Goal: Task Accomplishment & Management: Use online tool/utility

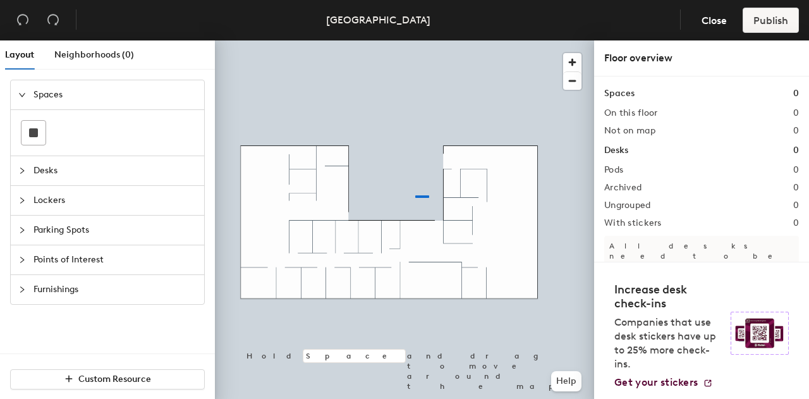
click at [429, 40] on div at bounding box center [404, 40] width 379 height 0
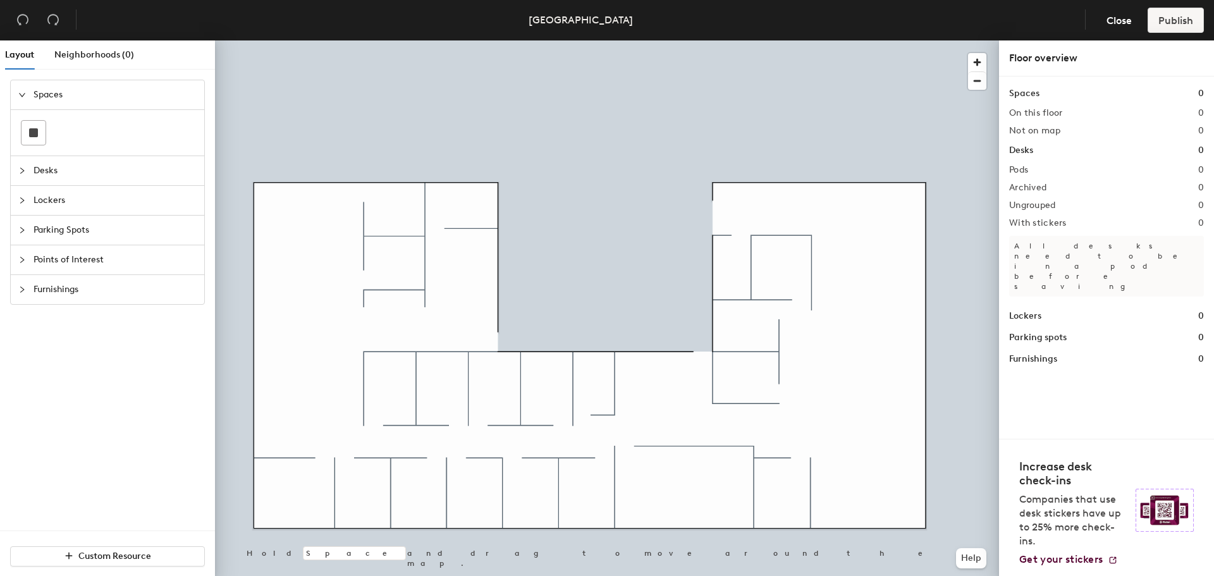
click at [32, 164] on div "Desks" at bounding box center [107, 170] width 193 height 29
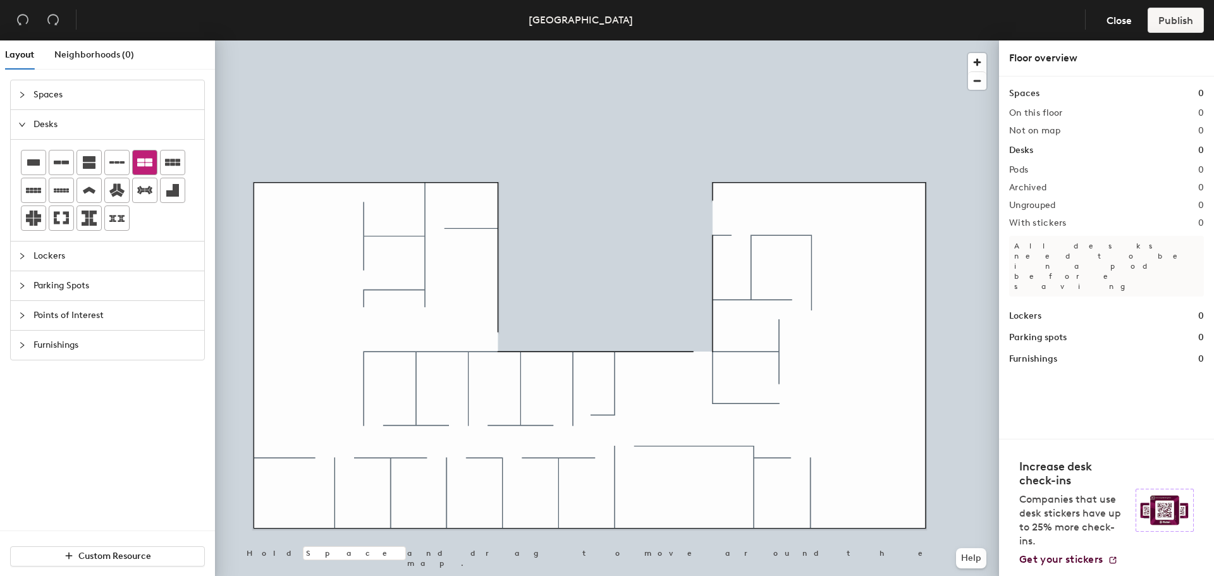
click at [140, 164] on icon at bounding box center [144, 163] width 15 height 8
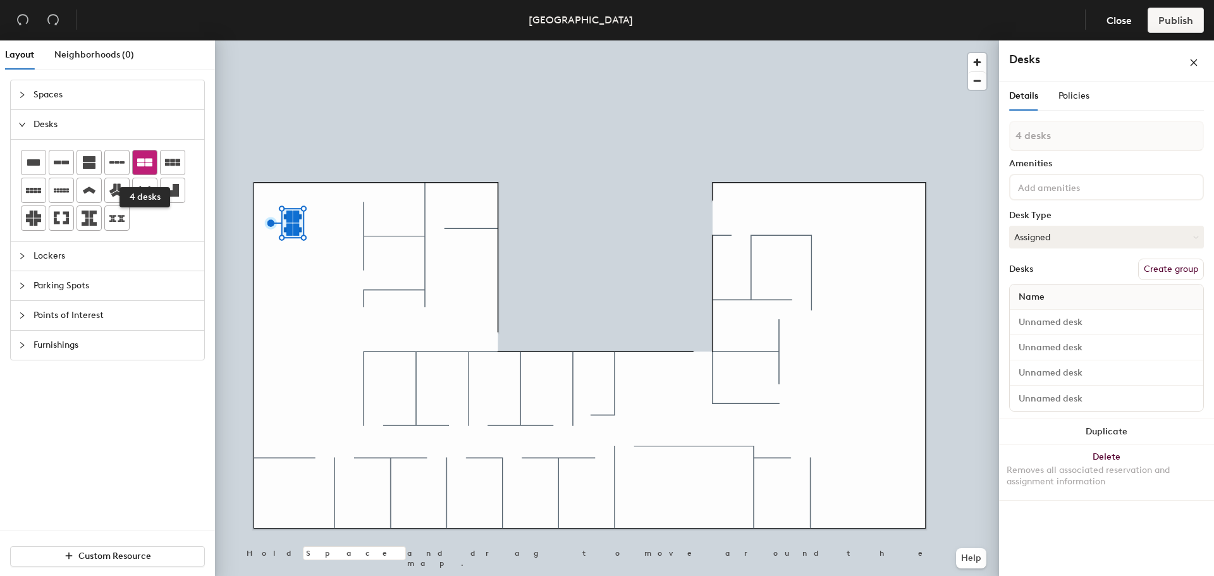
click at [145, 164] on icon at bounding box center [144, 162] width 15 height 15
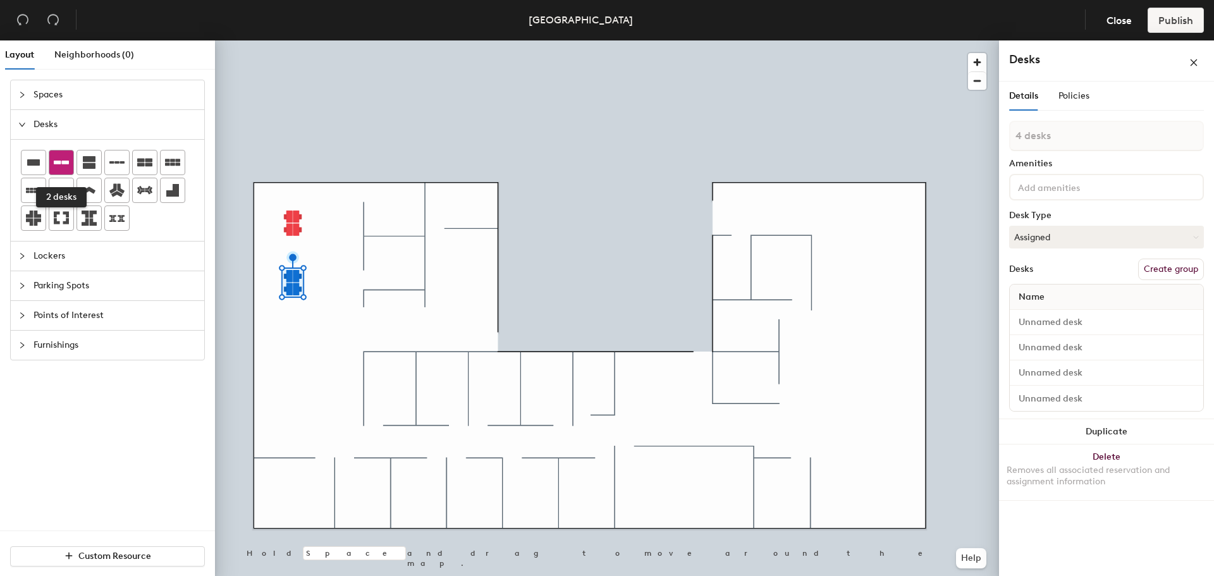
click at [66, 161] on icon at bounding box center [61, 163] width 15 height 4
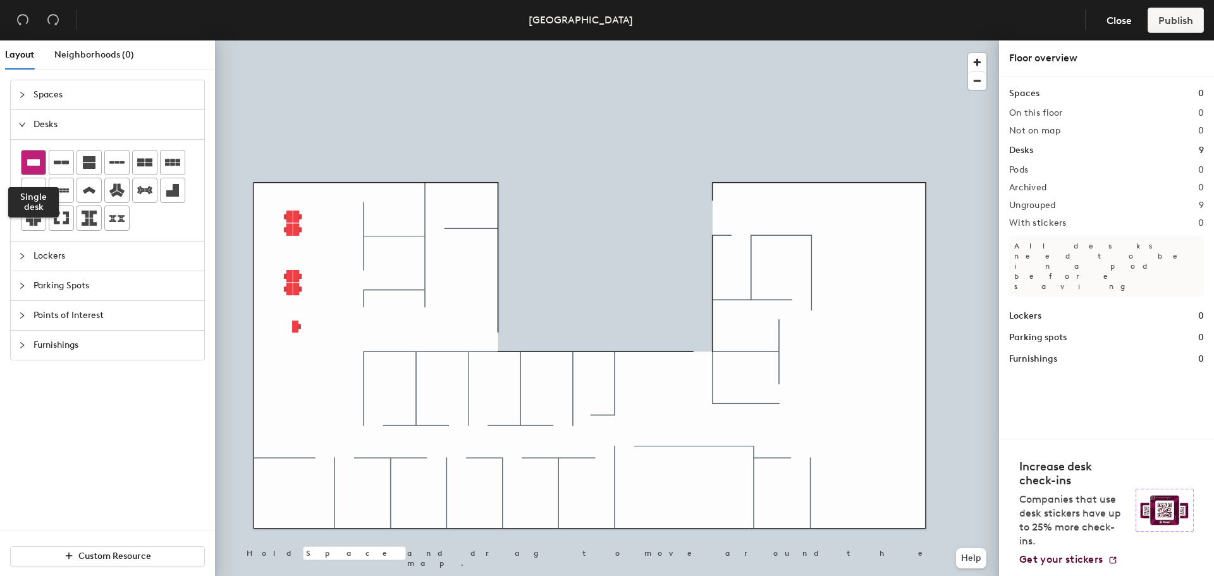
click at [27, 154] on div at bounding box center [33, 162] width 24 height 24
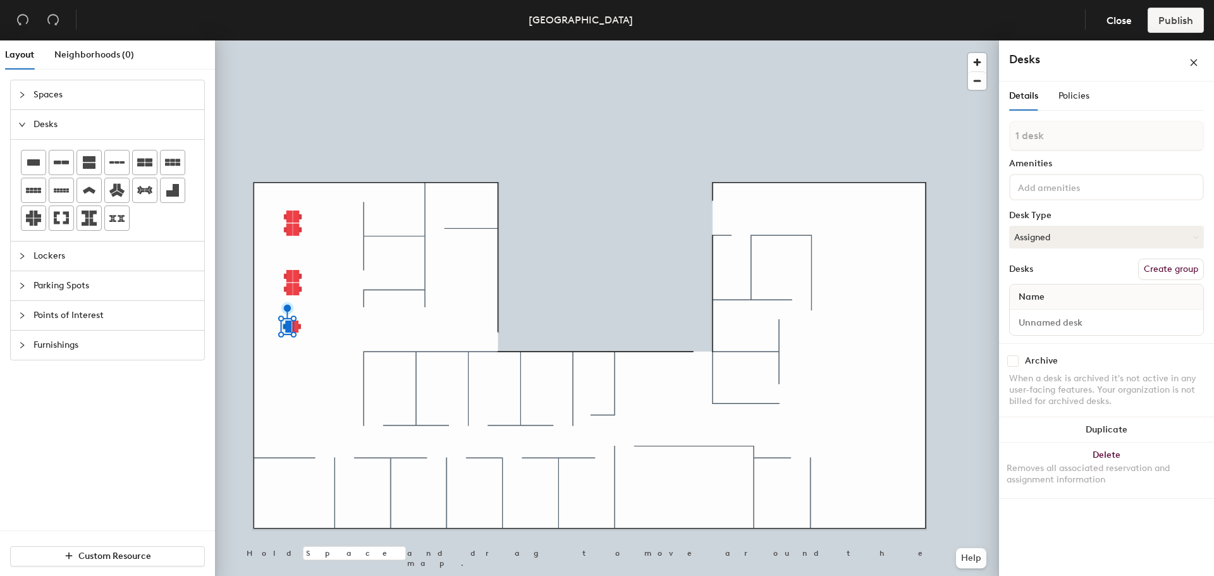
click at [329, 40] on div at bounding box center [607, 40] width 784 height 0
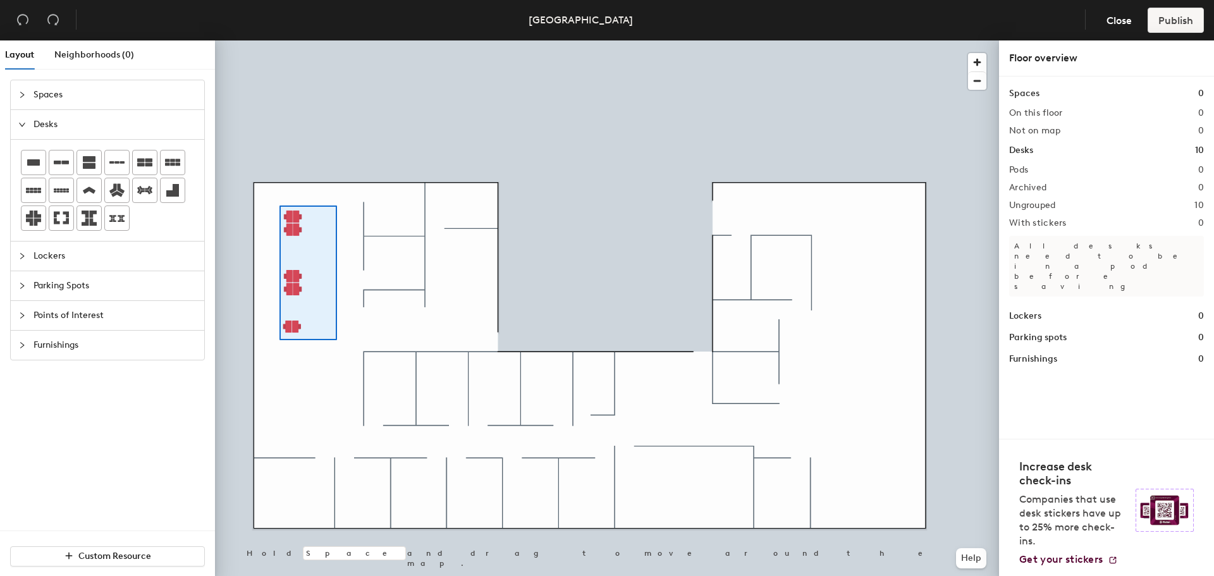
click at [279, 40] on div at bounding box center [607, 40] width 784 height 0
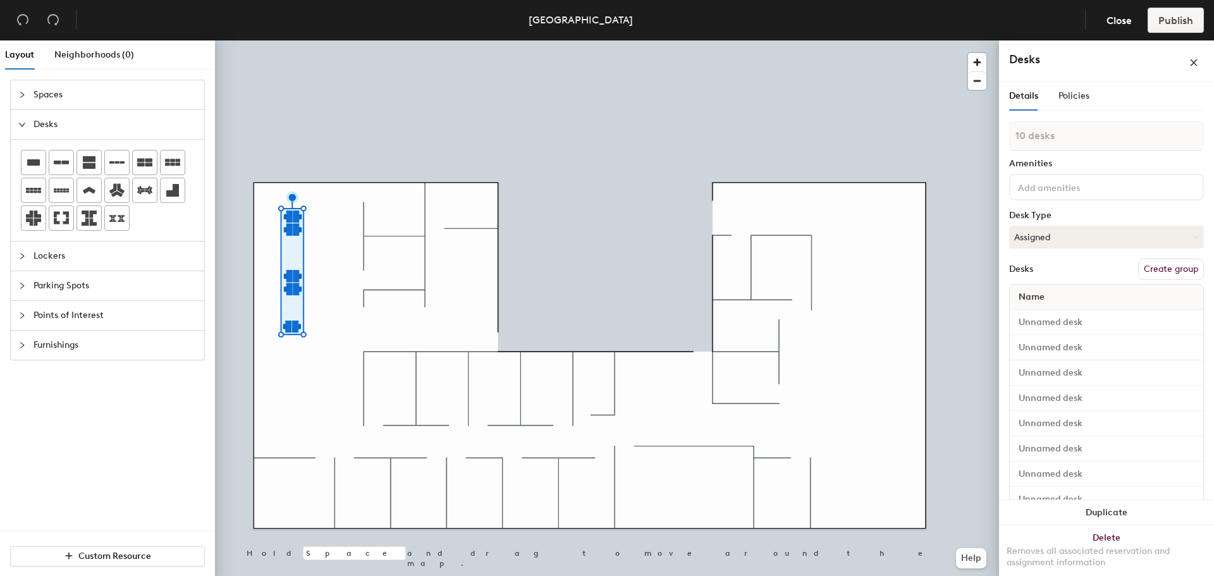
click at [25, 92] on icon "collapsed" at bounding box center [22, 95] width 8 height 8
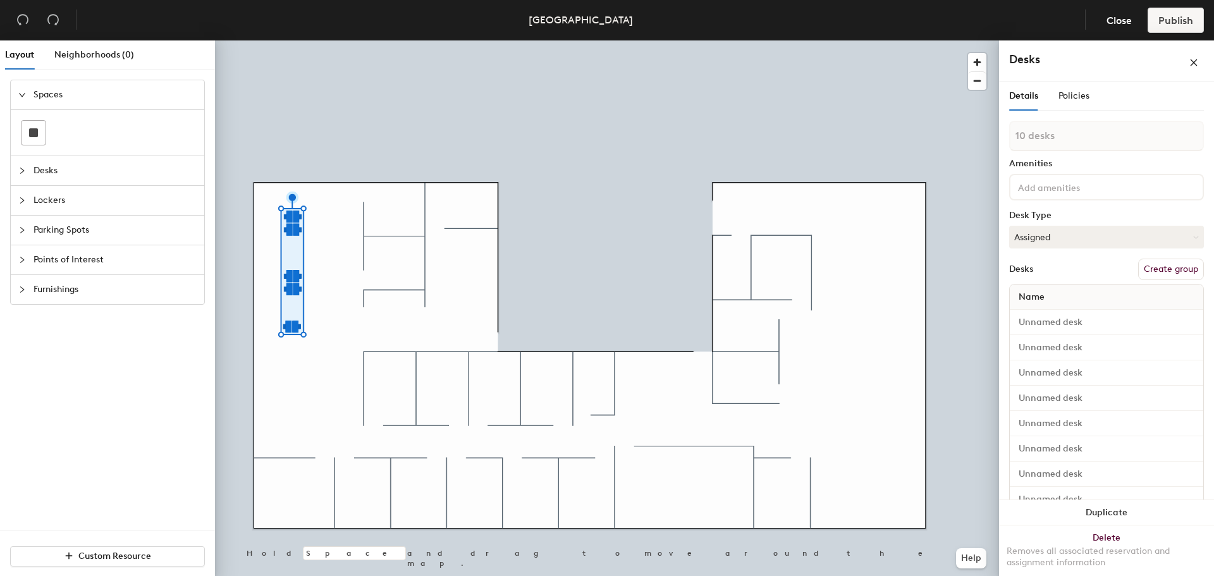
click at [58, 92] on span "Spaces" at bounding box center [115, 94] width 163 height 29
click at [24, 91] on icon "collapsed" at bounding box center [22, 95] width 8 height 8
click at [20, 174] on icon "collapsed" at bounding box center [22, 171] width 8 height 8
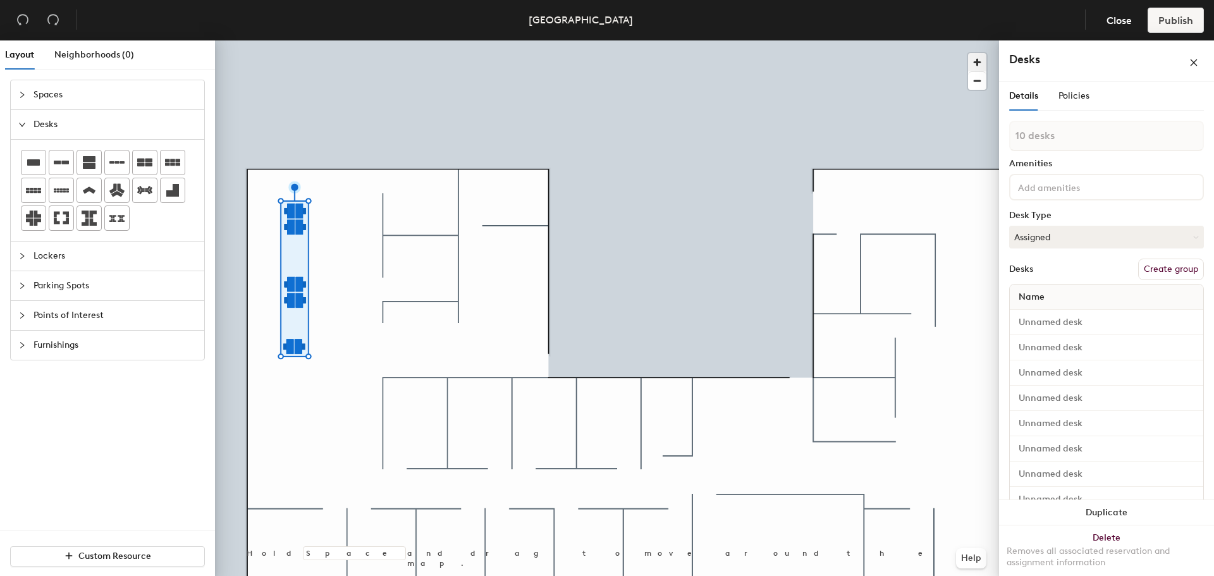
click at [809, 63] on span "button" at bounding box center [977, 62] width 18 height 18
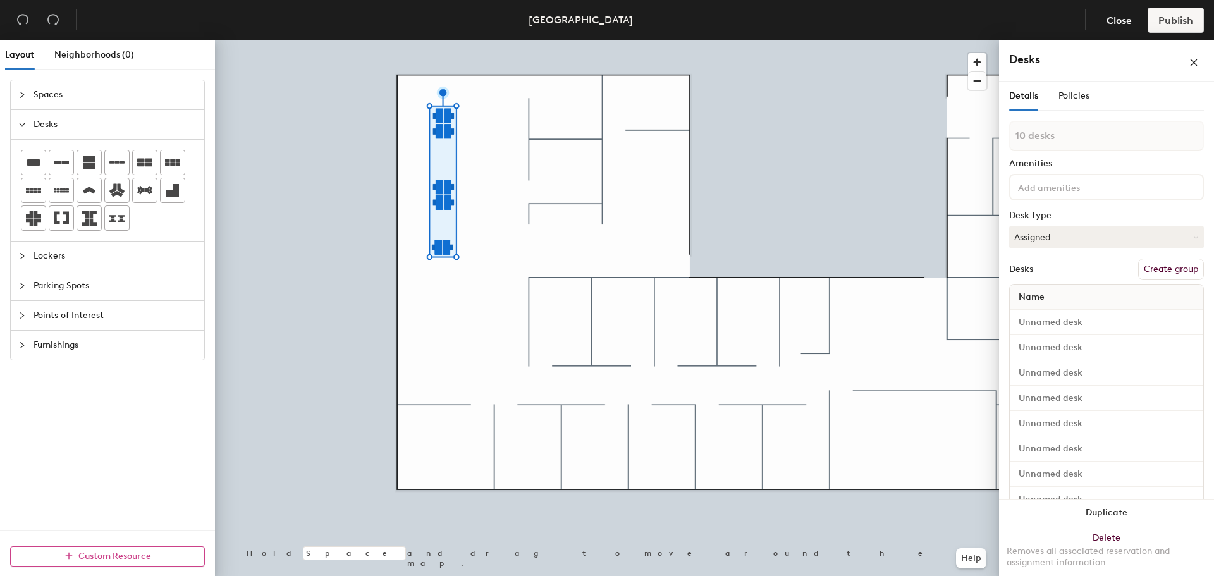
click at [67, 398] on icon "button" at bounding box center [68, 555] width 9 height 9
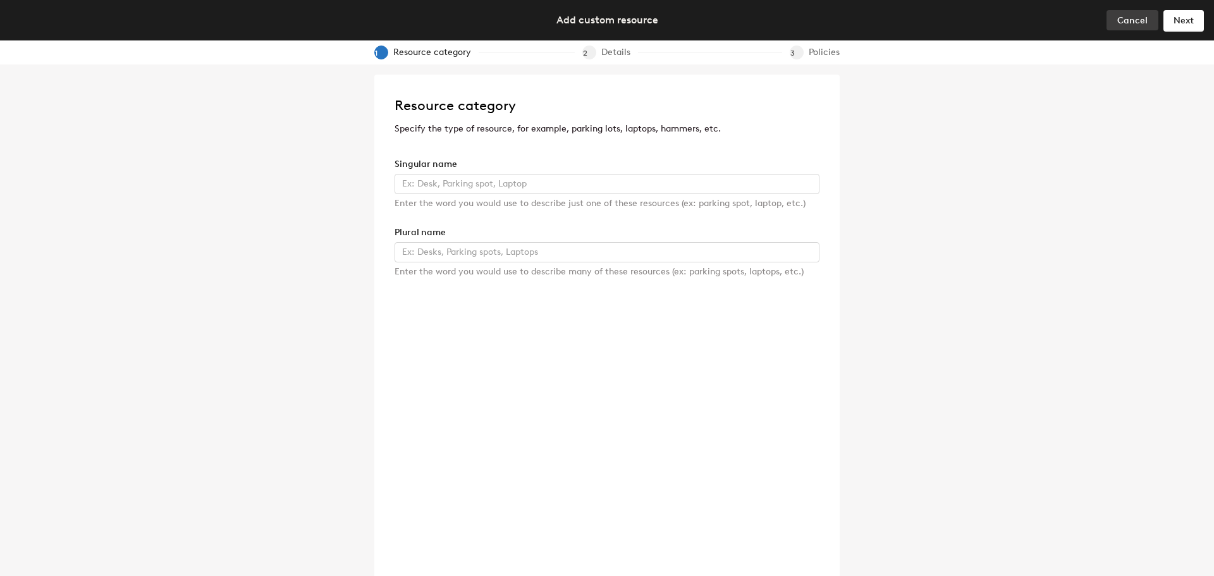
click at [809, 16] on button "Cancel" at bounding box center [1133, 20] width 52 height 20
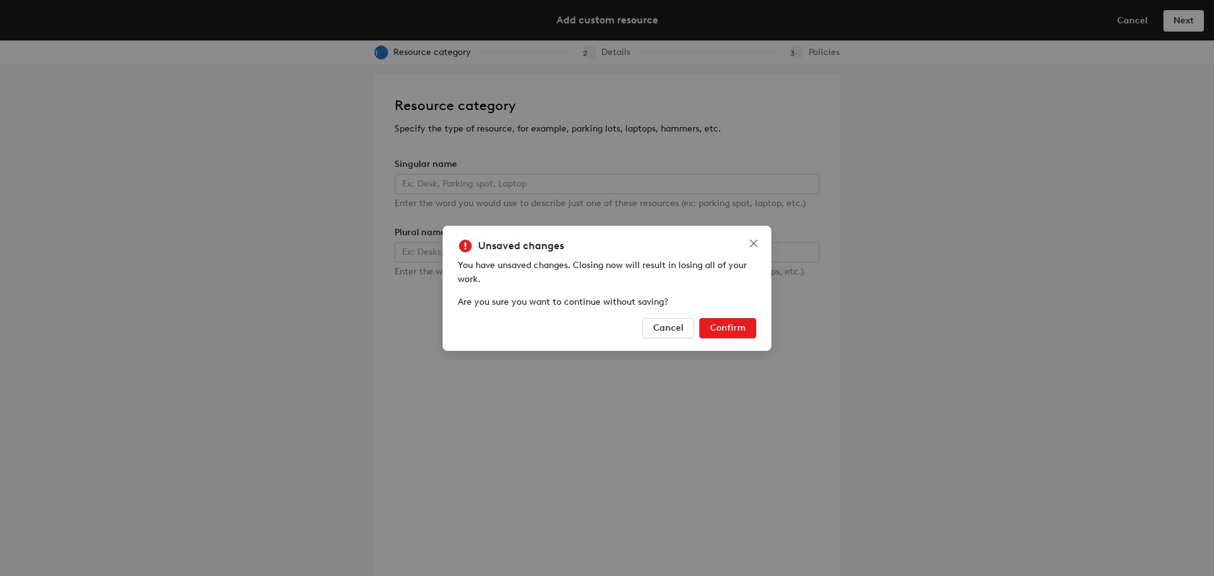
click at [664, 326] on span "Cancel" at bounding box center [668, 327] width 30 height 11
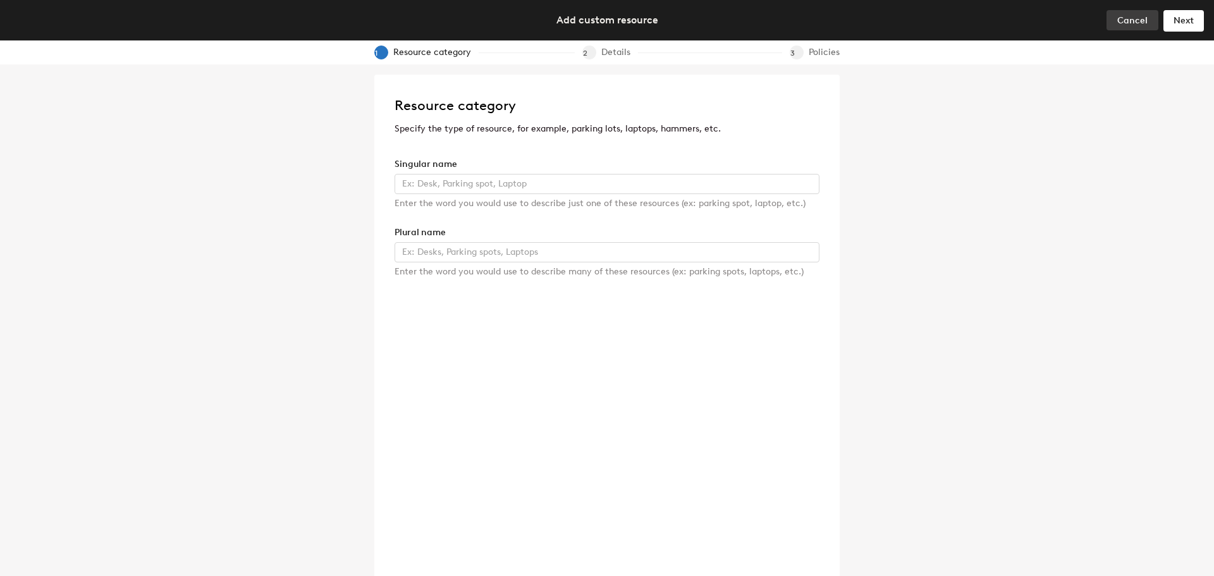
click at [809, 15] on span "Cancel" at bounding box center [1132, 20] width 30 height 11
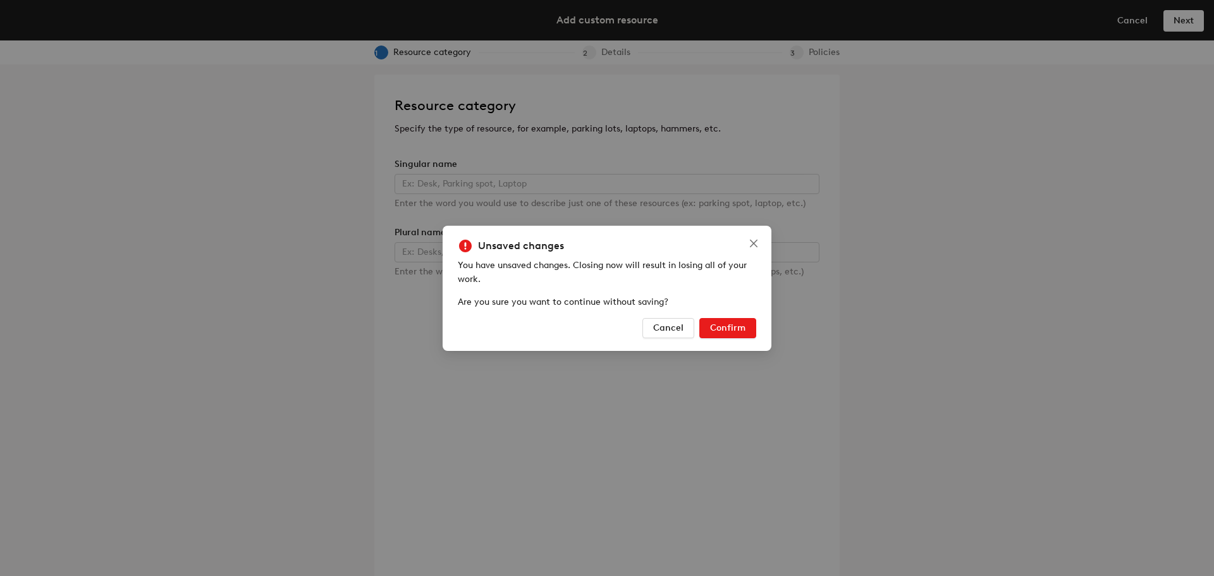
click at [714, 326] on span "Confirm" at bounding box center [727, 327] width 35 height 11
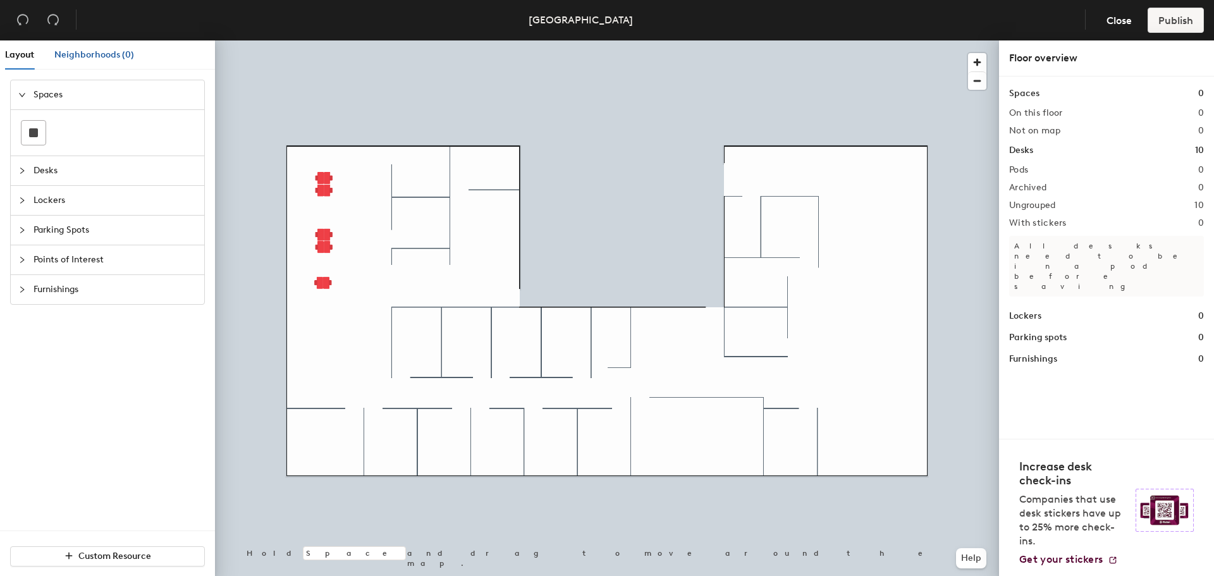
click at [98, 49] on span "Neighborhoods (0)" at bounding box center [94, 54] width 80 height 11
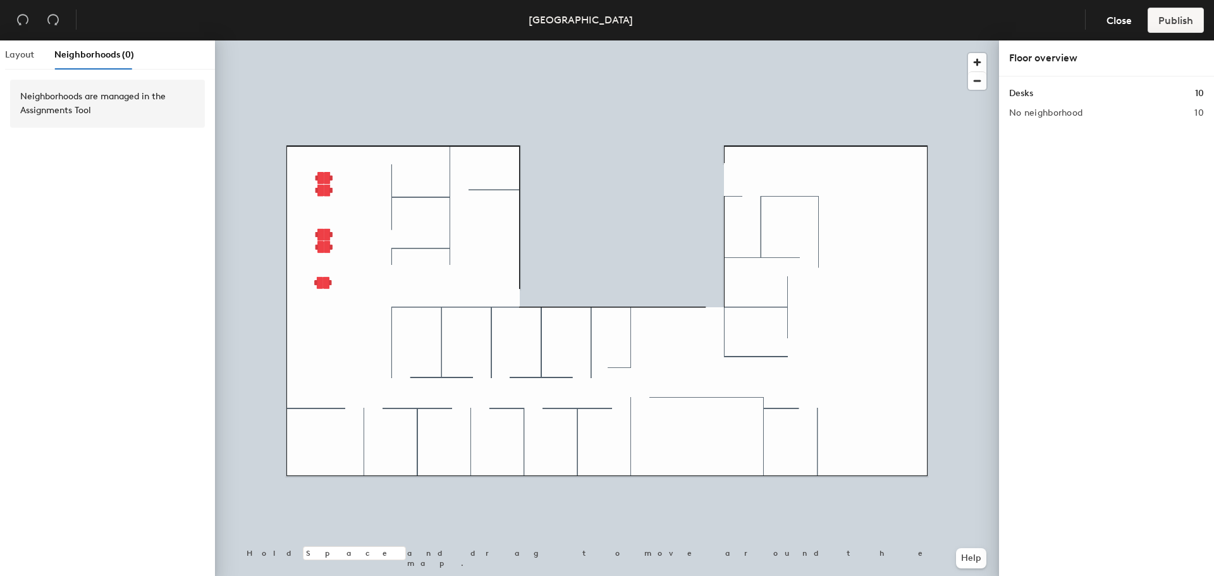
click at [18, 45] on div "Layout" at bounding box center [19, 54] width 29 height 29
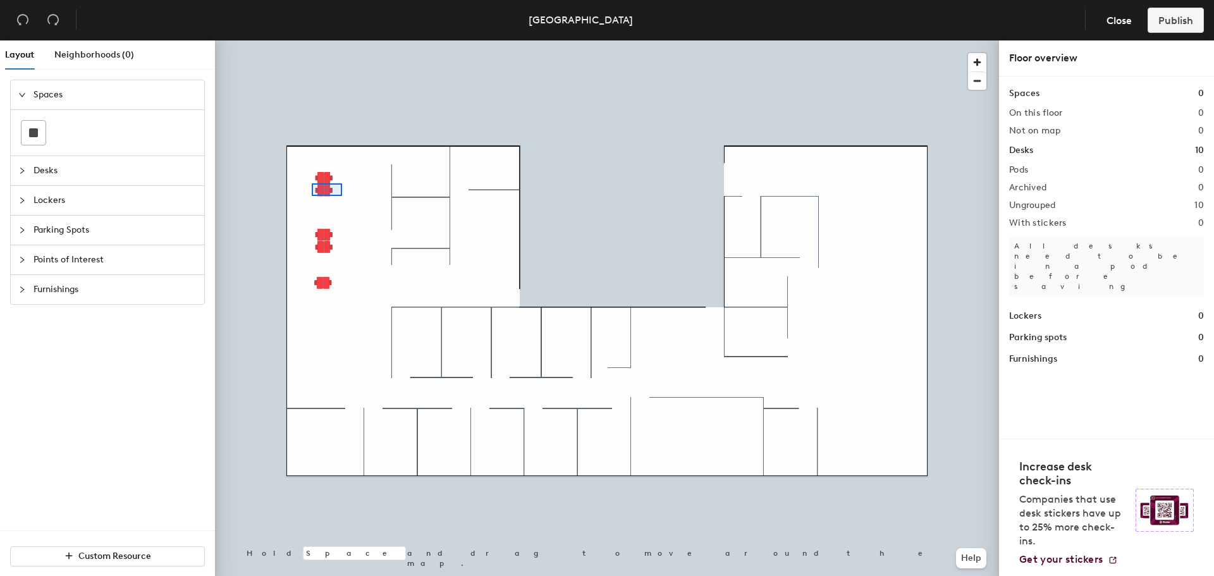
click at [309, 40] on div at bounding box center [607, 40] width 784 height 0
click at [307, 40] on div at bounding box center [607, 40] width 784 height 0
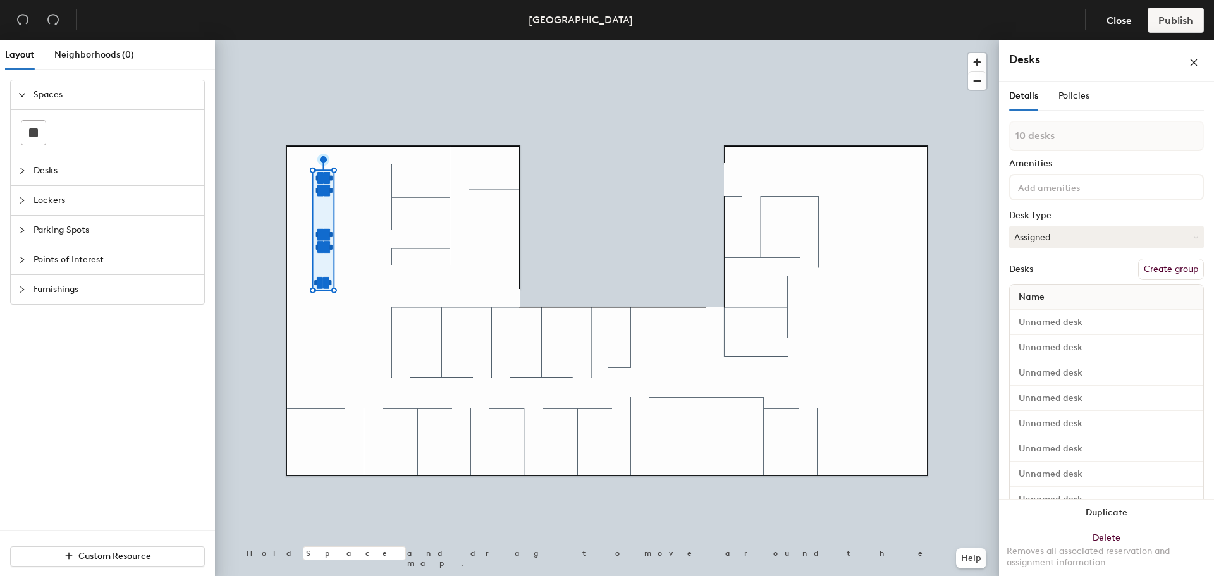
click at [18, 172] on icon "collapsed" at bounding box center [22, 171] width 8 height 8
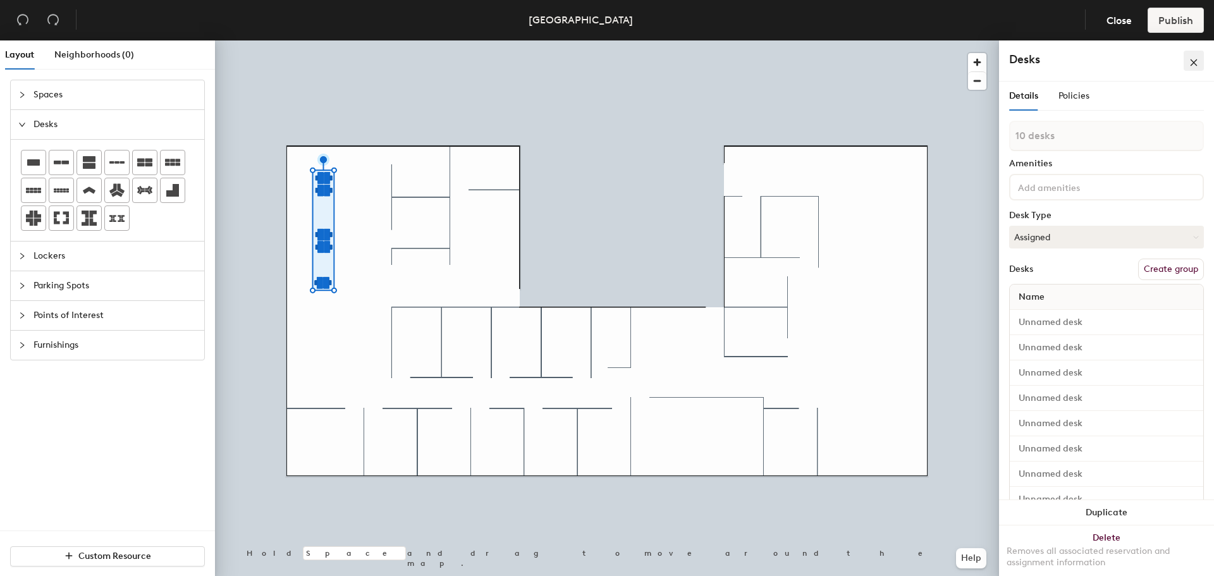
click at [809, 61] on button "button" at bounding box center [1194, 61] width 20 height 20
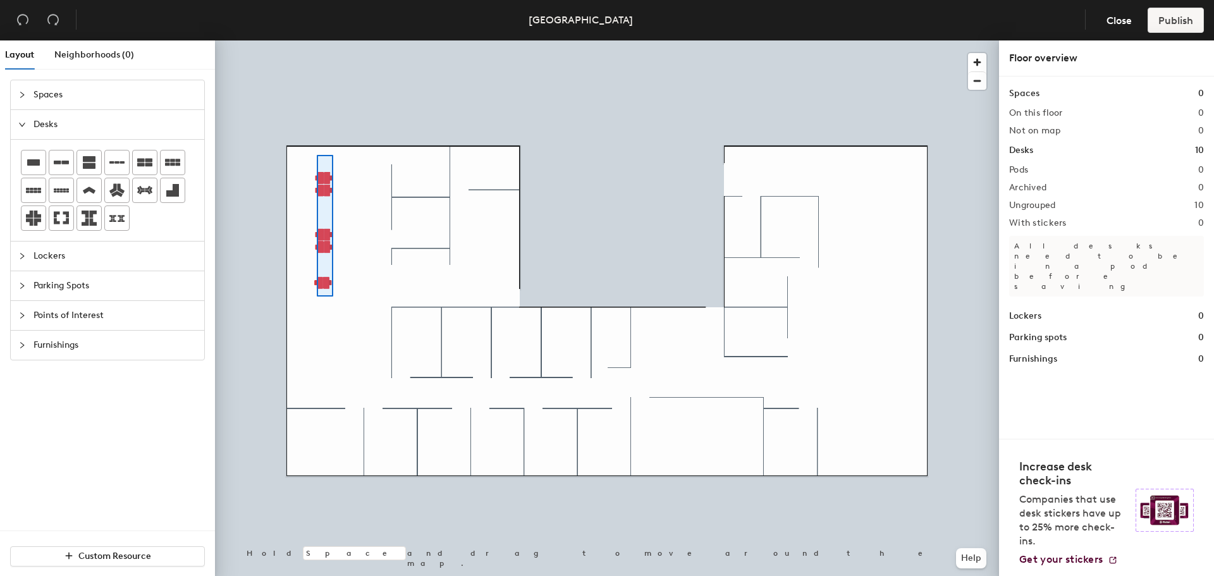
click at [317, 40] on div at bounding box center [607, 40] width 784 height 0
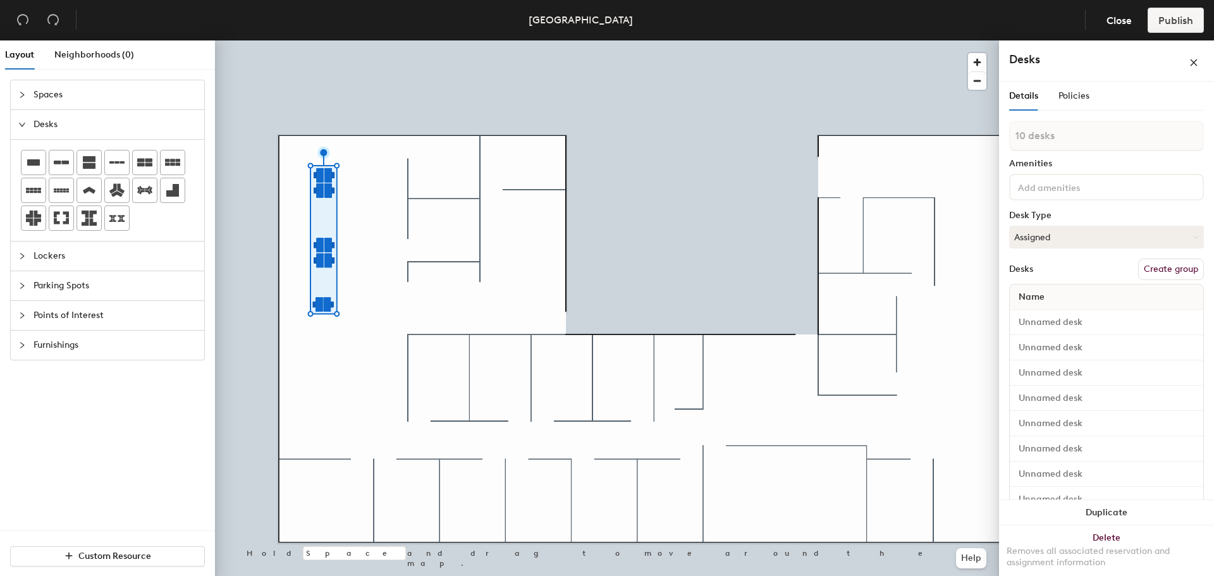
click at [18, 92] on icon "collapsed" at bounding box center [22, 95] width 8 height 8
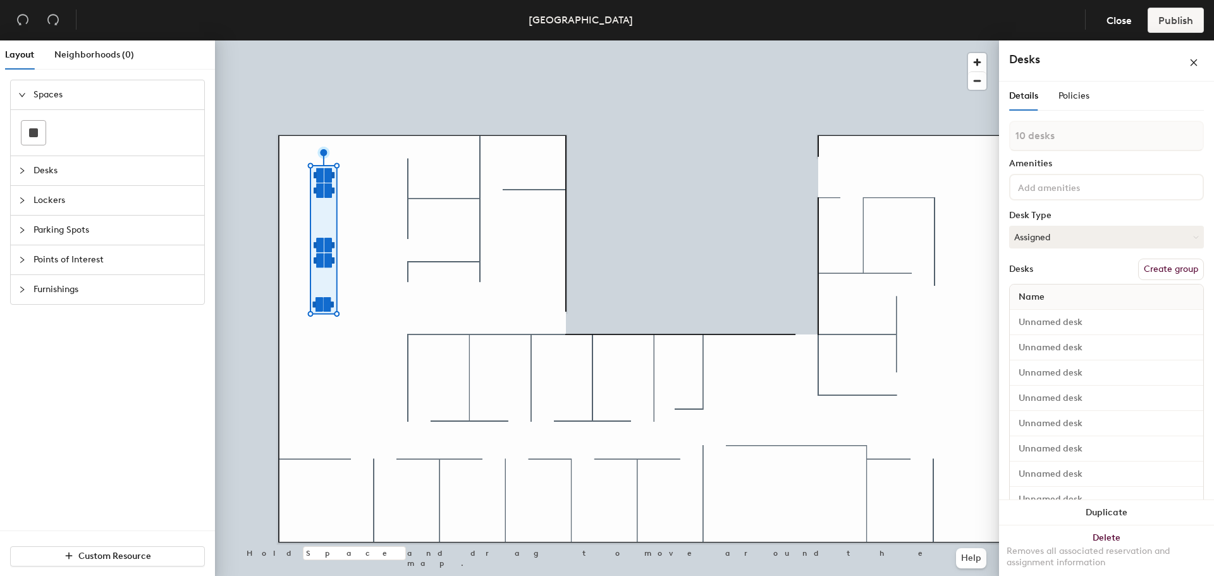
click at [25, 257] on icon "collapsed" at bounding box center [22, 260] width 8 height 8
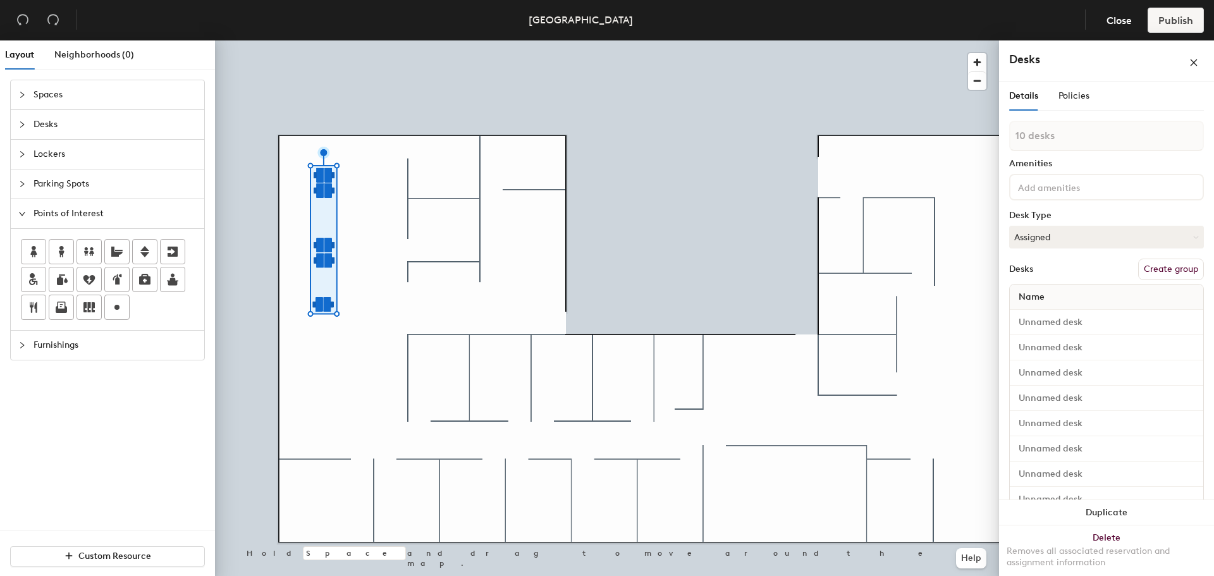
click at [19, 344] on icon "collapsed" at bounding box center [22, 345] width 8 height 8
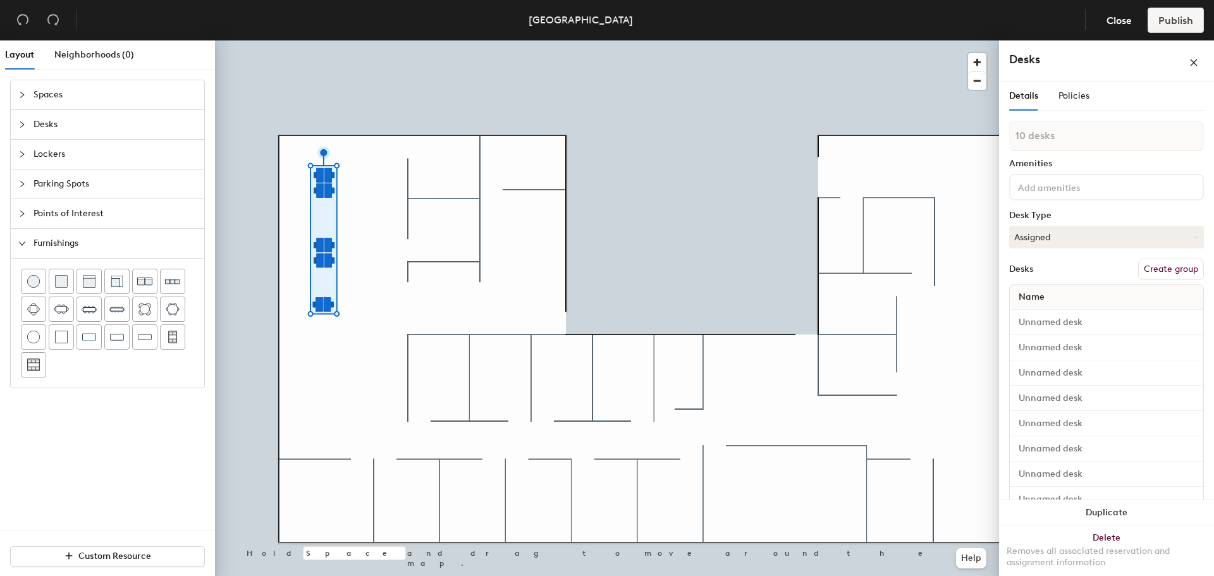
click at [21, 122] on icon "collapsed" at bounding box center [22, 125] width 8 height 8
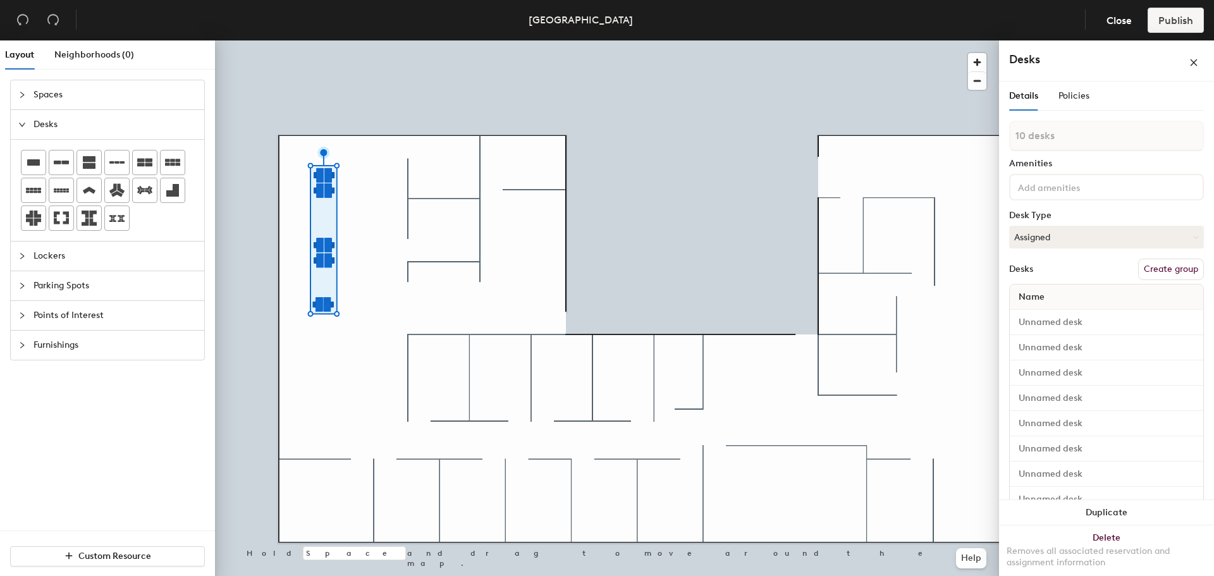
click at [38, 127] on span "Desks" at bounding box center [115, 124] width 163 height 29
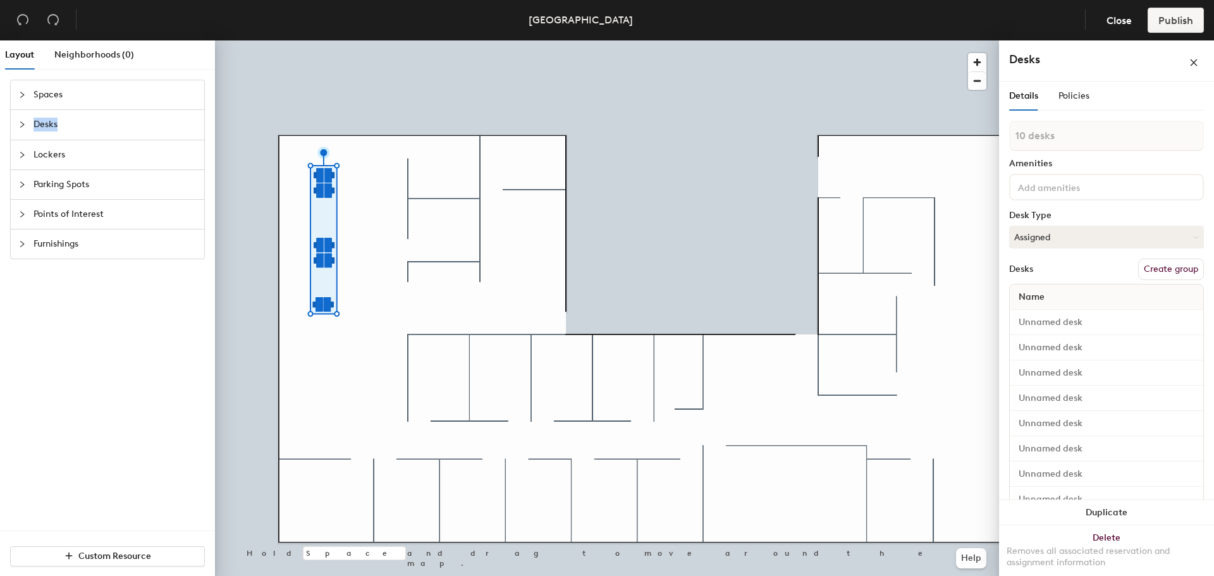
click at [38, 127] on span "Desks" at bounding box center [115, 124] width 163 height 29
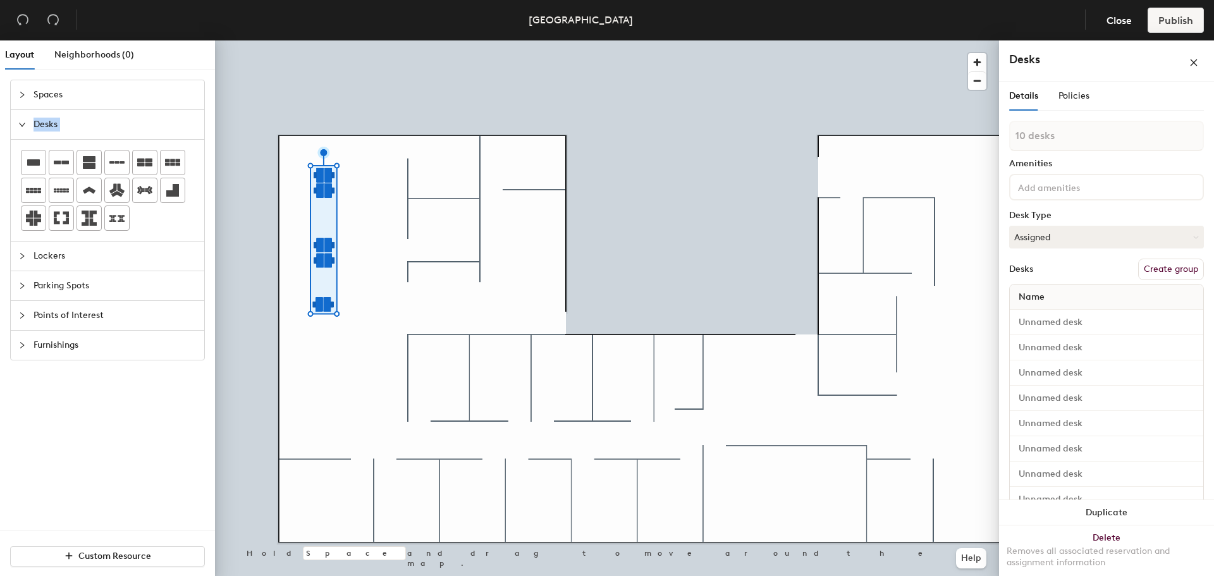
click at [38, 127] on span "Desks" at bounding box center [115, 124] width 163 height 29
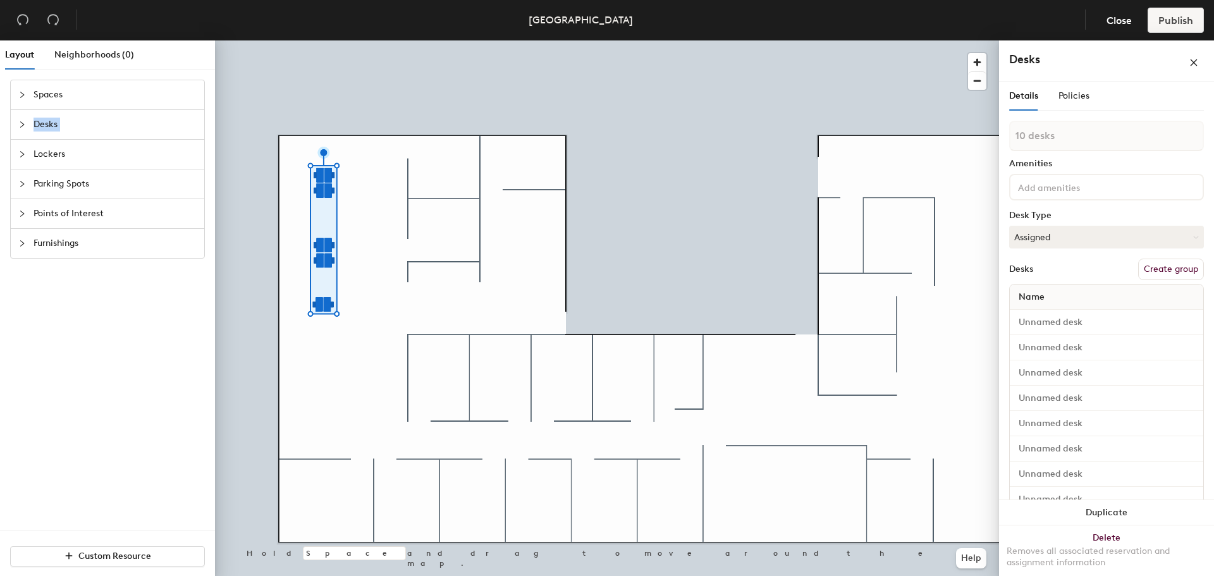
click at [38, 127] on span "Desks" at bounding box center [115, 124] width 163 height 29
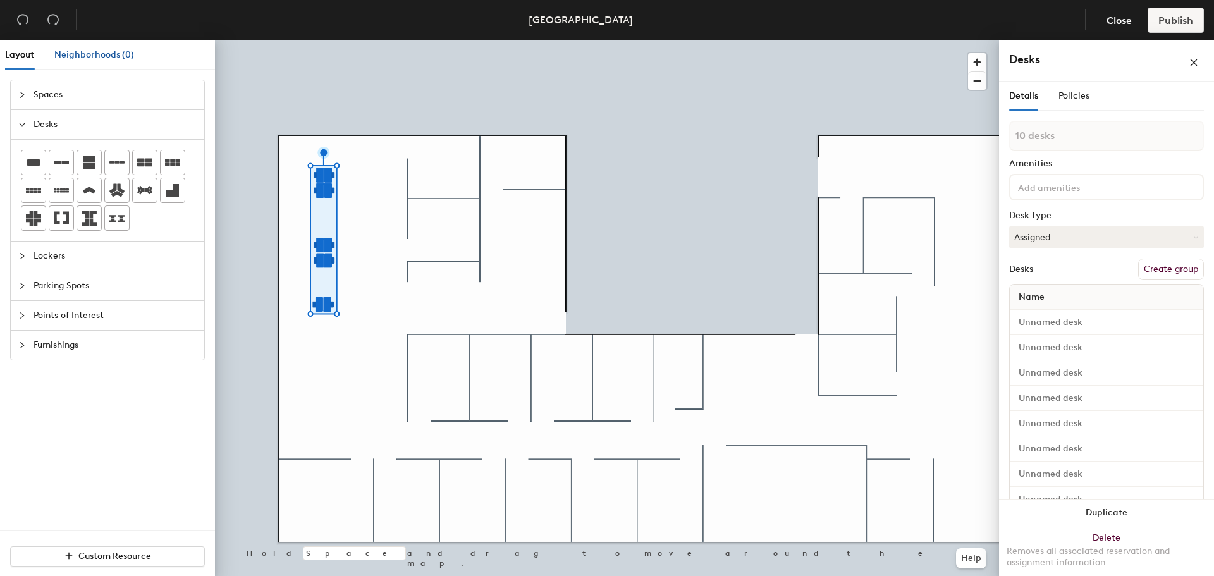
click at [73, 51] on span "Neighborhoods (0)" at bounding box center [94, 54] width 80 height 11
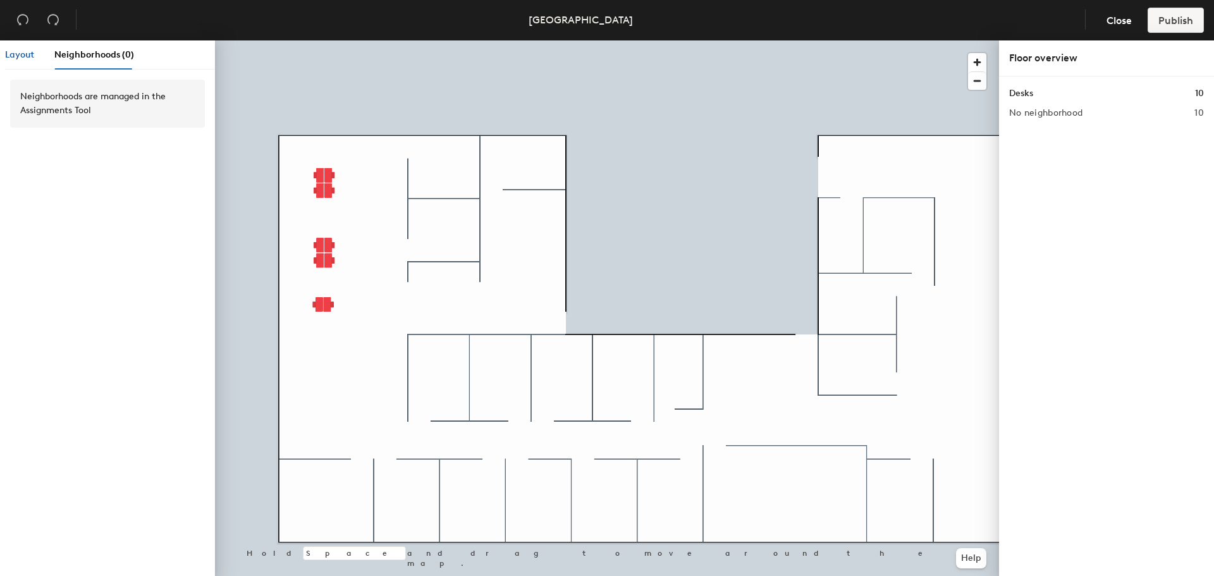
click at [18, 53] on span "Layout" at bounding box center [19, 54] width 29 height 11
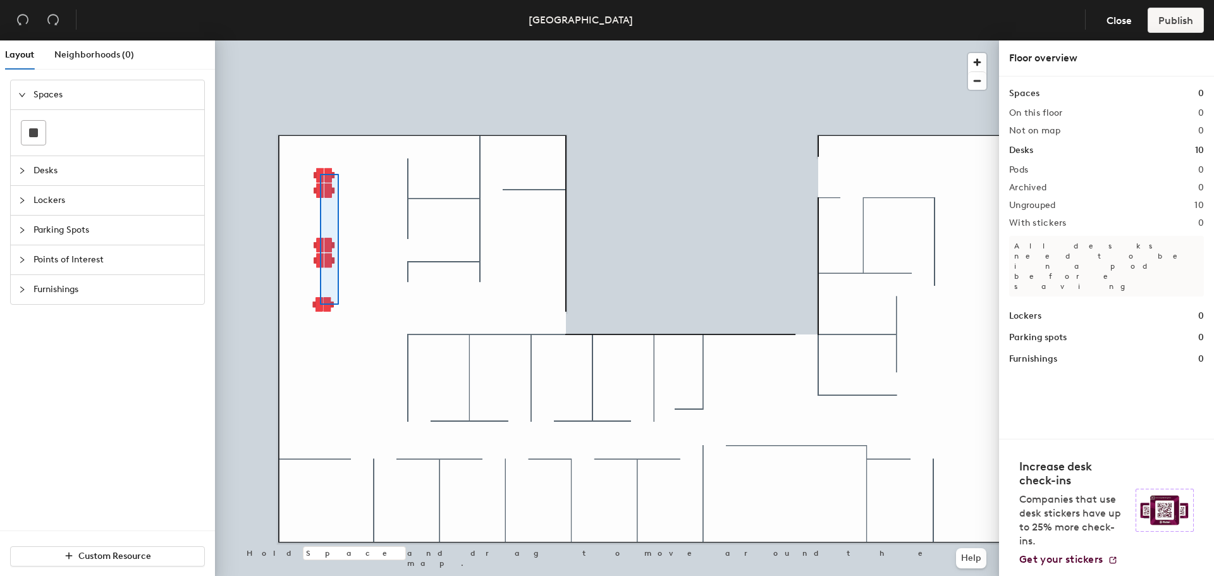
click at [320, 40] on div at bounding box center [607, 40] width 784 height 0
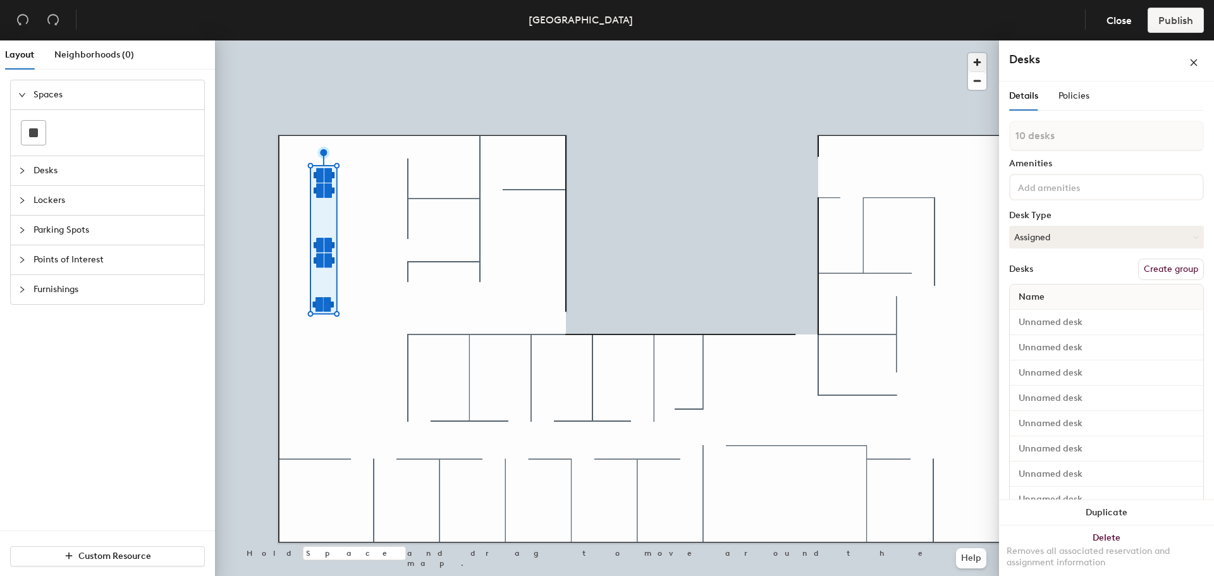
click at [809, 64] on span "button" at bounding box center [977, 62] width 18 height 18
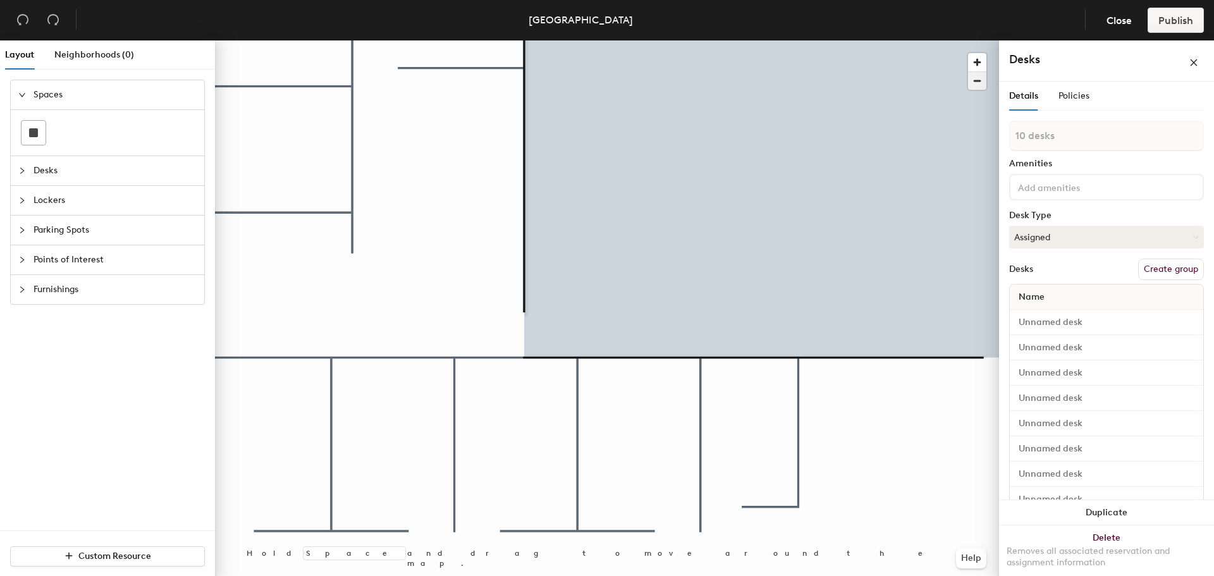
click at [809, 79] on span "button" at bounding box center [977, 81] width 18 height 18
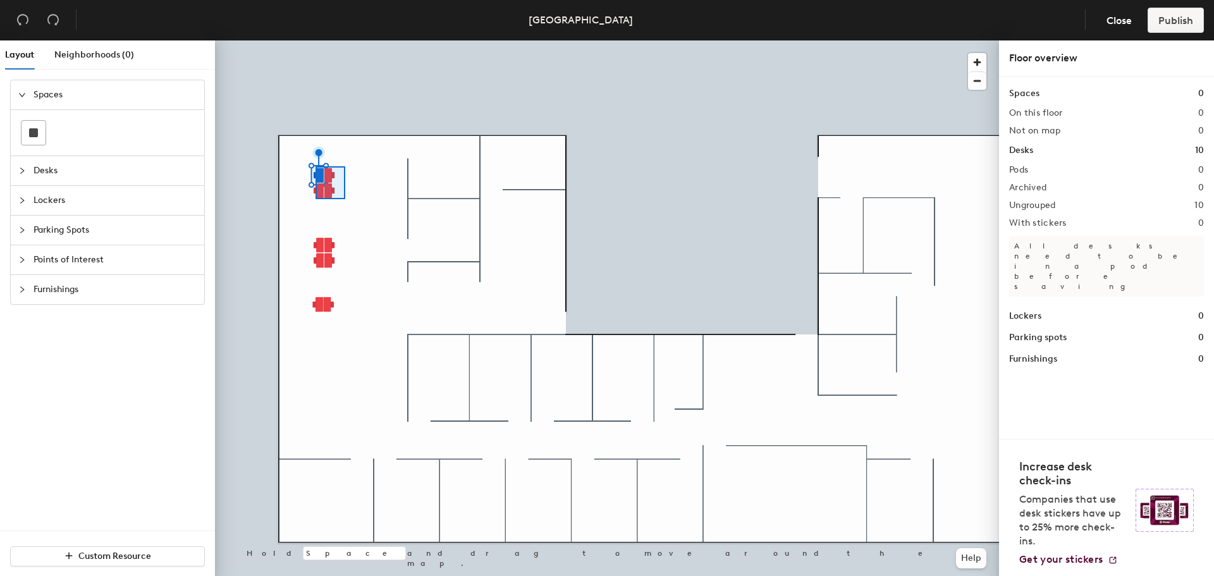
click at [316, 40] on div at bounding box center [607, 40] width 784 height 0
click at [310, 40] on div at bounding box center [607, 40] width 784 height 0
click at [16, 168] on div "Desks" at bounding box center [107, 170] width 193 height 29
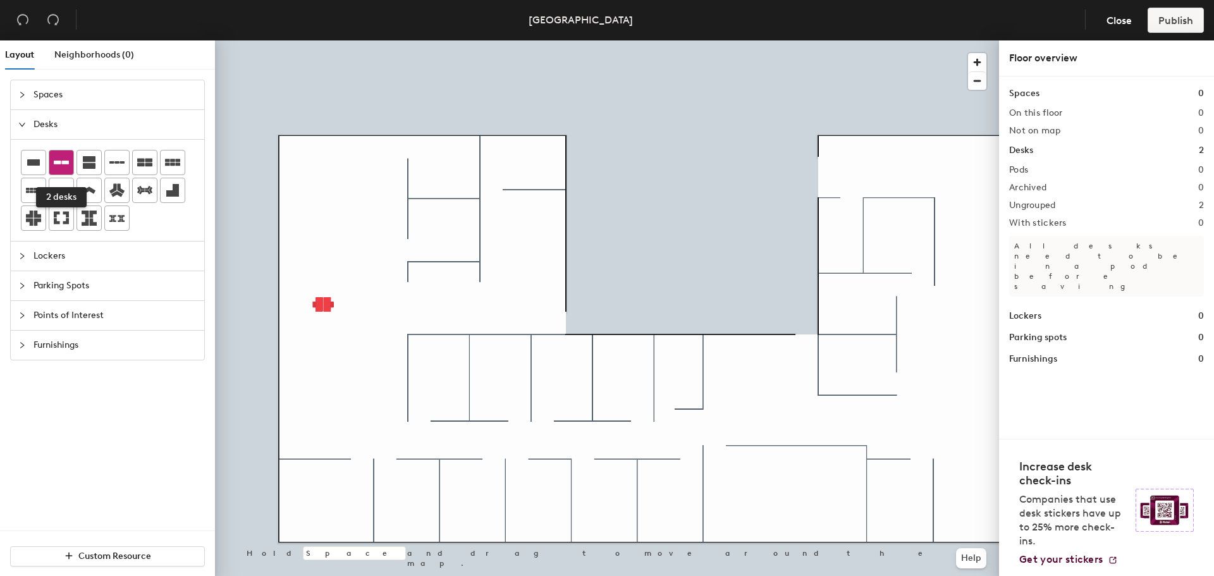
click at [61, 160] on icon at bounding box center [61, 162] width 15 height 15
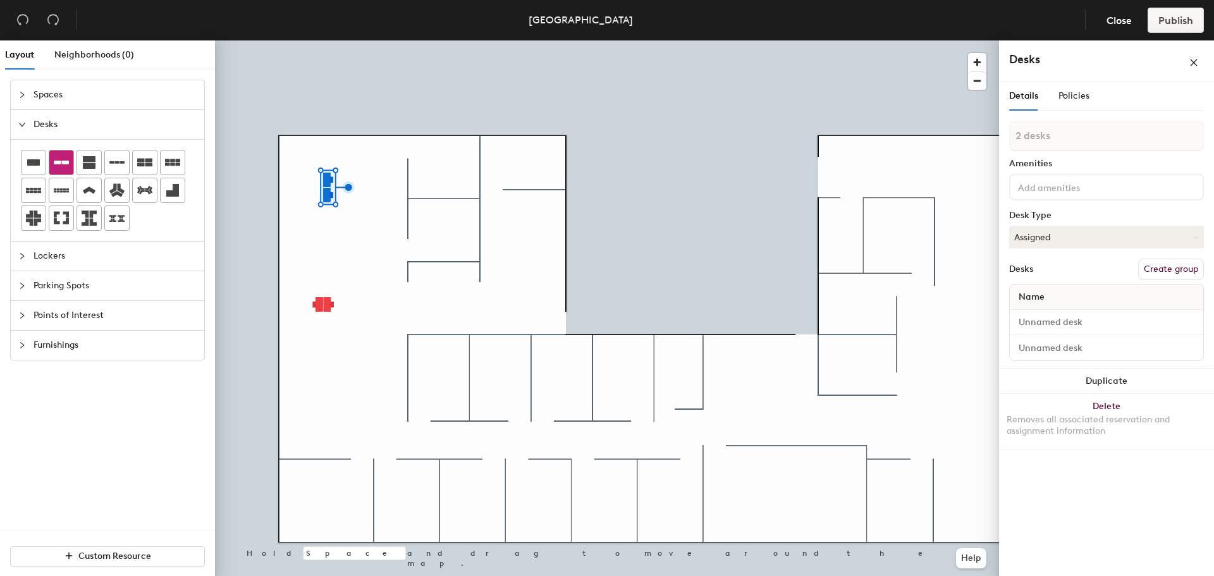
click at [59, 161] on icon at bounding box center [61, 163] width 15 height 4
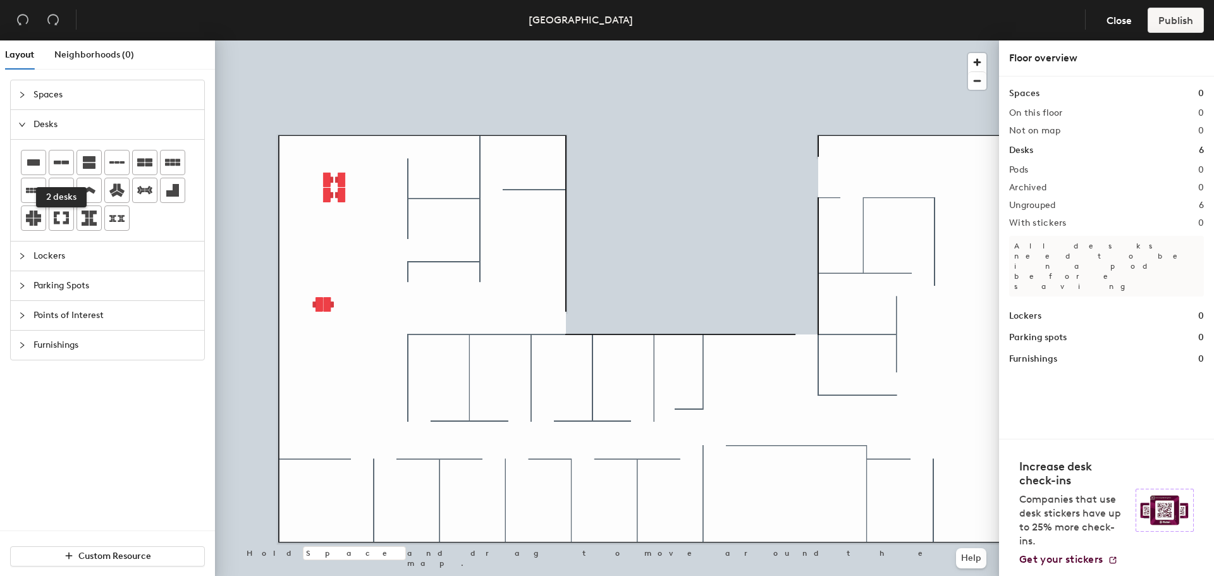
drag, startPoint x: 58, startPoint y: 162, endPoint x: 94, endPoint y: 175, distance: 37.8
click at [58, 161] on icon at bounding box center [61, 163] width 15 height 4
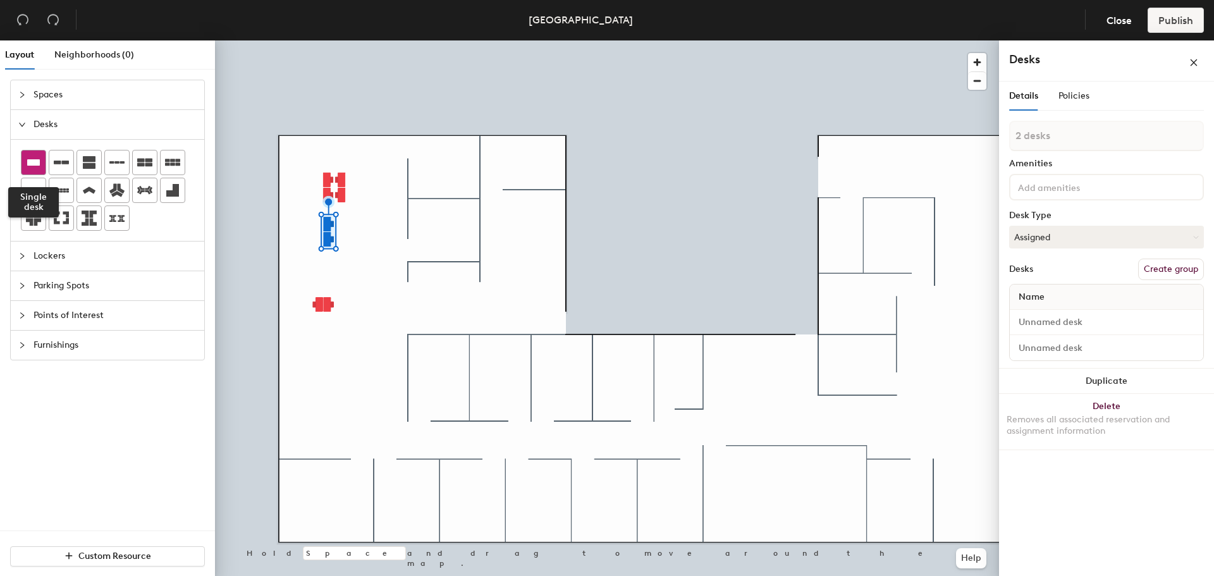
click at [34, 162] on icon at bounding box center [33, 162] width 13 height 6
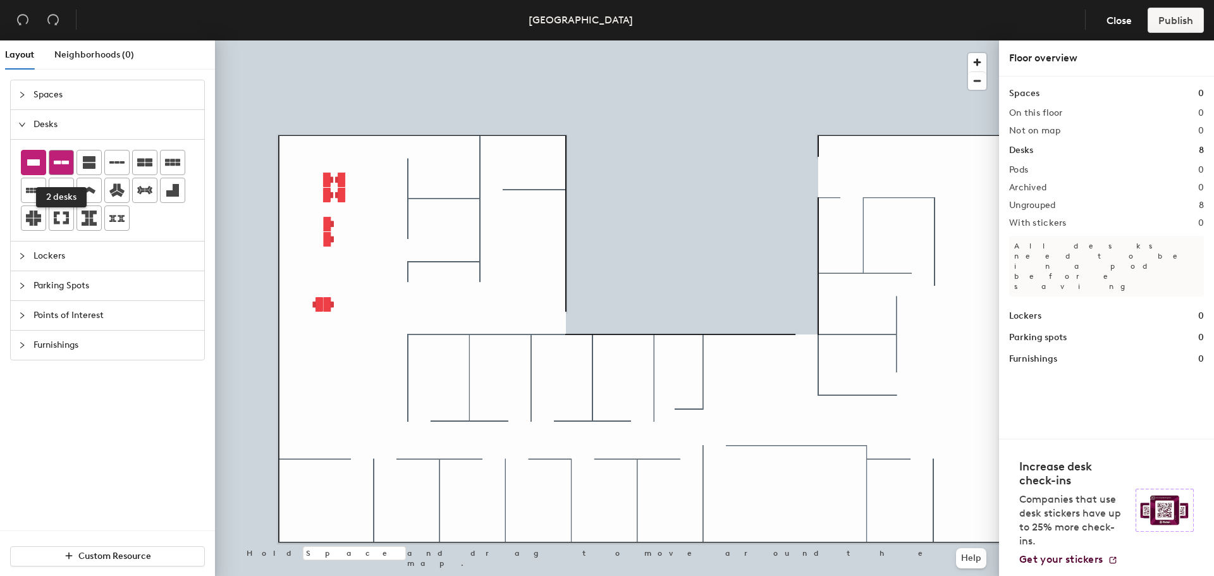
click at [58, 161] on icon at bounding box center [61, 163] width 15 height 4
click at [328, 40] on div at bounding box center [607, 40] width 784 height 0
click at [298, 40] on div at bounding box center [607, 40] width 784 height 0
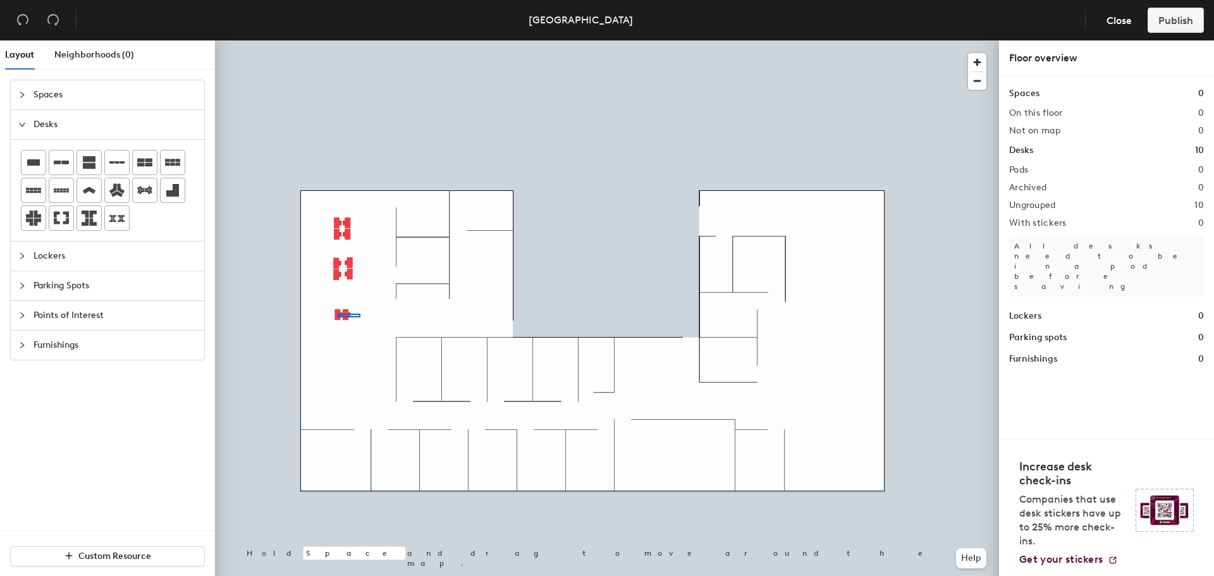
click at [327, 40] on div at bounding box center [607, 40] width 784 height 0
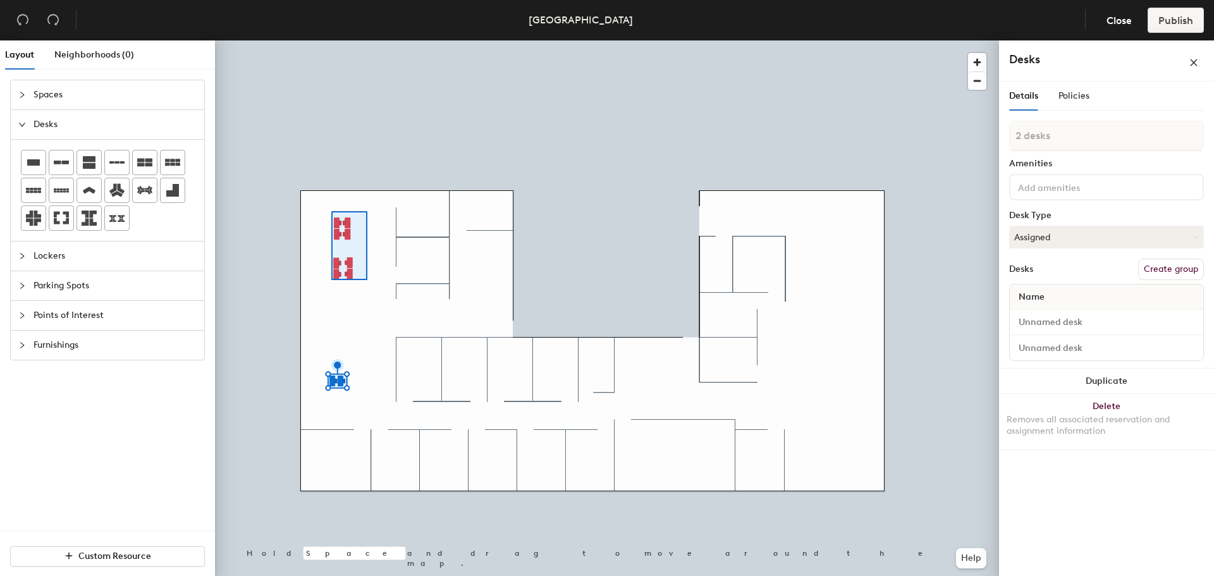
click at [329, 40] on div at bounding box center [607, 40] width 784 height 0
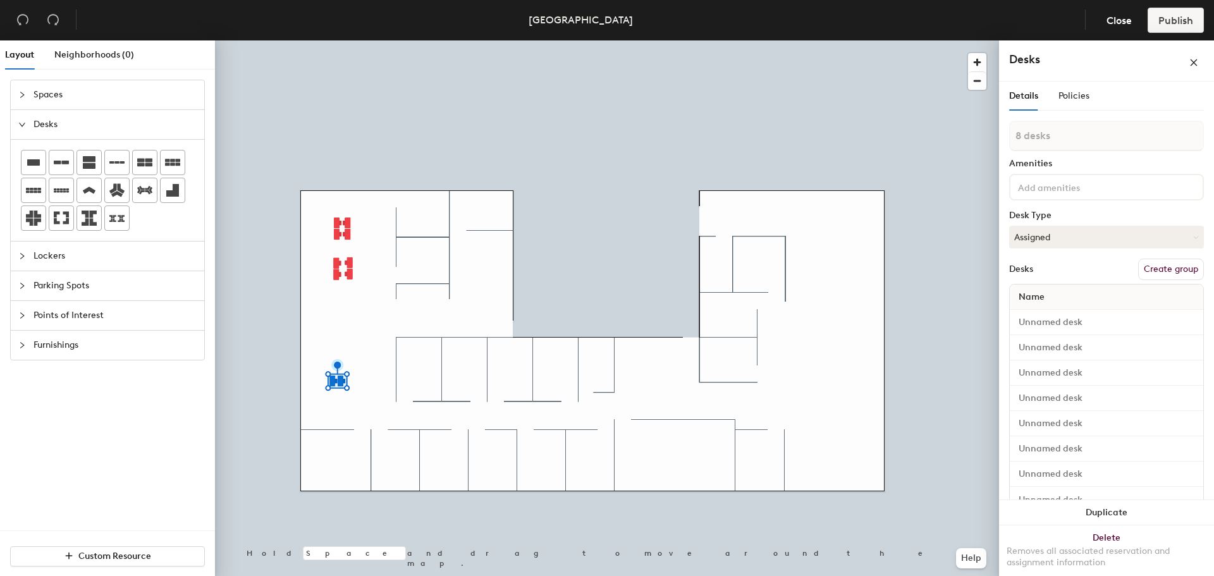
type input "8 desks"
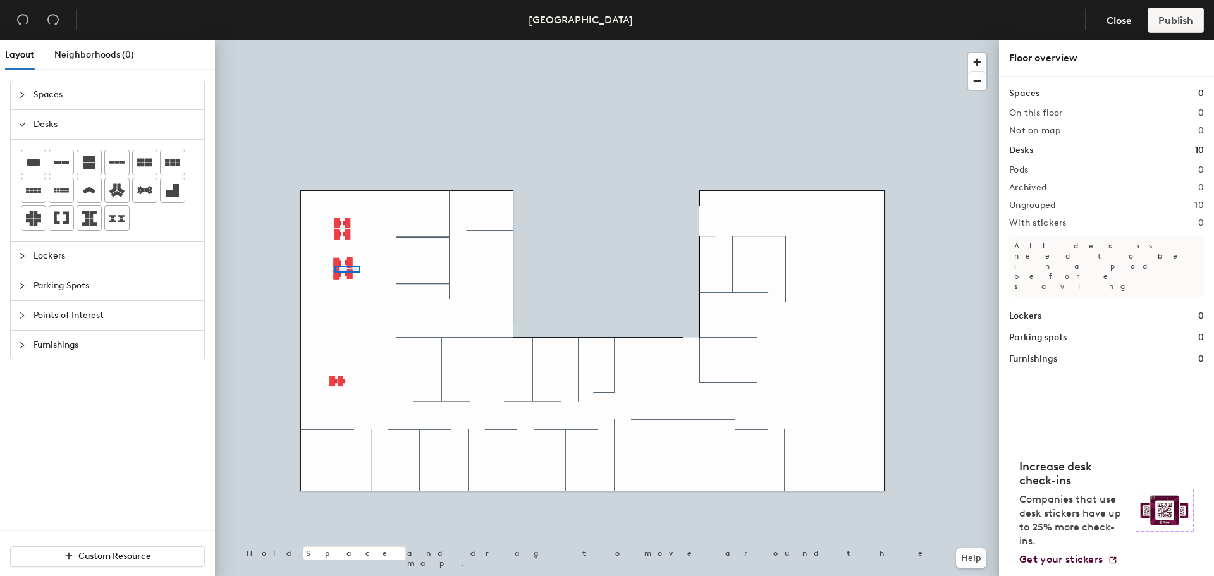
click at [333, 40] on div at bounding box center [607, 40] width 784 height 0
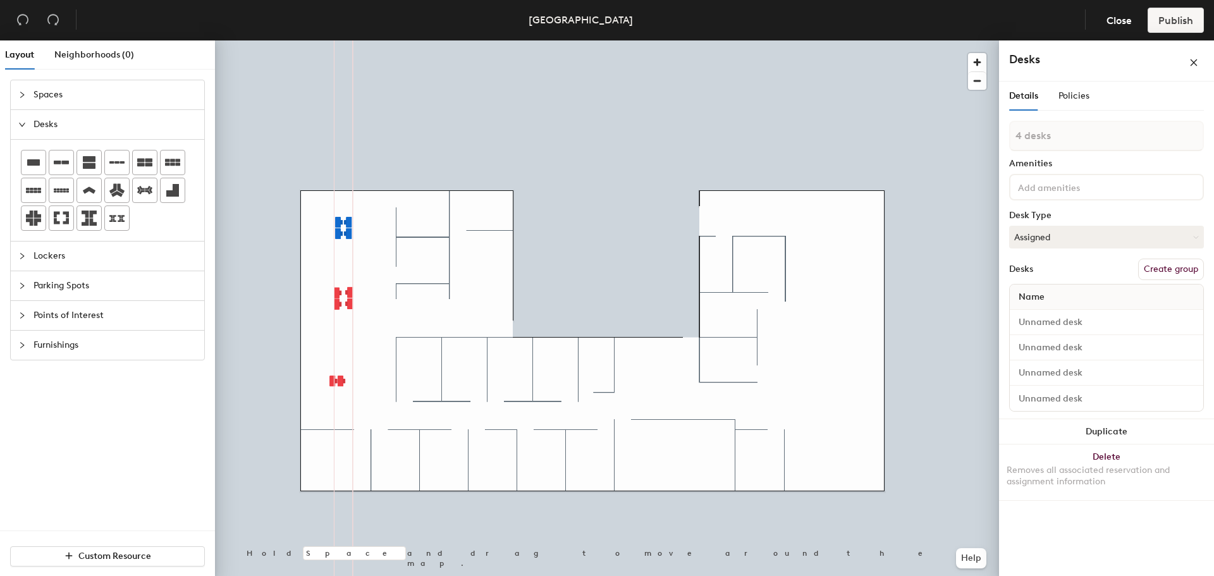
type input "1 desk"
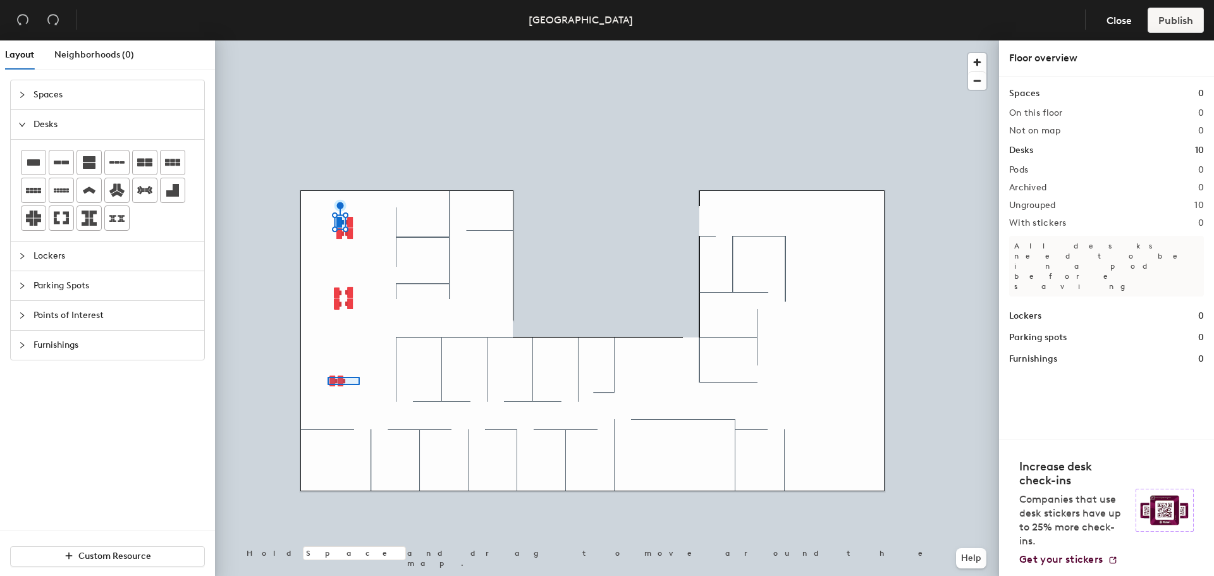
click at [328, 40] on div at bounding box center [607, 40] width 784 height 0
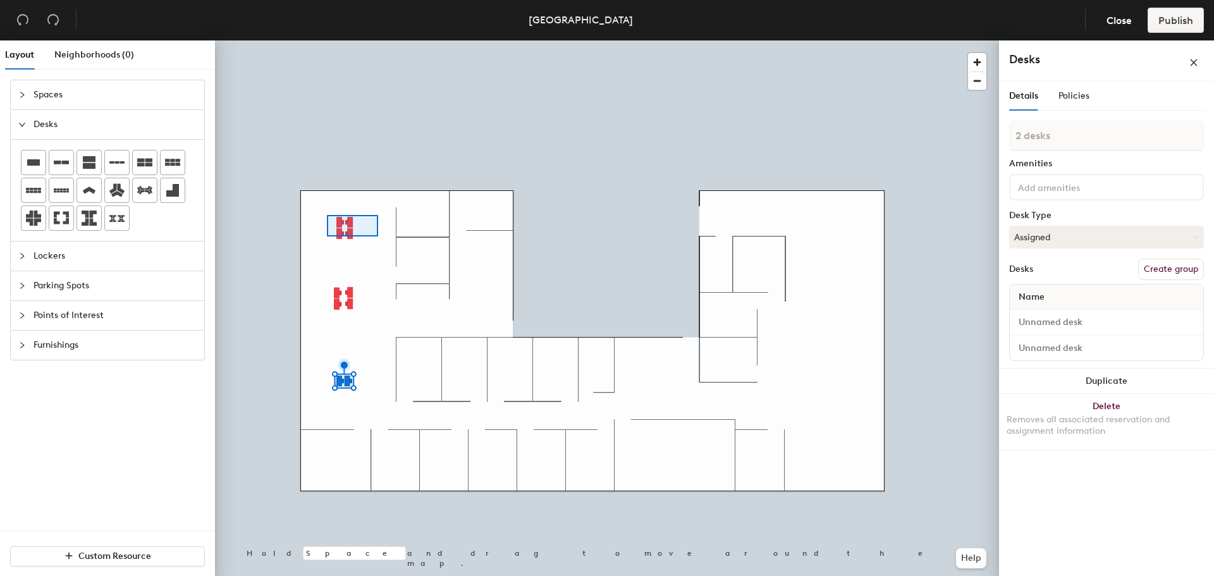
click at [327, 40] on div at bounding box center [607, 40] width 784 height 0
type input "4 desks"
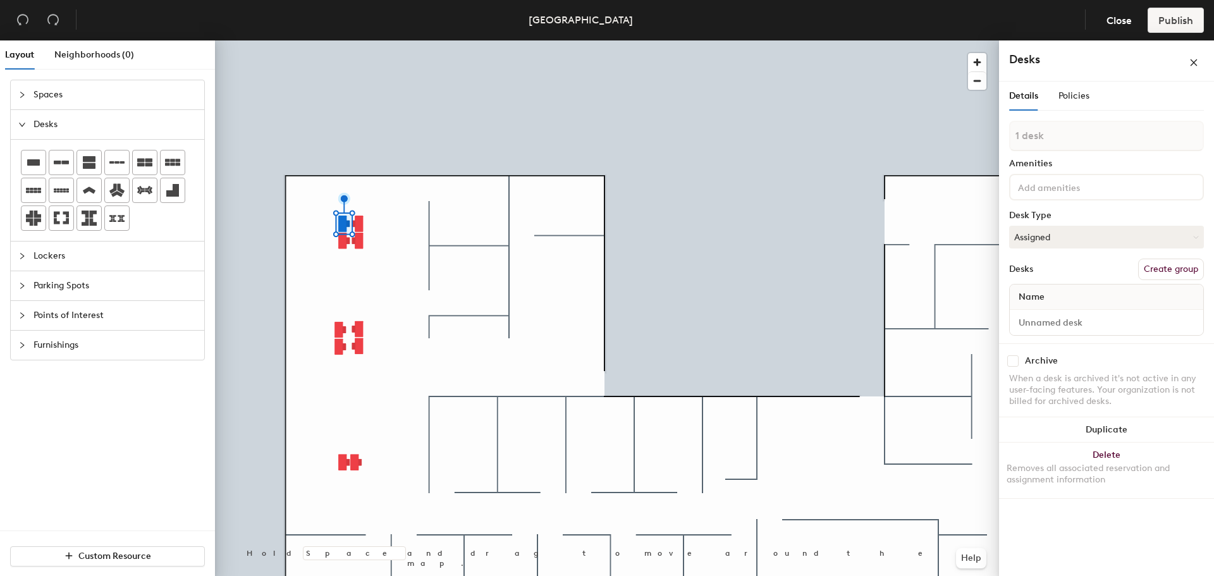
click at [809, 267] on button "Create group" at bounding box center [1171, 269] width 66 height 21
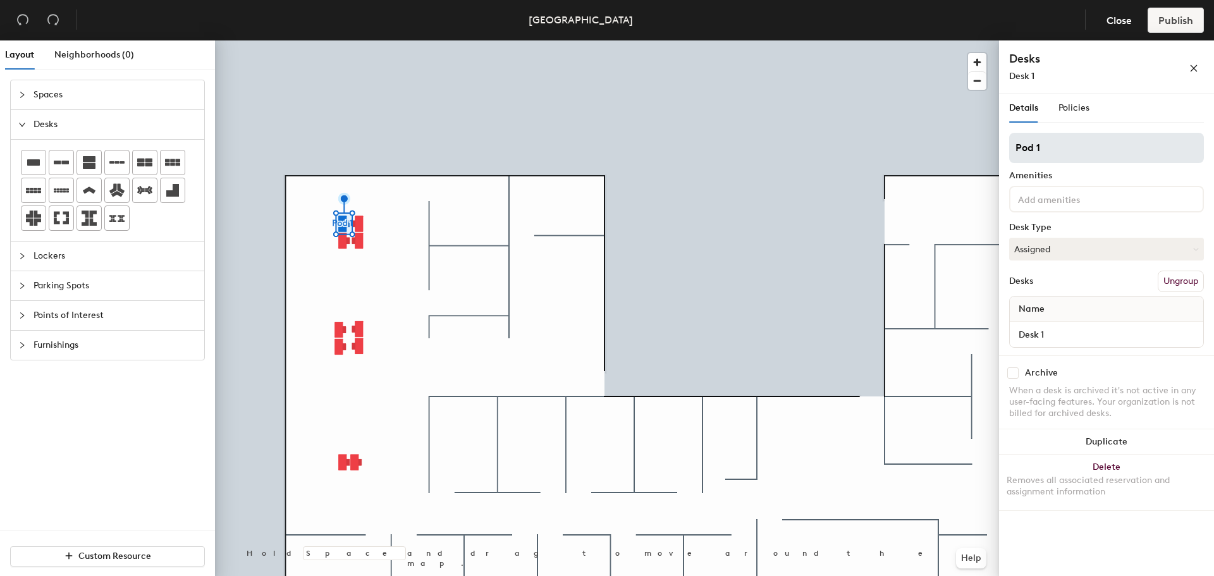
click at [809, 163] on div "Layout Neighborhoods (0) Spaces Desks Lockers Parking Spots Points of Interest …" at bounding box center [607, 310] width 1214 height 541
type input "WS-31"
click at [809, 253] on button "Assigned" at bounding box center [1106, 249] width 195 height 23
click at [809, 290] on div "Assigned" at bounding box center [1073, 288] width 126 height 19
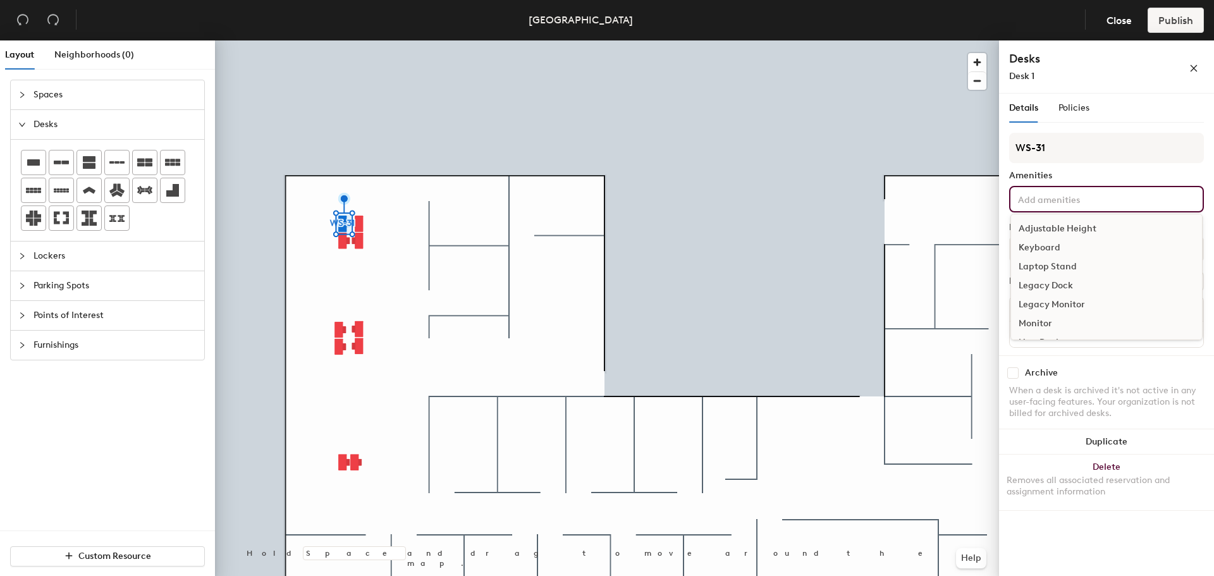
click at [809, 200] on input at bounding box center [1072, 198] width 114 height 15
click at [809, 226] on div "Adjustable Height" at bounding box center [1106, 228] width 191 height 19
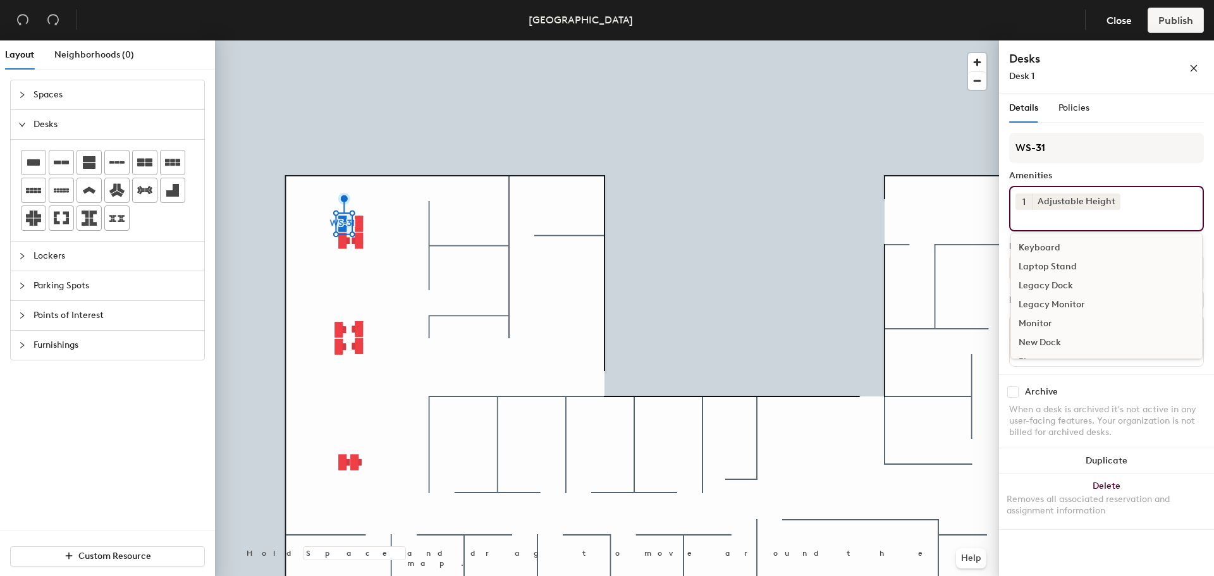
click at [809, 243] on div "Keyboard" at bounding box center [1106, 247] width 191 height 19
click at [809, 302] on div "Monitor" at bounding box center [1106, 304] width 191 height 19
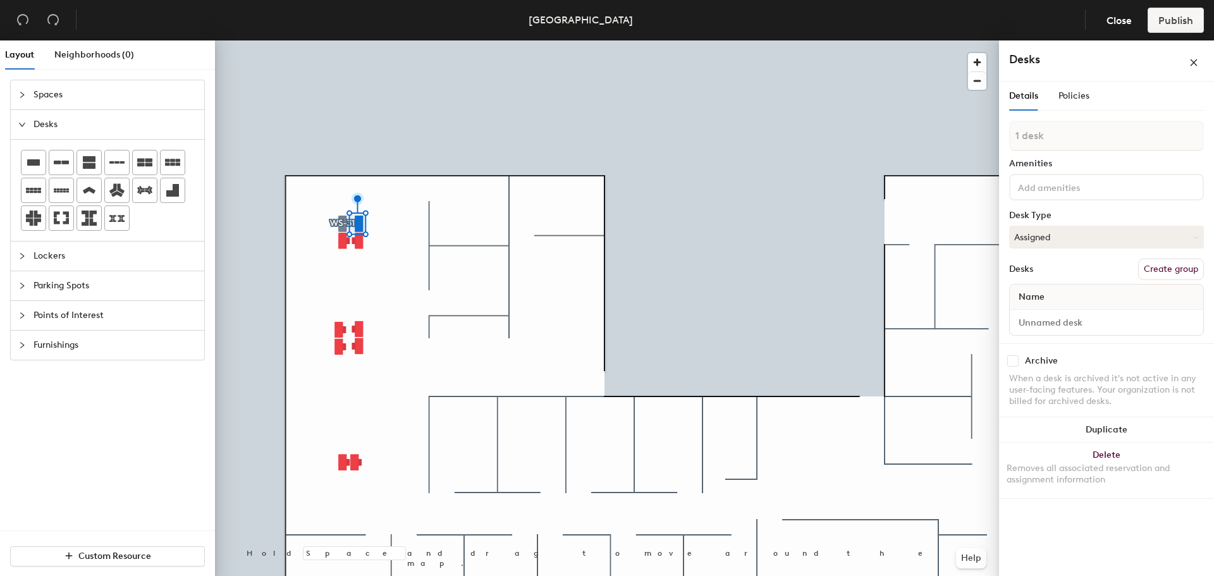
click at [809, 268] on button "Create group" at bounding box center [1171, 269] width 66 height 21
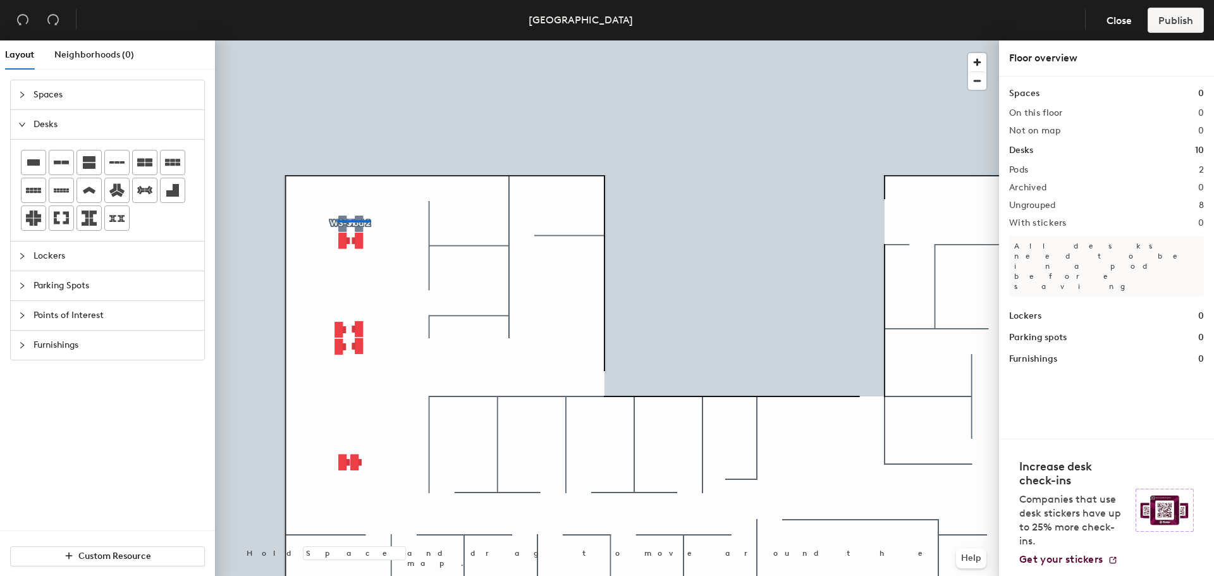
click at [337, 40] on div at bounding box center [607, 40] width 784 height 0
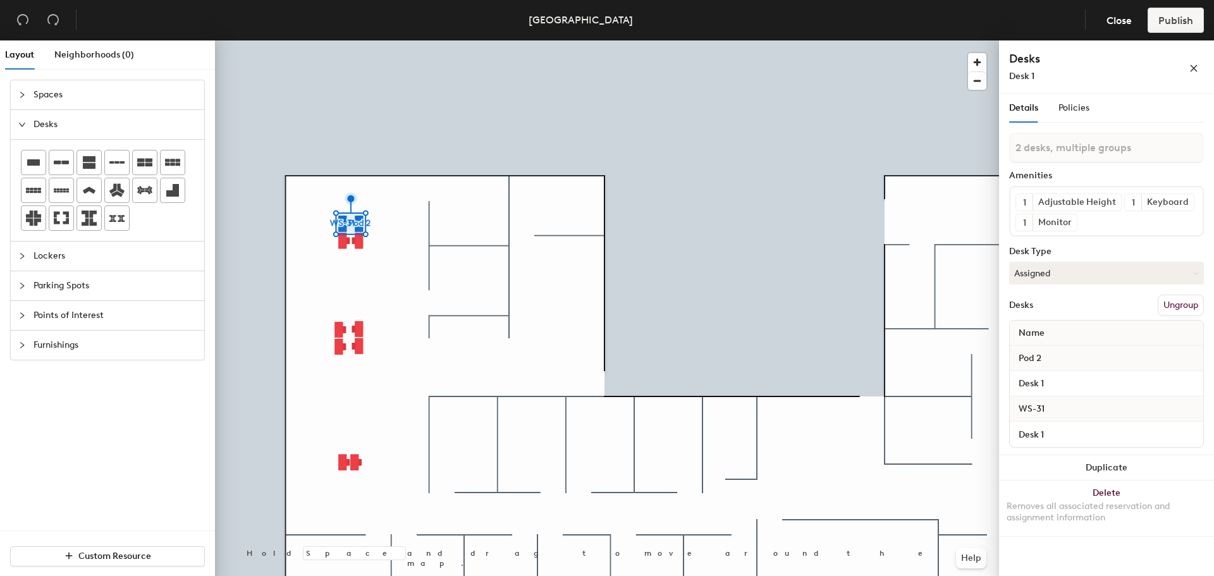
click at [809, 305] on button "Ungroup" at bounding box center [1181, 305] width 46 height 21
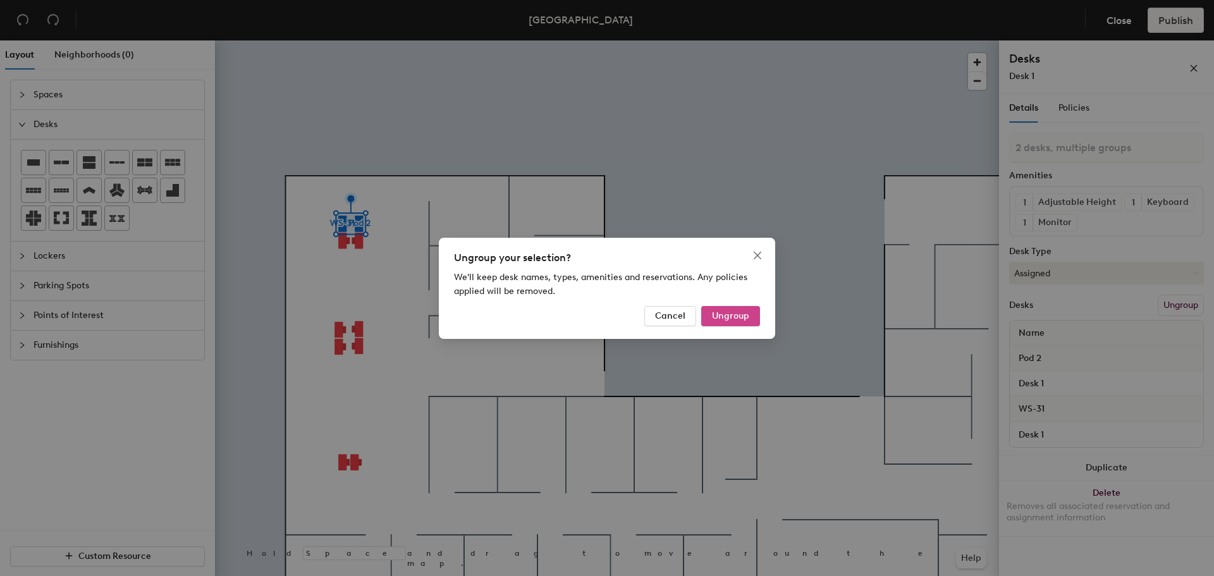
click at [740, 315] on span "Ungroup" at bounding box center [730, 315] width 37 height 11
type input "2 desks"
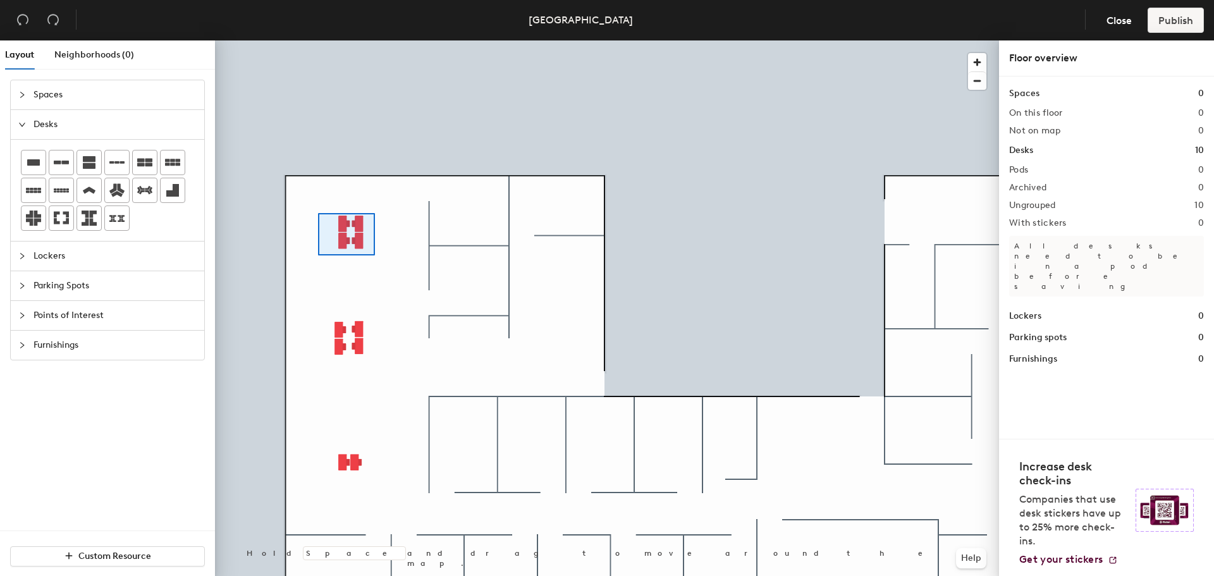
click at [317, 40] on div at bounding box center [607, 40] width 784 height 0
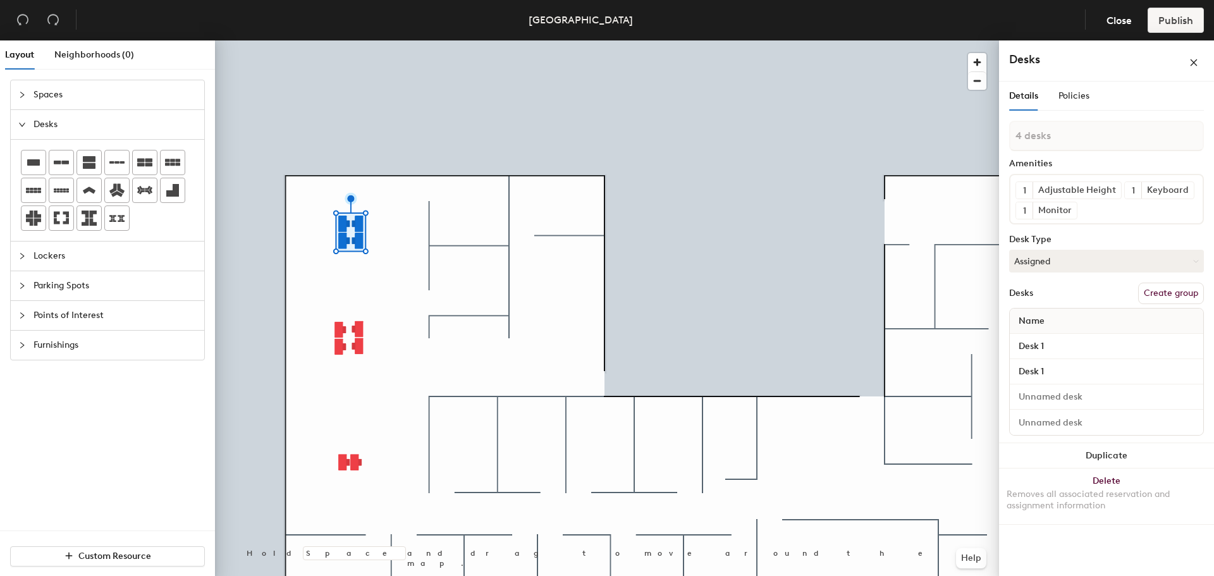
click at [809, 290] on button "Create group" at bounding box center [1171, 293] width 66 height 21
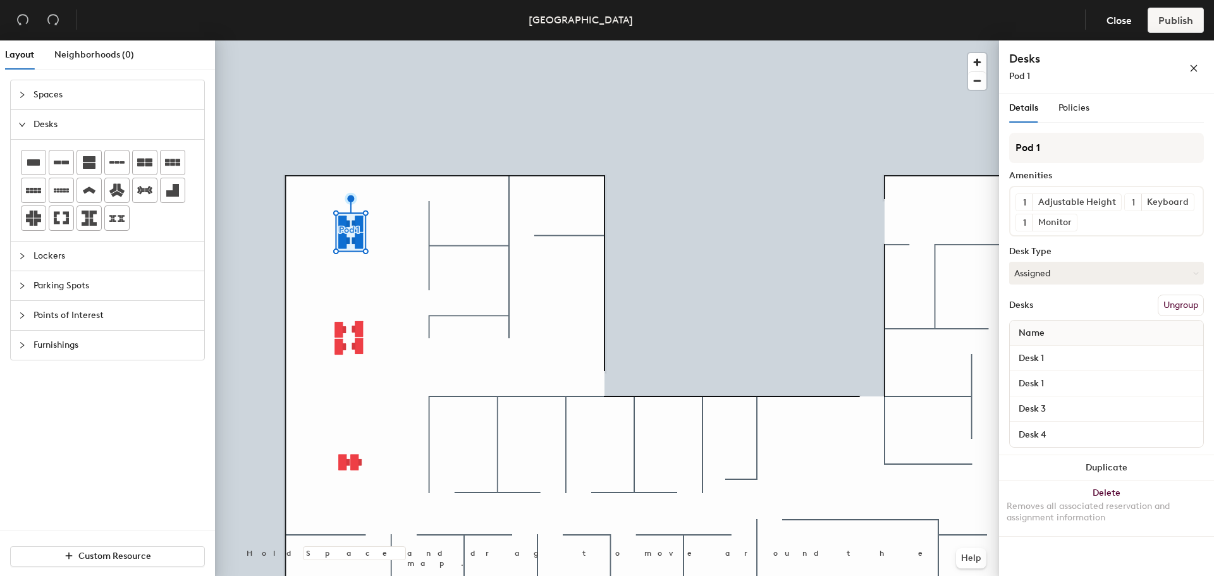
drag, startPoint x: 1046, startPoint y: 144, endPoint x: 1005, endPoint y: 145, distance: 41.1
click at [809, 145] on div "Details Policies Pod 1 Amenities 1 Adjustable Height 1 Keyboard 1 Monitor Desk …" at bounding box center [1106, 337] width 215 height 487
click at [809, 149] on input "Pod 1" at bounding box center [1106, 148] width 195 height 30
click at [809, 149] on div "Layout Neighborhoods (0) Spaces Desks Lockers Parking Spots Points of Interest …" at bounding box center [607, 310] width 1214 height 541
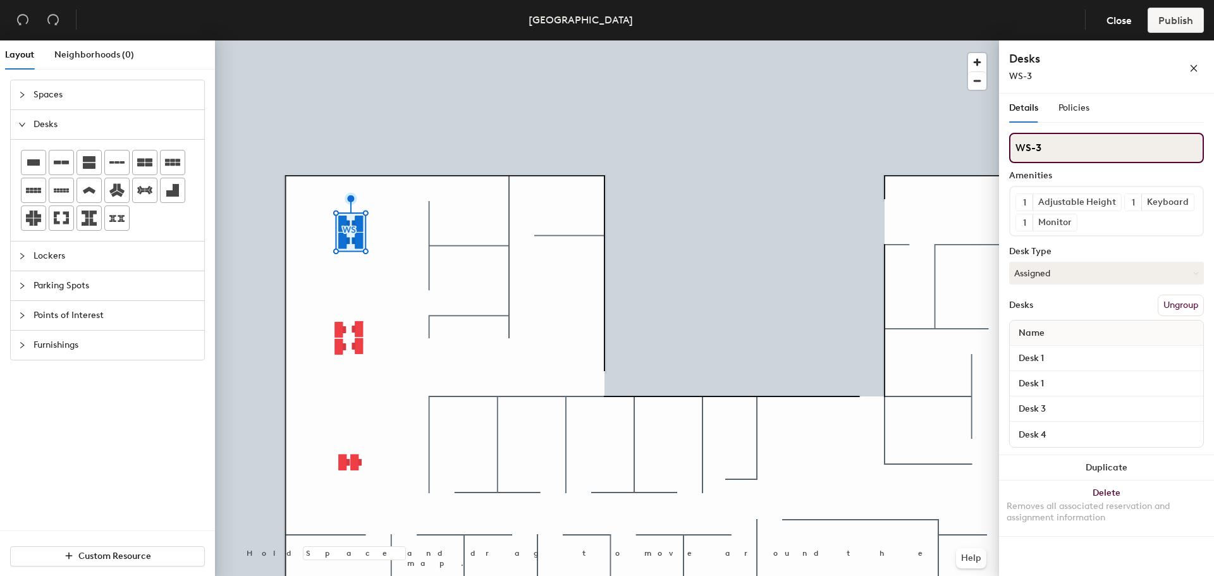
type input "WS-31"
drag, startPoint x: 1084, startPoint y: 154, endPoint x: 1003, endPoint y: 157, distance: 81.0
click at [809, 157] on div "Details Policies WS-31 Amenities 1 Adjustable Height 1 Keyboard 1 Monitor Desk …" at bounding box center [1106, 337] width 215 height 487
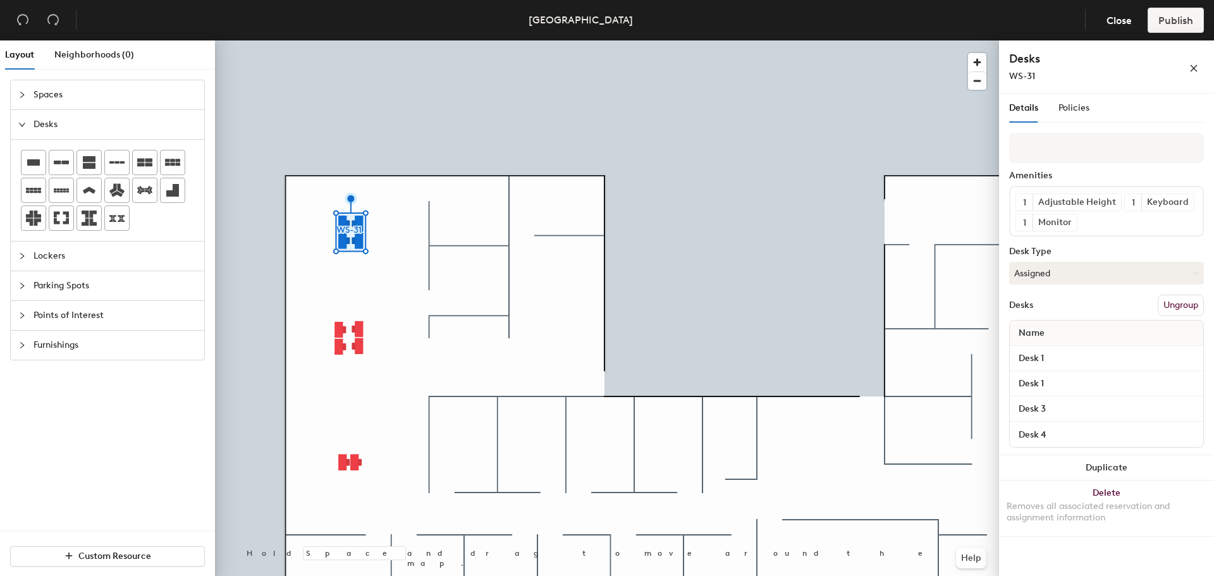
click at [809, 302] on button "Ungroup" at bounding box center [1181, 305] width 46 height 21
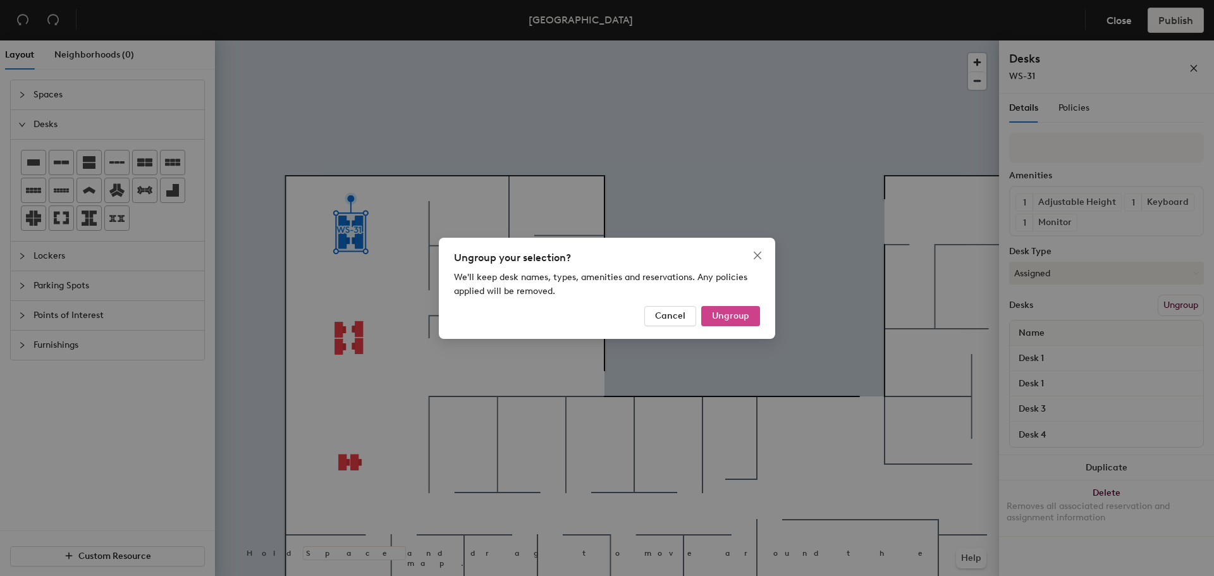
click at [739, 310] on span "Ungroup" at bounding box center [730, 315] width 37 height 11
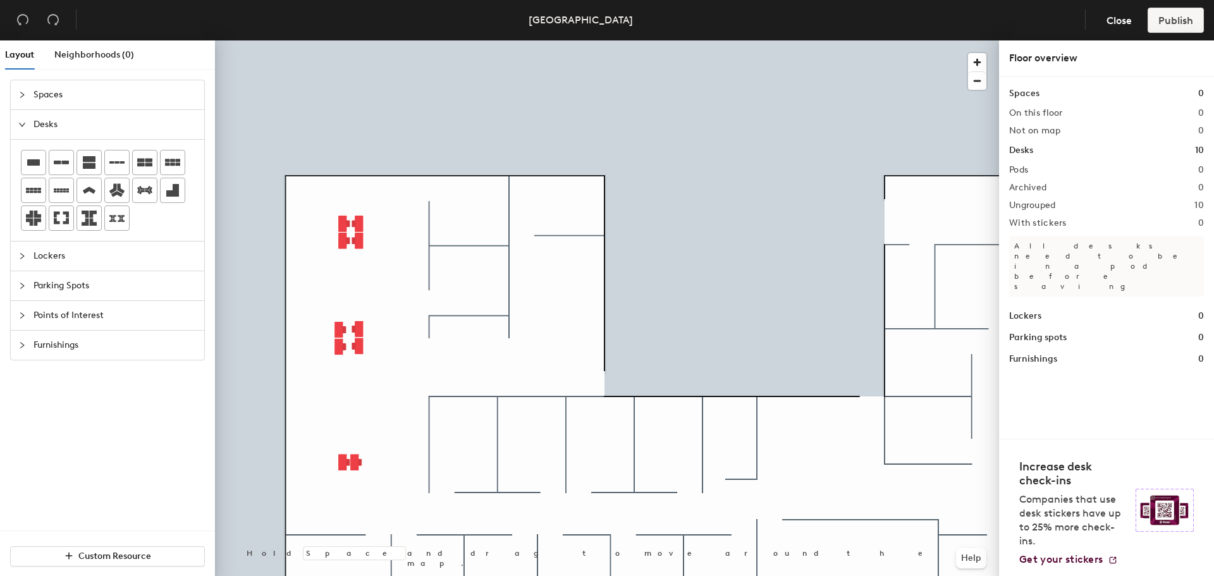
click at [341, 40] on div at bounding box center [607, 40] width 784 height 0
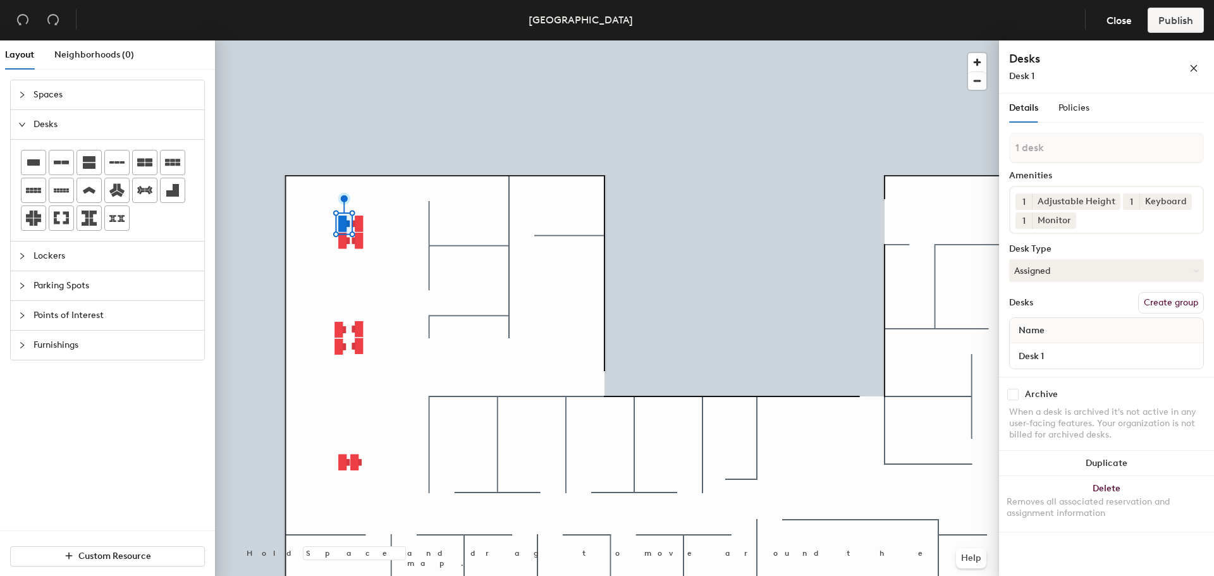
click at [625, 40] on div at bounding box center [607, 40] width 784 height 0
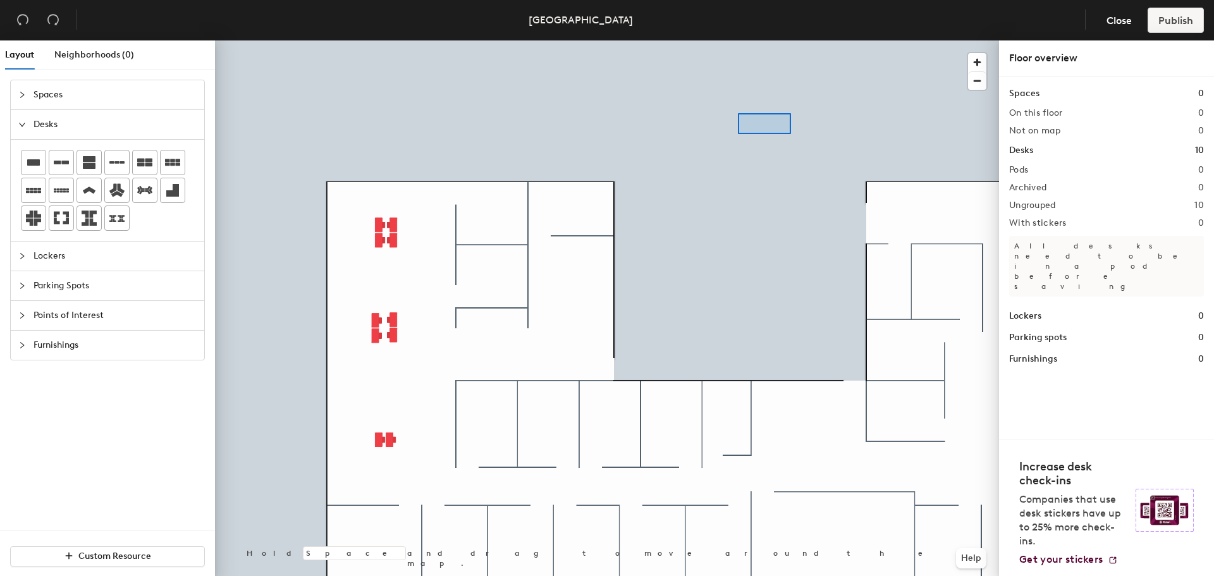
click at [732, 40] on div at bounding box center [607, 40] width 784 height 0
click at [761, 40] on div at bounding box center [607, 40] width 784 height 0
click at [722, 40] on div at bounding box center [607, 40] width 784 height 0
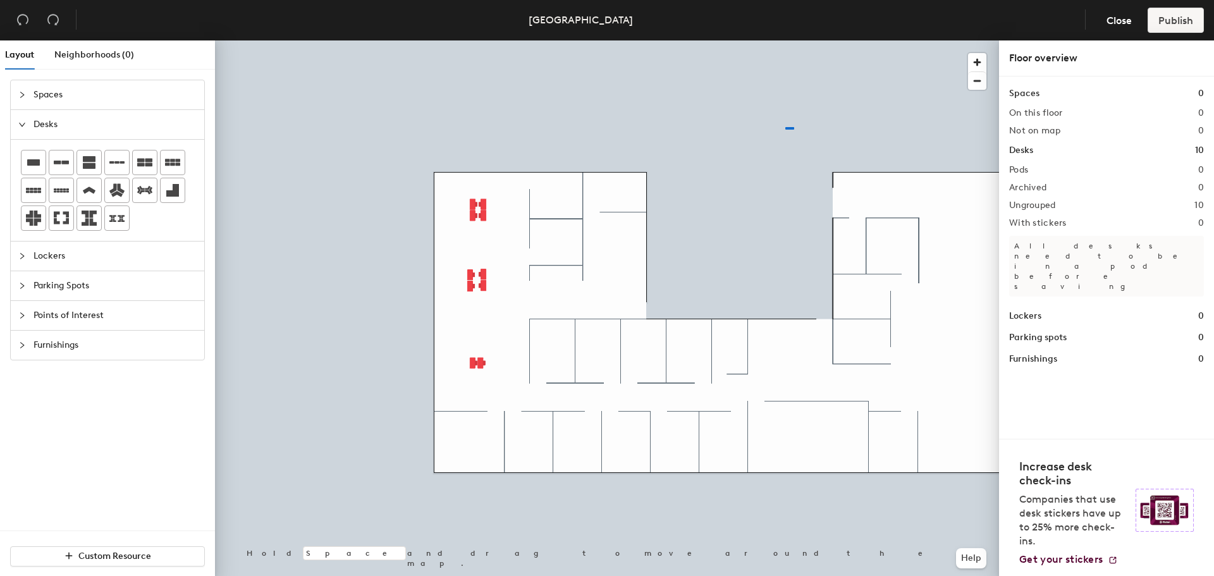
click at [785, 40] on div at bounding box center [607, 40] width 784 height 0
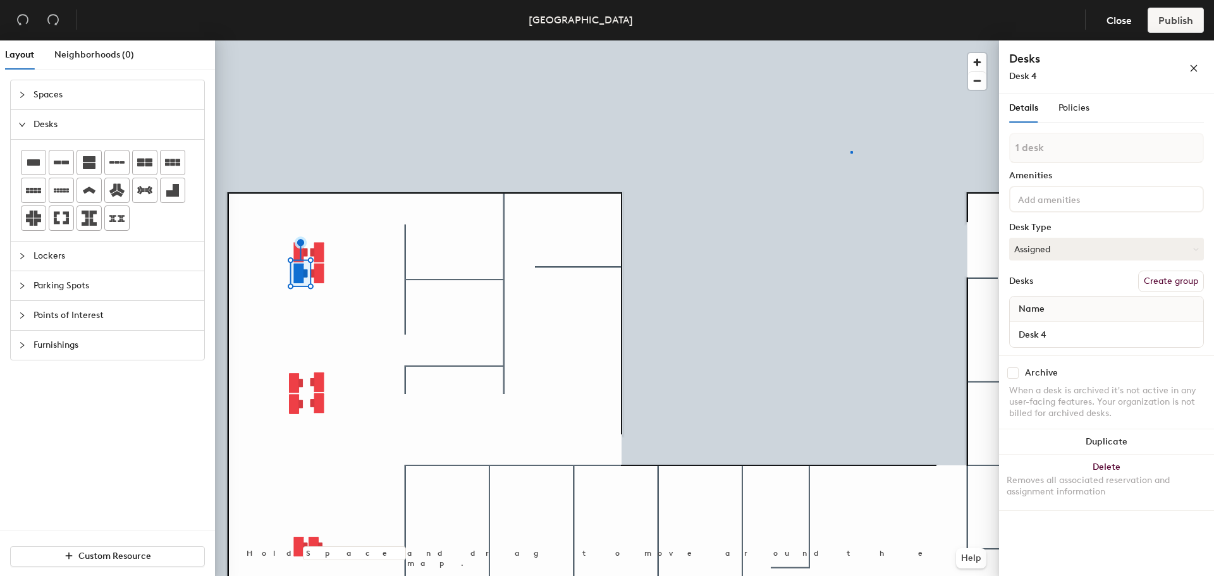
click at [809, 40] on div at bounding box center [607, 40] width 784 height 0
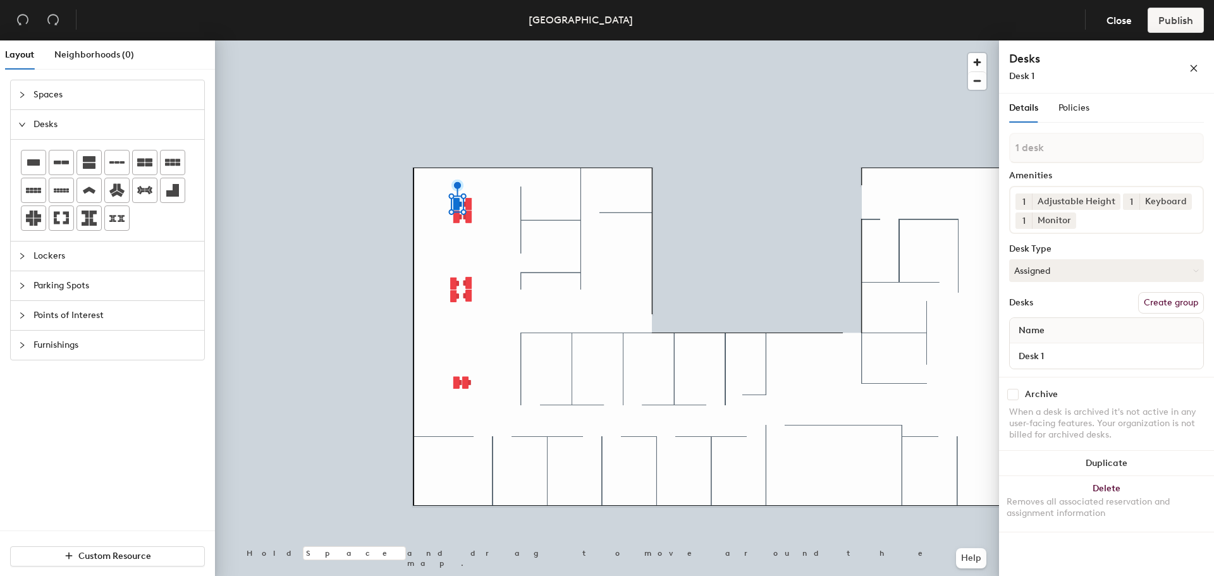
click at [809, 307] on button "Create group" at bounding box center [1171, 302] width 66 height 21
type input "P"
type input "w"
type input "WS-31"
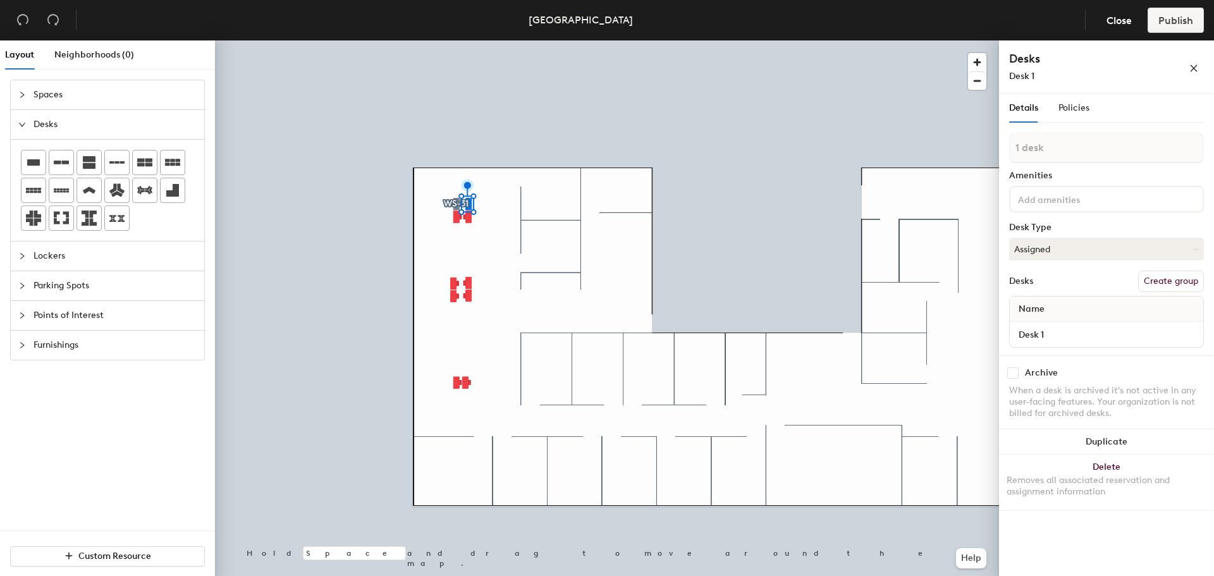
click at [809, 278] on button "Create group" at bounding box center [1171, 281] width 66 height 21
click at [809, 148] on div "Layout Neighborhoods (0) Spaces Desks Lockers Parking Spots Points of Interest …" at bounding box center [607, 310] width 1214 height 541
type input "w"
type input "WS-30"
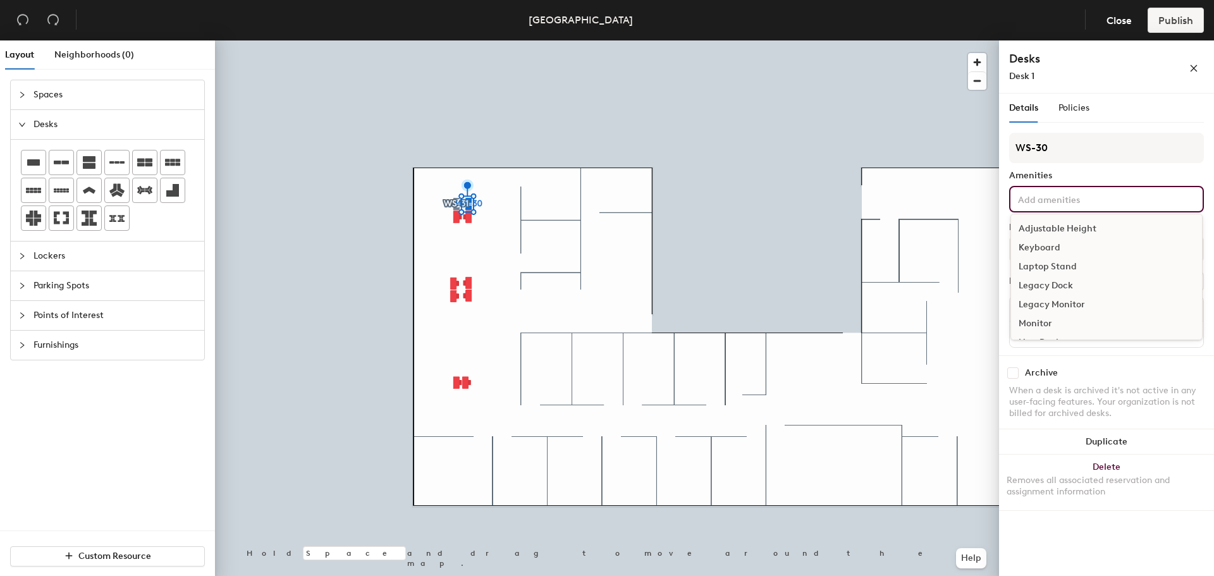
click at [809, 195] on input at bounding box center [1072, 198] width 114 height 15
click at [809, 226] on div "Adjustable Height" at bounding box center [1106, 228] width 191 height 19
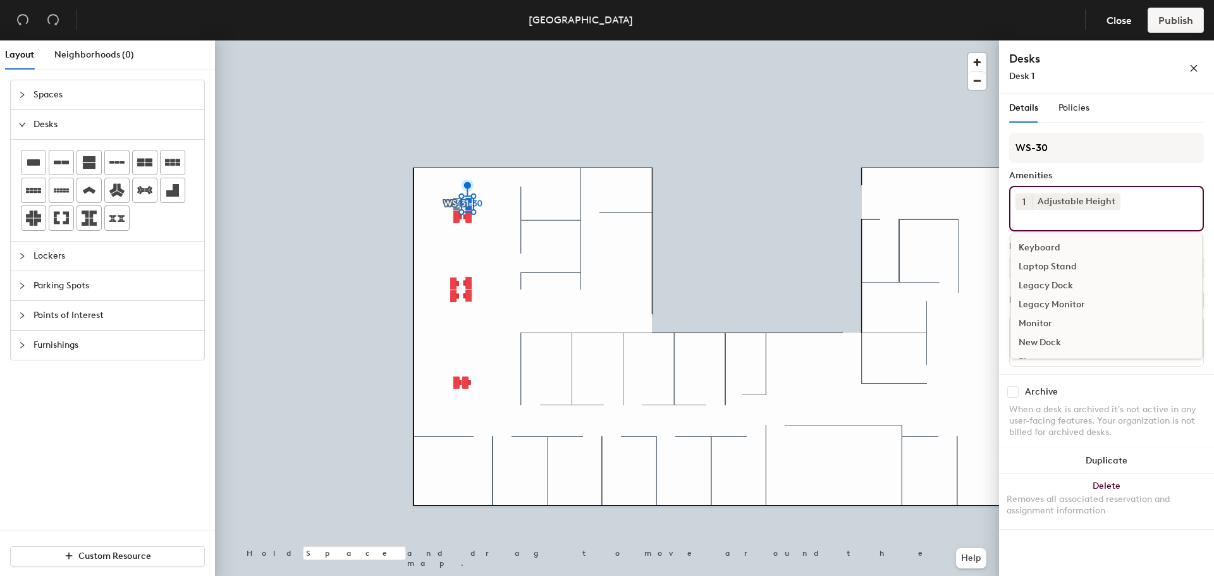
click at [809, 244] on div "Keyboard" at bounding box center [1106, 247] width 191 height 19
click at [809, 299] on div "Monitor" at bounding box center [1106, 304] width 191 height 19
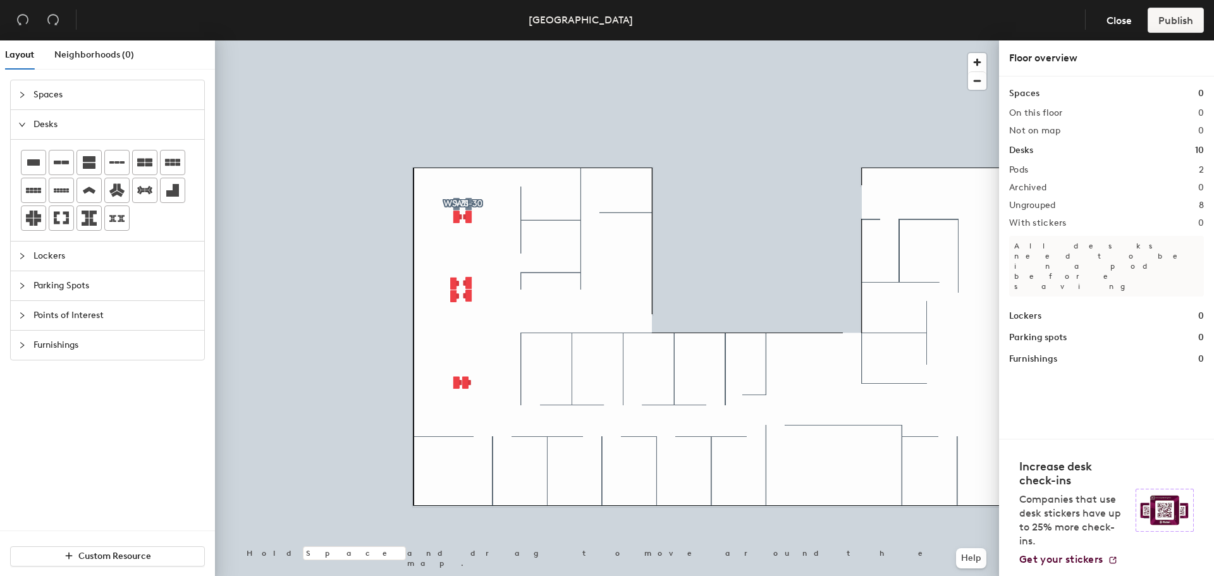
click at [809, 40] on div at bounding box center [607, 40] width 784 height 0
click at [809, 18] on span "Close" at bounding box center [1119, 21] width 25 height 12
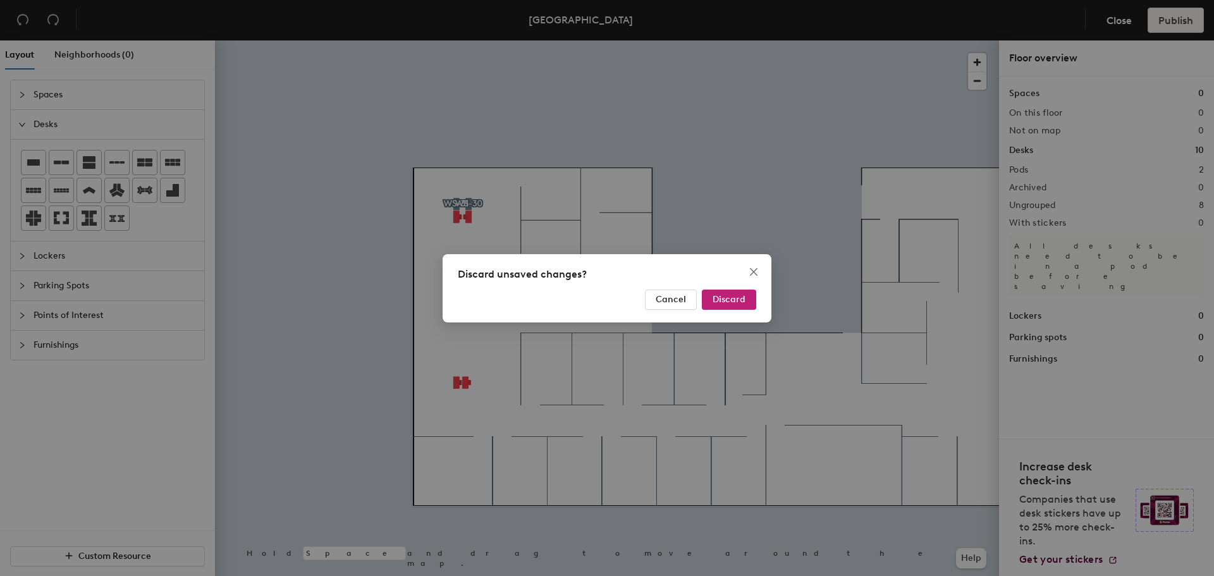
click at [769, 176] on div "Discard unsaved changes? Cancel Discard" at bounding box center [607, 288] width 1214 height 576
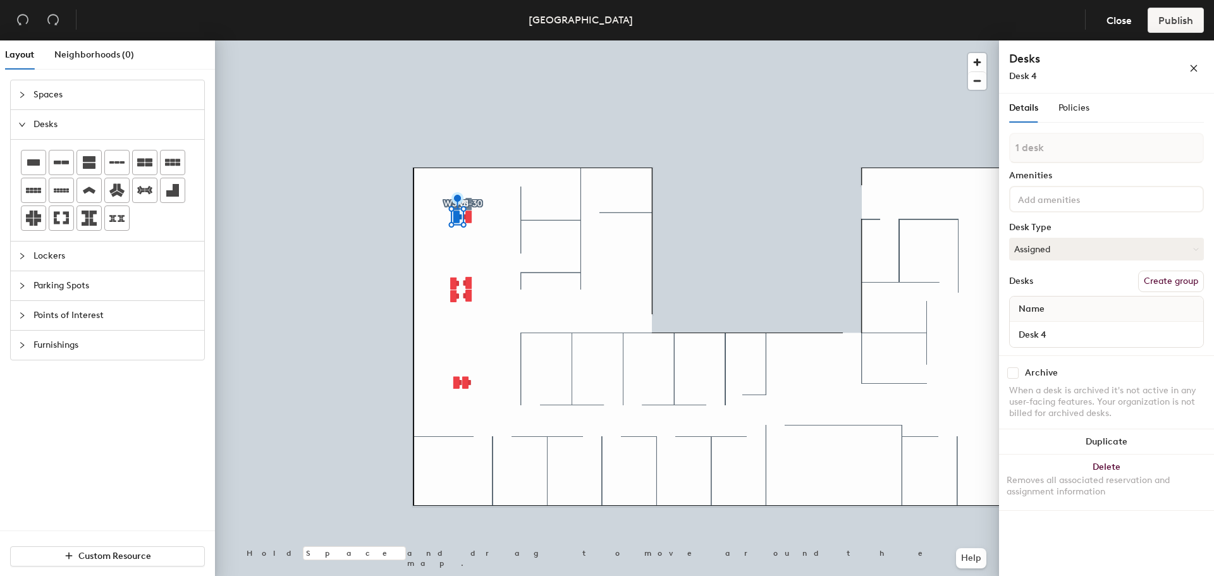
click at [809, 279] on button "Create group" at bounding box center [1171, 281] width 66 height 21
type input "P"
type input "WS-29"
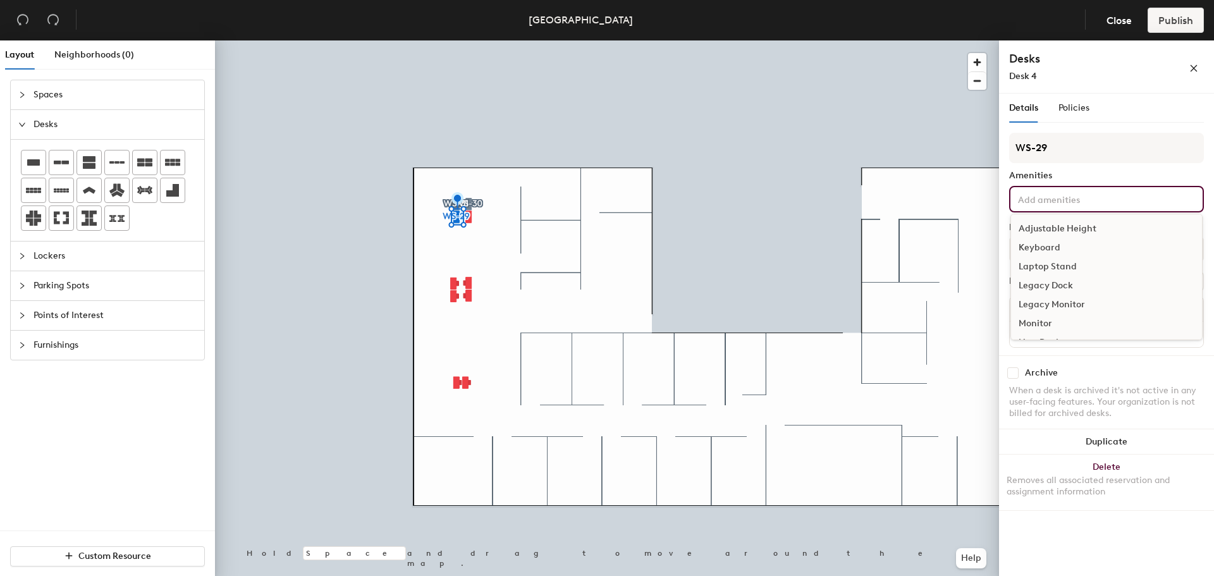
click at [809, 196] on input at bounding box center [1072, 198] width 114 height 15
click at [809, 226] on div "Adjustable Height" at bounding box center [1106, 228] width 191 height 19
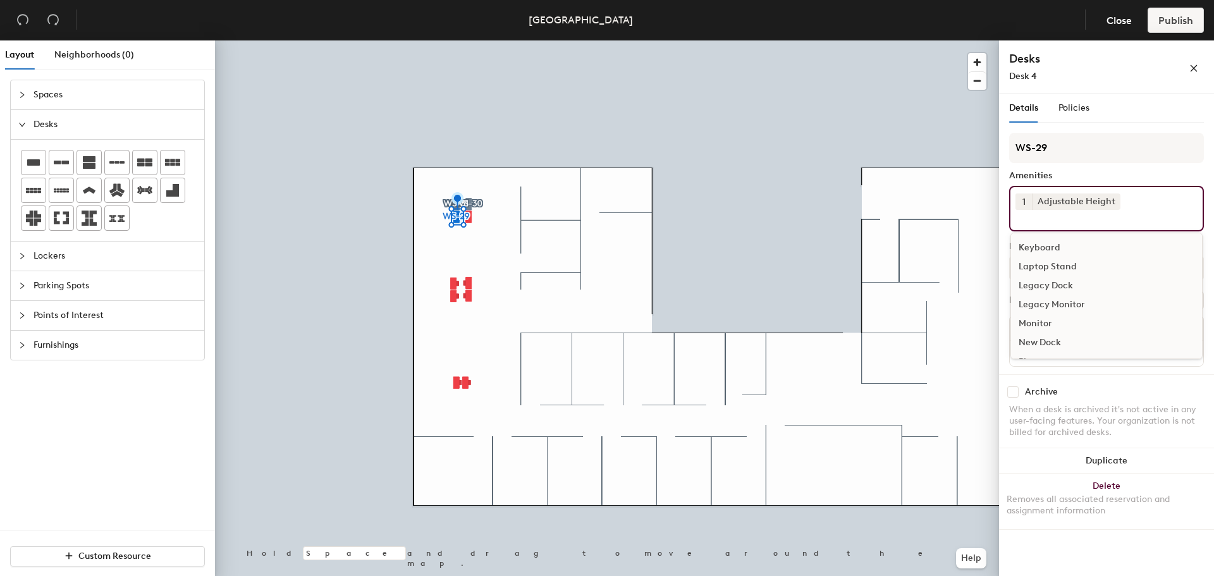
click at [809, 243] on div "Keyboard" at bounding box center [1106, 247] width 191 height 19
click at [809, 298] on div "Monitor" at bounding box center [1106, 304] width 191 height 19
click at [809, 390] on div "Archive" at bounding box center [1106, 394] width 195 height 11
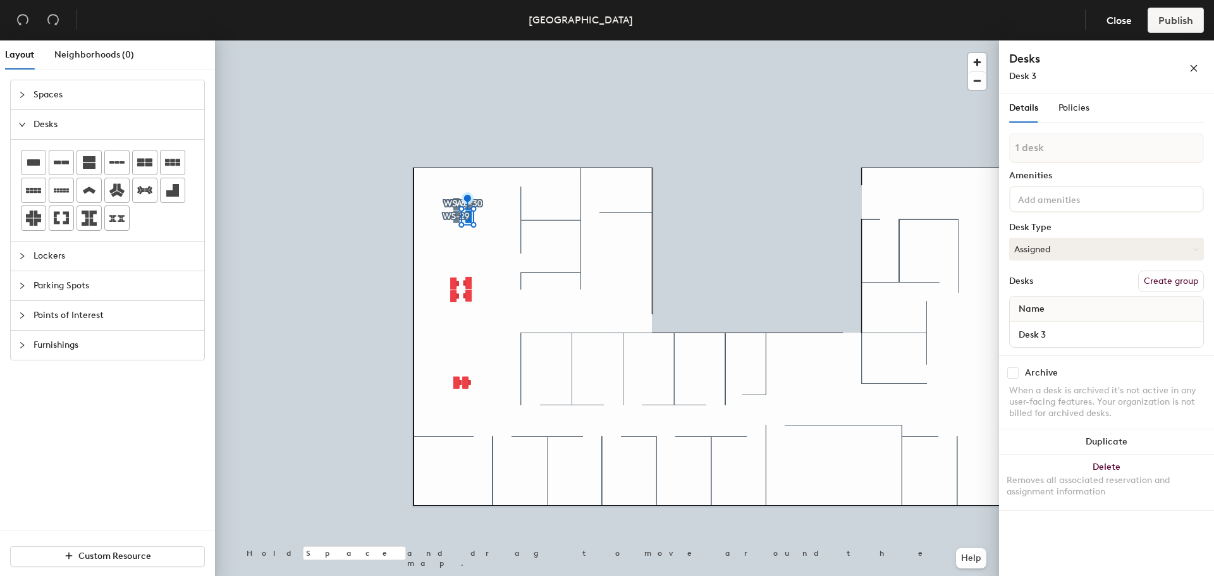
click at [809, 286] on button "Create group" at bounding box center [1171, 281] width 66 height 21
click at [809, 147] on div "Layout Neighborhoods (0) Spaces Desks Lockers Parking Spots Points of Interest …" at bounding box center [607, 310] width 1214 height 541
type input "WS-28"
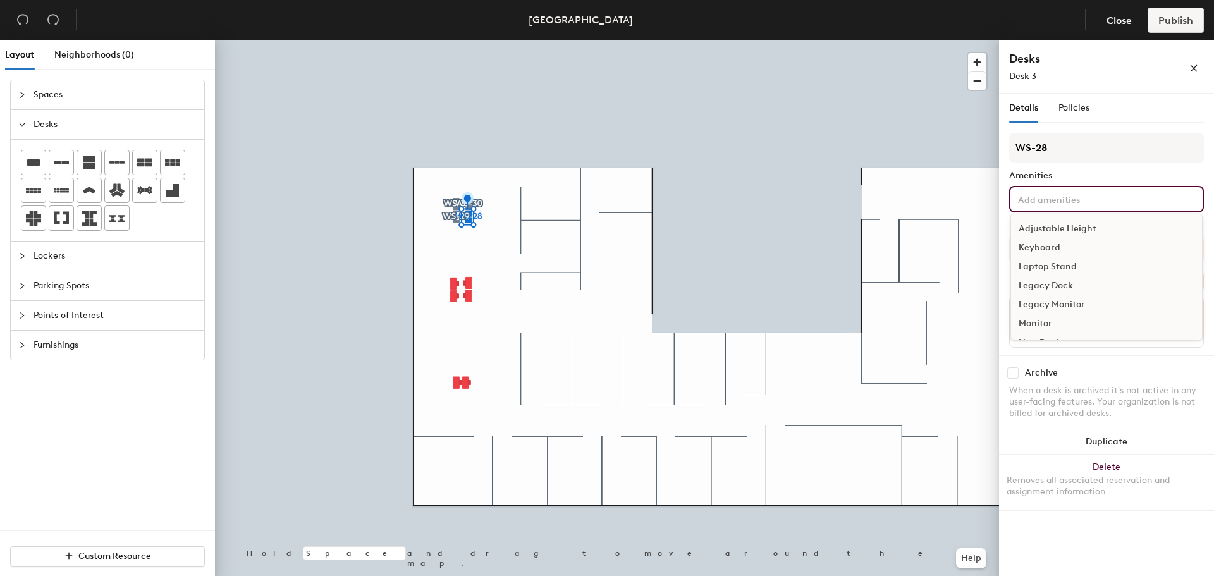
click at [809, 205] on div "Adjustable Height Keyboard Laptop Stand Legacy Dock Legacy Monitor Monitor New …" at bounding box center [1106, 199] width 195 height 27
click at [809, 229] on div "Adjustable Height" at bounding box center [1106, 228] width 191 height 19
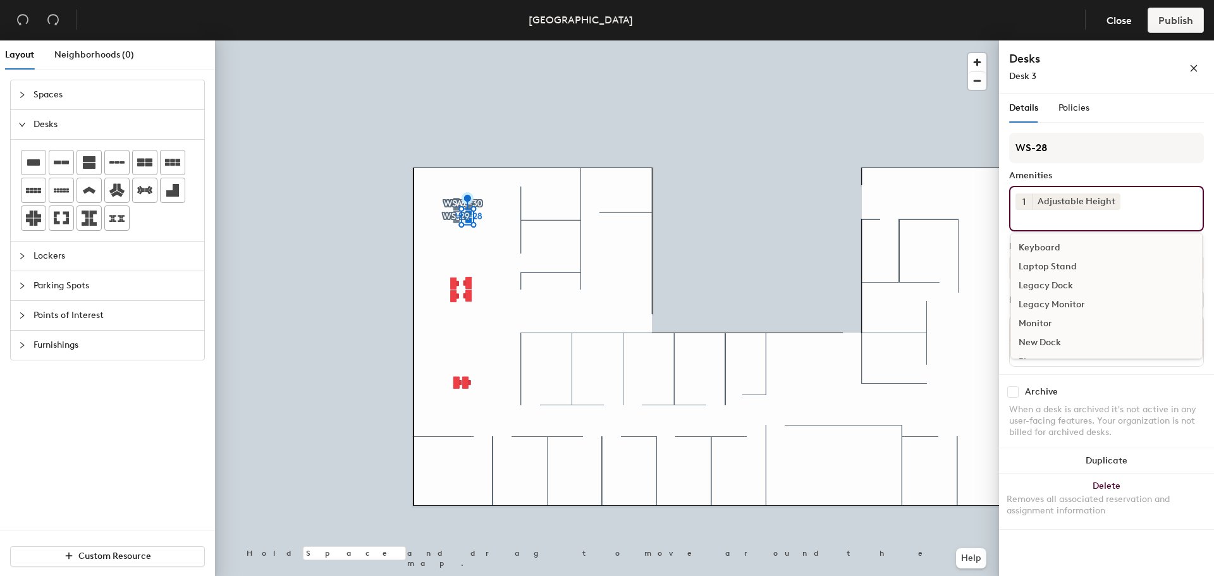
click at [809, 246] on div "Keyboard" at bounding box center [1106, 247] width 191 height 19
click at [809, 300] on div "Monitor" at bounding box center [1106, 304] width 191 height 19
click at [809, 398] on div "Archive" at bounding box center [1106, 394] width 195 height 11
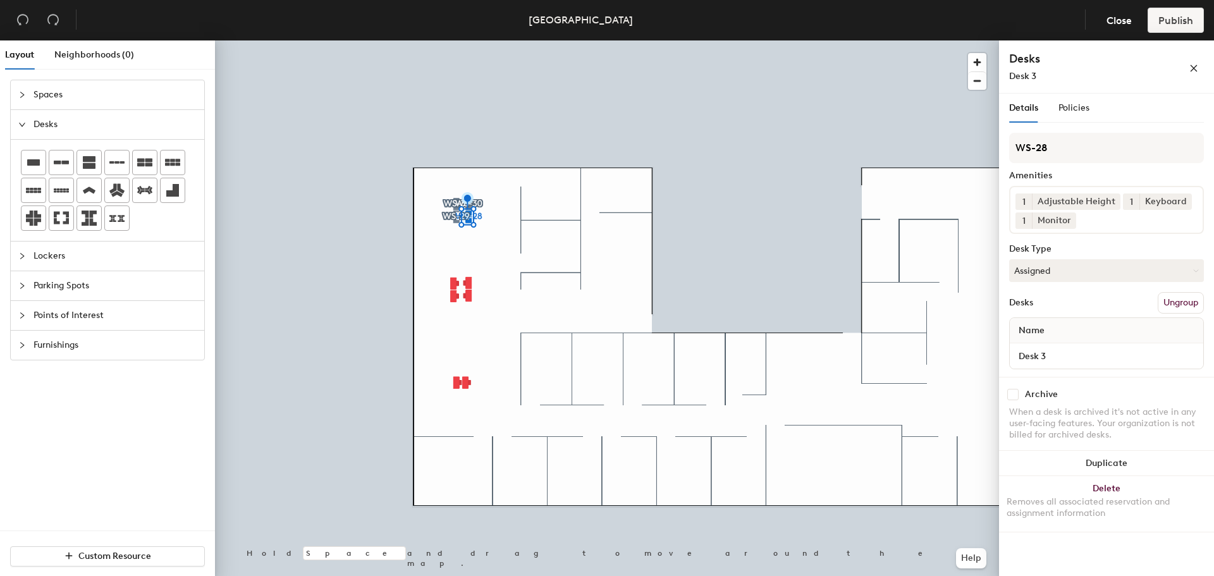
click at [751, 40] on div at bounding box center [607, 40] width 784 height 0
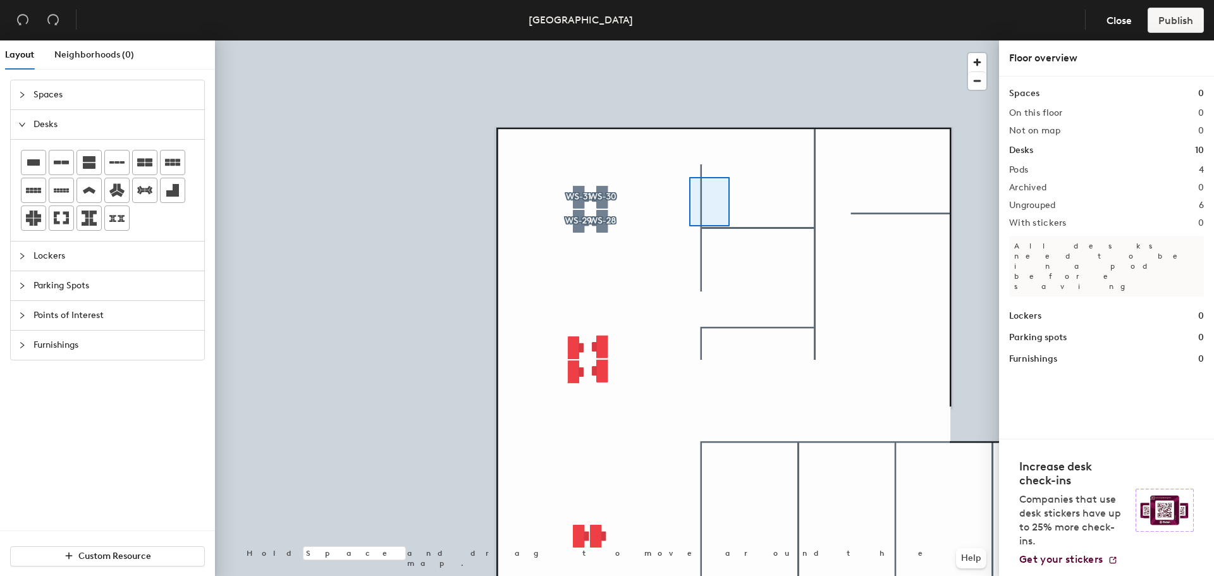
click at [686, 40] on div at bounding box center [607, 40] width 784 height 0
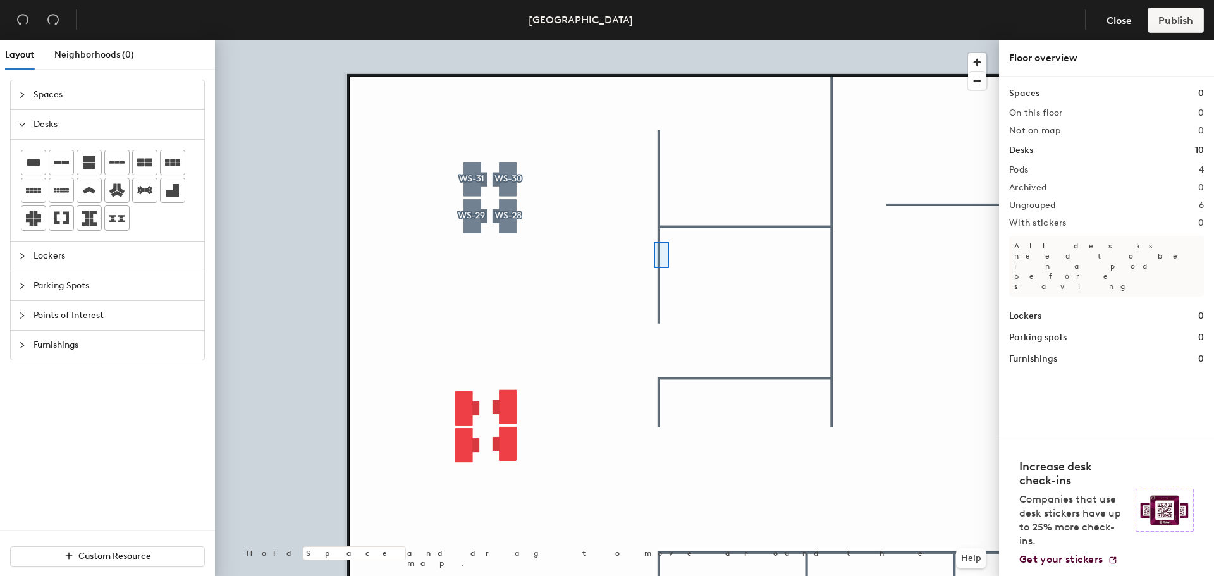
click at [644, 40] on div at bounding box center [607, 40] width 784 height 0
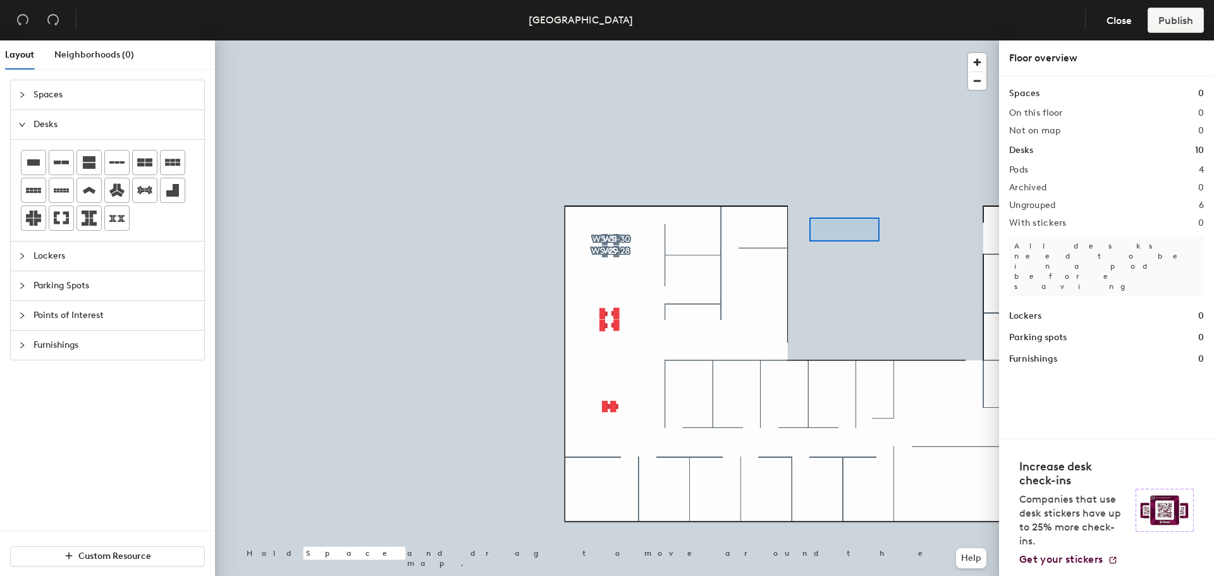
click at [809, 40] on div at bounding box center [607, 40] width 784 height 0
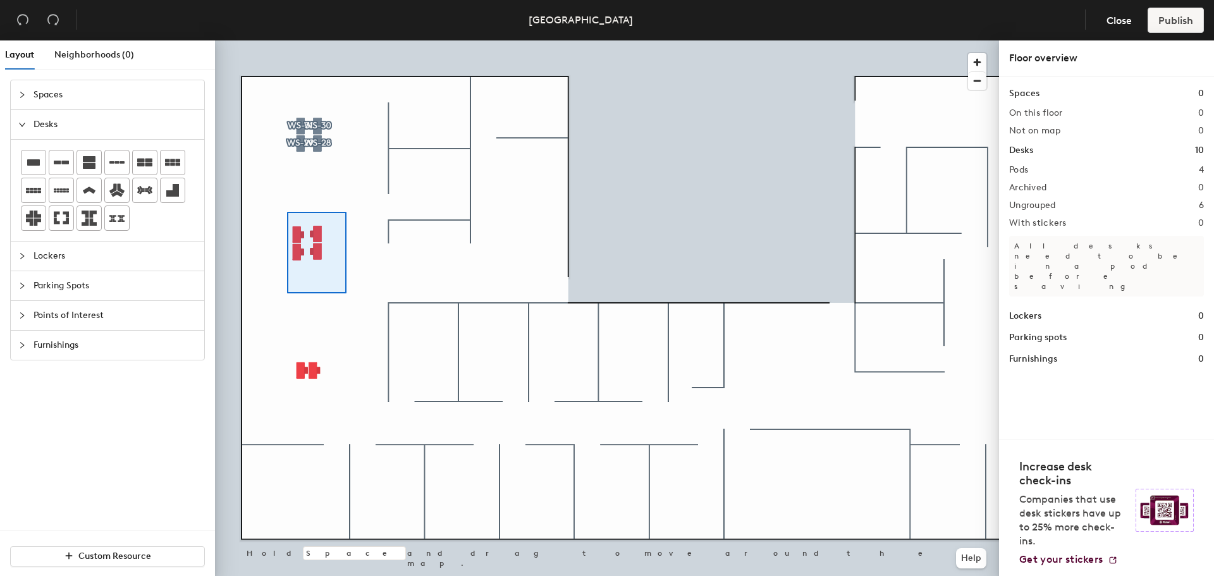
click at [286, 40] on div at bounding box center [607, 40] width 784 height 0
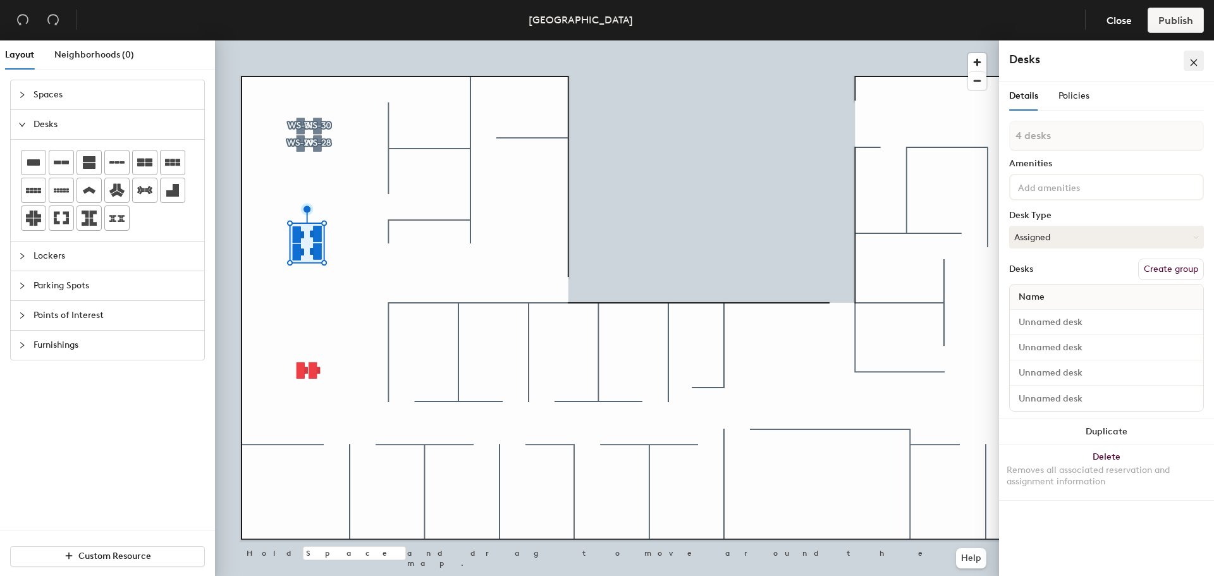
click at [809, 62] on icon "close" at bounding box center [1193, 62] width 9 height 9
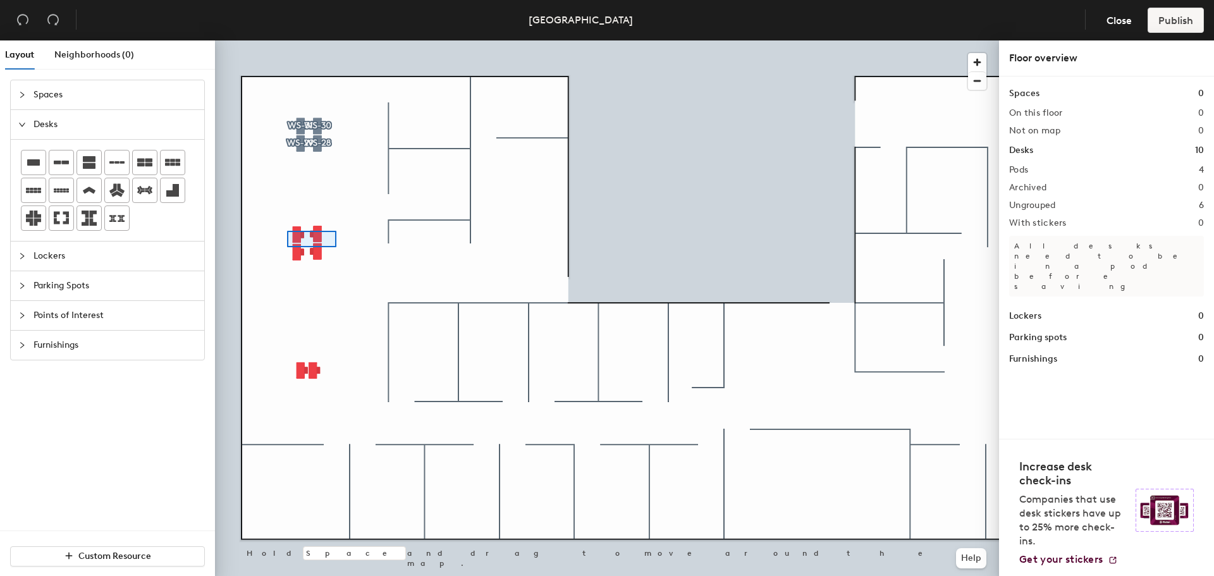
click at [287, 40] on div at bounding box center [607, 40] width 784 height 0
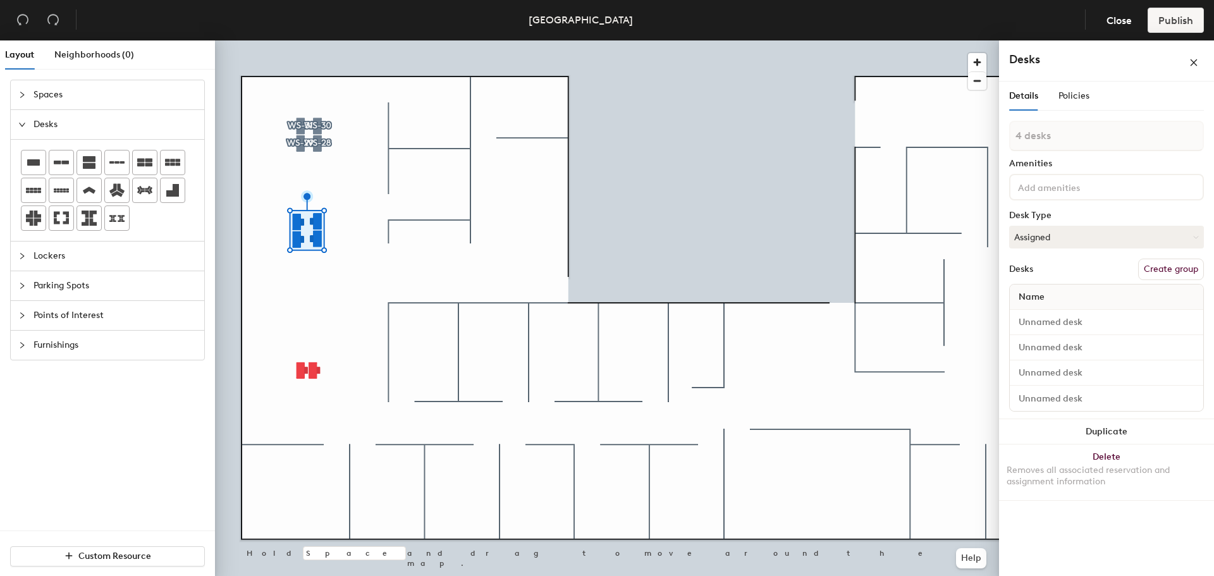
type input "1 desk"
click at [809, 268] on button "Create group" at bounding box center [1171, 269] width 66 height 21
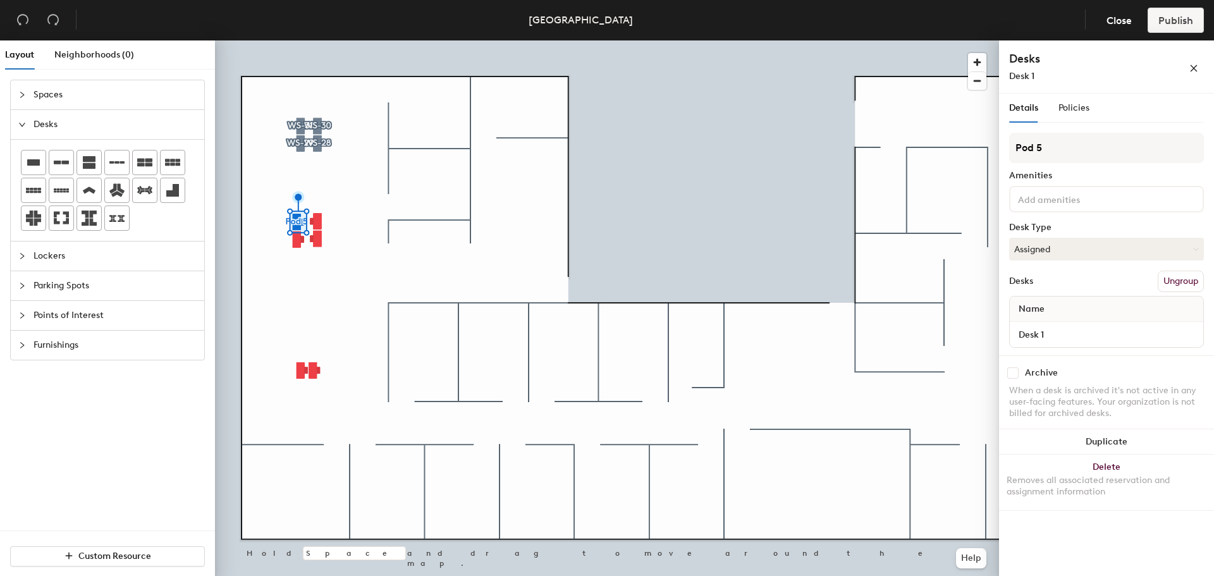
click at [809, 149] on div "Layout Neighborhoods (0) Spaces Desks Lockers Parking Spots Points of Interest …" at bounding box center [607, 310] width 1214 height 541
click at [809, 138] on div "Layout Neighborhoods (0) Spaces Desks Lockers Parking Spots Points of Interest …" at bounding box center [607, 310] width 1214 height 541
type input "WS-27"
click at [809, 215] on div "WS-27 Amenities Desk Type Assigned Desks Ungroup Name Desk 1" at bounding box center [1106, 244] width 195 height 223
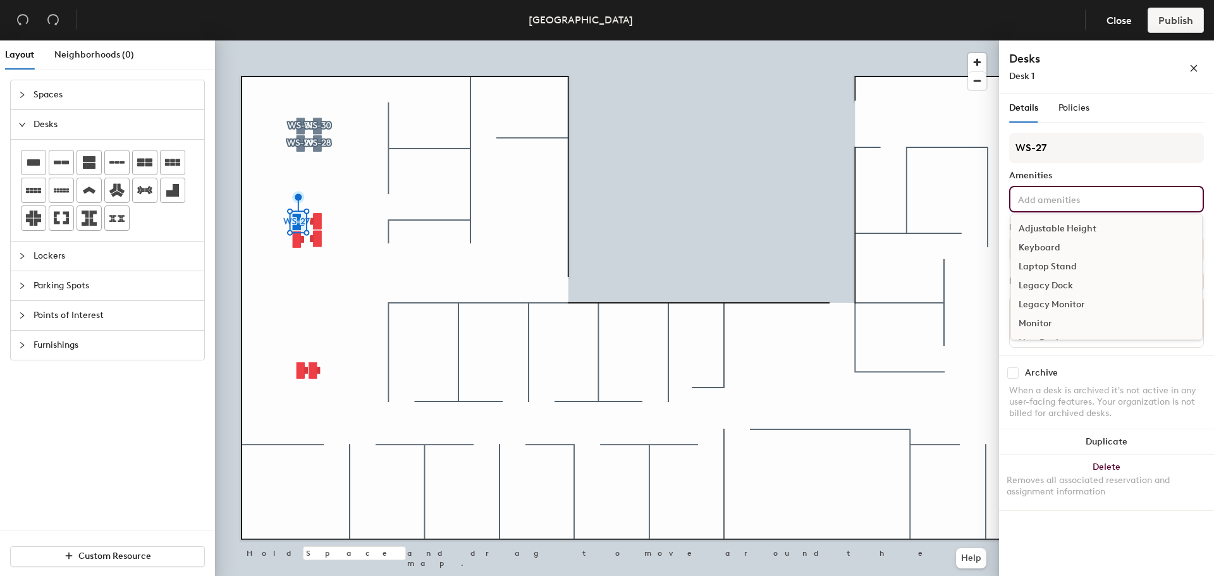
click at [809, 199] on input at bounding box center [1072, 198] width 114 height 15
click at [809, 223] on div "Adjustable Height" at bounding box center [1106, 228] width 191 height 19
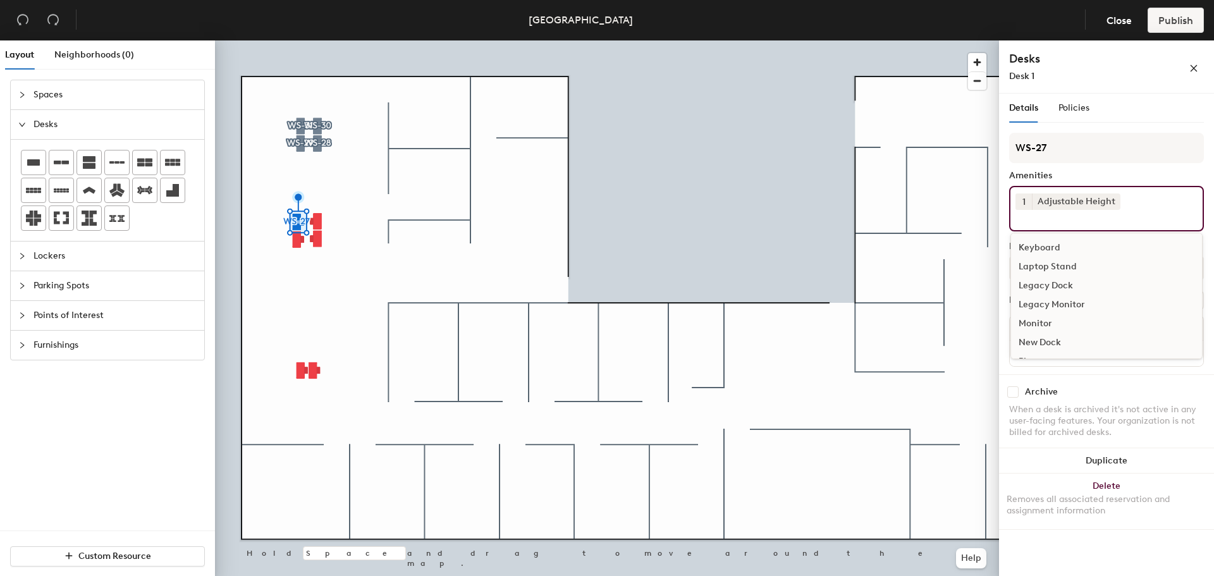
click at [809, 243] on div "Keyboard" at bounding box center [1106, 247] width 191 height 19
click at [809, 303] on div "Monitor" at bounding box center [1106, 304] width 191 height 19
click at [809, 378] on div "Archive When a desk is archived it's not active in any user-facing features. Yo…" at bounding box center [1106, 416] width 215 height 79
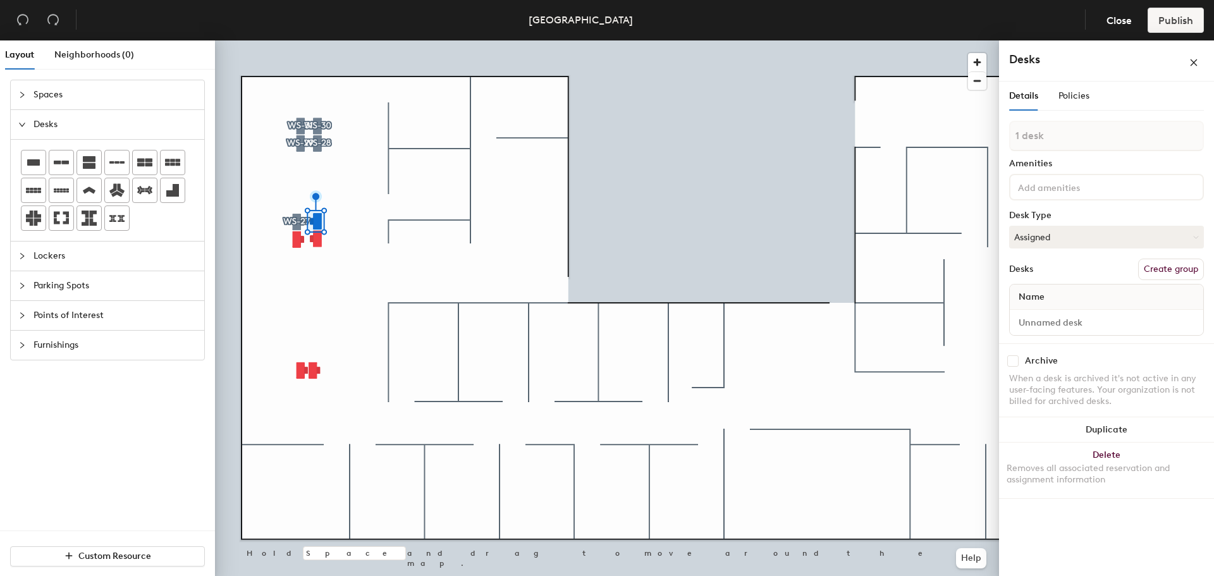
click at [809, 266] on button "Create group" at bounding box center [1171, 269] width 66 height 21
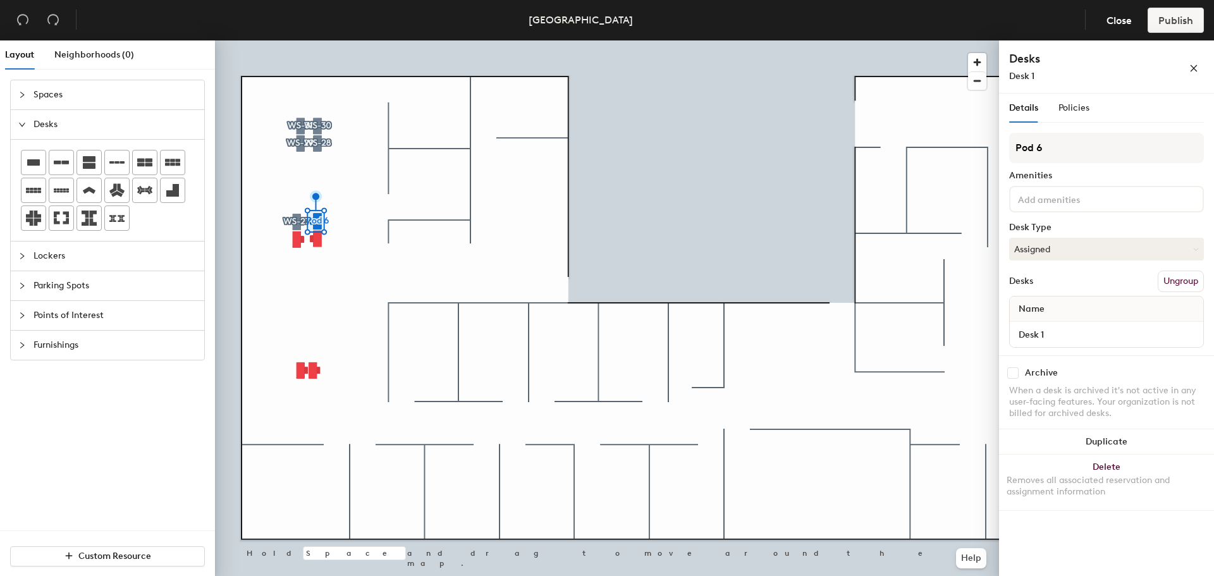
click at [809, 143] on div "Layout Neighborhoods (0) Spaces Desks Lockers Parking Spots Points of Interest …" at bounding box center [607, 310] width 1214 height 541
click at [809, 145] on input "WS-" at bounding box center [1106, 148] width 195 height 30
type input "WS-26"
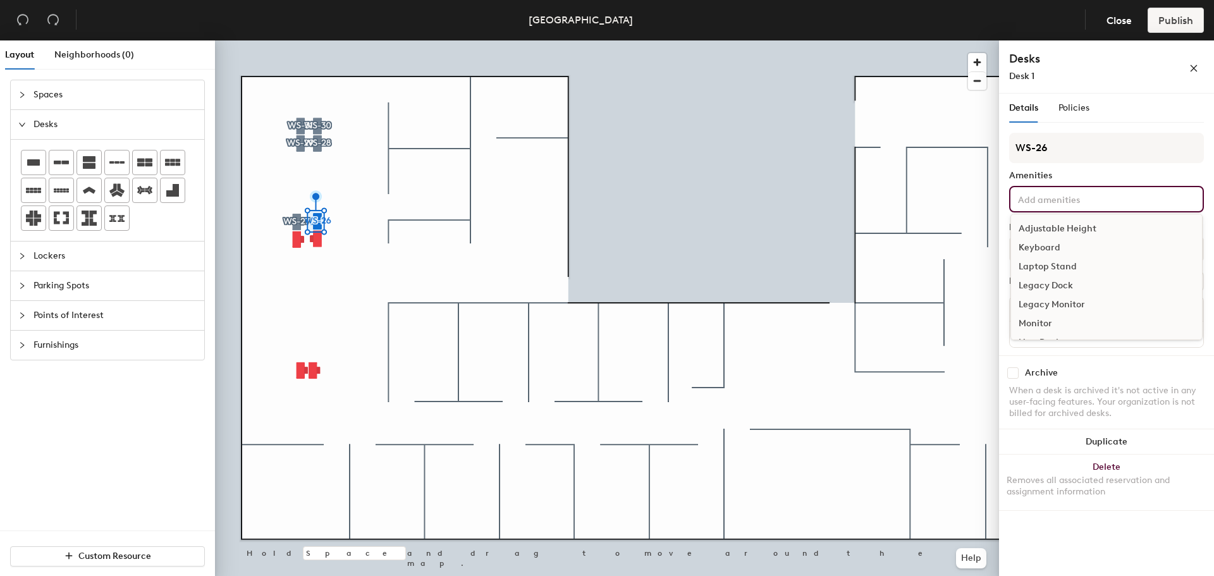
click at [809, 188] on div "Adjustable Height Keyboard Laptop Stand Legacy Dock Legacy Monitor Monitor New …" at bounding box center [1106, 199] width 195 height 27
click at [809, 223] on div "Adjustable Height" at bounding box center [1106, 228] width 191 height 19
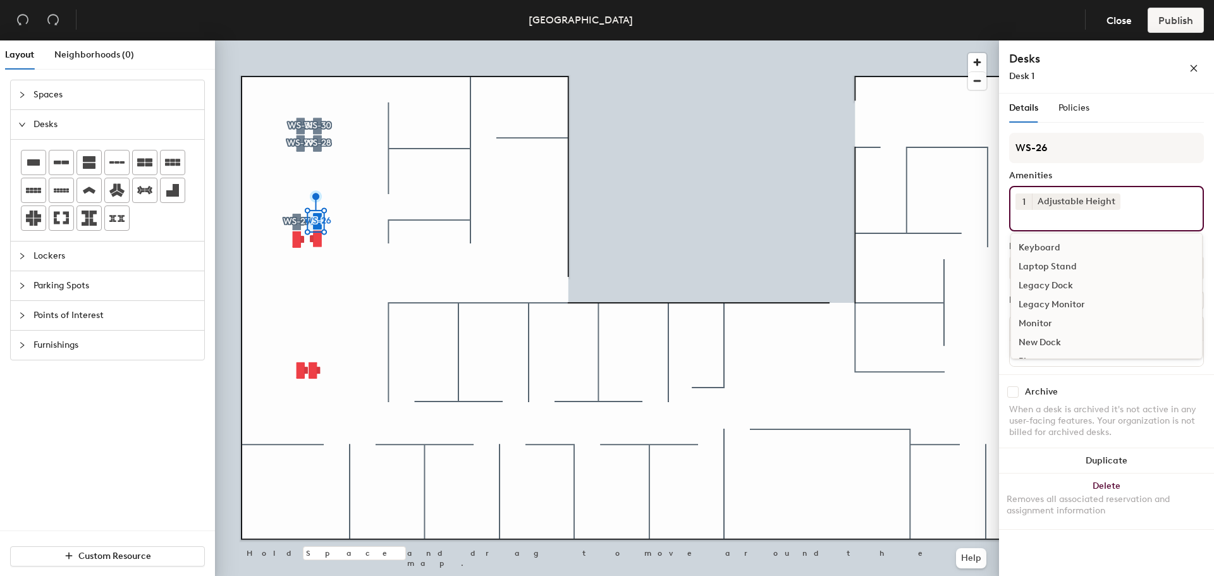
click at [809, 248] on div "Keyboard" at bounding box center [1106, 247] width 191 height 19
click at [809, 303] on div "Monitor" at bounding box center [1106, 304] width 191 height 19
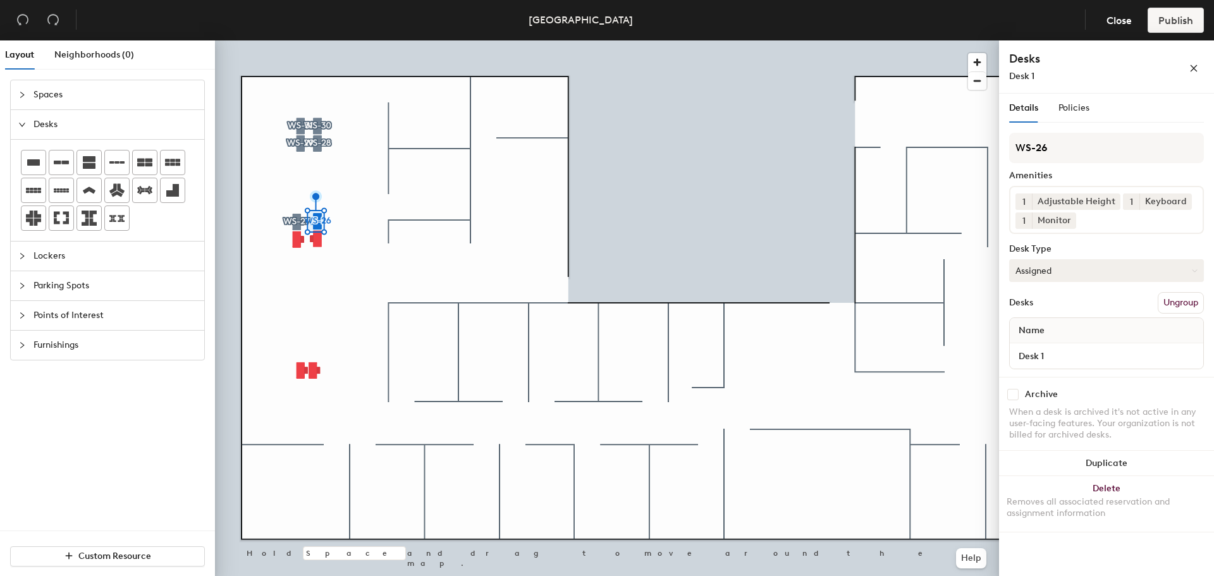
click at [809, 267] on button "Assigned" at bounding box center [1106, 270] width 195 height 23
click at [809, 301] on div "Assigned" at bounding box center [1073, 309] width 126 height 19
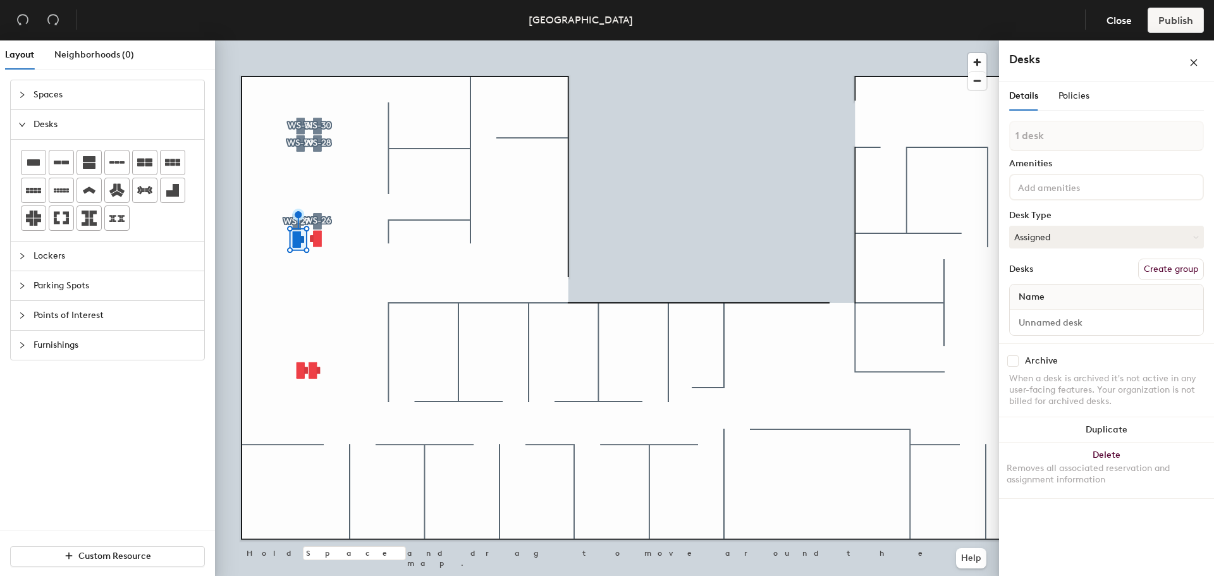
click at [809, 270] on button "Create group" at bounding box center [1171, 269] width 66 height 21
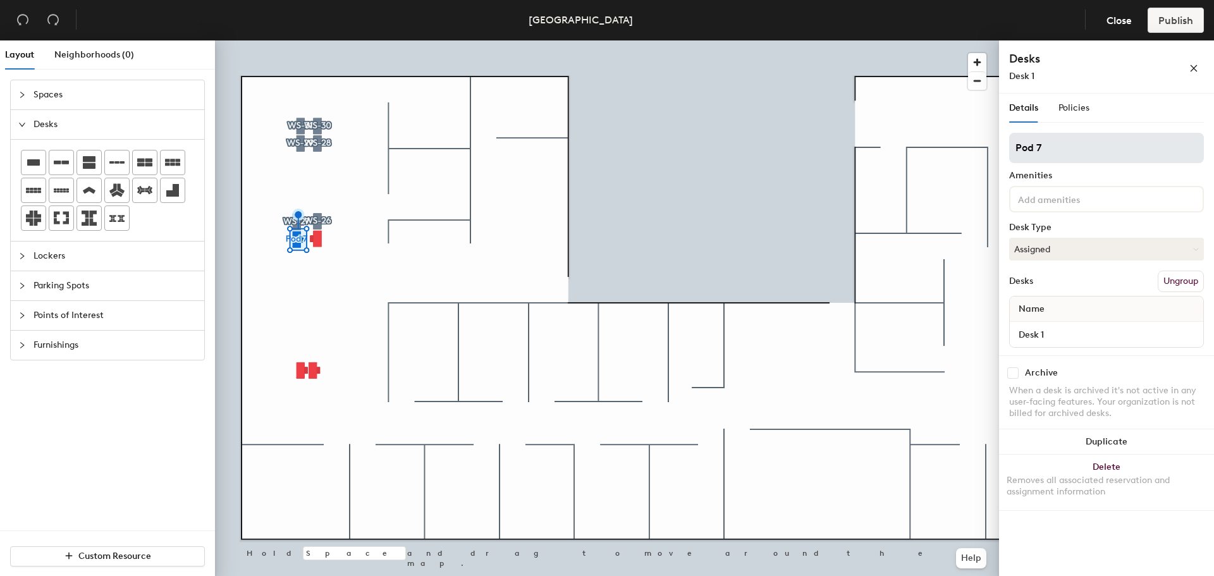
click at [809, 154] on div "Layout Neighborhoods (0) Spaces Desks Lockers Parking Spots Points of Interest …" at bounding box center [607, 310] width 1214 height 541
type input "WS-25"
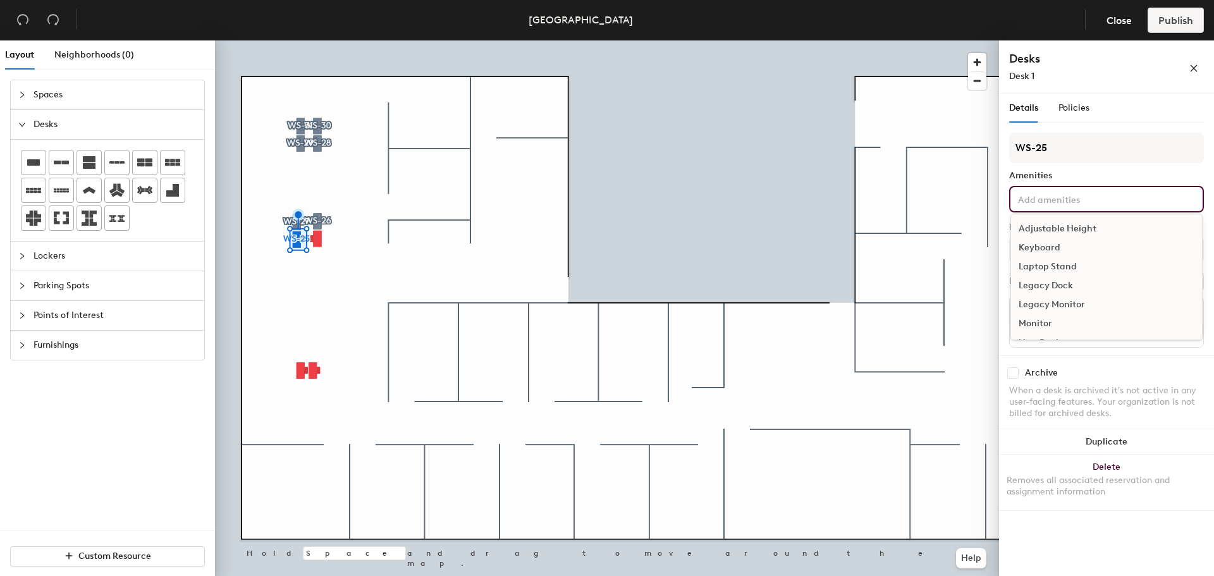
click at [809, 194] on input at bounding box center [1072, 198] width 114 height 15
click at [809, 227] on div "Adjustable Height" at bounding box center [1106, 228] width 191 height 19
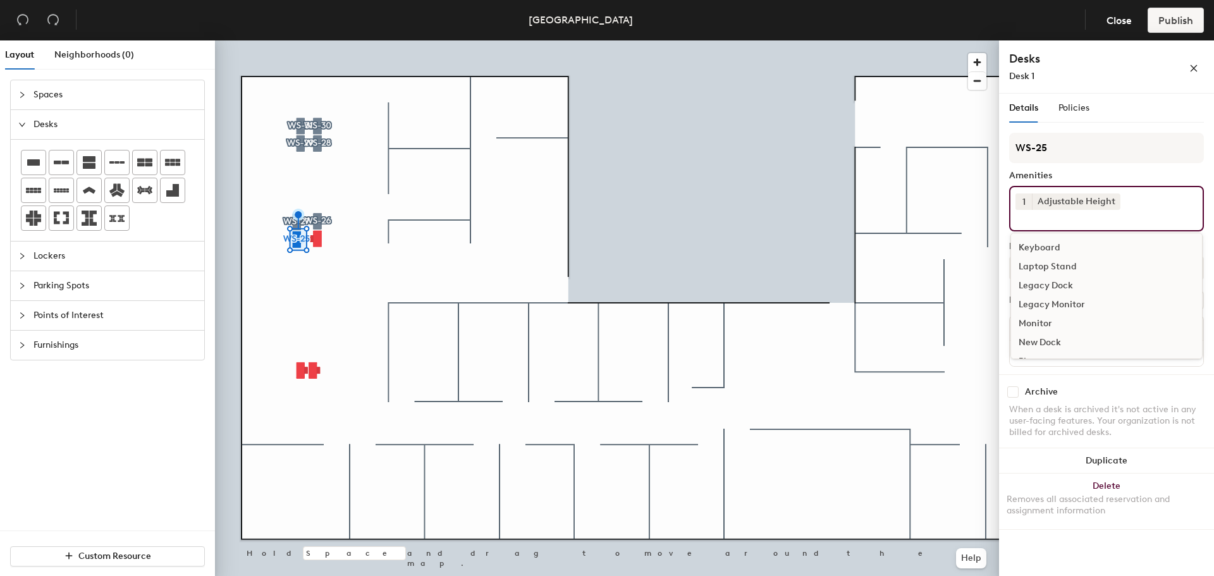
click at [809, 245] on div "Keyboard" at bounding box center [1106, 247] width 191 height 19
click at [809, 298] on div "Monitor" at bounding box center [1106, 304] width 191 height 19
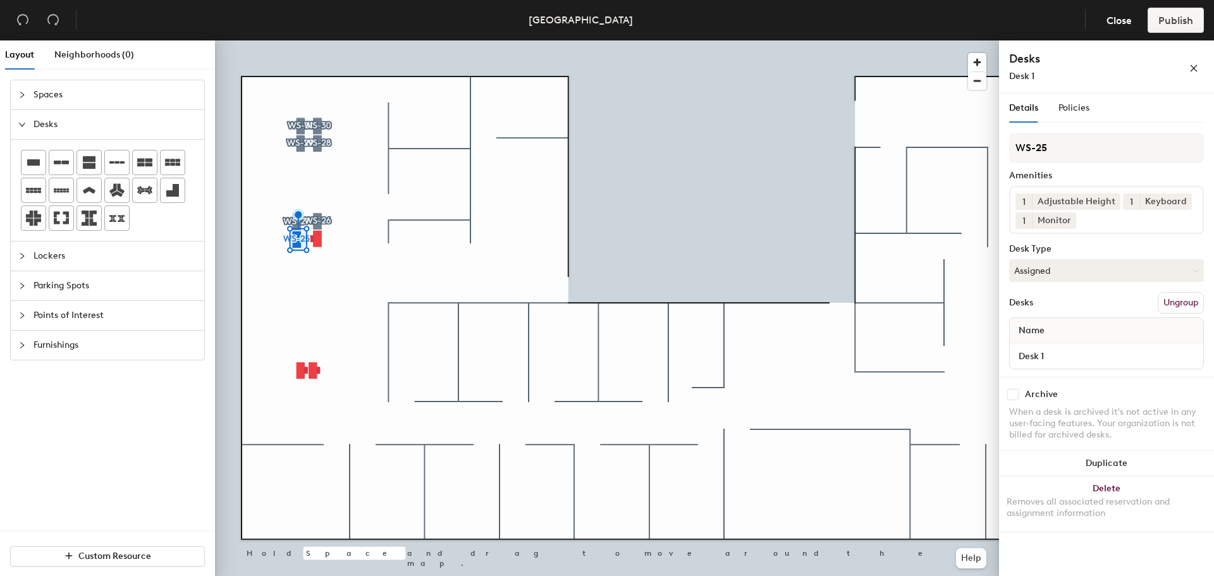
click at [809, 389] on div "Archive" at bounding box center [1106, 394] width 195 height 11
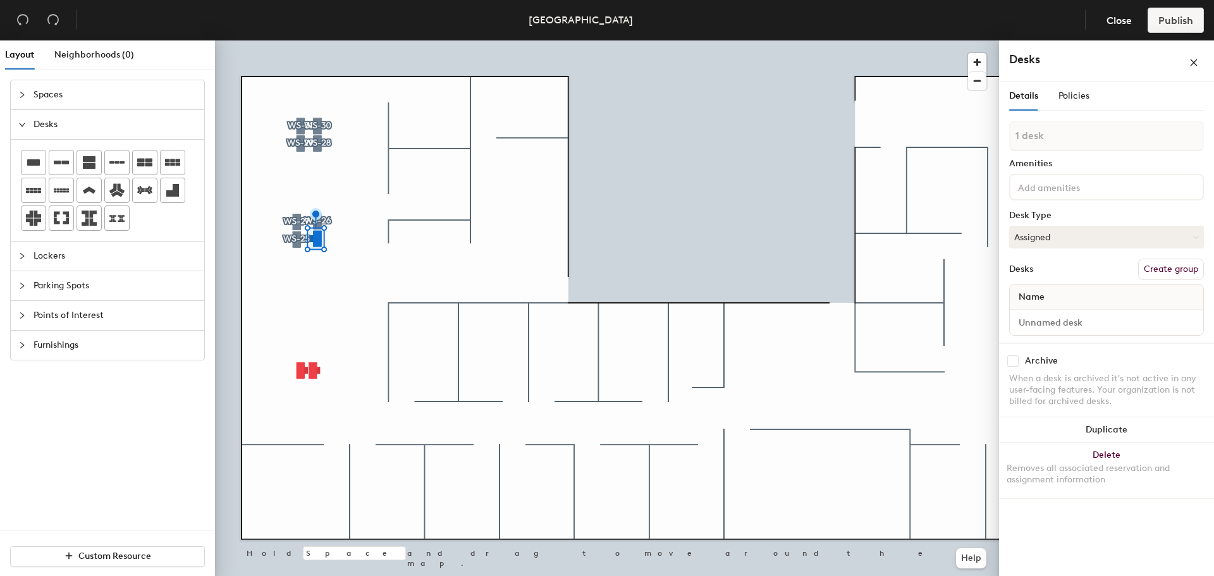
click at [809, 269] on button "Create group" at bounding box center [1171, 269] width 66 height 21
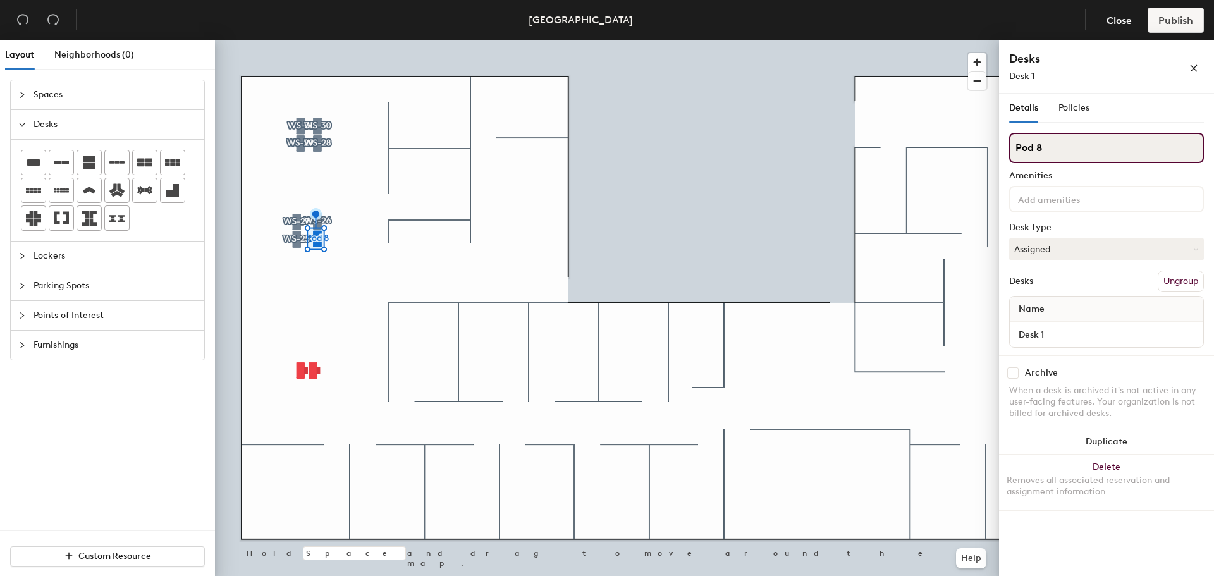
click at [809, 161] on div "Layout Neighborhoods (0) Spaces Desks Lockers Parking Spots Points of Interest …" at bounding box center [607, 310] width 1214 height 541
type input "WS-24"
click at [809, 206] on div at bounding box center [1106, 199] width 195 height 27
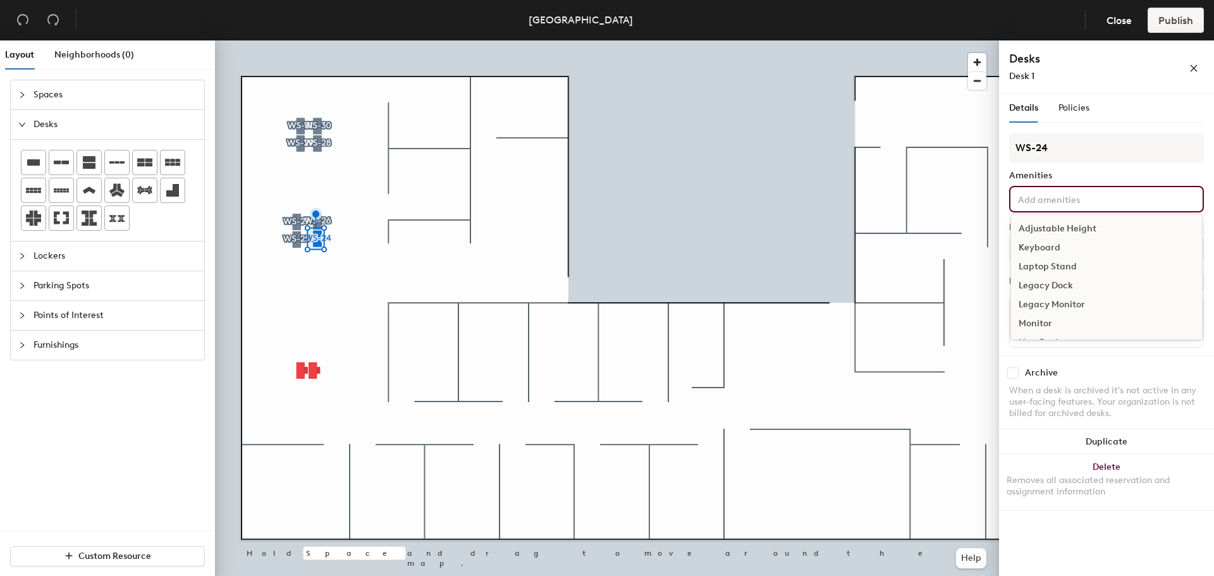
click at [809, 228] on div "Adjustable Height" at bounding box center [1106, 228] width 191 height 19
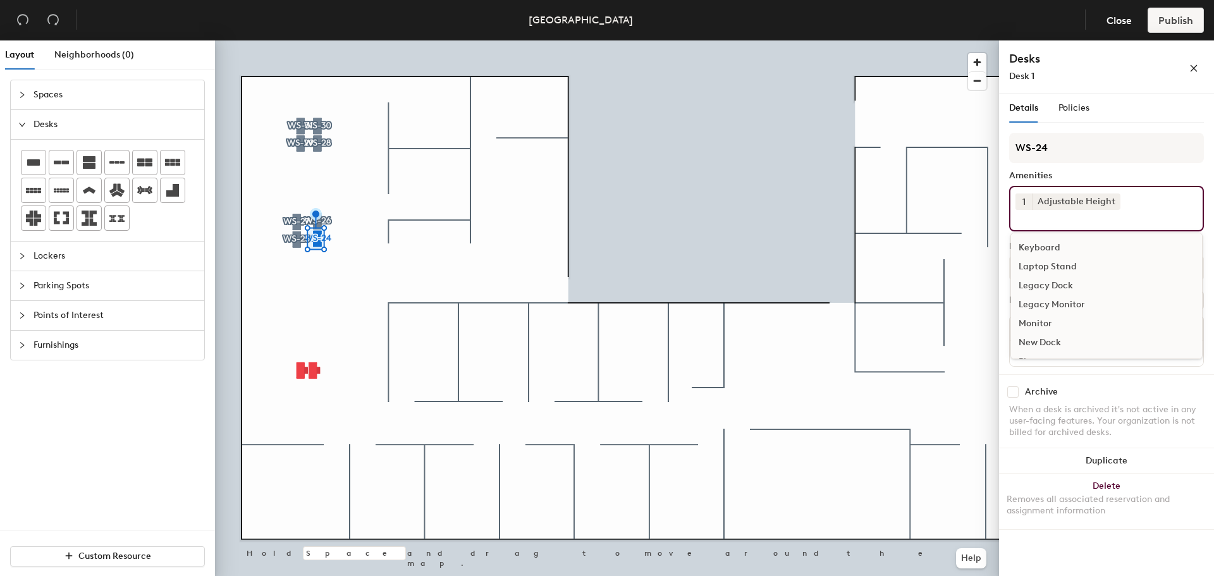
click at [809, 243] on div "Keyboard" at bounding box center [1106, 247] width 191 height 19
click at [809, 302] on div "Monitor" at bounding box center [1106, 304] width 191 height 19
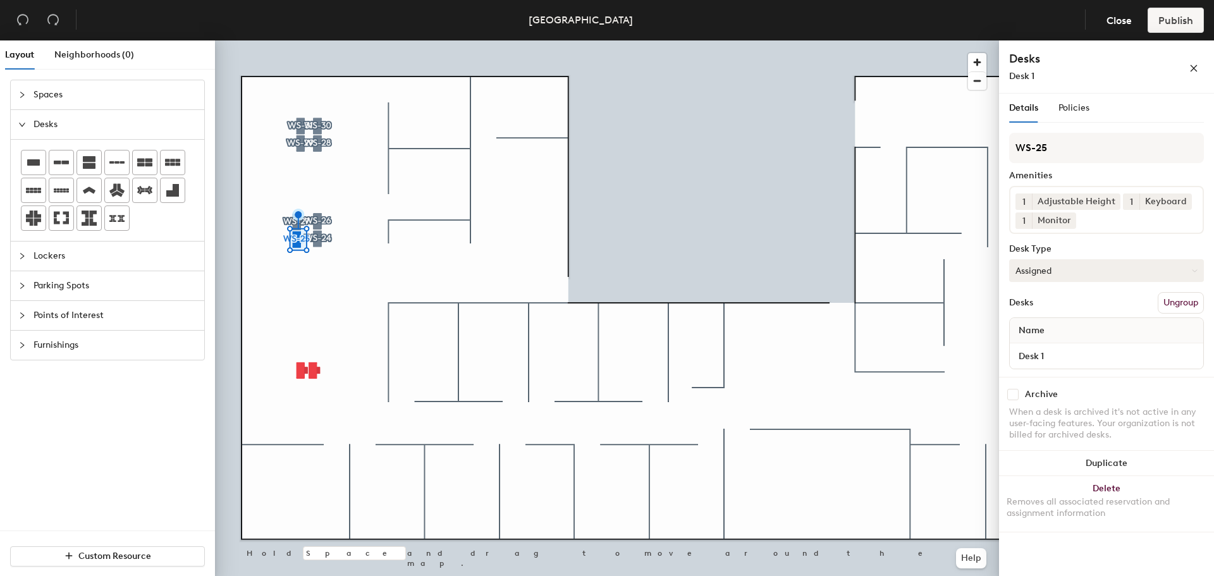
click at [809, 275] on button "Assigned" at bounding box center [1106, 270] width 195 height 23
click at [809, 345] on div "Hoteled" at bounding box center [1073, 347] width 126 height 19
click at [809, 267] on button "Assigned" at bounding box center [1106, 270] width 195 height 23
click at [809, 339] on div "Hoteled" at bounding box center [1073, 347] width 126 height 19
click at [302, 40] on div at bounding box center [607, 40] width 784 height 0
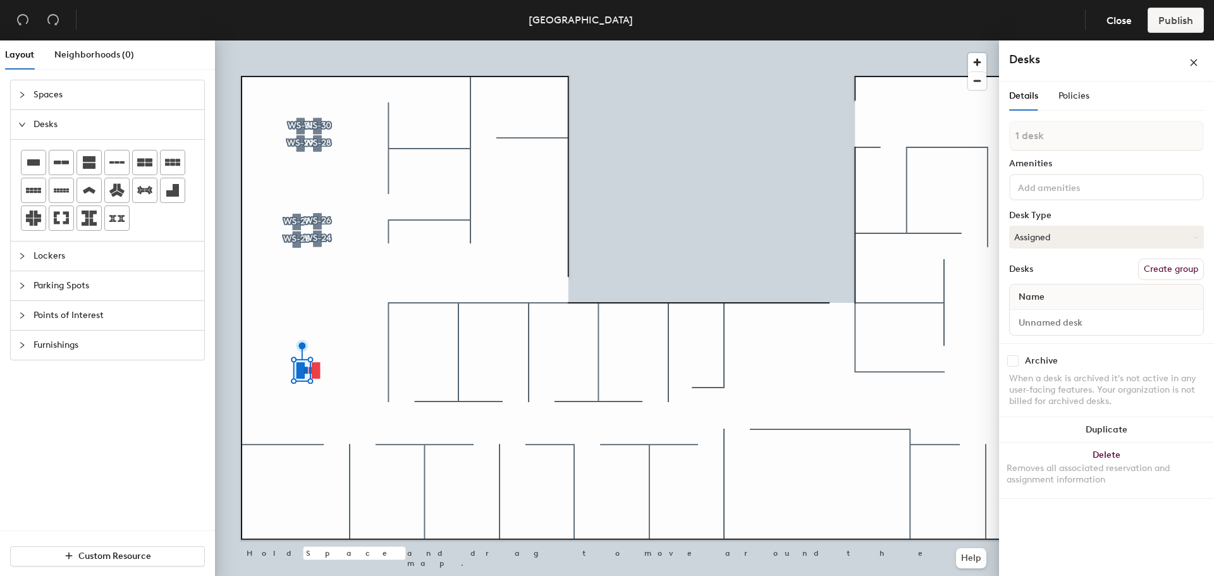
click at [809, 260] on button "Create group" at bounding box center [1171, 269] width 66 height 21
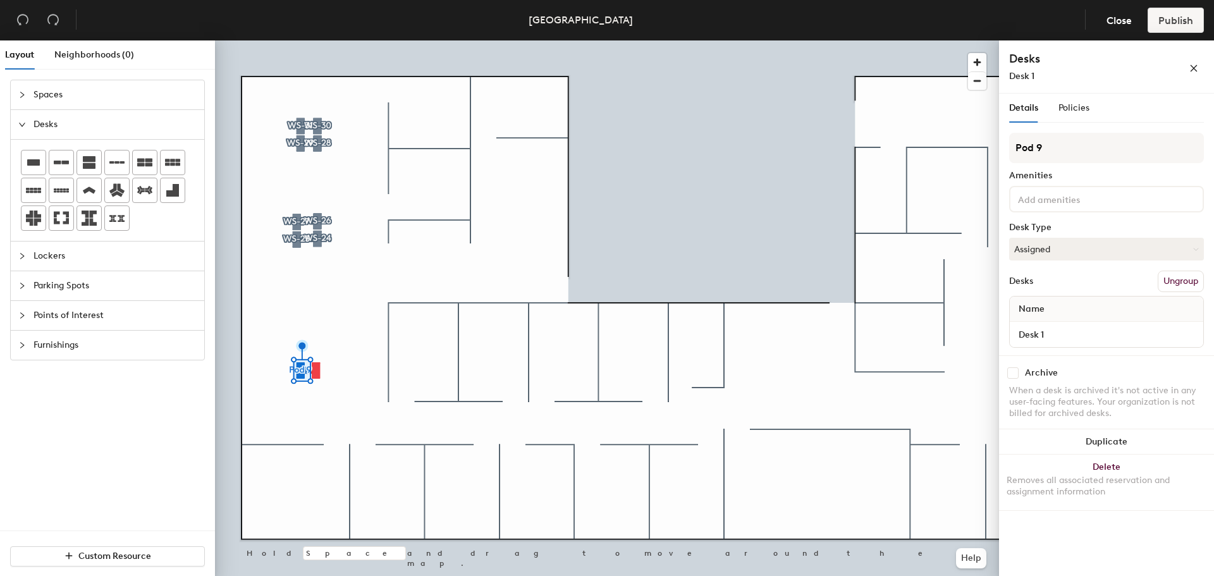
click at [809, 145] on div "Layout Neighborhoods (0) Spaces Desks Lockers Parking Spots Points of Interest …" at bounding box center [607, 310] width 1214 height 541
type input "WS-23"
click at [809, 207] on div at bounding box center [1106, 199] width 195 height 27
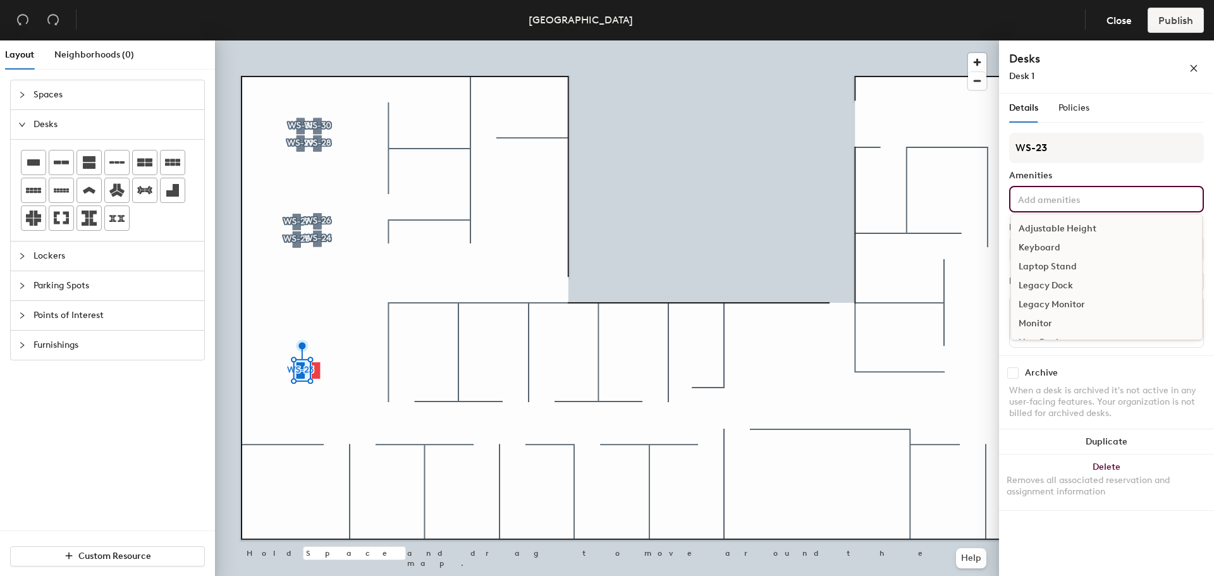
click at [809, 228] on div "Adjustable Height" at bounding box center [1106, 228] width 191 height 19
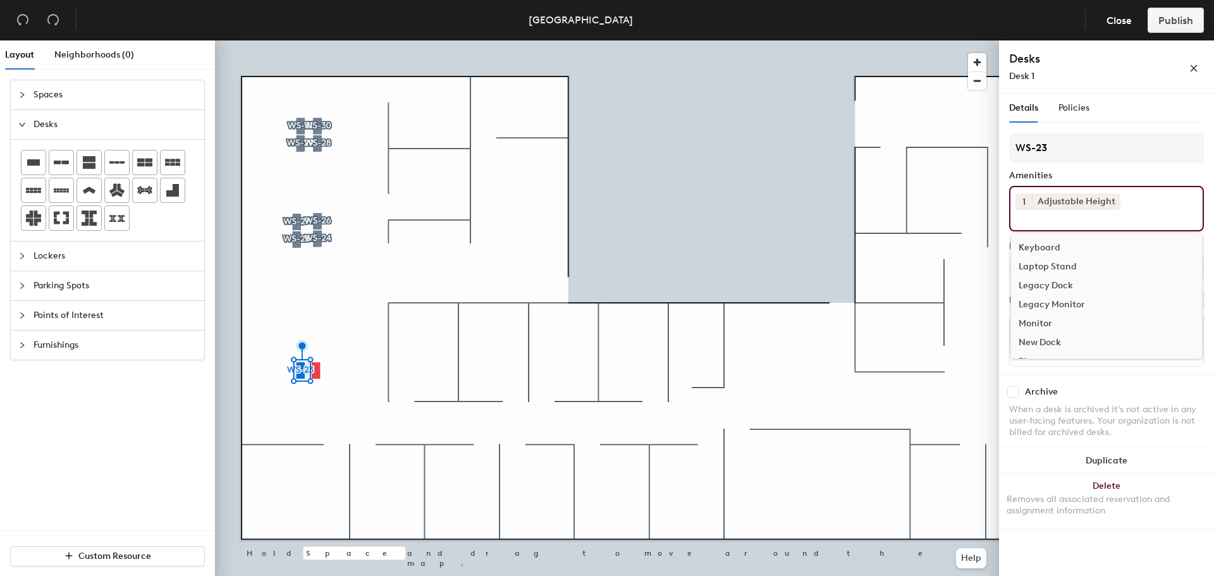
click at [809, 240] on div "Keyboard" at bounding box center [1106, 247] width 191 height 19
click at [809, 299] on div "Monitor" at bounding box center [1106, 304] width 191 height 19
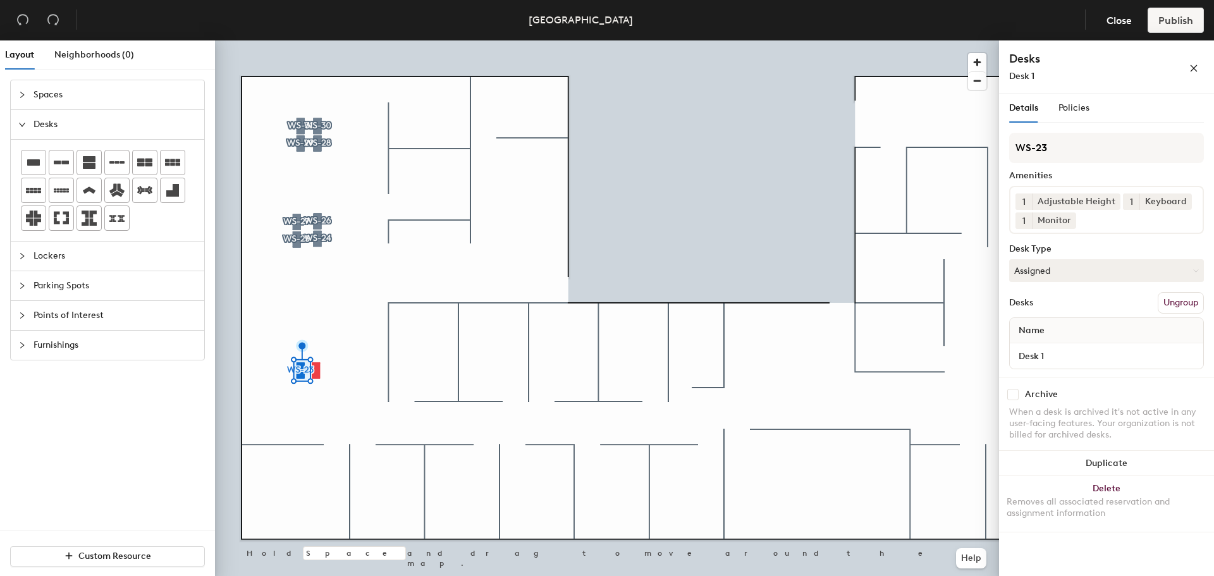
click at [809, 353] on div "Details Policies WS-23 Amenities 1 Adjustable Height 1 Keyboard 1 Monitor Desk …" at bounding box center [1106, 337] width 215 height 487
click at [809, 268] on button "Assigned" at bounding box center [1106, 270] width 195 height 23
click at [809, 341] on div "Hoteled" at bounding box center [1073, 347] width 126 height 19
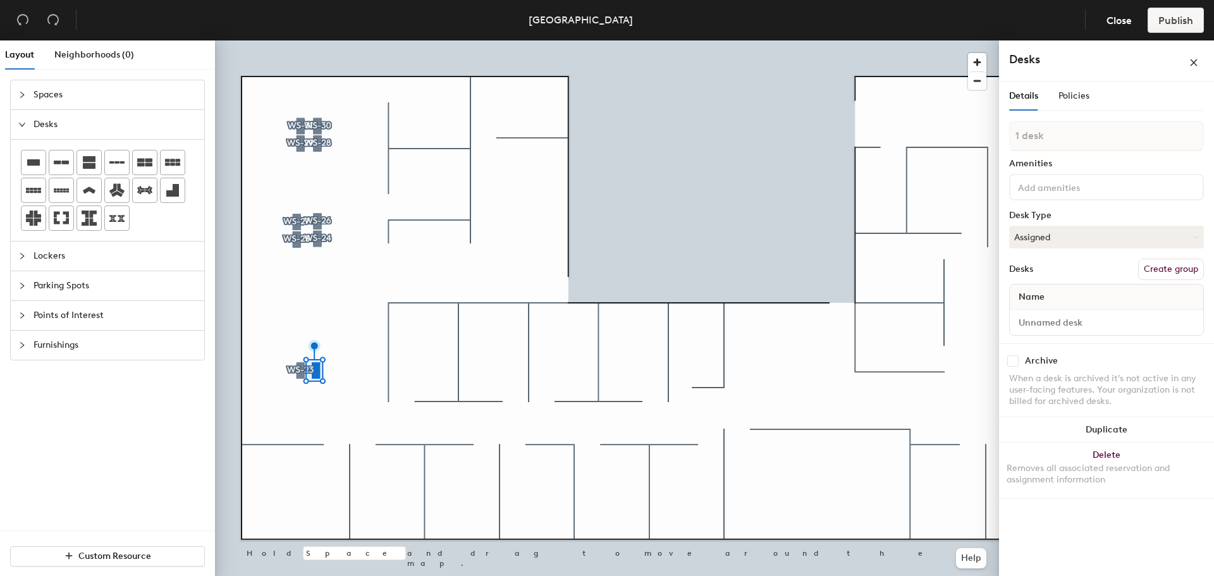
click at [809, 263] on button "Create group" at bounding box center [1171, 269] width 66 height 21
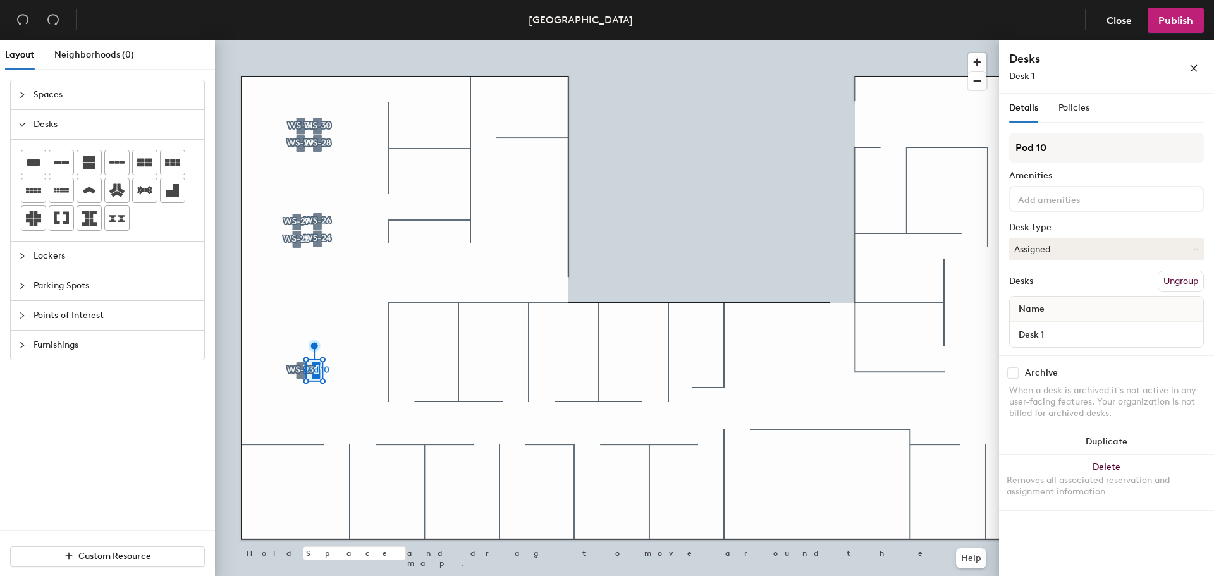
click at [809, 147] on div "Layout Neighborhoods (0) Spaces Desks Lockers Parking Spots Points of Interest …" at bounding box center [607, 310] width 1214 height 541
type input "WS-22"
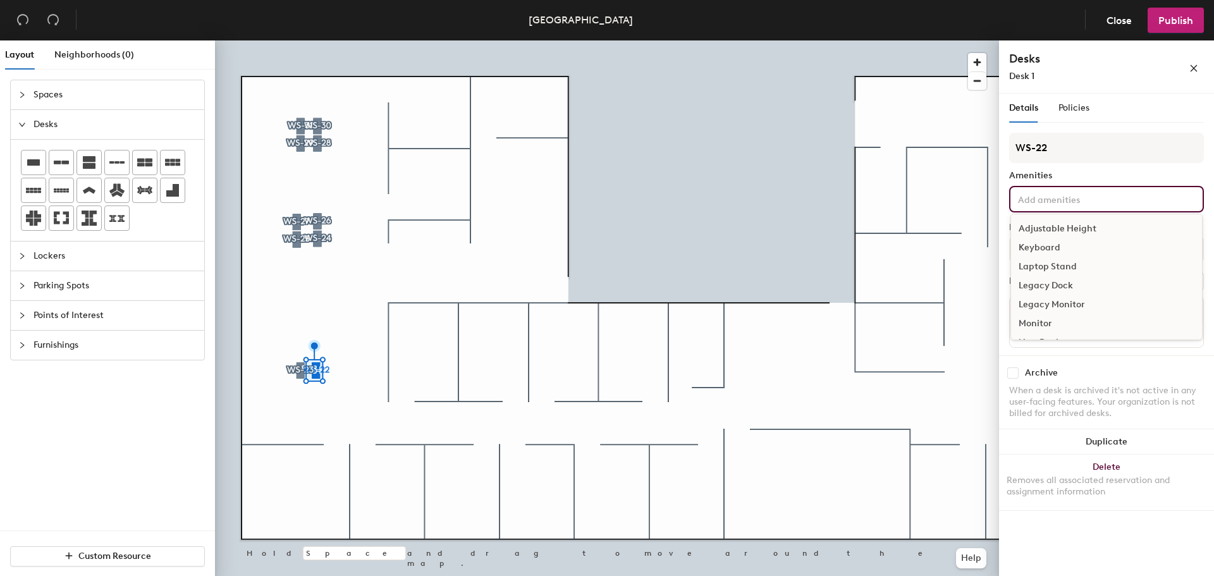
click at [809, 192] on input at bounding box center [1072, 198] width 114 height 15
click at [809, 224] on div "Adjustable Height" at bounding box center [1106, 228] width 191 height 19
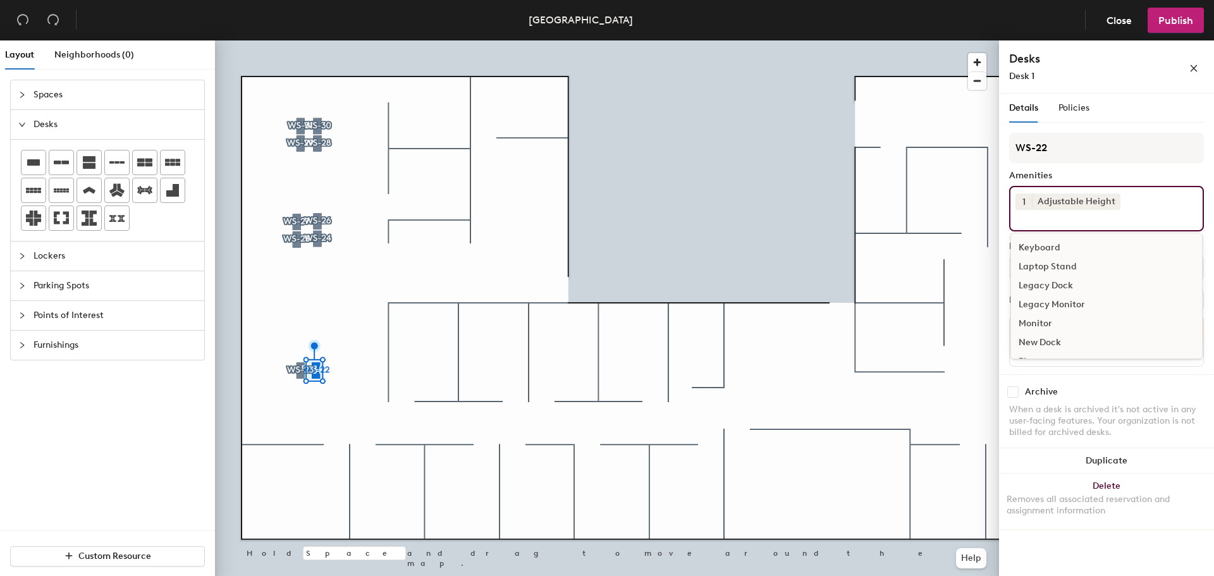
click at [809, 242] on div "Keyboard" at bounding box center [1106, 247] width 191 height 19
click at [809, 295] on div "Legacy Monitor" at bounding box center [1106, 285] width 191 height 19
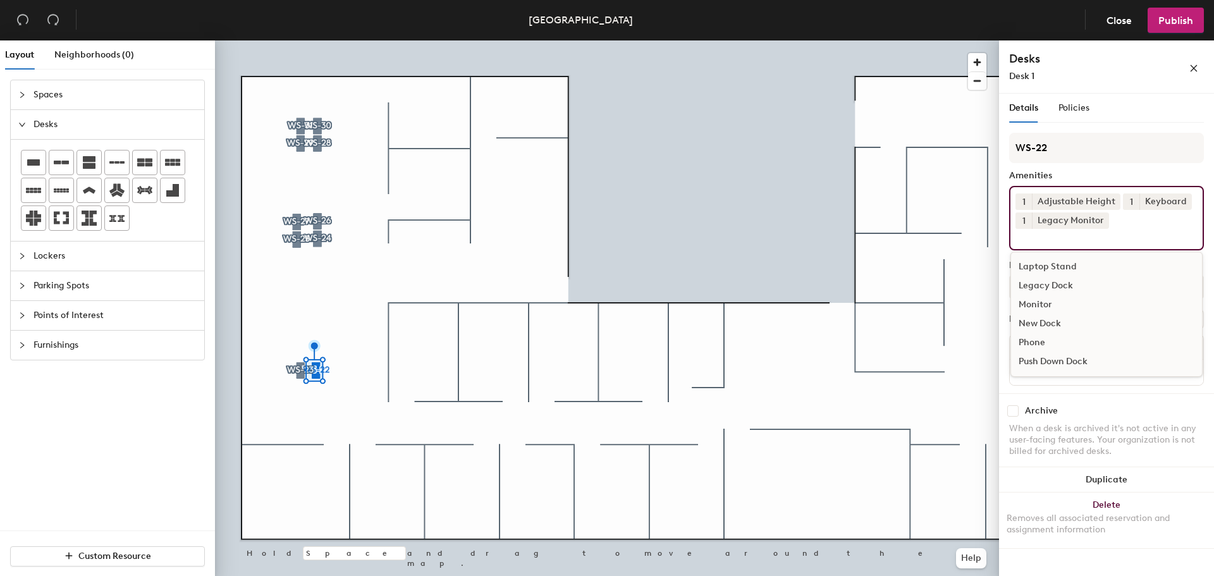
click at [809, 296] on div "Monitor" at bounding box center [1106, 304] width 191 height 19
click at [809, 217] on icon at bounding box center [1102, 220] width 9 height 9
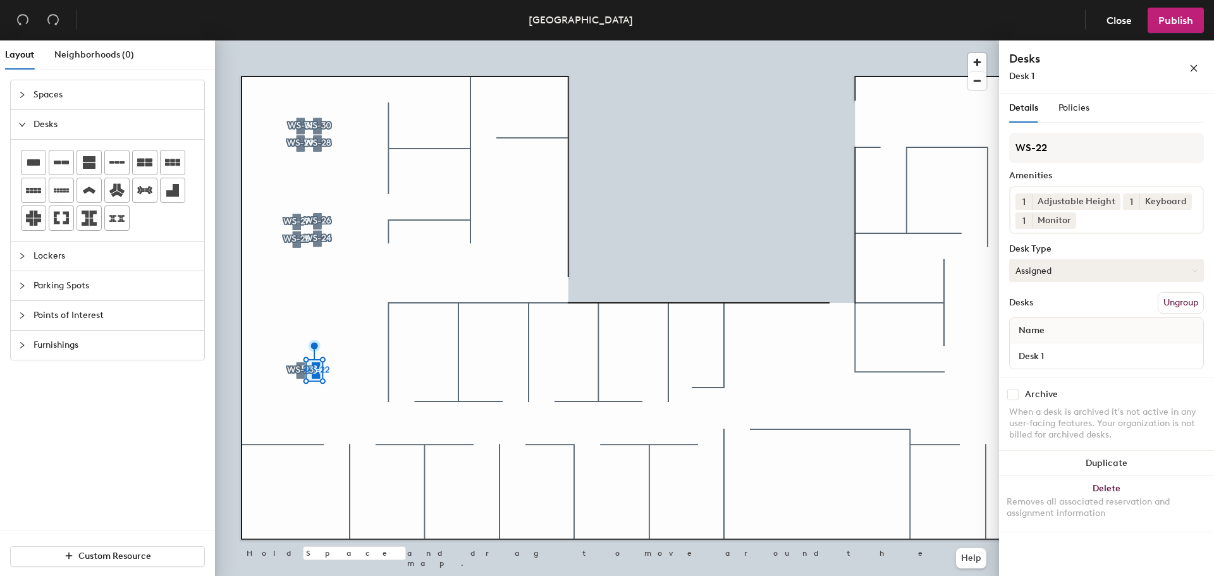
click at [809, 270] on button "Assigned" at bounding box center [1106, 270] width 195 height 23
click at [809, 338] on div "Hot" at bounding box center [1073, 328] width 126 height 19
click at [809, 267] on button "Hot" at bounding box center [1106, 270] width 195 height 23
click at [809, 342] on div "Hoteled" at bounding box center [1073, 347] width 126 height 19
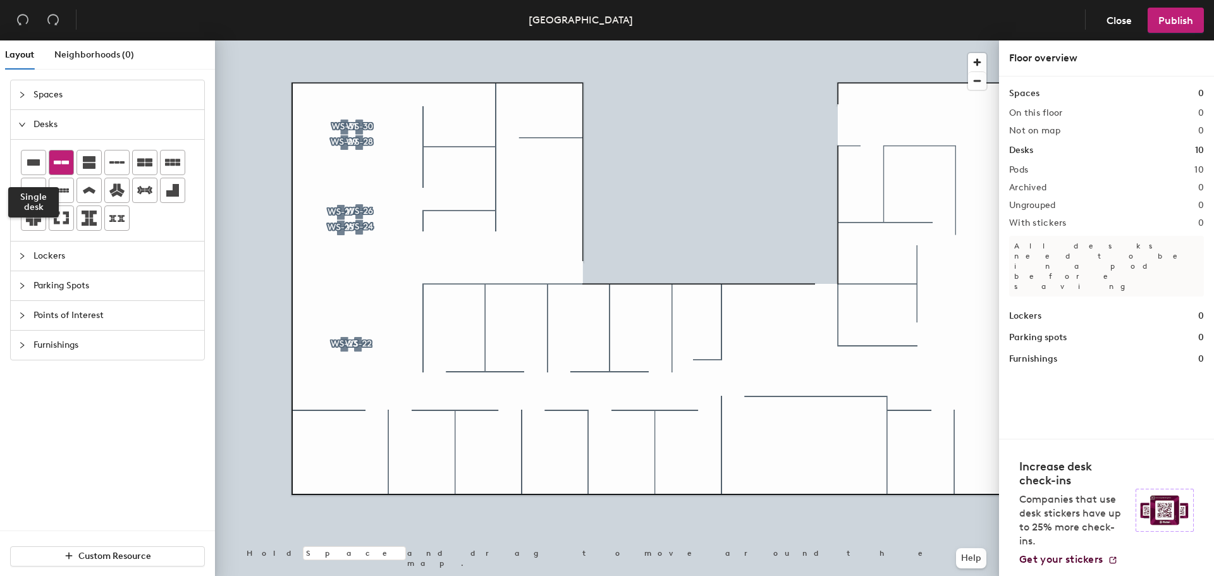
click at [36, 157] on icon at bounding box center [33, 162] width 15 height 15
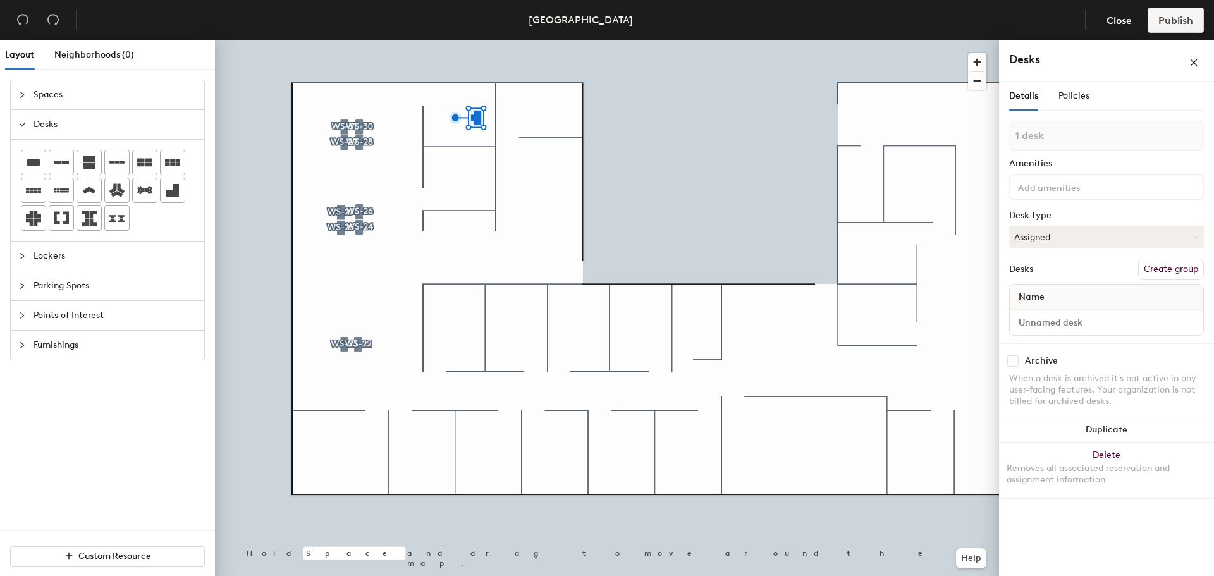
click at [1162, 272] on button "Create group" at bounding box center [1171, 269] width 66 height 21
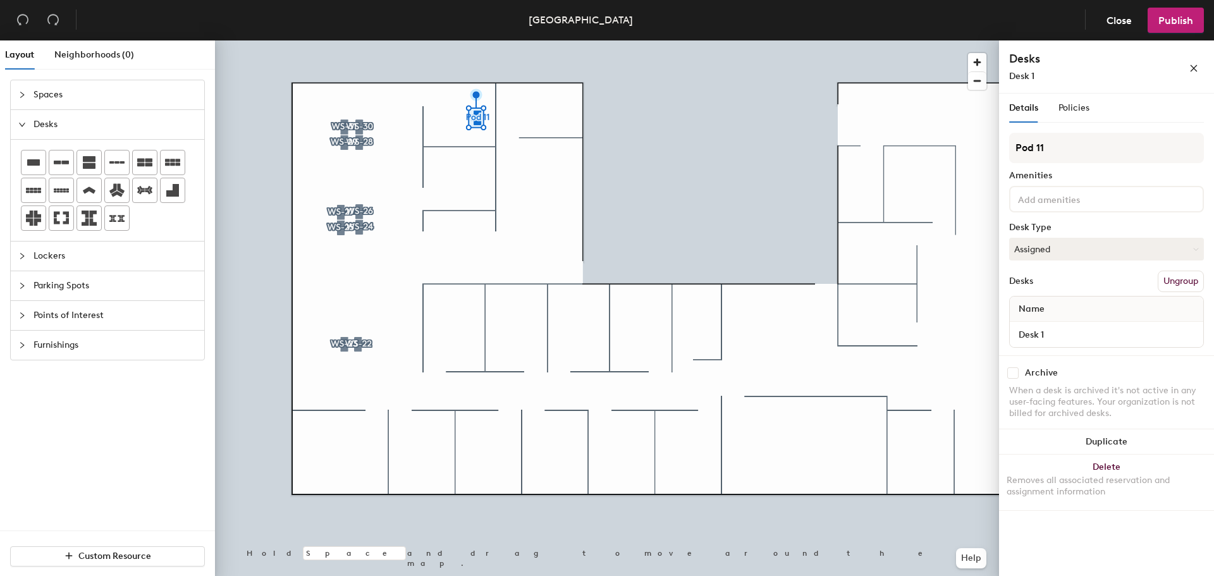
click at [996, 147] on div "Layout Neighborhoods (0) Spaces Desks Lockers Parking Spots Points of Interest …" at bounding box center [607, 310] width 1214 height 541
click at [1015, 150] on input "1124" at bounding box center [1106, 148] width 195 height 30
type input "Office 1124"
click at [1064, 197] on input at bounding box center [1072, 198] width 114 height 15
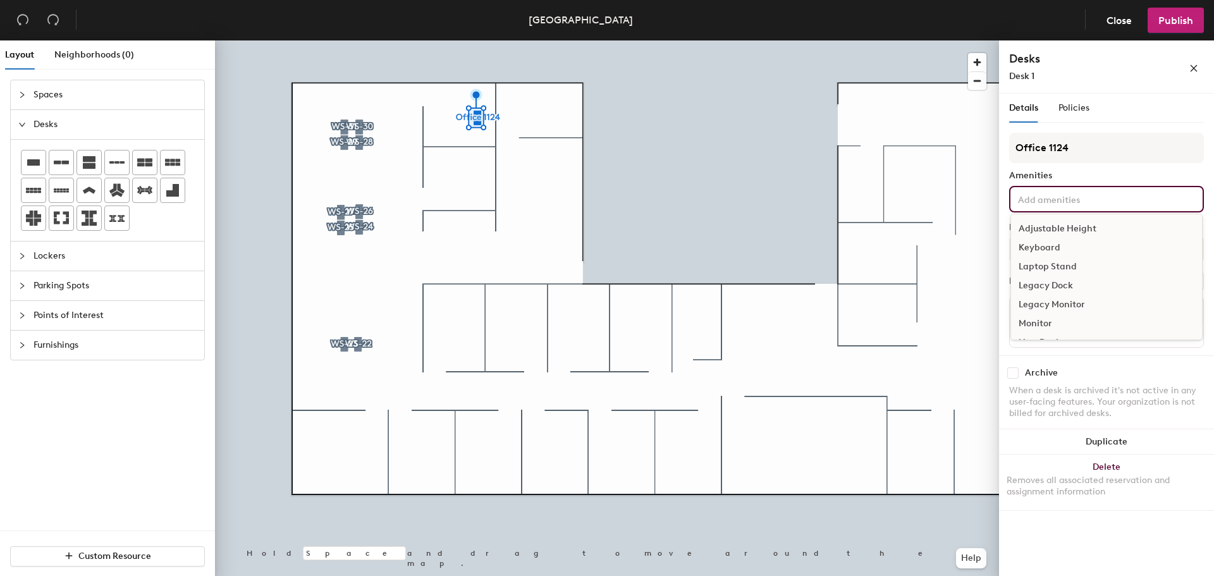
click at [1062, 225] on div "Adjustable Height" at bounding box center [1106, 228] width 191 height 19
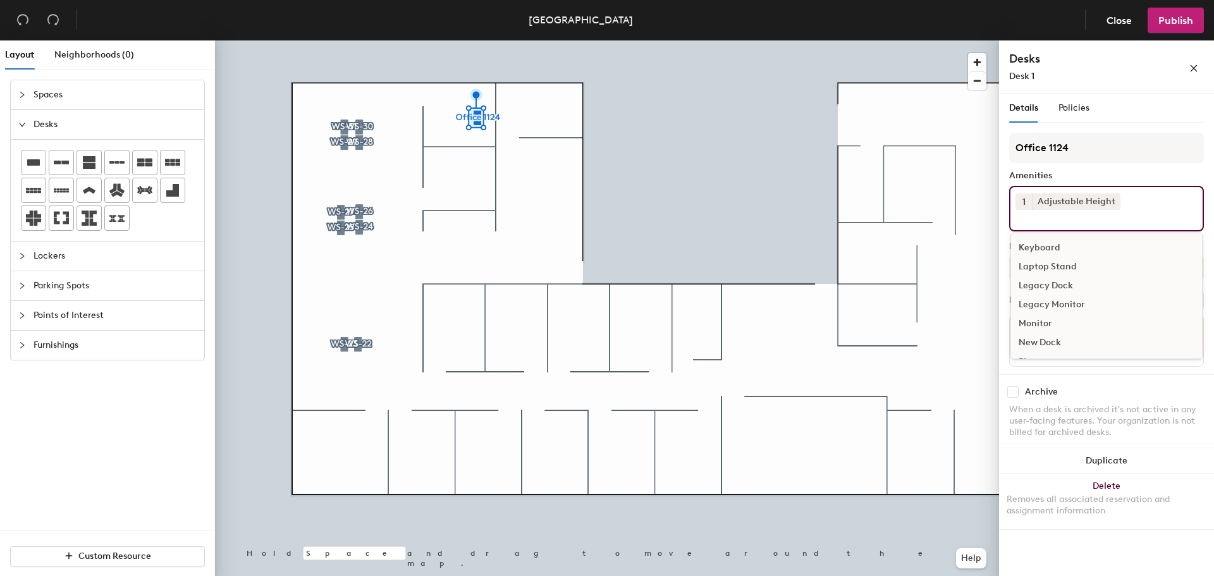
click at [1044, 246] on div "Keyboard" at bounding box center [1106, 247] width 191 height 19
click at [1038, 299] on div "Monitor" at bounding box center [1106, 304] width 191 height 19
click at [1110, 394] on div "Archive" at bounding box center [1106, 394] width 195 height 11
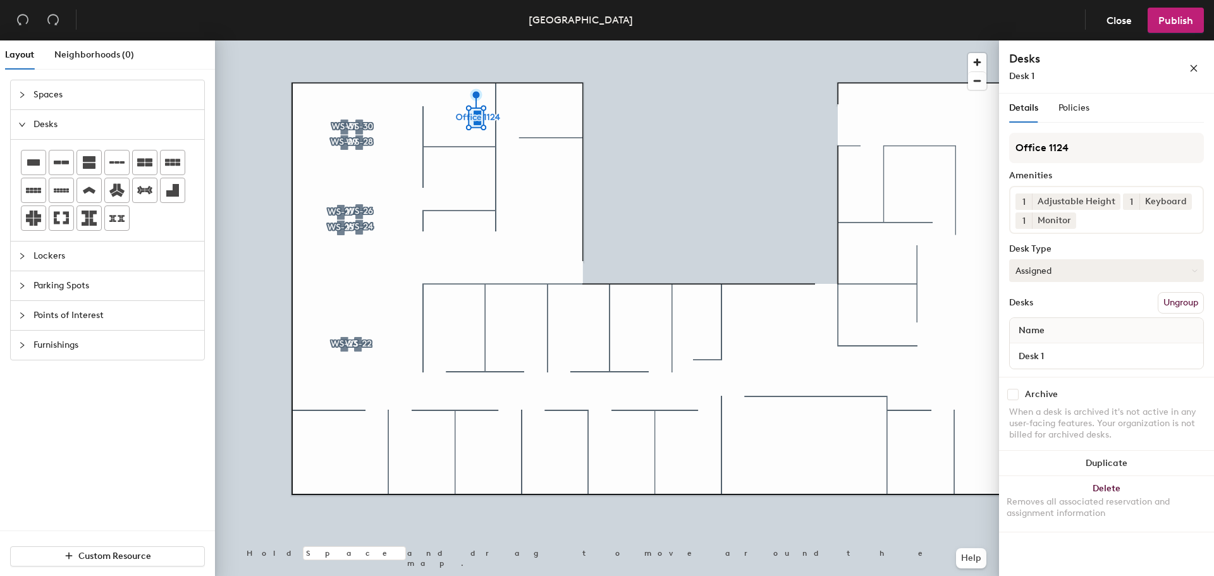
click at [1064, 271] on button "Assigned" at bounding box center [1106, 270] width 195 height 23
click at [1052, 345] on div "Hoteled" at bounding box center [1073, 347] width 126 height 19
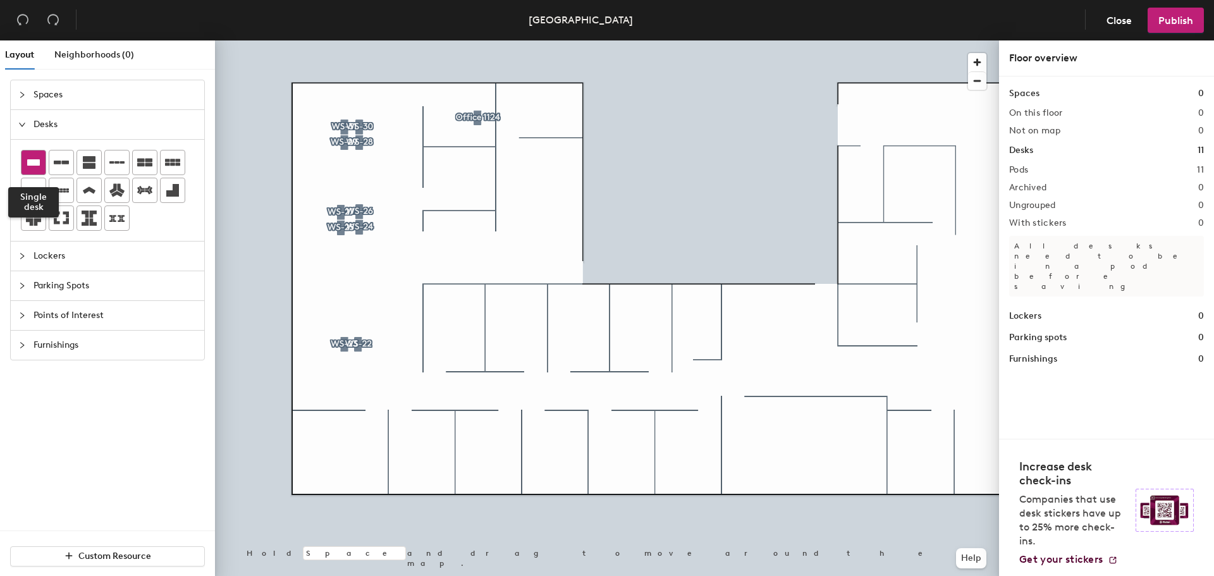
drag, startPoint x: 25, startPoint y: 158, endPoint x: 42, endPoint y: 158, distance: 16.4
click at [25, 159] on div at bounding box center [33, 162] width 24 height 24
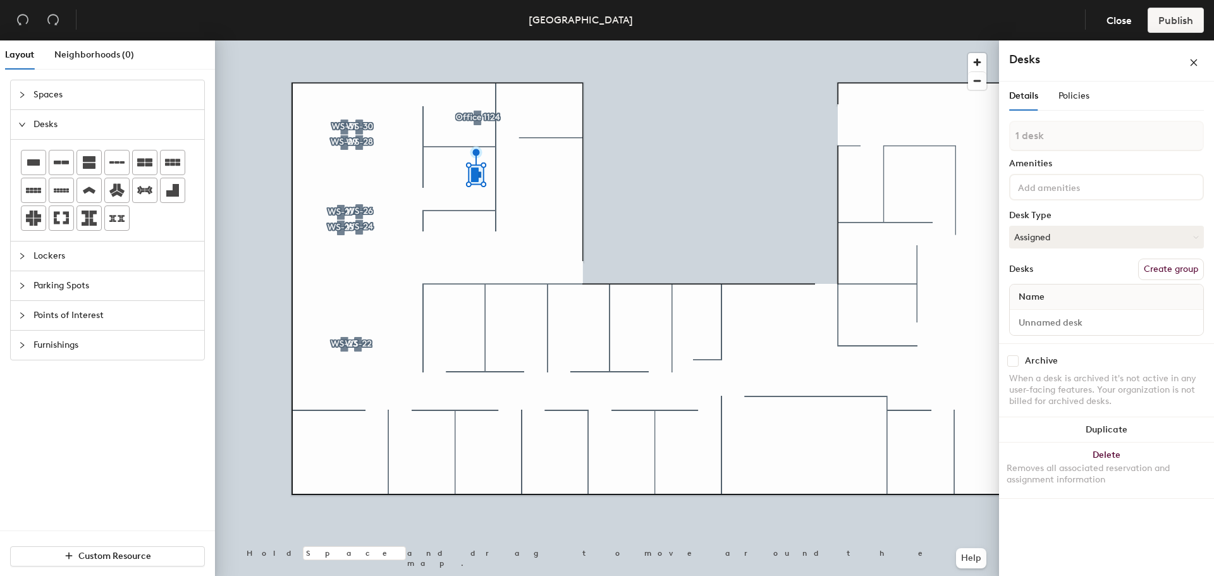
click at [1163, 266] on button "Create group" at bounding box center [1171, 269] width 66 height 21
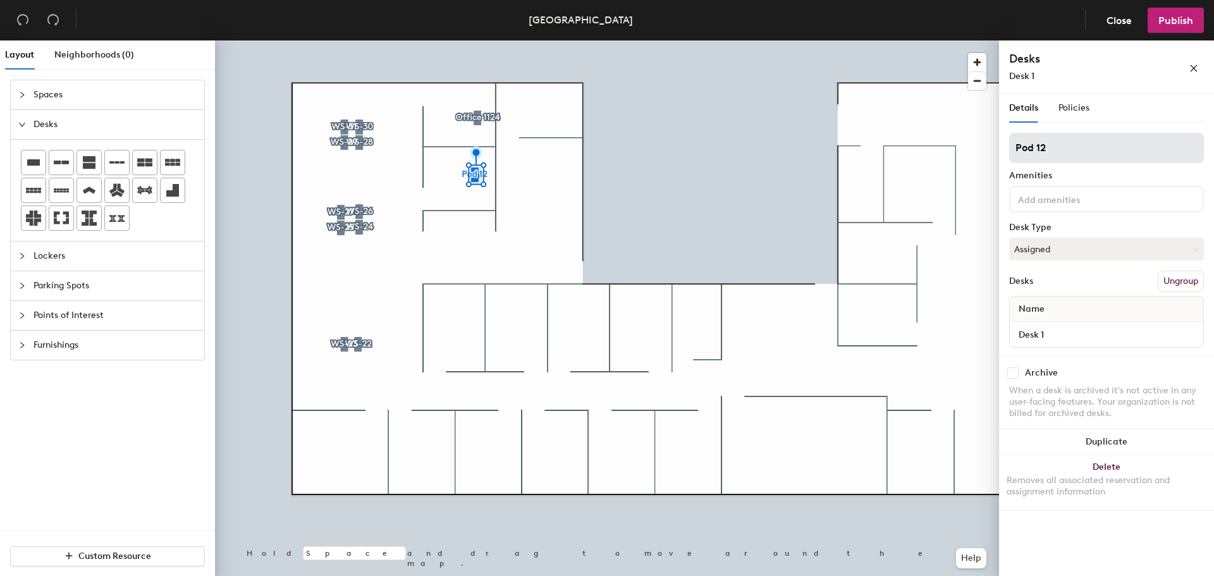
click at [947, 156] on div "Layout Neighborhoods (0) Spaces Desks Lockers Parking Spots Points of Interest …" at bounding box center [607, 310] width 1214 height 541
type input "Office 1123"
click at [18, 316] on div "Points of Interest" at bounding box center [107, 315] width 193 height 29
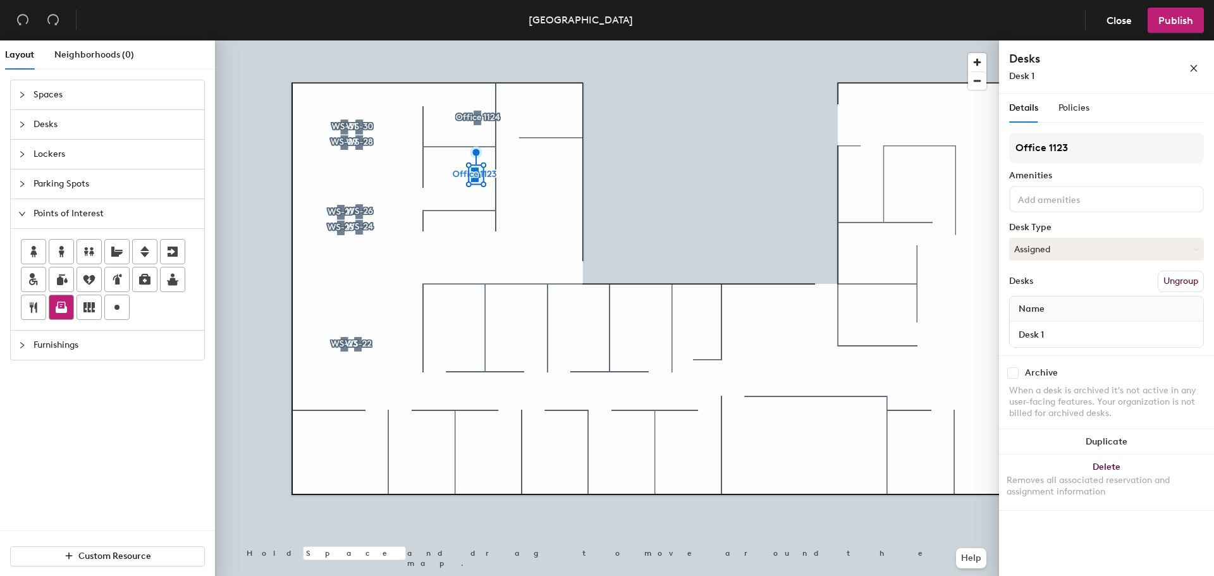
click at [63, 303] on icon at bounding box center [61, 307] width 15 height 15
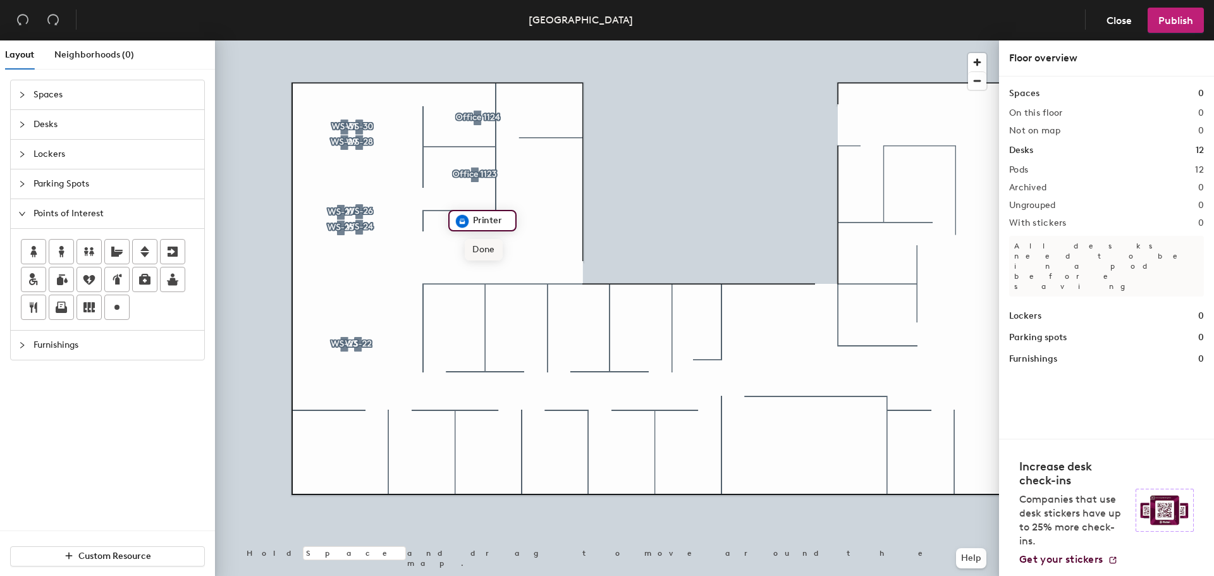
click at [489, 247] on span "Done" at bounding box center [483, 249] width 37 height 21
click at [42, 92] on span "Spaces" at bounding box center [115, 94] width 163 height 29
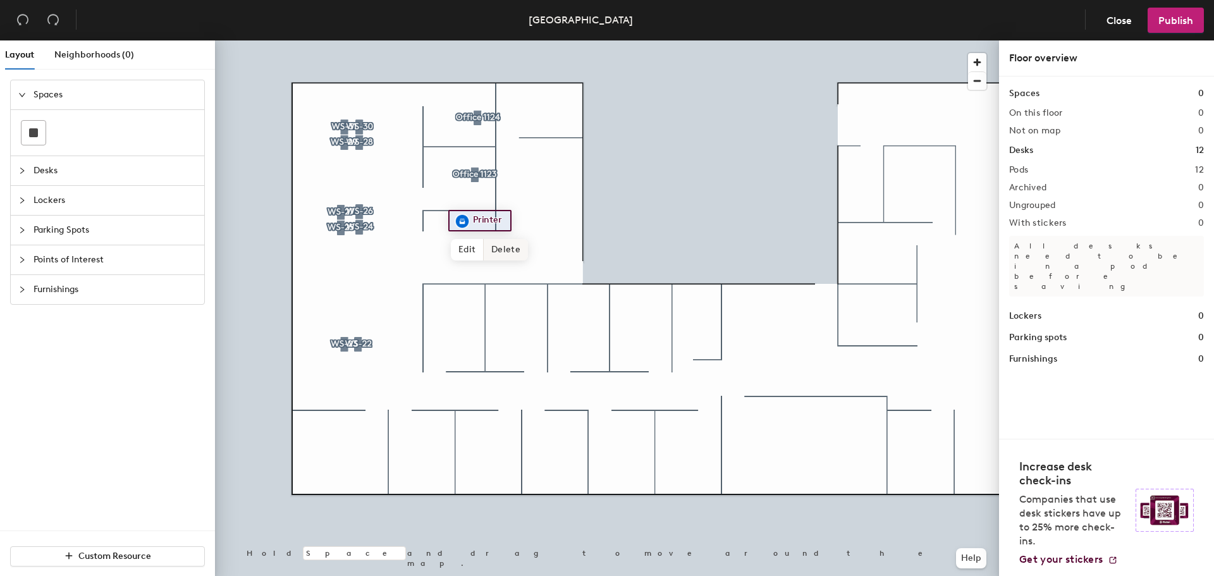
click at [512, 250] on span "Delete" at bounding box center [506, 249] width 44 height 21
click at [40, 87] on span "Spaces" at bounding box center [115, 94] width 163 height 29
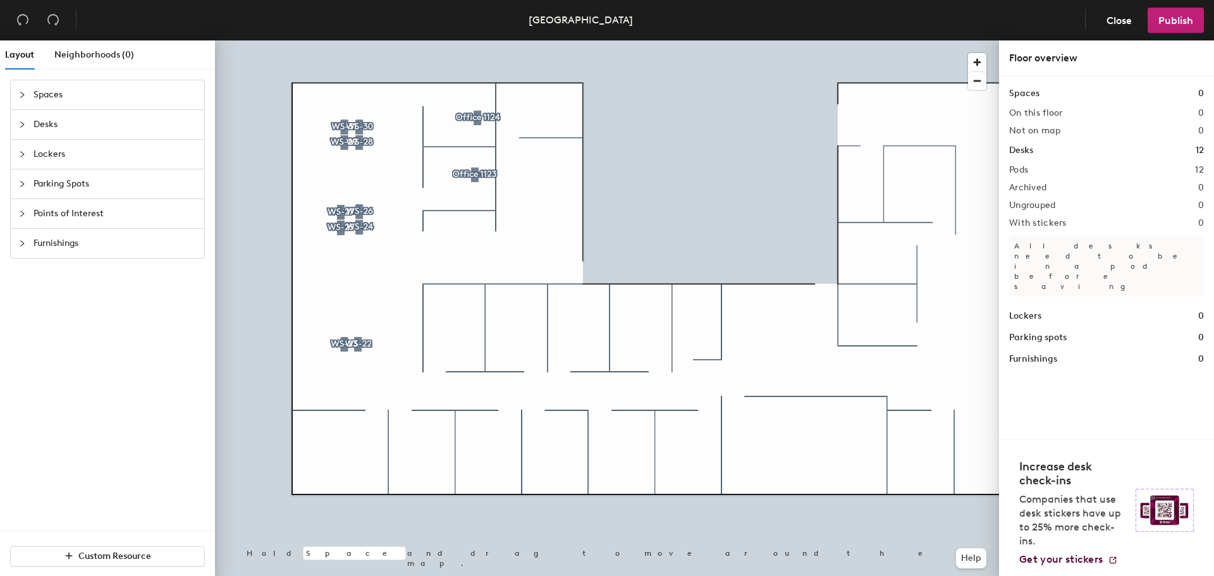
click at [21, 94] on icon "collapsed" at bounding box center [22, 95] width 8 height 8
click at [32, 129] on rect at bounding box center [33, 132] width 9 height 9
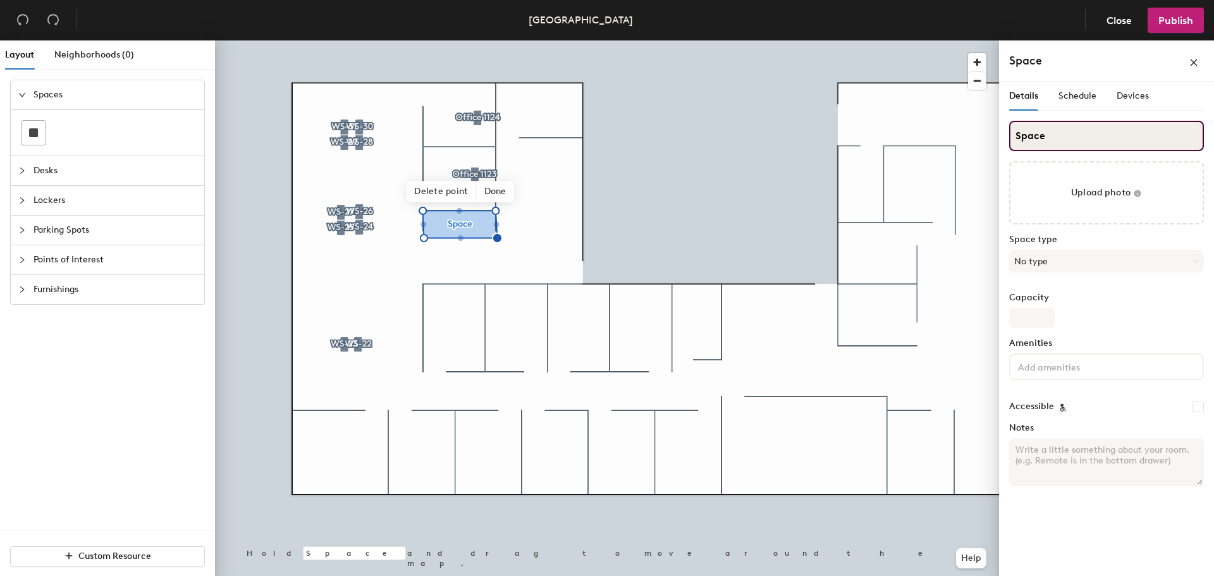
click at [994, 135] on div "Layout Neighborhoods (0) Spaces Desks Lockers Parking Spots Points of Interest …" at bounding box center [607, 310] width 1214 height 541
type input "Copy"
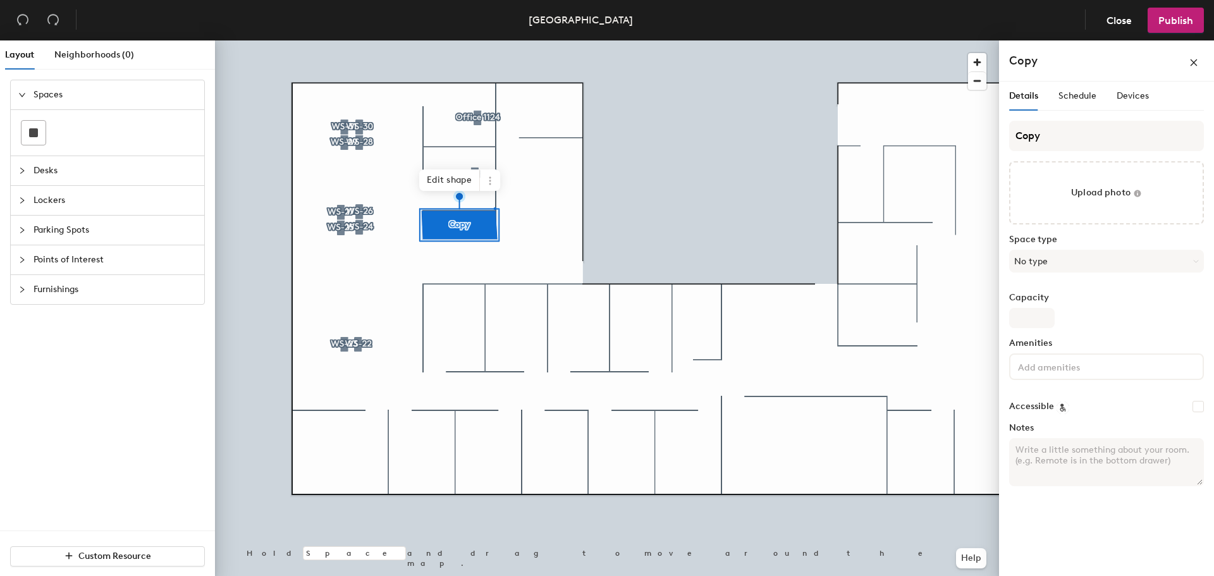
drag, startPoint x: 1056, startPoint y: 135, endPoint x: 496, endPoint y: 207, distance: 564.8
click at [494, 40] on div at bounding box center [607, 40] width 784 height 0
click at [459, 178] on span "Edit shape" at bounding box center [450, 179] width 61 height 21
click at [500, 191] on span "Done" at bounding box center [494, 191] width 37 height 21
click at [35, 134] on rect at bounding box center [33, 132] width 9 height 9
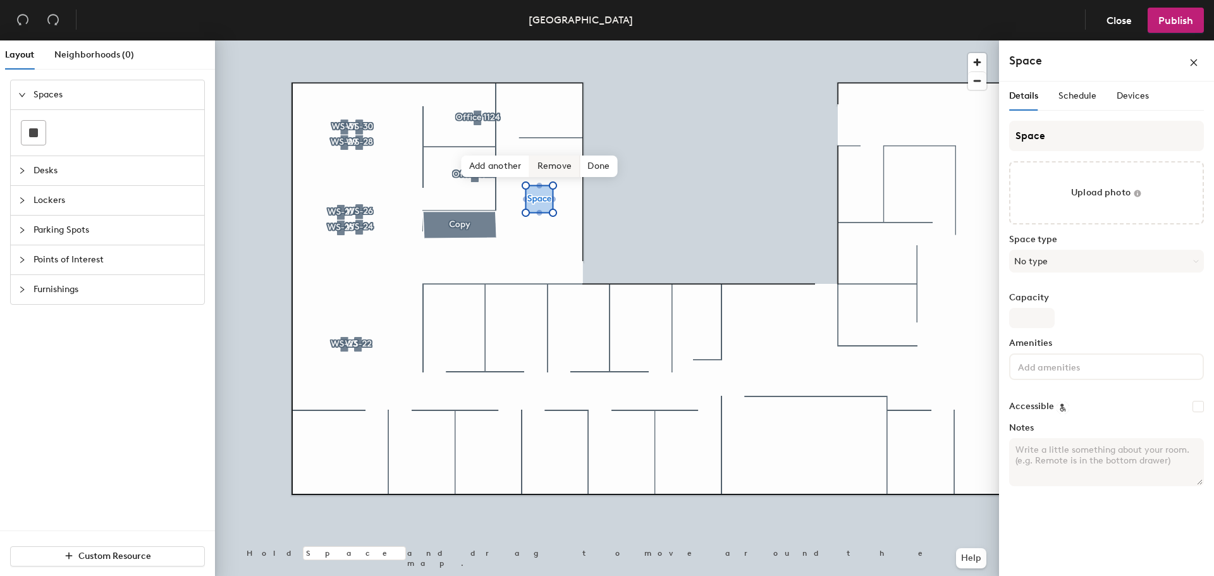
click at [561, 162] on span "Remove" at bounding box center [555, 166] width 51 height 21
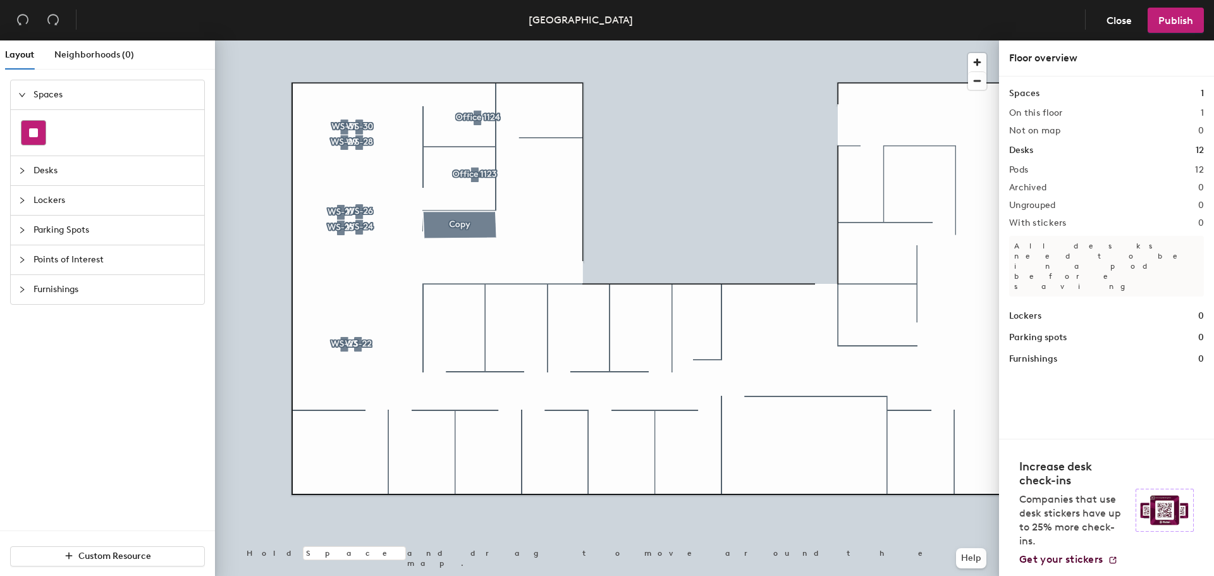
click at [35, 132] on rect at bounding box center [33, 132] width 9 height 9
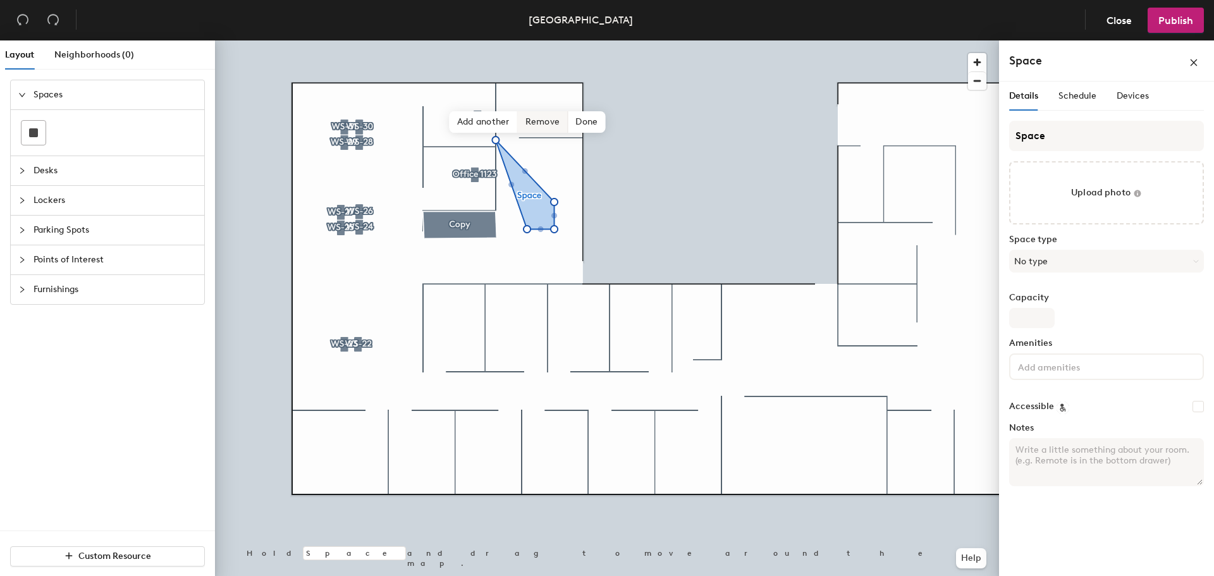
click at [545, 116] on span "Remove" at bounding box center [543, 121] width 51 height 21
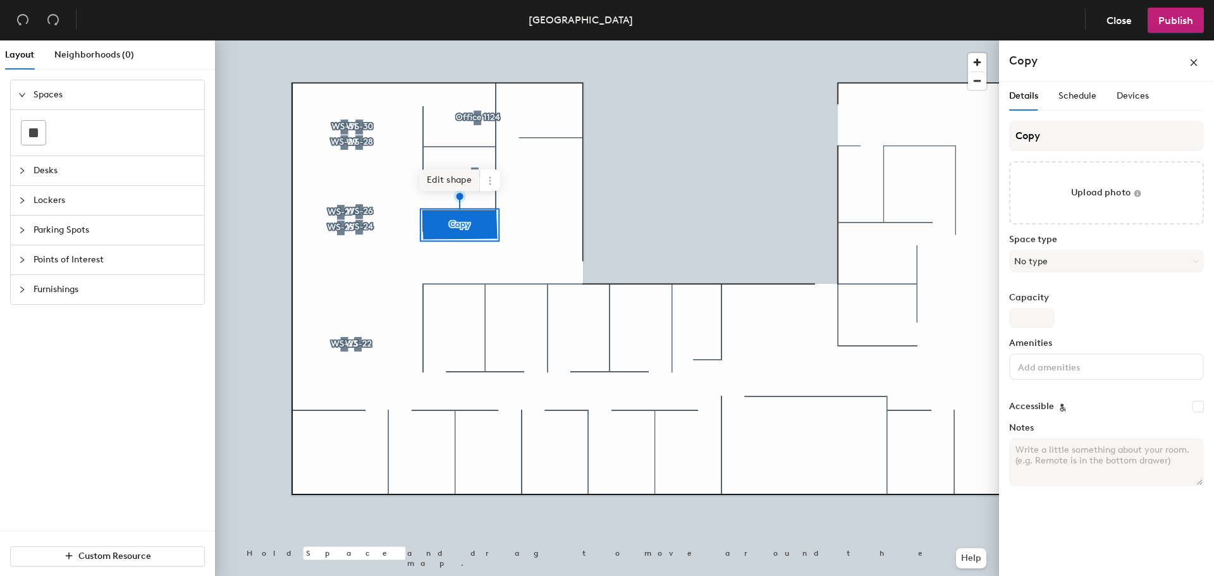
click at [440, 181] on span "Edit shape" at bounding box center [449, 179] width 61 height 21
click at [503, 190] on span "Done" at bounding box center [494, 191] width 37 height 21
click at [35, 128] on div at bounding box center [33, 133] width 24 height 24
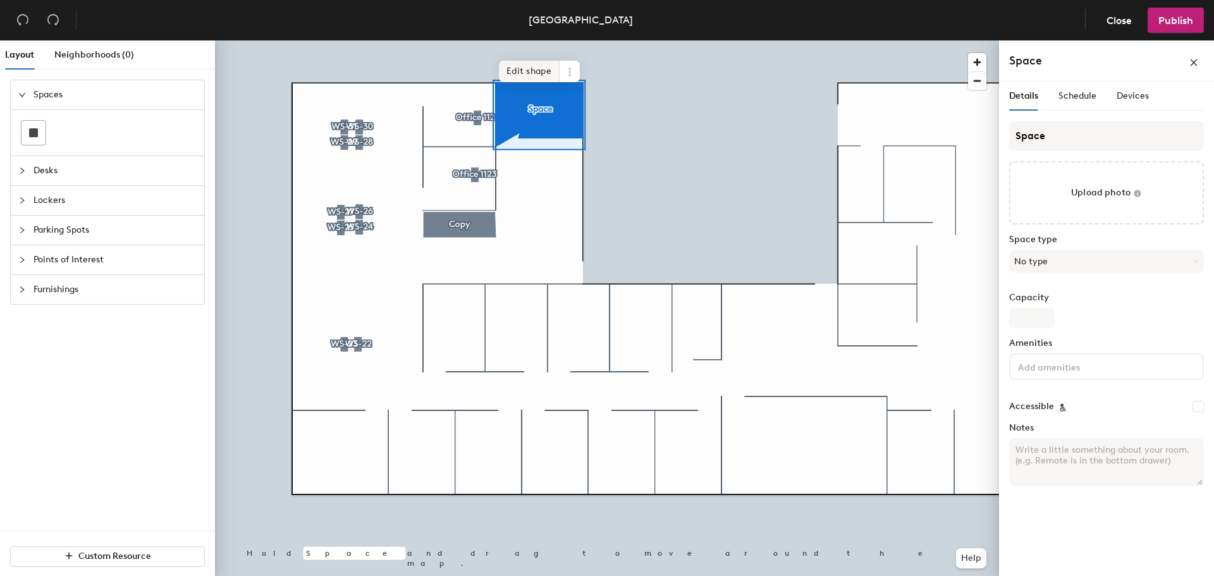
click at [534, 73] on span "Edit shape" at bounding box center [529, 71] width 61 height 21
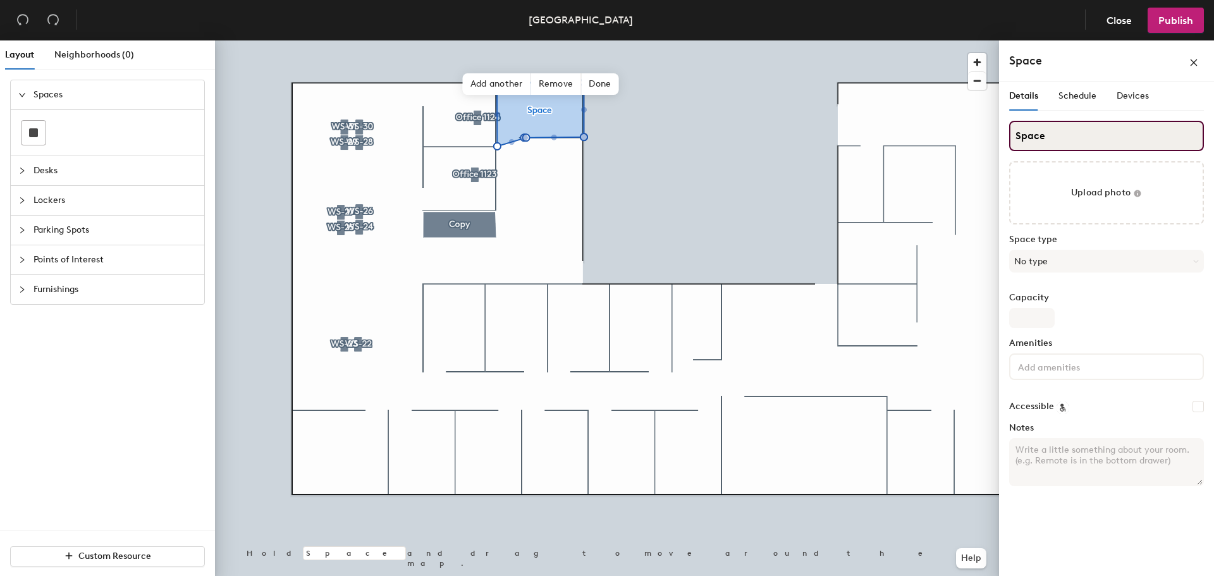
click at [1057, 137] on input "Space" at bounding box center [1106, 136] width 195 height 30
click at [975, 151] on div "Layout Neighborhoods (0) Spaces Desks Lockers Parking Spots Points of Interest …" at bounding box center [607, 310] width 1214 height 541
type input "A/C Closet"
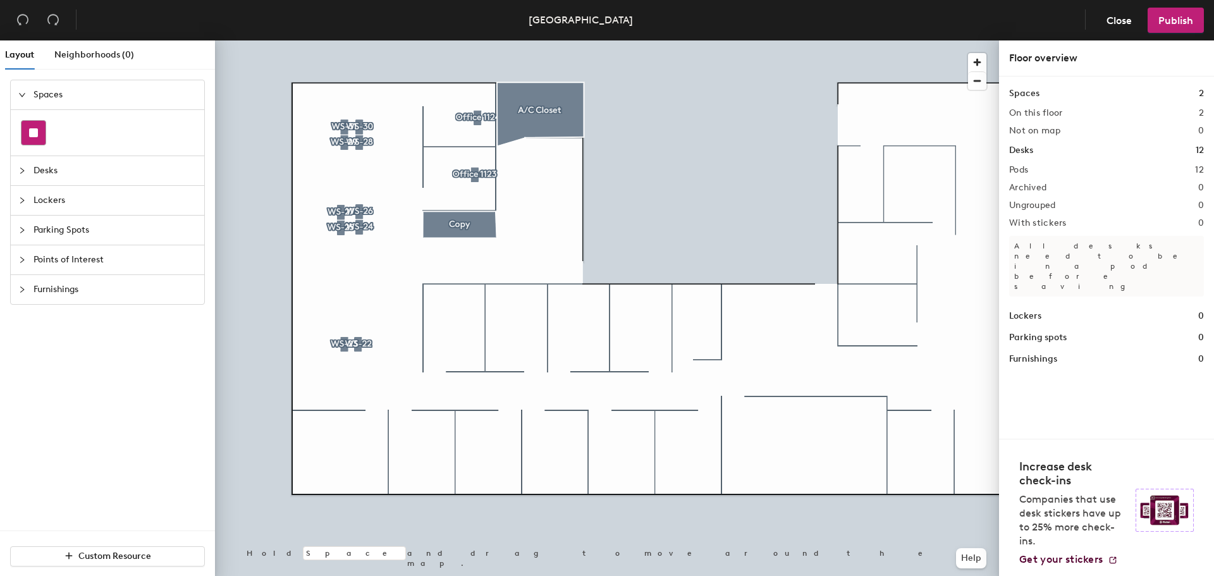
click at [40, 128] on div at bounding box center [33, 133] width 24 height 24
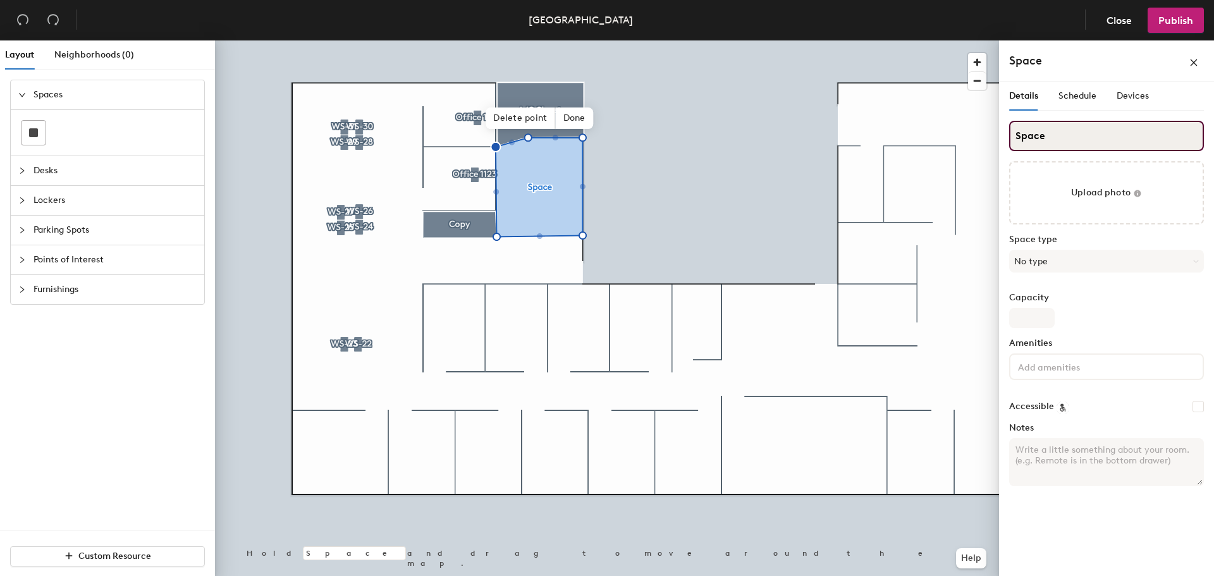
drag, startPoint x: 1060, startPoint y: 140, endPoint x: 1003, endPoint y: 146, distance: 57.3
click at [1003, 146] on div "Details Schedule Devices Space Upload photo Space type No type Capacity Ameniti…" at bounding box center [1106, 332] width 215 height 500
click at [1045, 135] on input "BreakRoom" at bounding box center [1106, 136] width 195 height 30
type input "Break Room"
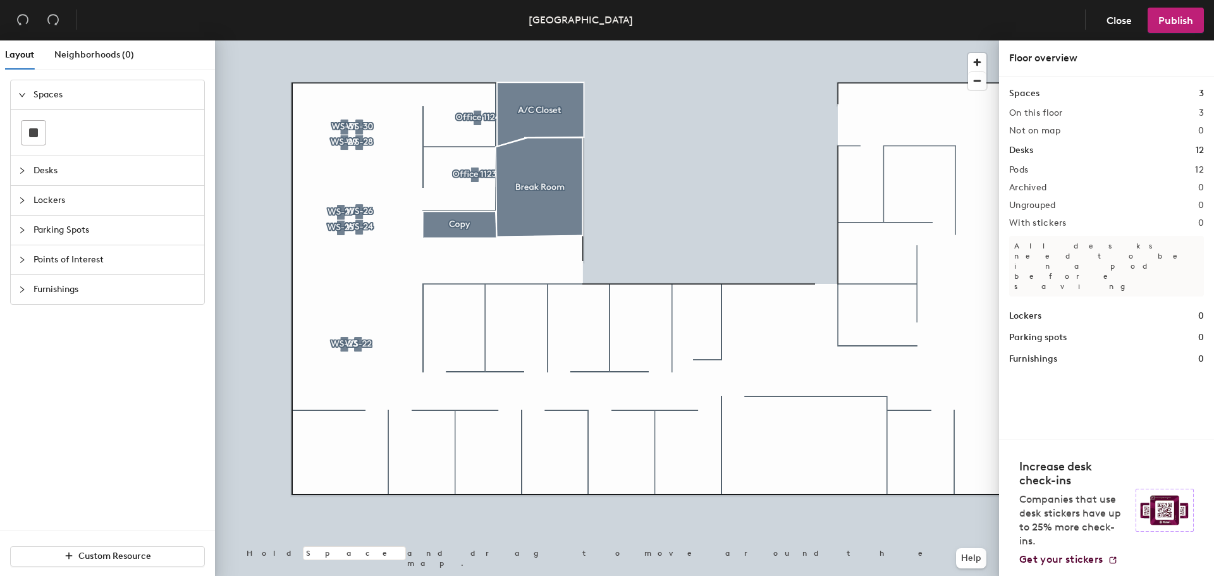
click at [21, 170] on icon "collapsed" at bounding box center [22, 171] width 8 height 8
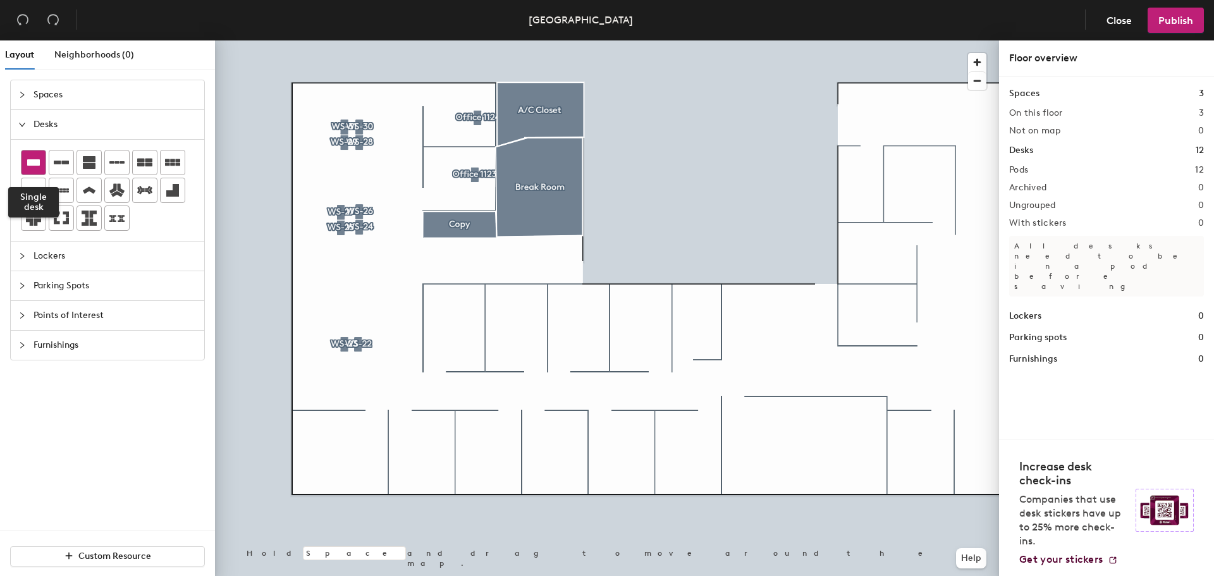
click at [32, 159] on icon at bounding box center [33, 162] width 13 height 6
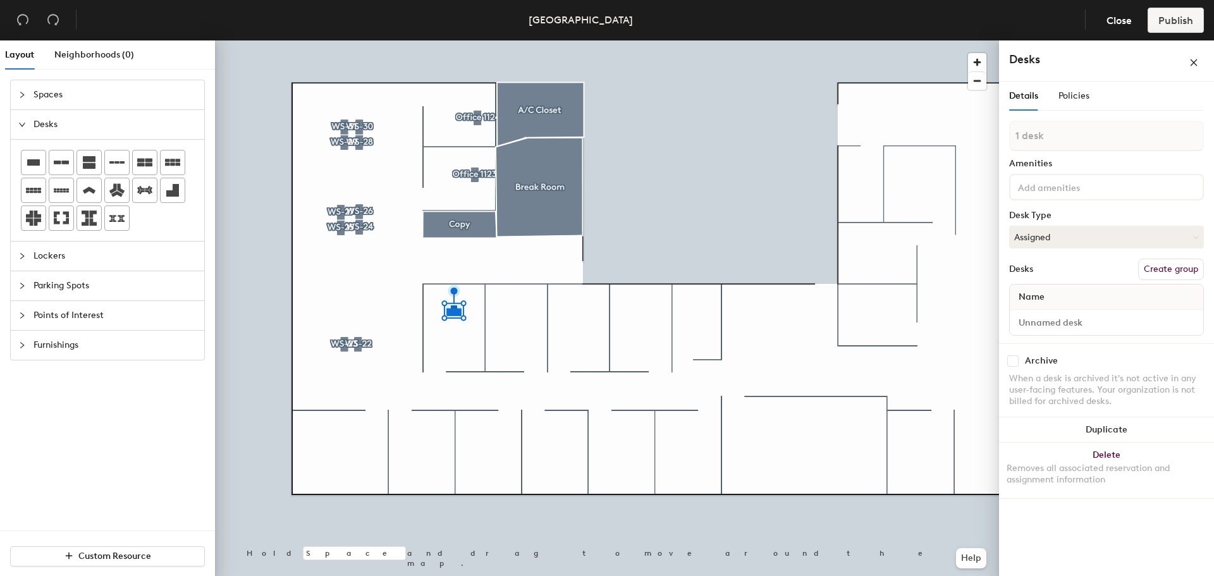
click at [1171, 268] on button "Create group" at bounding box center [1171, 269] width 66 height 21
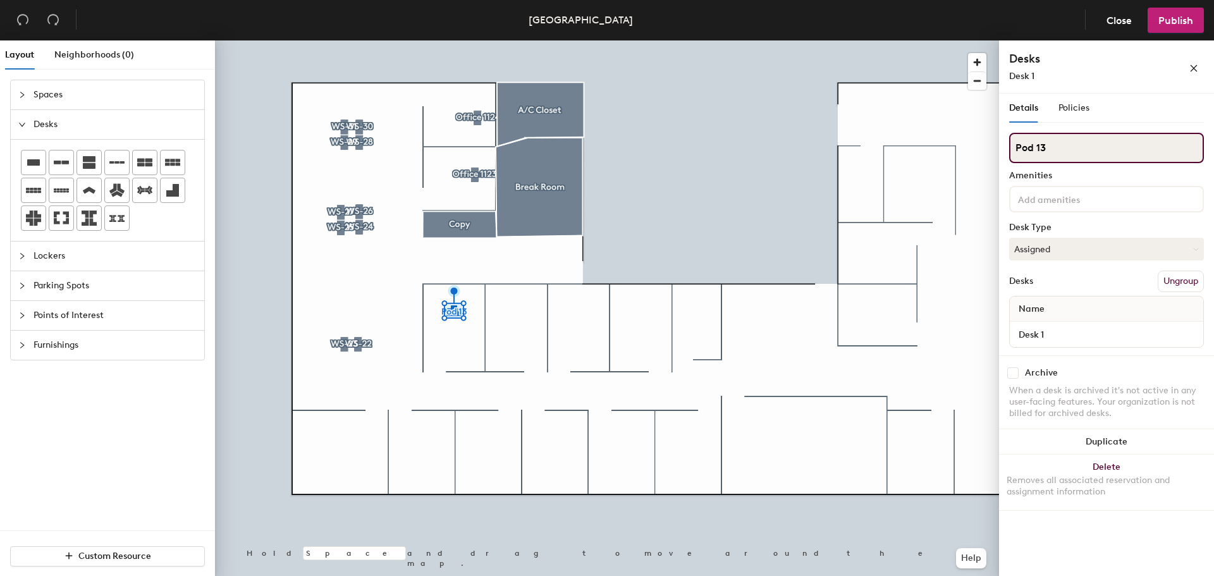
click at [959, 147] on div "Layout Neighborhoods (0) Spaces Desks Lockers Parking Spots Points of Interest …" at bounding box center [607, 310] width 1214 height 541
type input "Office 112"
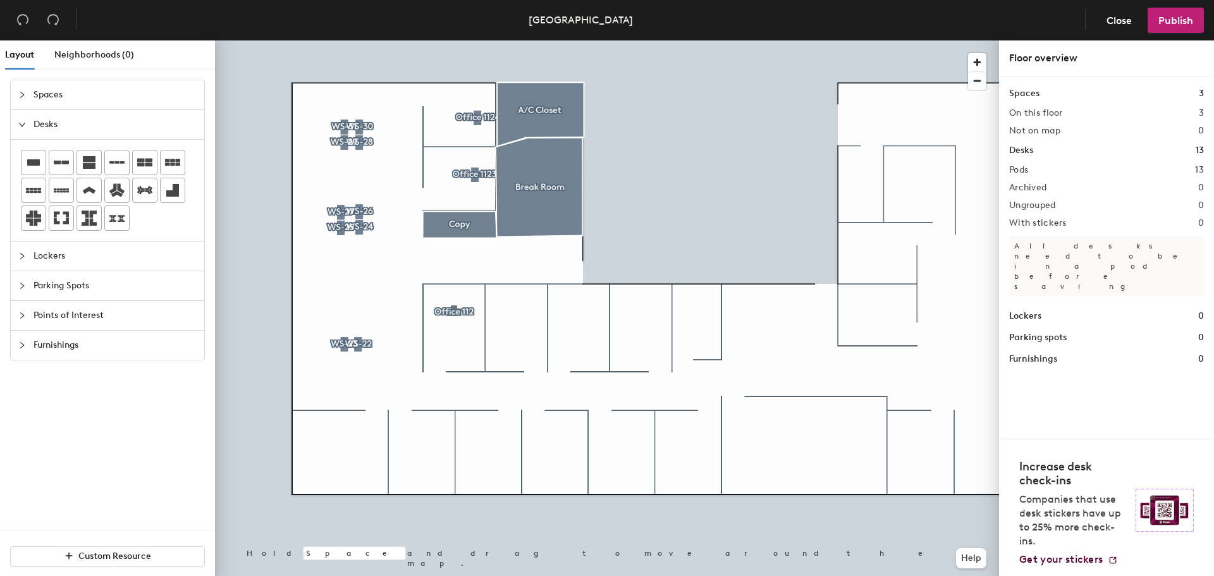
click at [49, 91] on span "Spaces" at bounding box center [115, 94] width 163 height 29
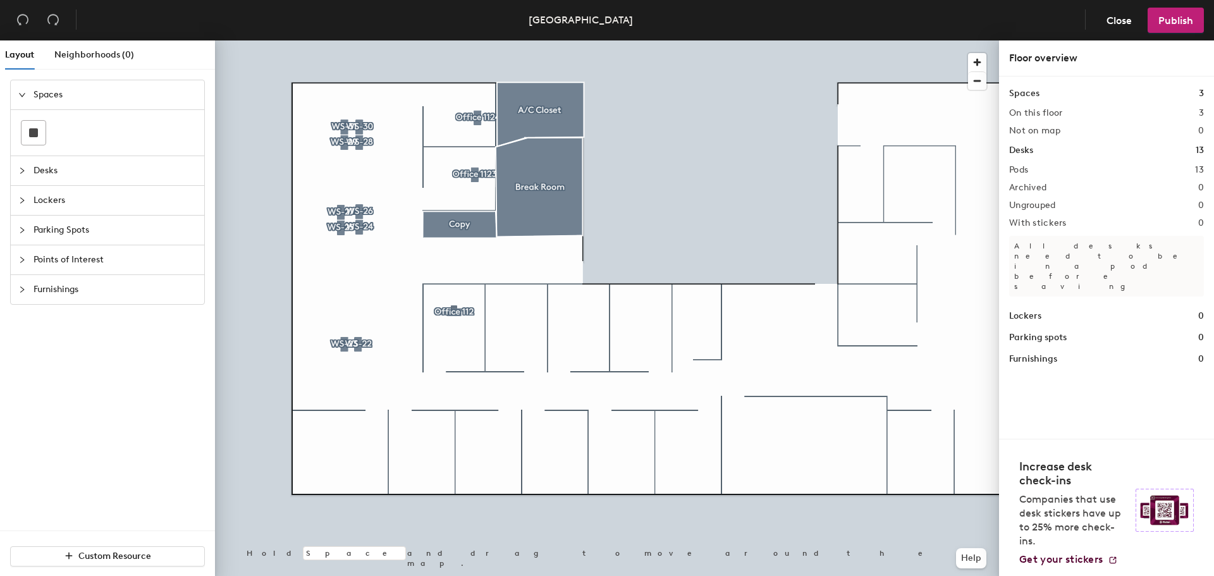
click at [579, 317] on div "Layout Neighborhoods (0) Spaces Desks Lockers Parking Spots Points of Interest …" at bounding box center [607, 310] width 1214 height 541
click at [29, 132] on rect at bounding box center [33, 132] width 9 height 9
click at [29, 134] on rect at bounding box center [33, 132] width 9 height 9
click at [510, 40] on div at bounding box center [607, 40] width 784 height 0
click at [31, 133] on rect at bounding box center [33, 132] width 9 height 9
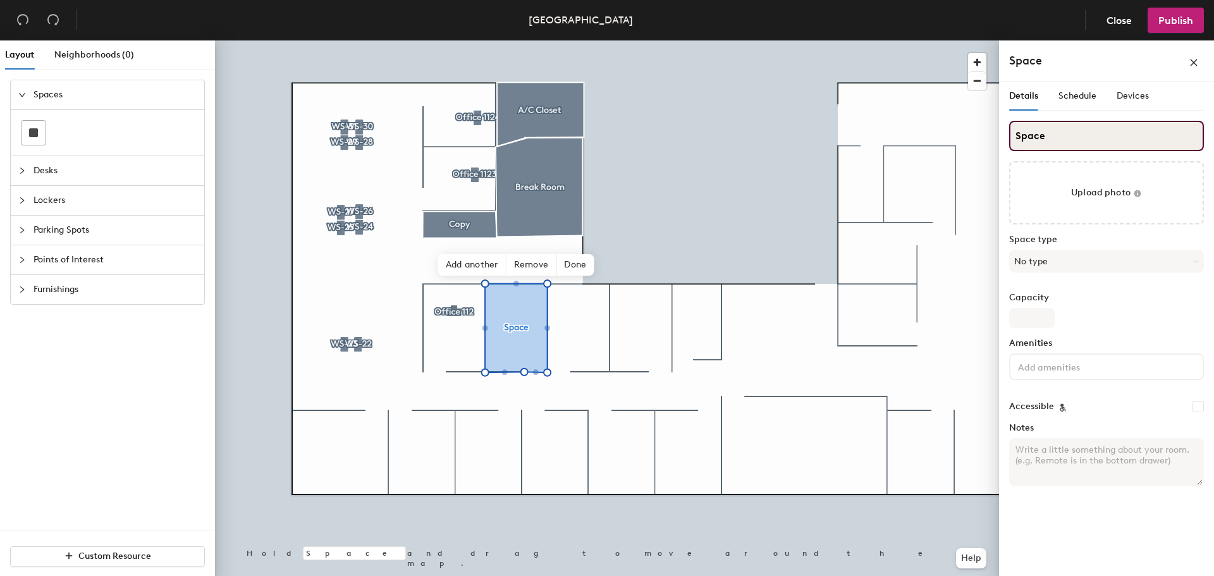
click at [995, 138] on div "Layout Neighborhoods (0) Spaces Desks Lockers Parking Spots Points of Interest …" at bounding box center [607, 310] width 1214 height 541
type input "Huddle"
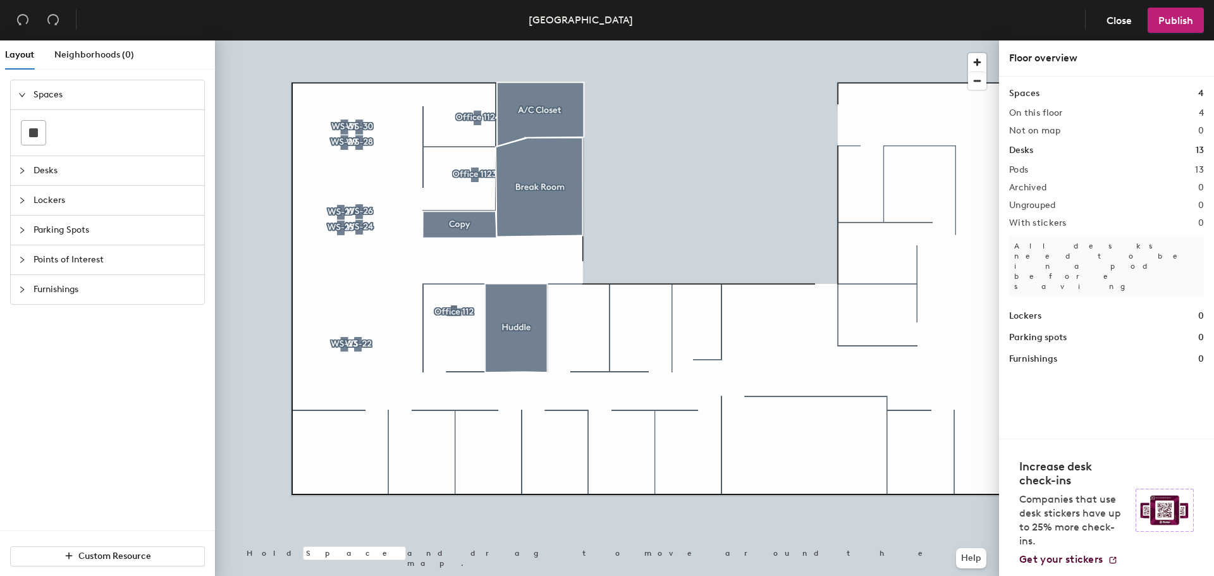
click at [55, 172] on span "Desks" at bounding box center [115, 170] width 163 height 29
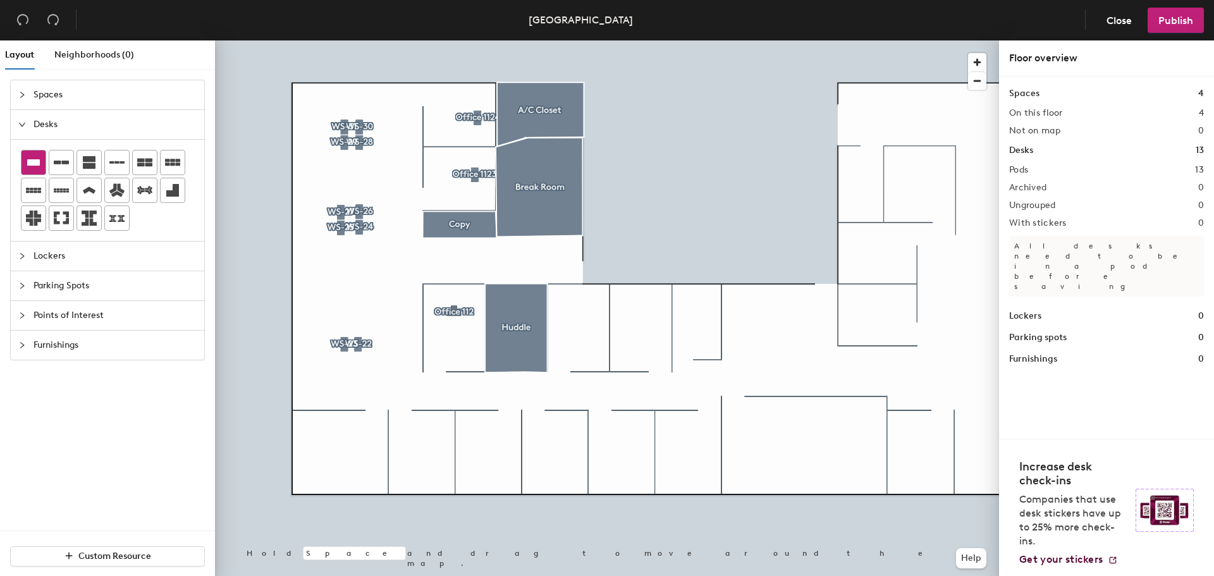
click at [27, 157] on icon at bounding box center [33, 162] width 15 height 15
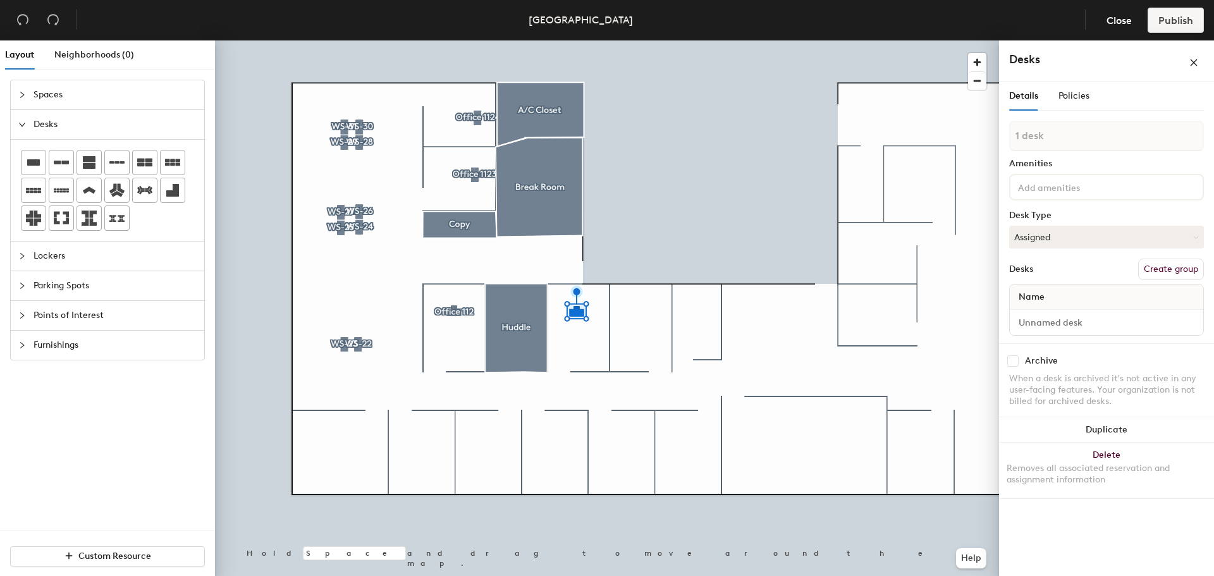
click at [1158, 267] on button "Create group" at bounding box center [1171, 269] width 66 height 21
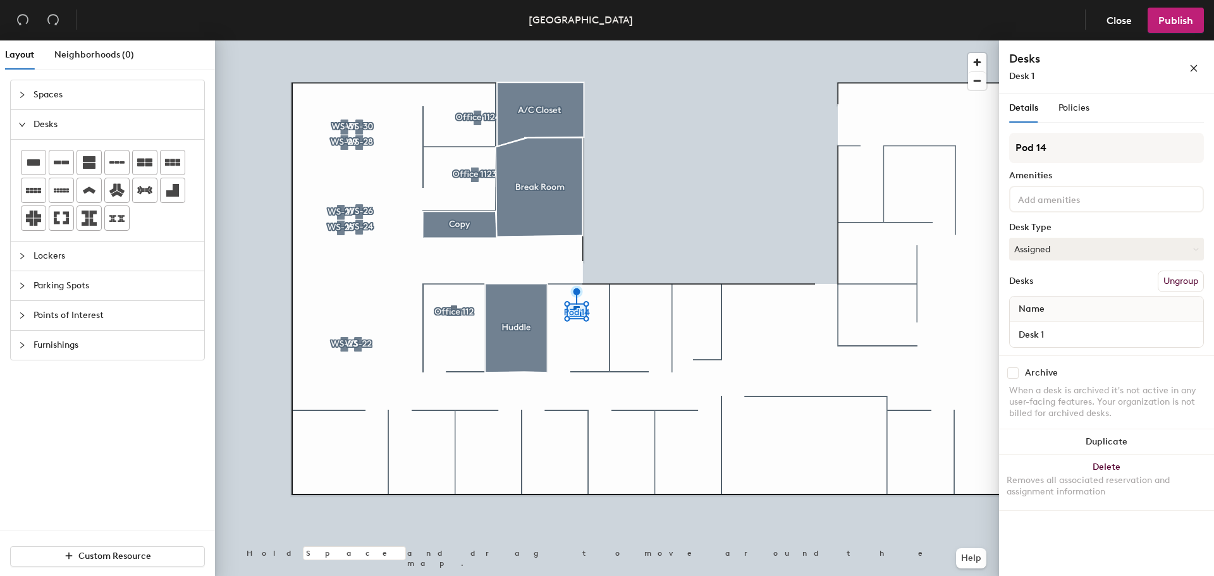
click at [979, 142] on div "Layout Neighborhoods (0) Spaces Desks Lockers Parking Spots Points of Interest …" at bounding box center [607, 310] width 1214 height 541
type input "Office 1114"
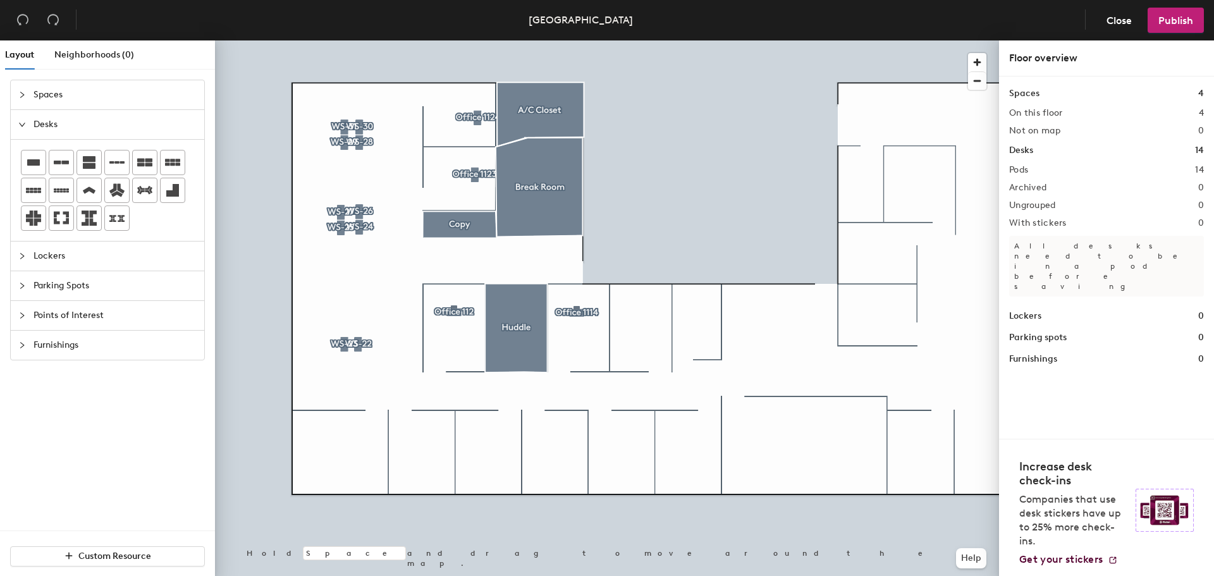
click at [458, 40] on div at bounding box center [607, 40] width 784 height 0
drag, startPoint x: 1057, startPoint y: 142, endPoint x: 1000, endPoint y: 142, distance: 56.9
click at [448, 40] on div at bounding box center [607, 40] width 784 height 0
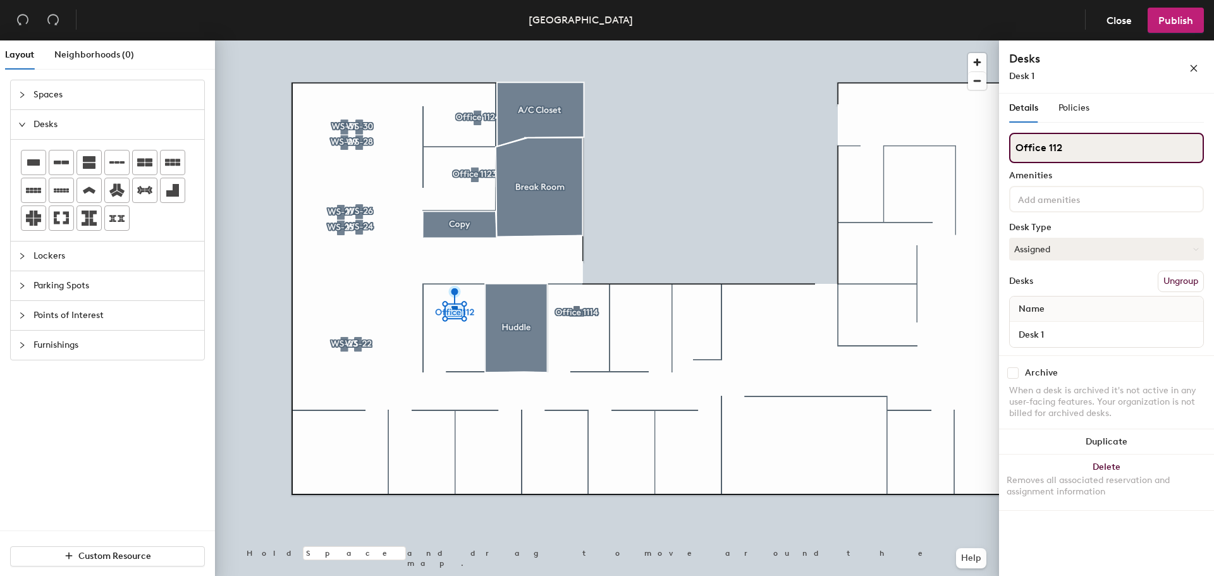
click at [1081, 152] on input "Office 112" at bounding box center [1106, 148] width 195 height 30
type input "Office 1118"
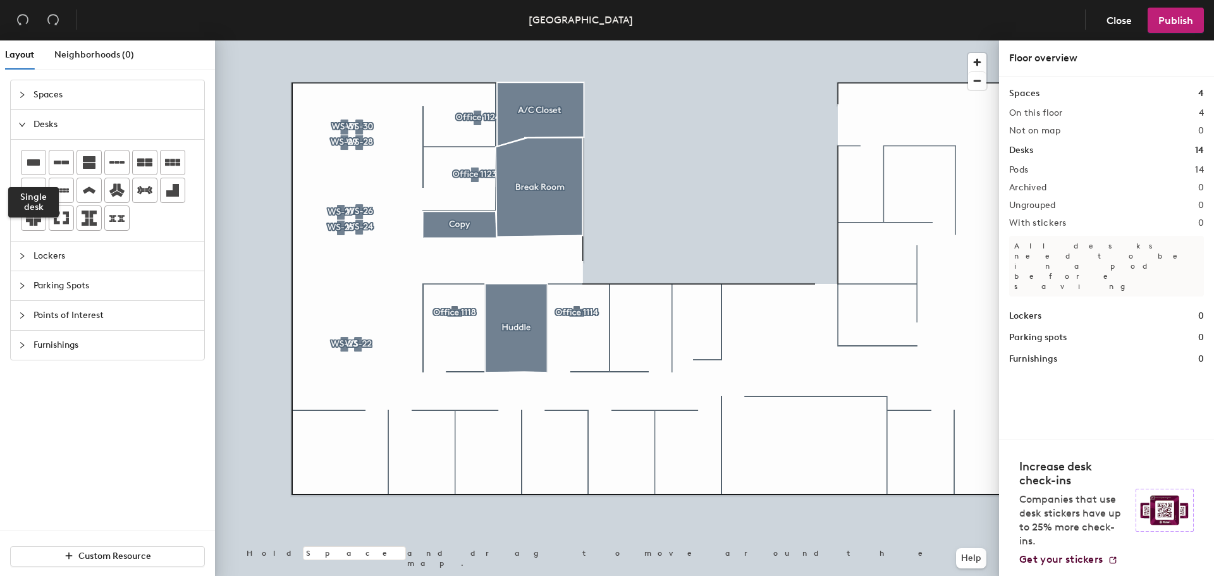
drag, startPoint x: 29, startPoint y: 156, endPoint x: 75, endPoint y: 197, distance: 61.8
click at [30, 156] on icon at bounding box center [33, 162] width 15 height 15
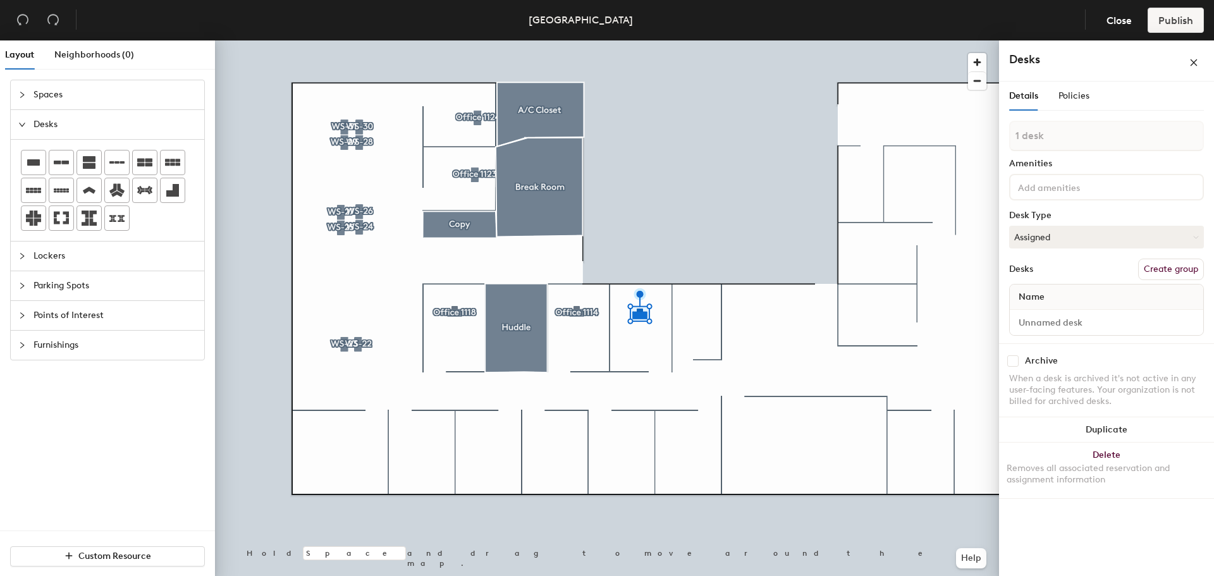
click at [1165, 268] on button "Create group" at bounding box center [1171, 269] width 66 height 21
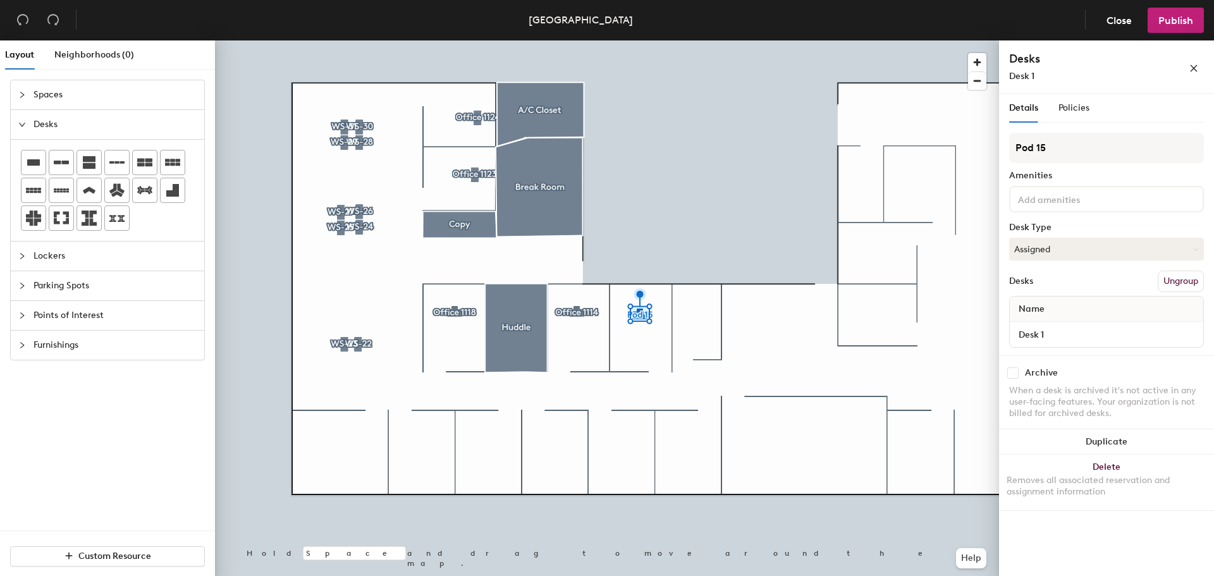
click at [990, 133] on div "Layout Neighborhoods (0) Spaces Desks Lockers Parking Spots Points of Interest …" at bounding box center [607, 310] width 1214 height 541
type input "Office 1112"
click at [1059, 200] on input at bounding box center [1072, 198] width 114 height 15
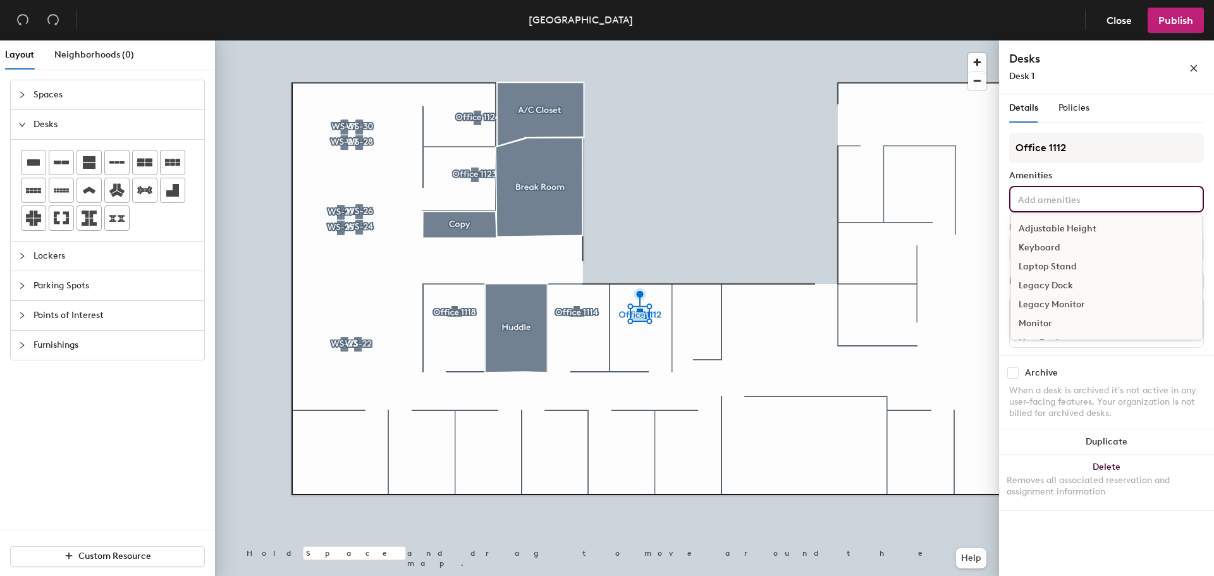
click at [1057, 228] on div "Adjustable Height" at bounding box center [1106, 228] width 191 height 19
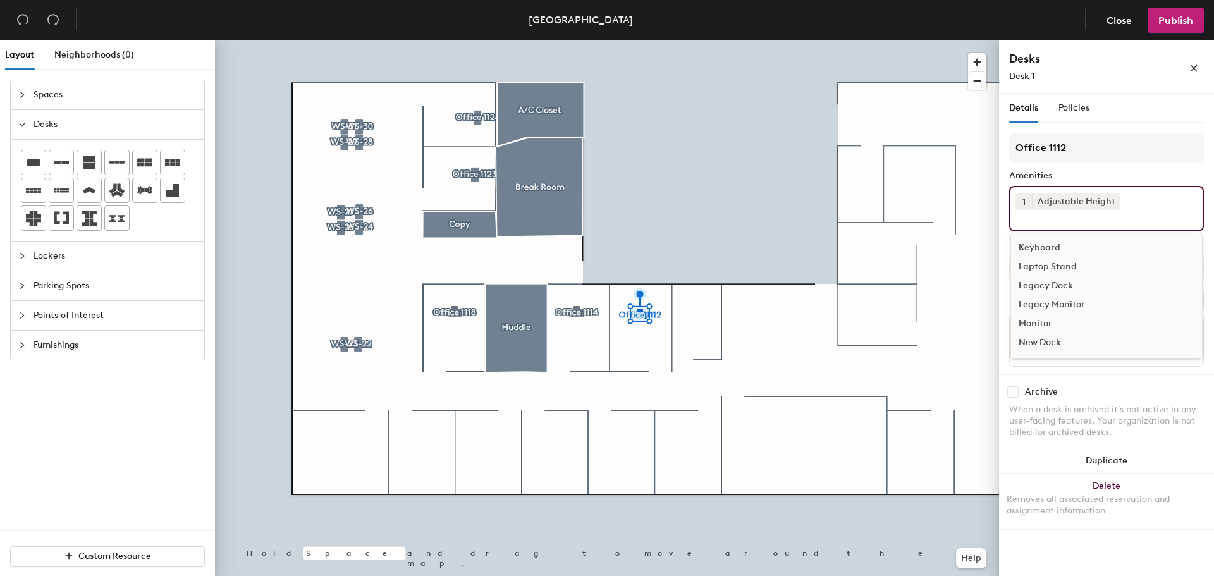
click at [1051, 243] on div "Keyboard" at bounding box center [1106, 247] width 191 height 19
click at [1038, 304] on div "Monitor" at bounding box center [1106, 304] width 191 height 19
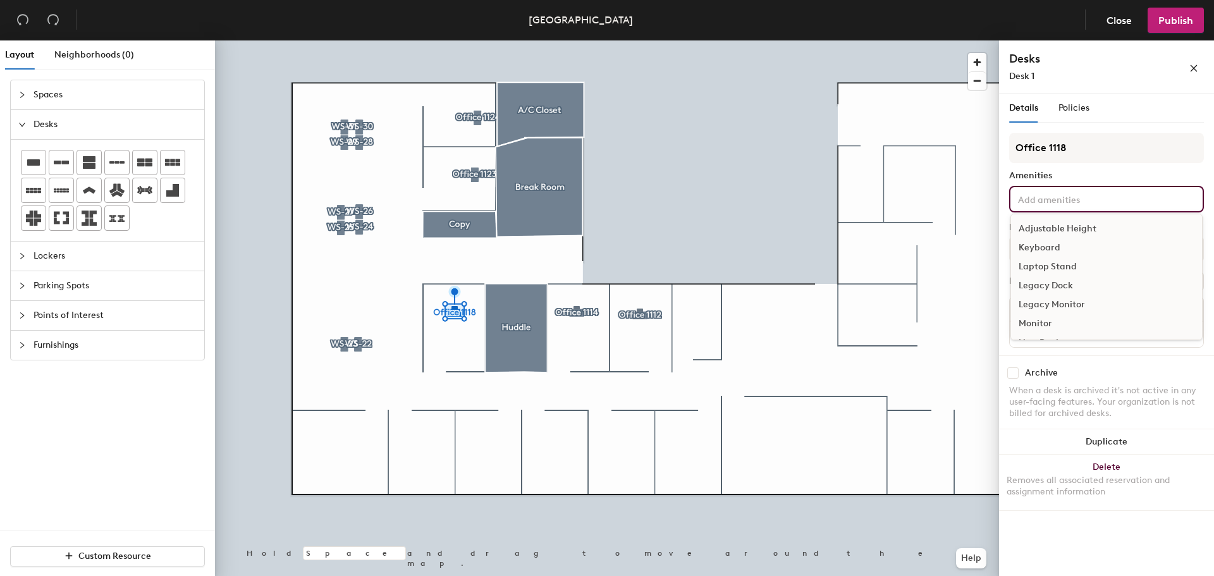
click at [1041, 225] on div "Adjustable Height" at bounding box center [1106, 228] width 191 height 19
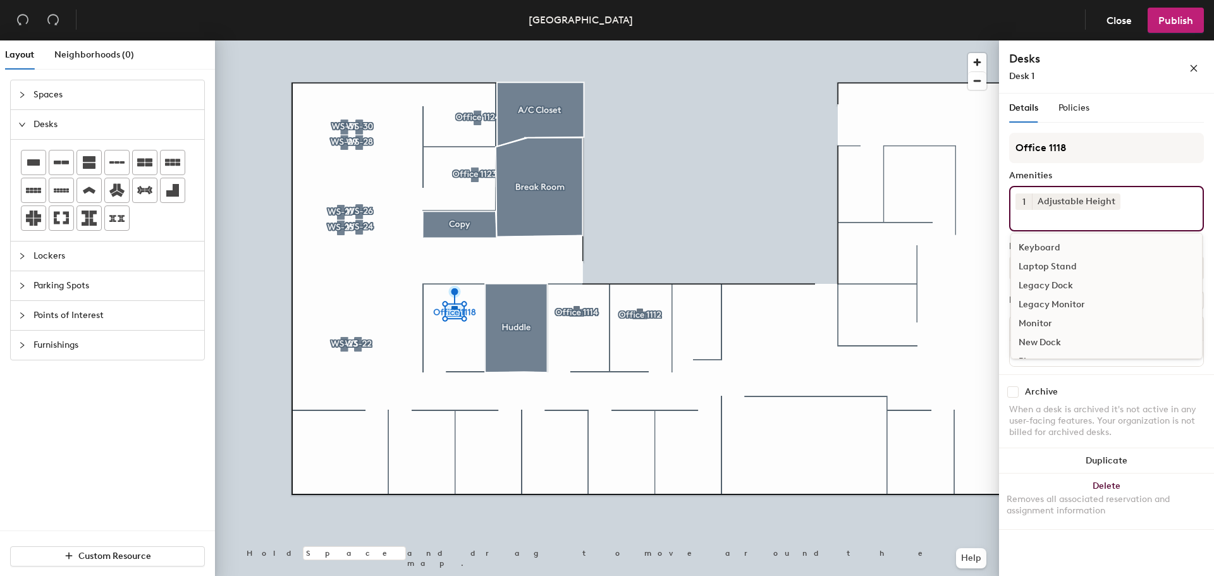
click at [1038, 247] on div "Keyboard" at bounding box center [1106, 247] width 191 height 19
click at [1035, 301] on div "Monitor" at bounding box center [1106, 304] width 191 height 19
click at [1110, 388] on div "Archive When a desk is archived it's not active in any user-facing features. Yo…" at bounding box center [1106, 416] width 215 height 79
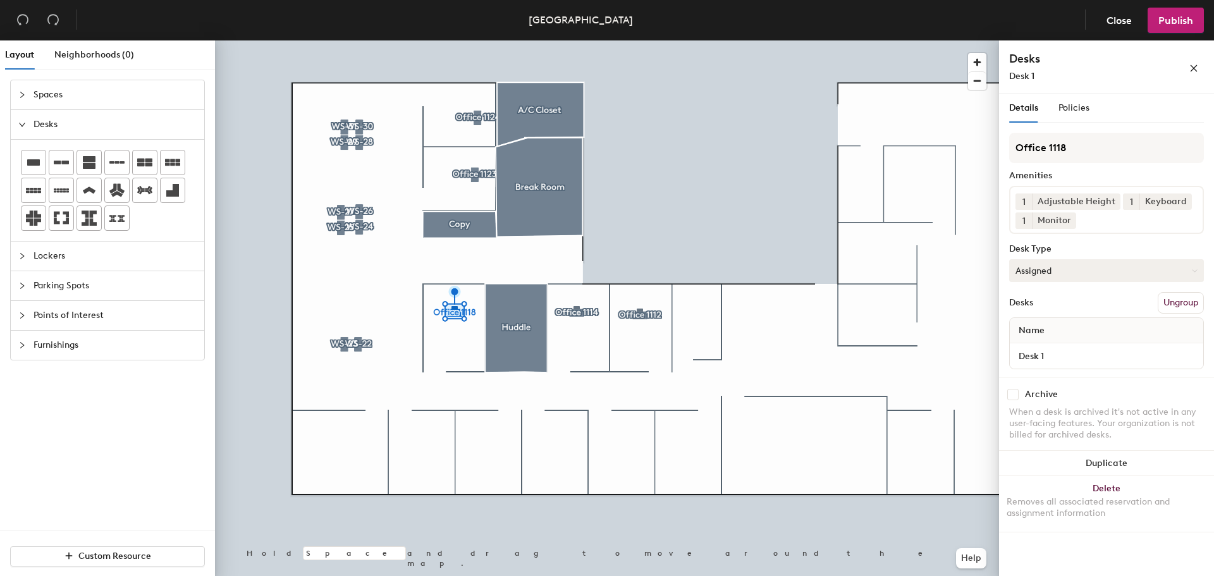
click at [1113, 267] on button "Assigned" at bounding box center [1106, 270] width 195 height 23
click at [1044, 341] on div "Hoteled" at bounding box center [1073, 347] width 126 height 19
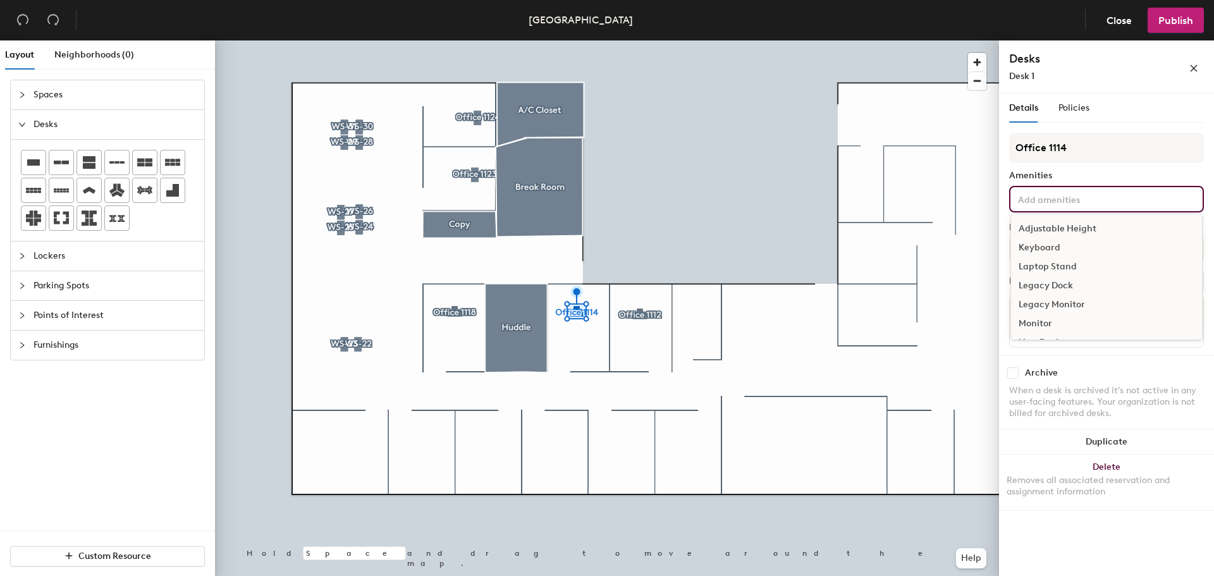
click at [1108, 194] on input at bounding box center [1072, 198] width 114 height 15
click at [1053, 222] on div "Adjustable Height" at bounding box center [1106, 228] width 191 height 19
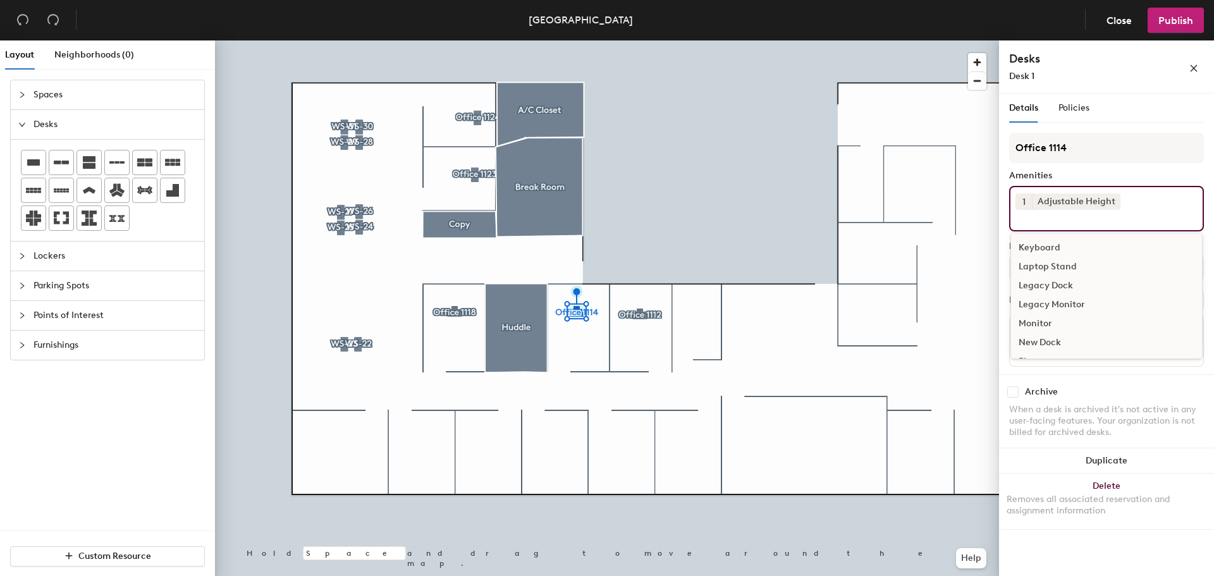
click at [1041, 244] on div "Keyboard" at bounding box center [1106, 247] width 191 height 19
click at [1031, 307] on div "Monitor" at bounding box center [1106, 304] width 191 height 19
click at [1109, 384] on div "Archive When a desk is archived it's not active in any user-facing features. Yo…" at bounding box center [1106, 416] width 215 height 79
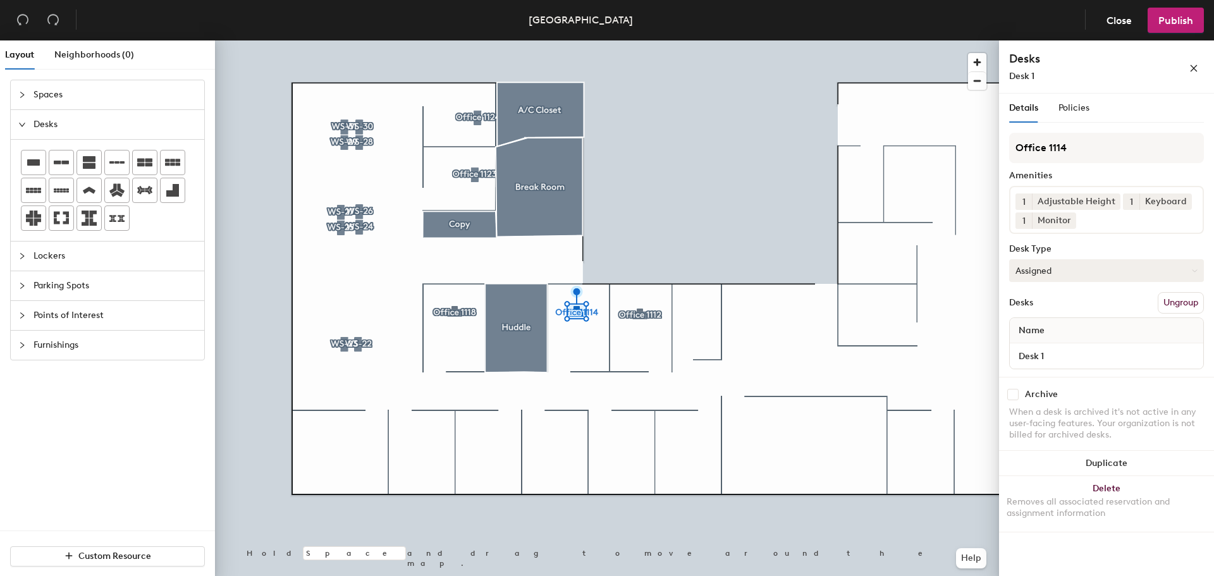
click at [1057, 273] on button "Assigned" at bounding box center [1106, 270] width 195 height 23
click at [1037, 345] on div "Hoteled" at bounding box center [1073, 347] width 126 height 19
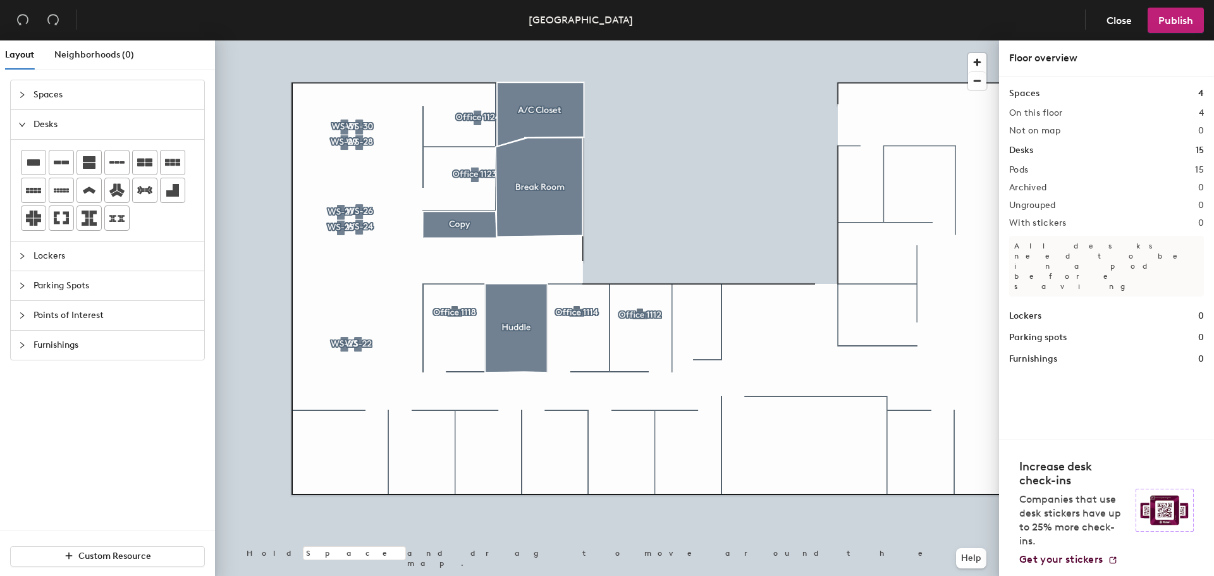
drag, startPoint x: 1015, startPoint y: 390, endPoint x: 1037, endPoint y: 391, distance: 21.5
click at [1017, 390] on div "Spaces 4 On this floor 4 Not on map 0 Desks 15 Pods 15 Archived 0 Ungrouped 0 W…" at bounding box center [1106, 258] width 215 height 362
drag, startPoint x: 1082, startPoint y: 387, endPoint x: 1027, endPoint y: 358, distance: 62.2
click at [1078, 381] on div "Spaces 4 On this floor 4 Not on map 0 Desks 15 Pods 15 Archived 0 Ungrouped 0 W…" at bounding box center [1106, 258] width 215 height 362
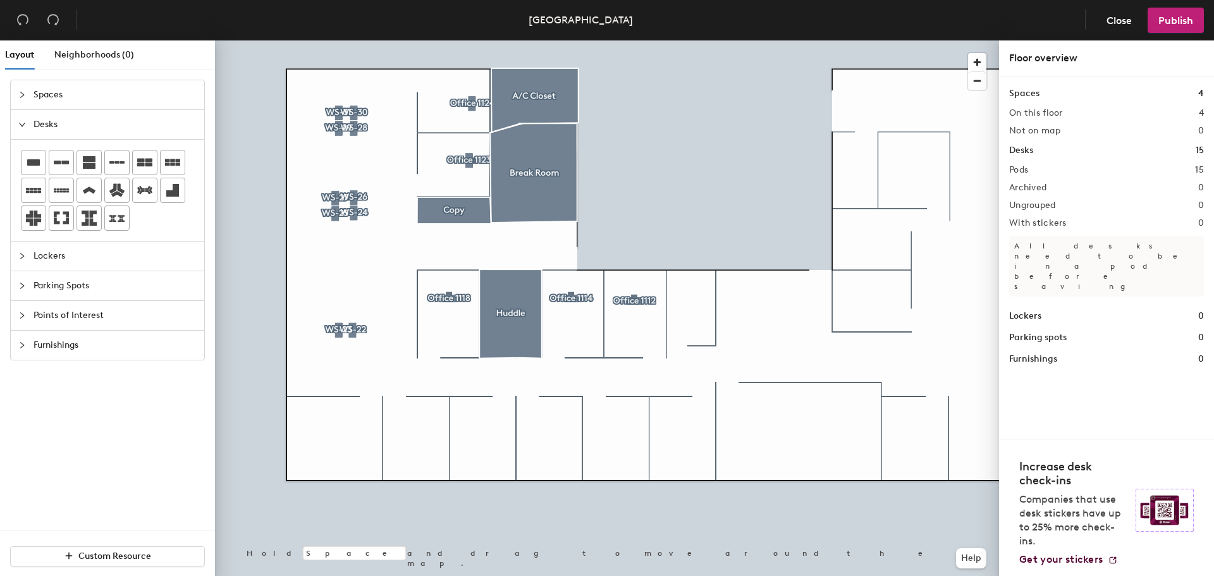
click at [696, 40] on div at bounding box center [607, 40] width 784 height 0
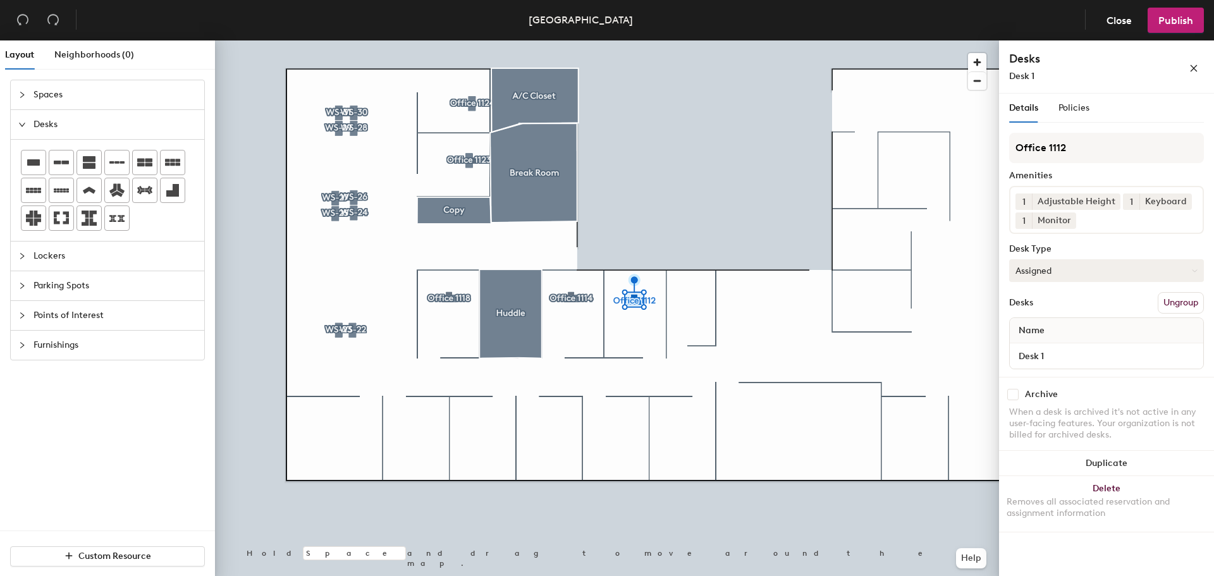
click at [1061, 266] on button "Assigned" at bounding box center [1106, 270] width 195 height 23
click at [1049, 348] on div "Hoteled" at bounding box center [1073, 347] width 126 height 19
click at [482, 40] on div at bounding box center [607, 40] width 784 height 0
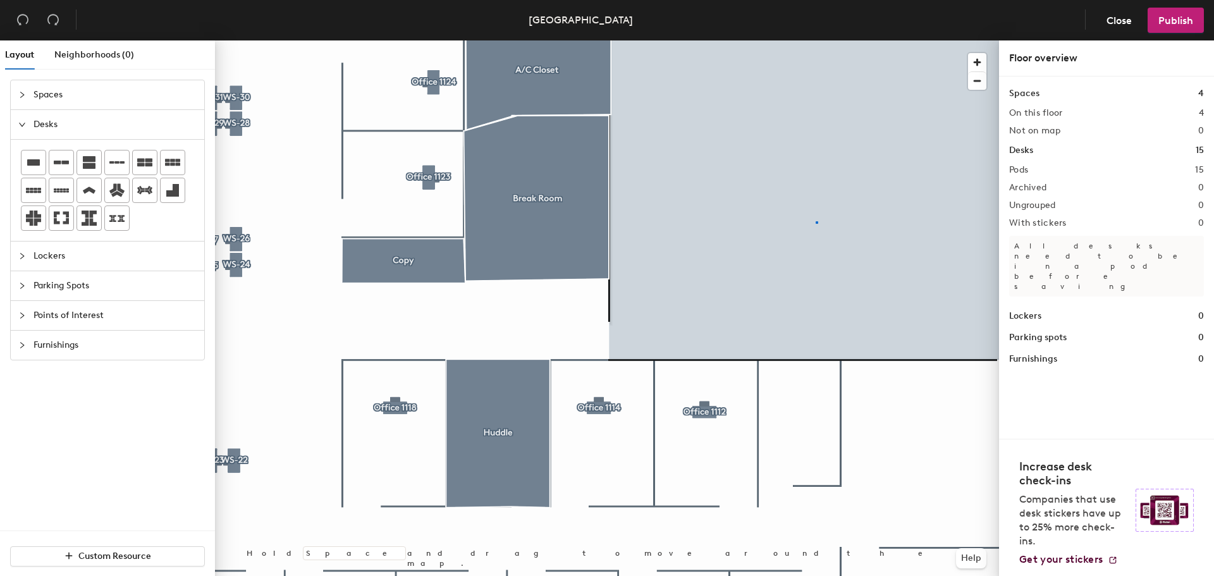
click at [816, 40] on div at bounding box center [607, 40] width 784 height 0
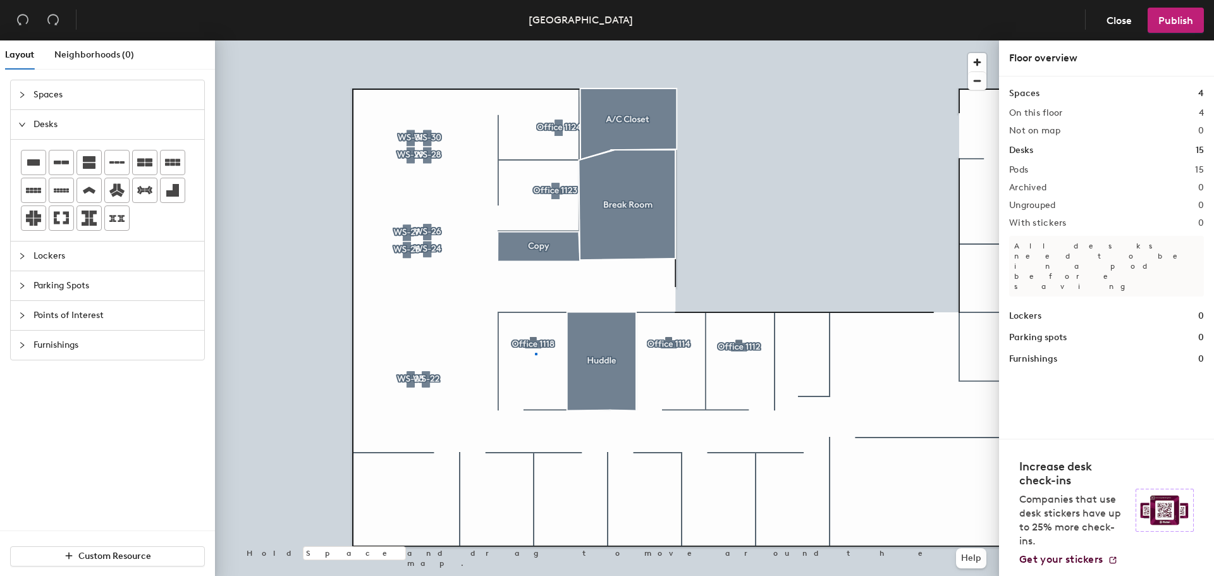
click at [535, 40] on div at bounding box center [607, 40] width 784 height 0
click at [23, 95] on icon "collapsed" at bounding box center [22, 95] width 8 height 8
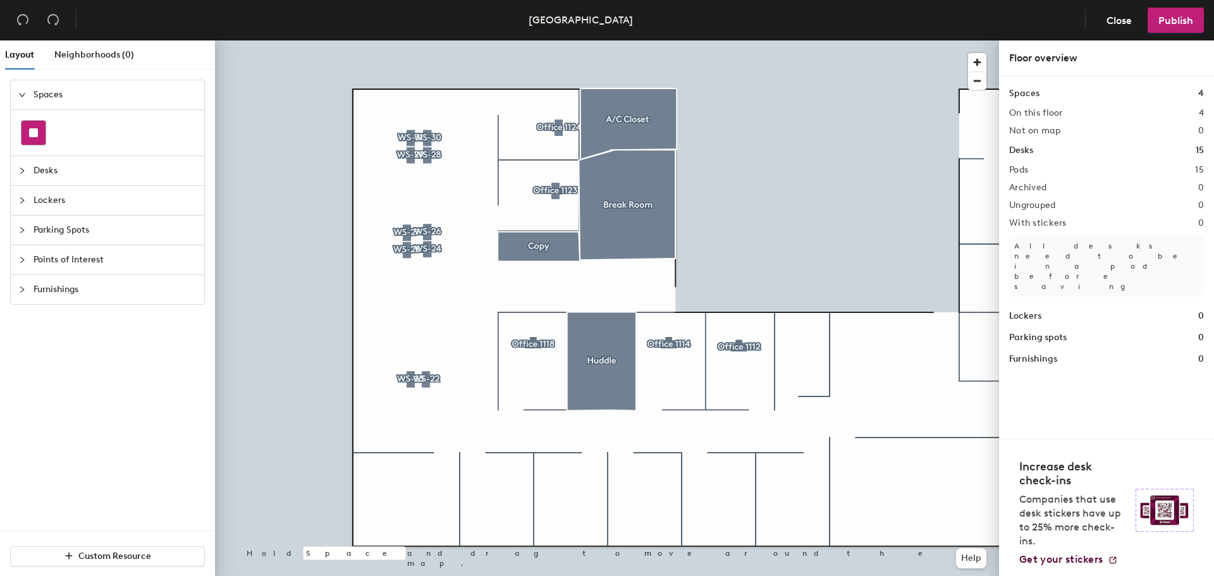
click at [33, 137] on rect at bounding box center [33, 132] width 9 height 9
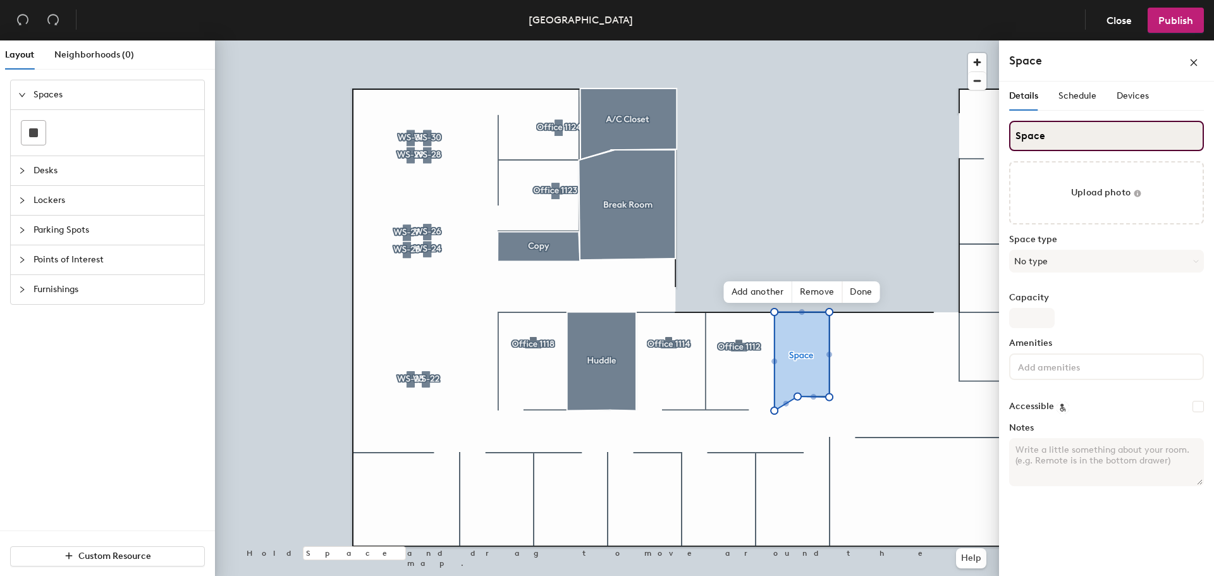
click at [969, 140] on div "Layout Neighborhoods (0) Spaces Desks Lockers Parking Spots Points of Interest …" at bounding box center [607, 310] width 1214 height 541
type input "IT Closet"
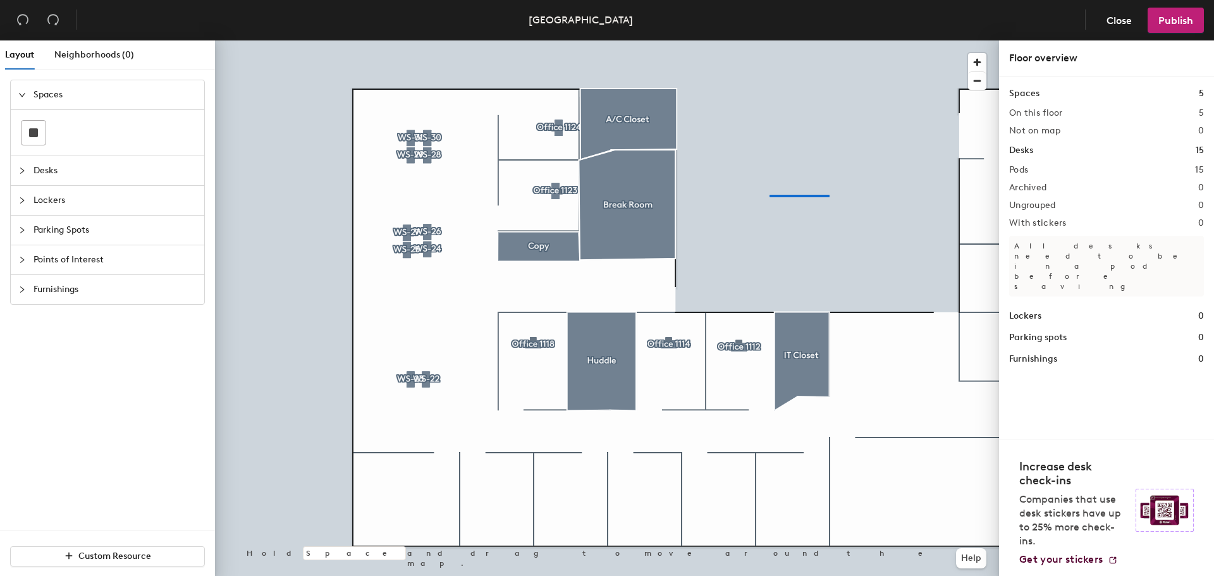
drag, startPoint x: 1064, startPoint y: 130, endPoint x: 999, endPoint y: 137, distance: 65.5
click at [768, 40] on div at bounding box center [607, 40] width 784 height 0
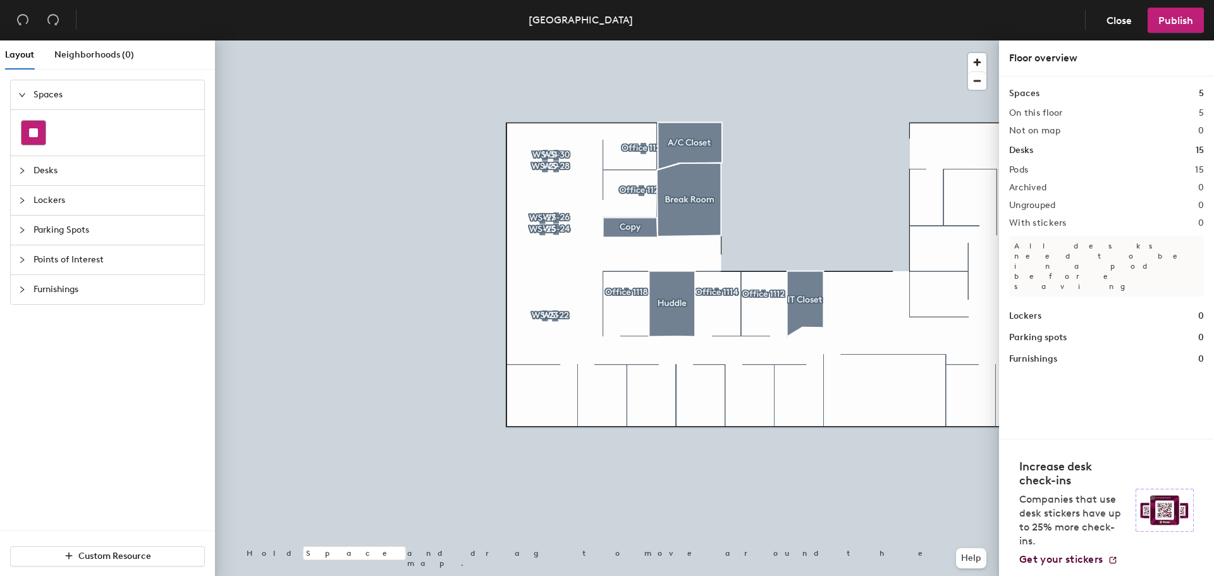
click at [28, 132] on div at bounding box center [33, 133] width 24 height 24
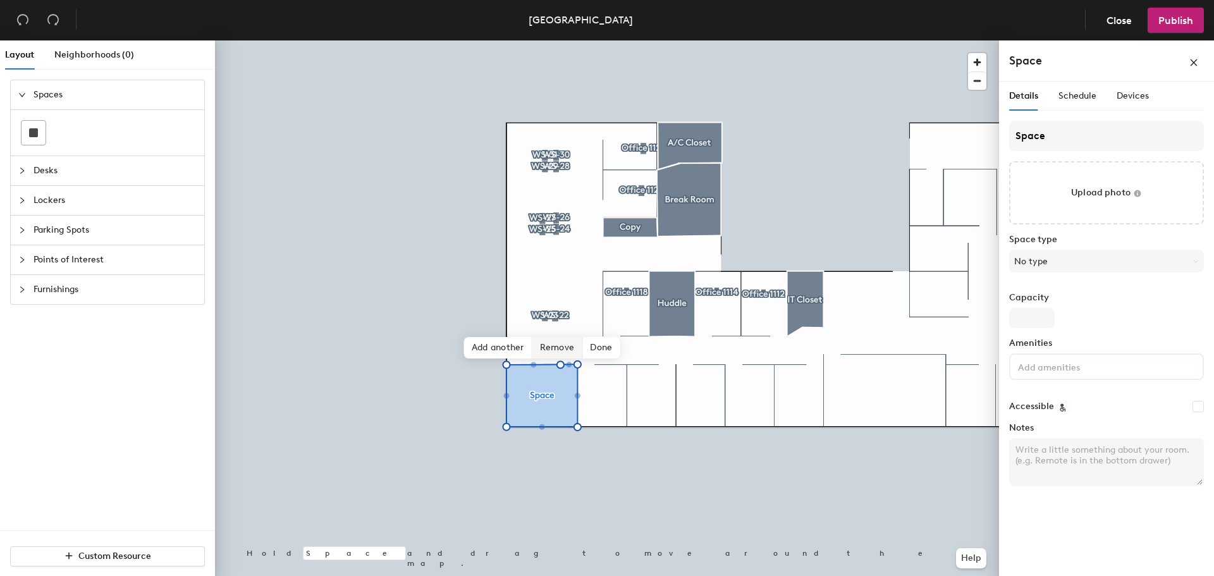
click at [549, 346] on span "Remove" at bounding box center [557, 347] width 51 height 21
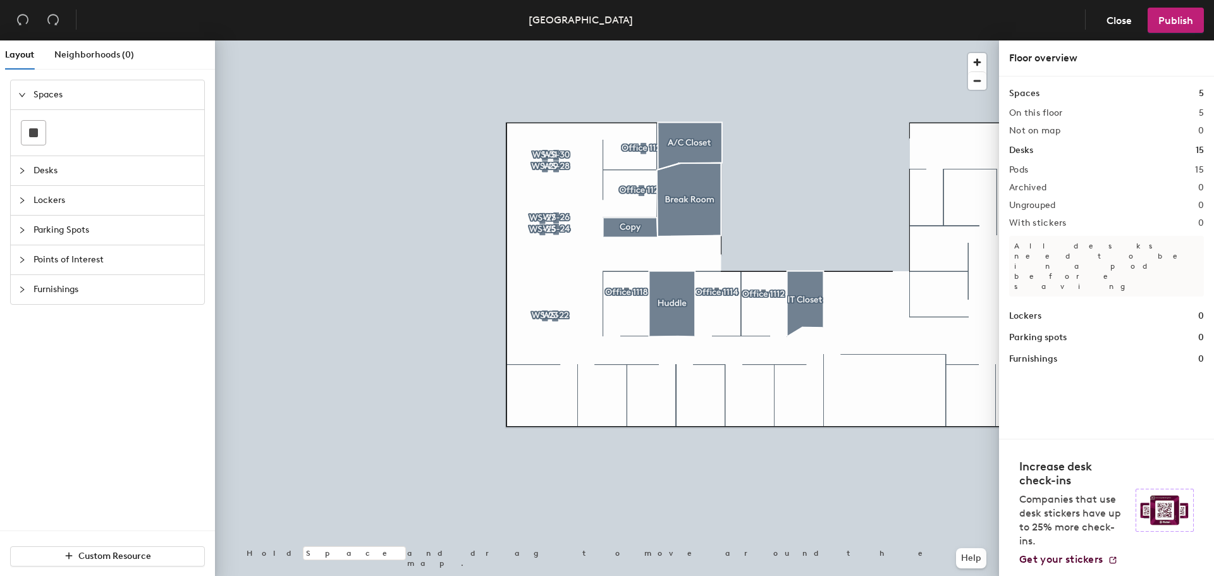
click at [23, 165] on div at bounding box center [25, 171] width 15 height 14
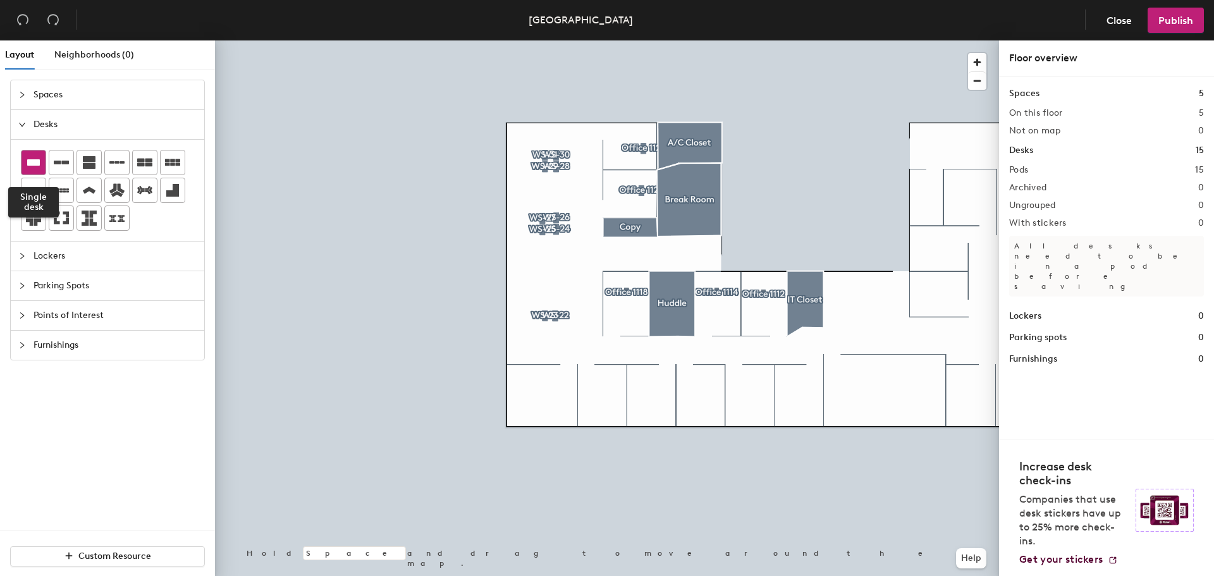
click at [32, 165] on icon at bounding box center [33, 162] width 13 height 6
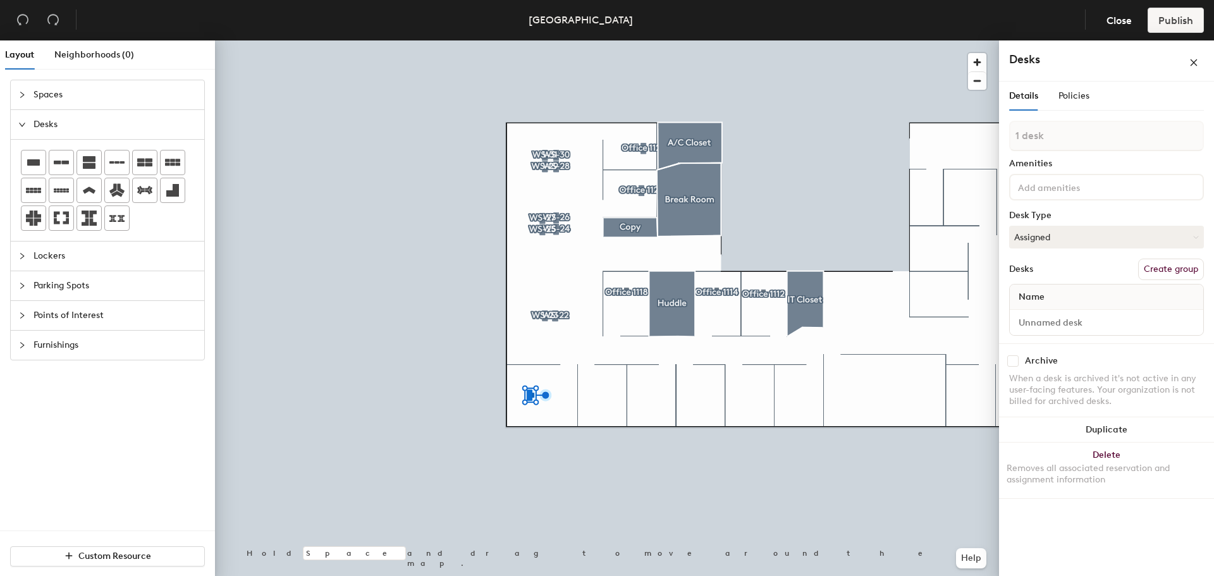
click at [1171, 269] on button "Create group" at bounding box center [1171, 269] width 66 height 21
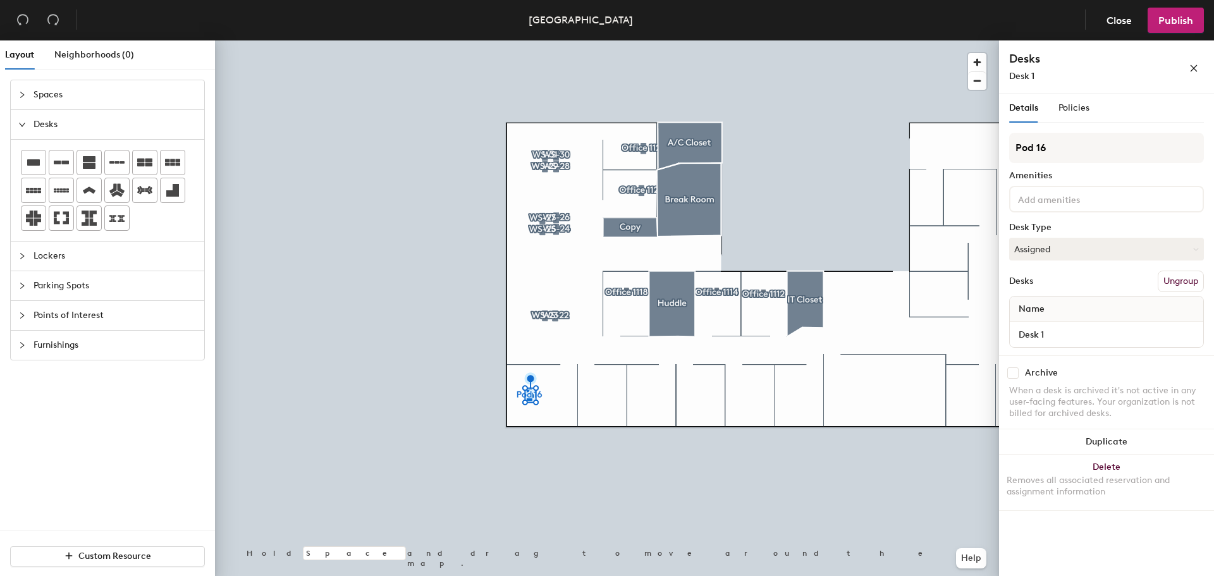
click at [972, 154] on div "Layout Neighborhoods (0) Spaces Desks Lockers Parking Spots Points of Interest …" at bounding box center [607, 310] width 1214 height 541
type input "Office 1119"
click at [1057, 197] on input at bounding box center [1072, 198] width 114 height 15
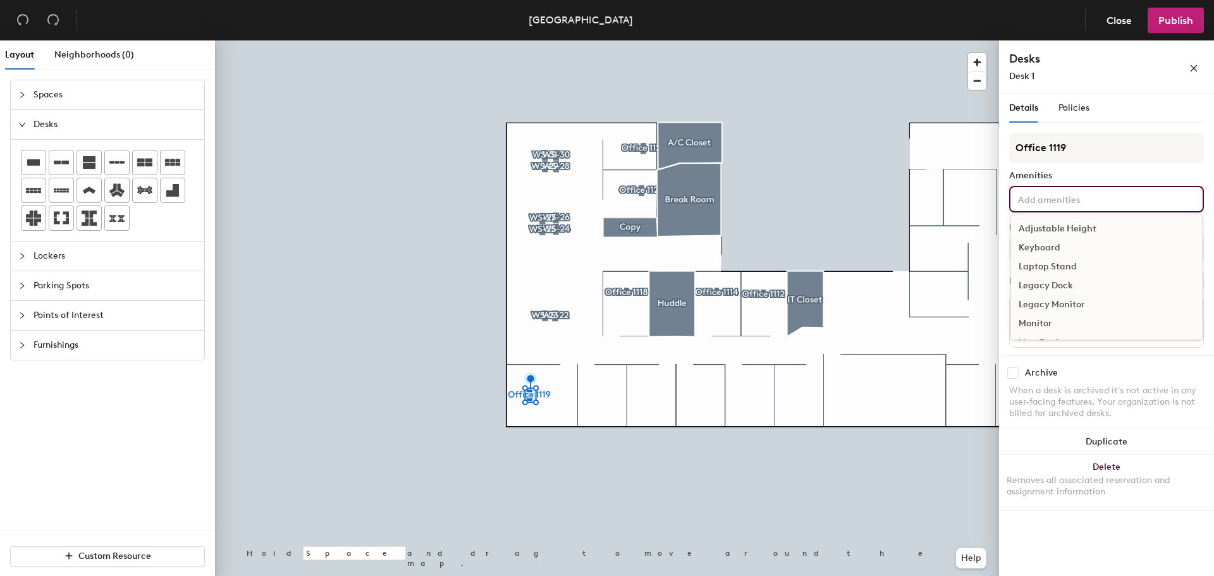
click at [1058, 223] on div "Adjustable Height" at bounding box center [1106, 228] width 191 height 19
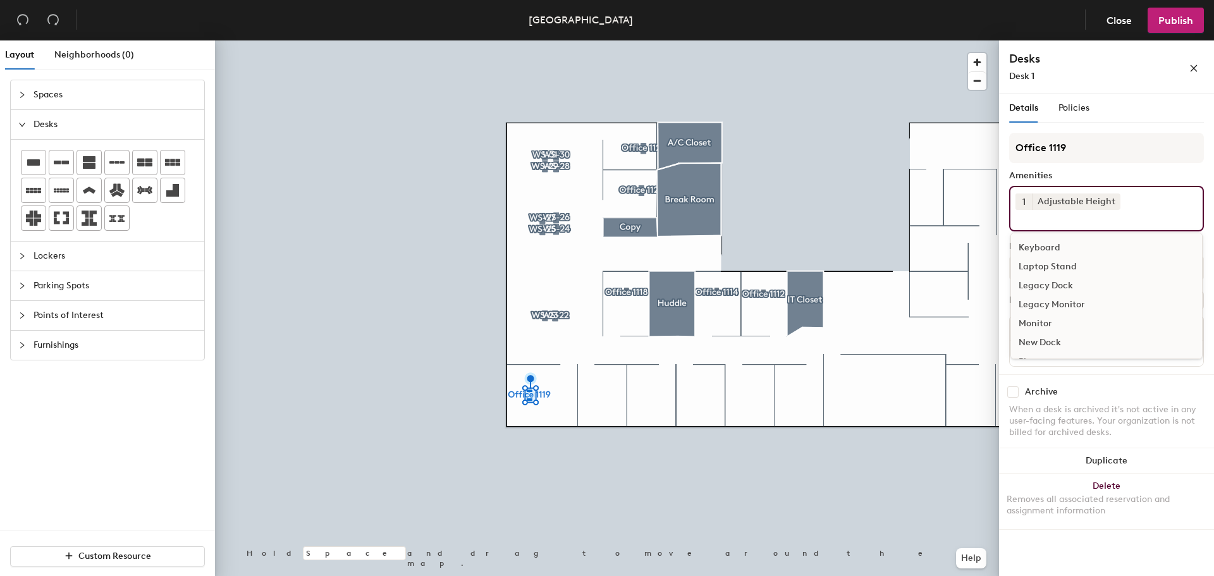
click at [1044, 245] on div "Keyboard" at bounding box center [1106, 247] width 191 height 19
click at [1047, 303] on div "Monitor" at bounding box center [1106, 304] width 191 height 19
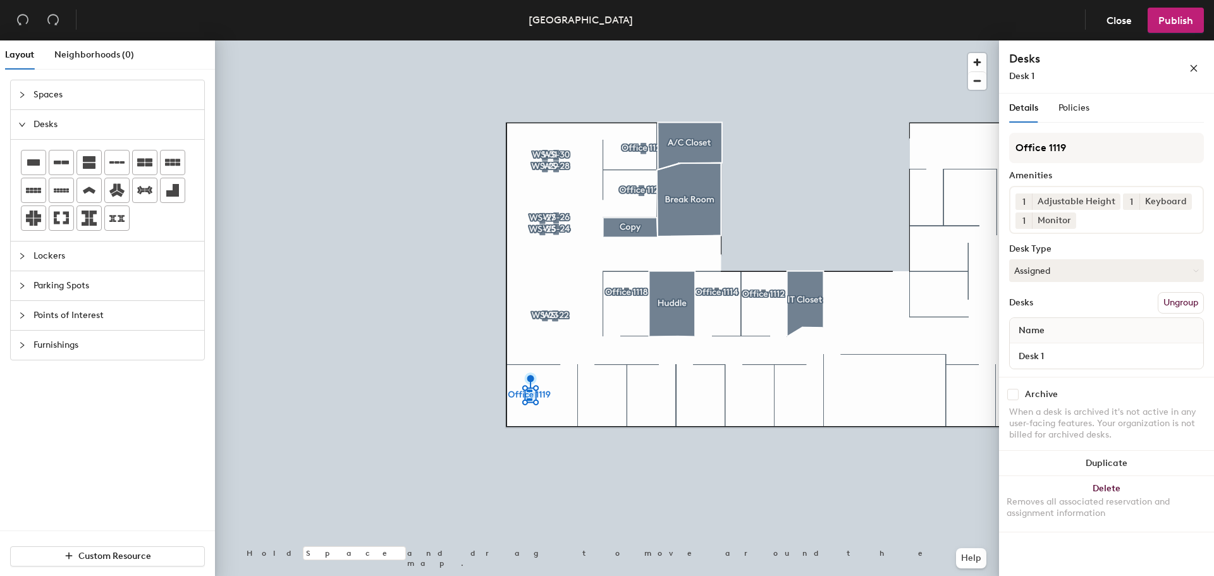
click at [1088, 374] on div "Office 1119 Amenities 1 Adjustable Height 1 Keyboard 1 Monitor Desk Type Assign…" at bounding box center [1106, 255] width 195 height 244
click at [32, 159] on icon at bounding box center [33, 162] width 13 height 6
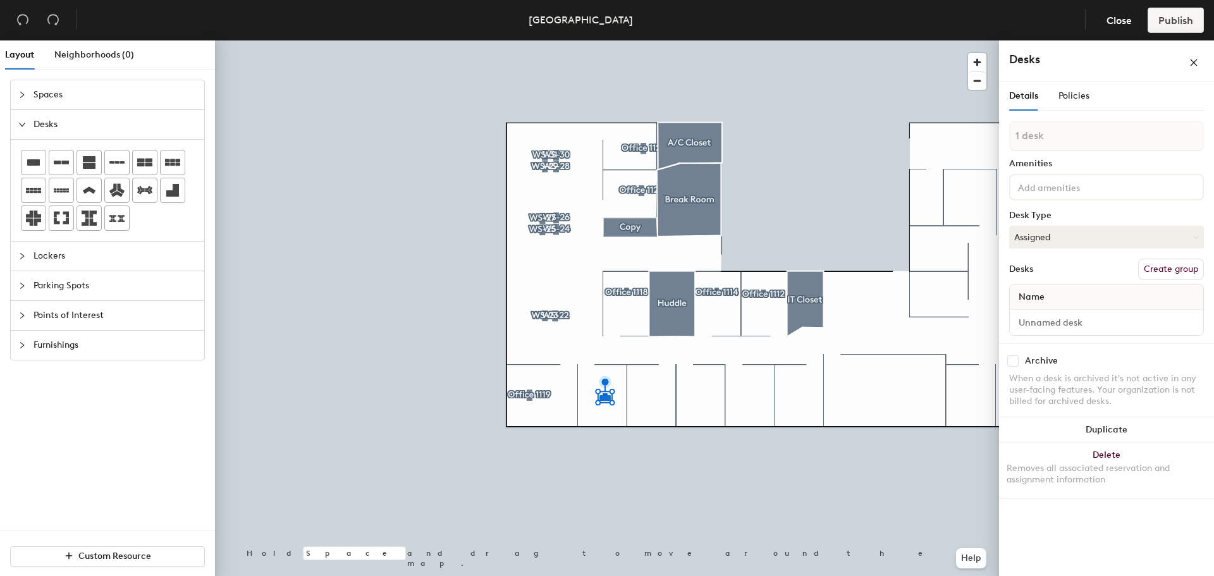
click at [1181, 267] on button "Create group" at bounding box center [1171, 269] width 66 height 21
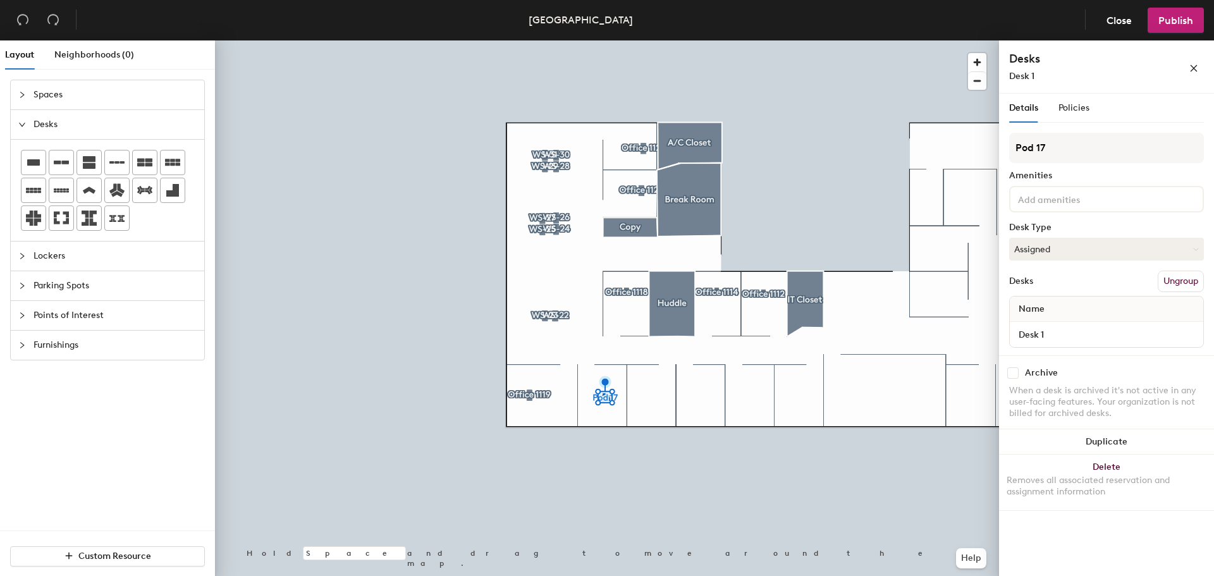
click at [981, 138] on div "Layout Neighborhoods (0) Spaces Desks Lockers Parking Spots Points of Interest …" at bounding box center [607, 310] width 1214 height 541
type input "Office 1117"
click at [1043, 194] on input at bounding box center [1072, 198] width 114 height 15
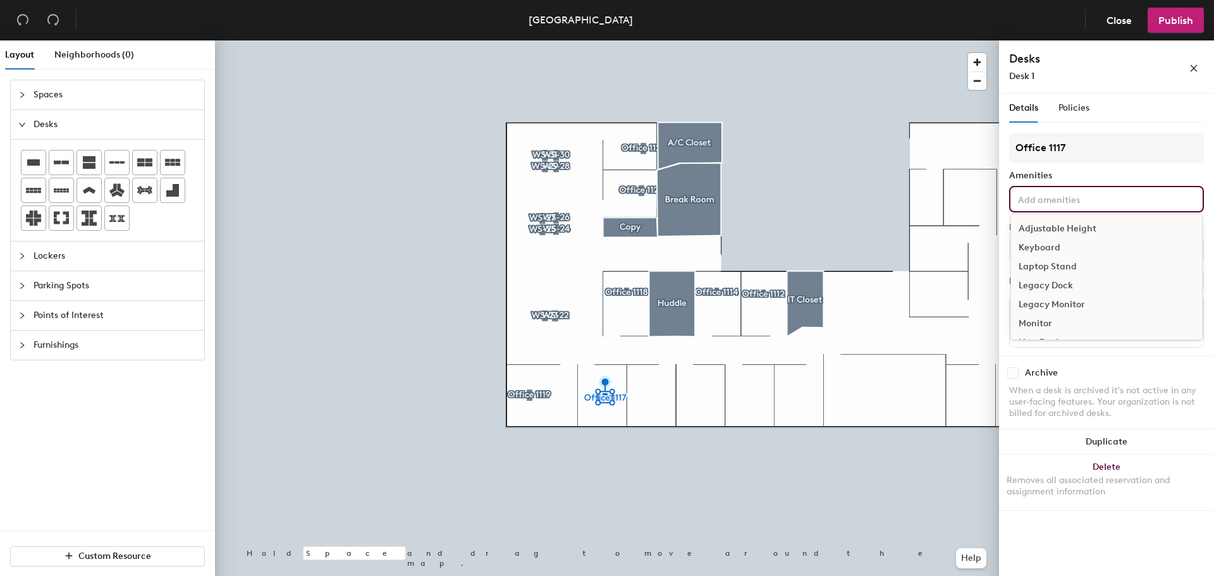
click at [1055, 226] on div "Adjustable Height" at bounding box center [1106, 228] width 191 height 19
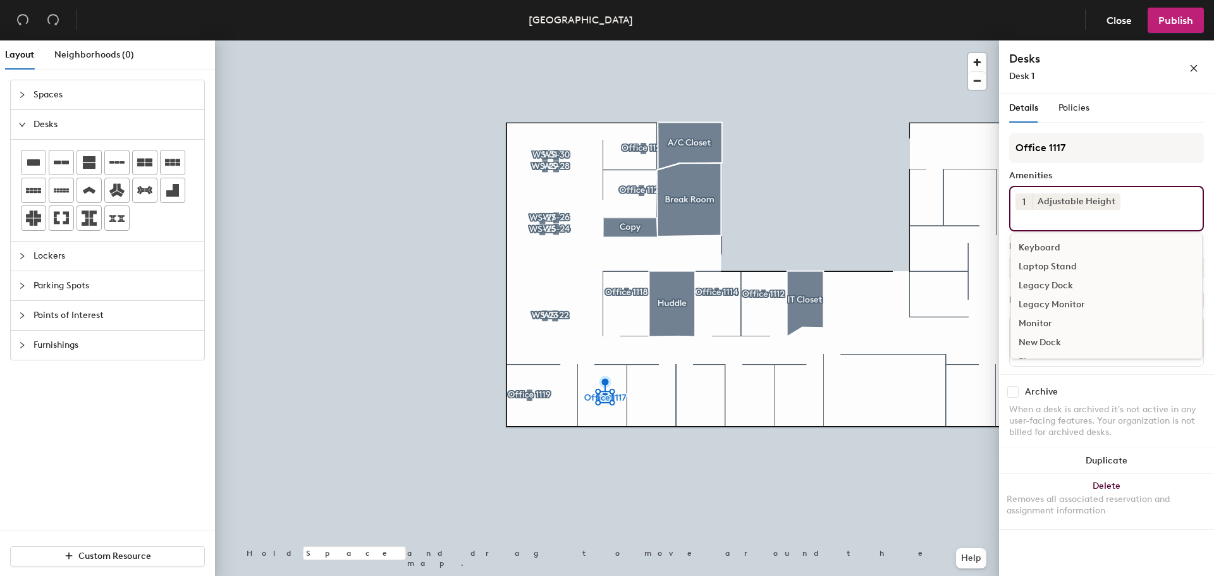
click at [1050, 246] on div "Keyboard" at bounding box center [1106, 247] width 191 height 19
click at [1041, 302] on div "Monitor" at bounding box center [1106, 304] width 191 height 19
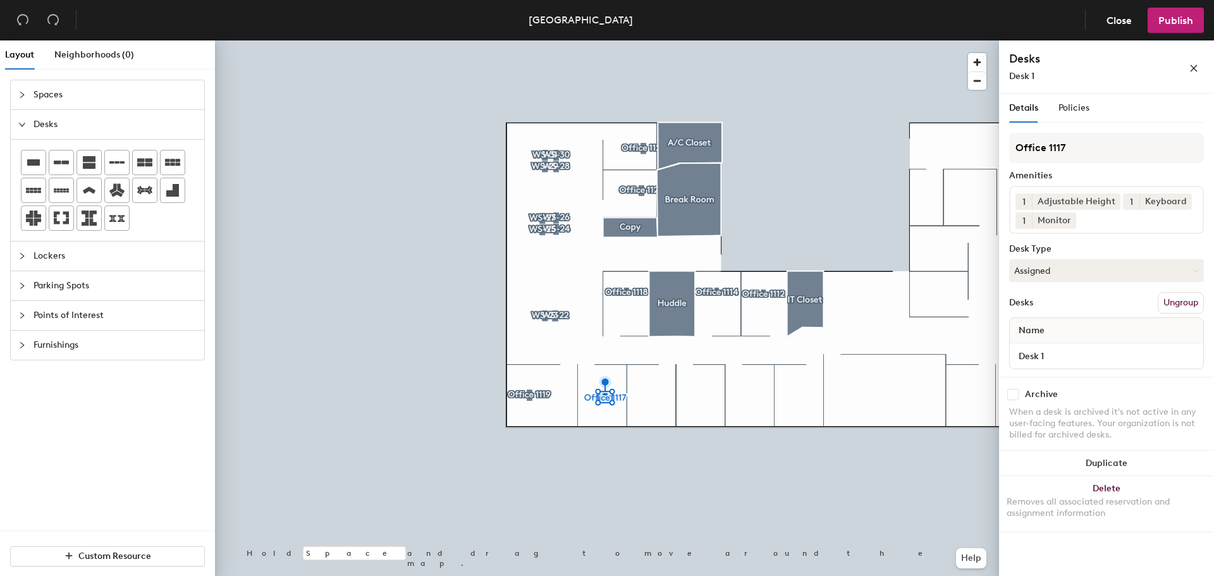
click at [1101, 373] on div "Office 1117 Amenities 1 Adjustable Height 1 Keyboard 1 Monitor Desk Type Assign…" at bounding box center [1106, 255] width 195 height 244
click at [1060, 269] on button "Assigned" at bounding box center [1106, 270] width 195 height 23
click at [1048, 344] on div "Hoteled" at bounding box center [1073, 347] width 126 height 19
click at [37, 156] on icon at bounding box center [33, 162] width 15 height 15
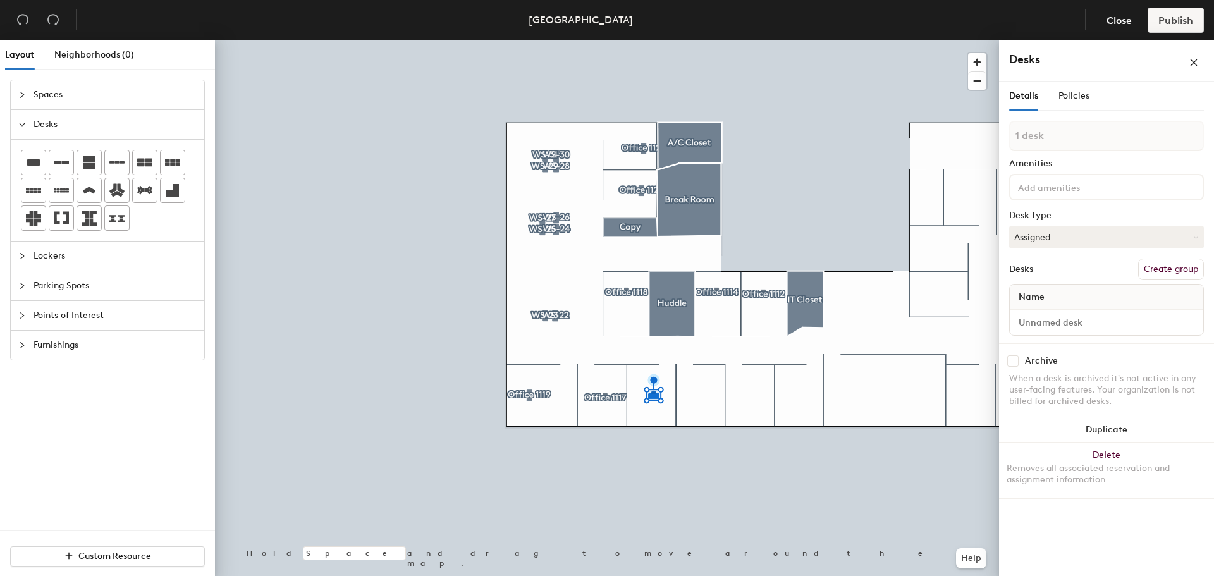
click at [1165, 271] on button "Create group" at bounding box center [1171, 269] width 66 height 21
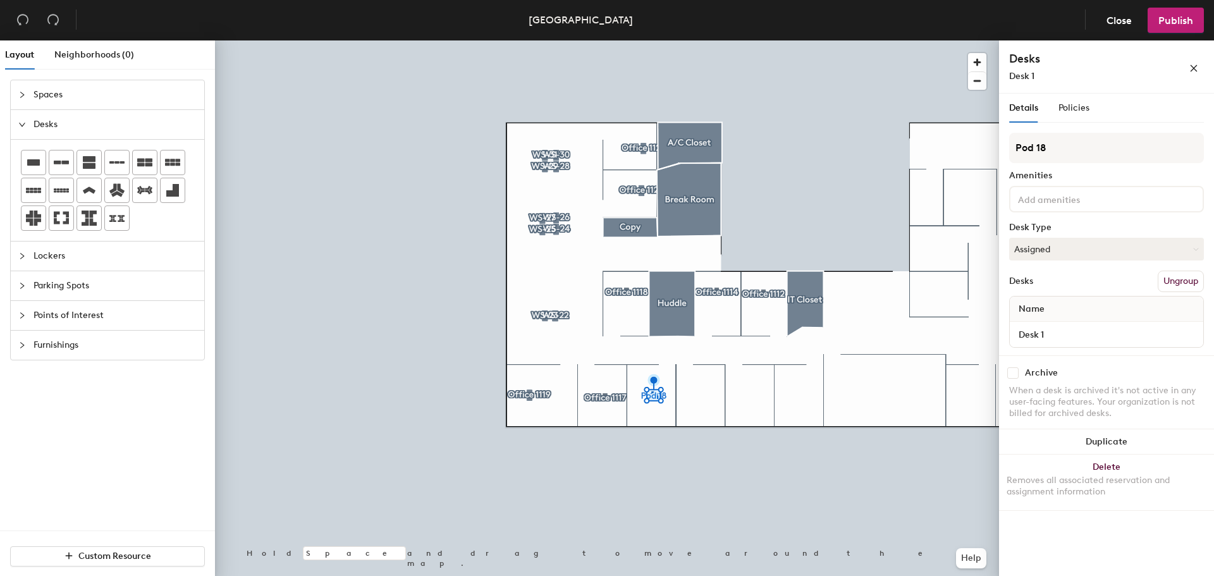
drag, startPoint x: 1057, startPoint y: 149, endPoint x: 1002, endPoint y: 145, distance: 55.1
click at [1003, 146] on div "Details Policies Pod 18 Amenities Desk Type Assigned Desks Ungroup Name Desk 1 …" at bounding box center [1106, 337] width 215 height 487
type input "Office 1115"
click at [1032, 202] on input at bounding box center [1072, 198] width 114 height 15
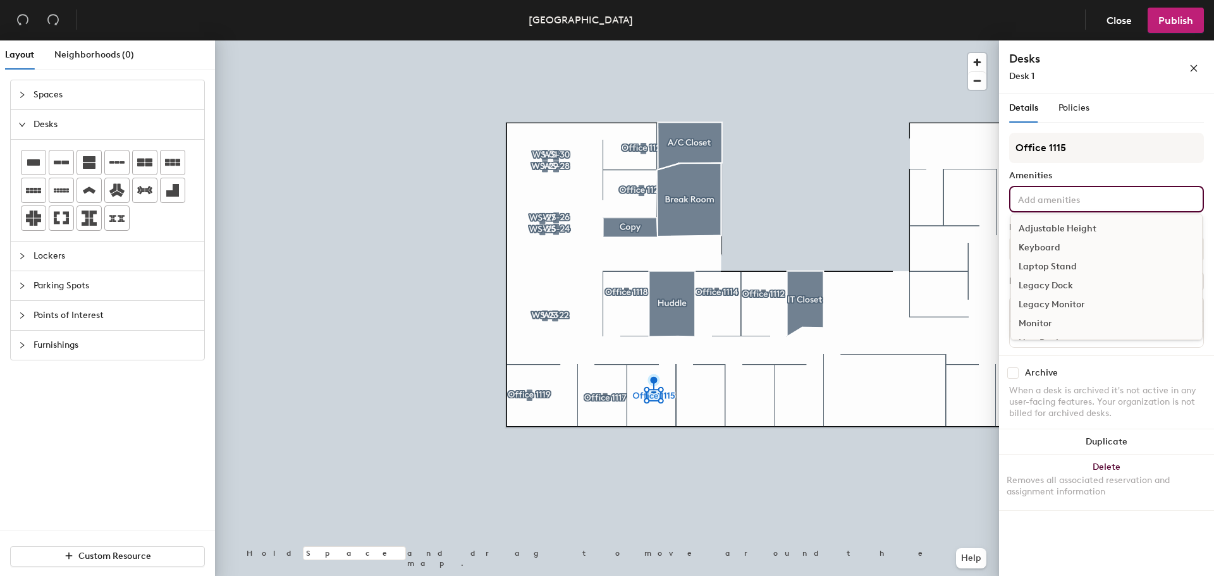
click at [1038, 222] on div "Adjustable Height" at bounding box center [1106, 228] width 191 height 19
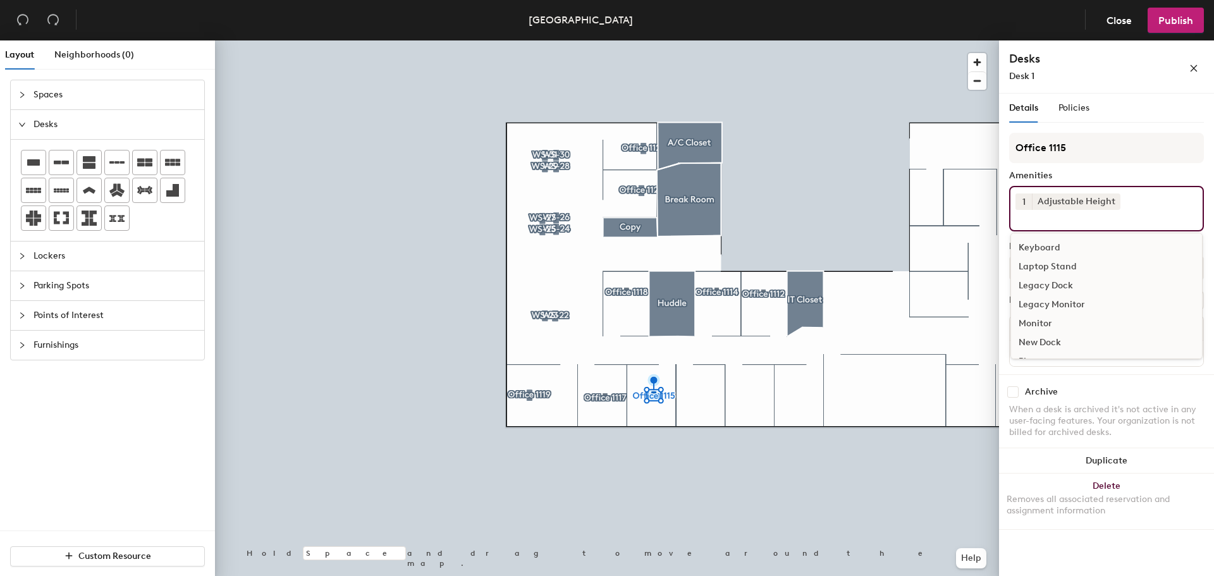
click at [1039, 247] on div "Keyboard" at bounding box center [1106, 247] width 191 height 19
click at [1044, 293] on div "Legacy Monitor" at bounding box center [1106, 285] width 191 height 19
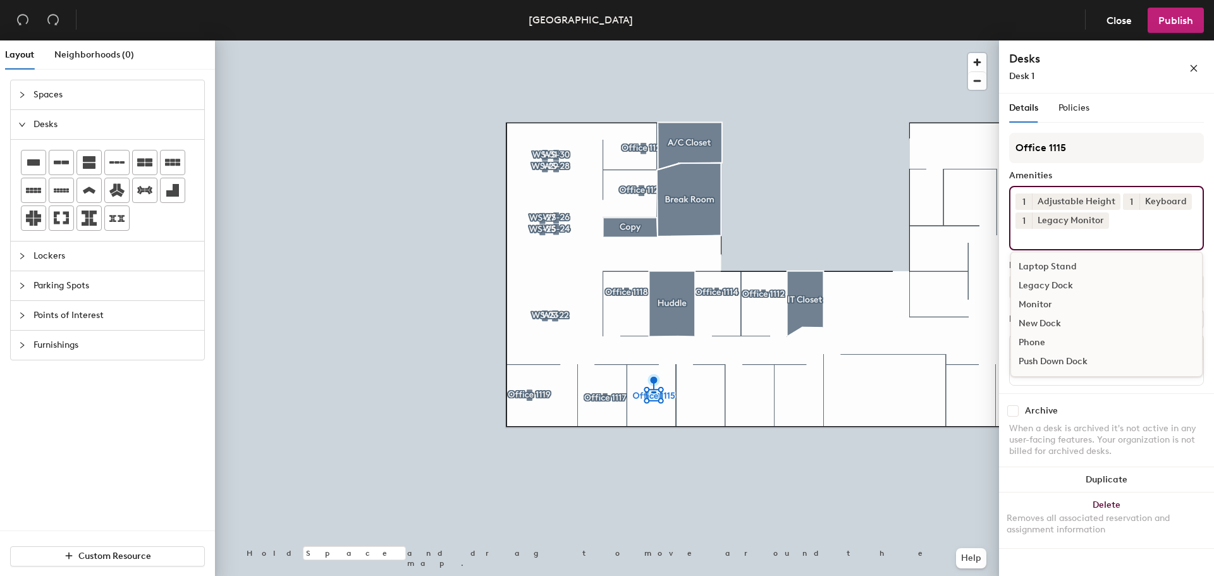
click at [1042, 300] on div "Monitor" at bounding box center [1106, 304] width 191 height 19
click at [1103, 219] on icon at bounding box center [1102, 220] width 9 height 9
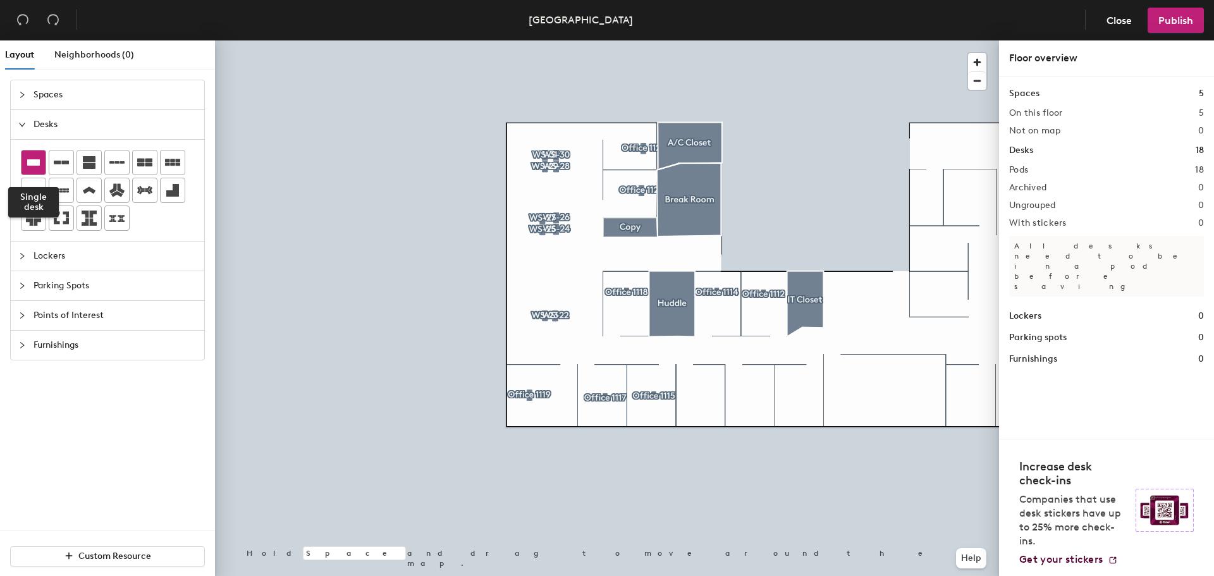
click at [30, 157] on icon at bounding box center [33, 162] width 15 height 15
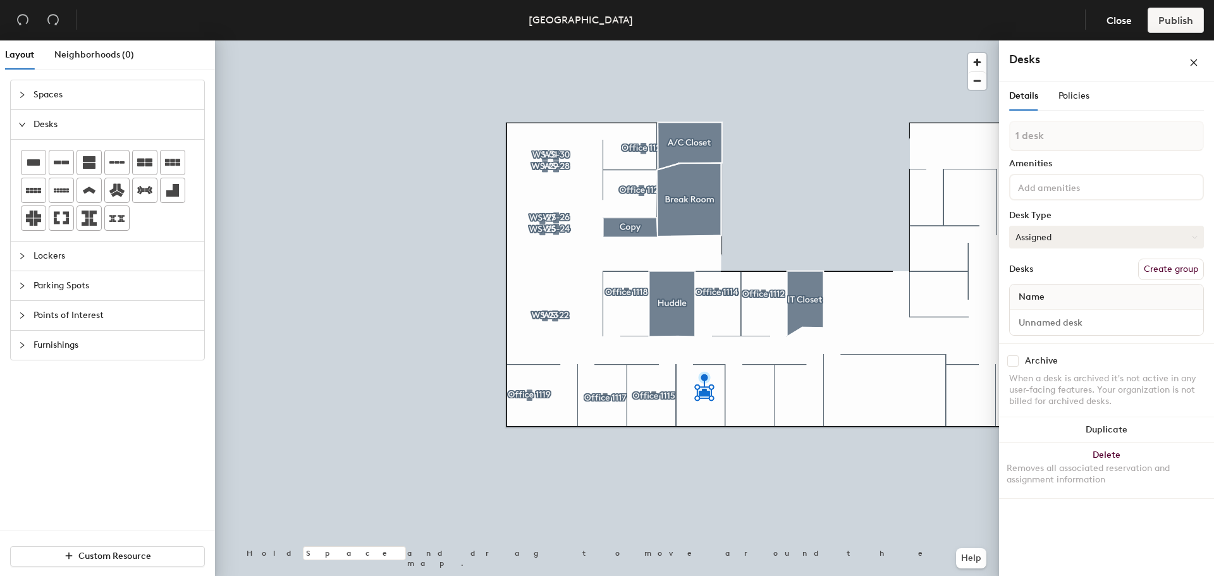
drag, startPoint x: 1157, startPoint y: 274, endPoint x: 1138, endPoint y: 238, distance: 40.2
click at [1157, 273] on button "Create group" at bounding box center [1171, 269] width 66 height 21
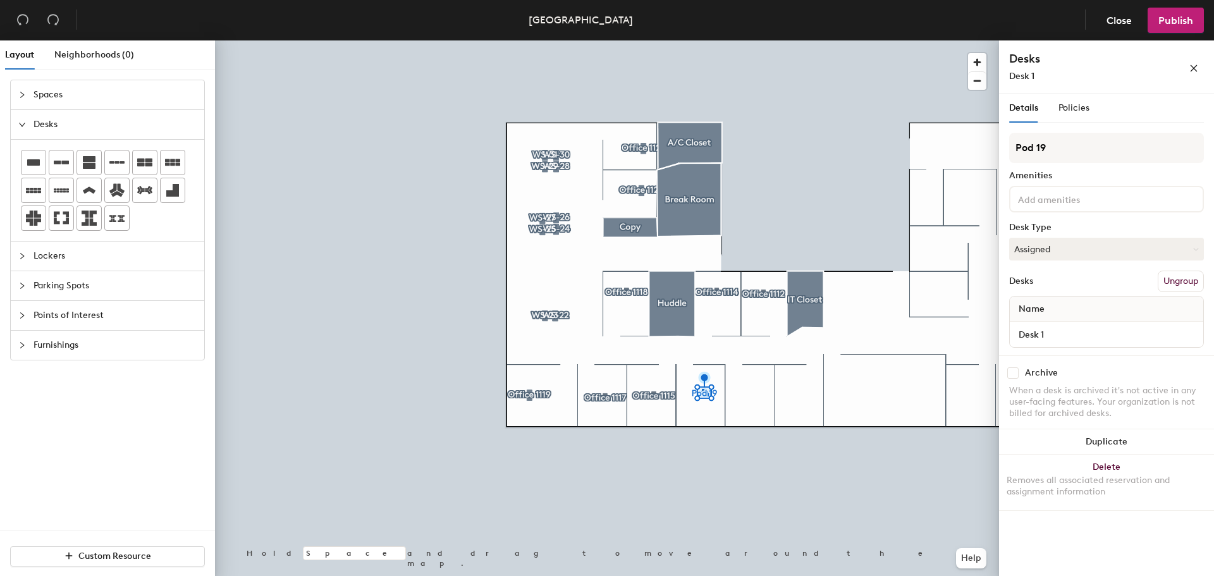
click at [962, 143] on div "Layout Neighborhoods (0) Spaces Desks Lockers Parking Spots Points of Interest …" at bounding box center [607, 310] width 1214 height 541
click at [1080, 150] on input "Office 1114" at bounding box center [1106, 148] width 195 height 30
type input "Office 1113"
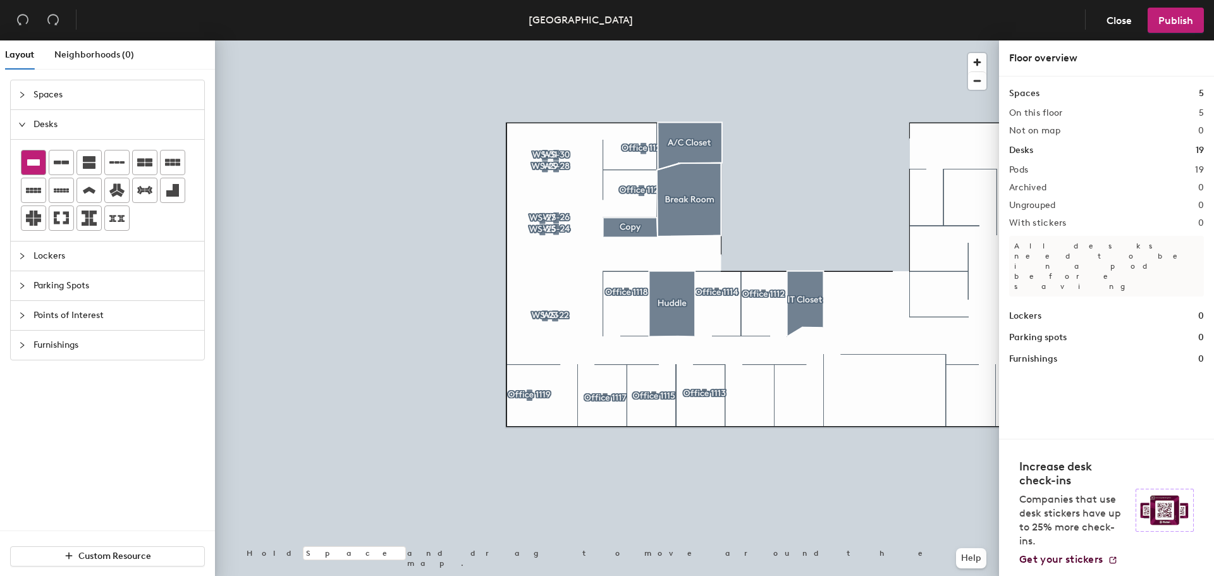
click at [32, 162] on icon at bounding box center [33, 162] width 13 height 6
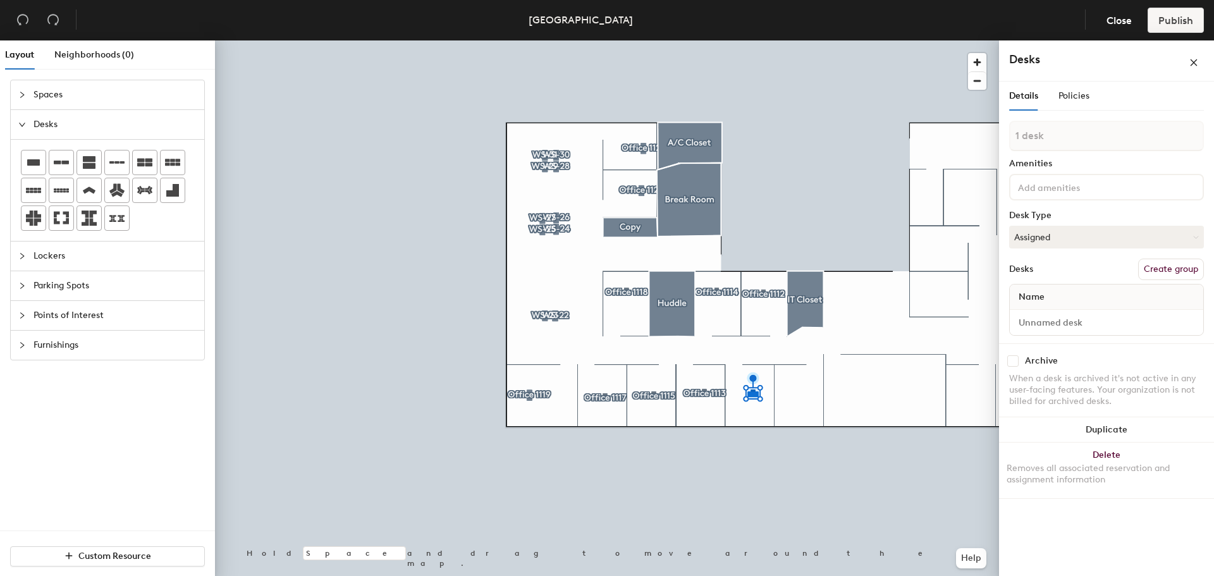
click at [1168, 266] on button "Create group" at bounding box center [1171, 269] width 66 height 21
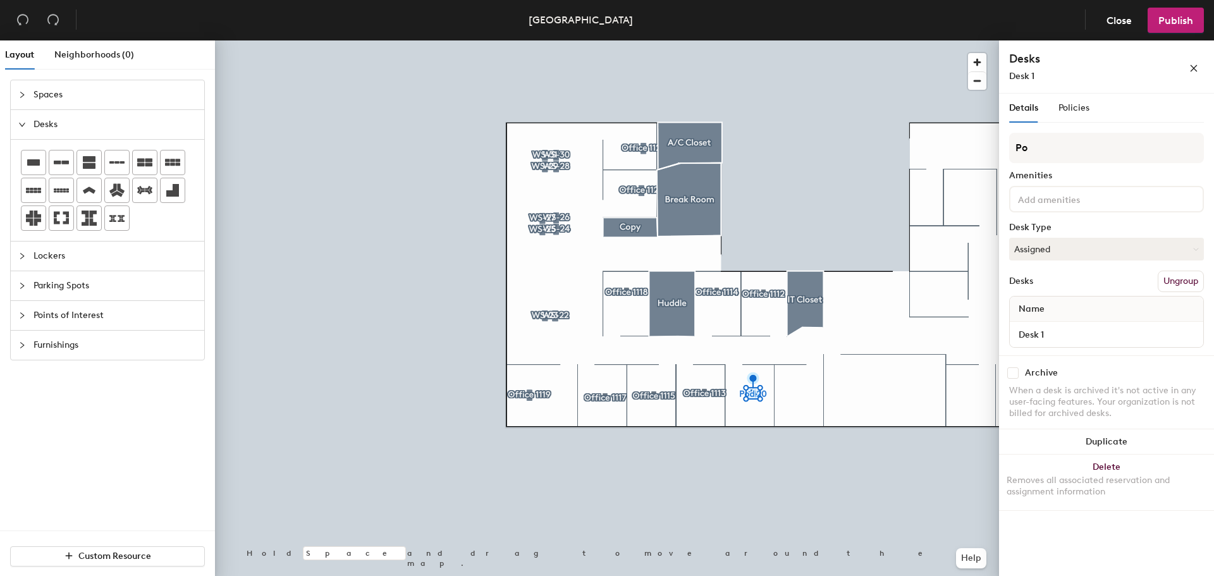
type input "P"
type input "Office 1111"
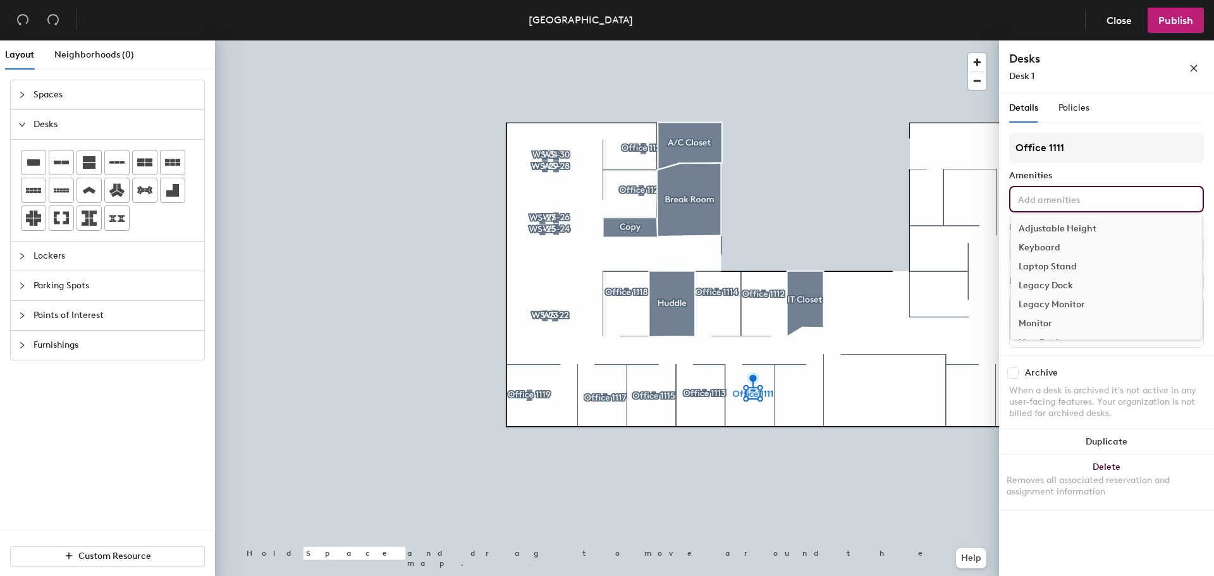
click at [1129, 205] on div "Adjustable Height Keyboard Laptop Stand Legacy Dock Legacy Monitor Monitor New …" at bounding box center [1106, 199] width 195 height 27
click at [1088, 226] on div "Adjustable Height" at bounding box center [1106, 228] width 191 height 19
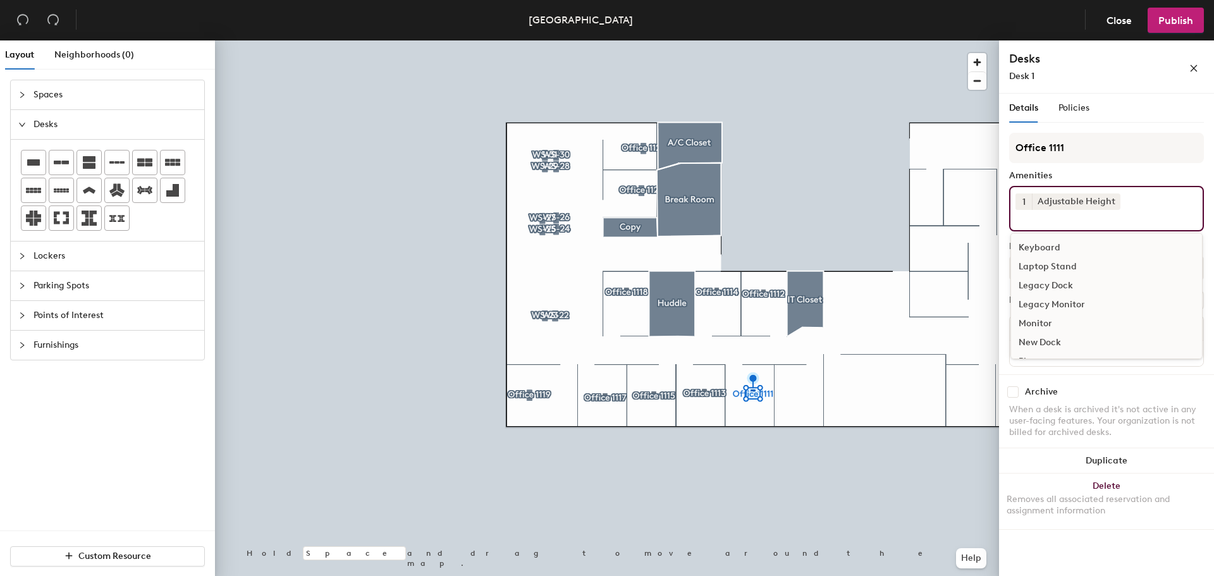
click at [1047, 247] on div "Keyboard" at bounding box center [1106, 247] width 191 height 19
click at [1046, 298] on div "Monitor" at bounding box center [1106, 304] width 191 height 19
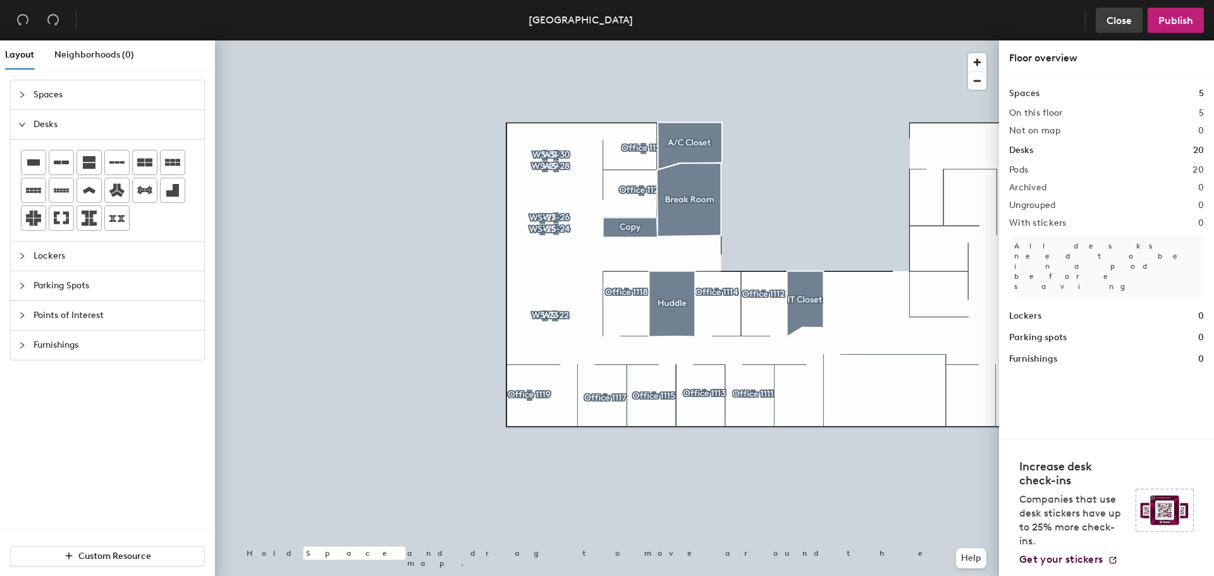
click at [1116, 28] on button "Close" at bounding box center [1119, 20] width 47 height 25
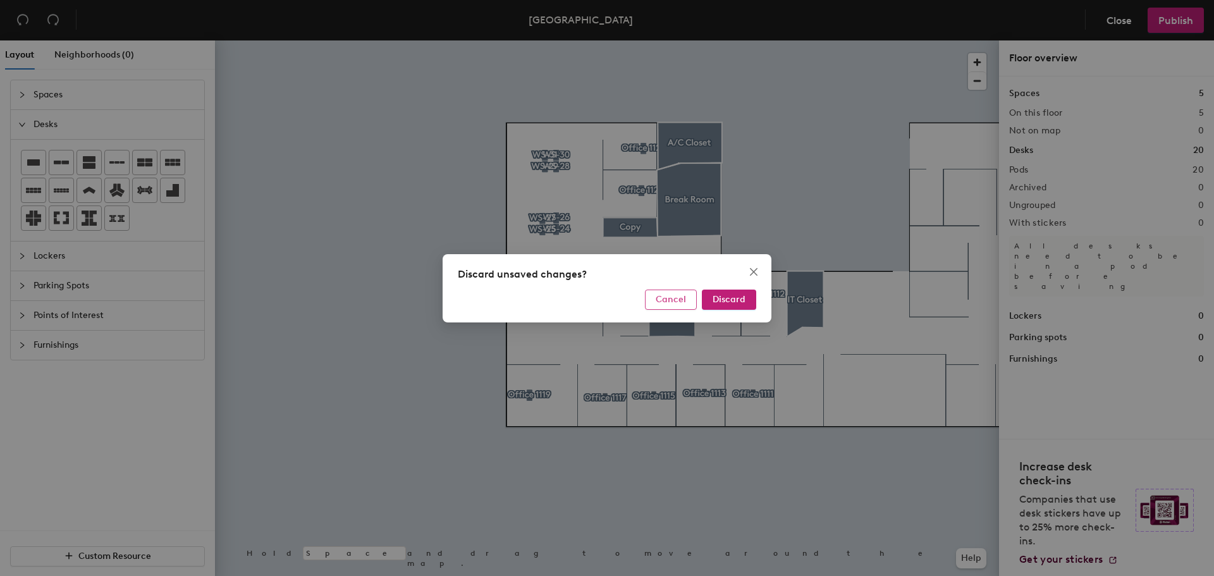
click at [670, 306] on button "Cancel" at bounding box center [671, 300] width 52 height 20
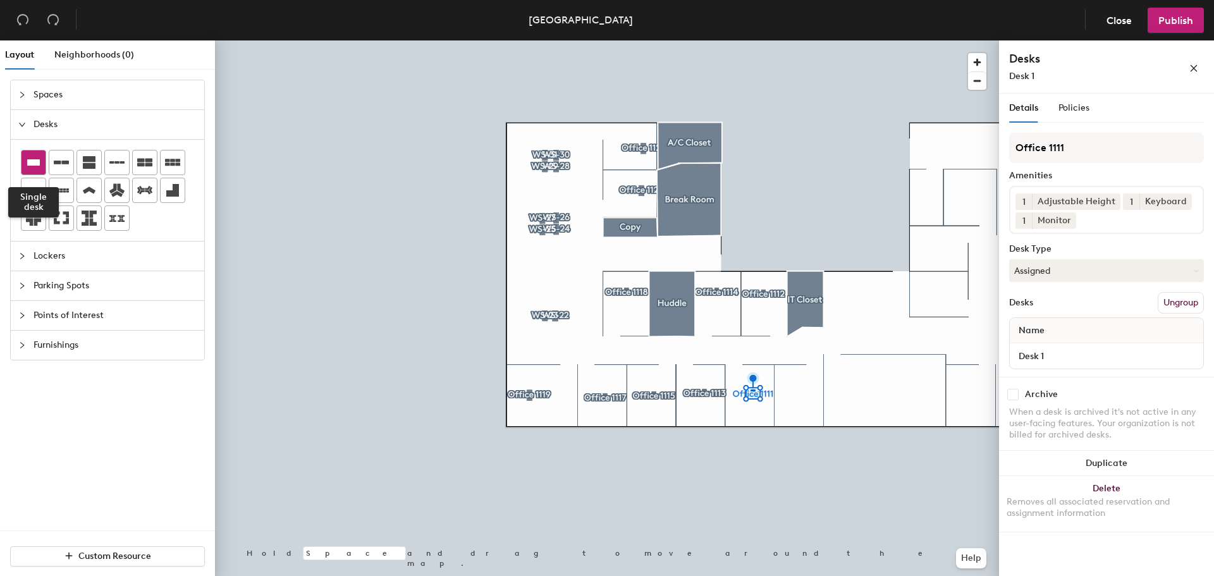
click at [28, 161] on icon at bounding box center [33, 162] width 13 height 6
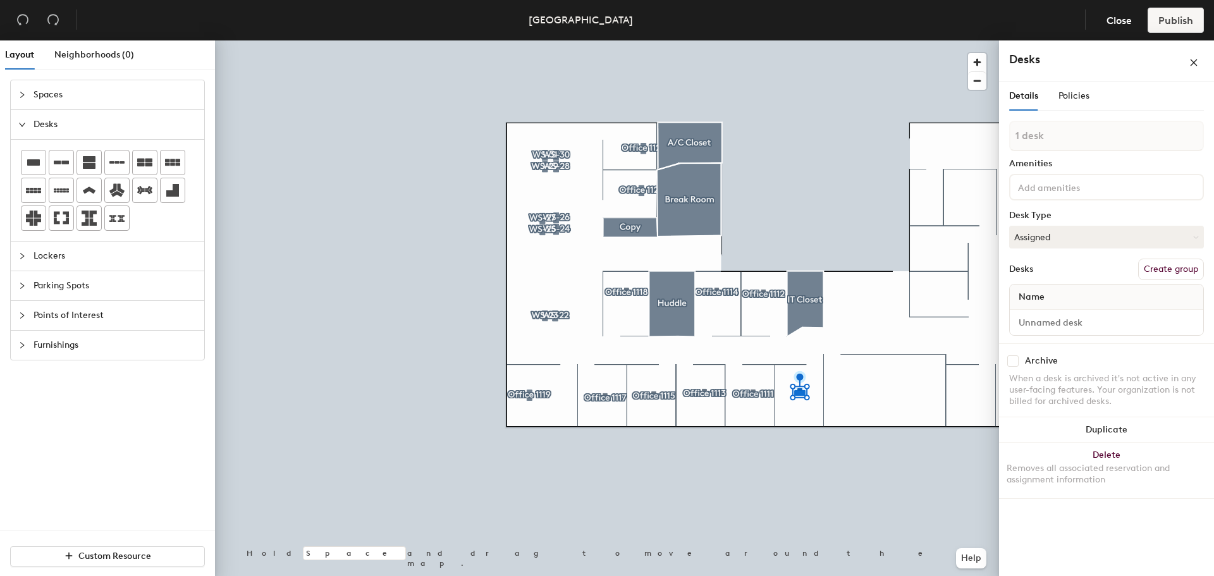
click at [1157, 269] on button "Create group" at bounding box center [1171, 269] width 66 height 21
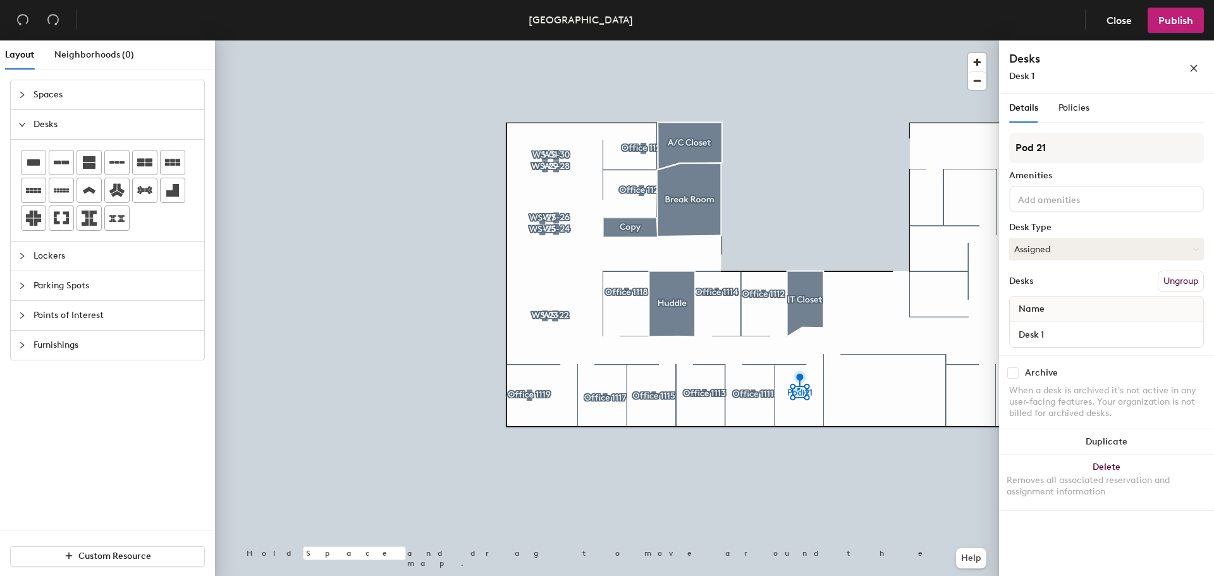
click at [971, 145] on div "Layout Neighborhoods (0) Spaces Desks Lockers Parking Spots Points of Interest …" at bounding box center [607, 310] width 1214 height 541
type input "Officer 1109"
click at [1048, 183] on div "Officer 1109 Amenities Desk Type Assigned Desks Ungroup Name Desk 1" at bounding box center [1106, 244] width 195 height 223
click at [1051, 205] on input at bounding box center [1072, 198] width 114 height 15
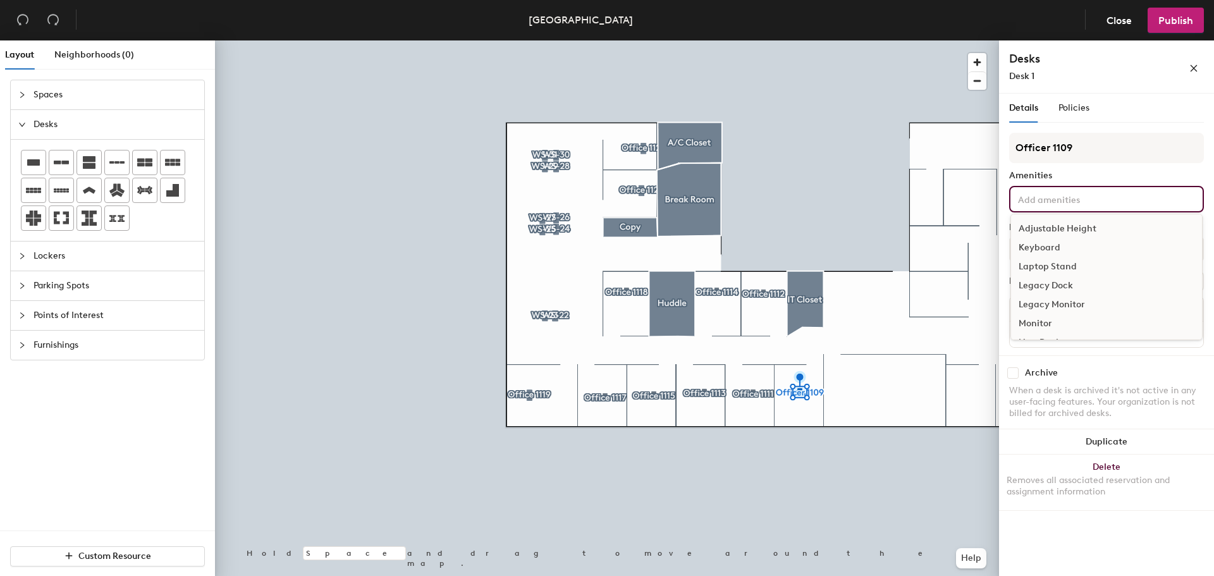
click at [1059, 230] on div "Adjustable Height" at bounding box center [1106, 228] width 191 height 19
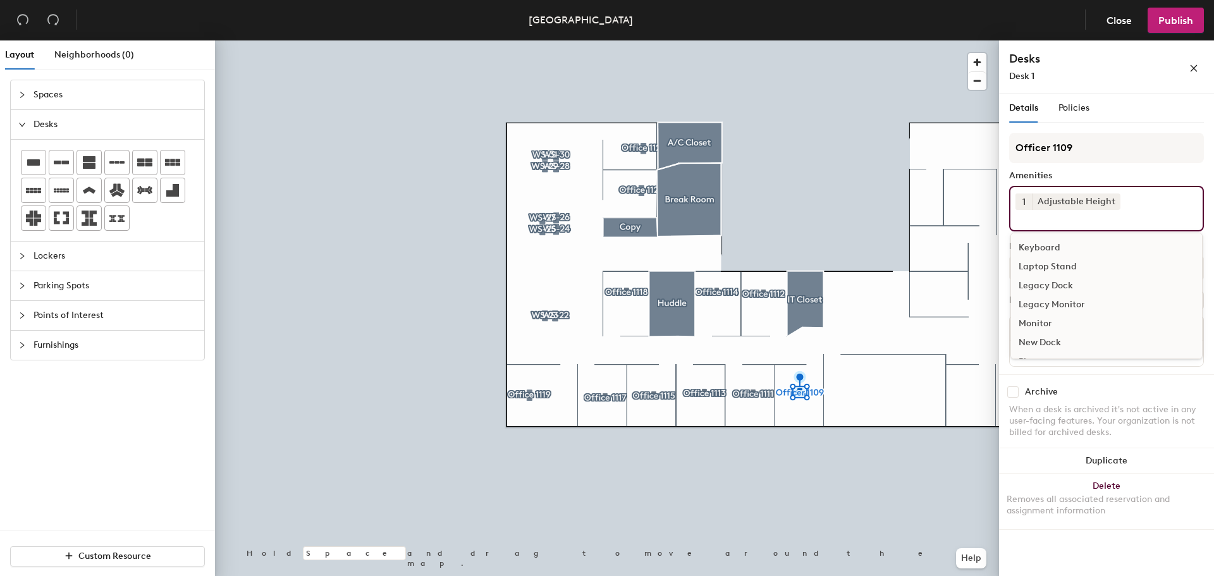
click at [1043, 240] on div "Keyboard" at bounding box center [1106, 247] width 191 height 19
click at [1045, 297] on div "Monitor" at bounding box center [1106, 304] width 191 height 19
click at [1121, 394] on div "Archive" at bounding box center [1106, 394] width 195 height 11
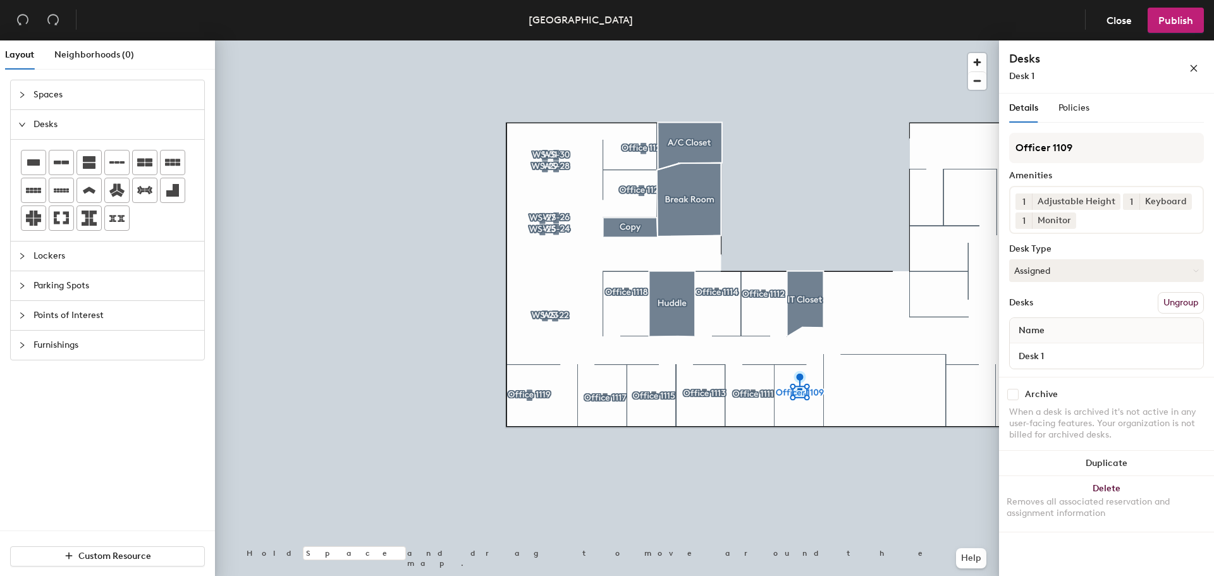
click at [21, 92] on icon "collapsed" at bounding box center [22, 95] width 8 height 8
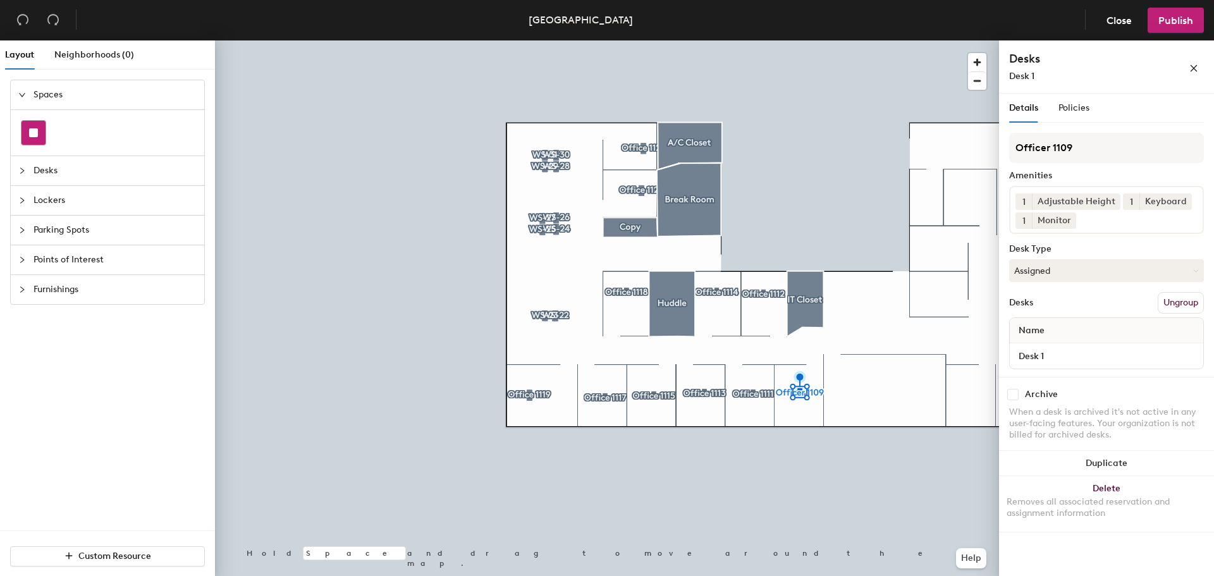
click at [33, 127] on div at bounding box center [33, 133] width 24 height 24
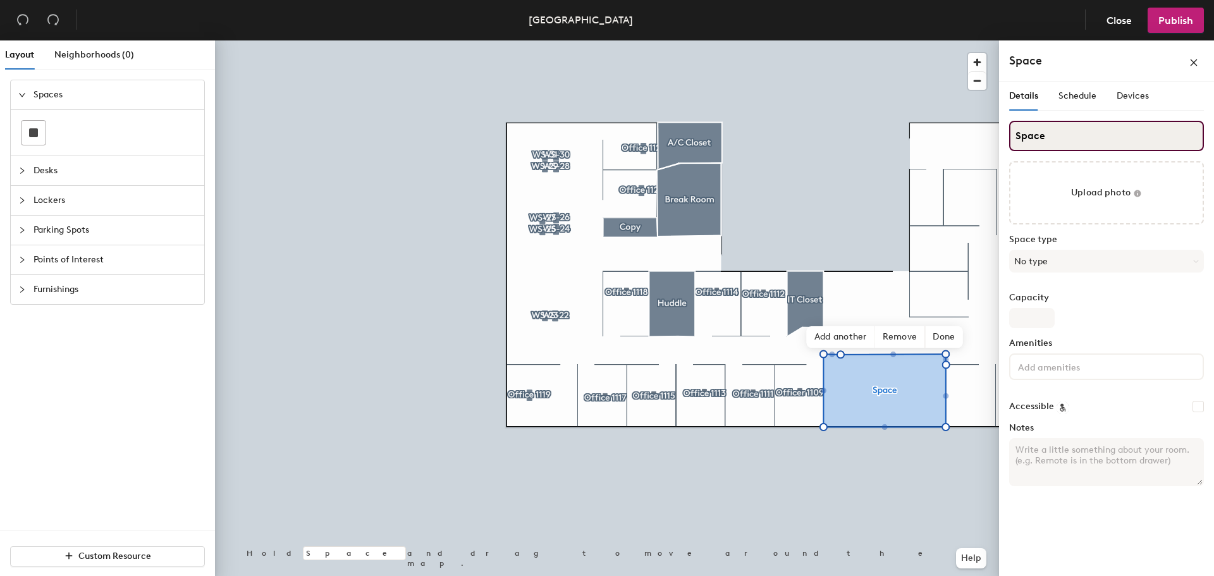
click at [991, 144] on div "Layout Neighborhoods (0) Spaces Desks Lockers Parking Spots Points of Interest …" at bounding box center [607, 310] width 1214 height 541
click at [1039, 133] on input "Conf Room" at bounding box center [1106, 136] width 195 height 30
type input "Conference Room"
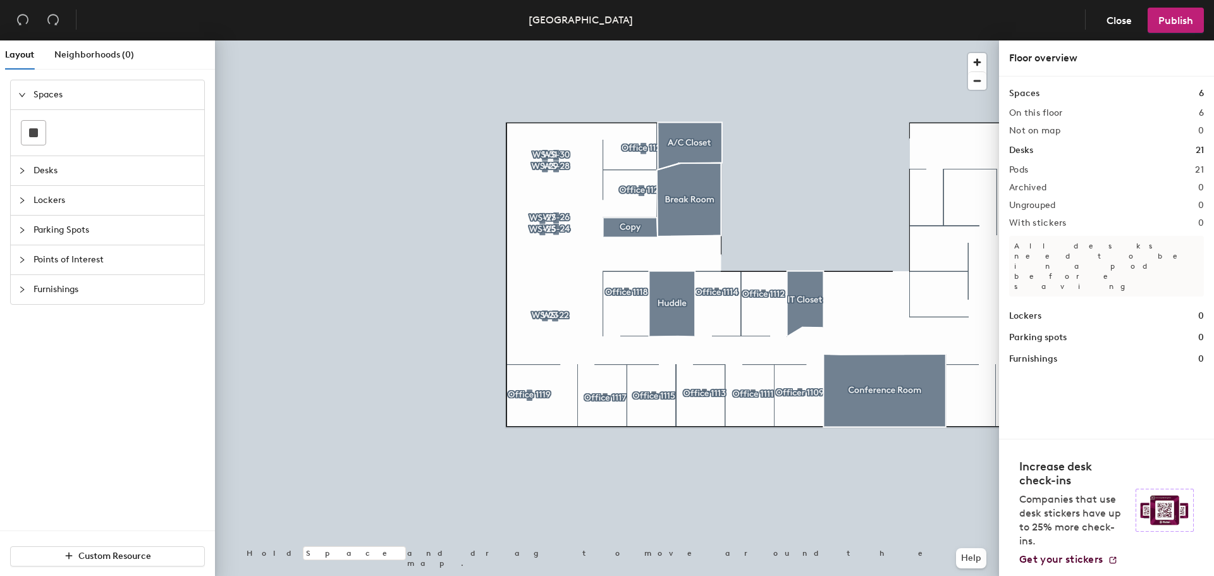
click at [20, 170] on icon "collapsed" at bounding box center [22, 171] width 8 height 8
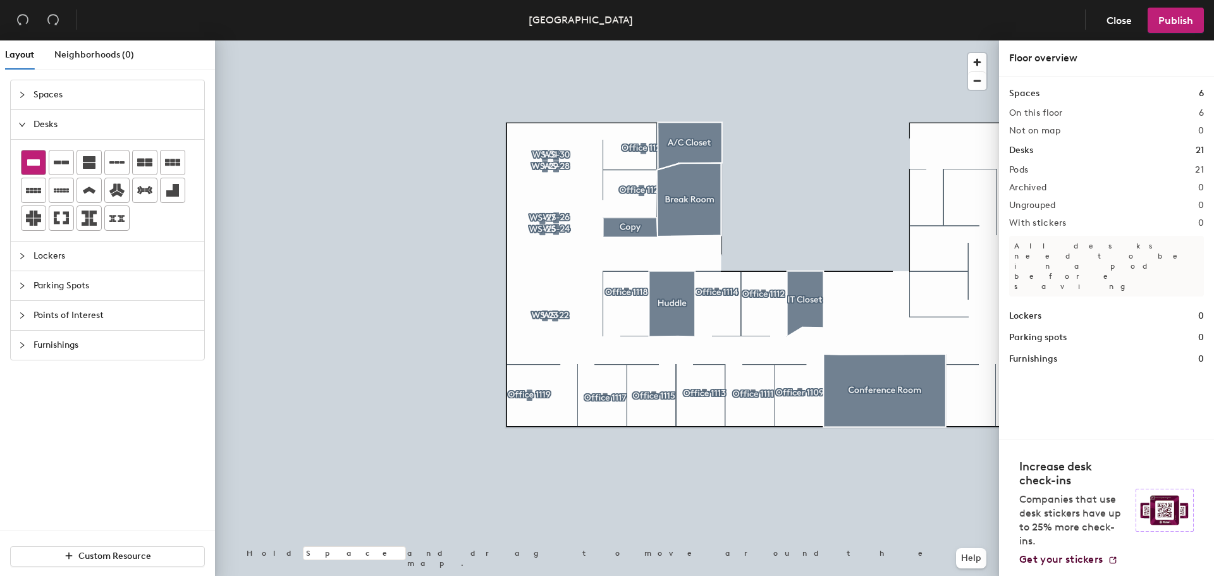
click at [31, 167] on icon at bounding box center [33, 162] width 15 height 15
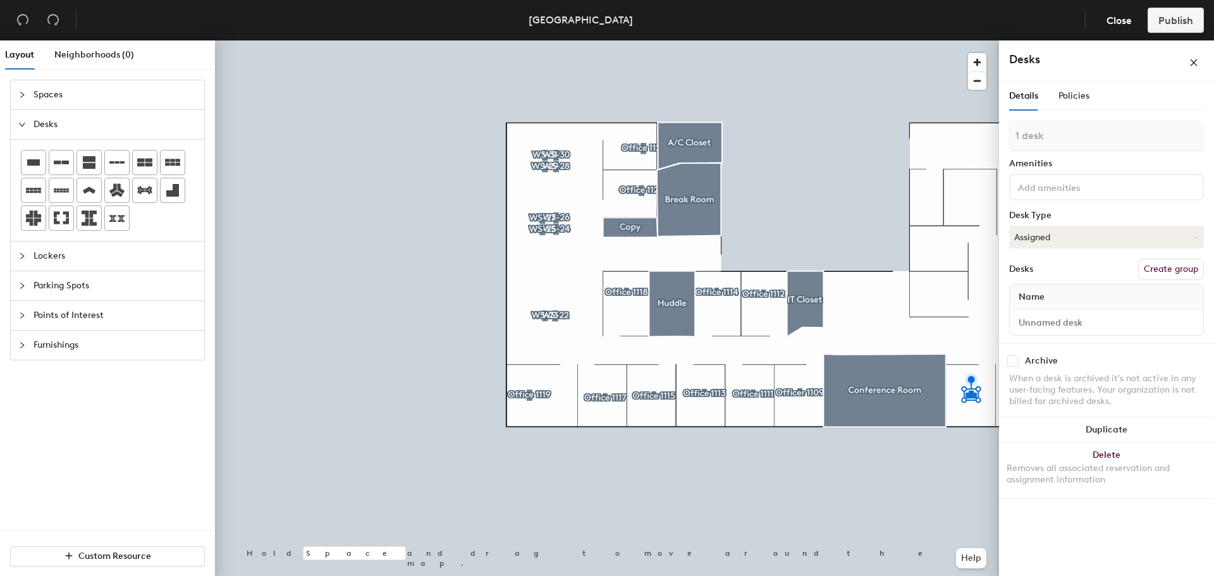
click at [1164, 263] on button "Create group" at bounding box center [1171, 269] width 66 height 21
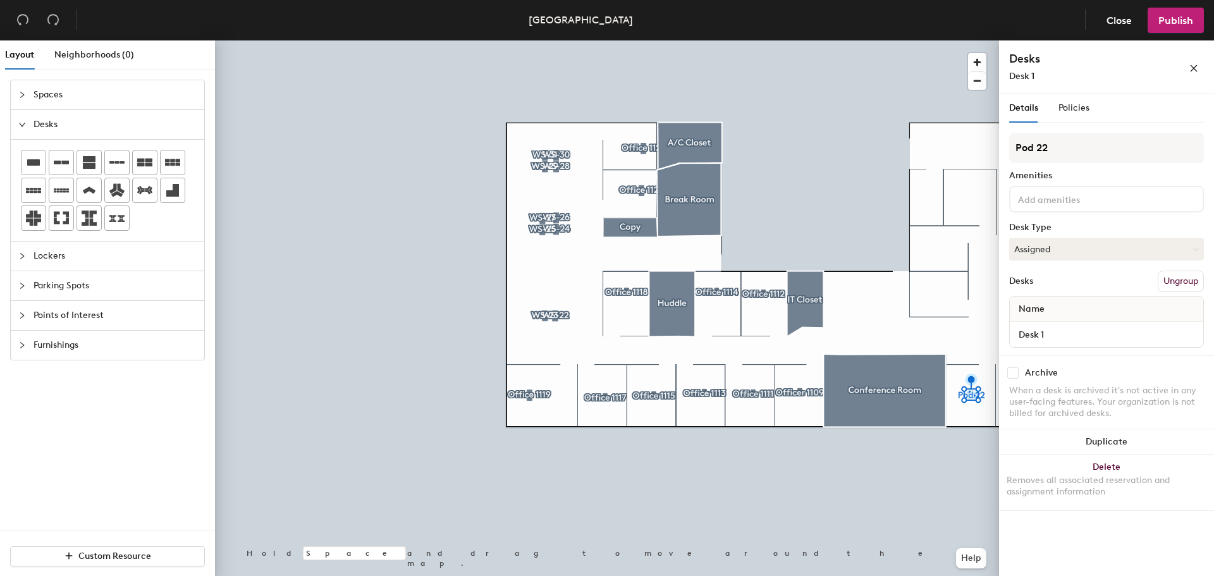
click at [992, 151] on div "Layout Neighborhoods (0) Spaces Desks Lockers Parking Spots Points of Interest …" at bounding box center [607, 310] width 1214 height 541
type input "Office 1106"
click at [20, 94] on icon "collapsed" at bounding box center [22, 95] width 8 height 8
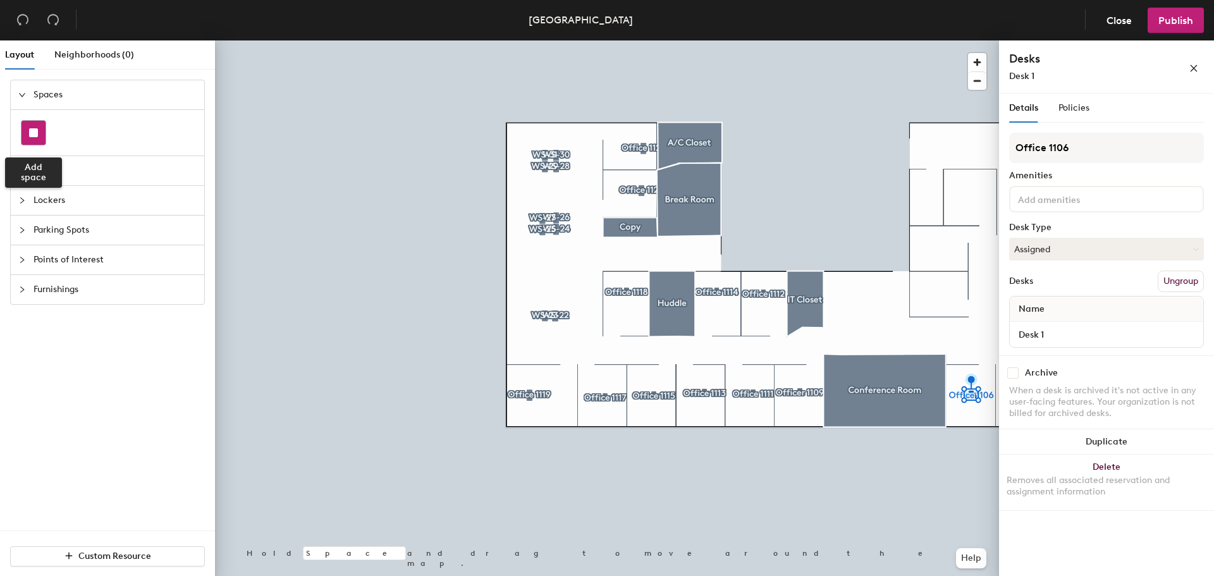
click at [42, 130] on div at bounding box center [33, 133] width 24 height 24
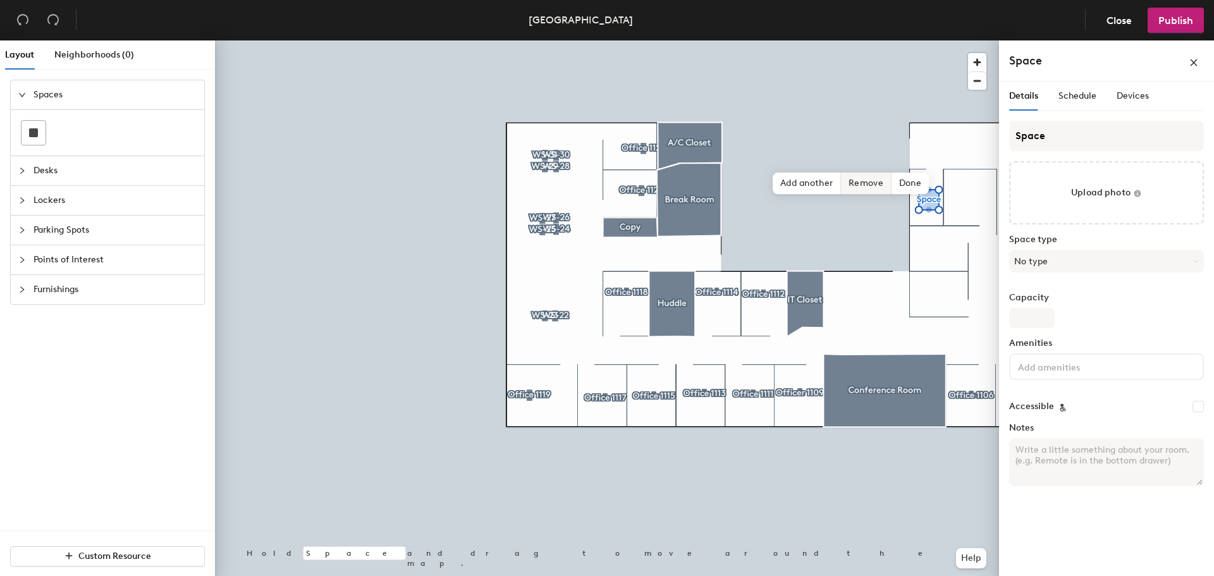
click at [861, 178] on span "Remove" at bounding box center [866, 183] width 51 height 21
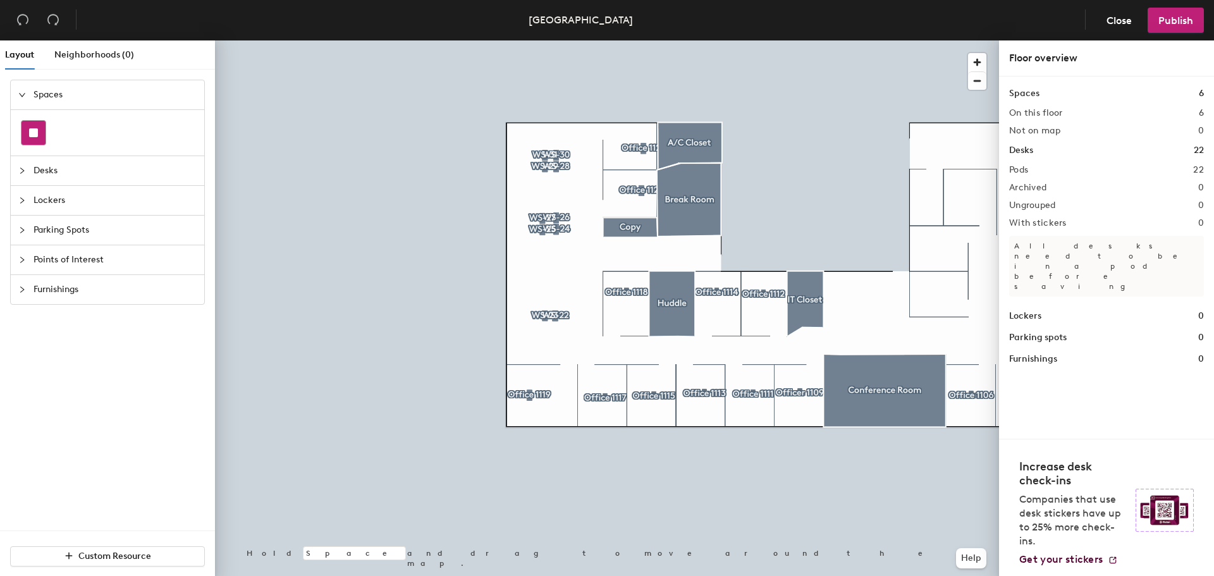
click at [39, 126] on div at bounding box center [33, 133] width 24 height 24
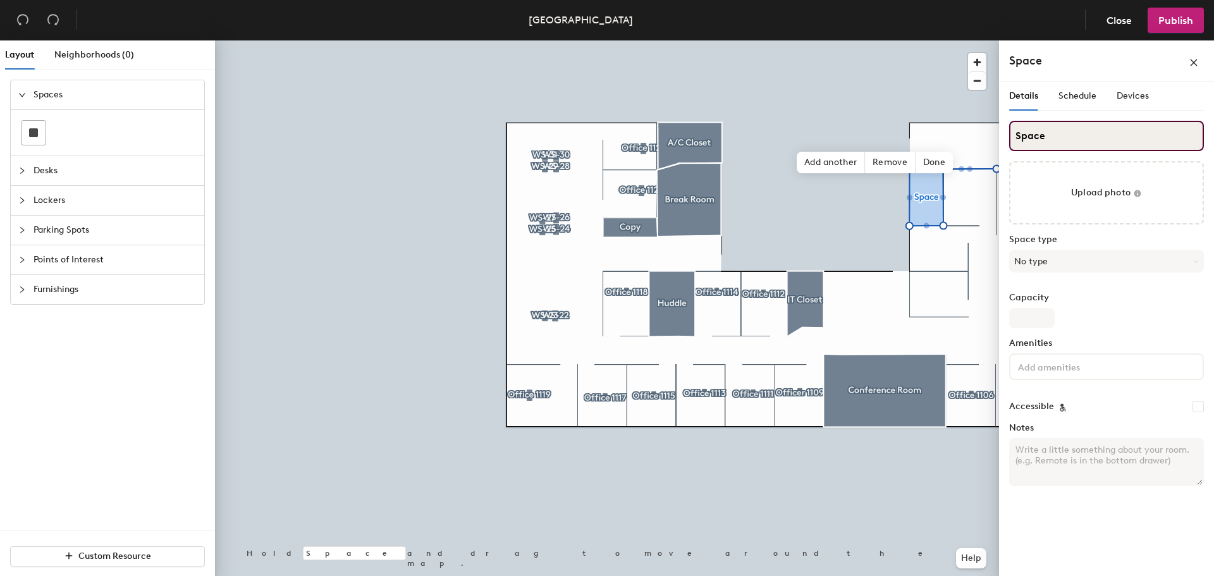
drag, startPoint x: 1050, startPoint y: 133, endPoint x: 1001, endPoint y: 133, distance: 48.7
click at [1001, 133] on div "Details Schedule Devices Space Upload photo Space type No type Capacity Ameniti…" at bounding box center [1106, 332] width 215 height 500
type input "A/C CLOSET"
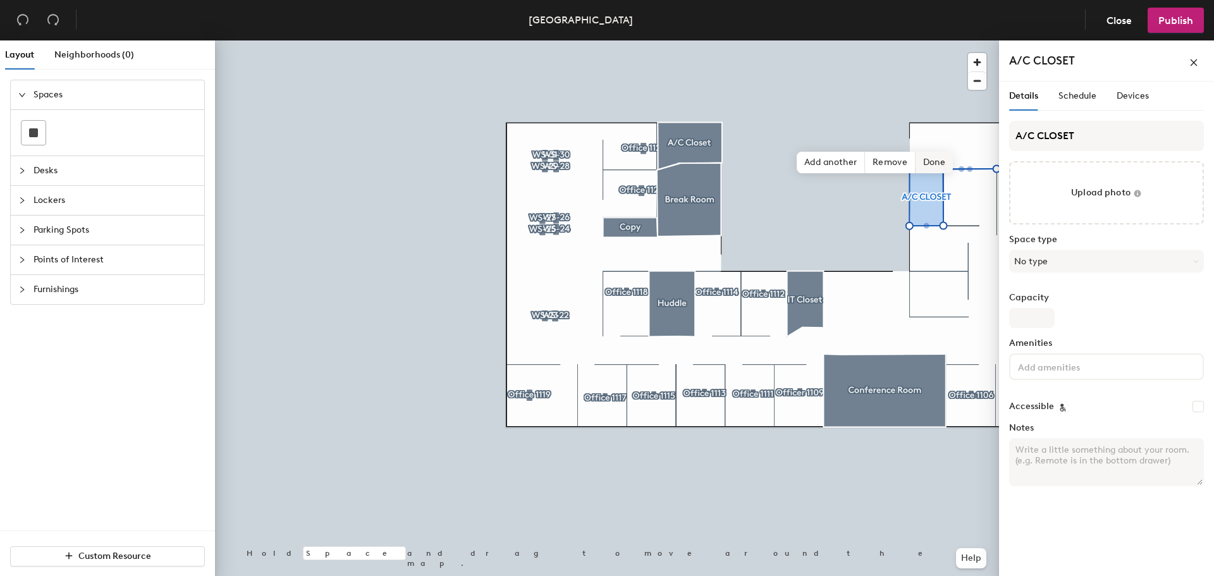
click at [930, 162] on span "Done" at bounding box center [934, 162] width 37 height 21
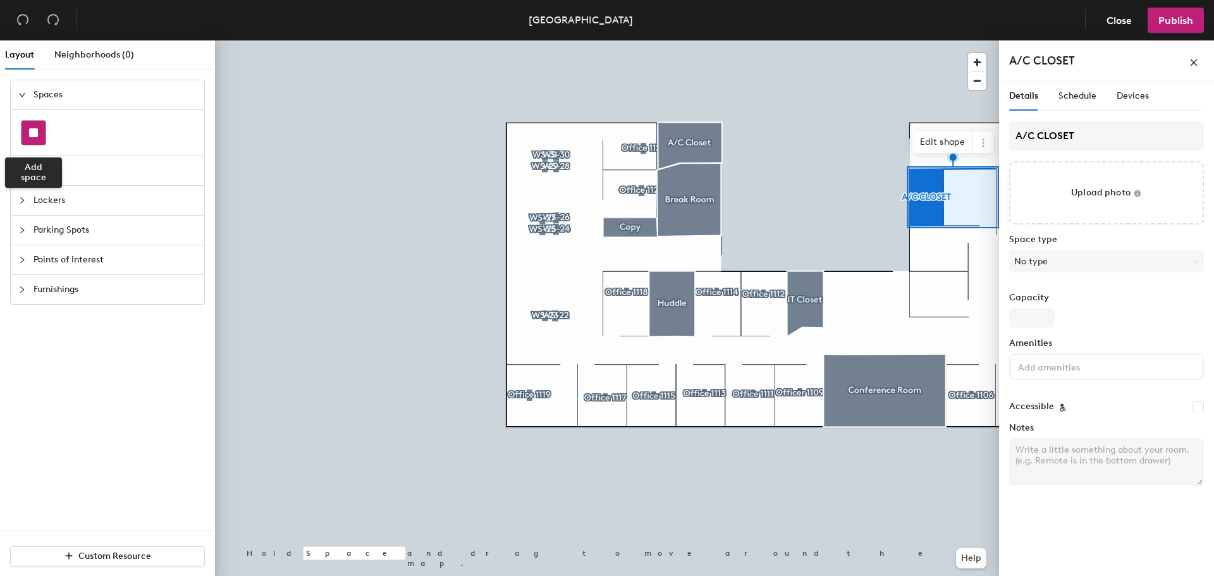
click at [27, 132] on div at bounding box center [33, 133] width 24 height 24
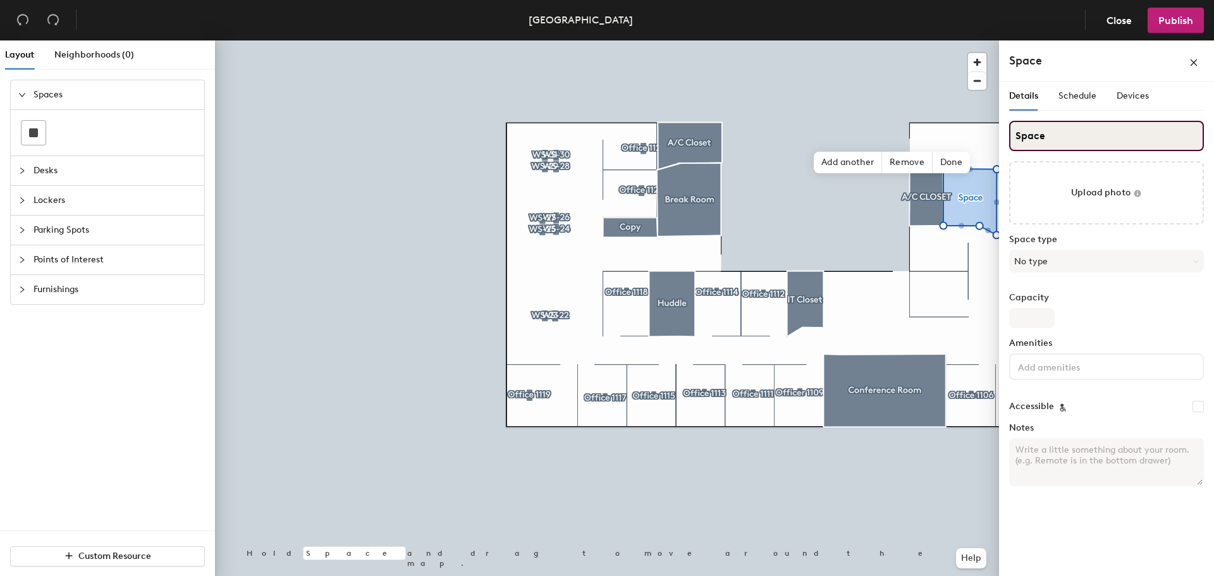
drag, startPoint x: 1058, startPoint y: 141, endPoint x: 1009, endPoint y: 140, distance: 48.7
click at [1009, 140] on input "Space" at bounding box center [1106, 136] width 195 height 30
type input "Wellness"
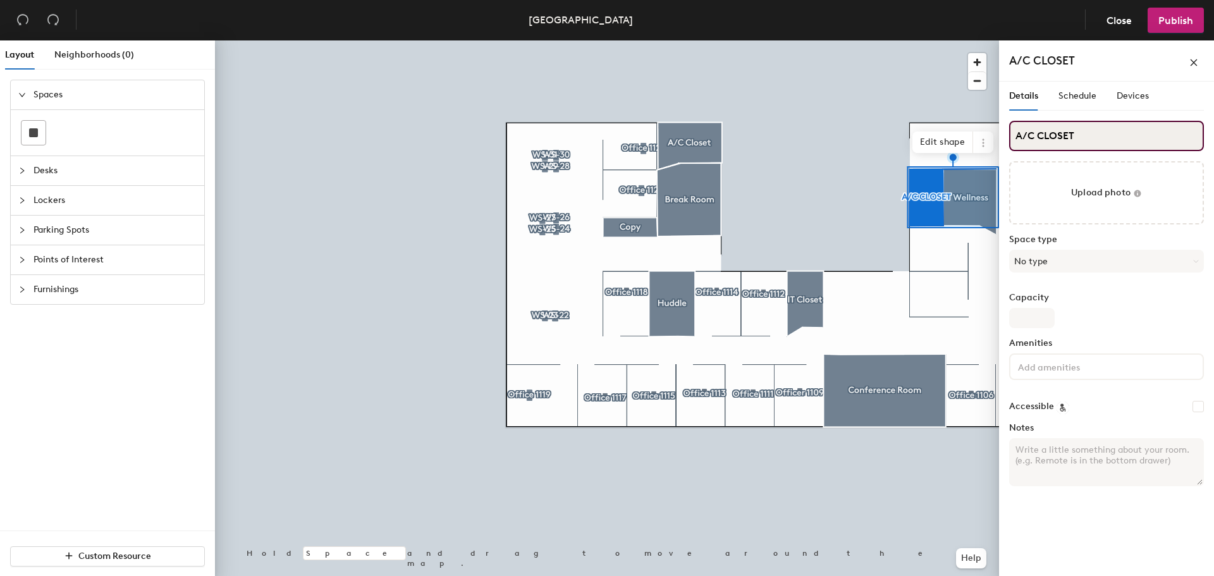
click at [1077, 135] on input "A/C CLOSET" at bounding box center [1106, 136] width 195 height 30
type input "A/C Closet"
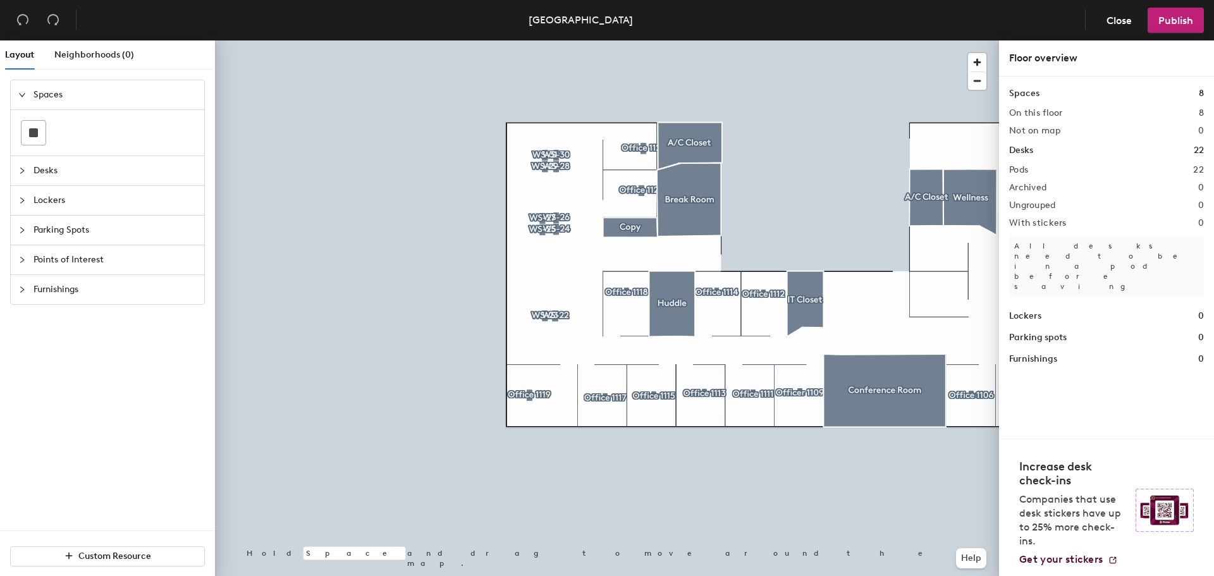
click at [21, 168] on icon "collapsed" at bounding box center [22, 171] width 8 height 8
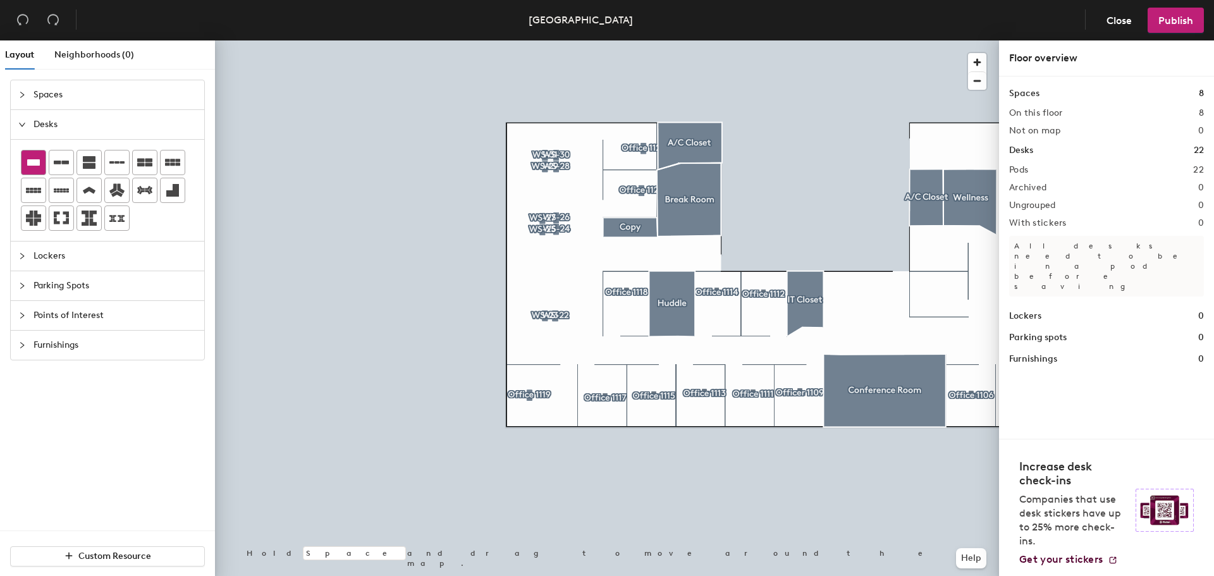
click at [30, 160] on icon at bounding box center [33, 162] width 13 height 6
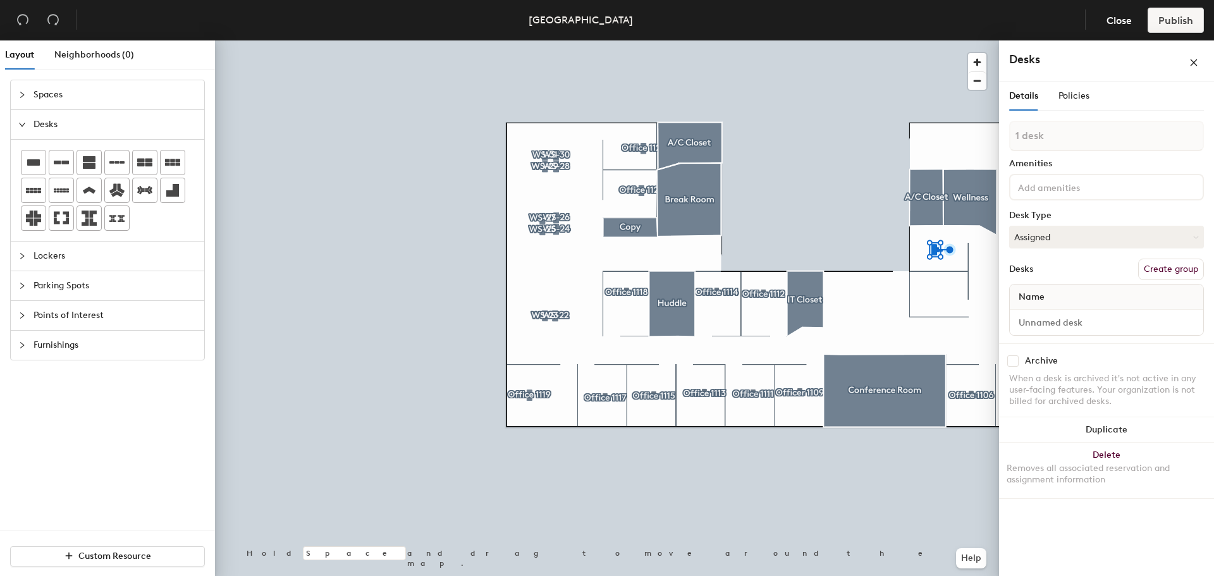
click at [936, 40] on div at bounding box center [607, 40] width 784 height 0
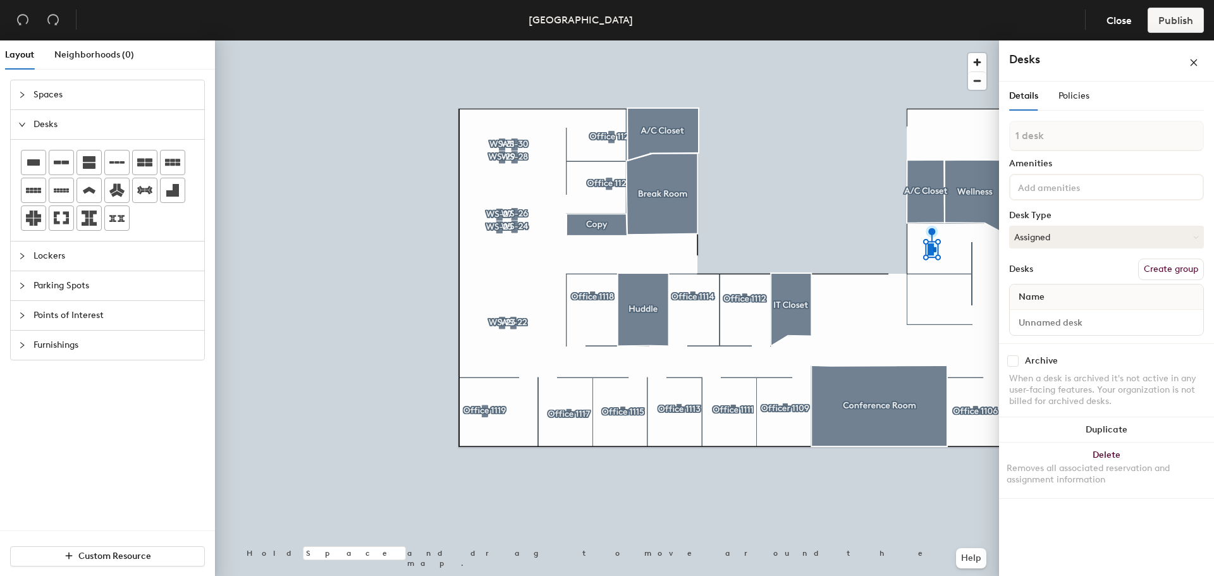
click at [1158, 267] on button "Create group" at bounding box center [1171, 269] width 66 height 21
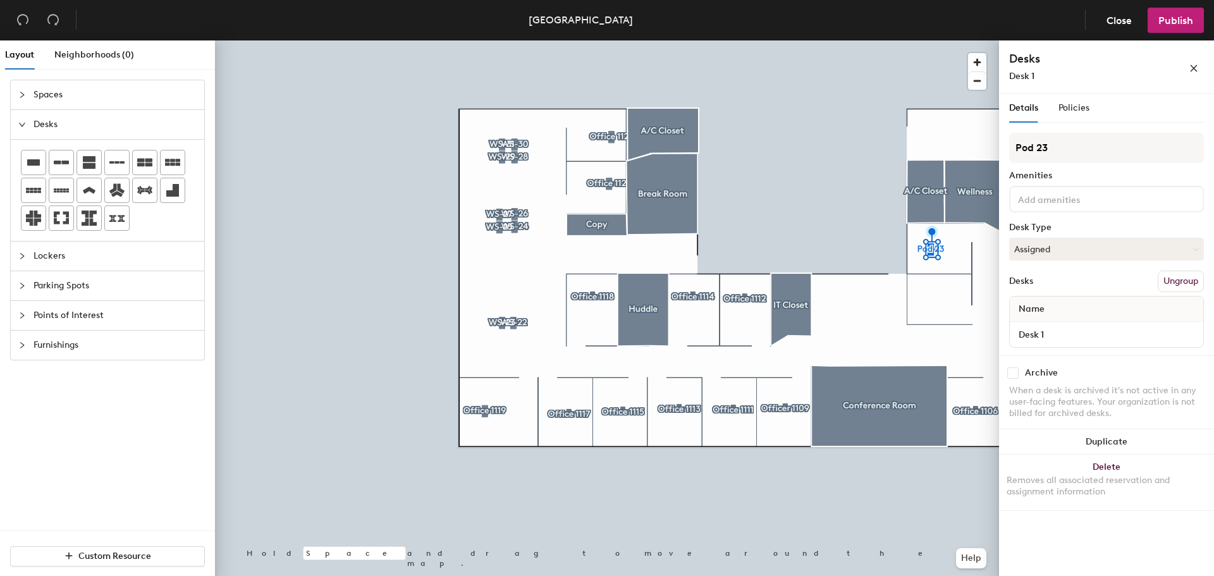
drag, startPoint x: 1050, startPoint y: 150, endPoint x: 1003, endPoint y: 156, distance: 47.1
click at [1003, 156] on div "Details Policies Pod 23 Amenities Desk Type Assigned Desks Ungroup Name Desk 1 …" at bounding box center [1106, 337] width 215 height 487
type input "Office 1102"
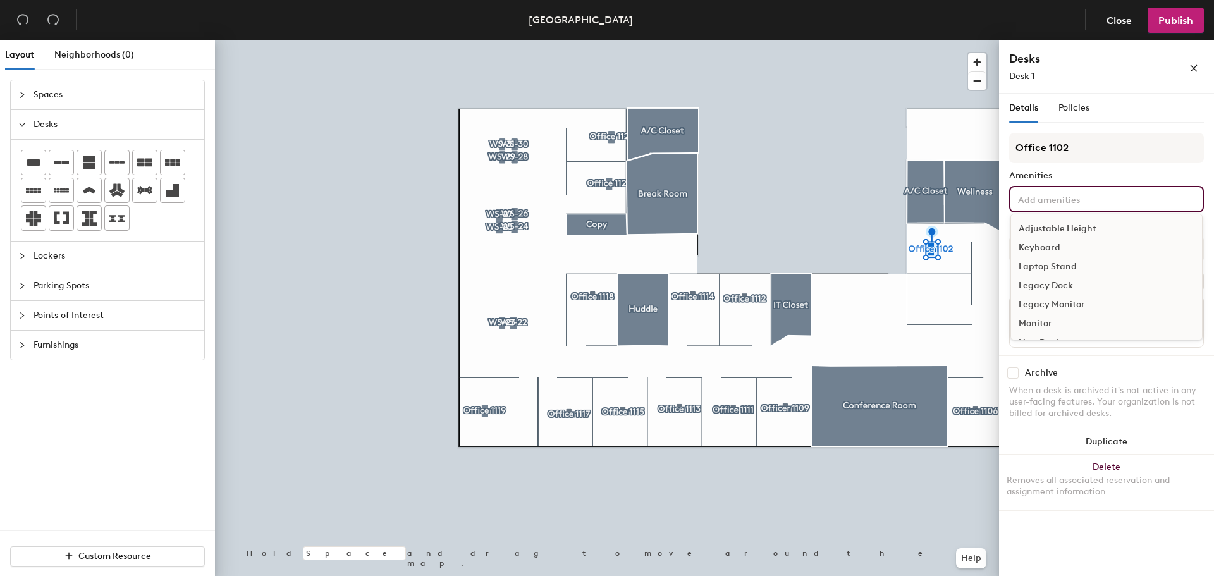
click at [1070, 190] on div "Adjustable Height Keyboard Laptop Stand Legacy Dock Legacy Monitor Monitor New …" at bounding box center [1106, 199] width 195 height 27
click at [1060, 226] on div "Adjustable Height" at bounding box center [1106, 228] width 191 height 19
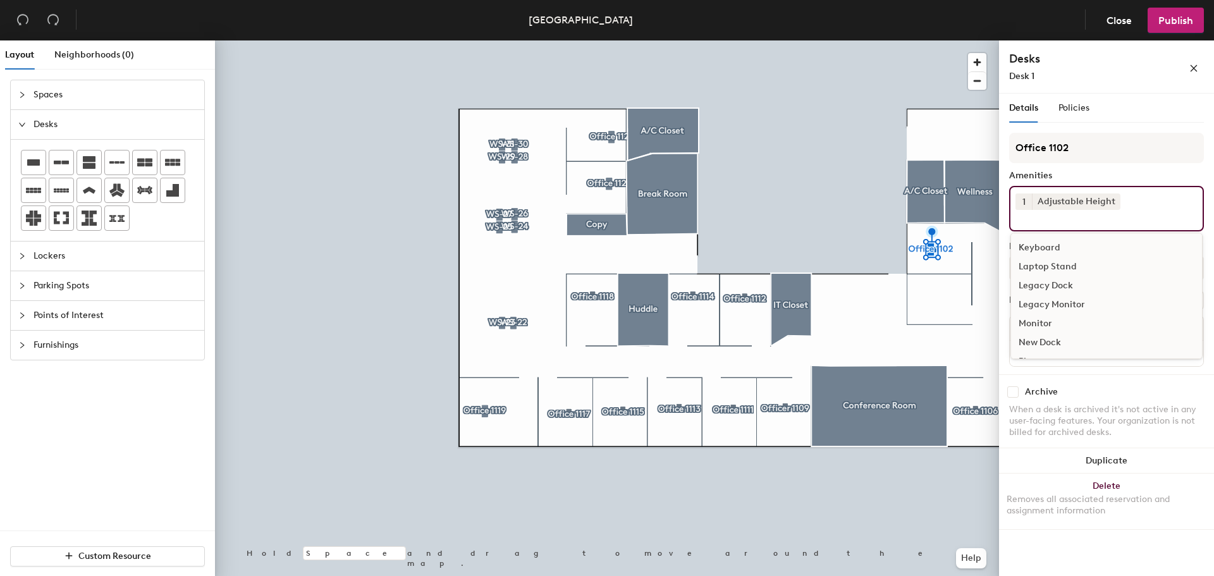
click at [1050, 243] on div "Keyboard" at bounding box center [1106, 247] width 191 height 19
click at [1034, 303] on div "Monitor" at bounding box center [1106, 304] width 191 height 19
click at [1121, 389] on div "Archive" at bounding box center [1106, 394] width 195 height 11
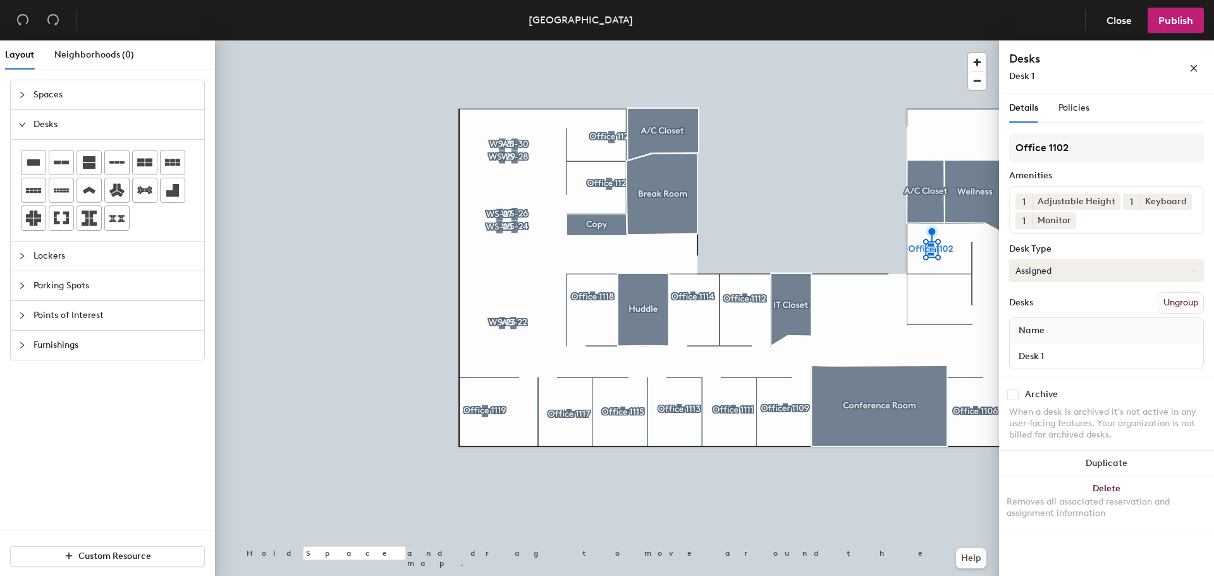
click at [1058, 273] on button "Assigned" at bounding box center [1106, 270] width 195 height 23
click at [1039, 342] on div "Hoteled" at bounding box center [1073, 347] width 126 height 19
click at [34, 156] on icon at bounding box center [33, 162] width 15 height 15
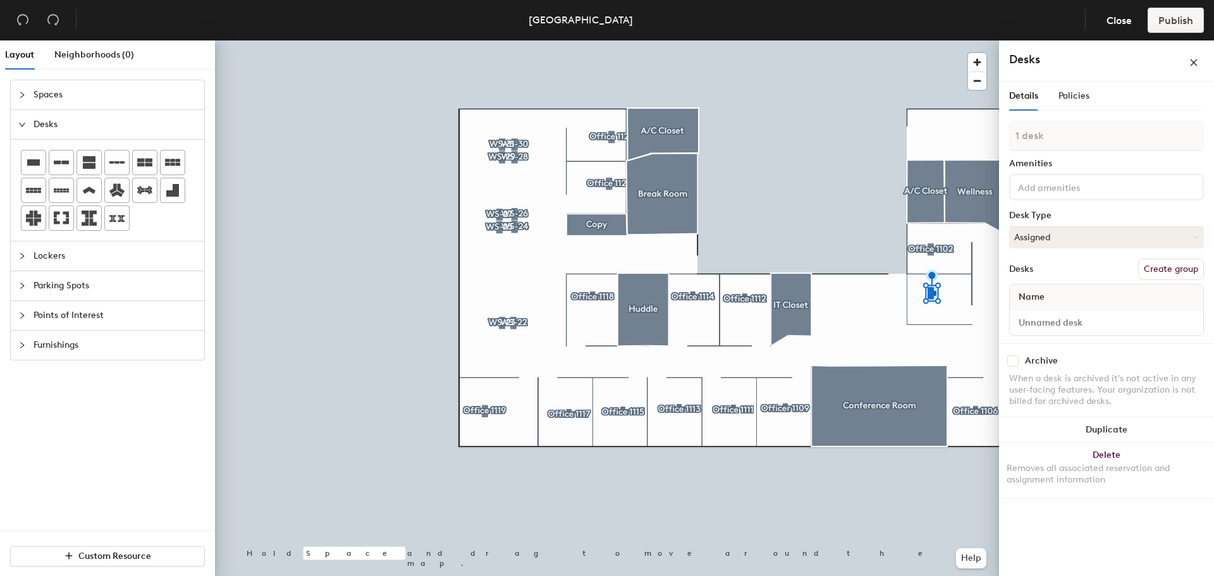
click at [1162, 270] on button "Create group" at bounding box center [1171, 269] width 66 height 21
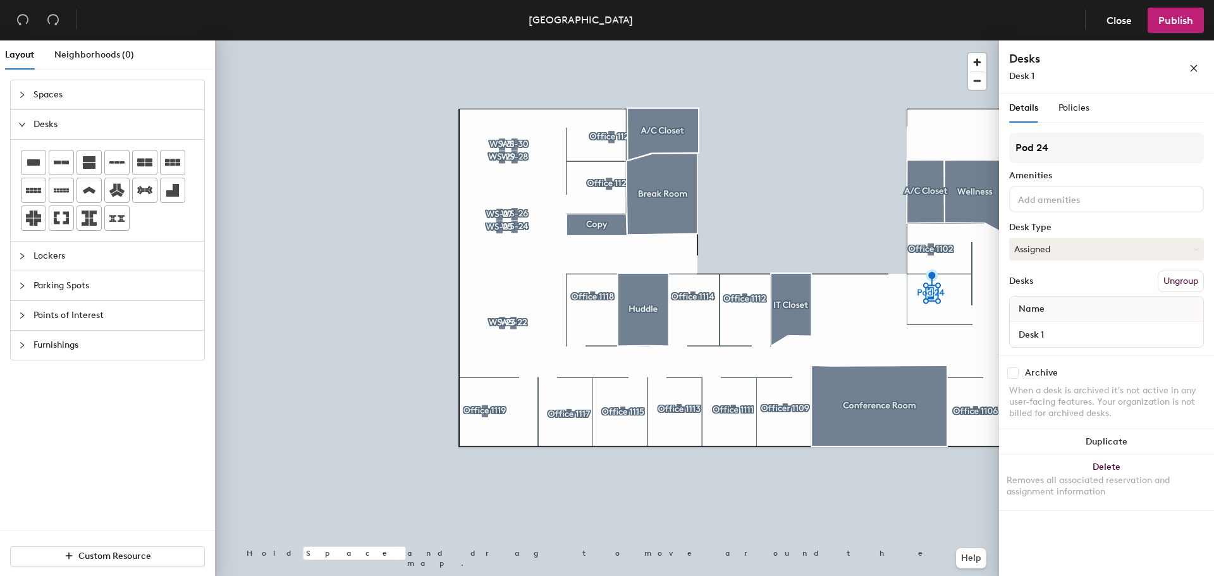
click at [966, 159] on div "Layout Neighborhoods (0) Spaces Desks Lockers Parking Spots Points of Interest …" at bounding box center [607, 310] width 1214 height 541
type input "Office 1101"
click at [1049, 196] on input at bounding box center [1072, 198] width 114 height 15
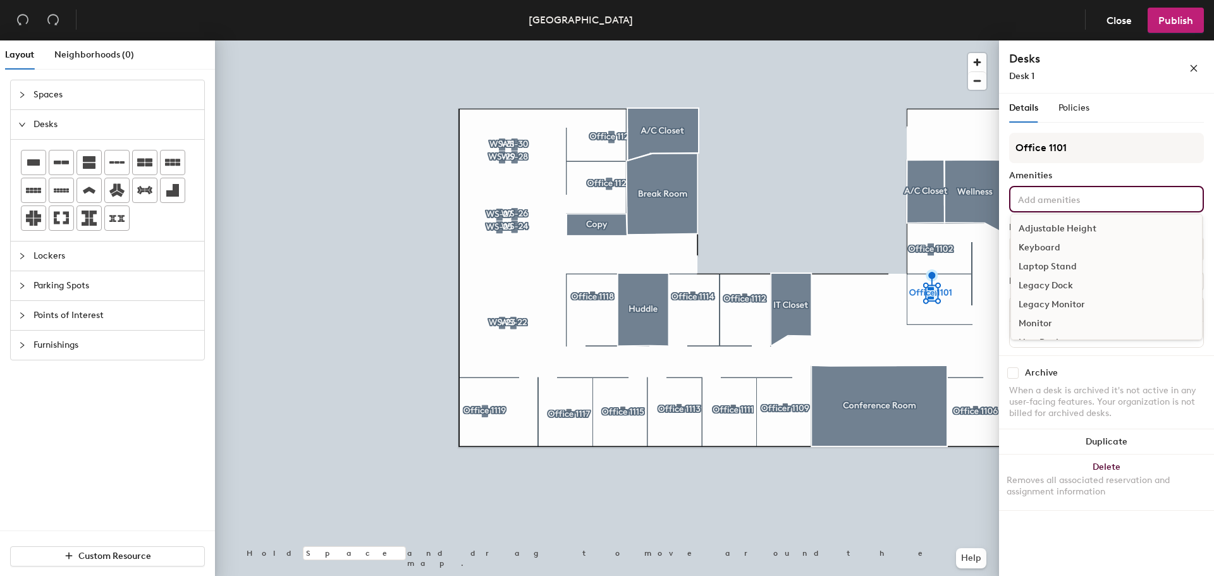
click at [1051, 227] on div "Adjustable Height" at bounding box center [1106, 228] width 191 height 19
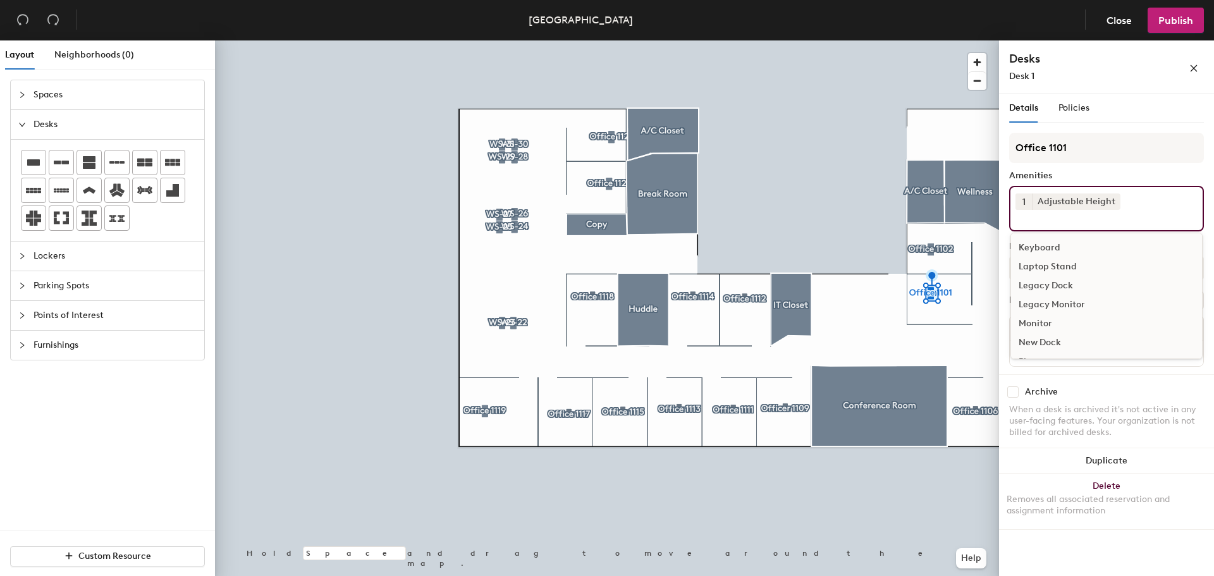
click at [1037, 247] on div "Keyboard" at bounding box center [1106, 247] width 191 height 19
click at [1038, 302] on div "Monitor" at bounding box center [1106, 304] width 191 height 19
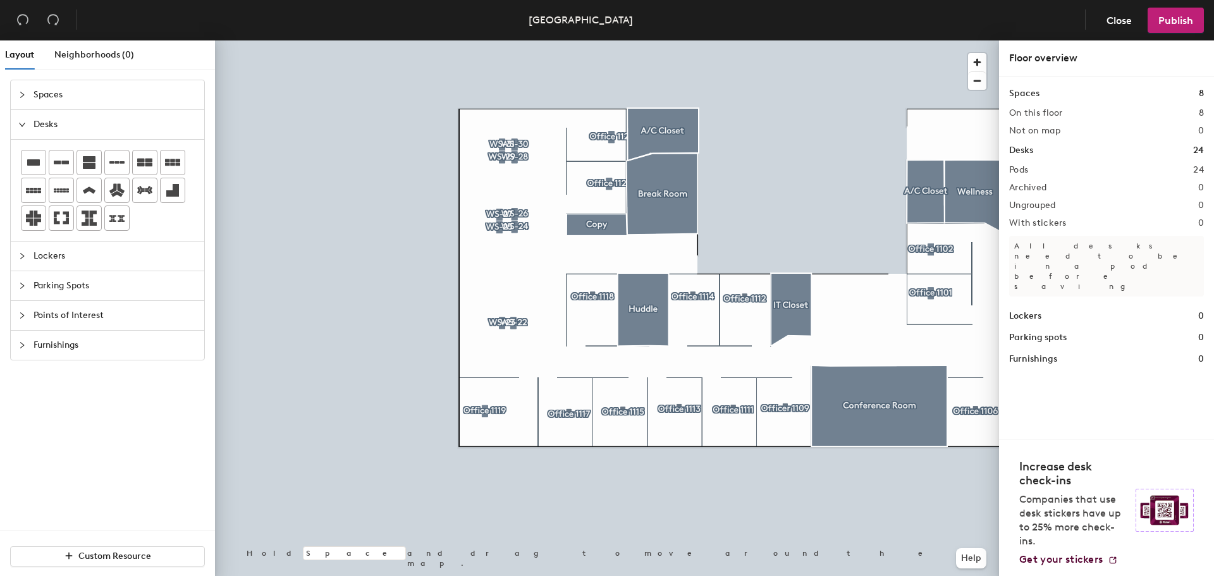
click at [945, 40] on div at bounding box center [607, 40] width 784 height 0
click at [931, 40] on div at bounding box center [607, 40] width 784 height 0
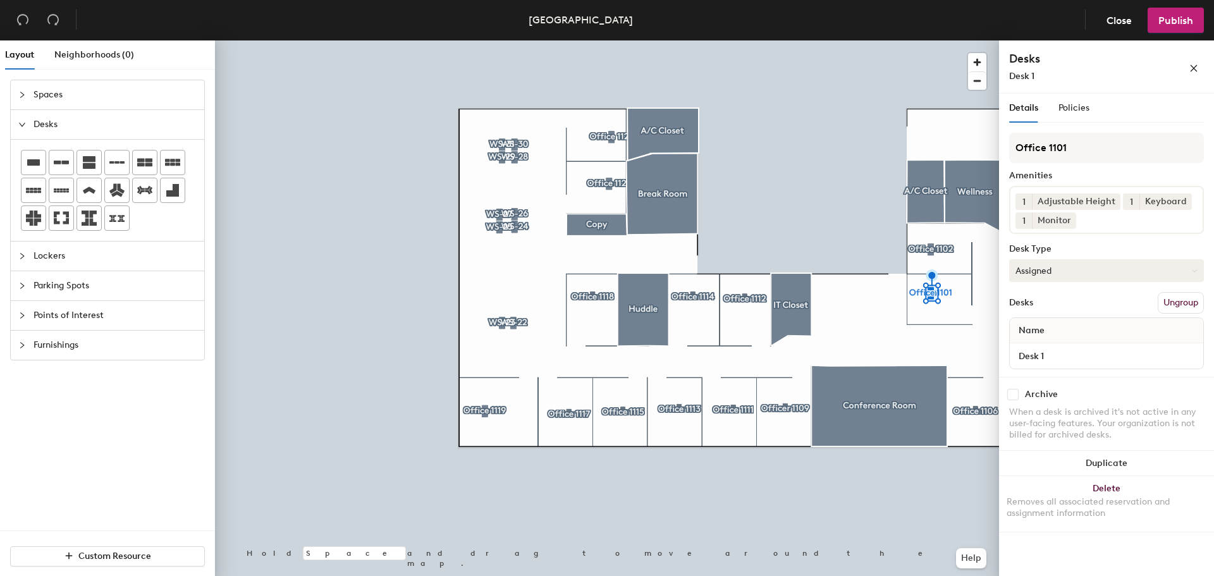
click at [1060, 272] on button "Assigned" at bounding box center [1106, 270] width 195 height 23
click at [1048, 345] on div "Hoteled" at bounding box center [1073, 347] width 126 height 19
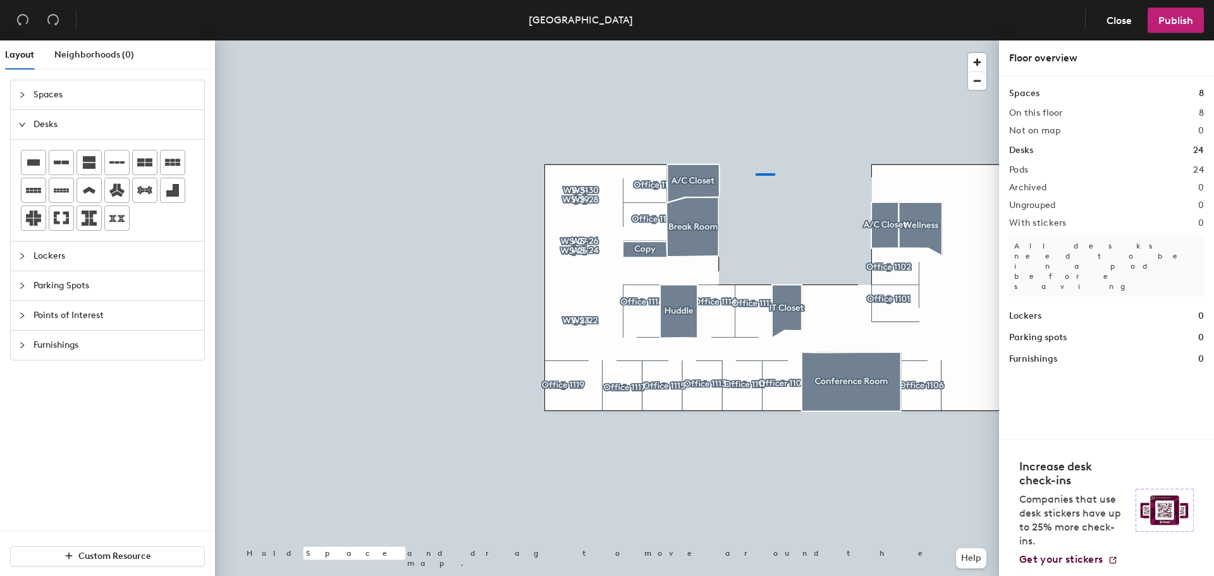
click at [756, 40] on div at bounding box center [607, 40] width 784 height 0
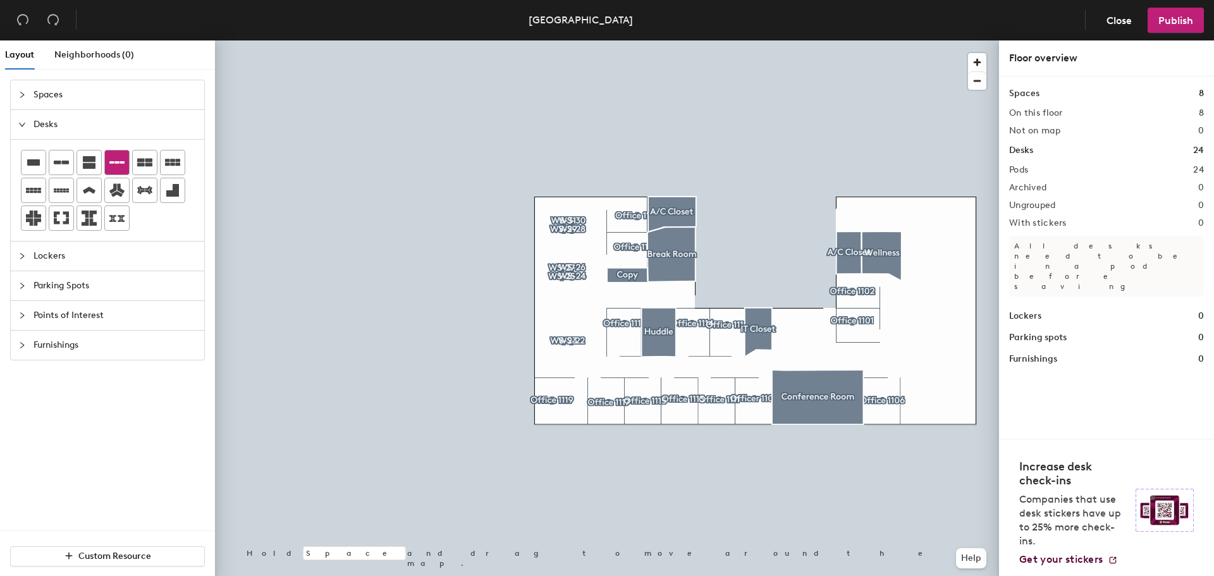
click at [113, 161] on icon at bounding box center [116, 162] width 15 height 3
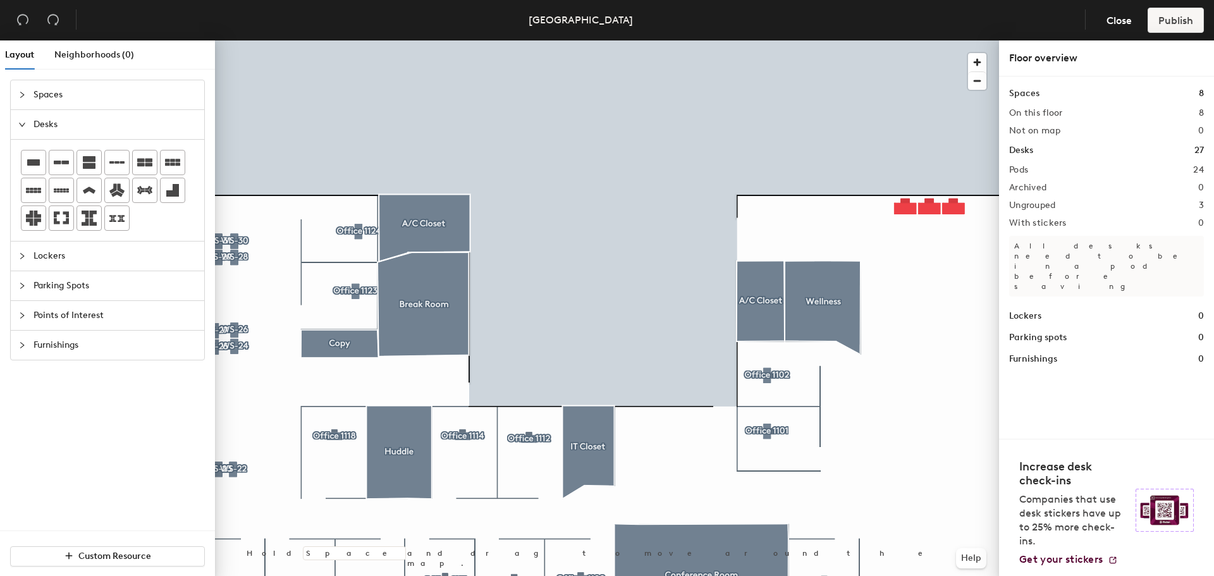
click at [892, 40] on div at bounding box center [607, 40] width 784 height 0
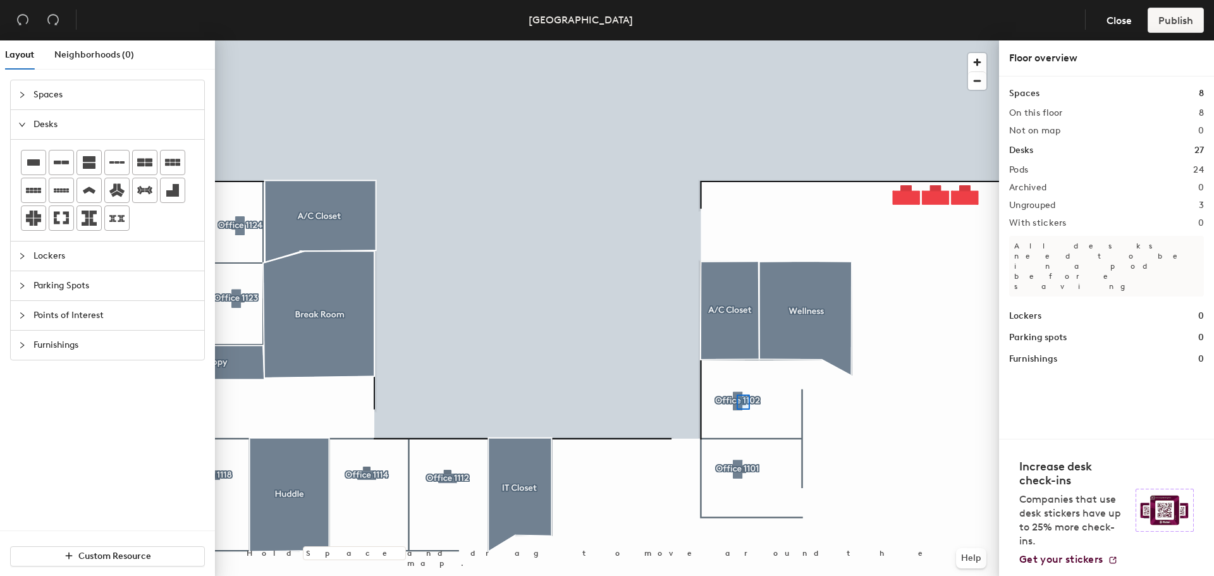
click at [736, 40] on div at bounding box center [607, 40] width 784 height 0
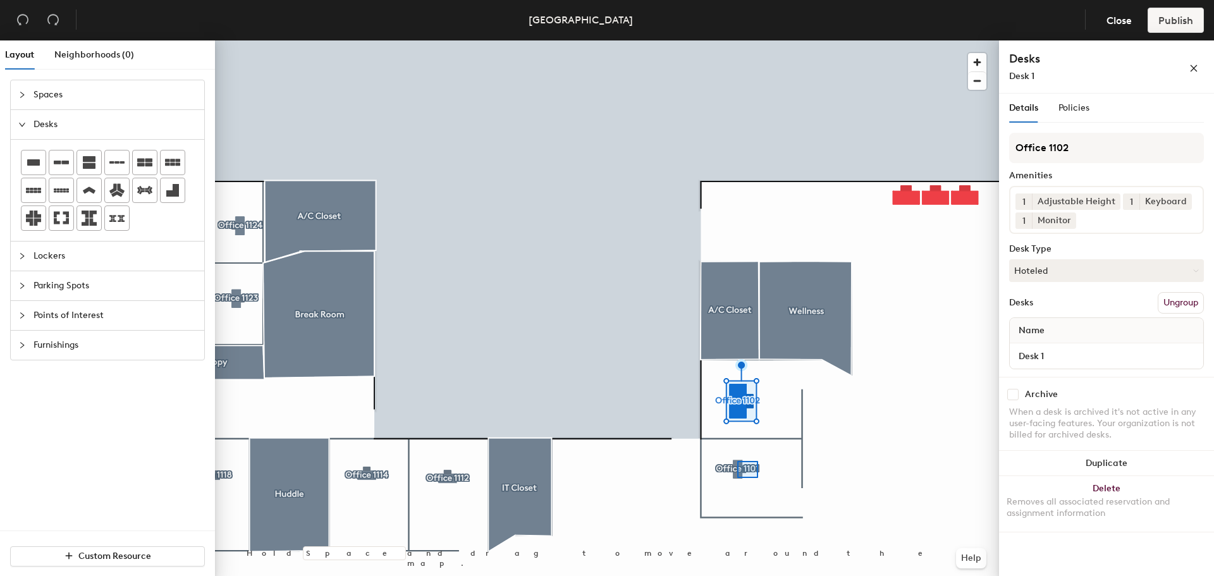
click at [737, 40] on div at bounding box center [607, 40] width 784 height 0
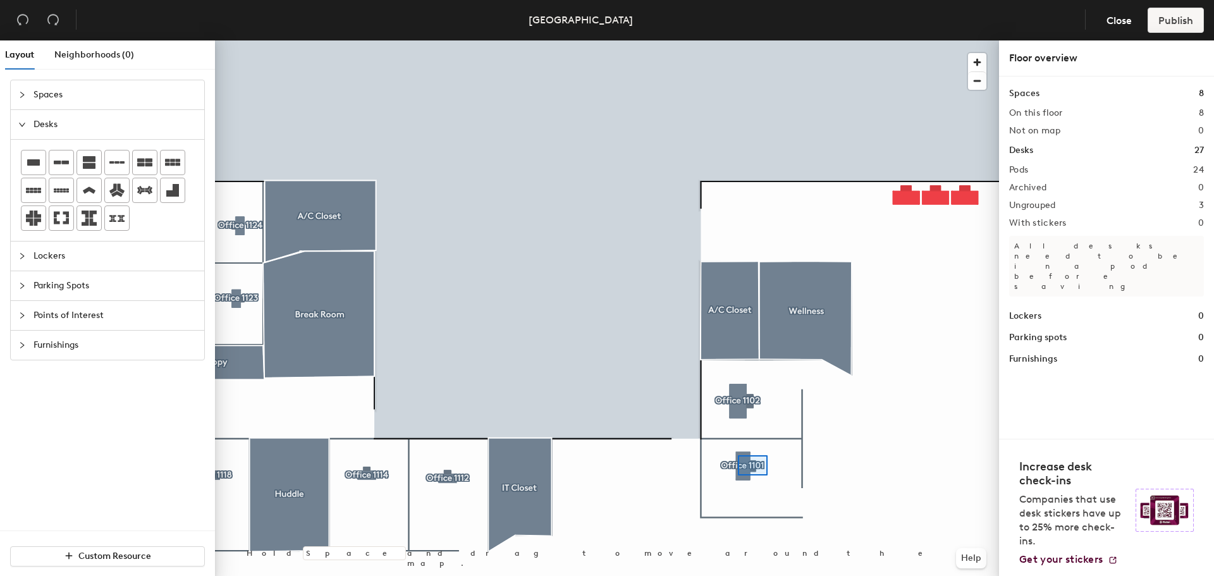
click at [738, 40] on div at bounding box center [607, 40] width 784 height 0
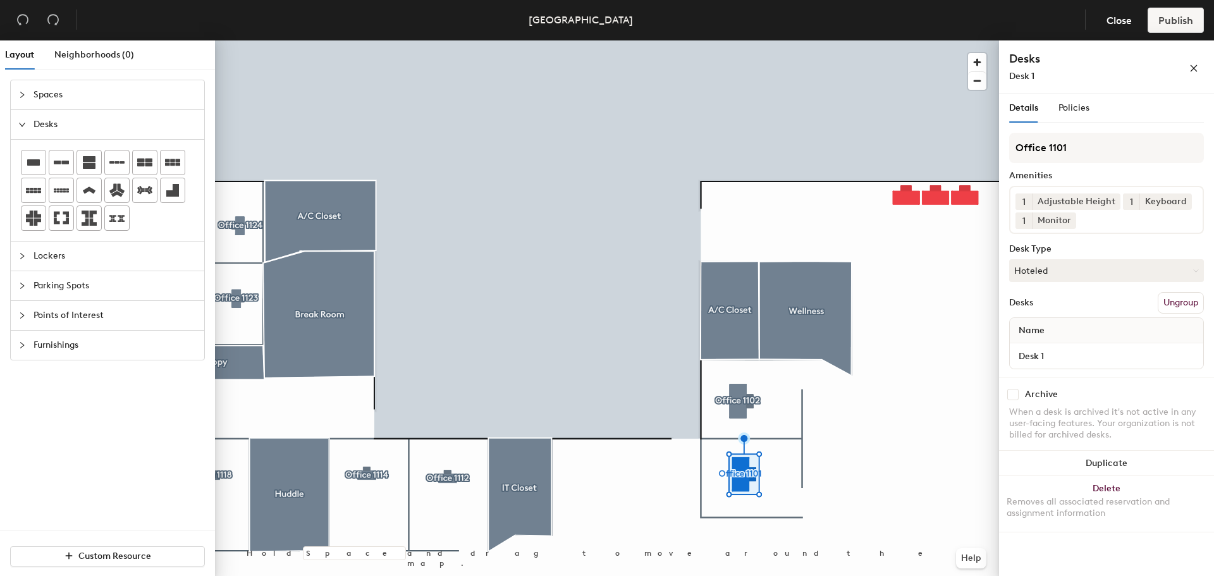
click at [957, 40] on div at bounding box center [607, 40] width 784 height 0
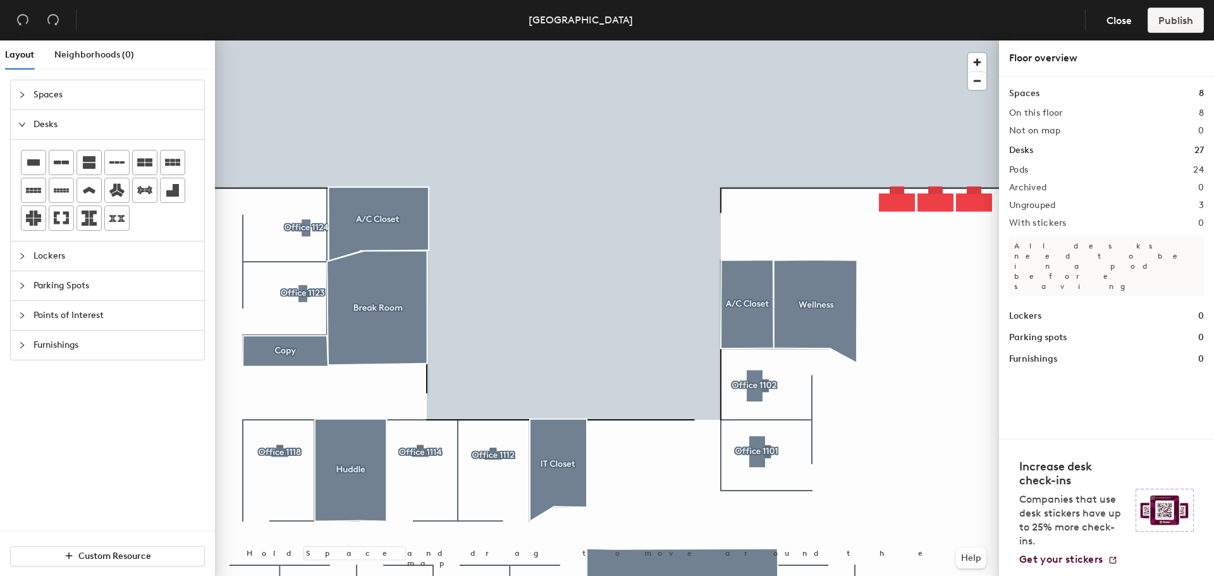
click at [943, 40] on div at bounding box center [607, 40] width 784 height 0
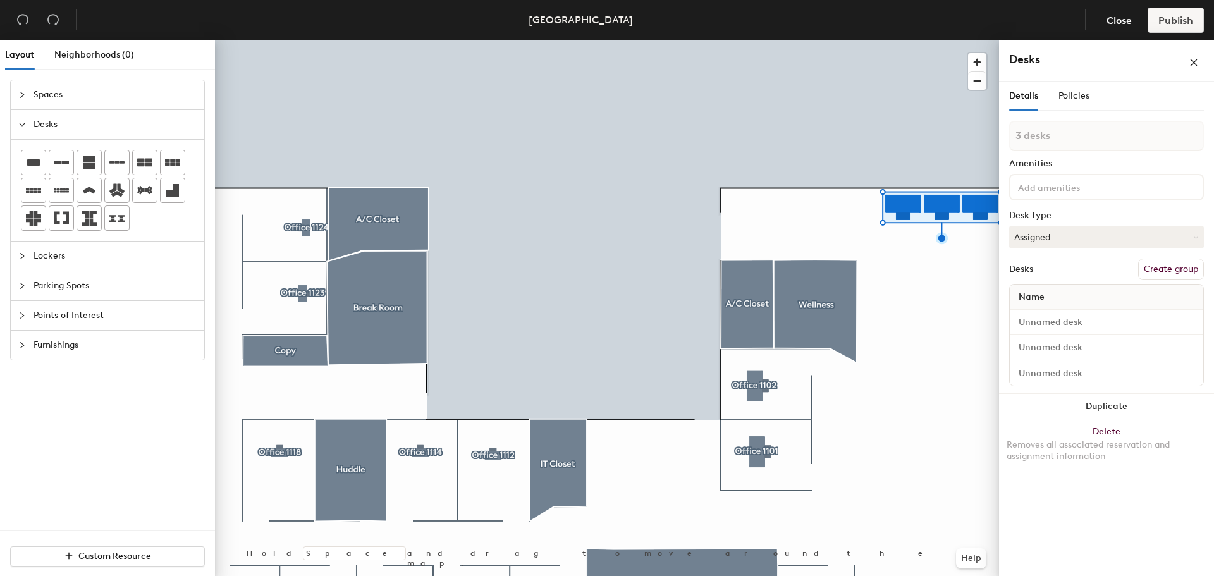
type input "1 desk"
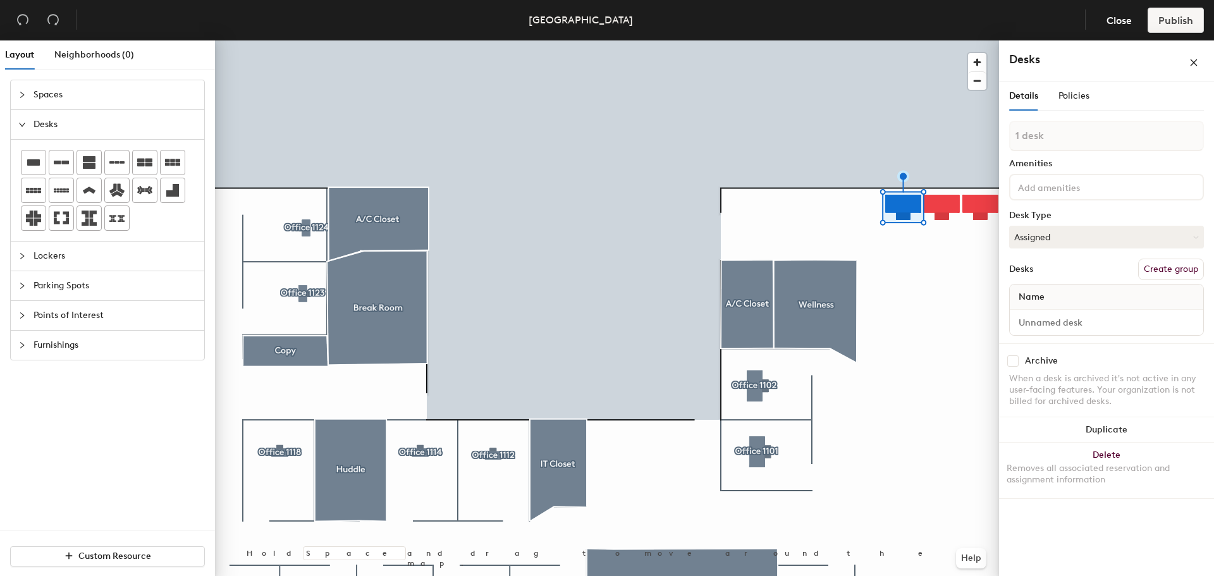
click at [1179, 258] on div "1 desk Amenities Desk Type Assigned Desks Create group Name" at bounding box center [1106, 232] width 195 height 223
click at [1167, 259] on button "Create group" at bounding box center [1171, 269] width 66 height 21
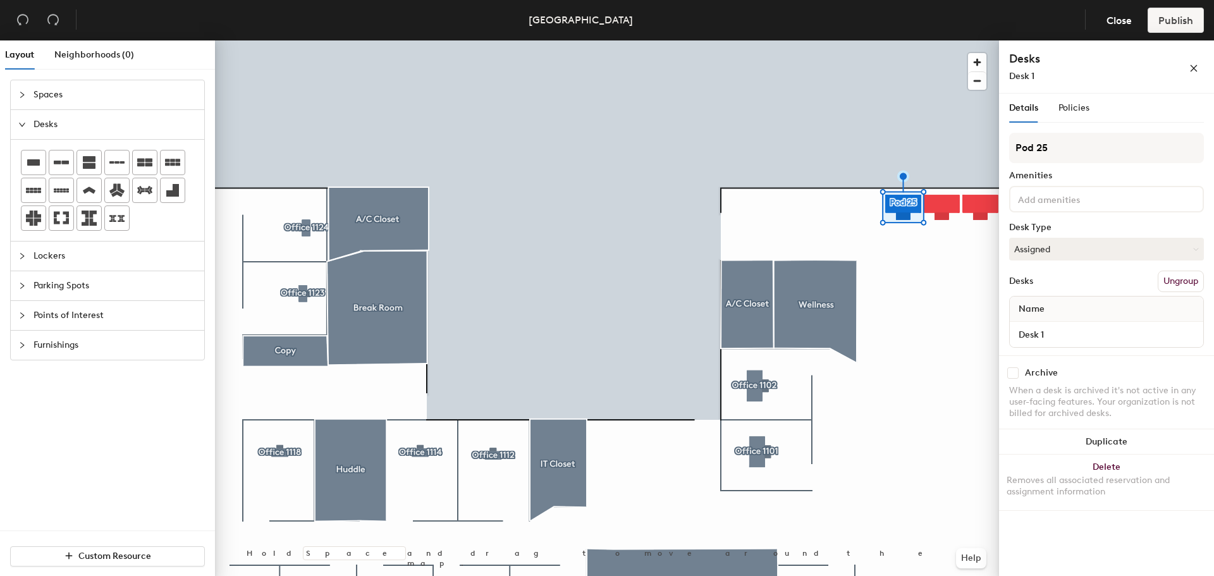
click at [971, 151] on div "Layout Neighborhoods (0) Spaces Desks Lockers Parking Spots Points of Interest …" at bounding box center [607, 310] width 1214 height 541
type input "WS-01"
click at [1033, 199] on input at bounding box center [1072, 198] width 114 height 15
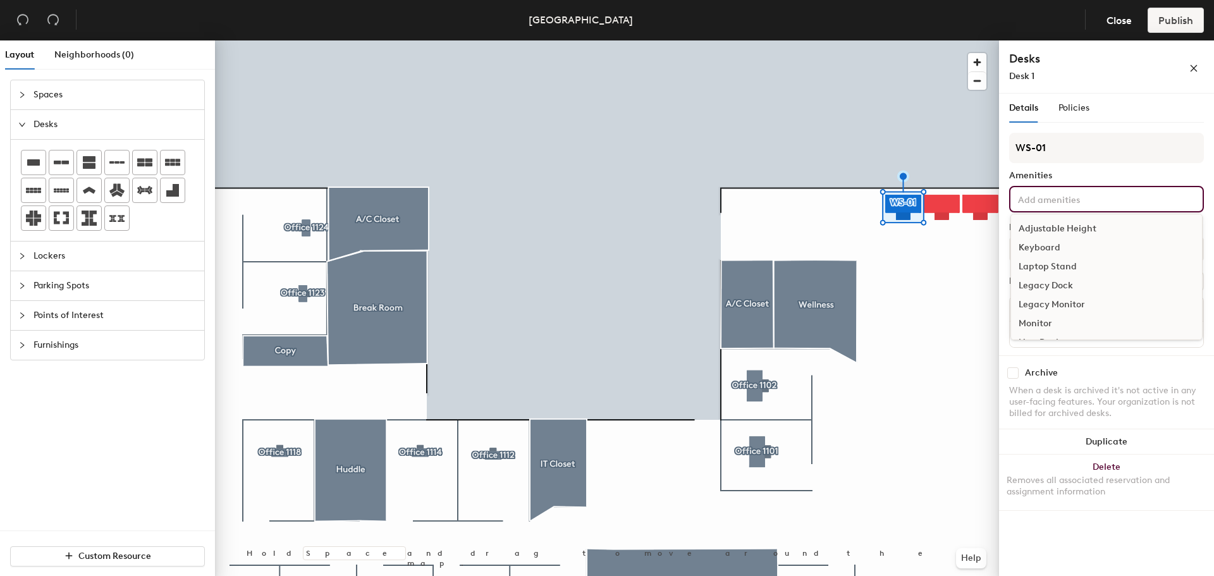
click at [1049, 226] on div "Adjustable Height" at bounding box center [1106, 228] width 191 height 19
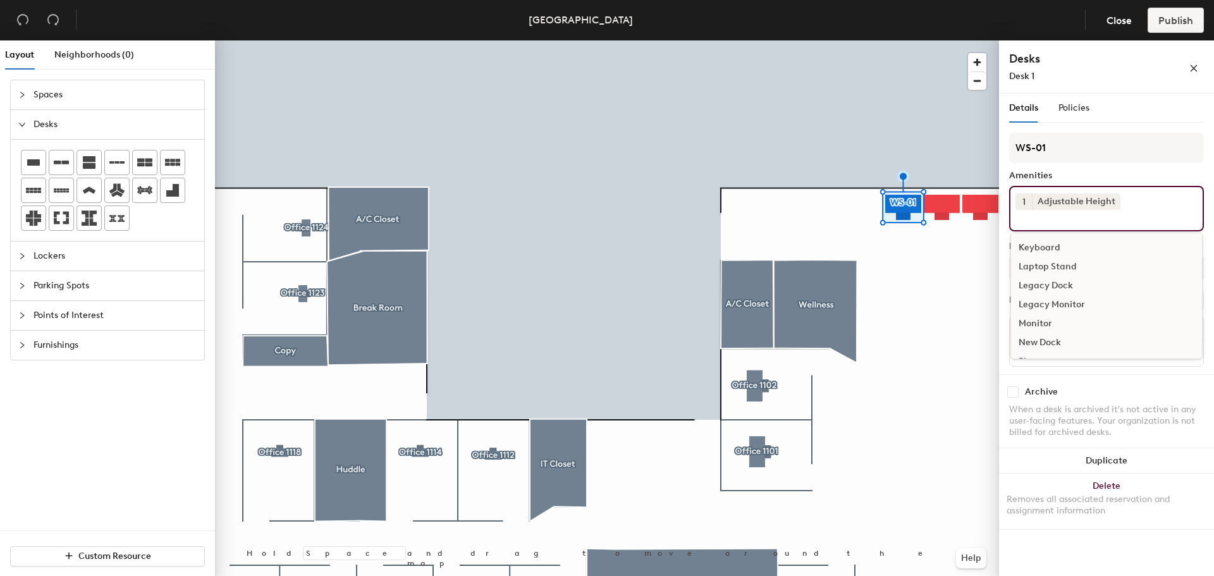
click at [1043, 245] on div "Keyboard" at bounding box center [1106, 247] width 191 height 19
click at [1043, 305] on div "Monitor" at bounding box center [1106, 304] width 191 height 19
click at [1087, 386] on div "Archive When a desk is archived it's not active in any user-facing features. Yo…" at bounding box center [1106, 416] width 215 height 79
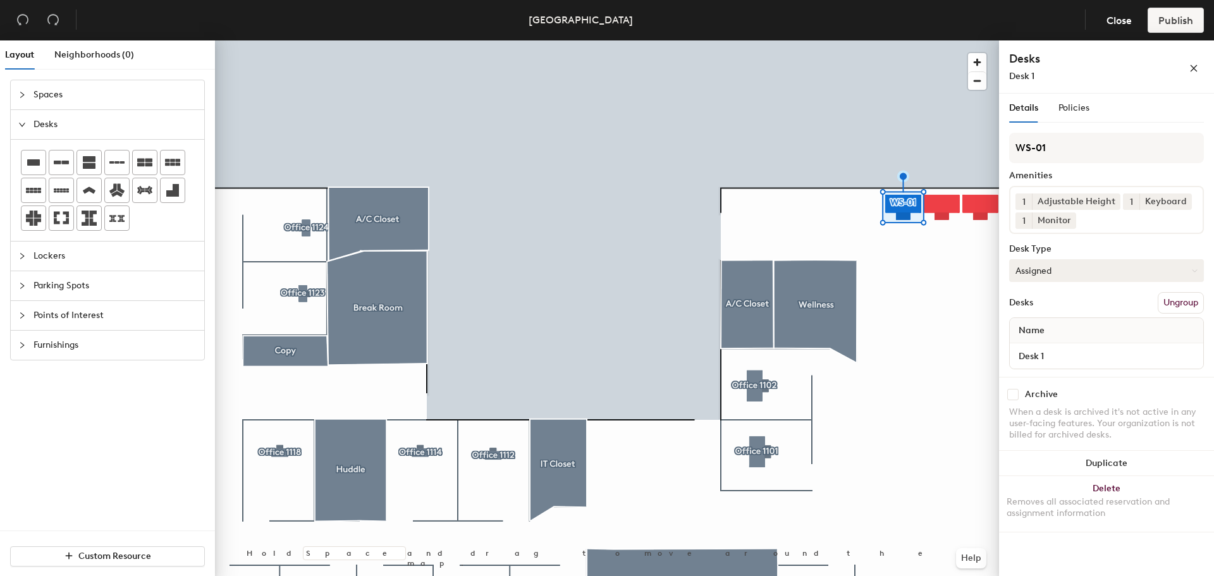
click at [1053, 269] on button "Assigned" at bounding box center [1106, 270] width 195 height 23
click at [1041, 342] on div "Hoteled" at bounding box center [1073, 347] width 126 height 19
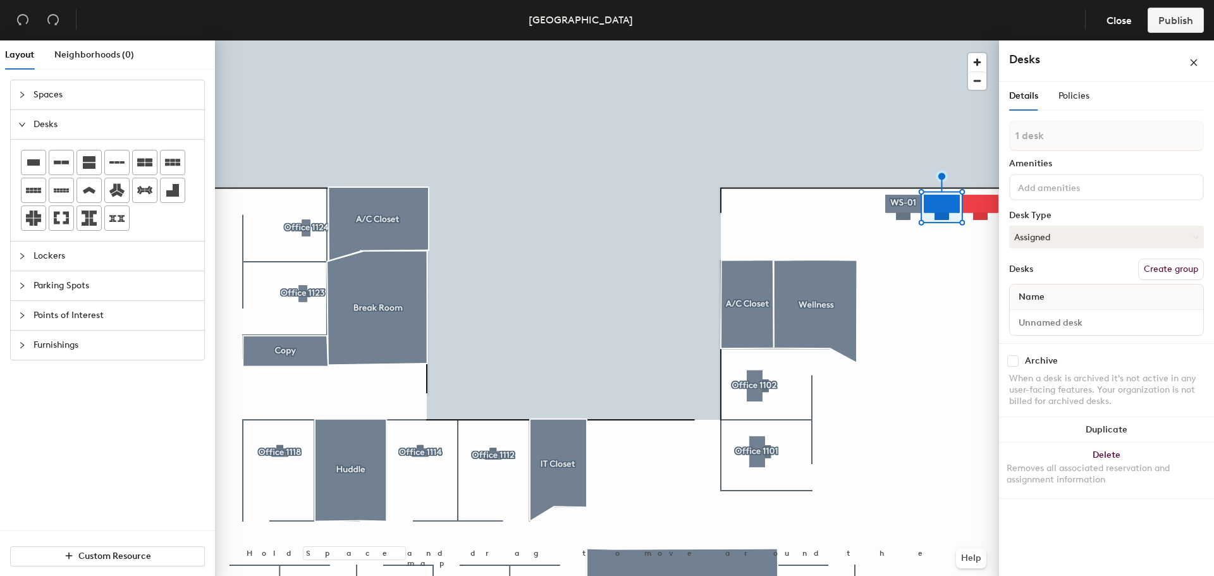
click at [1174, 267] on button "Create group" at bounding box center [1171, 269] width 66 height 21
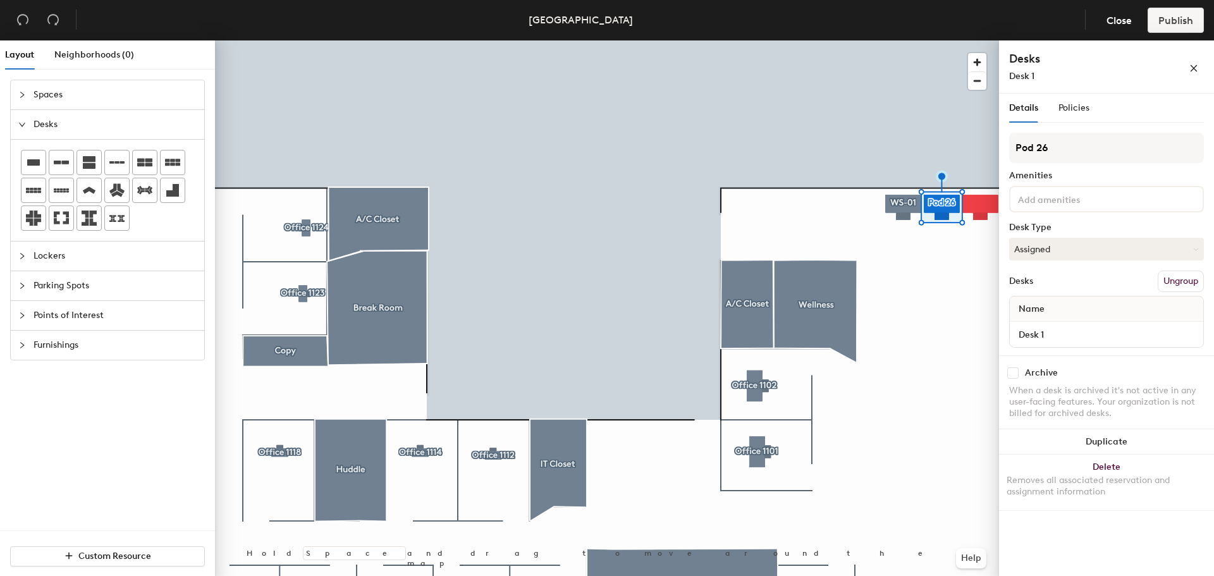
click at [971, 147] on div "Layout Neighborhoods (0) Spaces Desks Lockers Parking Spots Points of Interest …" at bounding box center [607, 310] width 1214 height 541
type input "WS-02"
click at [1038, 193] on input at bounding box center [1072, 198] width 114 height 15
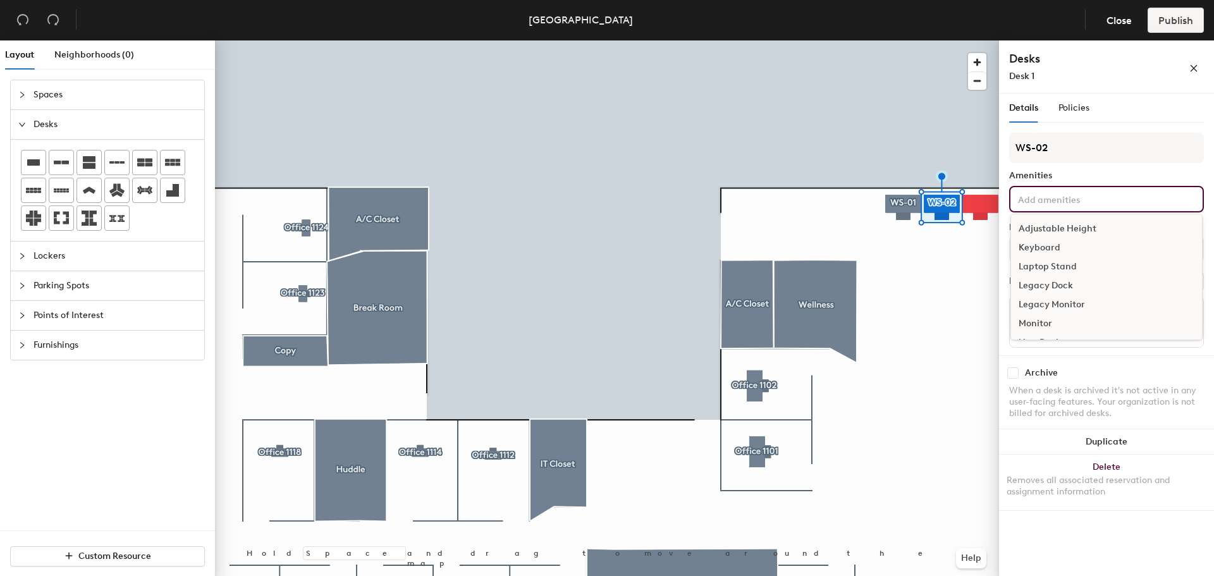
click at [1053, 219] on div "Adjustable Height Keyboard Laptop Stand Legacy Dock Legacy Monitor Monitor New …" at bounding box center [1106, 277] width 192 height 126
click at [1055, 226] on div "Adjustable Height" at bounding box center [1106, 228] width 191 height 19
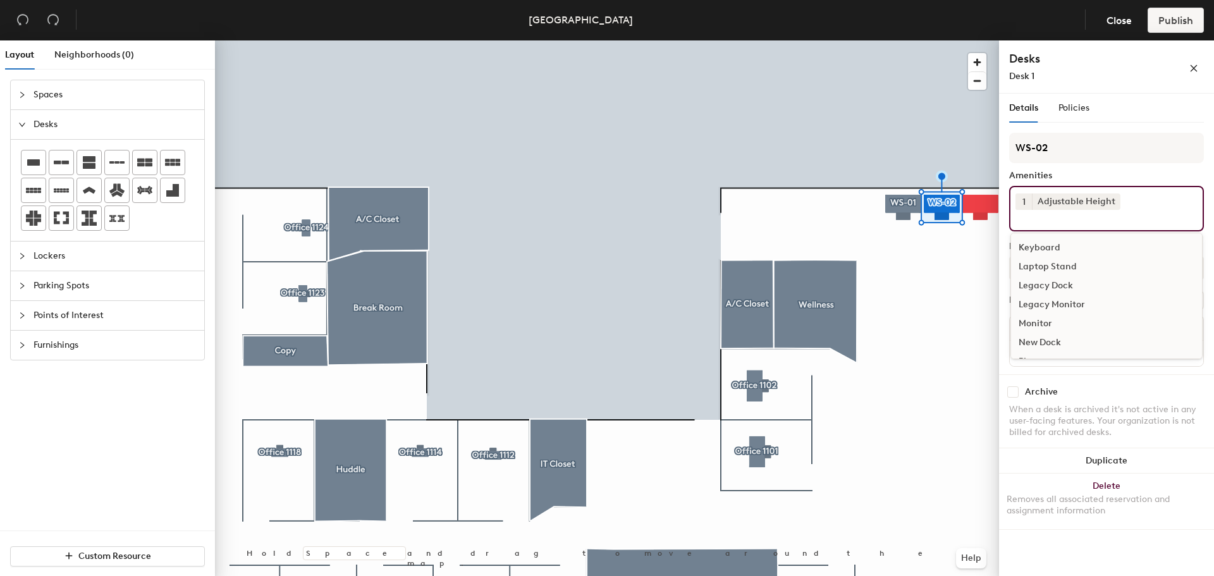
click at [1048, 243] on div "Keyboard" at bounding box center [1106, 247] width 191 height 19
click at [1037, 300] on div "Monitor" at bounding box center [1106, 304] width 191 height 19
click at [1103, 391] on div "Archive" at bounding box center [1106, 394] width 195 height 11
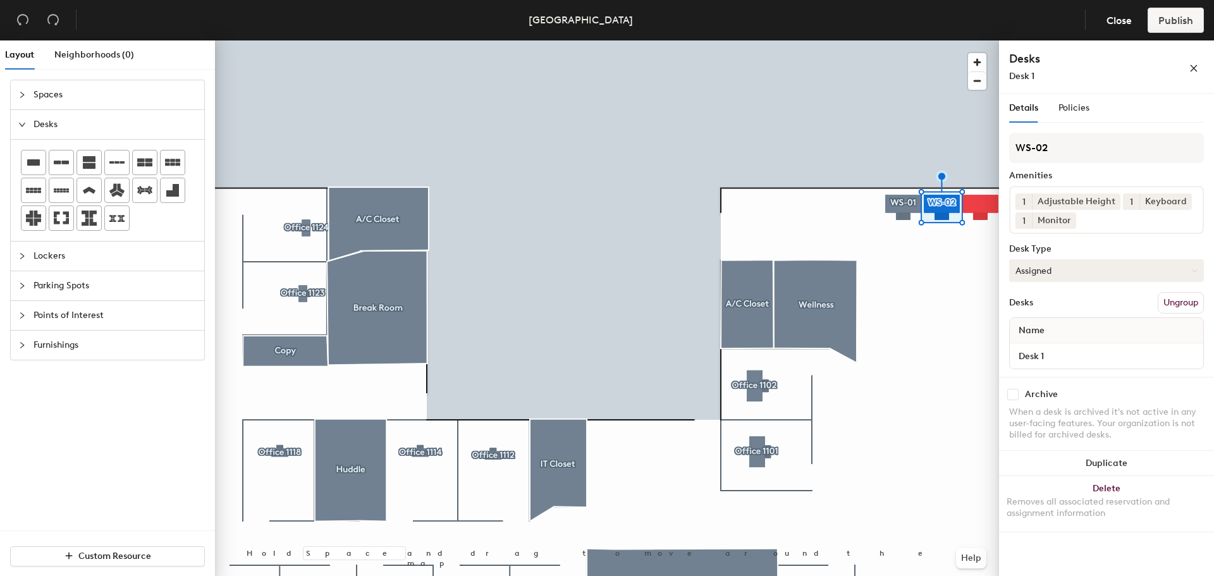
click at [1070, 273] on button "Assigned" at bounding box center [1106, 270] width 195 height 23
click at [1060, 344] on div "Hoteled" at bounding box center [1073, 347] width 126 height 19
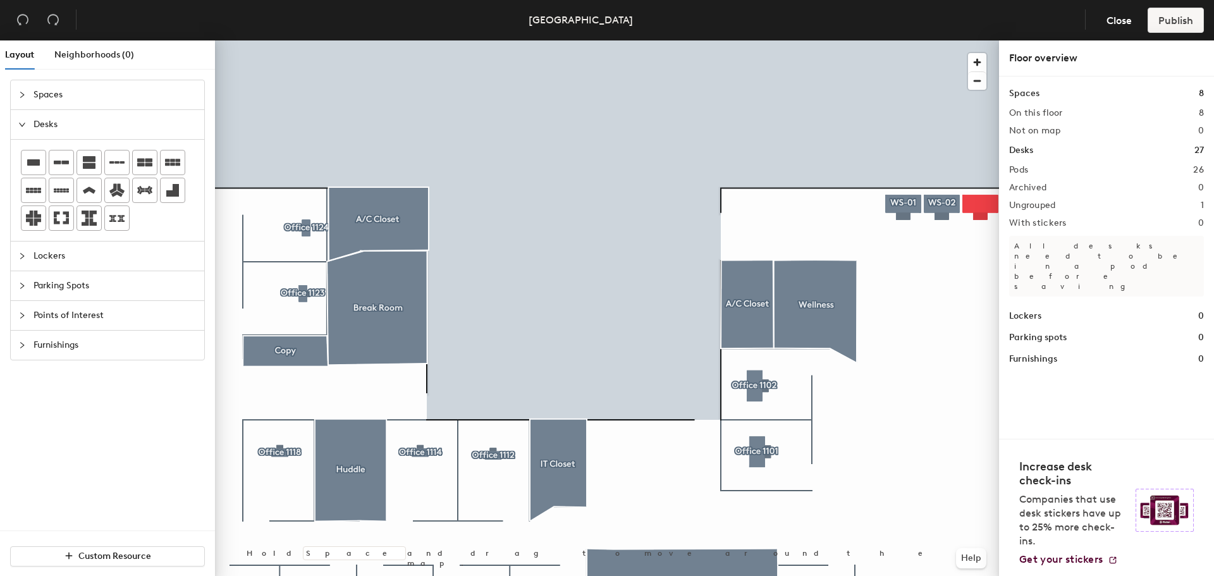
click at [982, 40] on div at bounding box center [607, 40] width 784 height 0
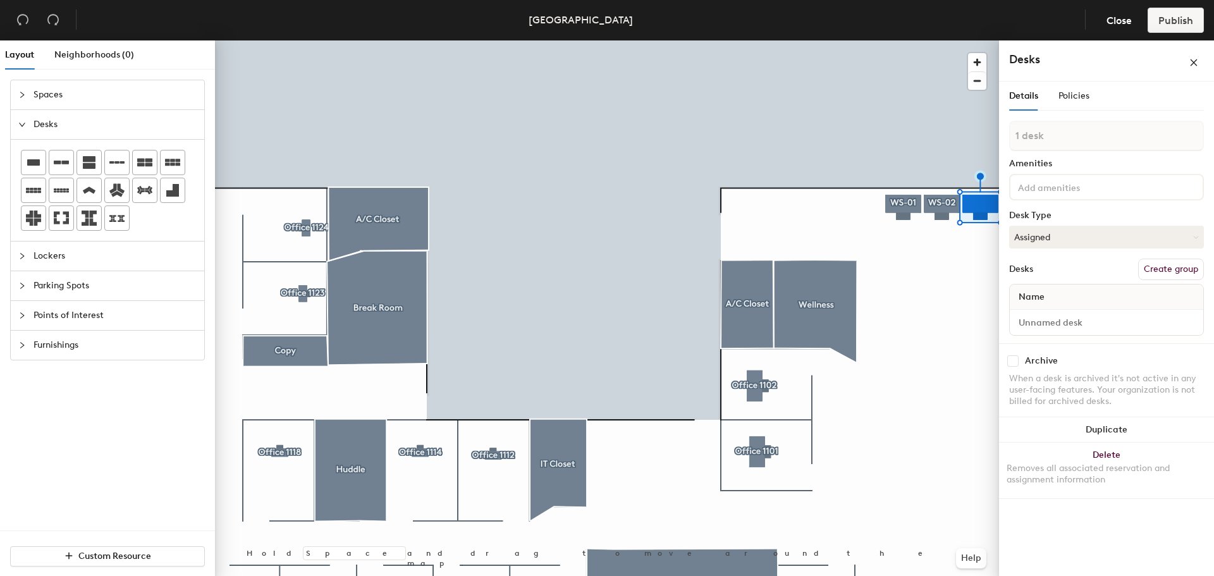
click at [1158, 269] on button "Create group" at bounding box center [1171, 269] width 66 height 21
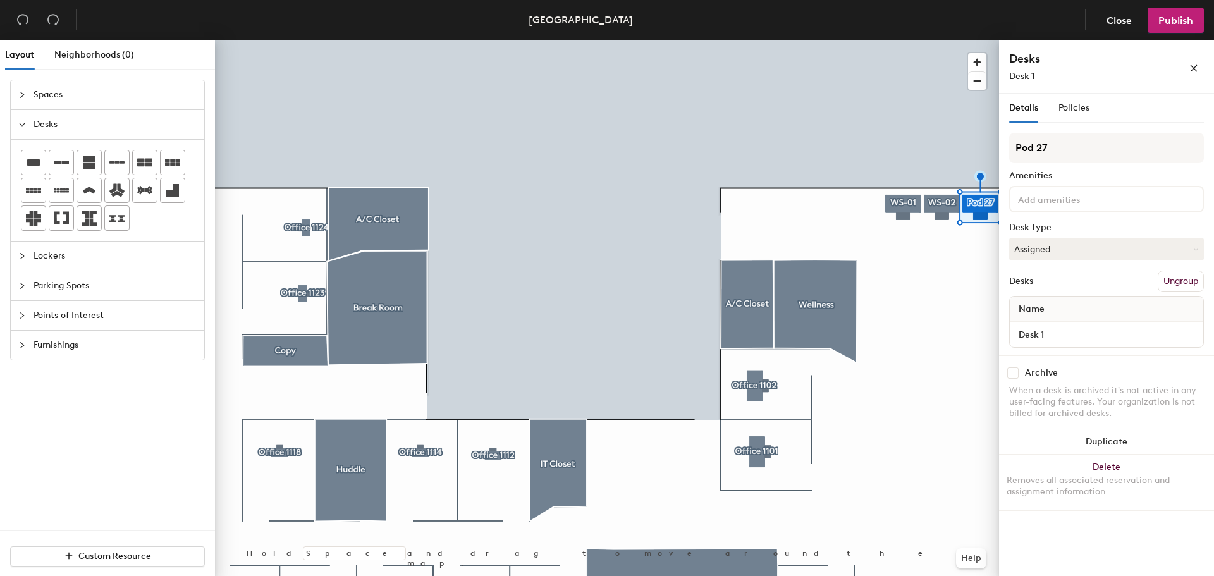
click at [992, 138] on div "Layout Neighborhoods (0) Spaces Desks Lockers Parking Spots Points of Interest …" at bounding box center [607, 310] width 1214 height 541
type input "WS-03"
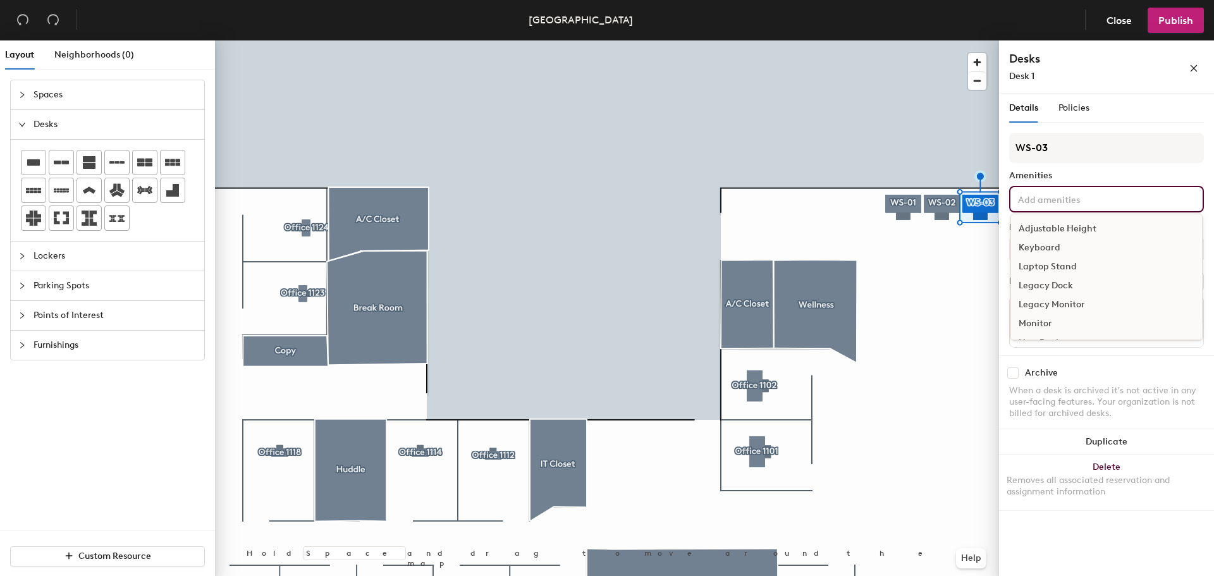
click at [1048, 192] on input at bounding box center [1072, 198] width 114 height 15
click at [1050, 226] on div "Adjustable Height" at bounding box center [1106, 228] width 191 height 19
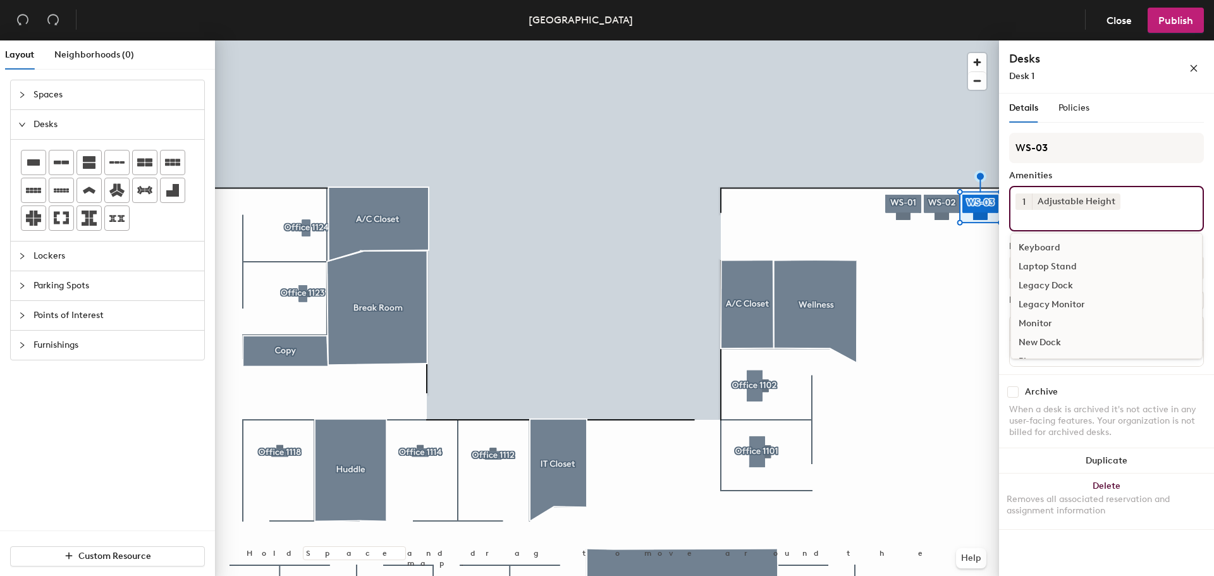
click at [1039, 242] on div "Keyboard" at bounding box center [1106, 247] width 191 height 19
click at [1027, 301] on div "Monitor" at bounding box center [1106, 304] width 191 height 19
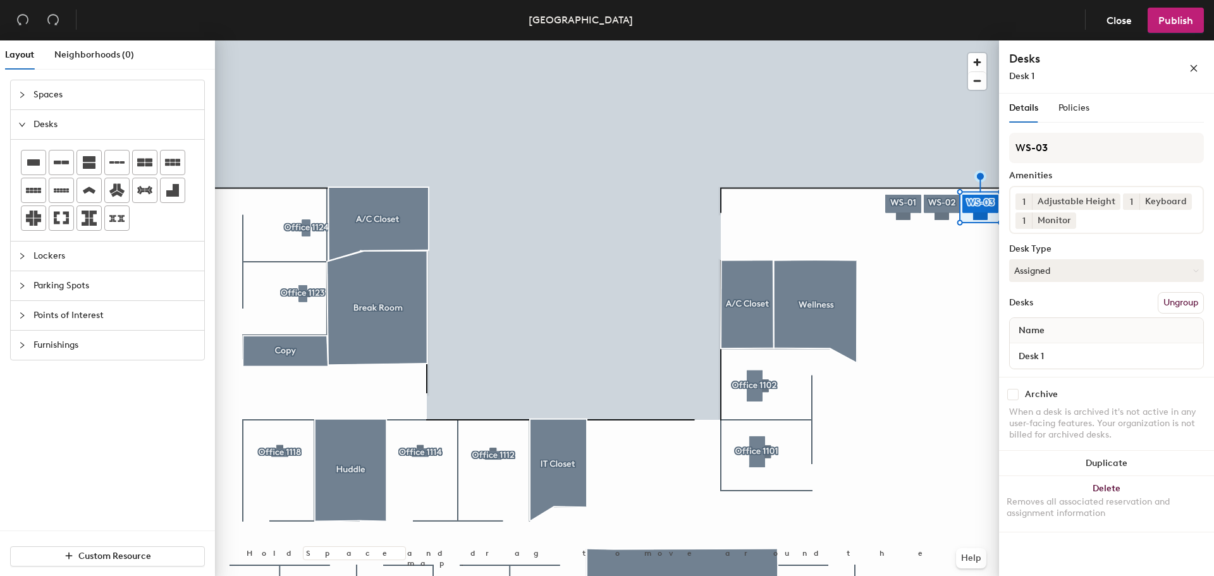
click at [1102, 400] on div "Archive When a desk is archived it's not active in any user-facing features. Yo…" at bounding box center [1106, 416] width 215 height 79
click at [1079, 264] on button "Assigned" at bounding box center [1106, 270] width 195 height 23
click at [1041, 347] on div "Hoteled" at bounding box center [1073, 347] width 126 height 19
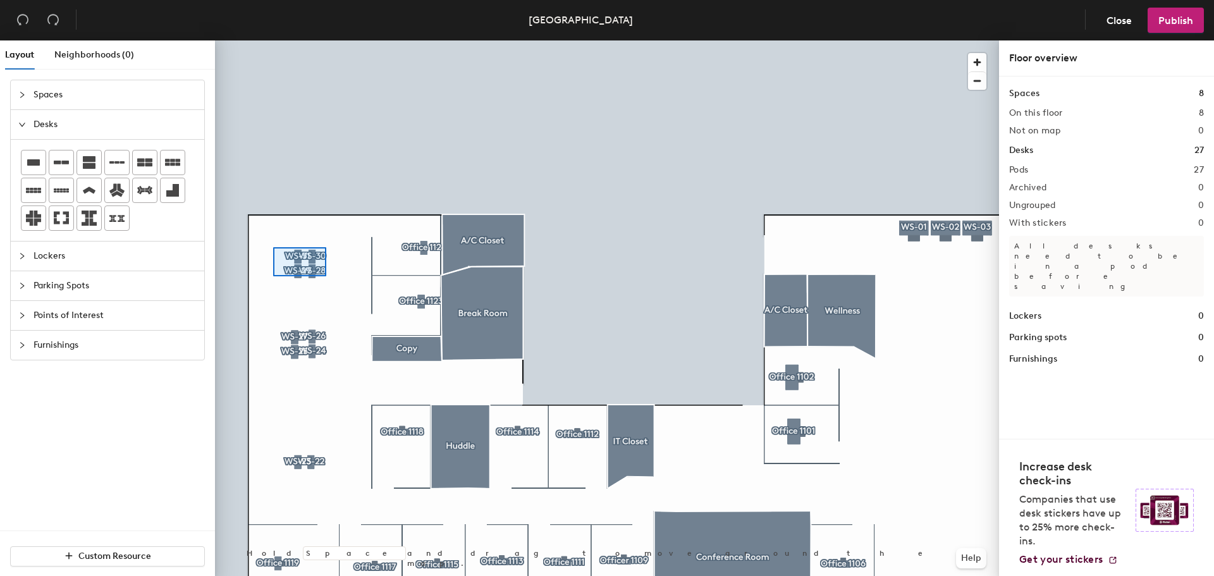
click at [273, 40] on div at bounding box center [607, 40] width 784 height 0
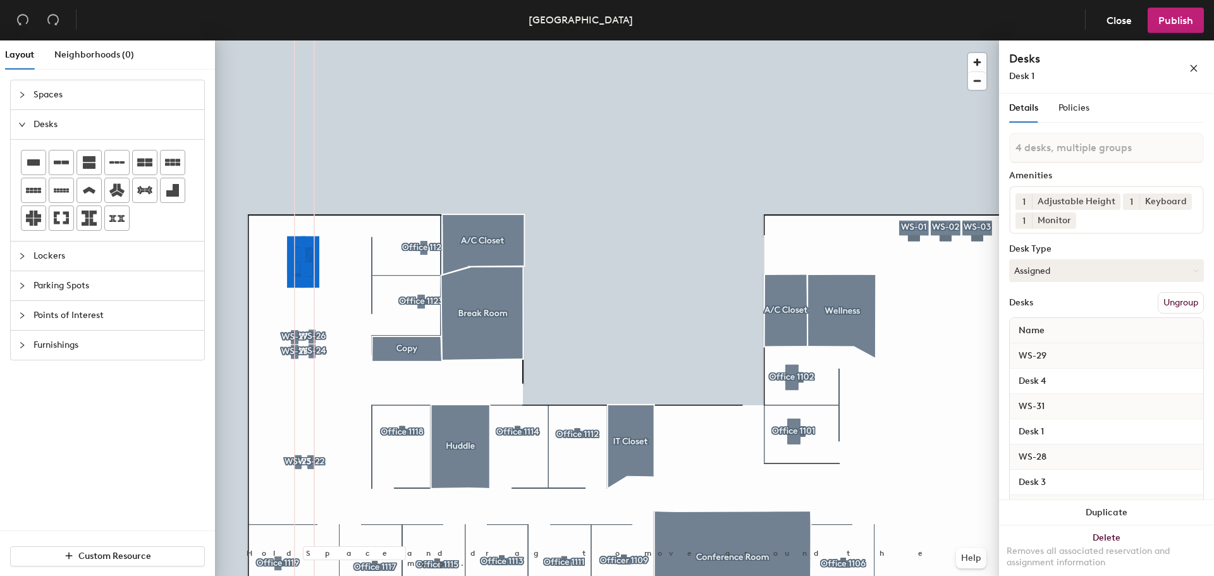
click at [333, 40] on div at bounding box center [607, 40] width 784 height 0
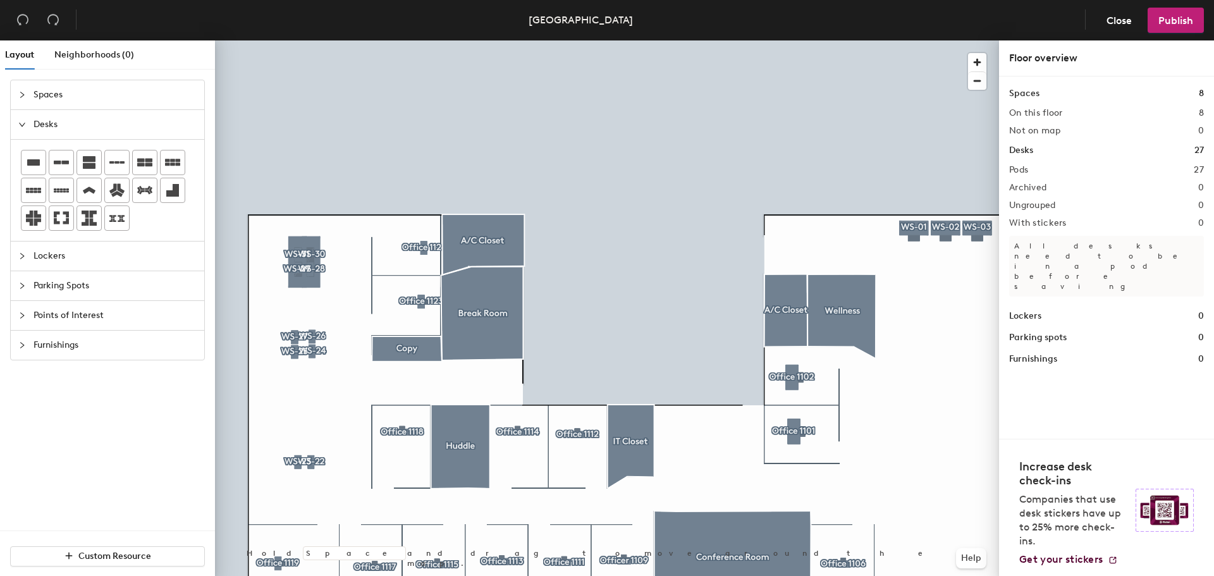
click at [300, 40] on div at bounding box center [607, 40] width 784 height 0
drag, startPoint x: 332, startPoint y: 295, endPoint x: 323, endPoint y: 293, distance: 8.9
click at [286, 40] on div at bounding box center [607, 40] width 784 height 0
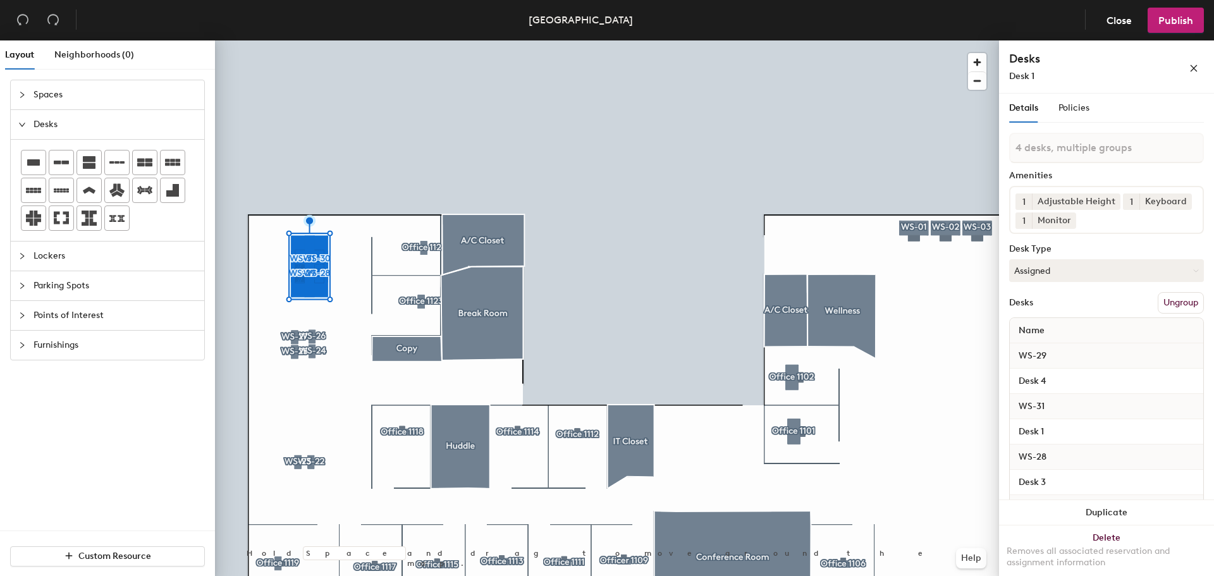
click at [378, 40] on div at bounding box center [607, 40] width 784 height 0
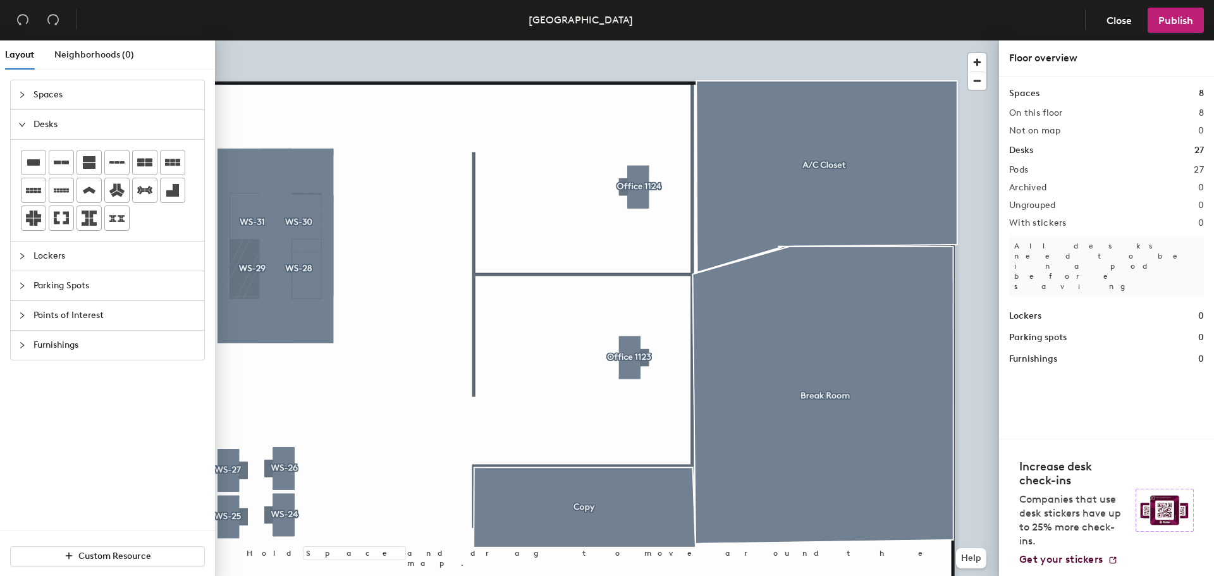
click at [405, 40] on div at bounding box center [607, 40] width 784 height 0
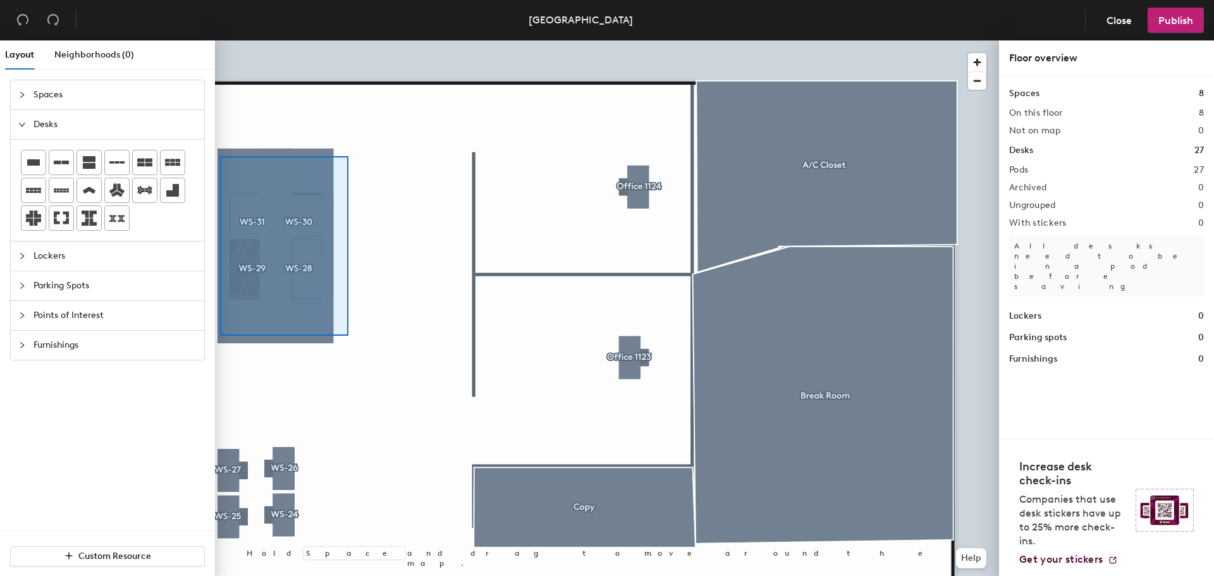
click at [220, 40] on div at bounding box center [607, 40] width 784 height 0
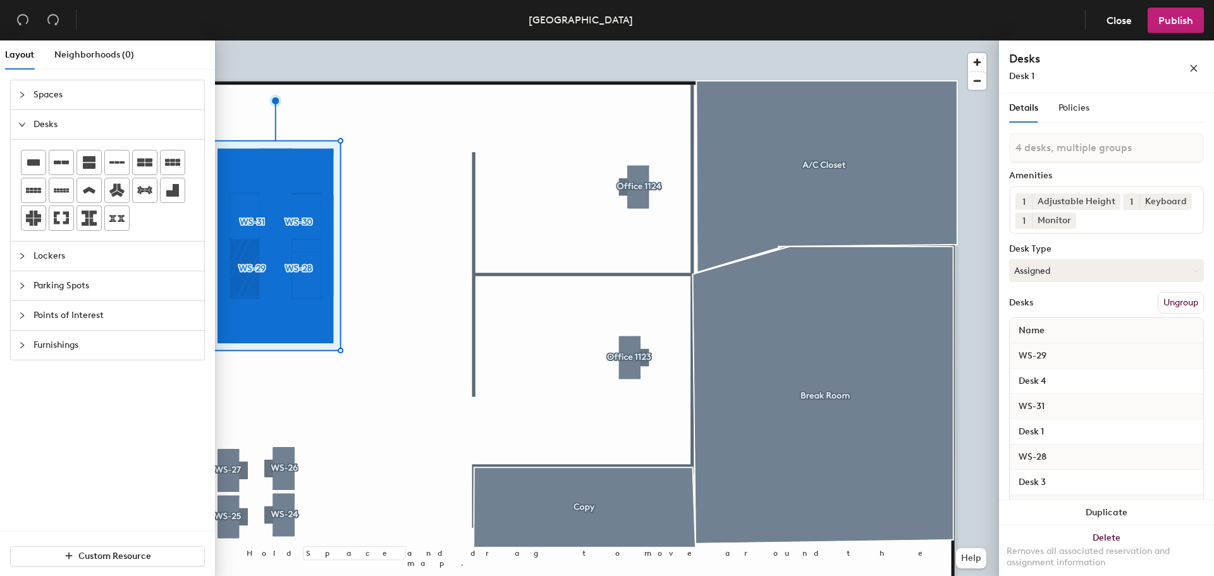
click at [1186, 314] on button "Ungroup" at bounding box center [1181, 302] width 46 height 21
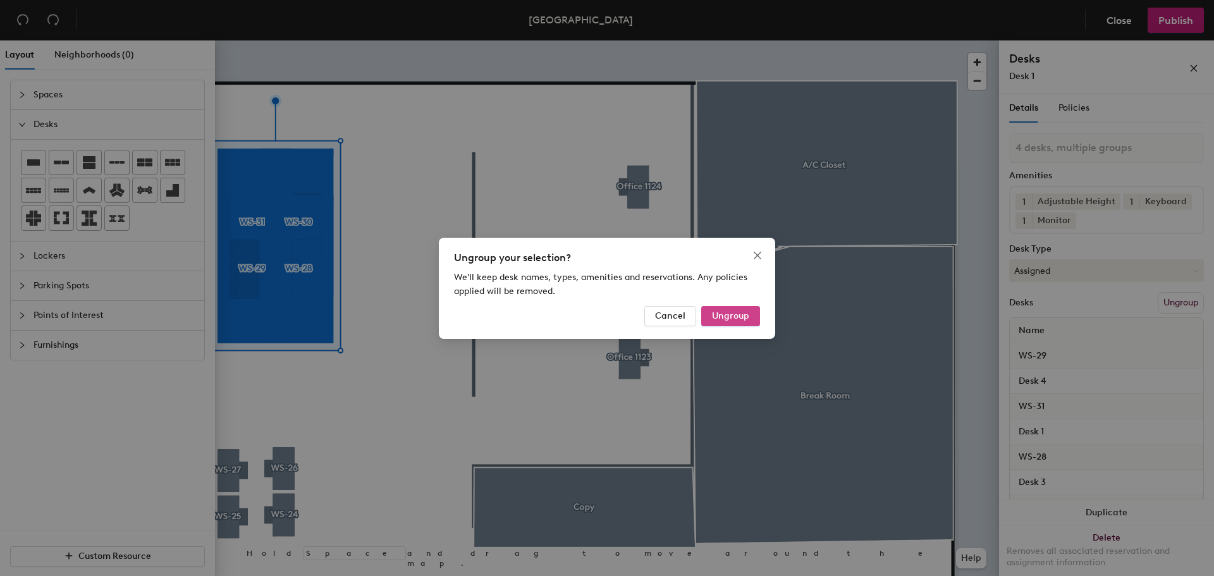
click at [739, 321] on button "Ungroup" at bounding box center [730, 316] width 59 height 20
type input "4 desks"
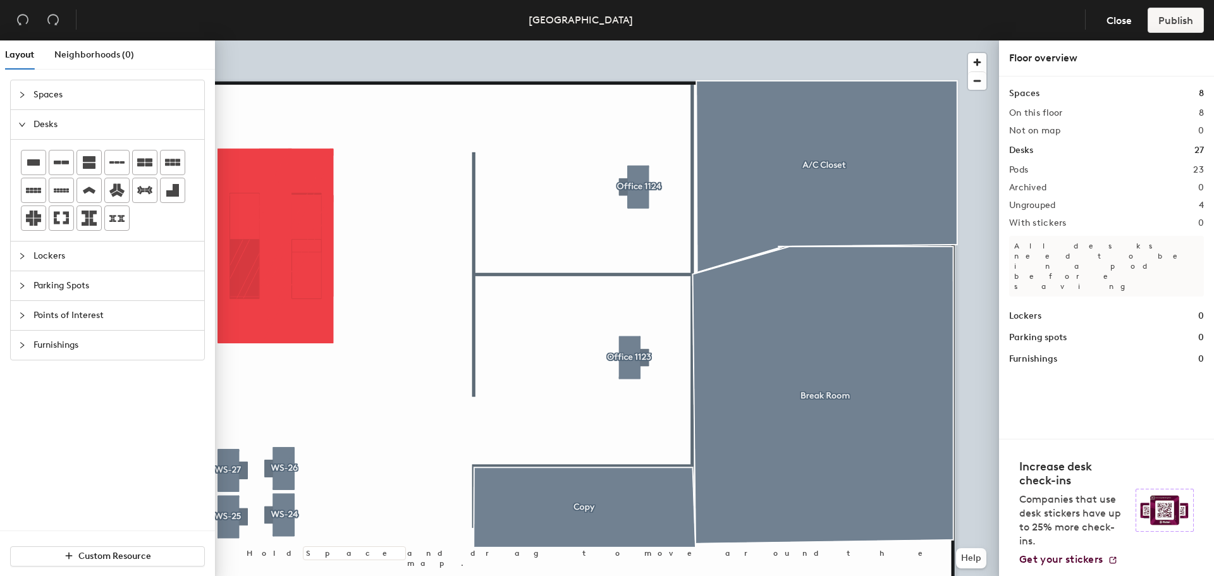
click at [420, 40] on div at bounding box center [607, 40] width 784 height 0
click at [339, 40] on div at bounding box center [607, 40] width 784 height 0
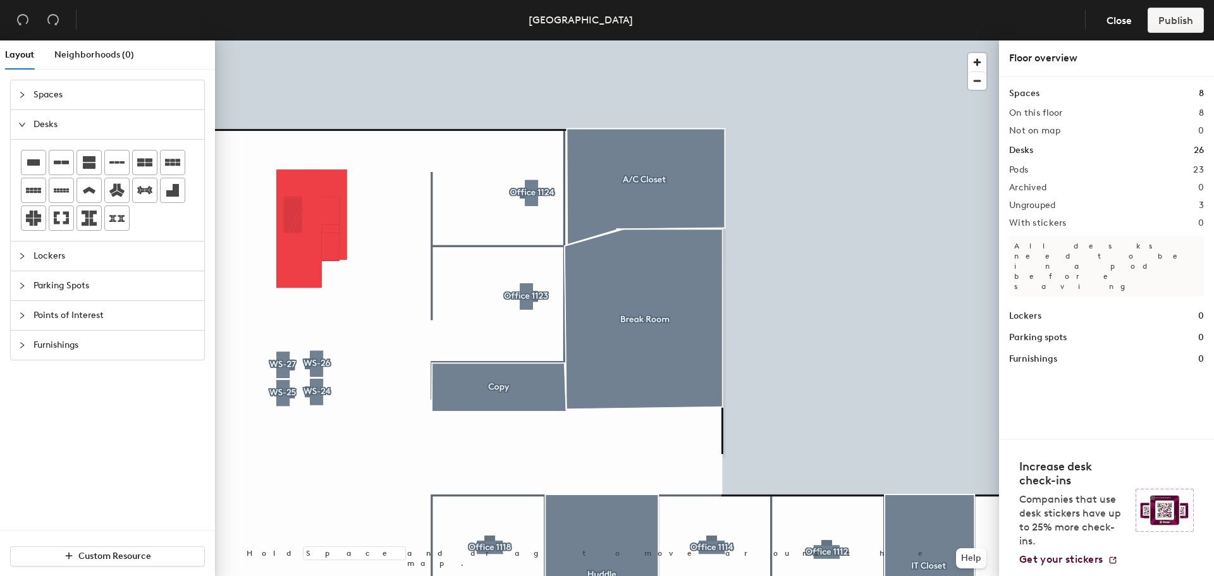
click at [299, 40] on div at bounding box center [607, 40] width 784 height 0
click at [329, 40] on div at bounding box center [607, 40] width 784 height 0
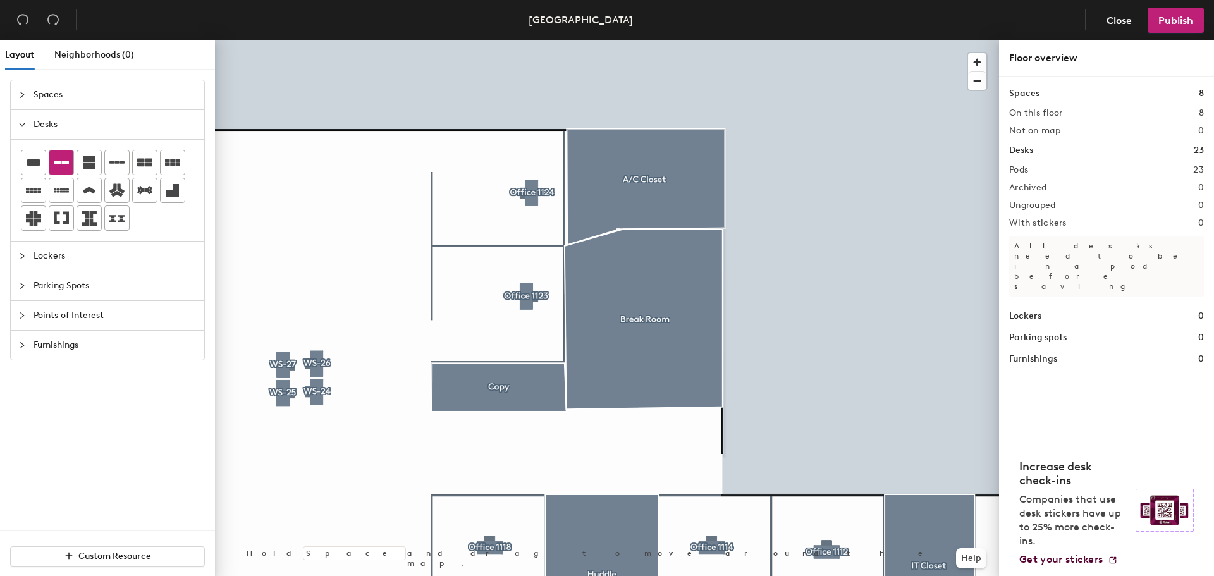
click at [60, 157] on icon at bounding box center [61, 162] width 15 height 15
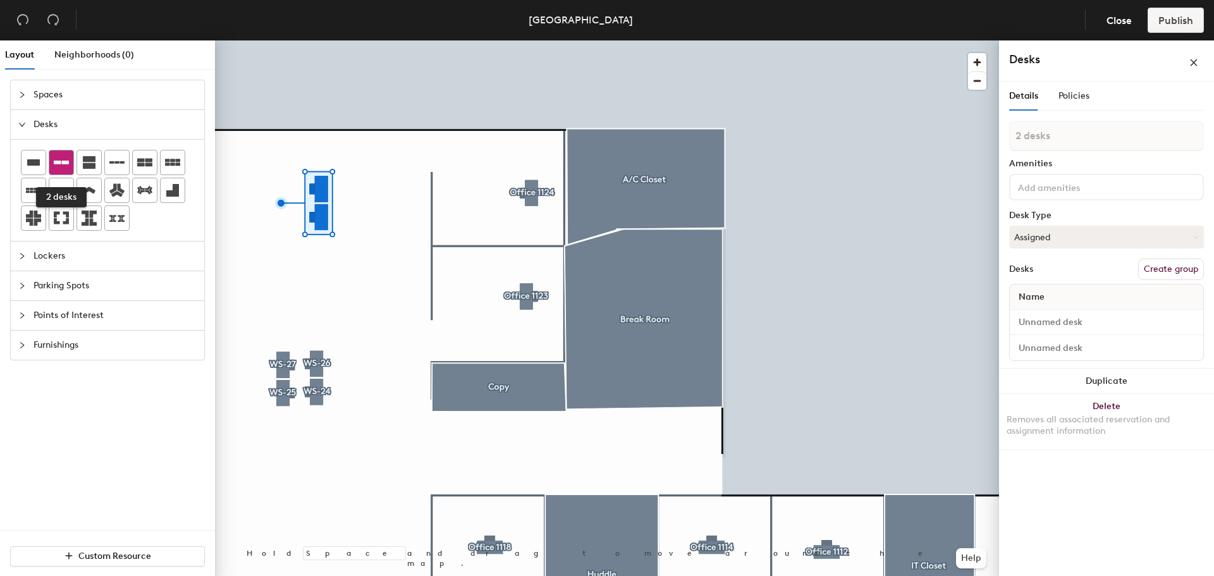
click at [64, 163] on icon at bounding box center [61, 162] width 15 height 15
click at [312, 40] on div at bounding box center [607, 40] width 784 height 0
type input "1 desk"
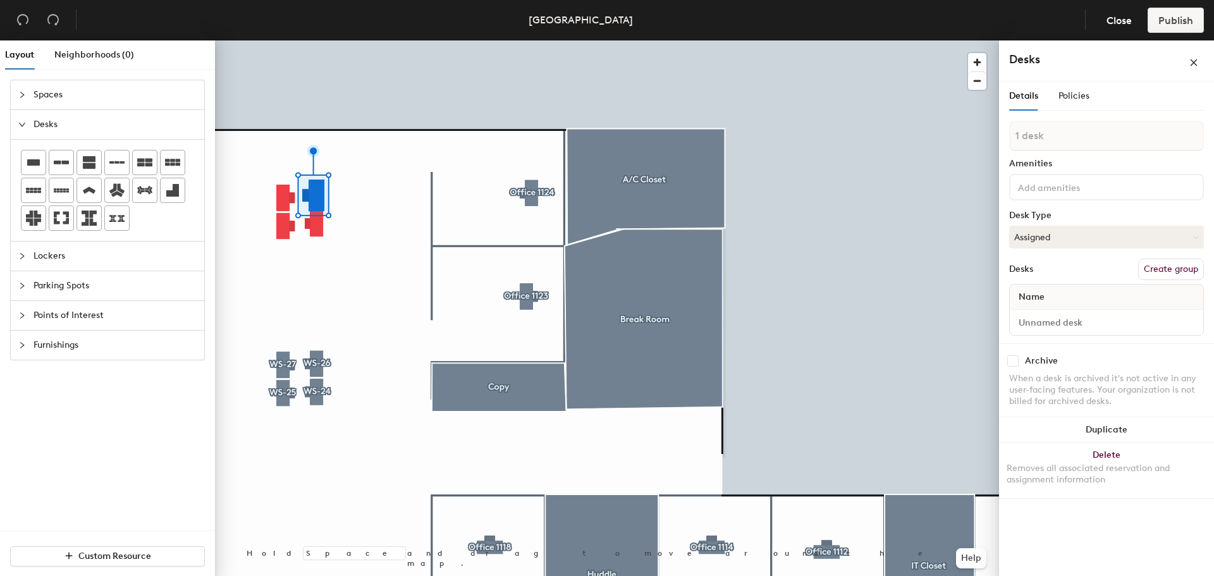
click at [318, 40] on div at bounding box center [607, 40] width 784 height 0
click at [279, 40] on div at bounding box center [607, 40] width 784 height 0
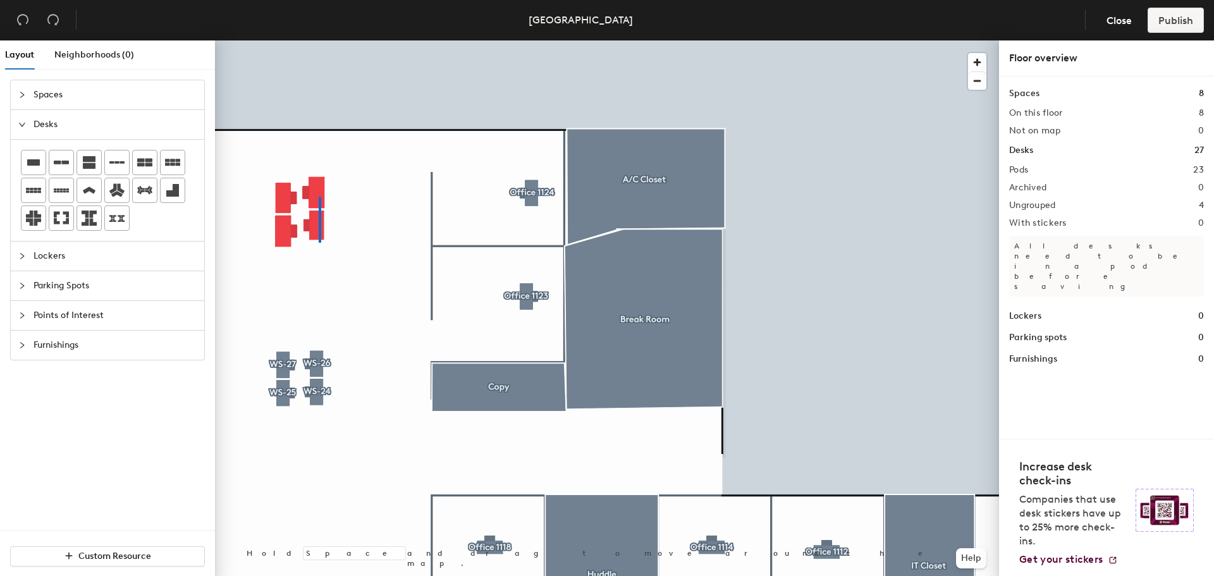
click at [318, 40] on div at bounding box center [607, 40] width 784 height 0
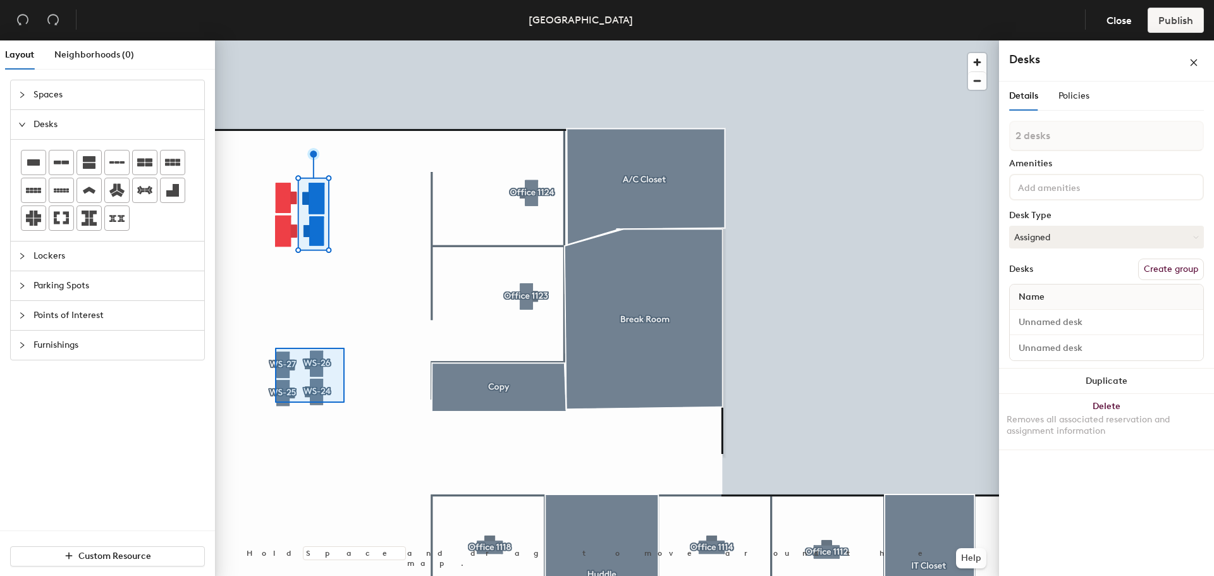
click at [275, 40] on div at bounding box center [607, 40] width 784 height 0
type input "4 desks, multiple groups"
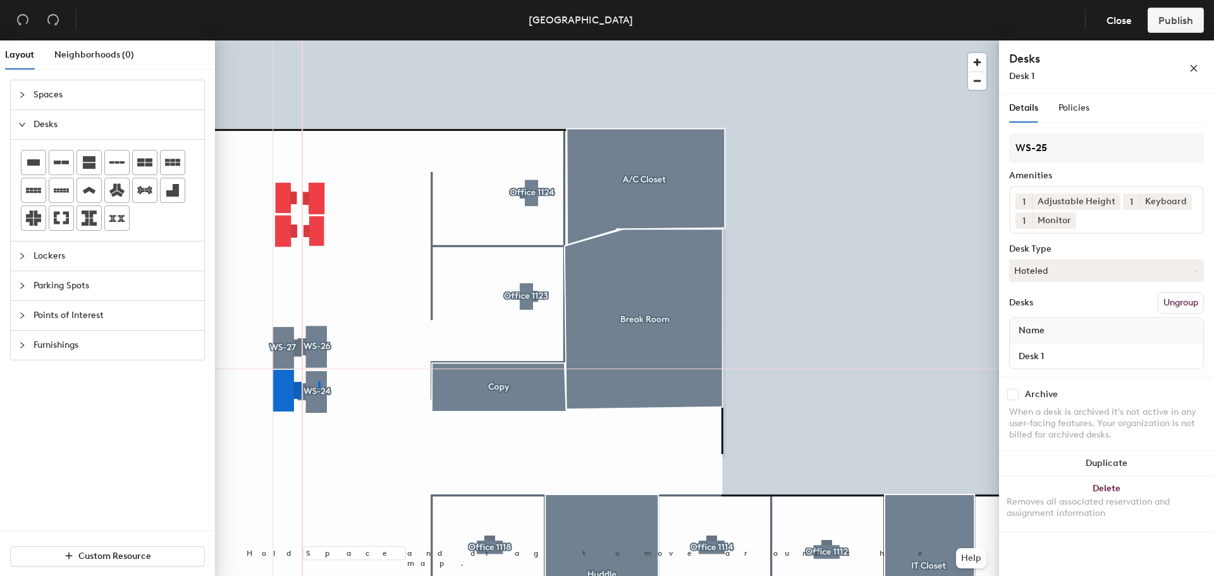
click at [319, 40] on div at bounding box center [607, 40] width 784 height 0
click at [378, 40] on div at bounding box center [607, 40] width 784 height 0
click at [356, 40] on div at bounding box center [607, 40] width 784 height 0
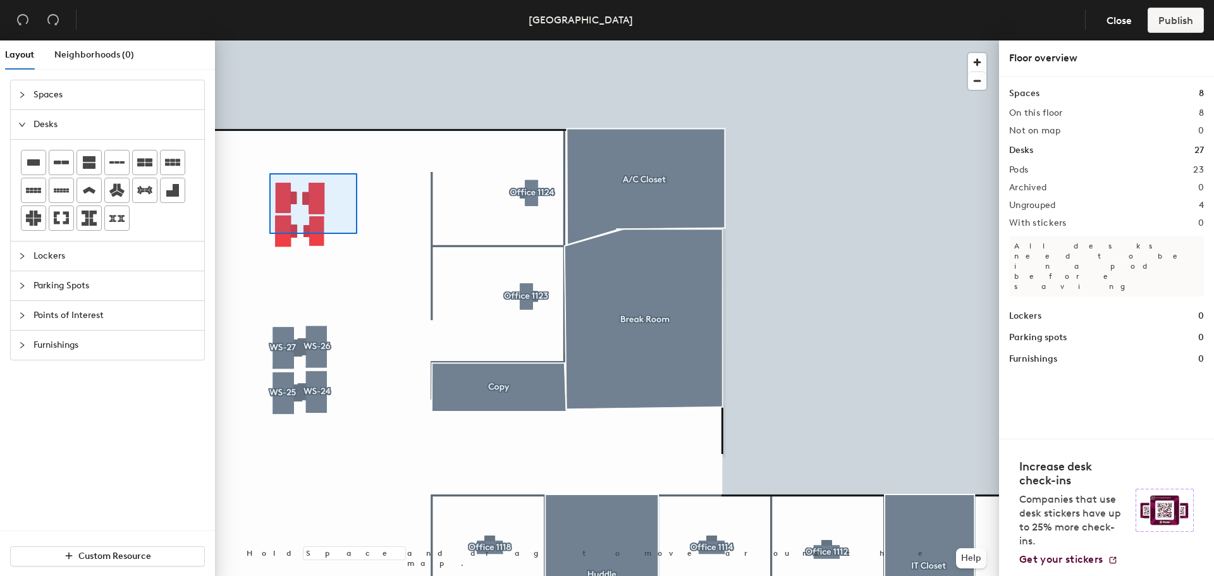
click at [254, 40] on div at bounding box center [607, 40] width 784 height 0
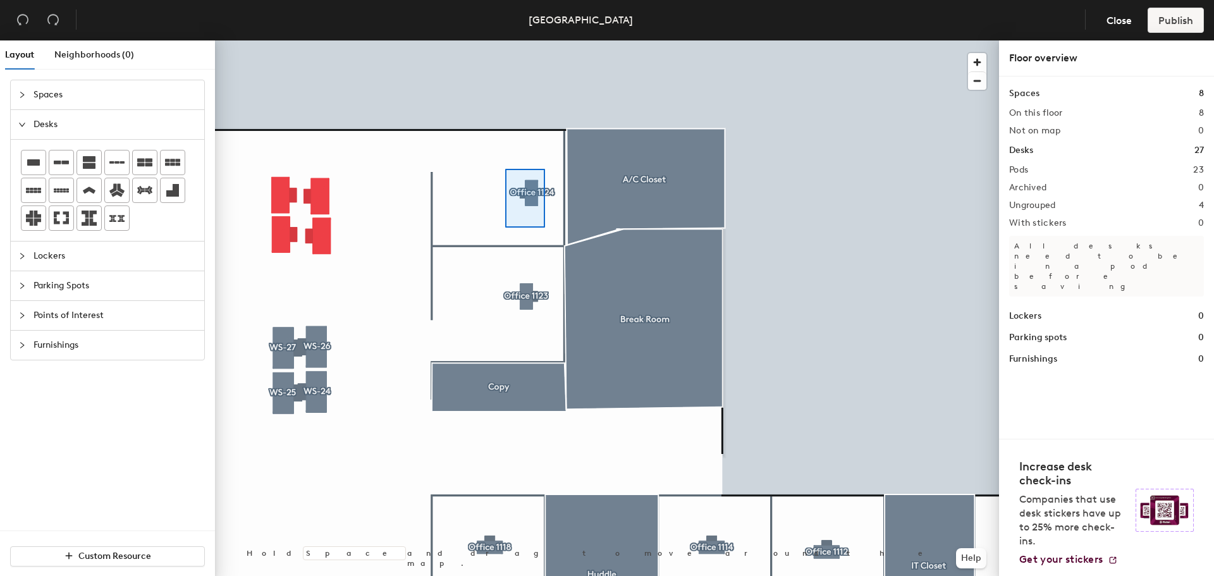
click at [504, 40] on div at bounding box center [607, 40] width 784 height 0
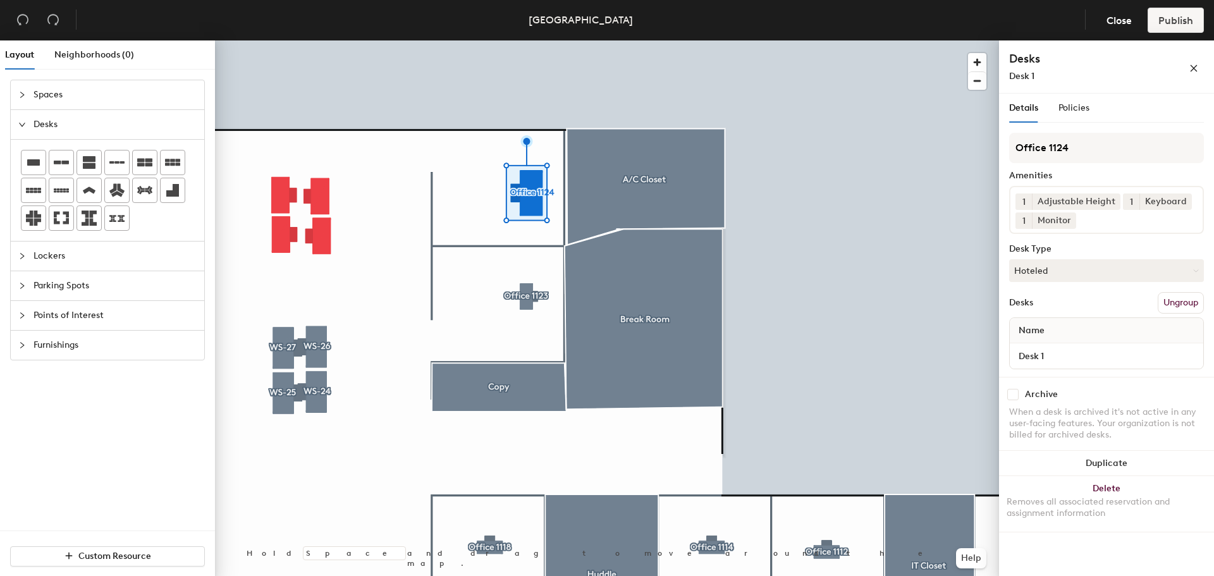
click at [433, 40] on div at bounding box center [607, 40] width 784 height 0
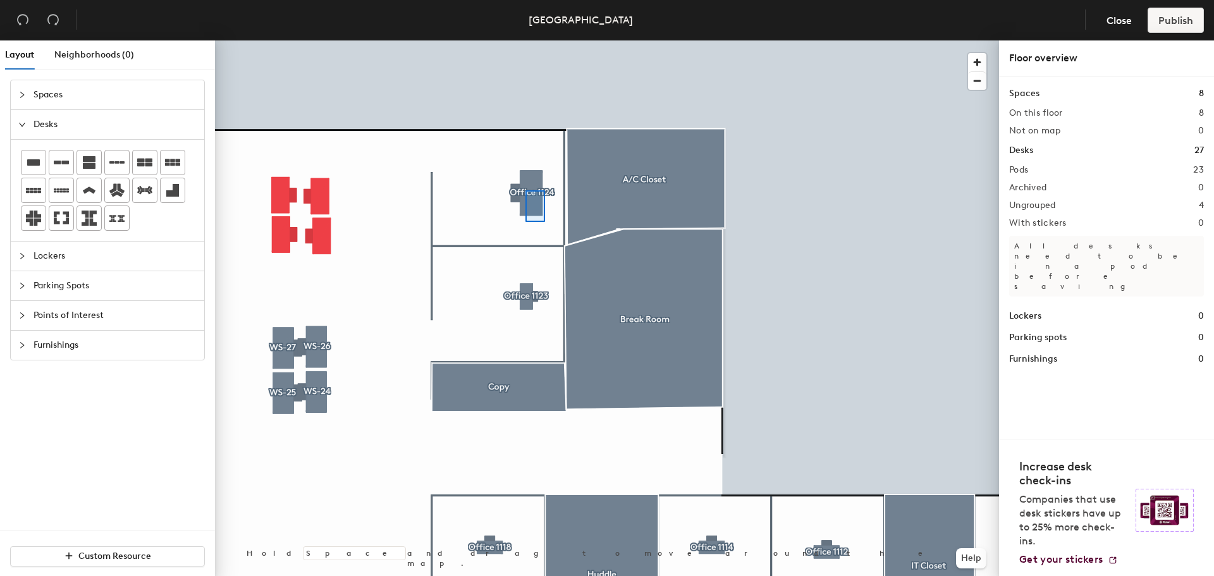
click at [525, 40] on div at bounding box center [607, 40] width 784 height 0
click at [518, 40] on div at bounding box center [607, 40] width 784 height 0
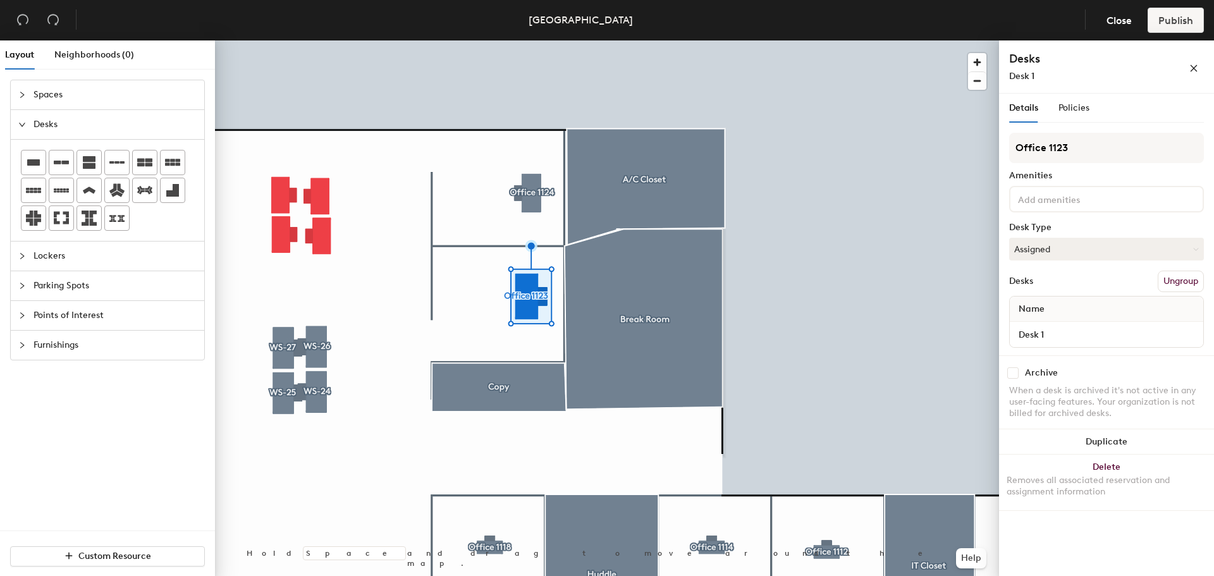
click at [803, 40] on div at bounding box center [607, 40] width 784 height 0
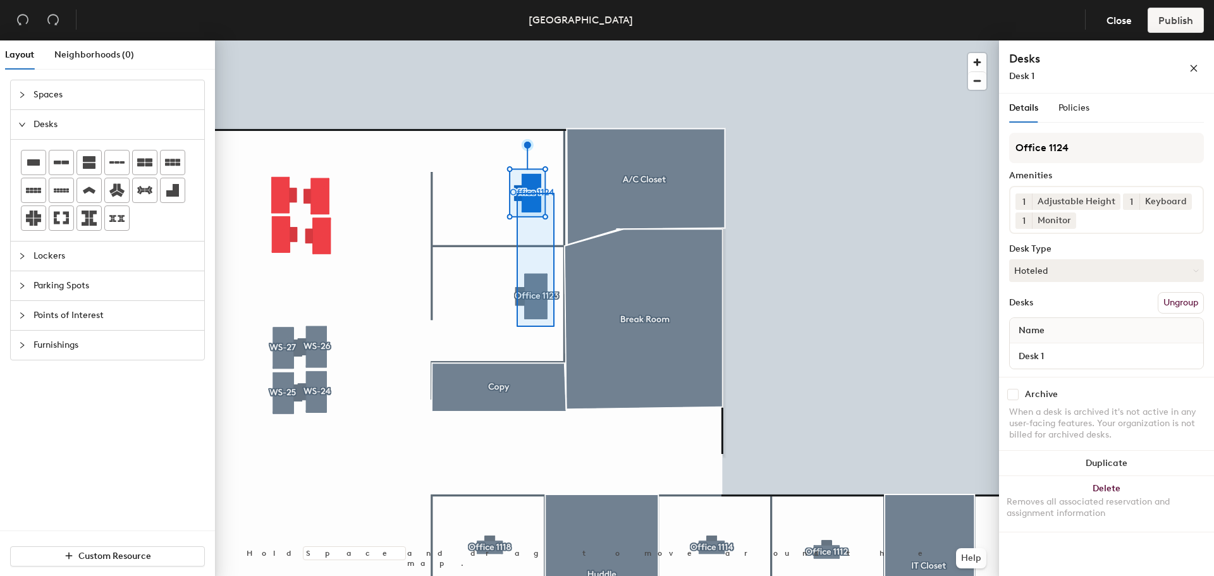
click at [517, 40] on div at bounding box center [607, 40] width 784 height 0
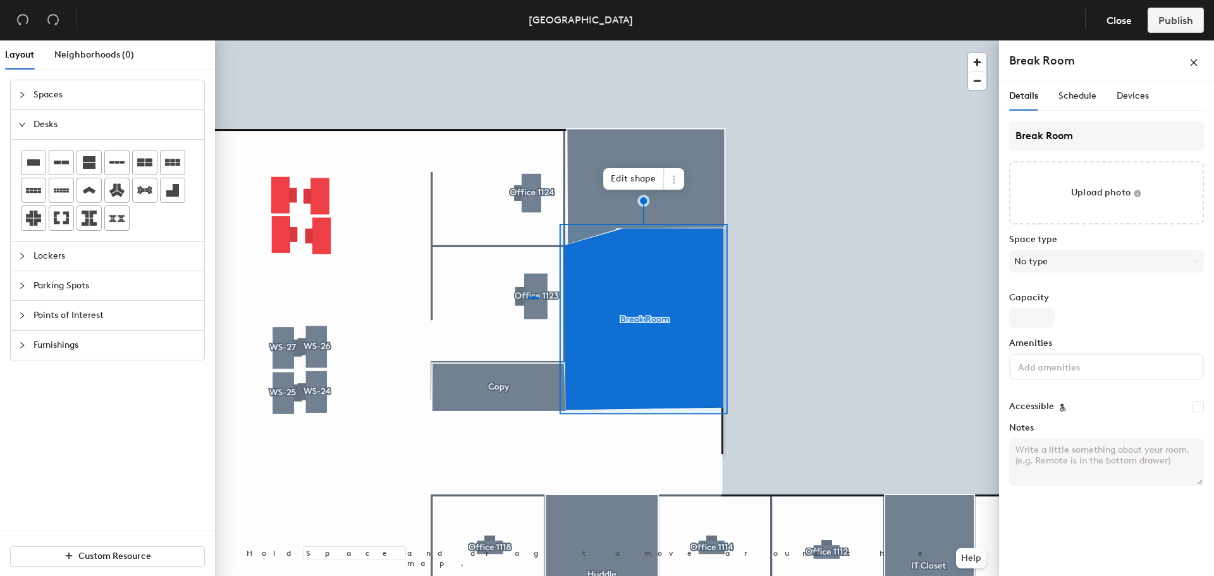
click at [528, 40] on div at bounding box center [607, 40] width 784 height 0
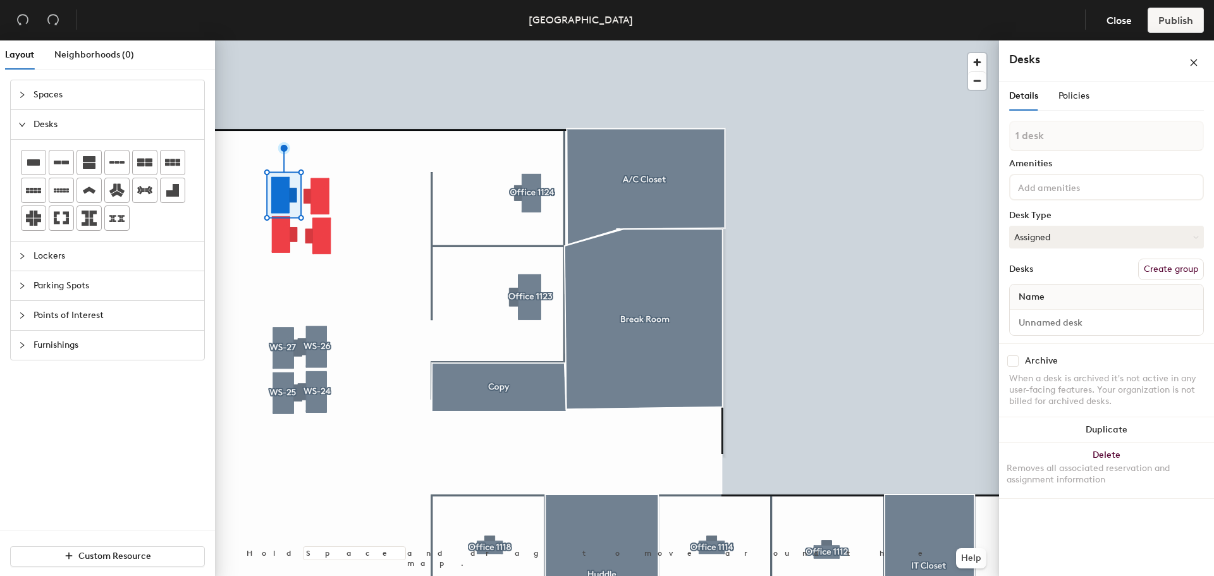
click at [1178, 266] on button "Create group" at bounding box center [1171, 269] width 66 height 21
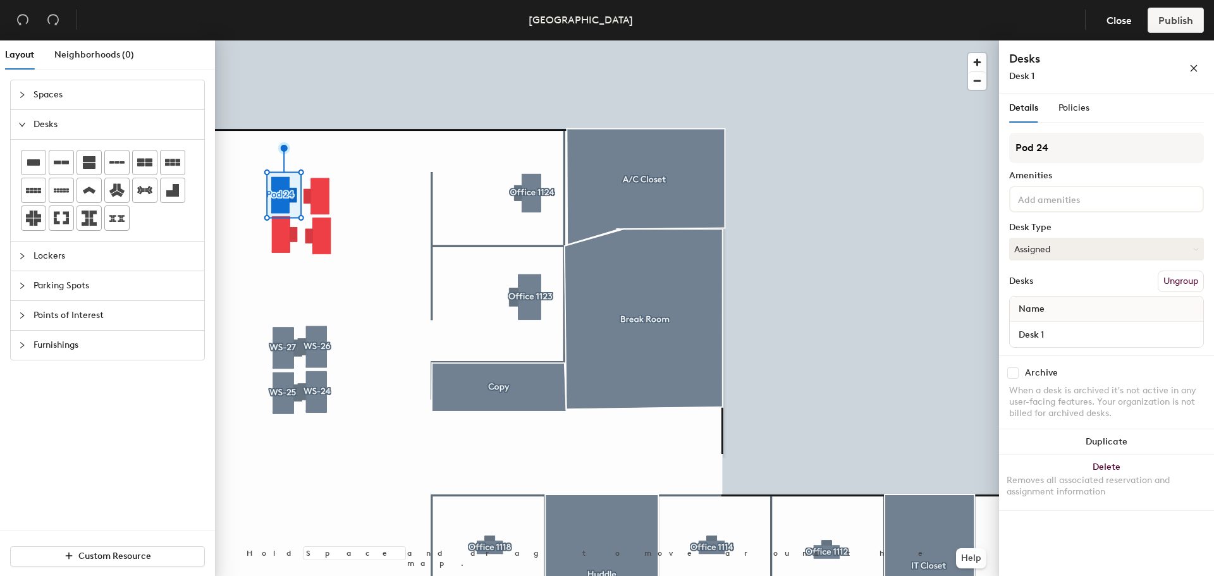
click at [984, 145] on div "Layout Neighborhoods (0) Spaces Desks Lockers Parking Spots Points of Interest …" at bounding box center [607, 310] width 1214 height 541
type input "WS-31"
click at [1071, 199] on input at bounding box center [1072, 198] width 114 height 15
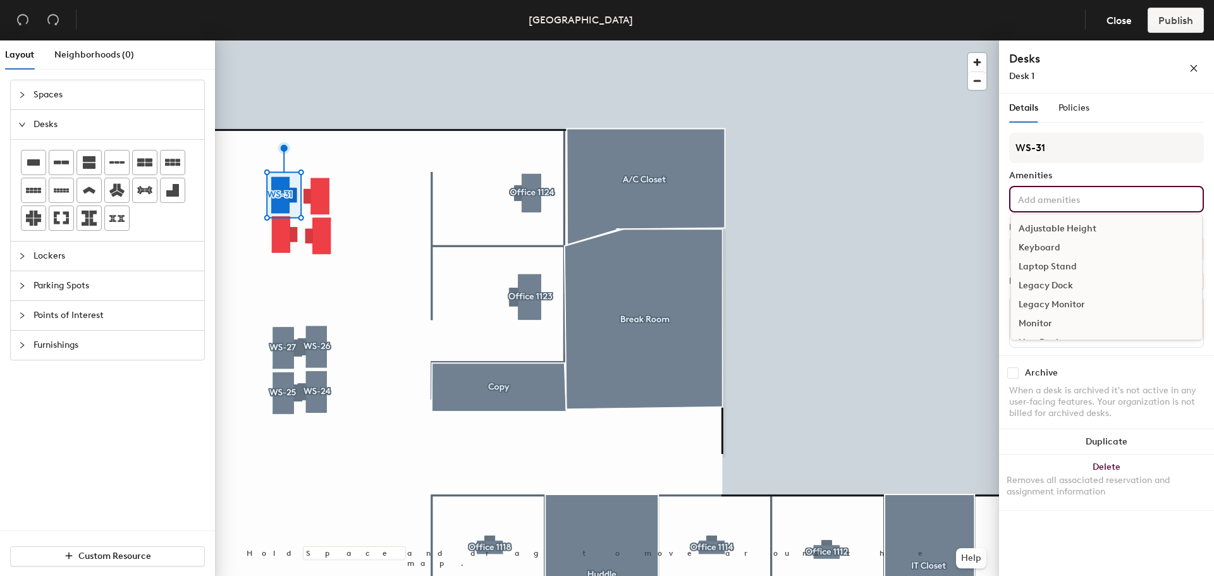
click at [1045, 235] on div "Adjustable Height" at bounding box center [1106, 228] width 191 height 19
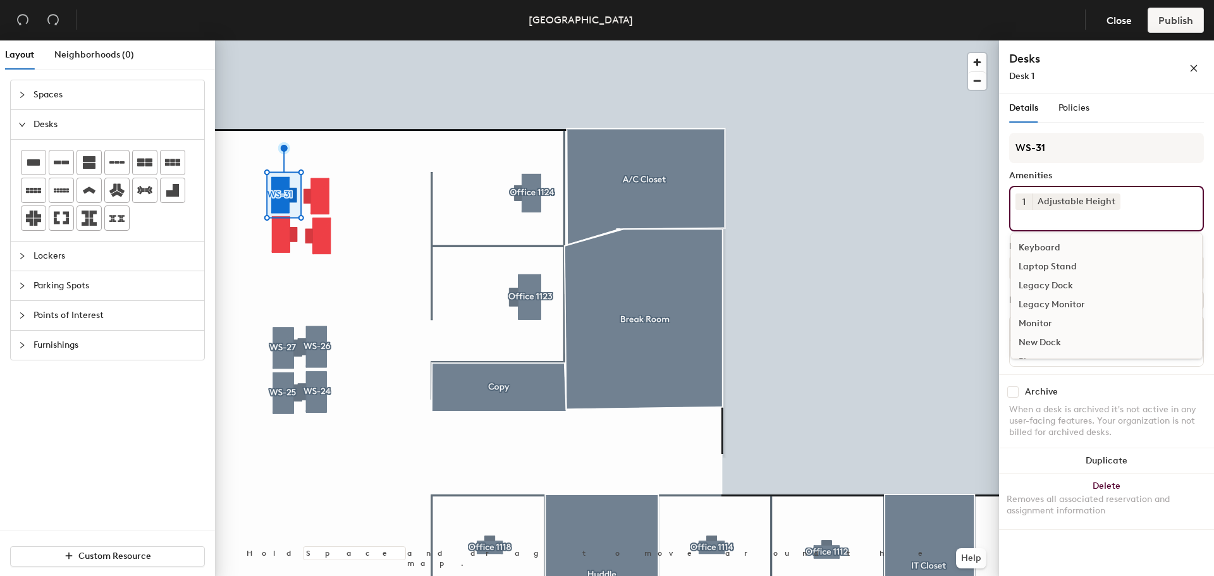
click at [1045, 243] on div "Keyboard" at bounding box center [1106, 247] width 191 height 19
click at [1041, 295] on div "Laptop Stand Legacy Dock Legacy Monitor Monitor New Dock Phone Push Down Dock" at bounding box center [1106, 296] width 192 height 126
click at [1046, 298] on div "Monitor" at bounding box center [1106, 304] width 191 height 19
click at [1121, 387] on div "Archive When a desk is archived it's not active in any user-facing features. Yo…" at bounding box center [1106, 416] width 215 height 79
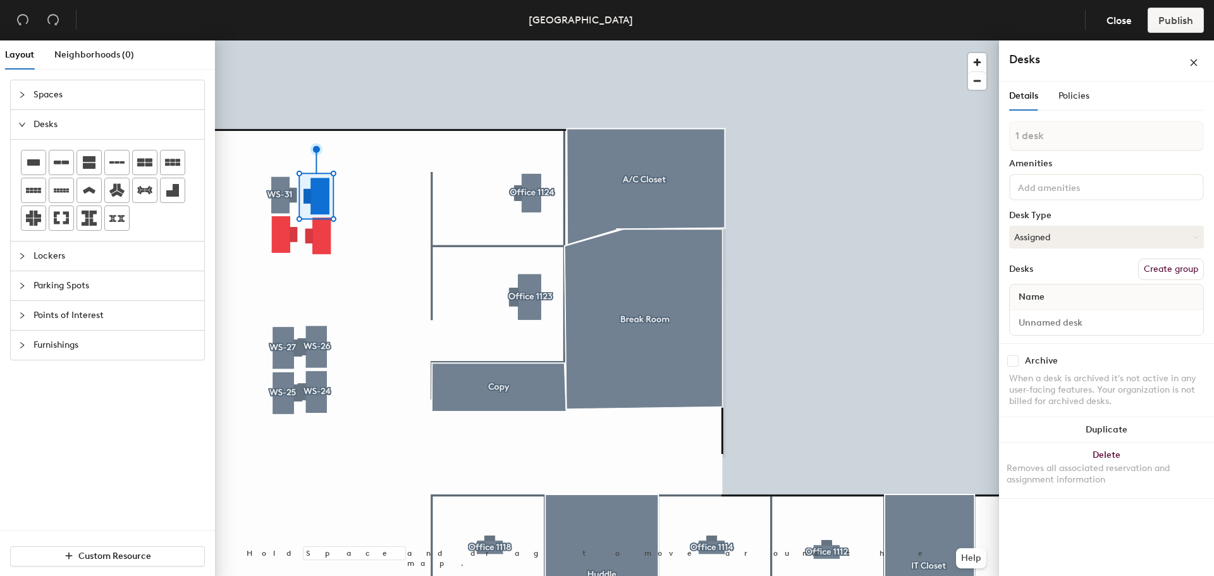
click at [1170, 264] on button "Create group" at bounding box center [1171, 269] width 66 height 21
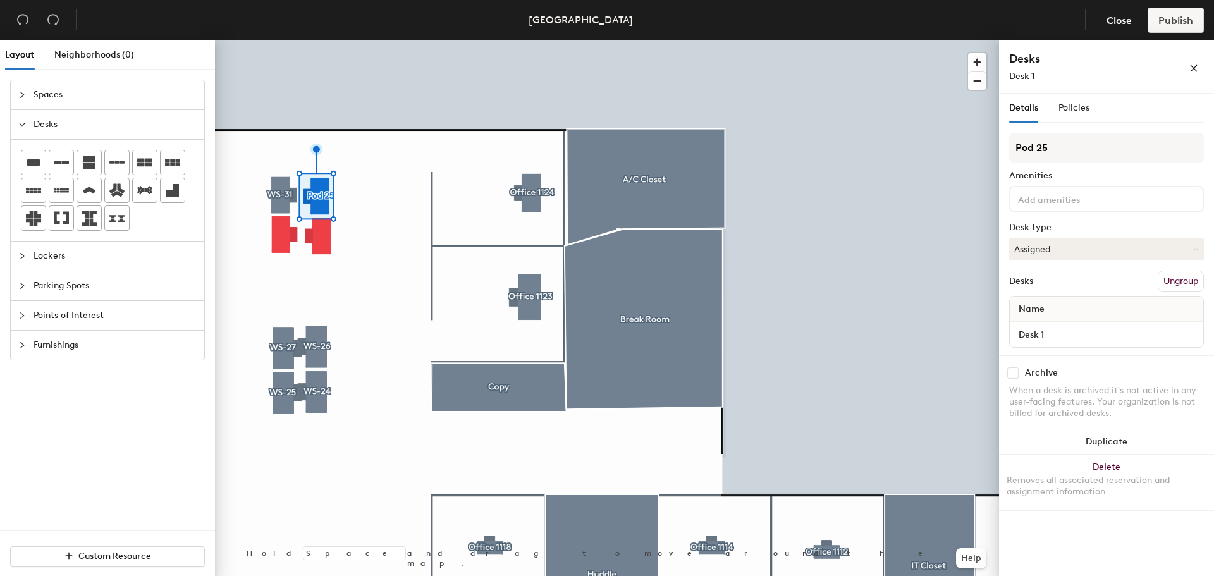
click at [960, 142] on div "Layout Neighborhoods (0) Spaces Desks Lockers Parking Spots Points of Interest …" at bounding box center [607, 310] width 1214 height 541
type input "WS-30"
click at [1027, 190] on div at bounding box center [1106, 199] width 195 height 27
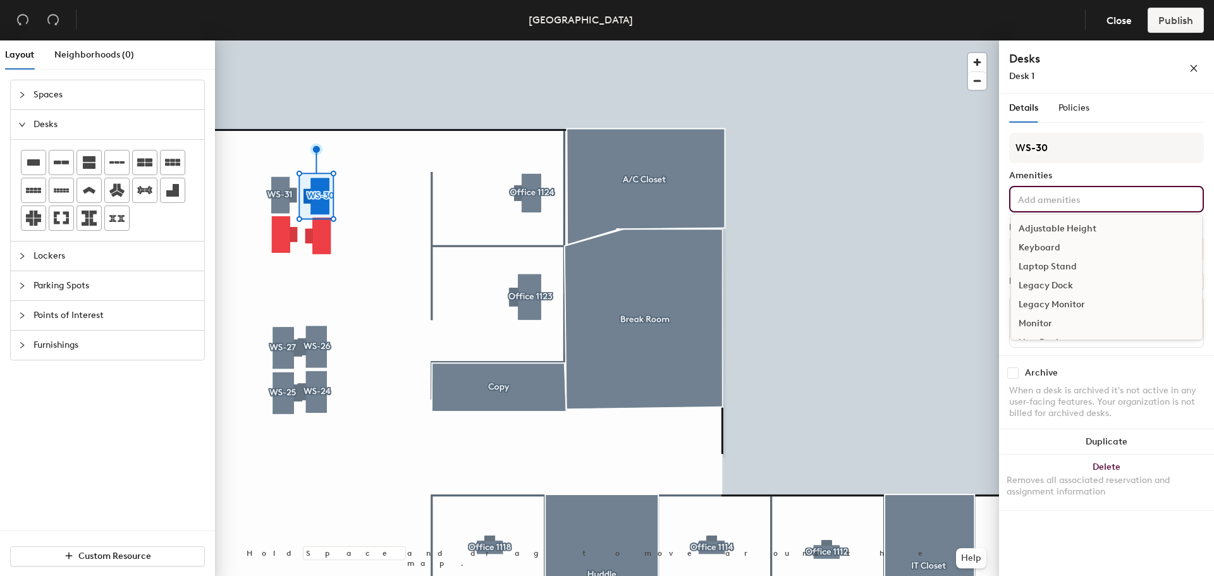
click at [1049, 227] on div "Adjustable Height" at bounding box center [1106, 228] width 191 height 19
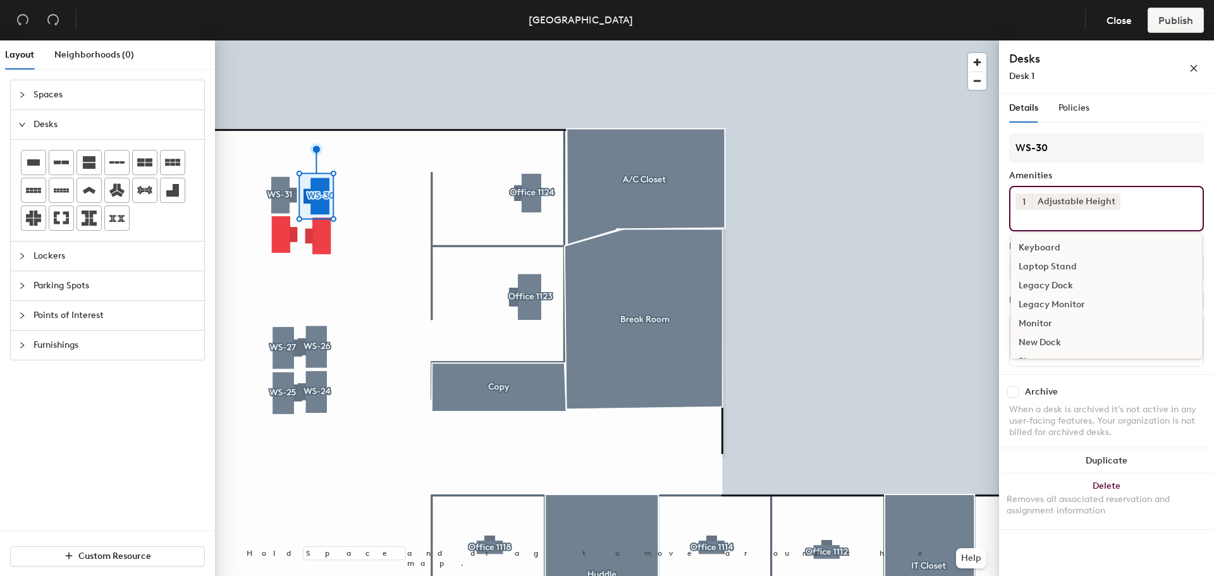
click at [1039, 245] on div "Keyboard" at bounding box center [1106, 247] width 191 height 19
click at [1039, 295] on div "Legacy Monitor" at bounding box center [1106, 285] width 191 height 19
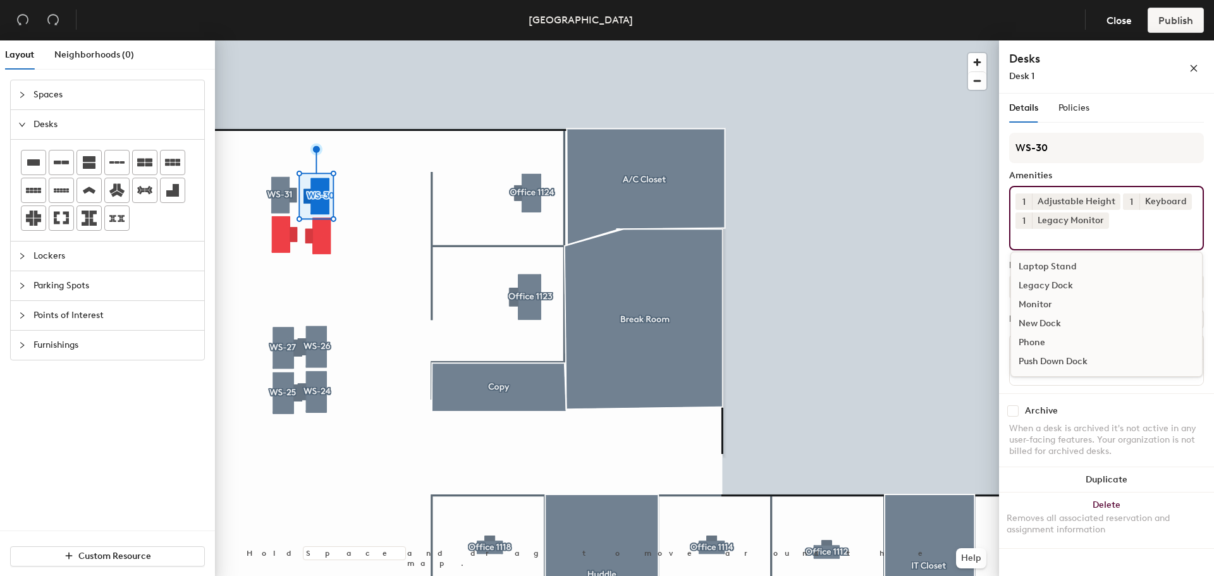
drag, startPoint x: 1120, startPoint y: 409, endPoint x: 1110, endPoint y: 398, distance: 14.8
click at [1120, 408] on div "Archive" at bounding box center [1106, 410] width 195 height 11
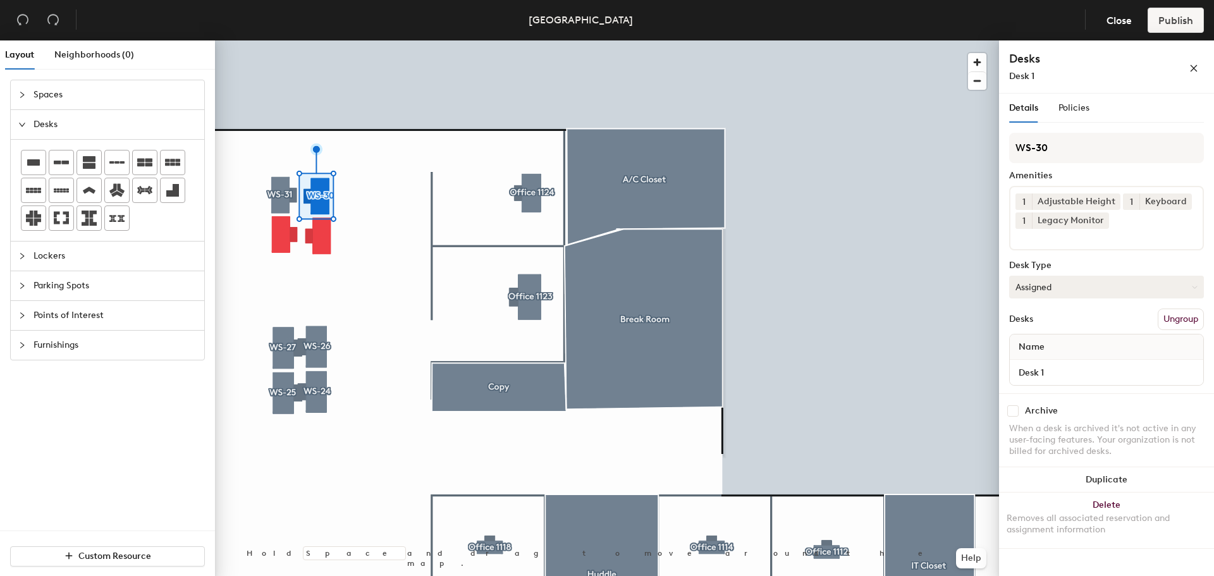
click at [1028, 292] on button "Assigned" at bounding box center [1106, 287] width 195 height 23
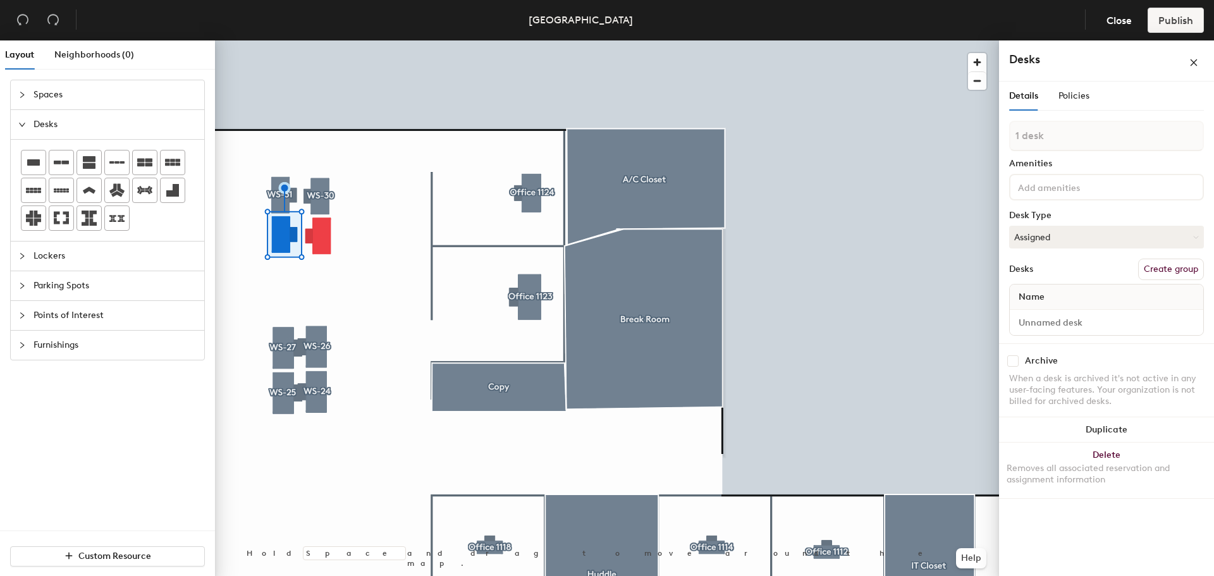
click at [1163, 266] on button "Create group" at bounding box center [1171, 269] width 66 height 21
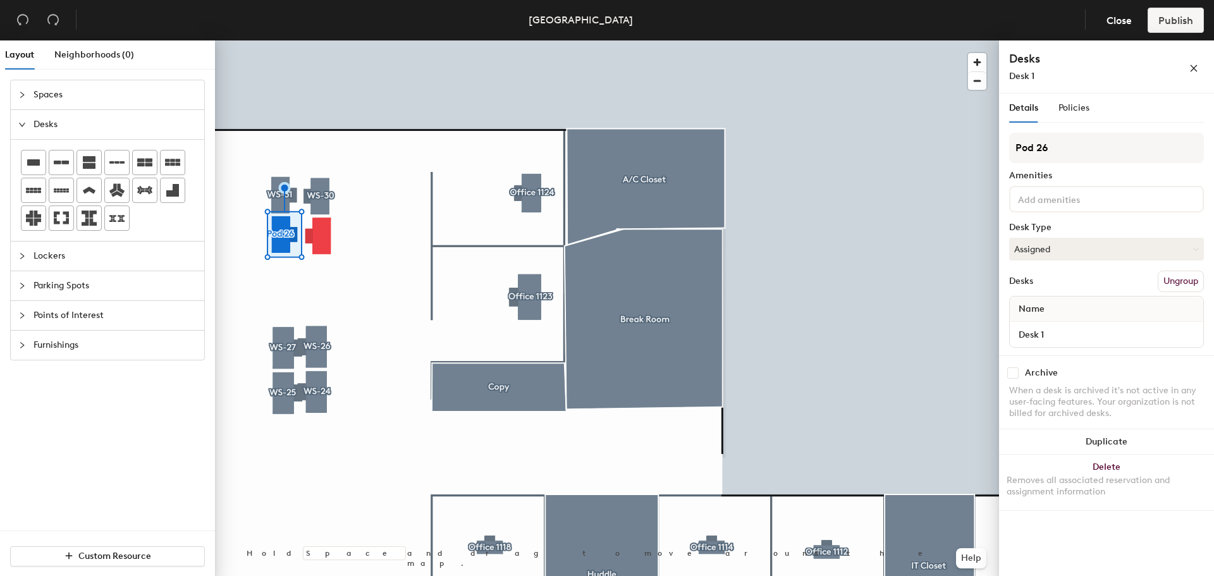
click at [965, 137] on div "Layout Neighborhoods (0) Spaces Desks Lockers Parking Spots Points of Interest …" at bounding box center [607, 310] width 1214 height 541
type input "WS-29"
click at [1075, 190] on div at bounding box center [1106, 199] width 195 height 27
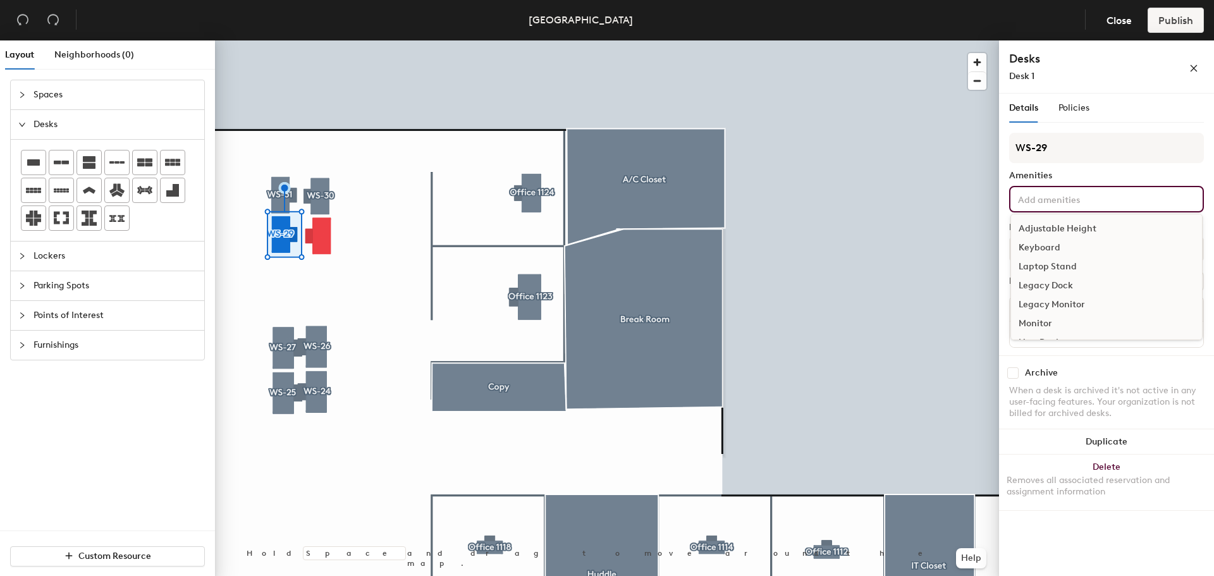
click at [1061, 225] on div "Adjustable Height" at bounding box center [1106, 228] width 191 height 19
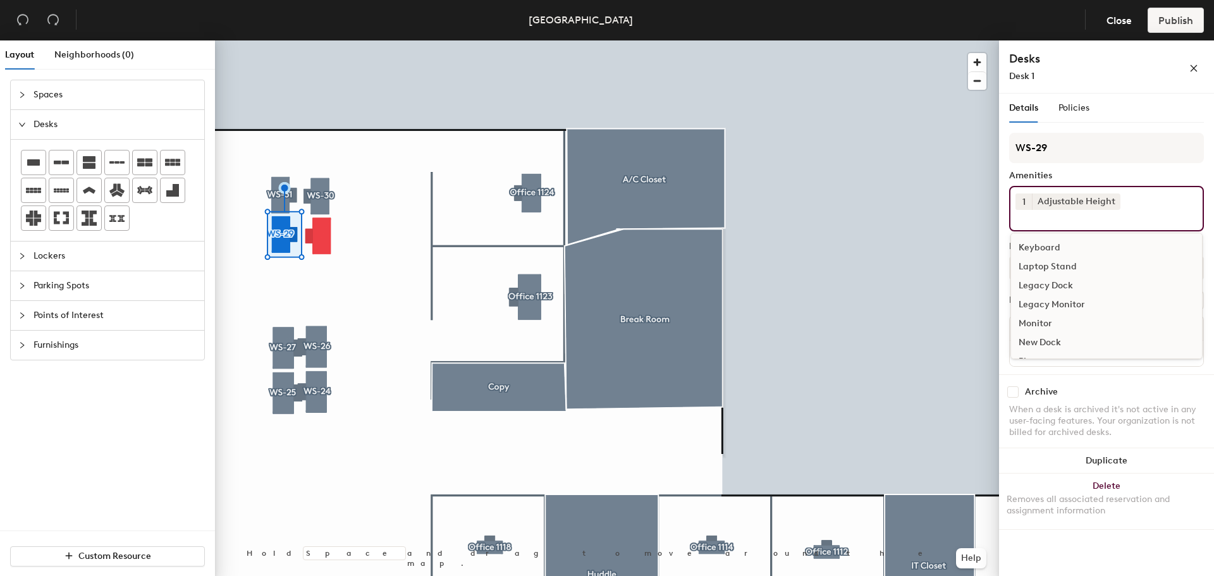
click at [1051, 242] on div "Keyboard" at bounding box center [1106, 247] width 191 height 19
click at [1039, 298] on div "Monitor" at bounding box center [1106, 304] width 191 height 19
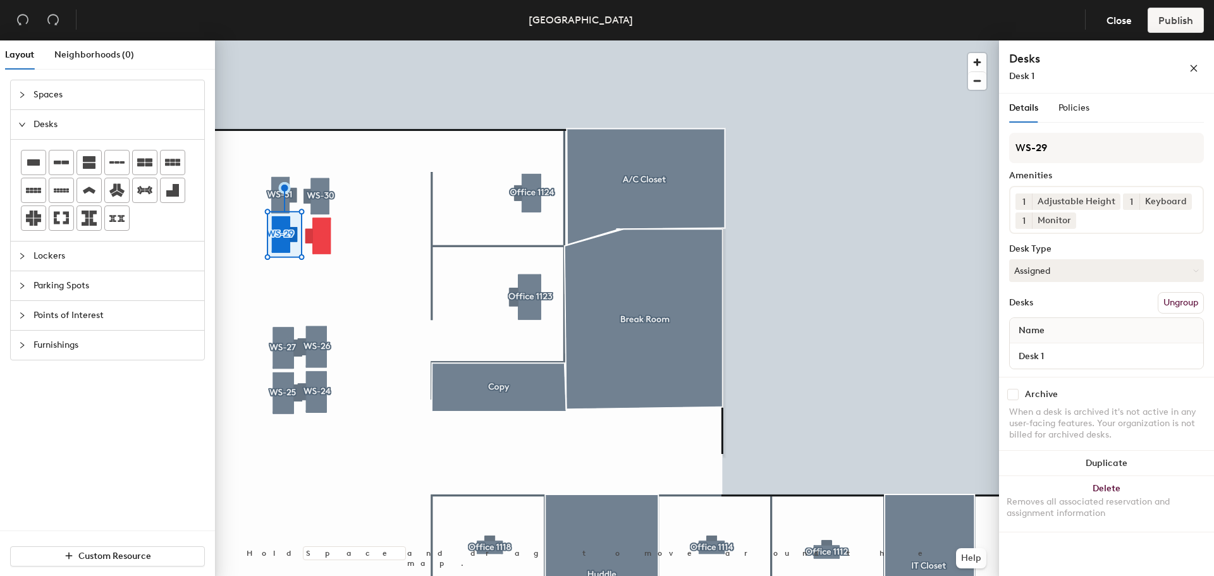
click at [1119, 393] on div "Archive" at bounding box center [1106, 394] width 195 height 11
click at [322, 40] on div at bounding box center [607, 40] width 784 height 0
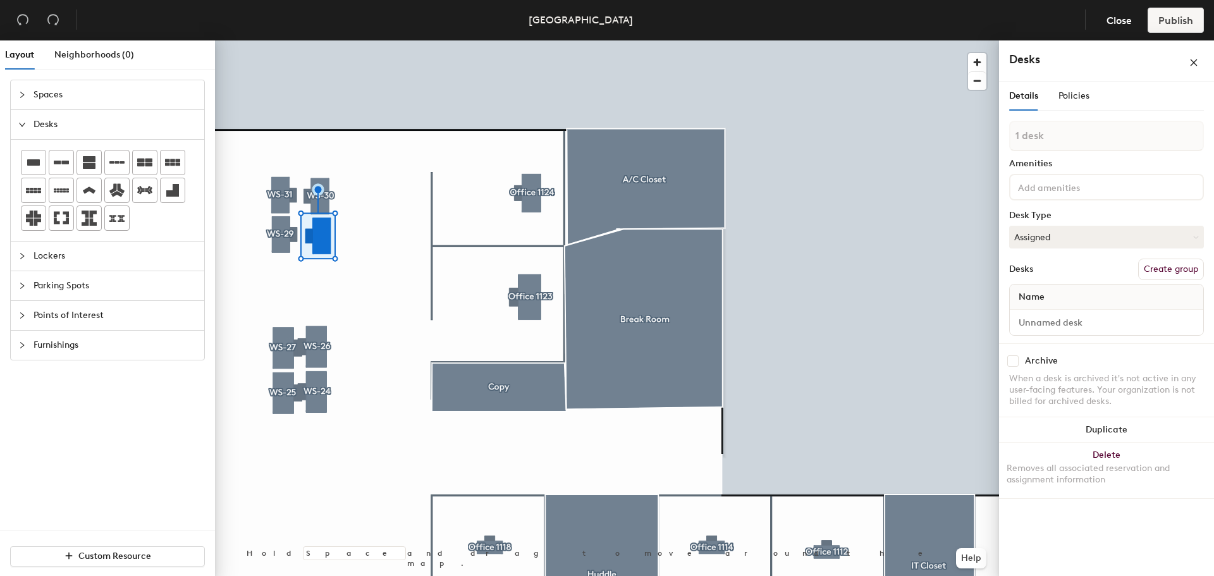
click at [1155, 263] on button "Create group" at bounding box center [1171, 269] width 66 height 21
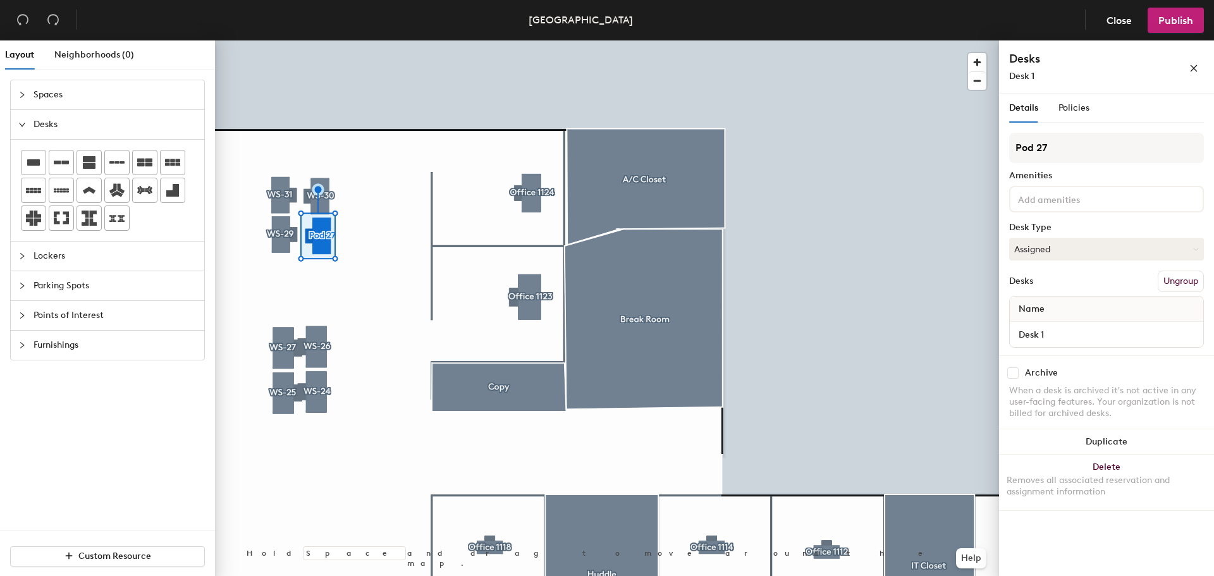
click at [982, 140] on div "Layout Neighborhoods (0) Spaces Desks Lockers Parking Spots Points of Interest …" at bounding box center [607, 310] width 1214 height 541
type input "WS-28"
click at [1060, 200] on input at bounding box center [1072, 198] width 114 height 15
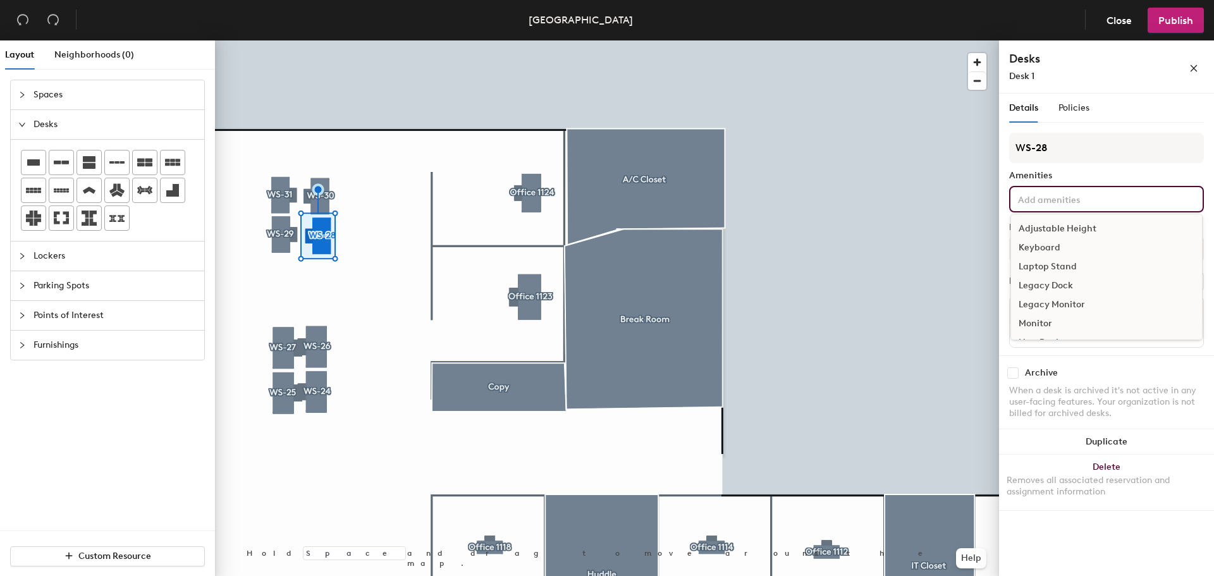
click at [1050, 226] on div "Adjustable Height" at bounding box center [1106, 228] width 191 height 19
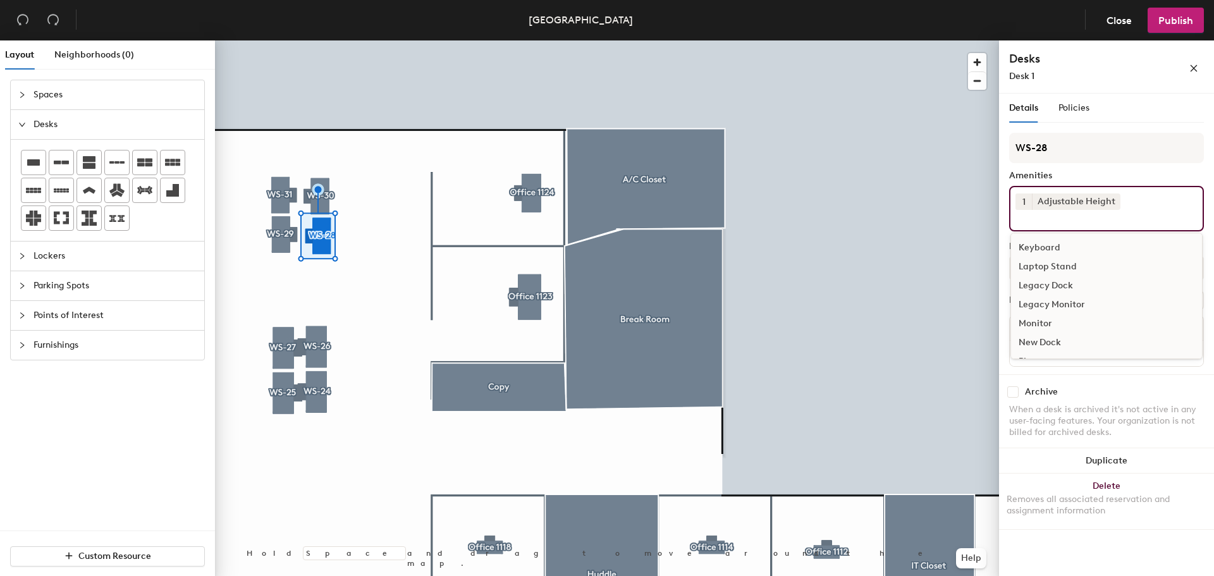
click at [1045, 239] on div "Keyboard" at bounding box center [1106, 247] width 191 height 19
click at [1046, 300] on div "Monitor" at bounding box center [1106, 304] width 191 height 19
click at [1103, 377] on div "Archive When a desk is archived it's not active in any user-facing features. Yo…" at bounding box center [1106, 416] width 215 height 79
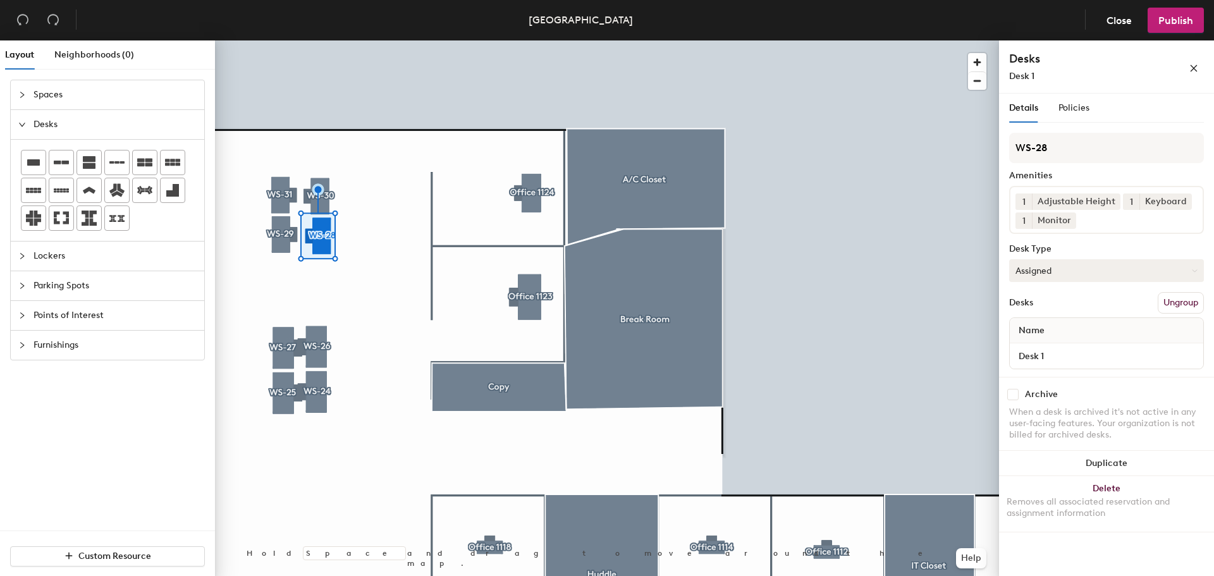
click at [1064, 262] on button "Assigned" at bounding box center [1106, 270] width 195 height 23
click at [1046, 345] on div "Hoteled" at bounding box center [1073, 347] width 126 height 19
click at [359, 40] on div at bounding box center [607, 40] width 784 height 0
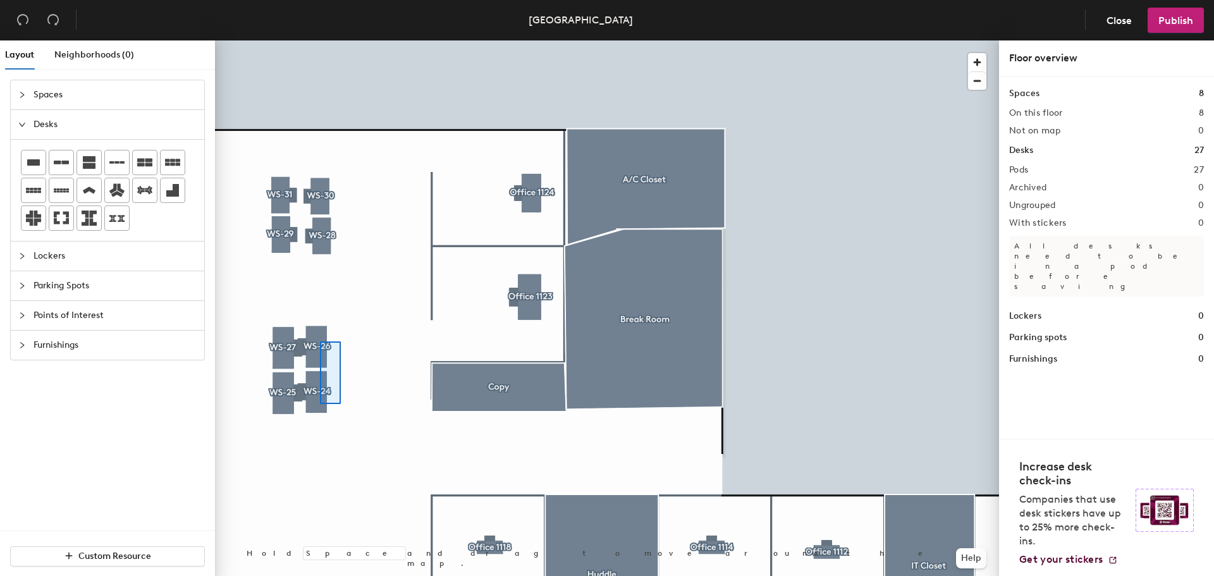
click at [317, 40] on div at bounding box center [607, 40] width 784 height 0
click at [334, 40] on div at bounding box center [607, 40] width 784 height 0
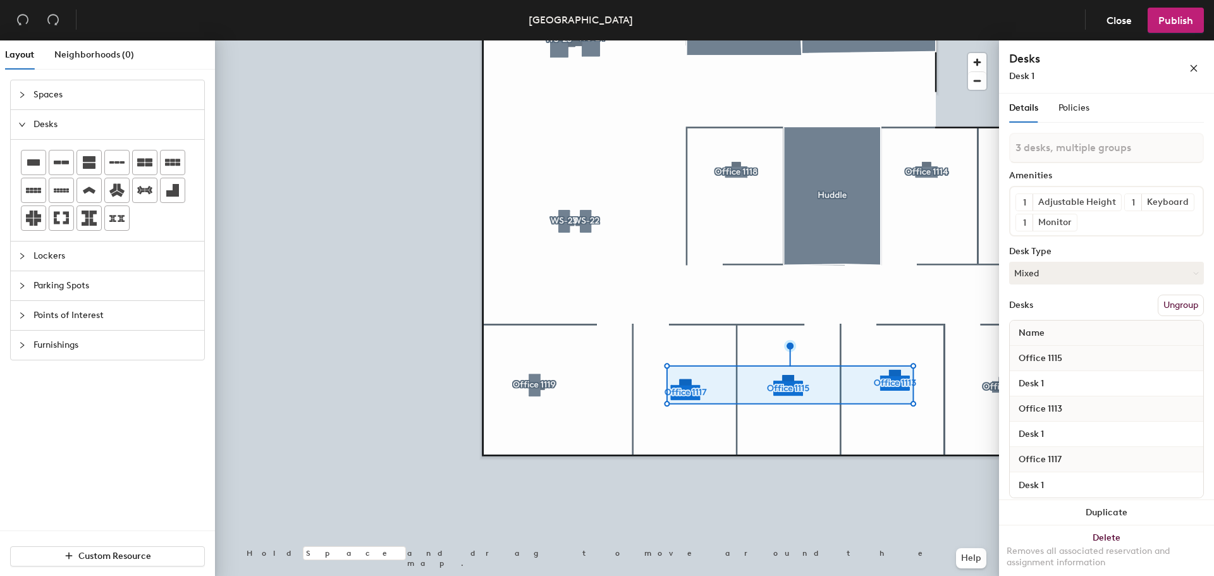
click at [896, 40] on div at bounding box center [607, 40] width 784 height 0
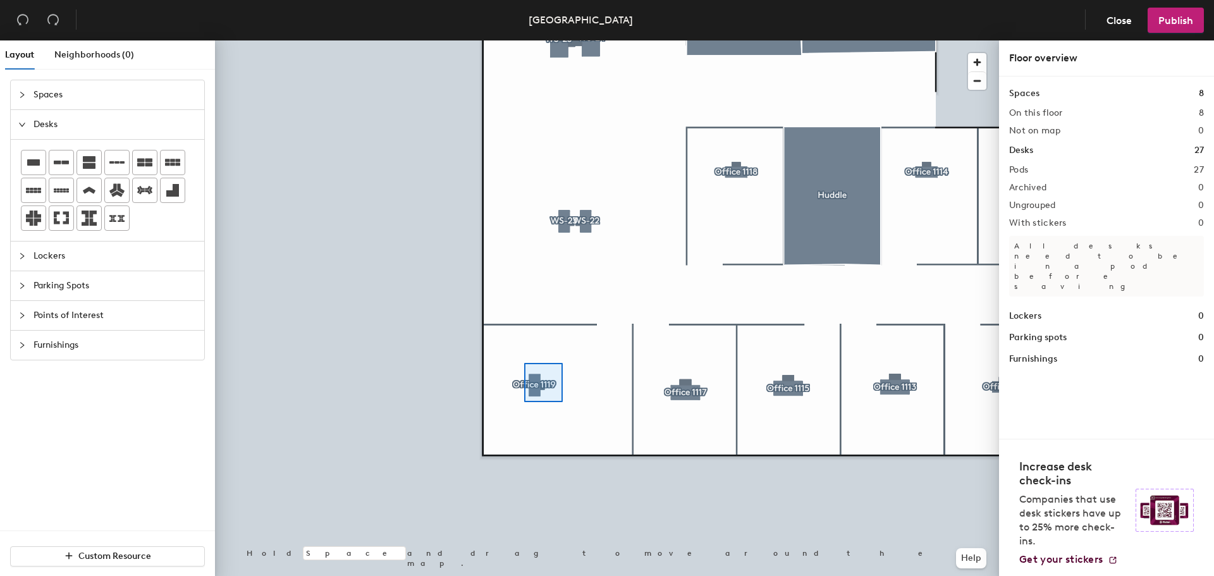
click at [510, 40] on div at bounding box center [607, 40] width 784 height 0
click at [543, 40] on div at bounding box center [607, 40] width 784 height 0
click at [902, 40] on div at bounding box center [607, 40] width 784 height 0
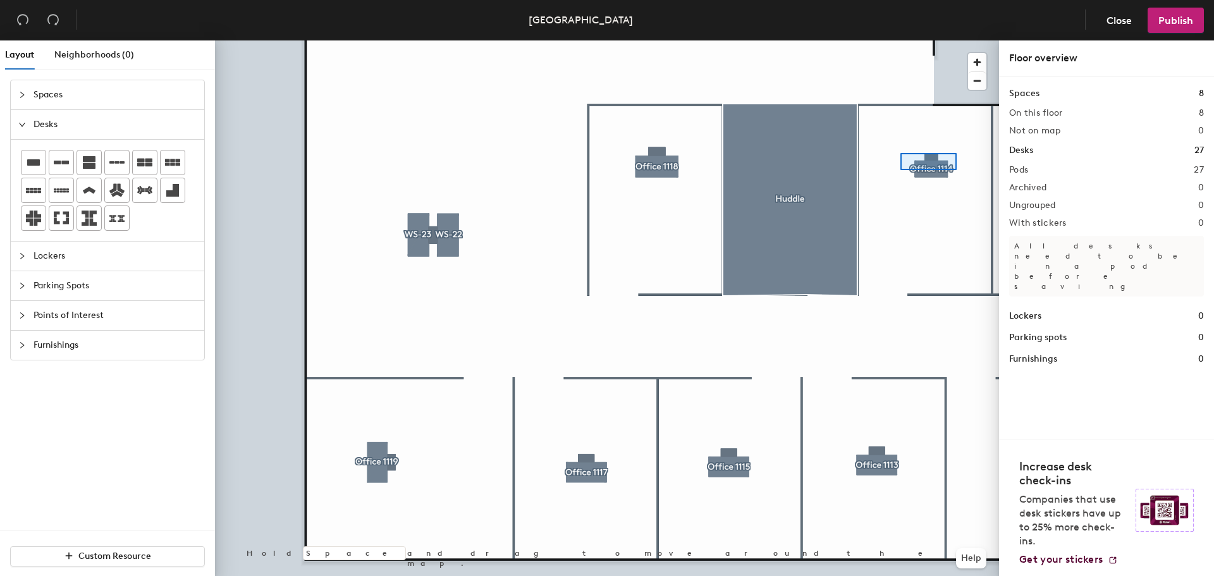
click at [900, 40] on div at bounding box center [607, 40] width 784 height 0
click at [939, 40] on div at bounding box center [607, 40] width 784 height 0
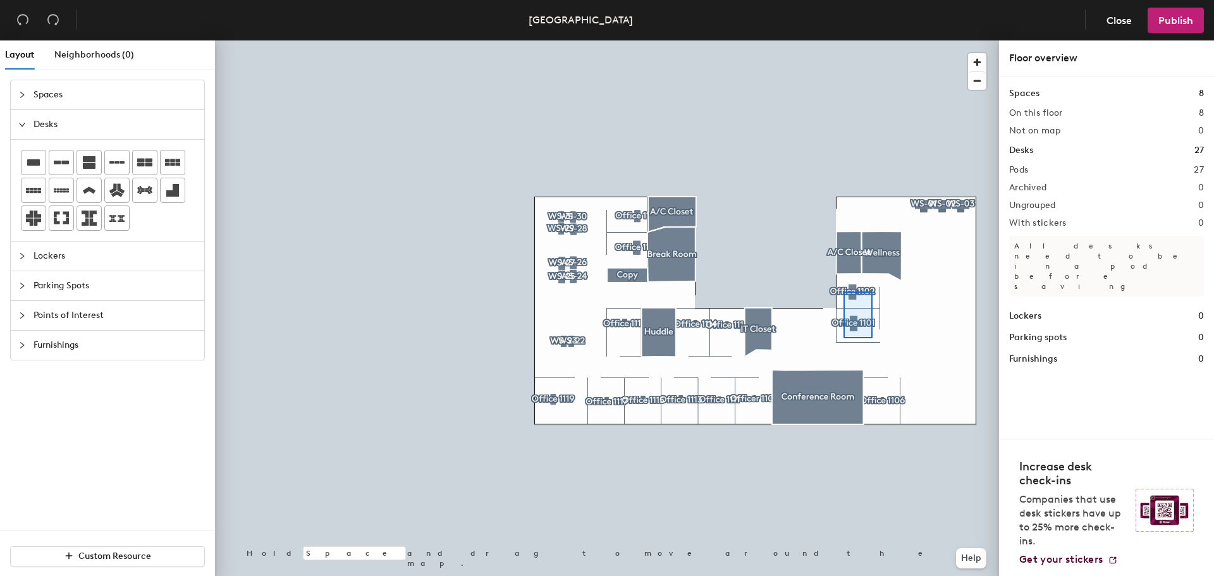
click at [843, 40] on div at bounding box center [607, 40] width 784 height 0
click at [870, 40] on div at bounding box center [607, 40] width 784 height 0
click at [858, 40] on div at bounding box center [607, 40] width 784 height 0
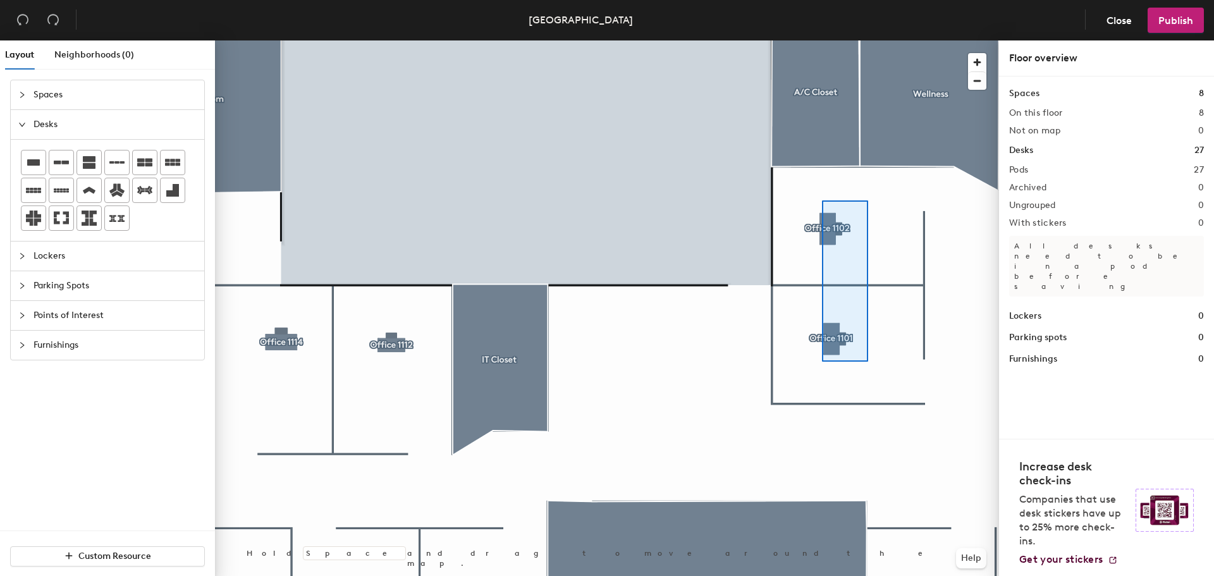
click at [822, 40] on div at bounding box center [607, 40] width 784 height 0
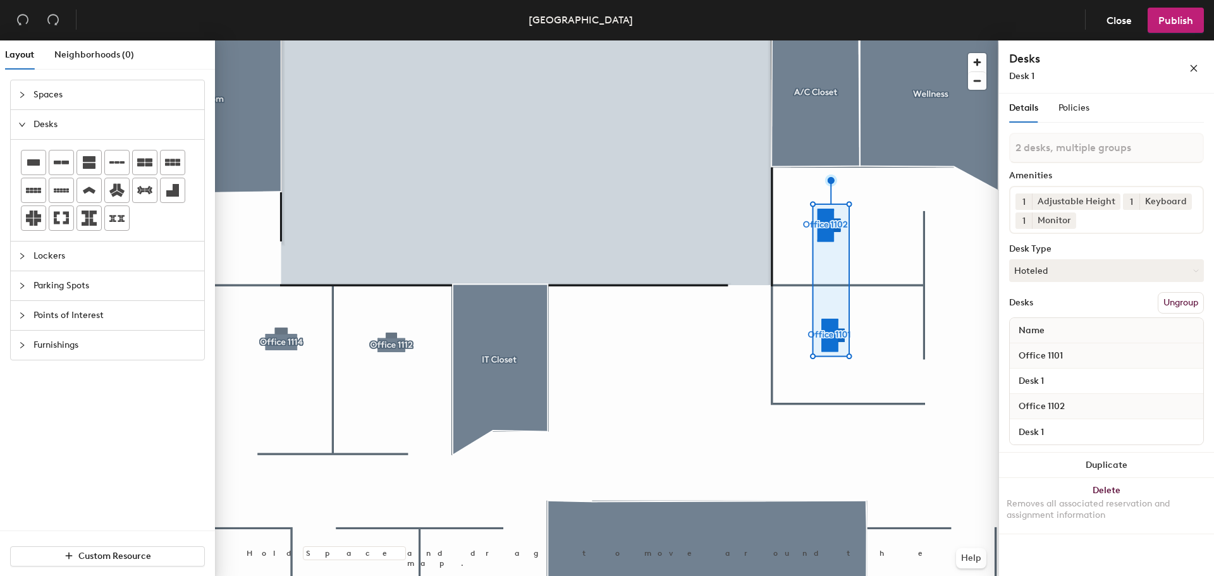
click at [656, 40] on div at bounding box center [607, 40] width 784 height 0
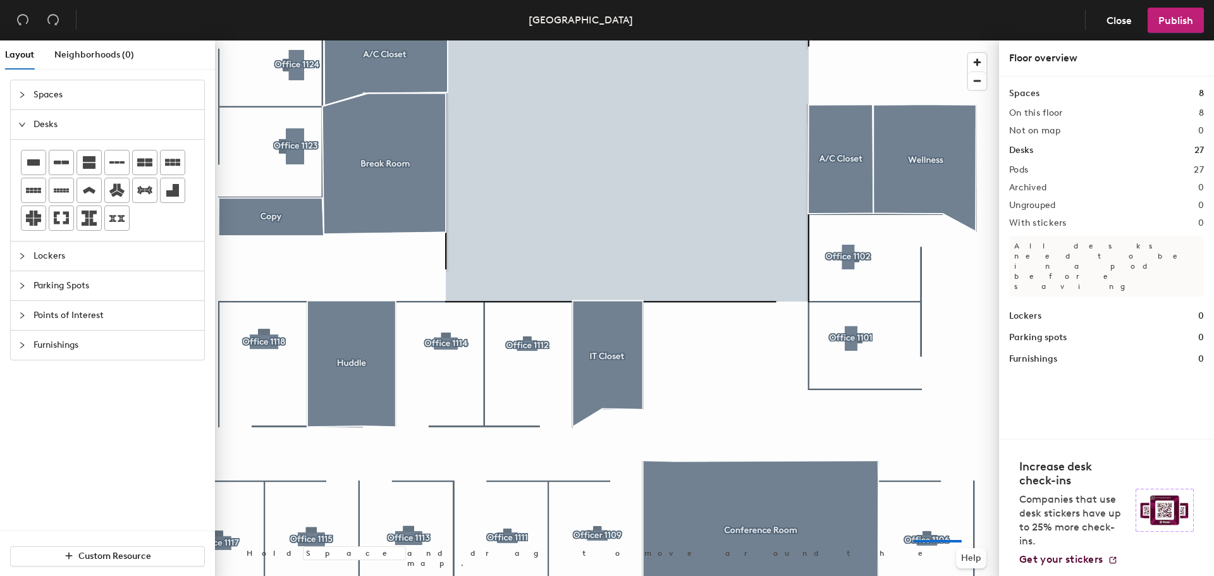
click at [913, 40] on div at bounding box center [607, 40] width 784 height 0
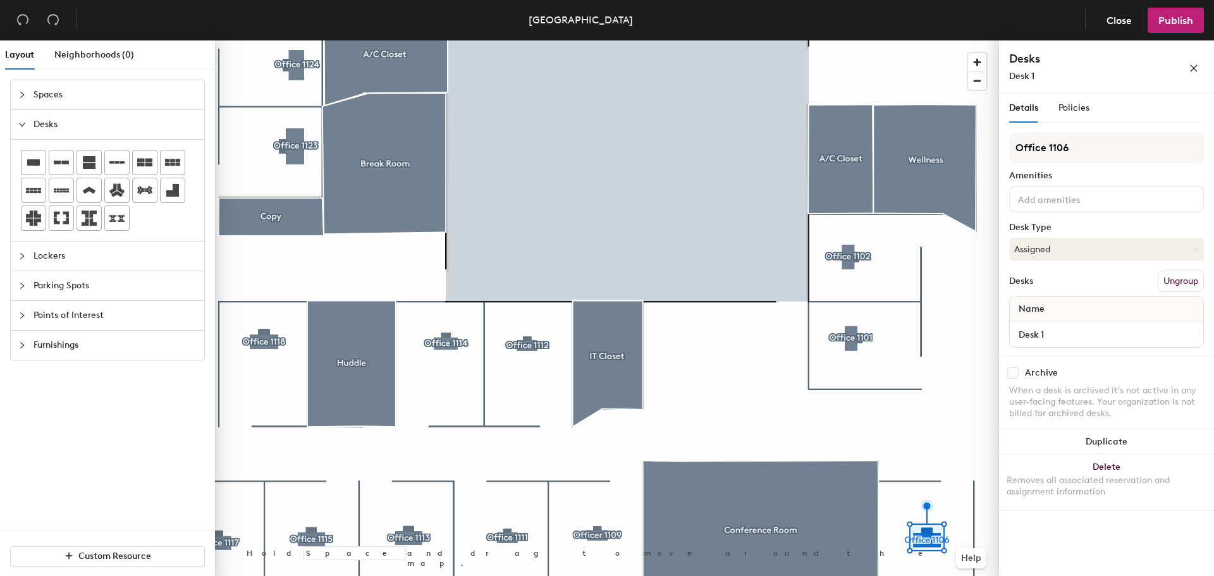
click at [598, 40] on div at bounding box center [607, 40] width 784 height 0
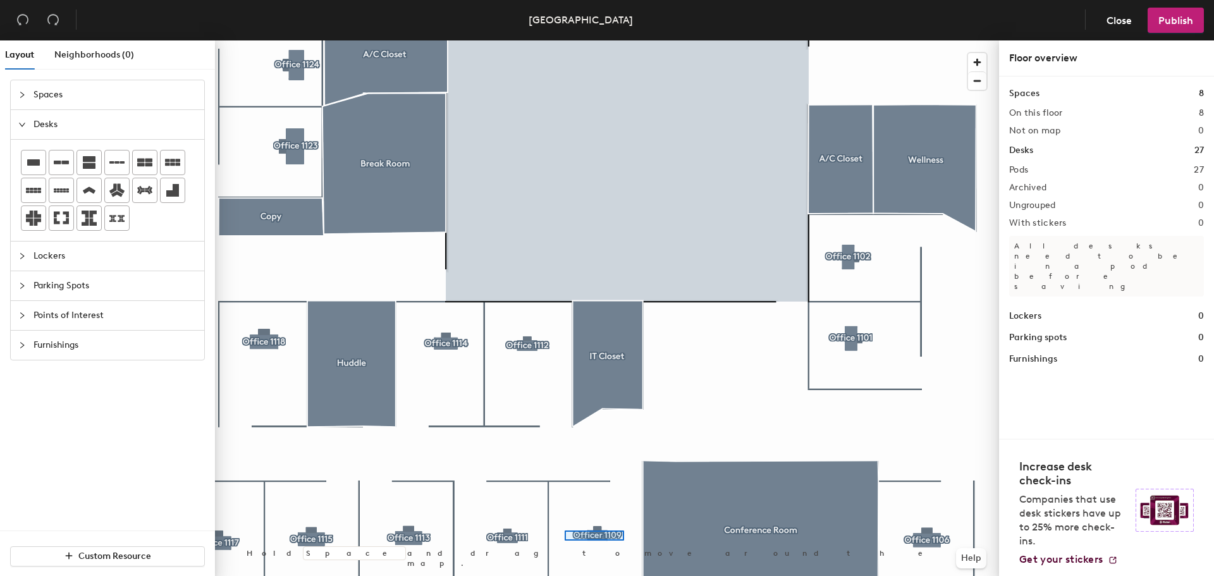
click at [565, 40] on div at bounding box center [607, 40] width 784 height 0
click at [485, 40] on div at bounding box center [607, 40] width 784 height 0
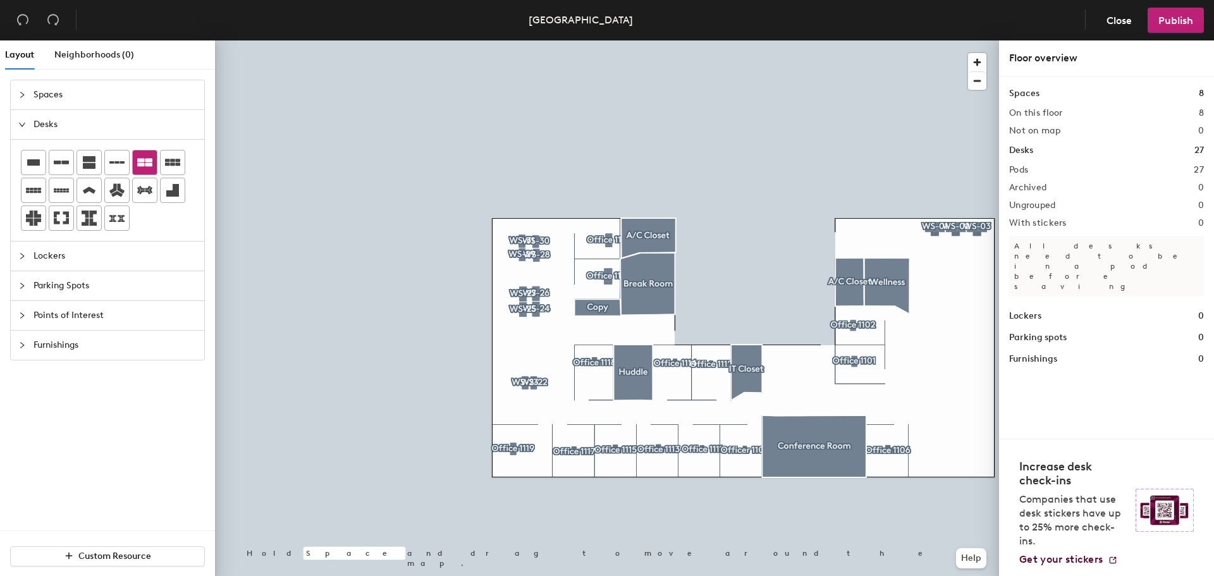
click at [147, 159] on icon at bounding box center [144, 163] width 15 height 8
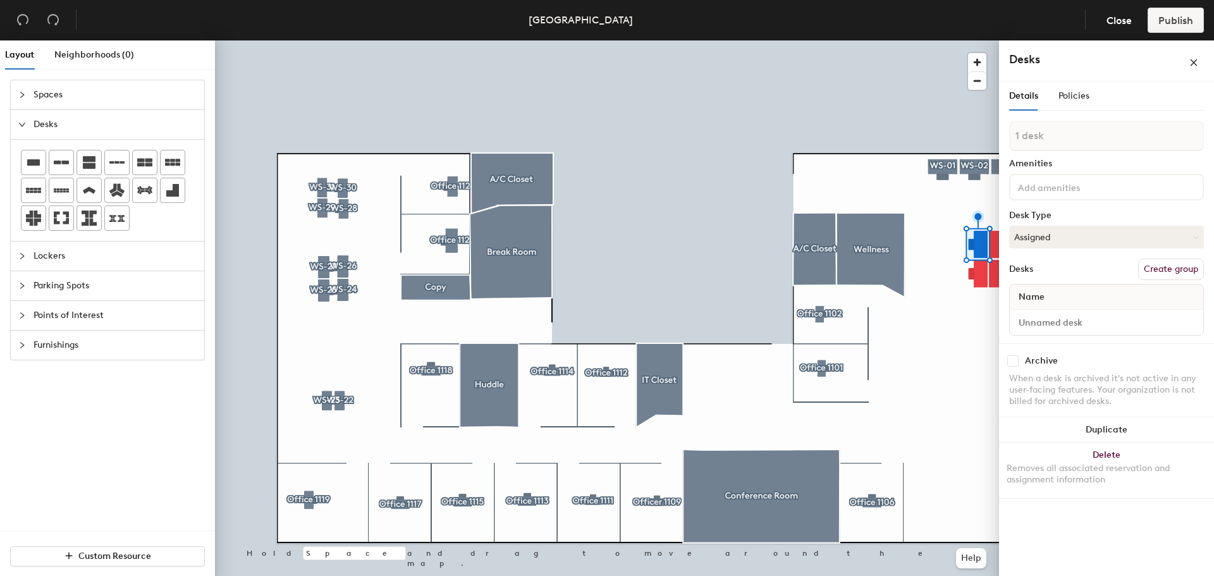
click at [1156, 271] on button "Create group" at bounding box center [1171, 269] width 66 height 21
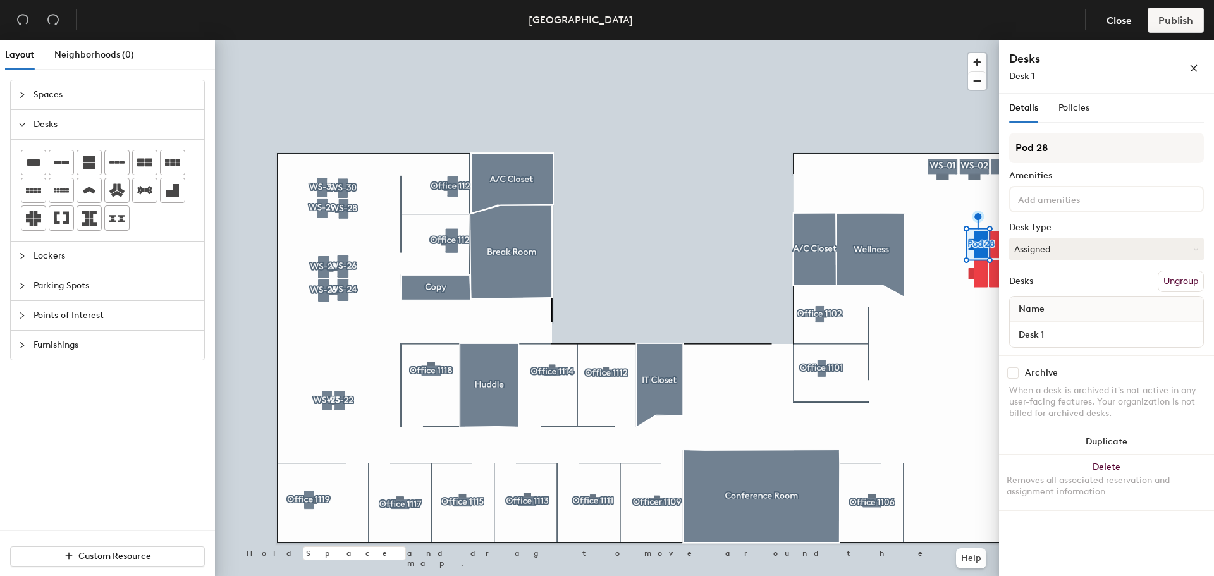
click at [996, 153] on div "Layout Neighborhoods (0) Spaces Desks Lockers Parking Spots Points of Interest …" at bounding box center [607, 310] width 1214 height 541
type input "w"
type input "WS-03"
click at [1068, 200] on input at bounding box center [1072, 198] width 114 height 15
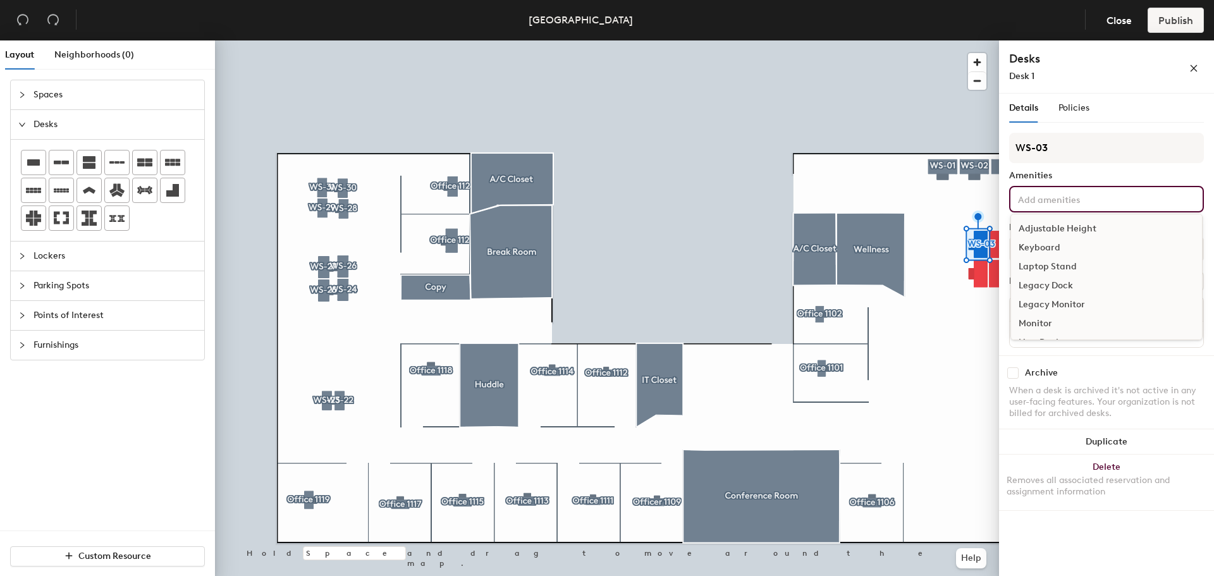
click at [1066, 224] on div "Adjustable Height" at bounding box center [1106, 228] width 191 height 19
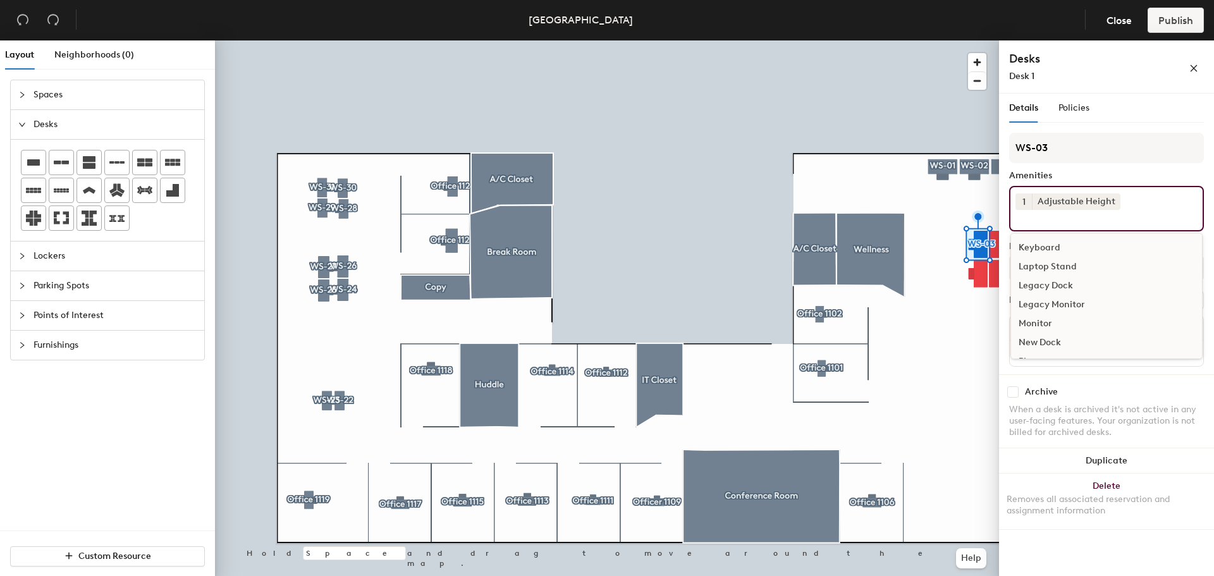
click at [1044, 243] on div "Keyboard" at bounding box center [1106, 247] width 191 height 19
click at [1034, 302] on div "Monitor" at bounding box center [1106, 304] width 191 height 19
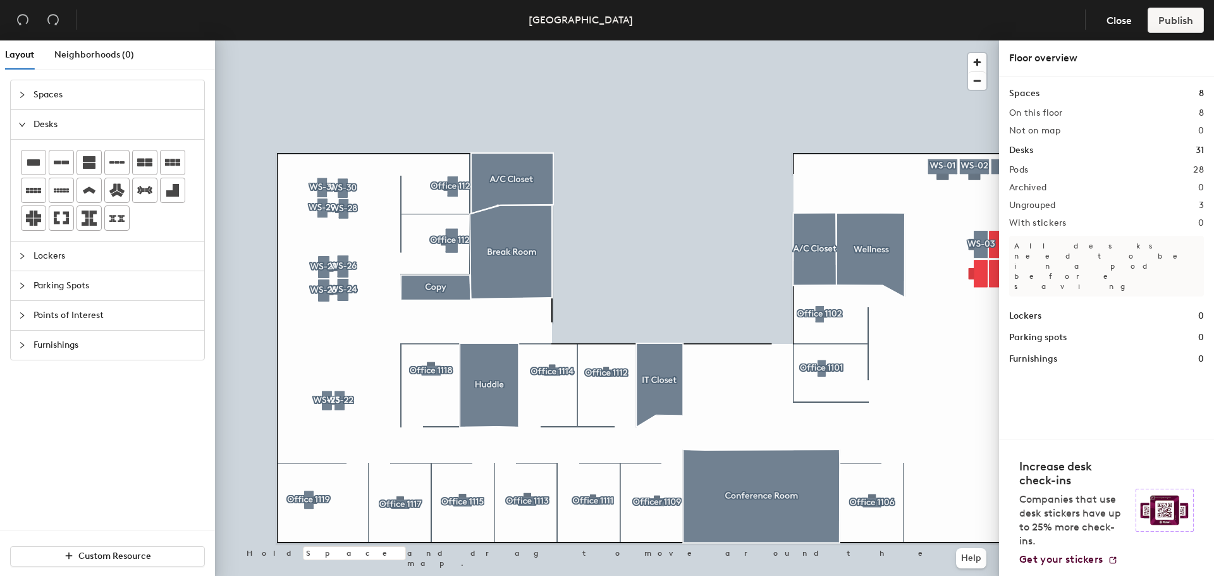
click at [972, 40] on div at bounding box center [607, 40] width 784 height 0
click at [981, 40] on div at bounding box center [607, 40] width 784 height 0
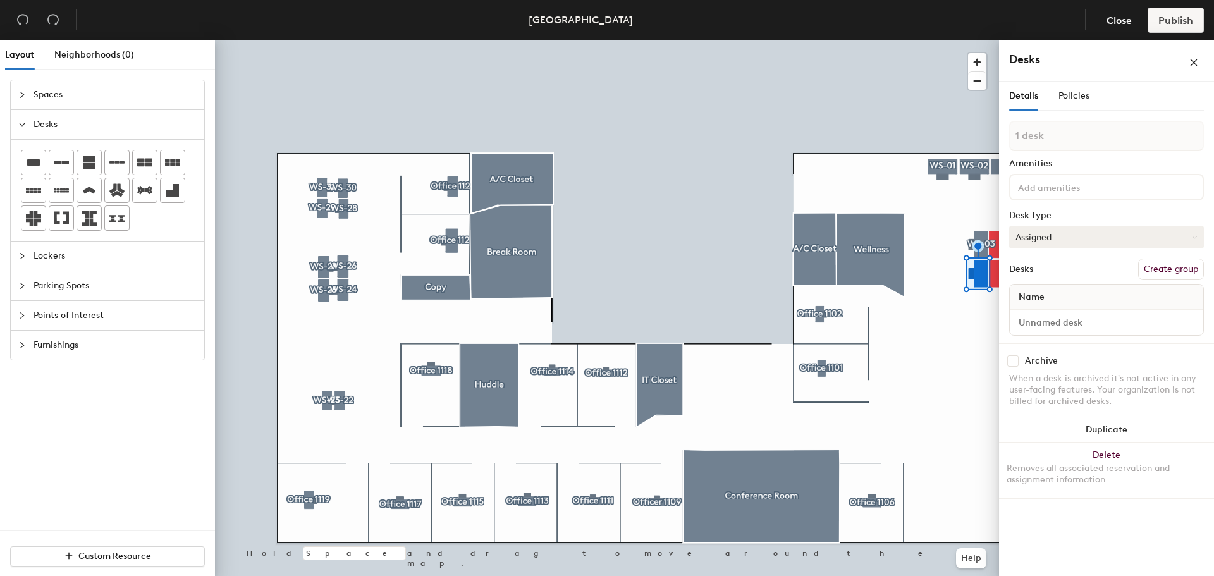
click at [1164, 261] on button "Create group" at bounding box center [1171, 269] width 66 height 21
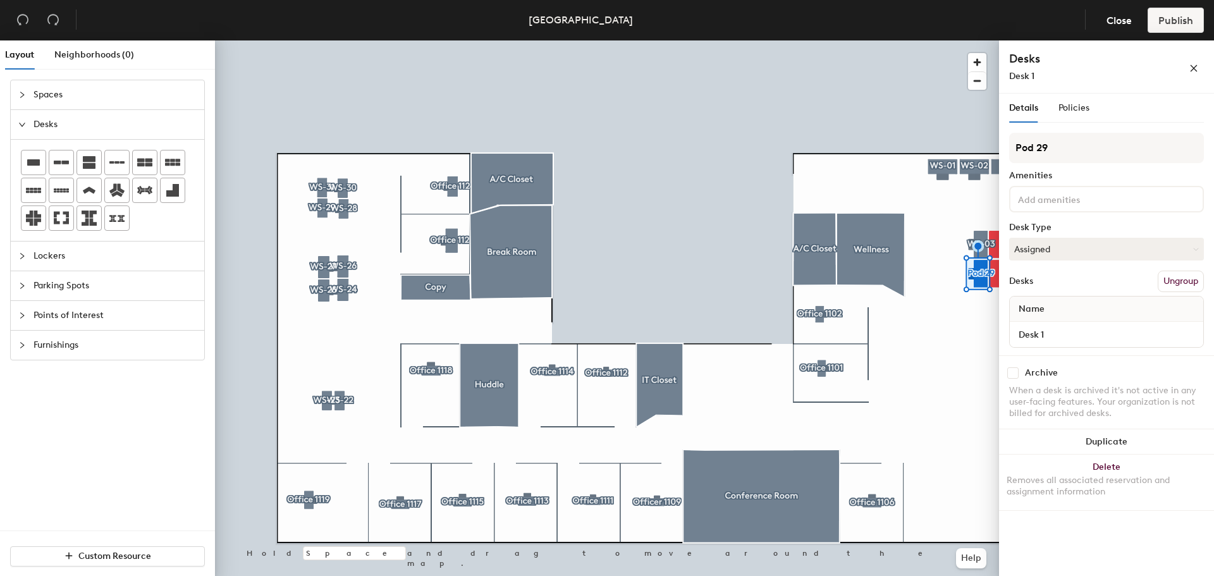
click at [974, 144] on div "Layout Neighborhoods (0) Spaces Desks Lockers Parking Spots Points of Interest …" at bounding box center [607, 310] width 1214 height 541
type input "WS-06"
click at [1043, 188] on div at bounding box center [1106, 199] width 195 height 27
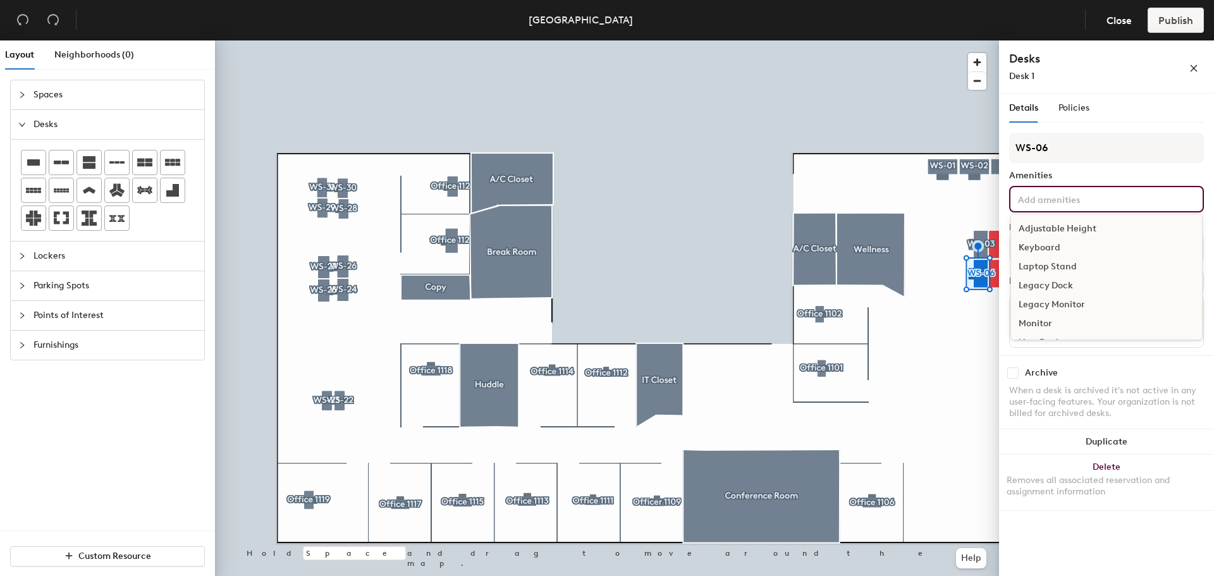
click at [1043, 228] on div "Adjustable Height" at bounding box center [1106, 228] width 191 height 19
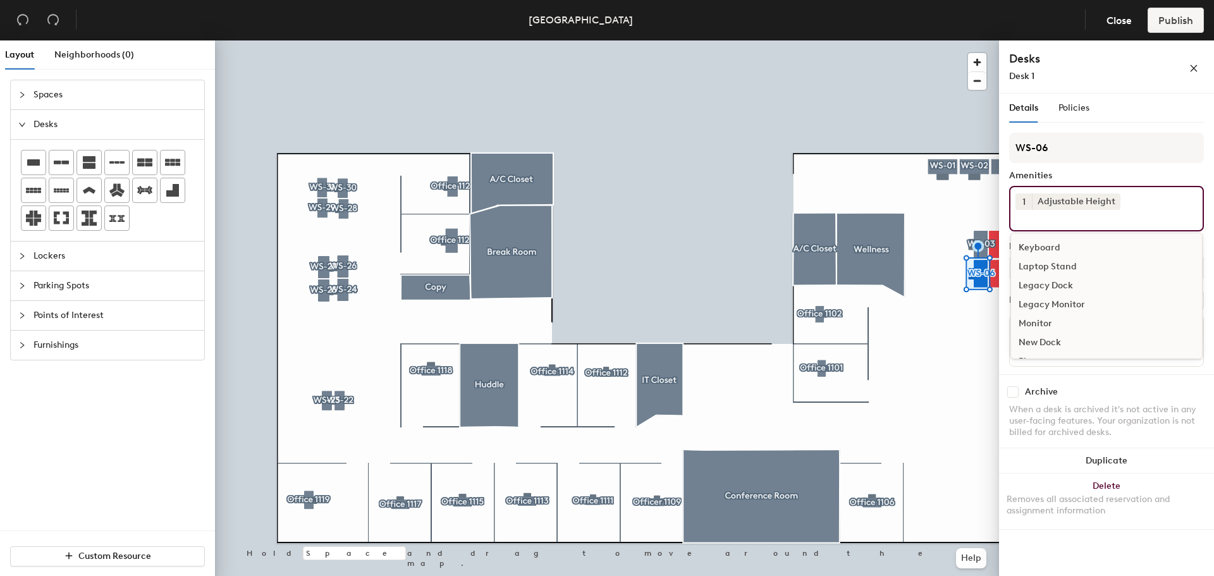
click at [1039, 243] on div "Keyboard" at bounding box center [1106, 247] width 191 height 19
click at [1033, 300] on div "Monitor" at bounding box center [1106, 304] width 191 height 19
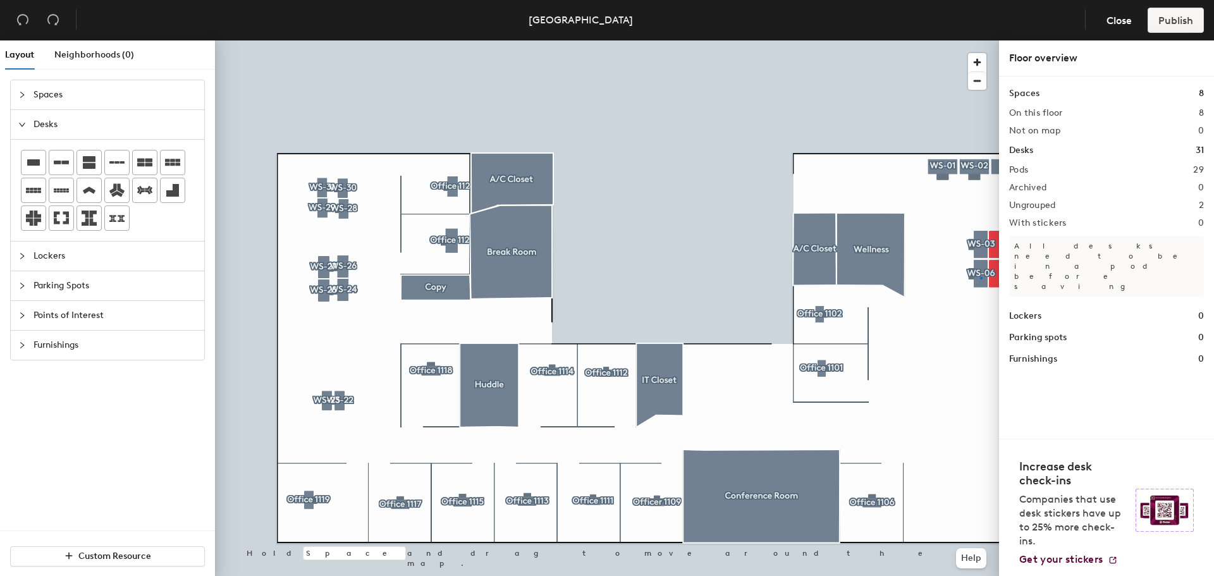
click at [980, 40] on div at bounding box center [607, 40] width 784 height 0
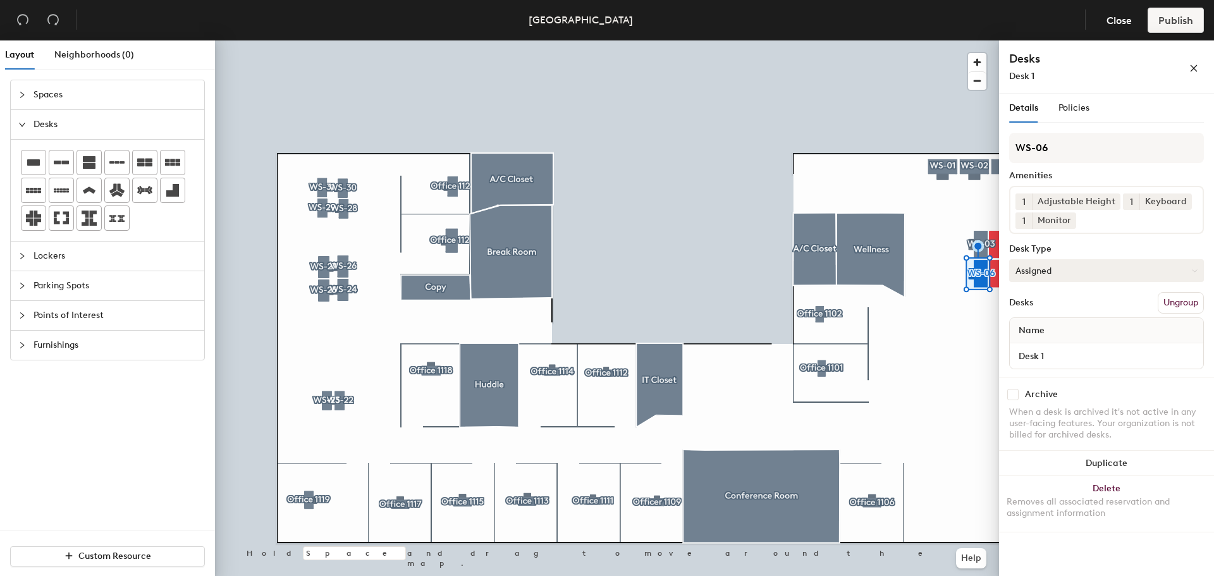
click at [1074, 271] on button "Assigned" at bounding box center [1106, 270] width 195 height 23
click at [1042, 343] on div "Hoteled" at bounding box center [1073, 347] width 126 height 19
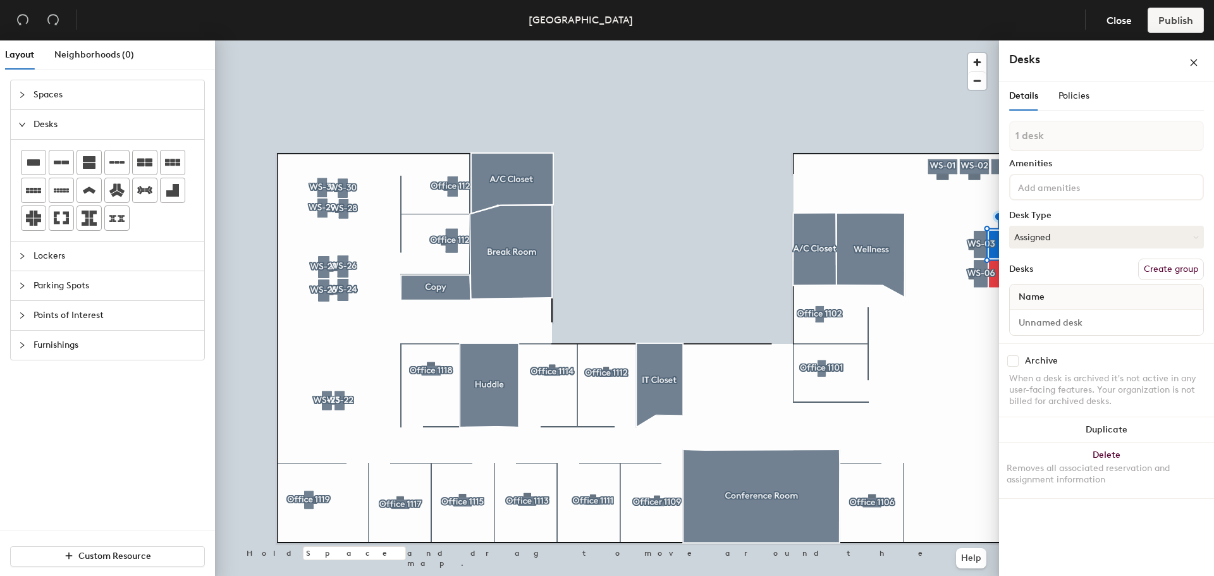
click at [1161, 270] on button "Create group" at bounding box center [1171, 269] width 66 height 21
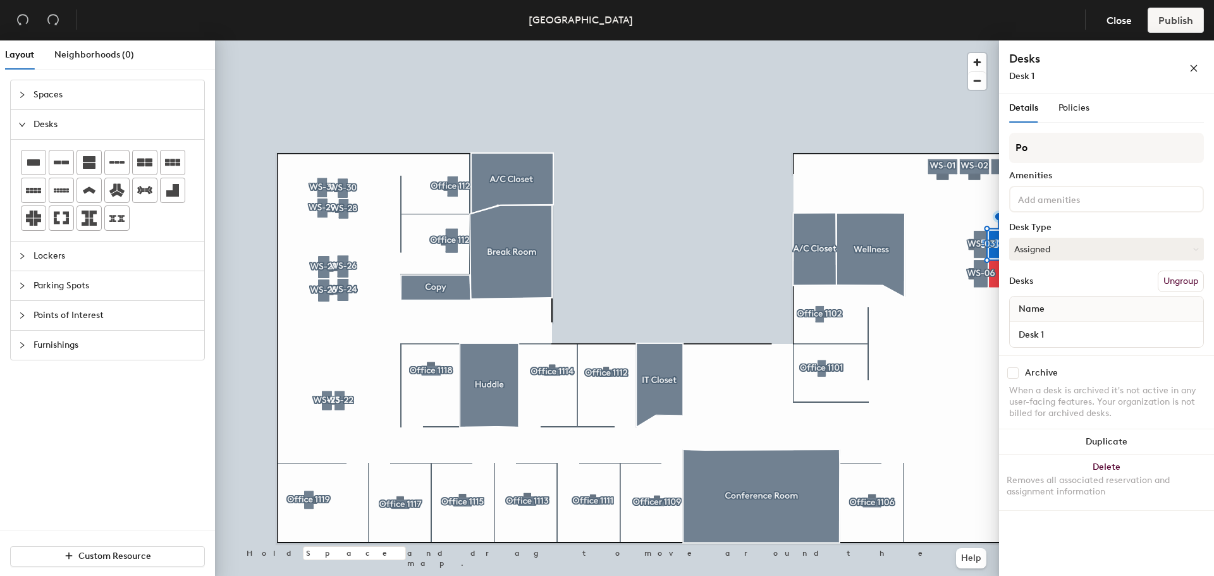
type input "P"
type input "WS-05"
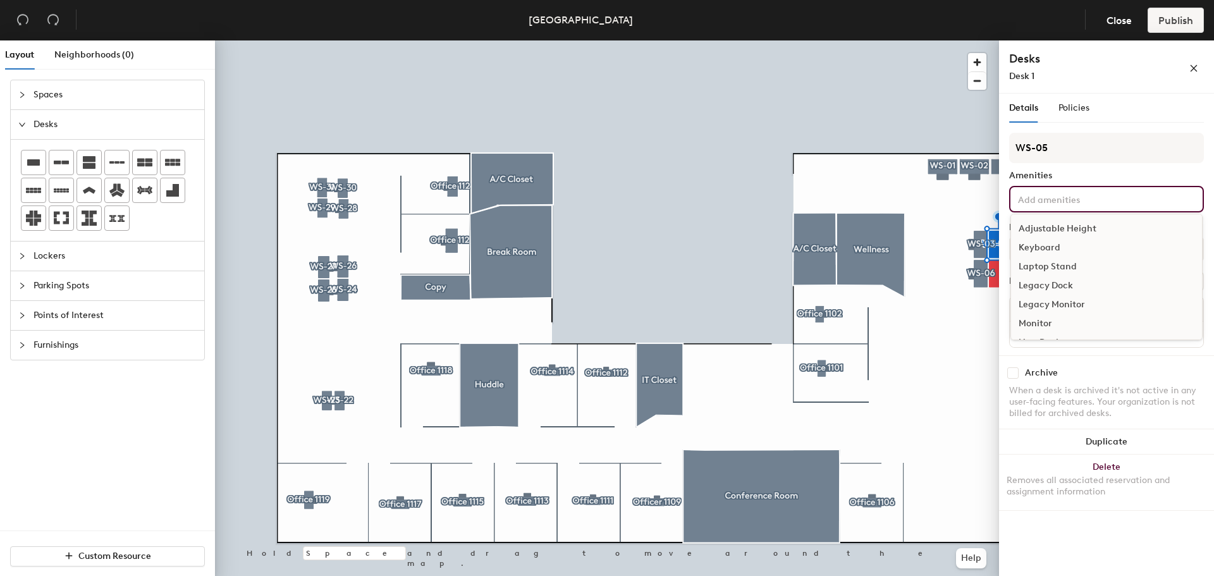
click at [1116, 196] on input at bounding box center [1072, 198] width 114 height 15
click at [1093, 228] on div "Adjustable Height" at bounding box center [1106, 228] width 191 height 19
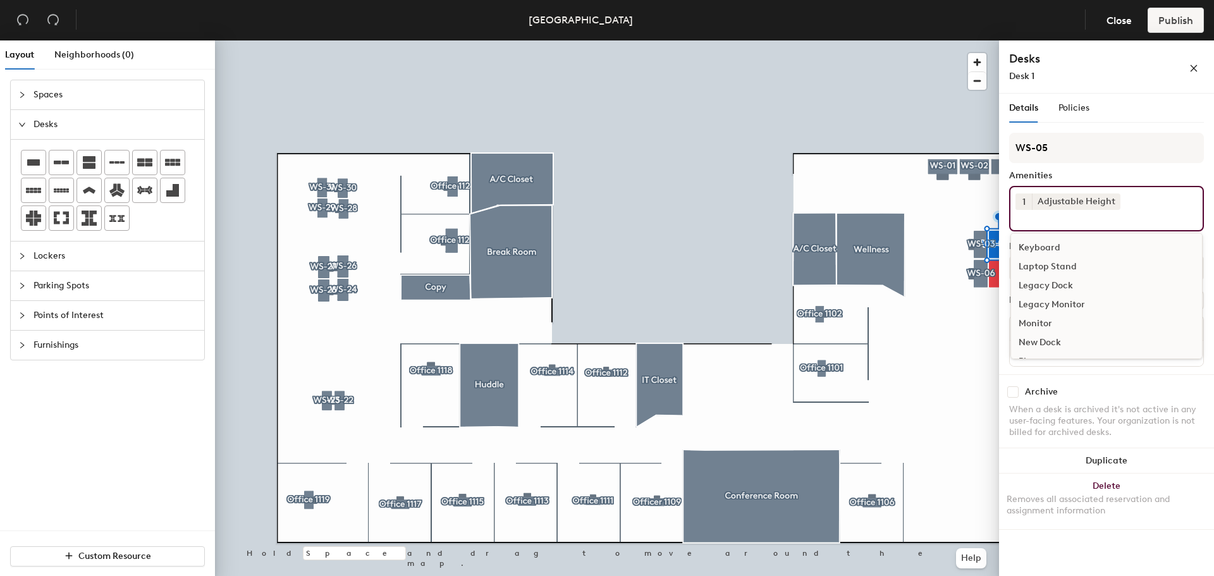
click at [1043, 243] on div "Keyboard" at bounding box center [1106, 247] width 191 height 19
click at [1040, 304] on div "Monitor" at bounding box center [1106, 304] width 191 height 19
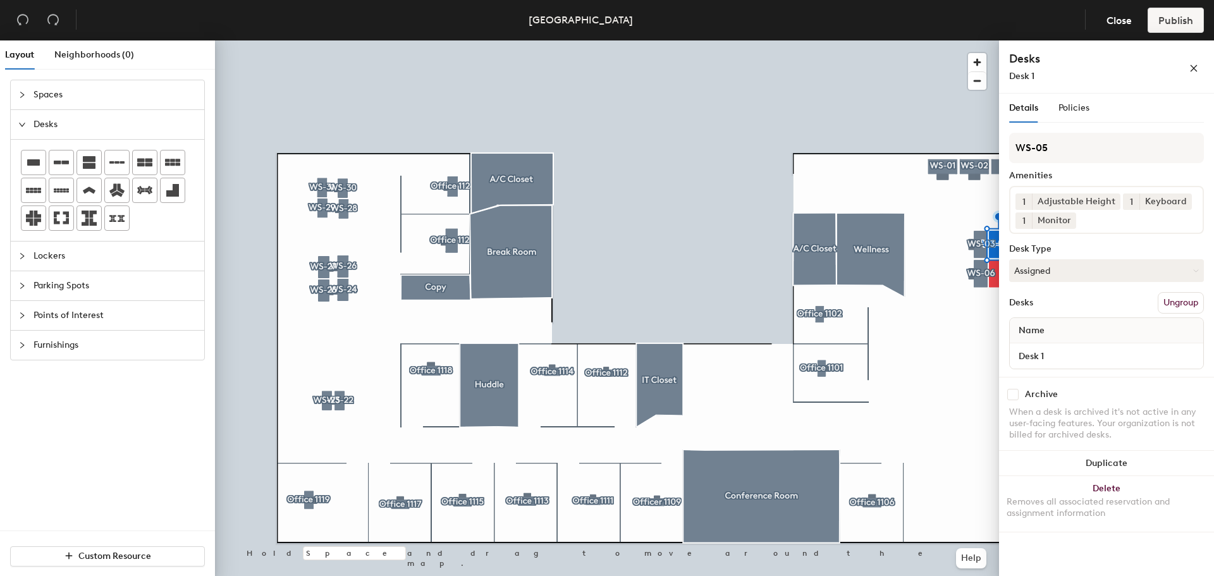
click at [1149, 386] on div "Archive When a desk is archived it's not active in any user-facing features. Yo…" at bounding box center [1106, 416] width 215 height 79
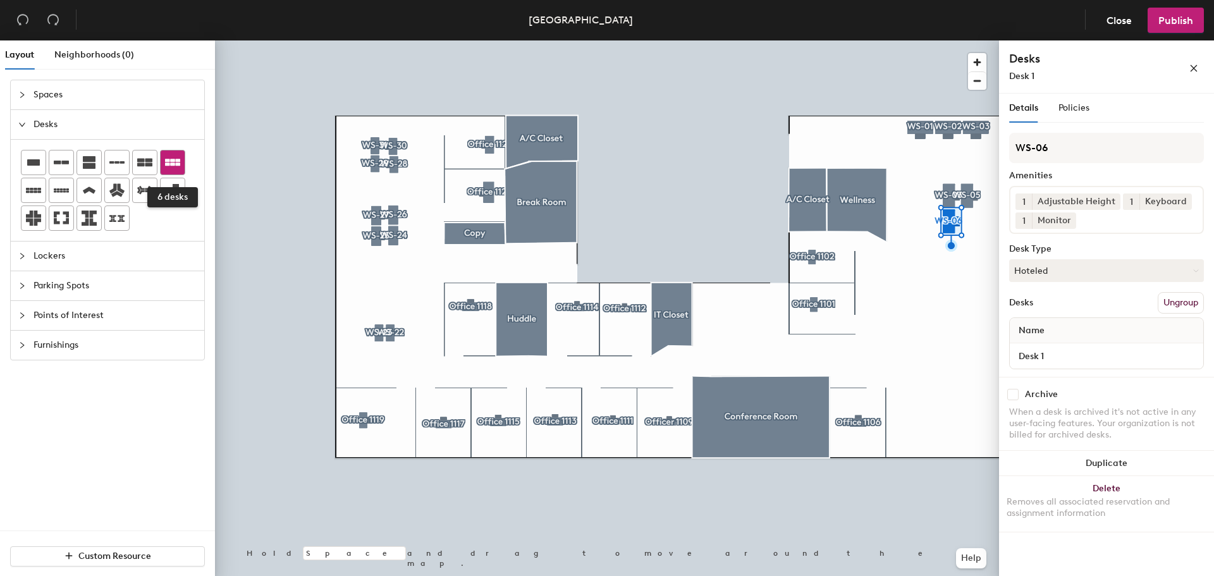
click at [170, 157] on icon at bounding box center [172, 162] width 15 height 15
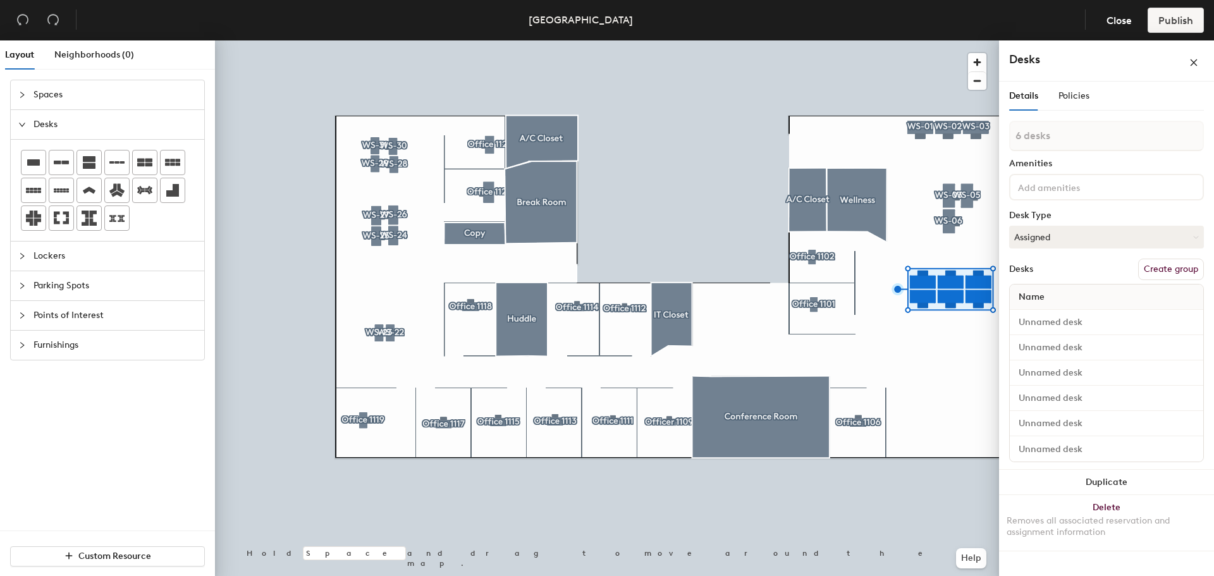
click at [978, 40] on div at bounding box center [607, 40] width 784 height 0
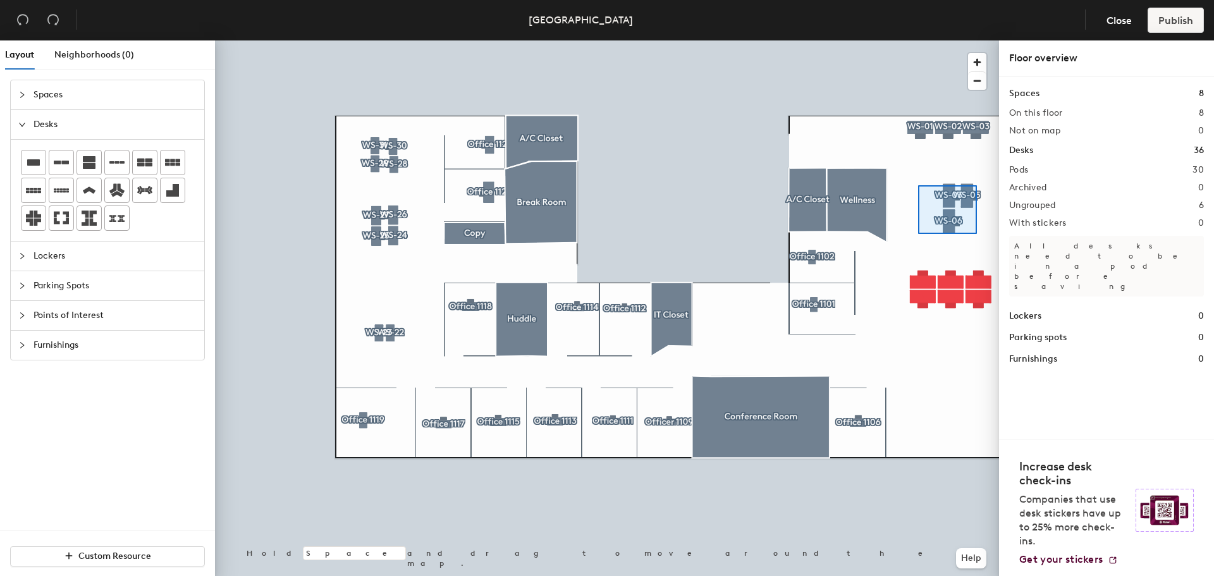
click at [918, 40] on div at bounding box center [607, 40] width 784 height 0
click at [949, 40] on div at bounding box center [607, 40] width 784 height 0
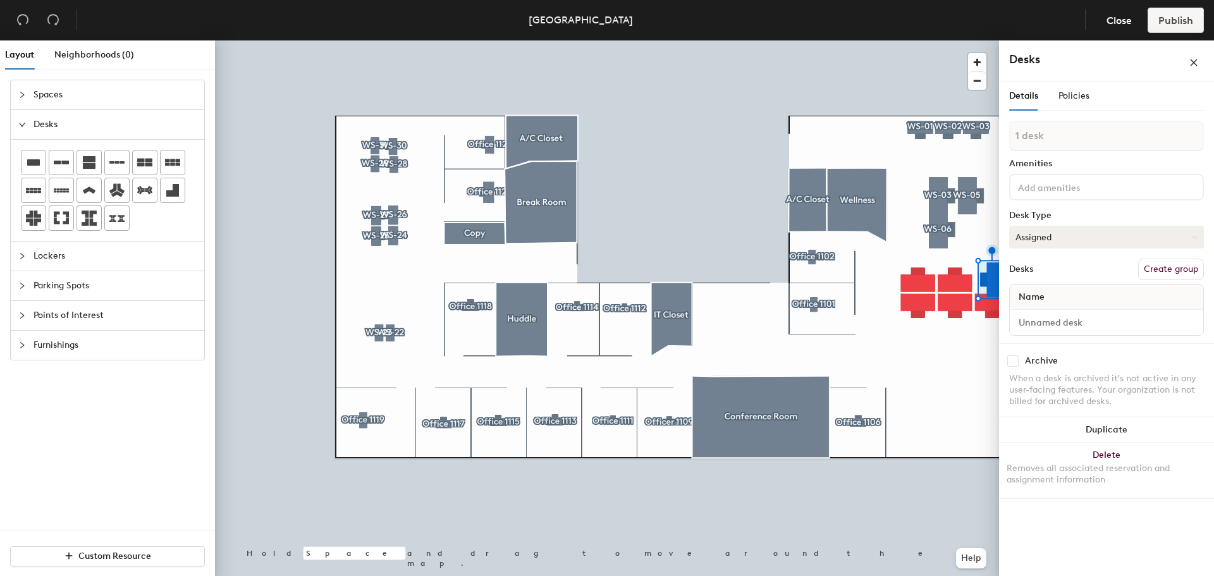
click at [1158, 263] on button "Create group" at bounding box center [1171, 269] width 66 height 21
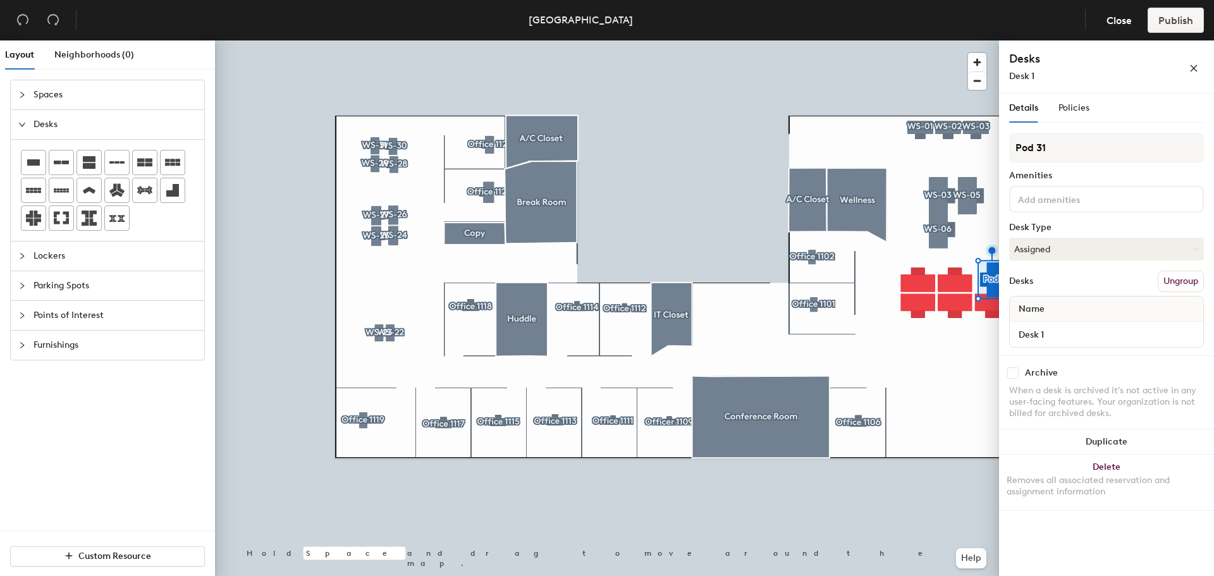
click at [967, 151] on div "Layout Neighborhoods (0) Spaces Desks Lockers Parking Spots Points of Interest …" at bounding box center [607, 310] width 1214 height 541
type input "WS-10"
click at [1065, 203] on input at bounding box center [1072, 198] width 114 height 15
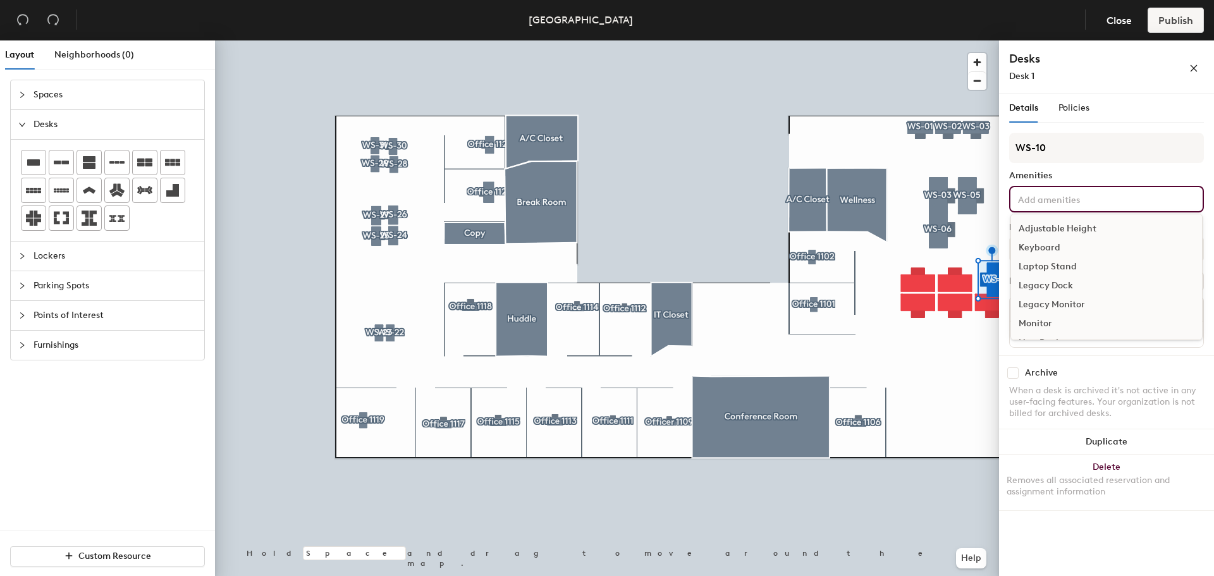
click at [1067, 228] on div "Adjustable Height" at bounding box center [1106, 228] width 191 height 19
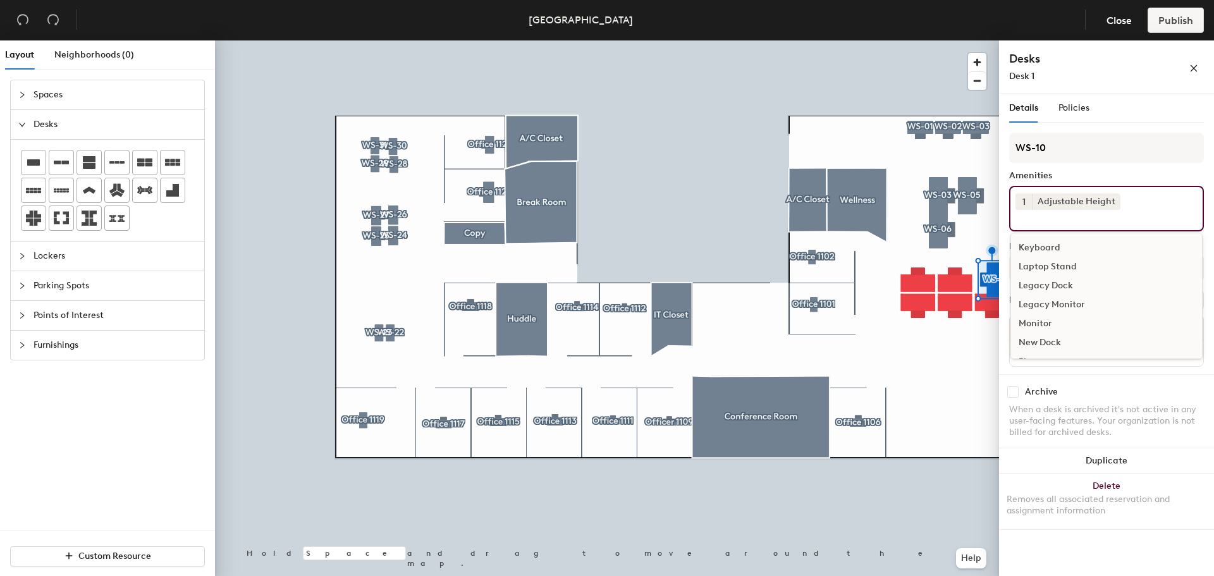
click at [1051, 245] on div "Keyboard" at bounding box center [1106, 247] width 191 height 19
click at [1050, 301] on div "Monitor" at bounding box center [1106, 304] width 191 height 19
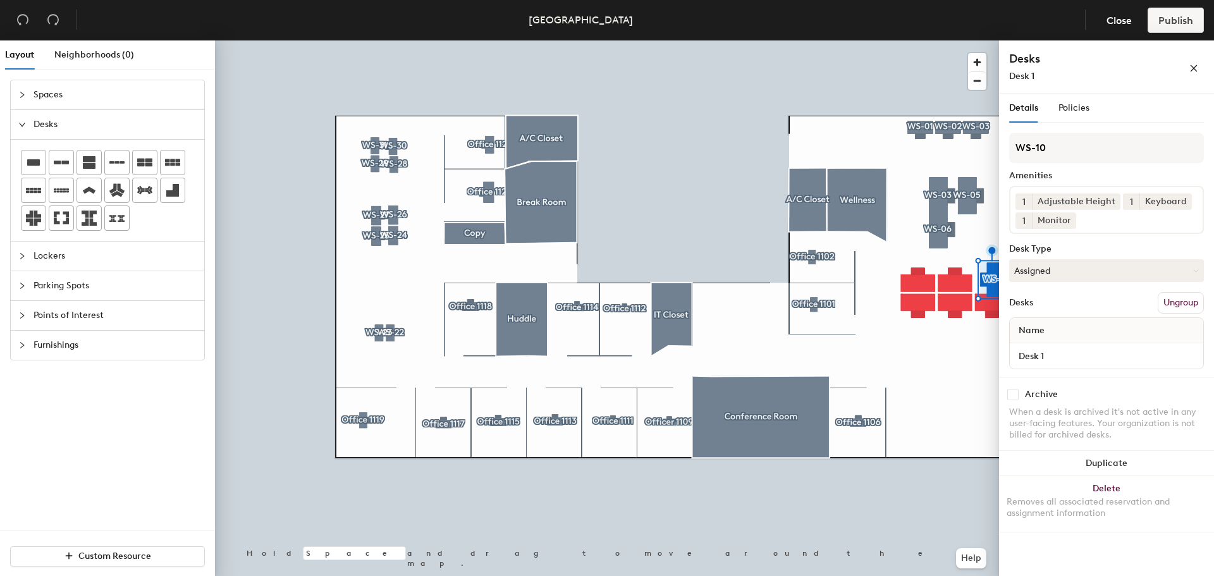
click at [1135, 388] on div "Archive When a desk is archived it's not active in any user-facing features. Yo…" at bounding box center [1106, 416] width 215 height 79
click at [988, 40] on div at bounding box center [607, 40] width 784 height 0
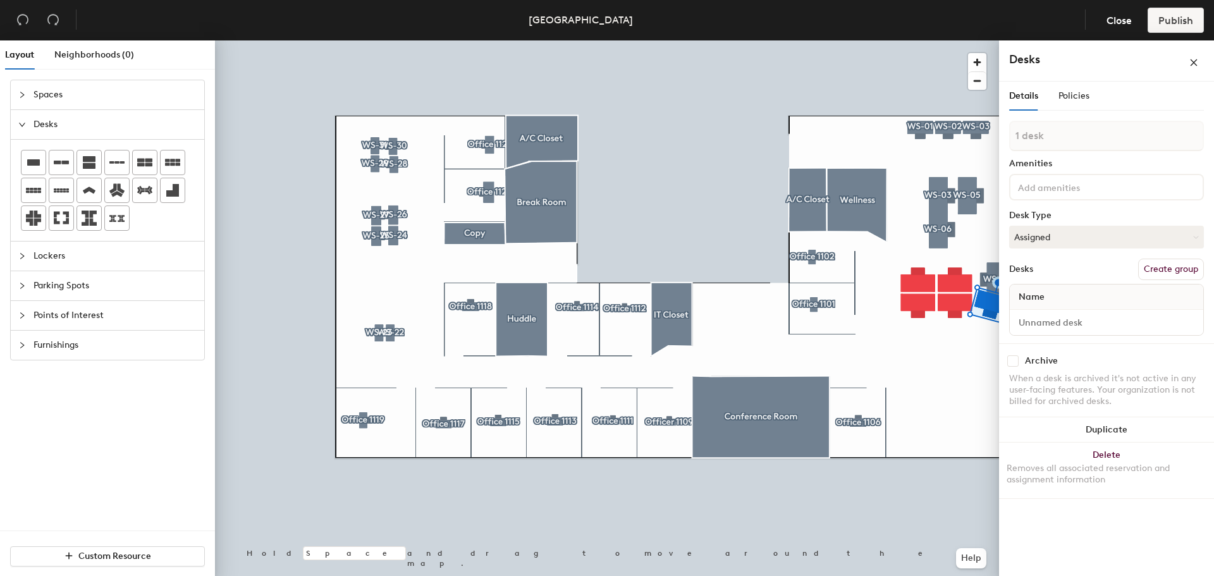
click at [1011, 336] on div "Layout Neighborhoods (0) Spaces Desks Lockers Parking Spots Points of Interest …" at bounding box center [607, 310] width 1214 height 541
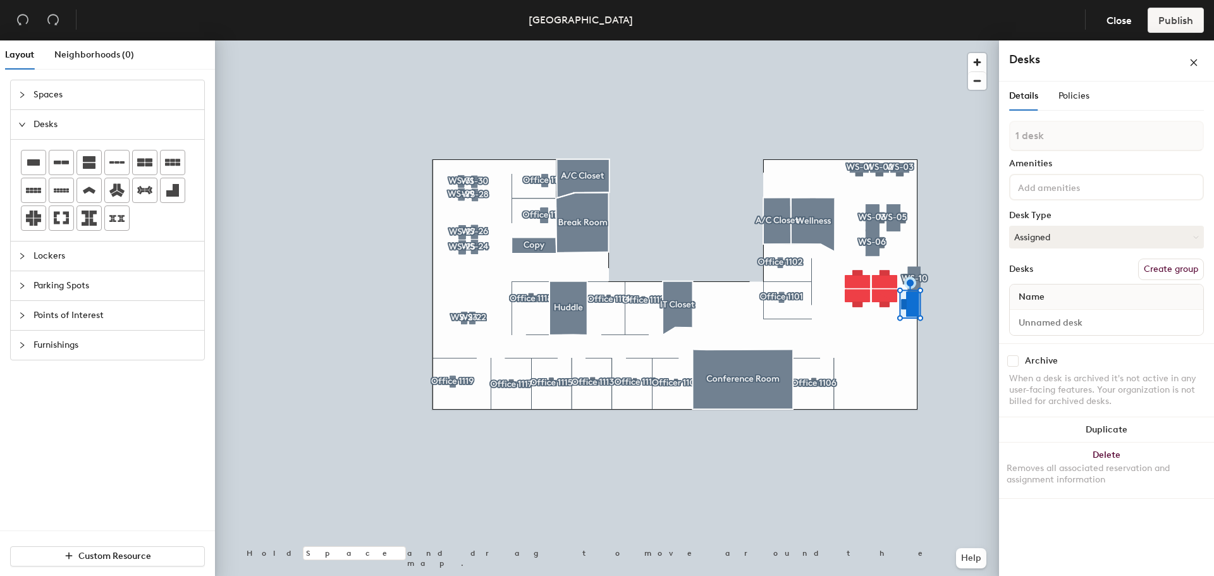
click at [1153, 266] on button "Create group" at bounding box center [1171, 269] width 66 height 21
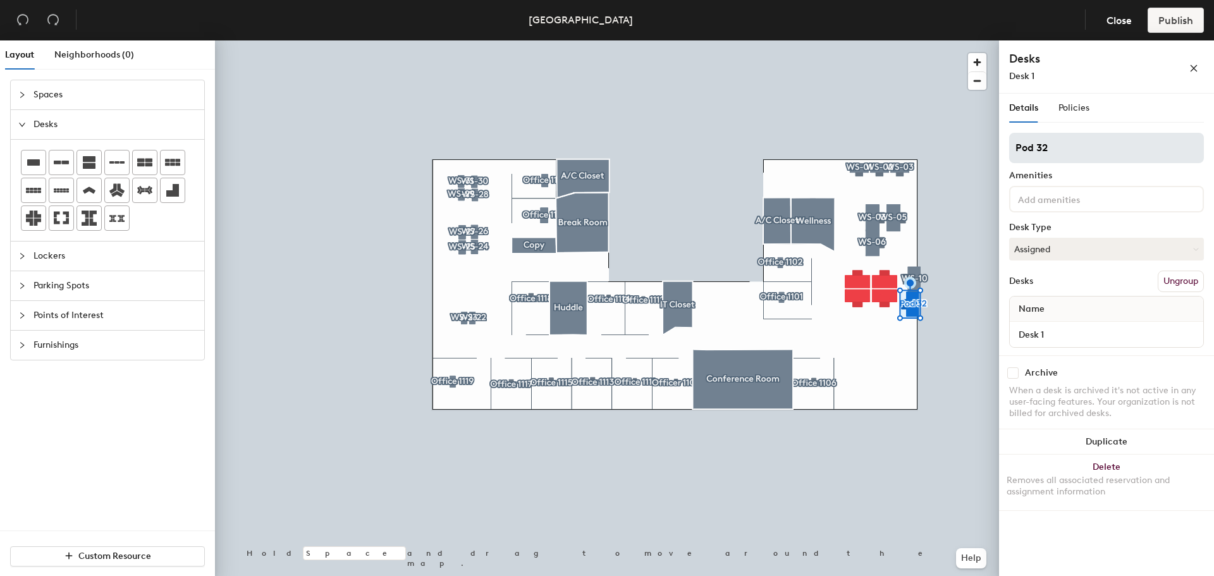
click at [938, 171] on div "Layout Neighborhoods (0) Spaces Desks Lockers Parking Spots Points of Interest …" at bounding box center [607, 310] width 1214 height 541
type input "WS-13"
click at [1053, 185] on div "WS-13 Amenities Desk Type Assigned Desks Ungroup Name Desk 1" at bounding box center [1106, 244] width 195 height 223
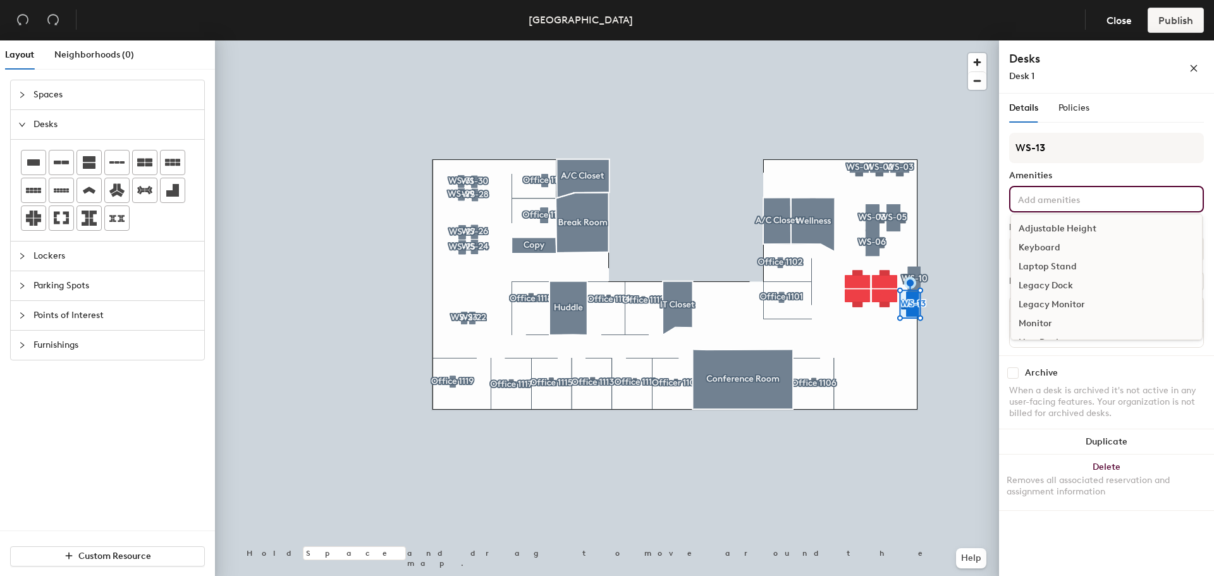
click at [1053, 197] on input at bounding box center [1072, 198] width 114 height 15
click at [1050, 226] on div "Adjustable Height" at bounding box center [1106, 228] width 191 height 19
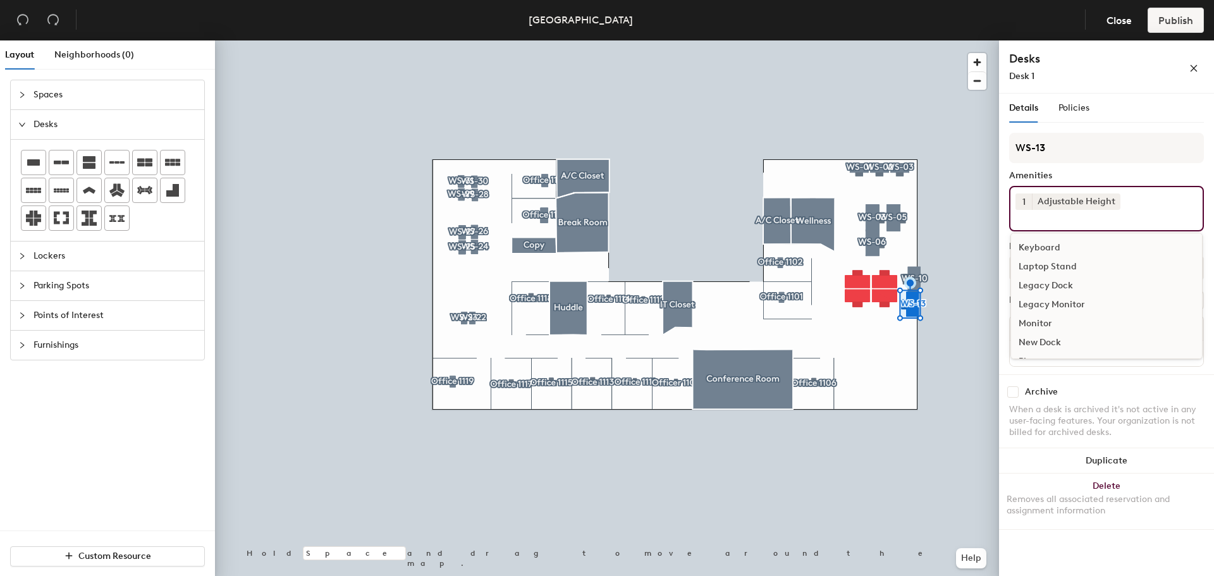
click at [1048, 245] on div "Keyboard" at bounding box center [1106, 247] width 191 height 19
click at [1044, 304] on div "Monitor" at bounding box center [1106, 304] width 191 height 19
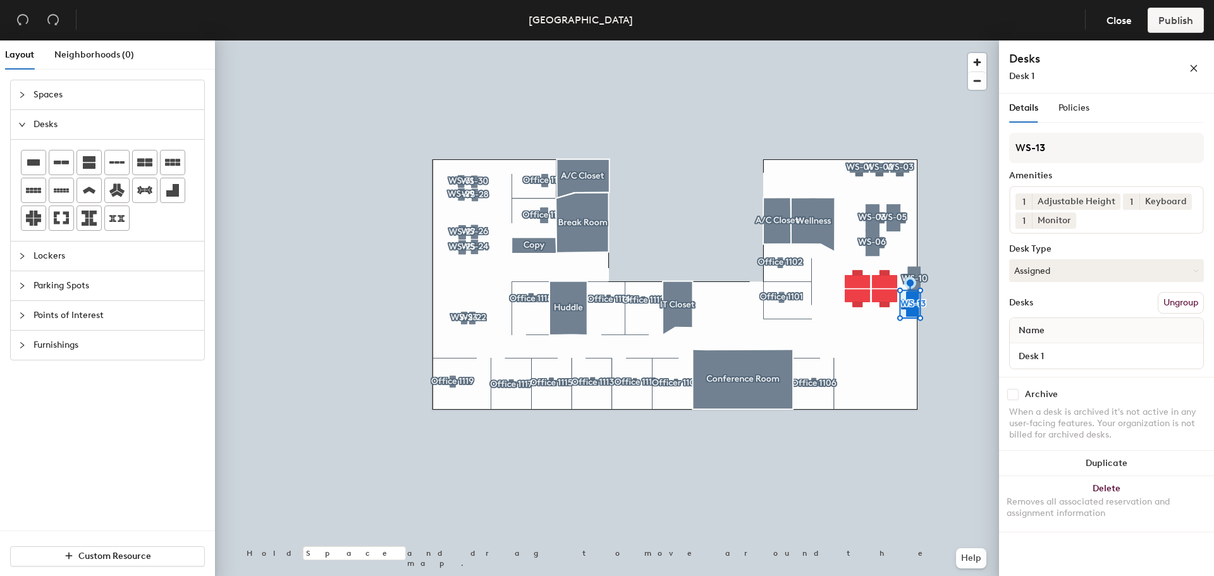
click at [1136, 398] on div "Archive" at bounding box center [1106, 394] width 195 height 11
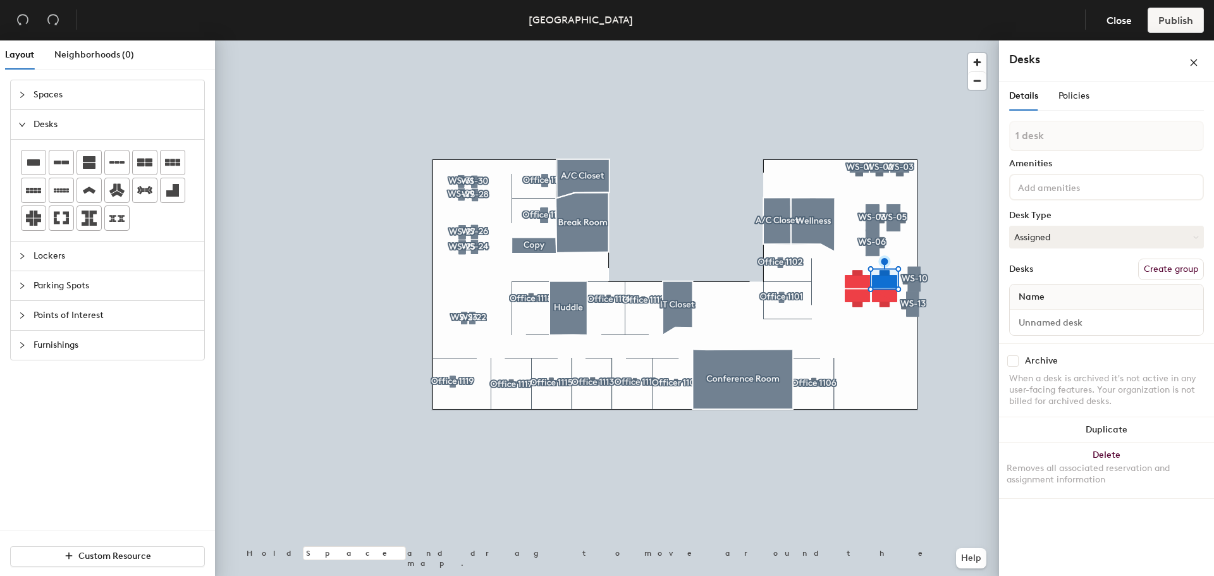
click at [1173, 268] on button "Create group" at bounding box center [1171, 269] width 66 height 21
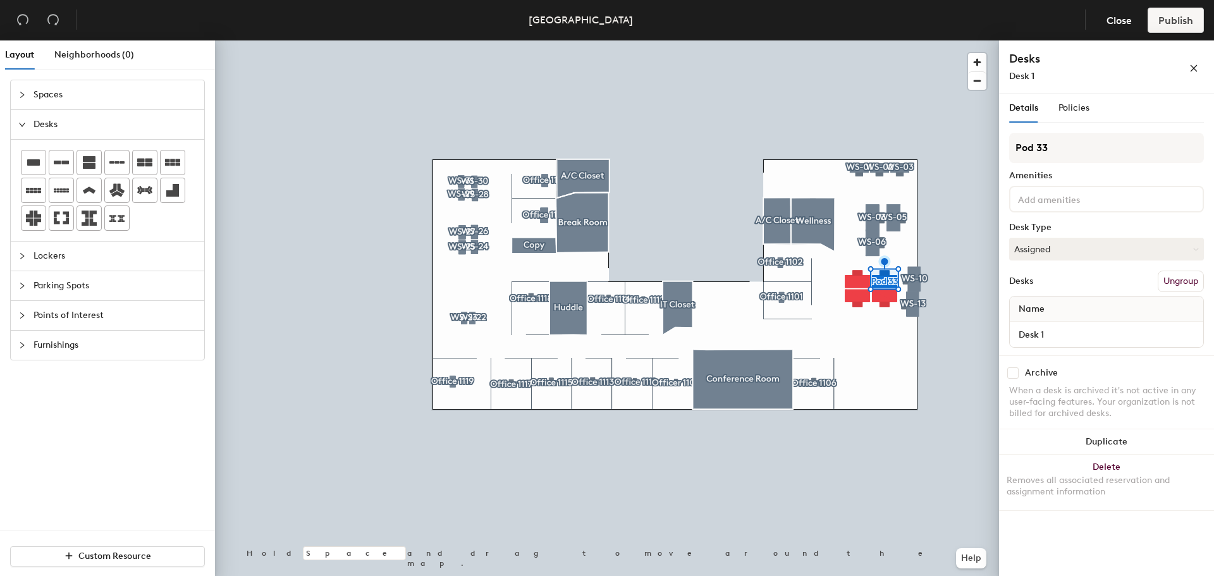
click at [964, 148] on div "Layout Neighborhoods (0) Spaces Desks Lockers Parking Spots Points of Interest …" at bounding box center [607, 310] width 1214 height 541
type input "WS-09"
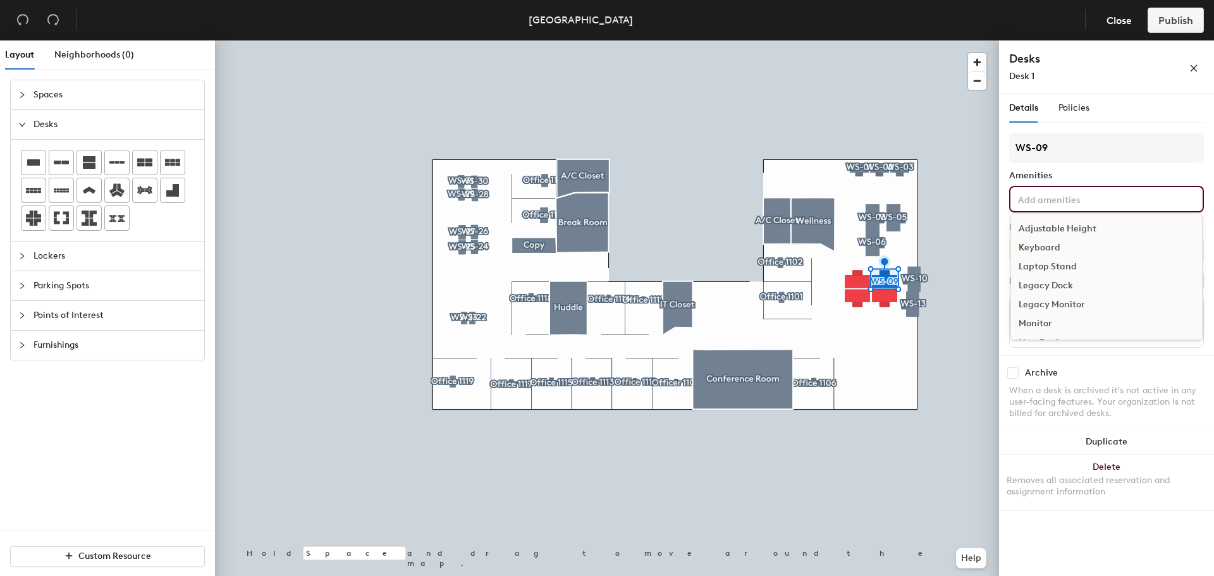
click at [1033, 193] on input at bounding box center [1072, 198] width 114 height 15
click at [1035, 224] on div "Adjustable Height" at bounding box center [1106, 228] width 191 height 19
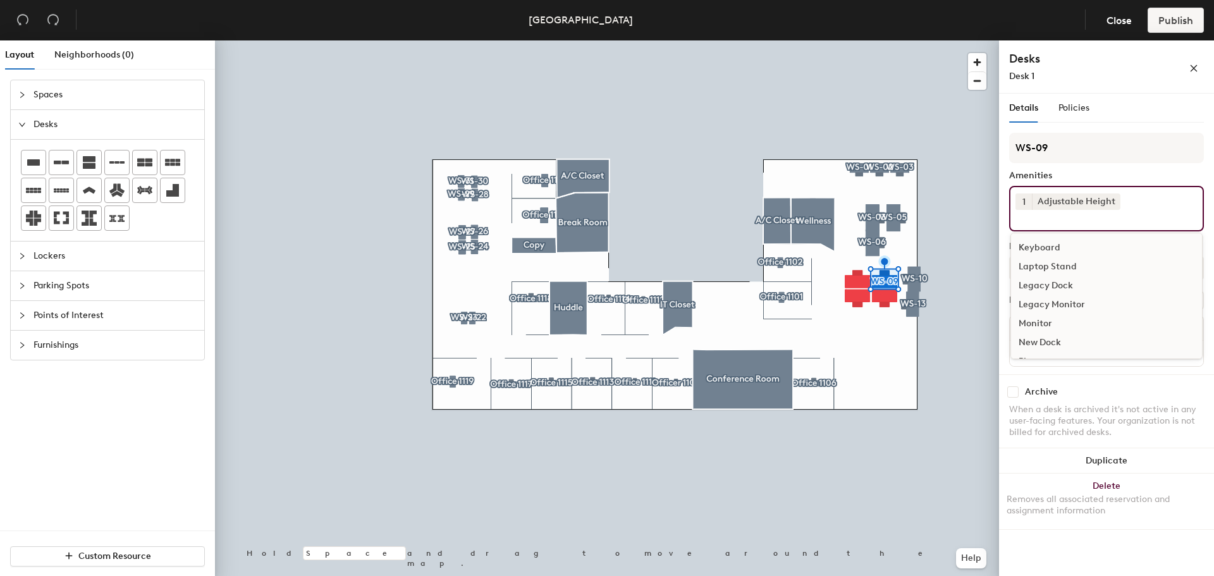
click at [1035, 243] on div "Keyboard" at bounding box center [1106, 247] width 191 height 19
click at [1044, 298] on div "Monitor" at bounding box center [1106, 304] width 191 height 19
click at [1114, 397] on div "Archive" at bounding box center [1106, 394] width 195 height 11
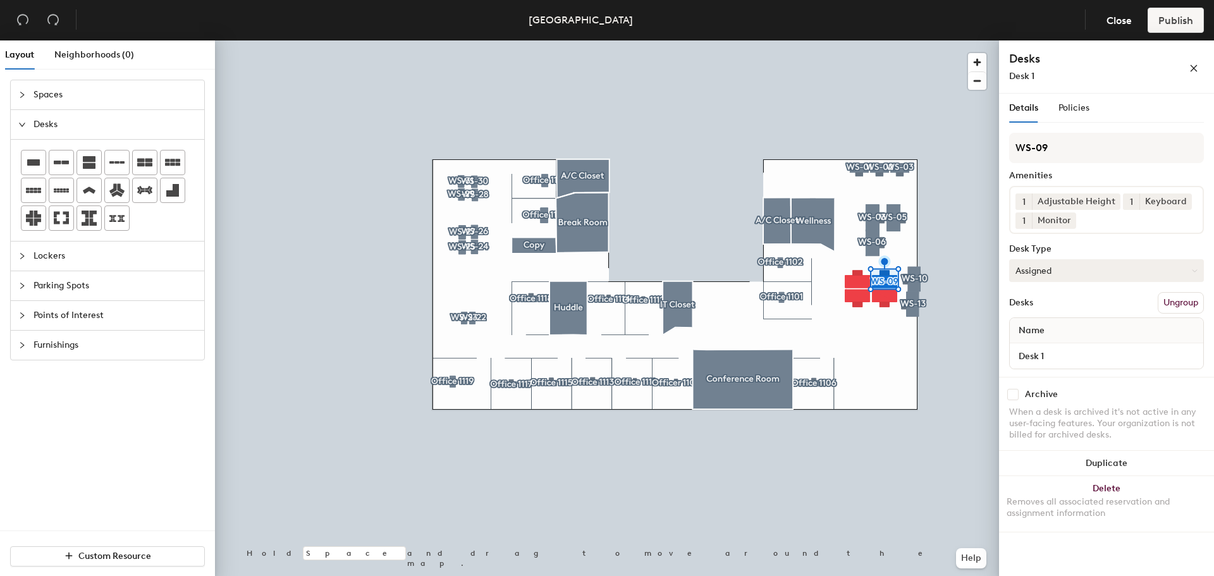
click at [1065, 268] on button "Assigned" at bounding box center [1106, 270] width 195 height 23
click at [1047, 302] on div "Assigned" at bounding box center [1073, 309] width 126 height 19
click at [913, 40] on div at bounding box center [607, 40] width 784 height 0
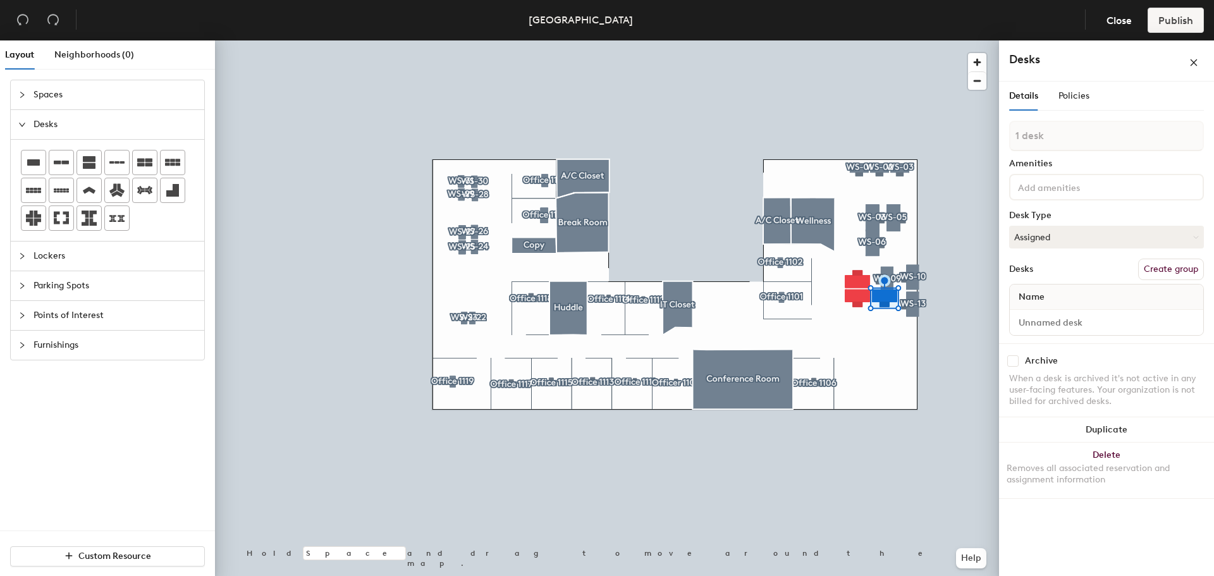
click at [1173, 272] on button "Create group" at bounding box center [1171, 269] width 66 height 21
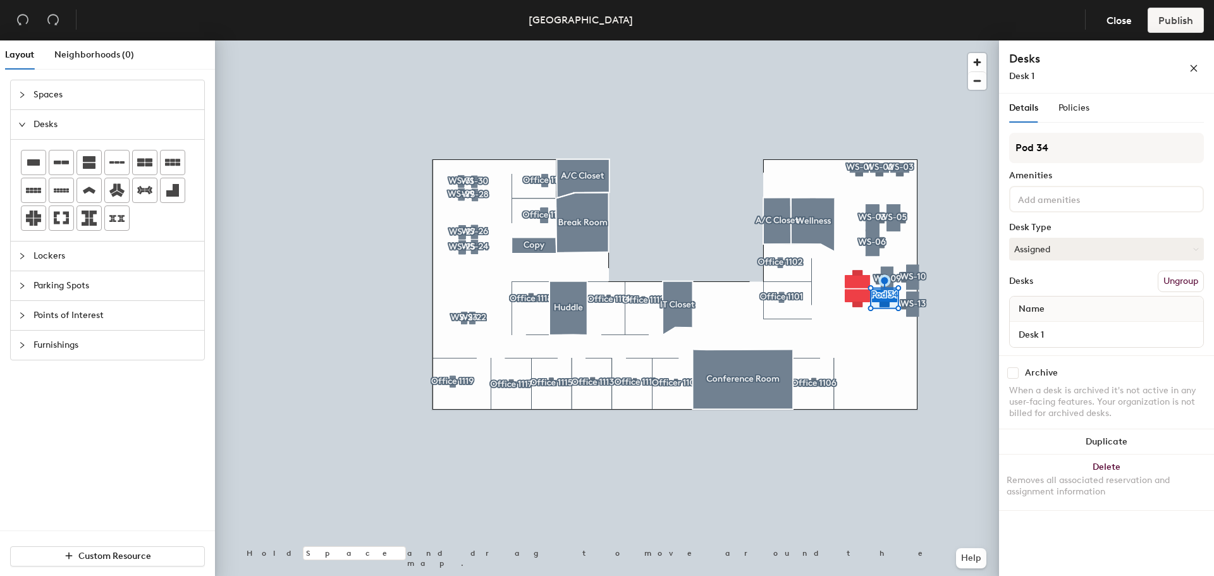
click at [955, 141] on div "Layout Neighborhoods (0) Spaces Desks Lockers Parking Spots Points of Interest …" at bounding box center [607, 310] width 1214 height 541
type input "WS-12"
click at [1050, 199] on input at bounding box center [1072, 198] width 114 height 15
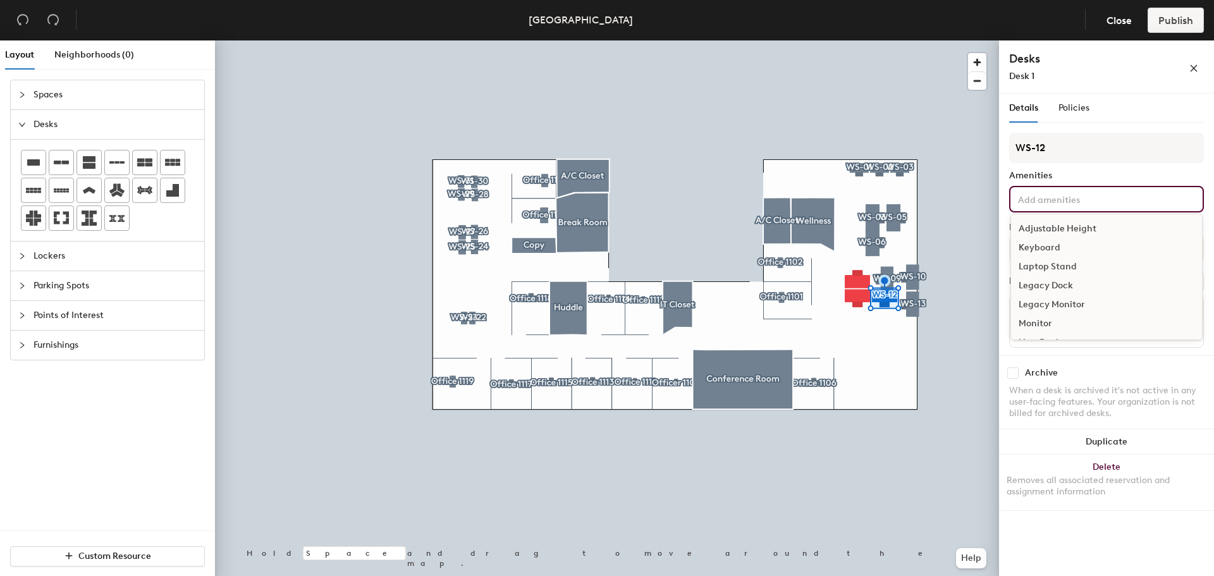
click at [1045, 226] on div "Adjustable Height" at bounding box center [1106, 228] width 191 height 19
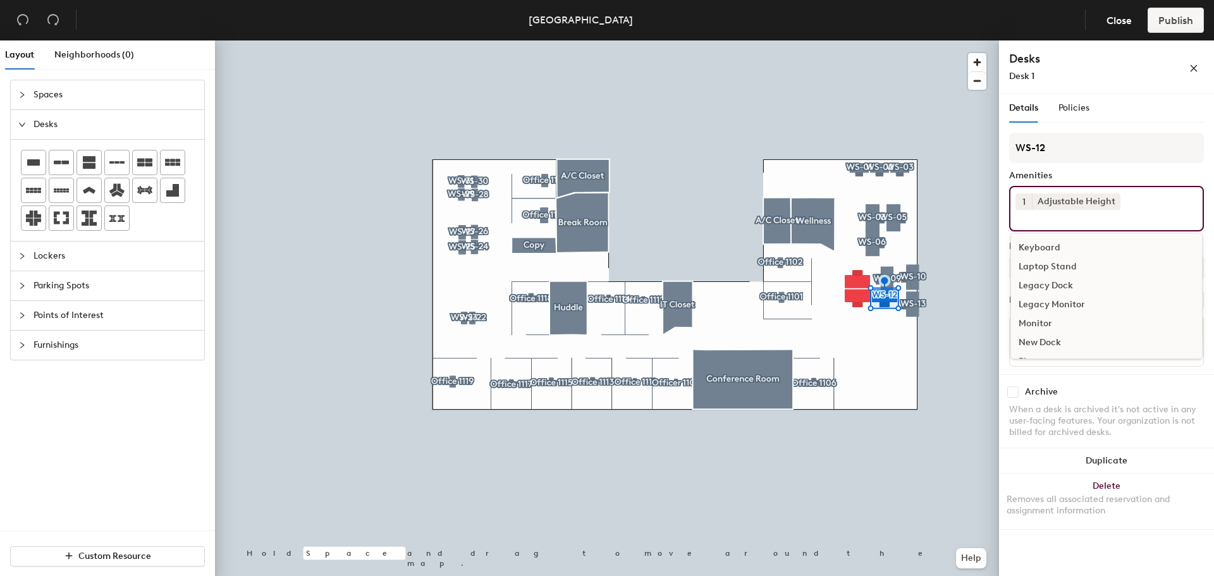
click at [1043, 245] on div "Keyboard" at bounding box center [1106, 247] width 191 height 19
click at [1044, 298] on div "Monitor" at bounding box center [1106, 304] width 191 height 19
click at [1100, 390] on div "Archive" at bounding box center [1106, 394] width 195 height 11
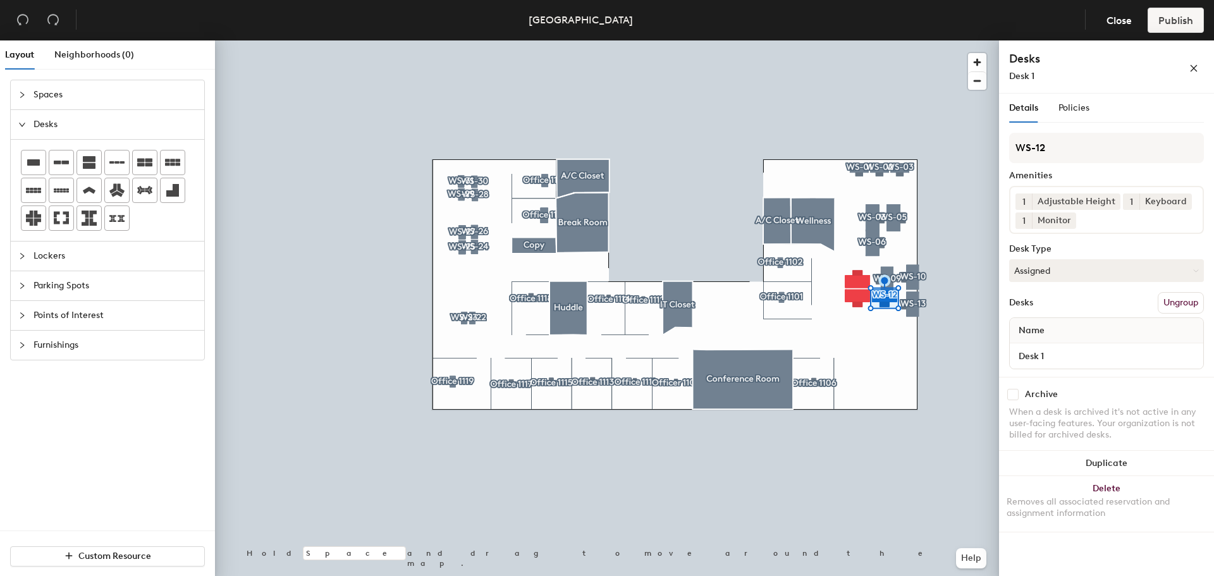
drag, startPoint x: 1042, startPoint y: 269, endPoint x: 1044, endPoint y: 285, distance: 15.9
click at [1042, 266] on button "Assigned" at bounding box center [1106, 270] width 195 height 23
click at [1035, 340] on div "Hoteled" at bounding box center [1073, 347] width 126 height 19
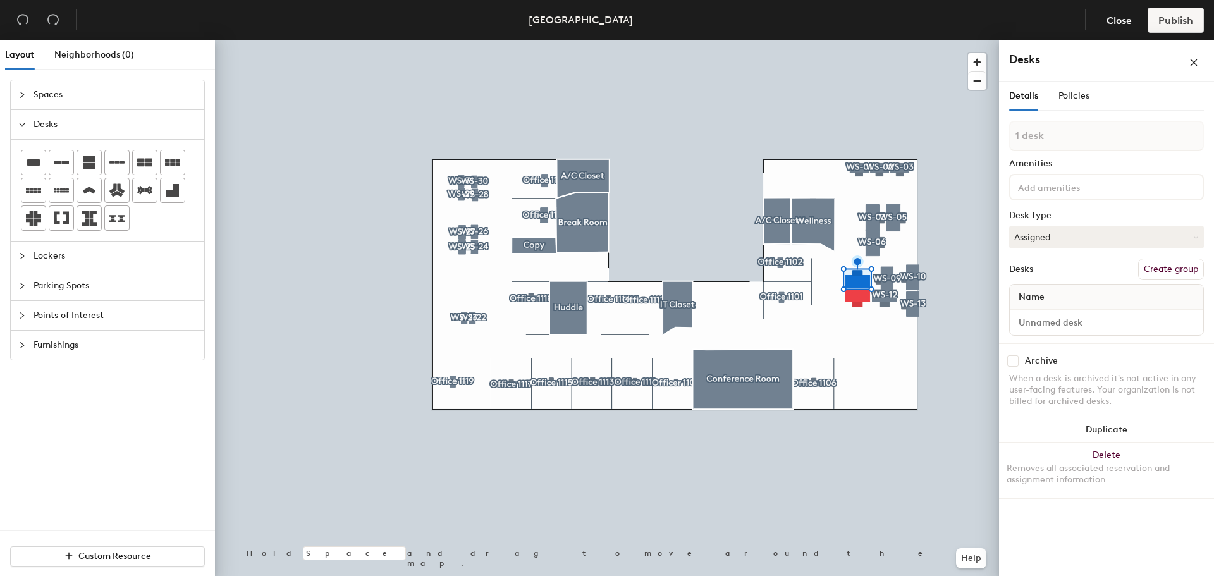
click at [1168, 261] on button "Create group" at bounding box center [1171, 269] width 66 height 21
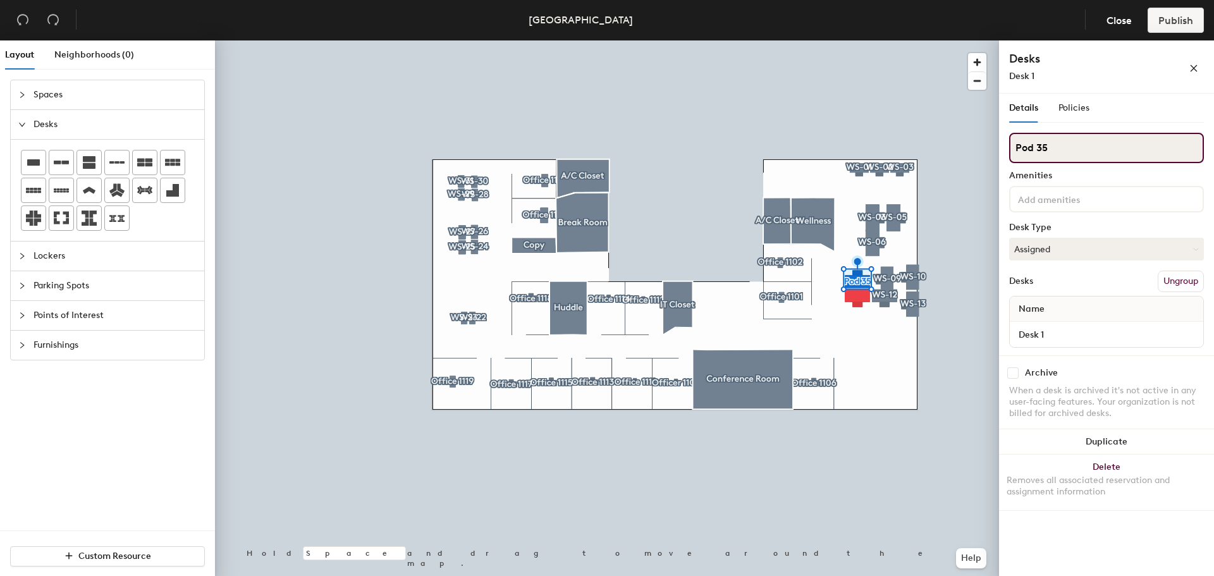
click at [991, 145] on div "Layout Neighborhoods (0) Spaces Desks Lockers Parking Spots Points of Interest …" at bounding box center [607, 310] width 1214 height 541
type input "WS-08"
click at [1051, 203] on div at bounding box center [1106, 199] width 195 height 27
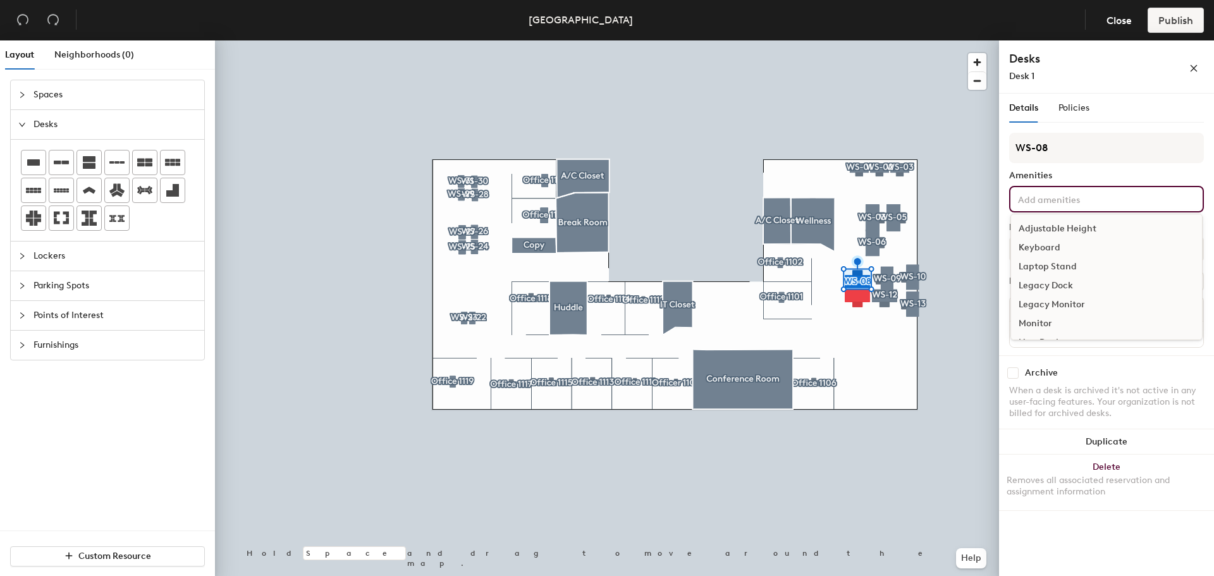
click at [1050, 223] on div "Adjustable Height" at bounding box center [1106, 228] width 191 height 19
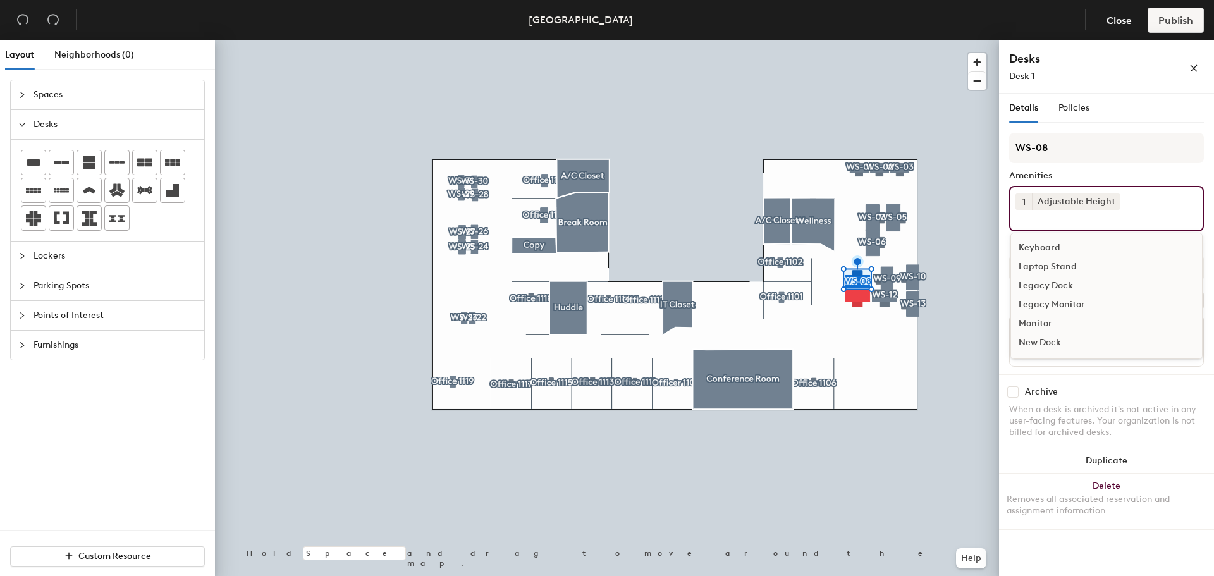
click at [1043, 246] on div "Keyboard" at bounding box center [1106, 247] width 191 height 19
click at [1044, 295] on div "Monitor" at bounding box center [1106, 304] width 191 height 19
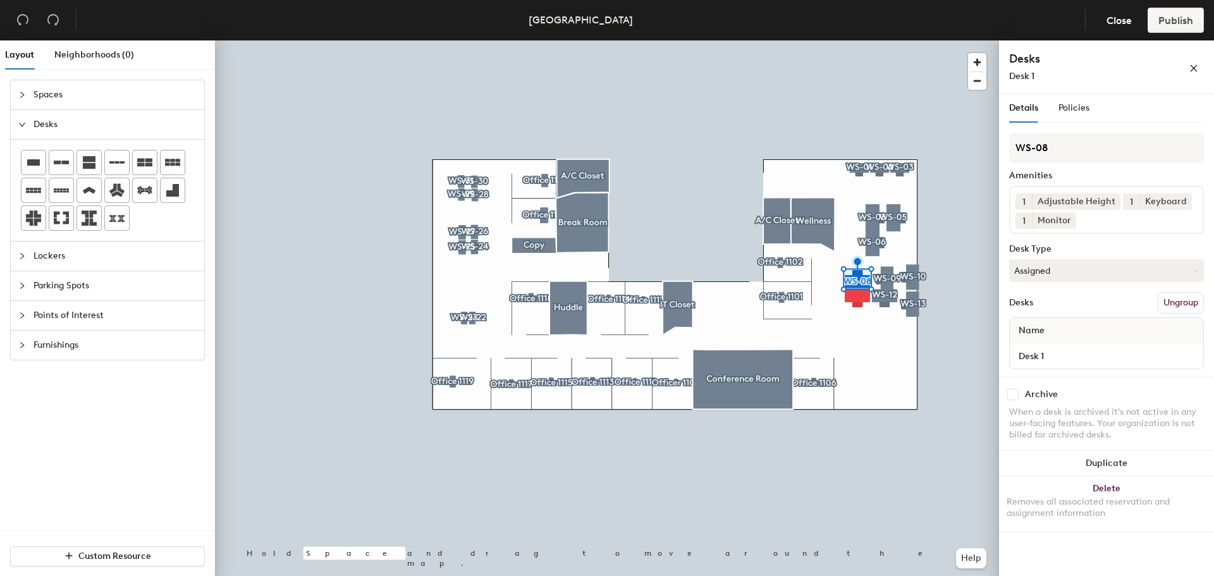
click at [1113, 394] on div "Archive" at bounding box center [1106, 394] width 195 height 11
click at [1072, 274] on button "Assigned" at bounding box center [1106, 270] width 195 height 23
click at [1057, 341] on div "Hoteled" at bounding box center [1073, 347] width 126 height 19
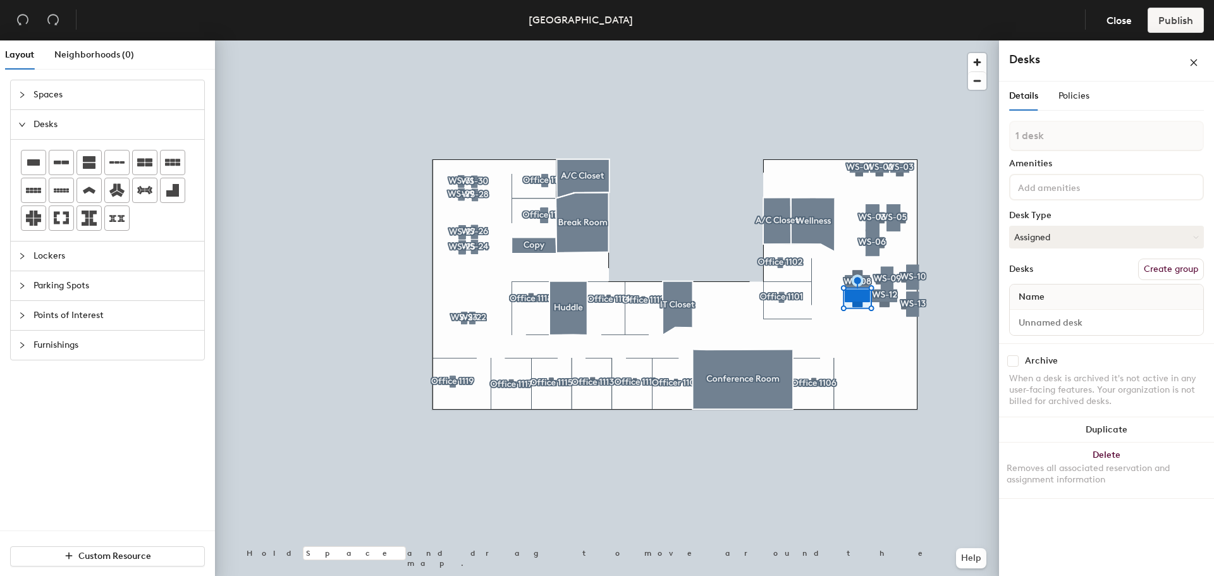
click at [1168, 266] on button "Create group" at bounding box center [1171, 269] width 66 height 21
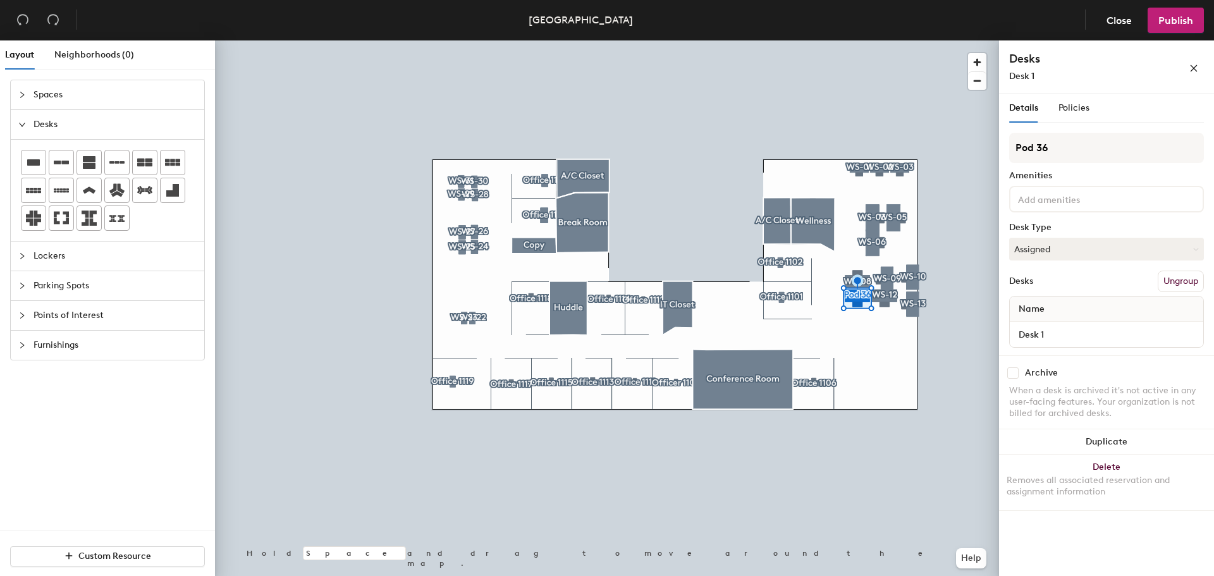
click at [993, 151] on div "Layout Neighborhoods (0) Spaces Desks Lockers Parking Spots Points of Interest …" at bounding box center [607, 310] width 1214 height 541
type input "WS-11"
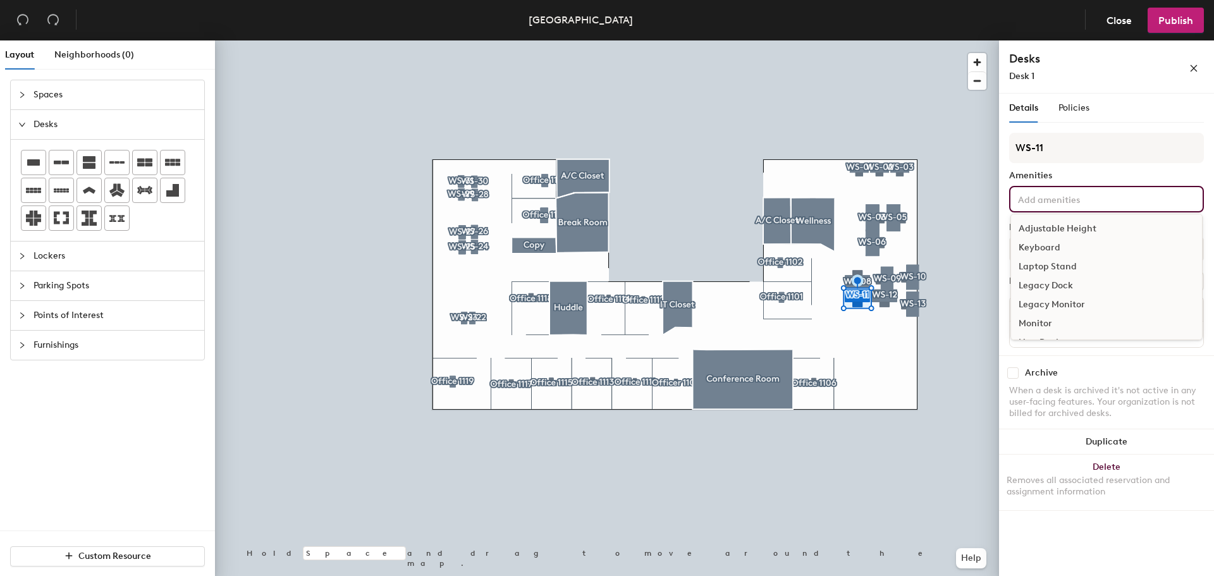
click at [1089, 195] on input at bounding box center [1072, 198] width 114 height 15
click at [1079, 226] on div "Adjustable Height" at bounding box center [1106, 228] width 191 height 19
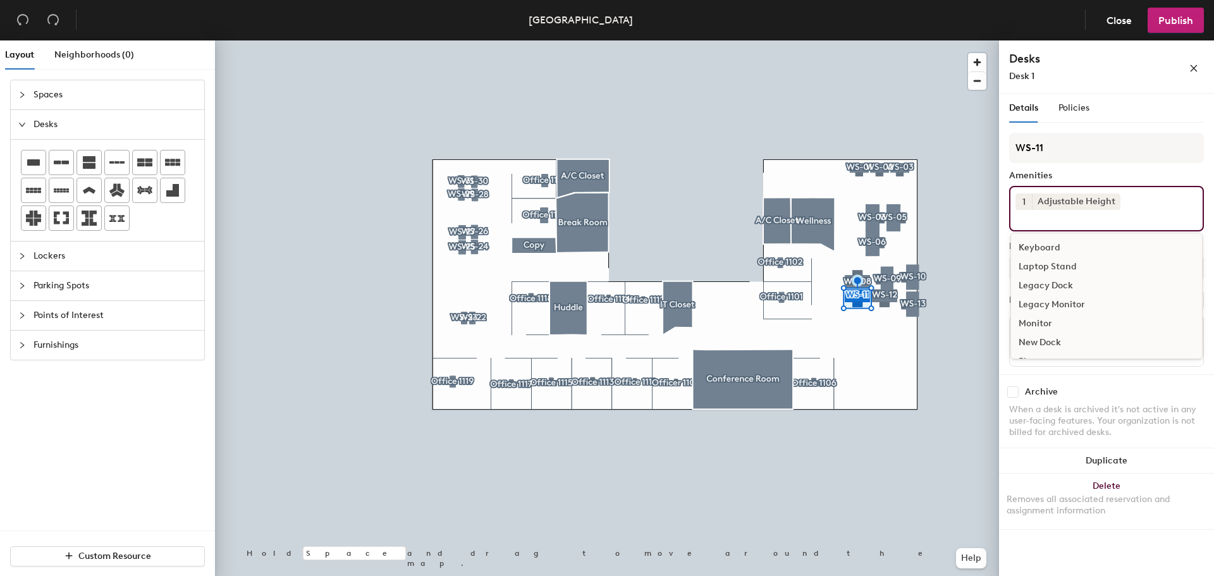
click at [1051, 240] on div "Keyboard" at bounding box center [1106, 247] width 191 height 19
click at [1031, 303] on div "Monitor" at bounding box center [1106, 304] width 191 height 19
click at [1158, 395] on div "Archive" at bounding box center [1106, 394] width 195 height 11
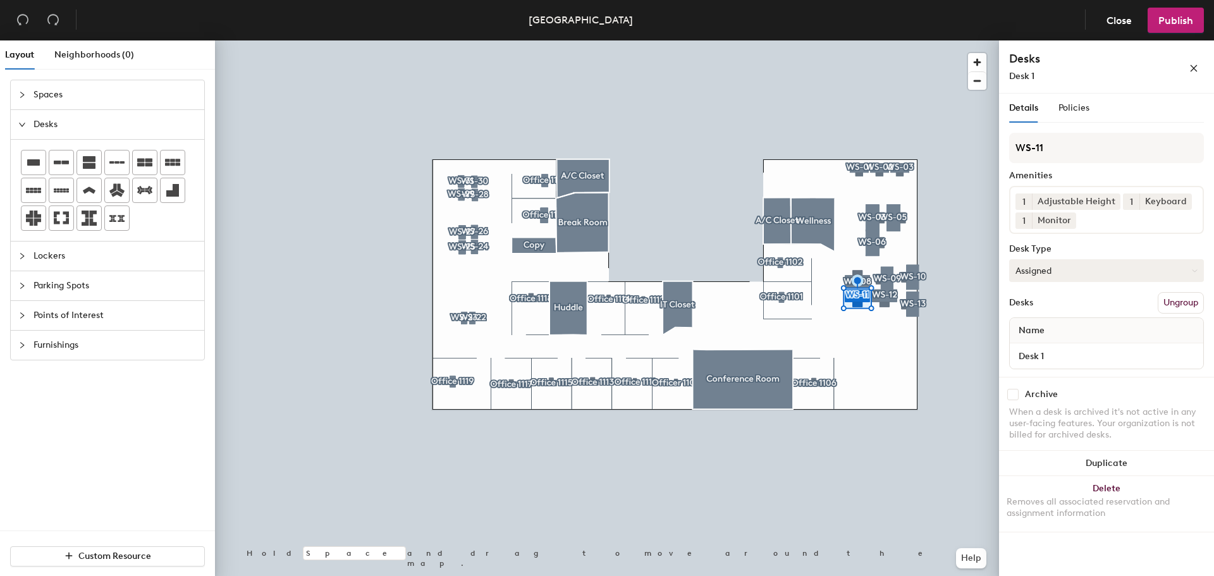
click at [1057, 264] on button "Assigned" at bounding box center [1106, 270] width 195 height 23
click at [1048, 336] on div "Hot" at bounding box center [1073, 328] width 126 height 19
click at [1051, 265] on button "Hot" at bounding box center [1106, 270] width 195 height 23
click at [1039, 342] on div "Hoteled" at bounding box center [1073, 347] width 126 height 19
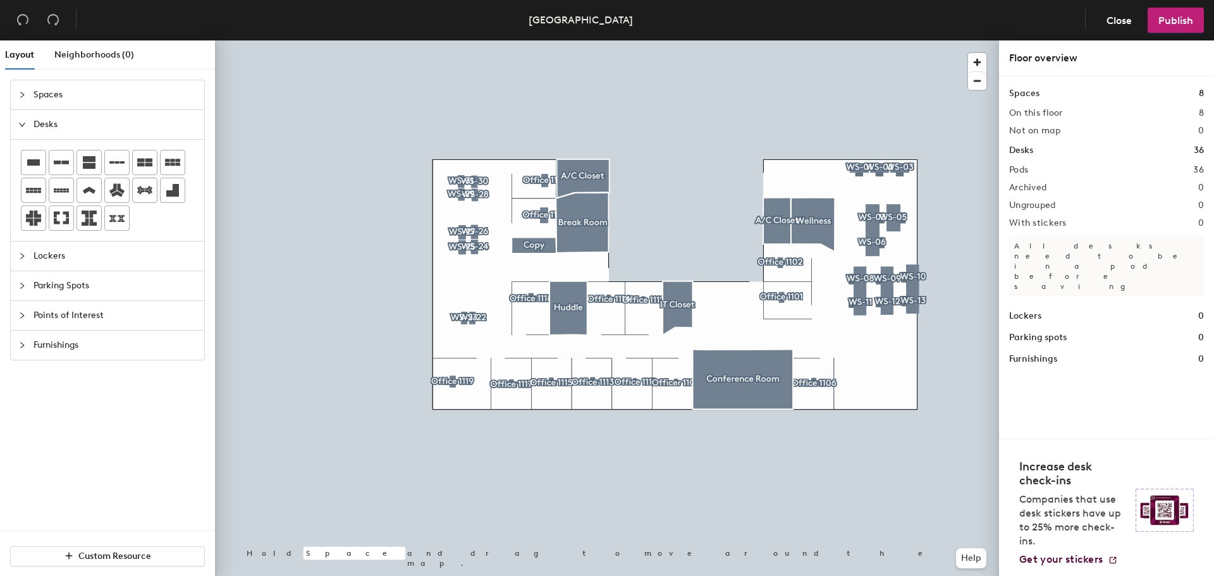
click at [911, 40] on div at bounding box center [607, 40] width 784 height 0
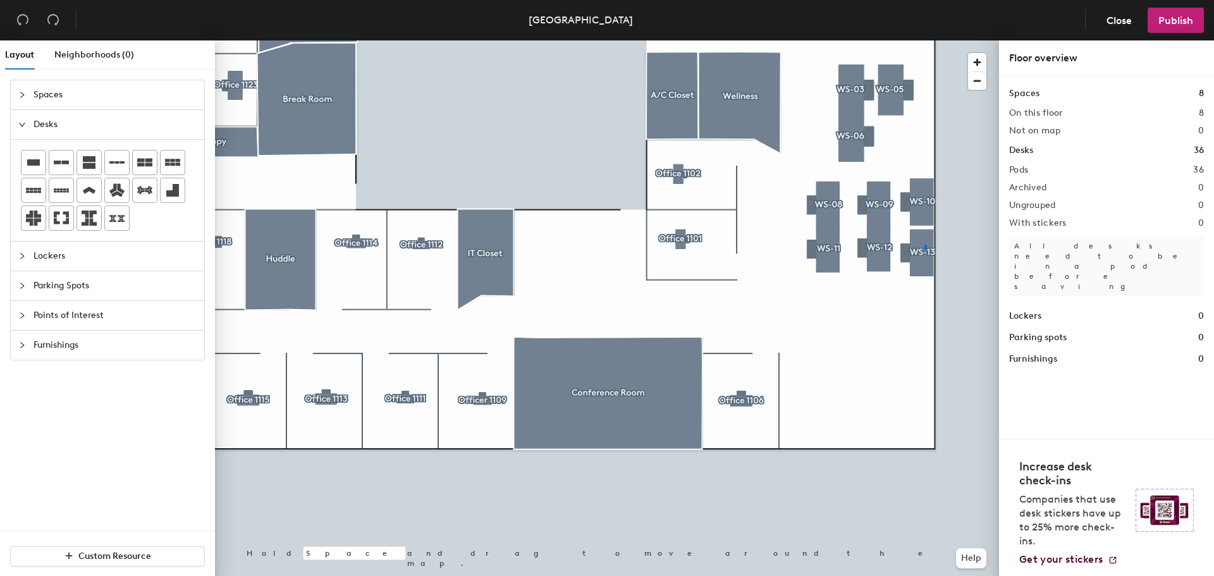
click at [924, 40] on div at bounding box center [607, 40] width 784 height 0
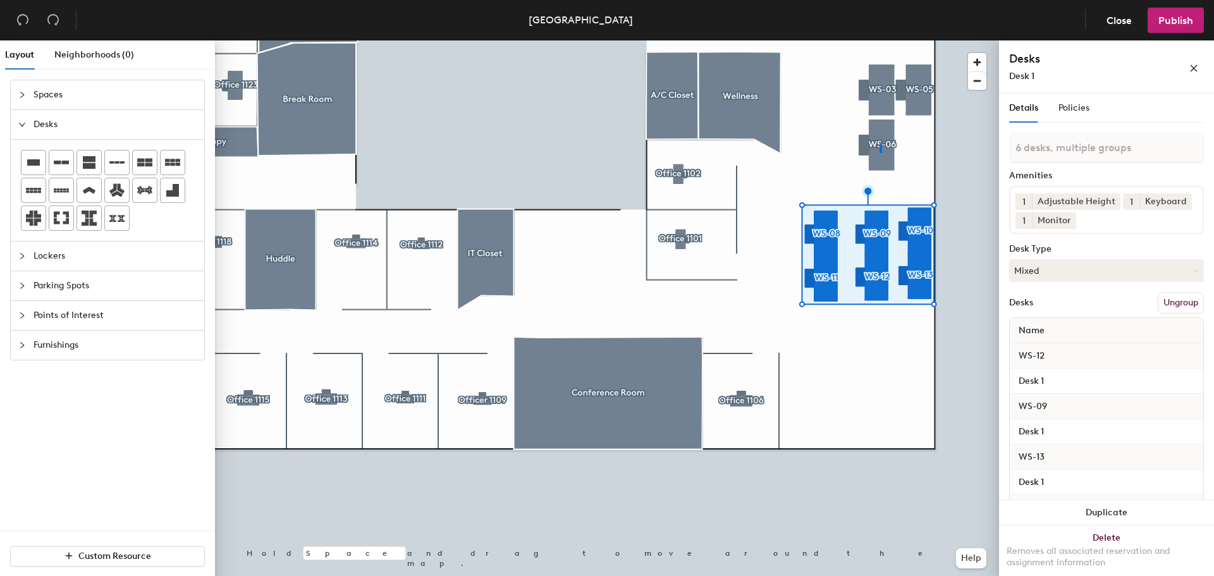
click at [880, 40] on div at bounding box center [607, 40] width 784 height 0
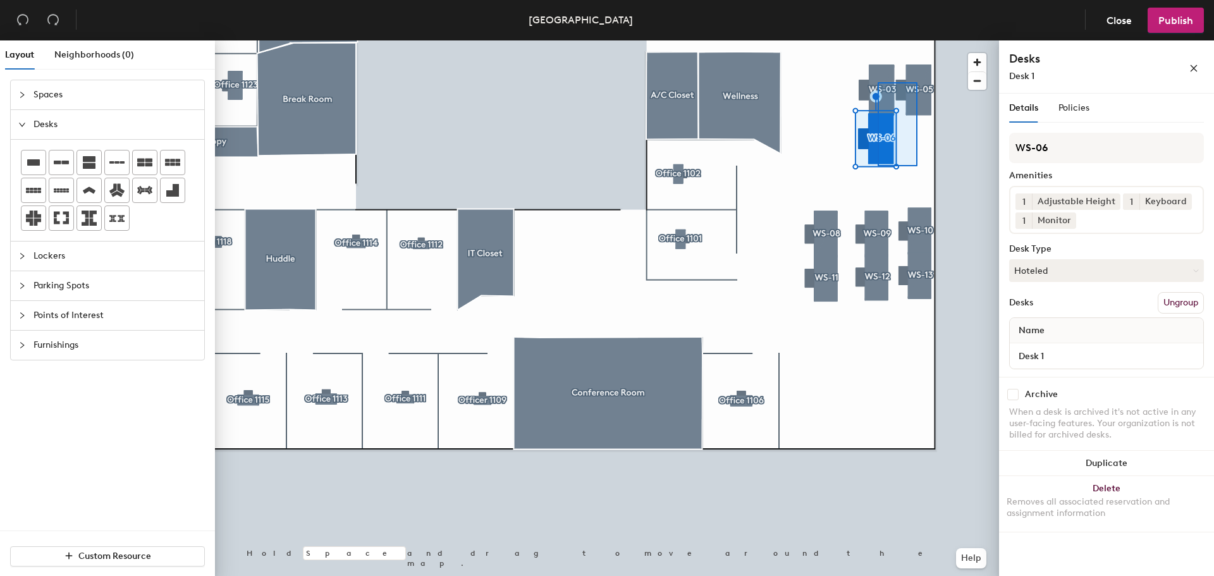
click at [877, 40] on div at bounding box center [607, 40] width 784 height 0
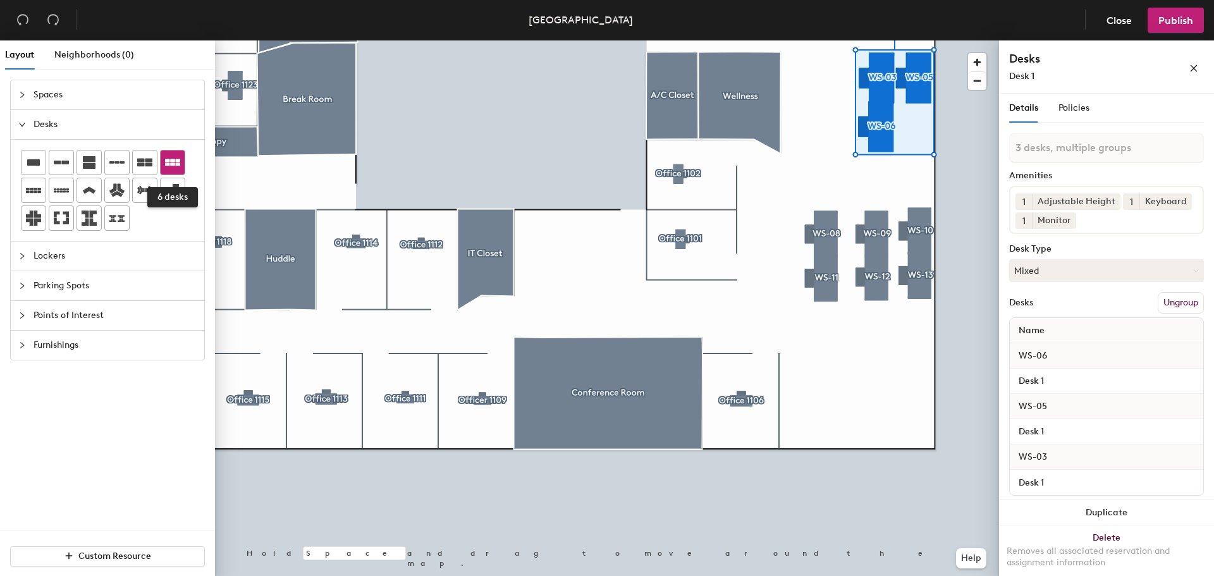
click at [163, 163] on div at bounding box center [173, 162] width 24 height 24
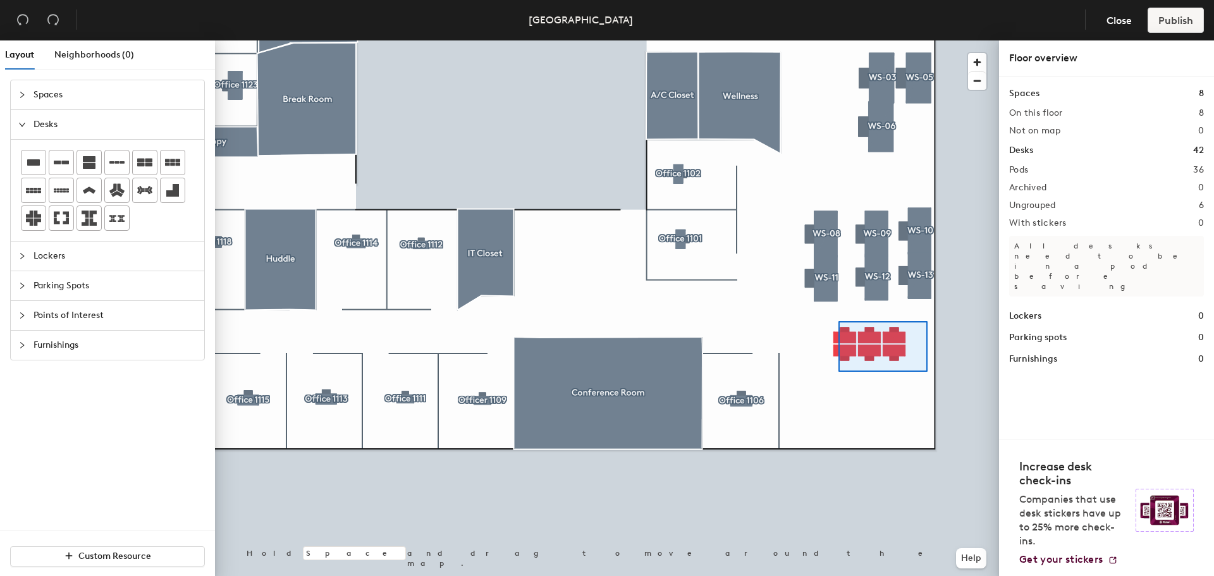
click at [830, 40] on div at bounding box center [607, 40] width 784 height 0
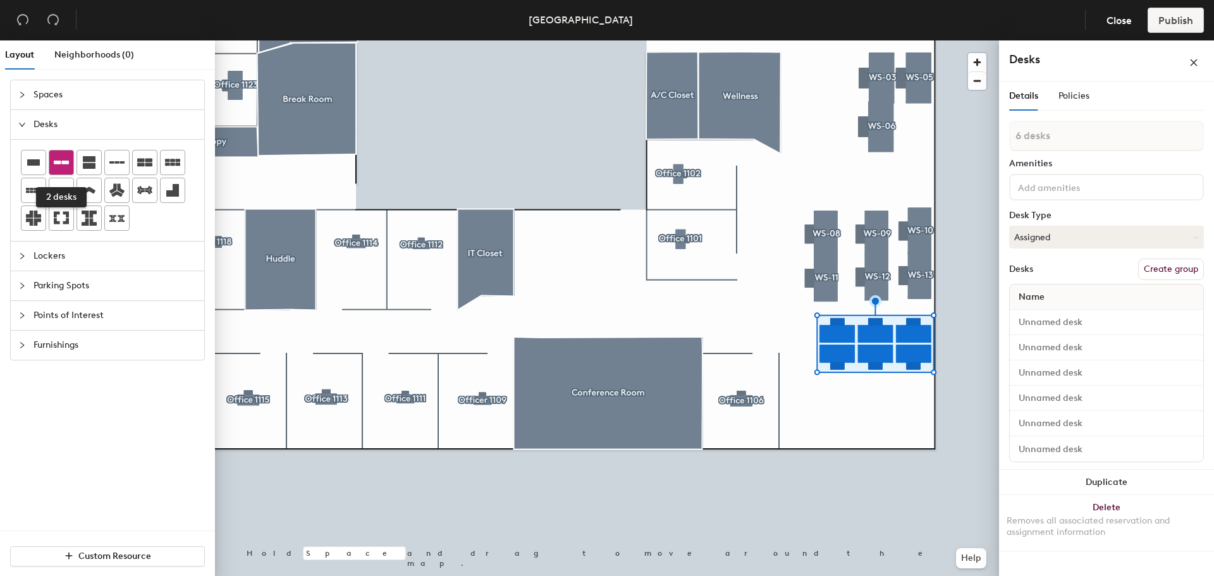
click at [56, 168] on icon at bounding box center [61, 162] width 15 height 15
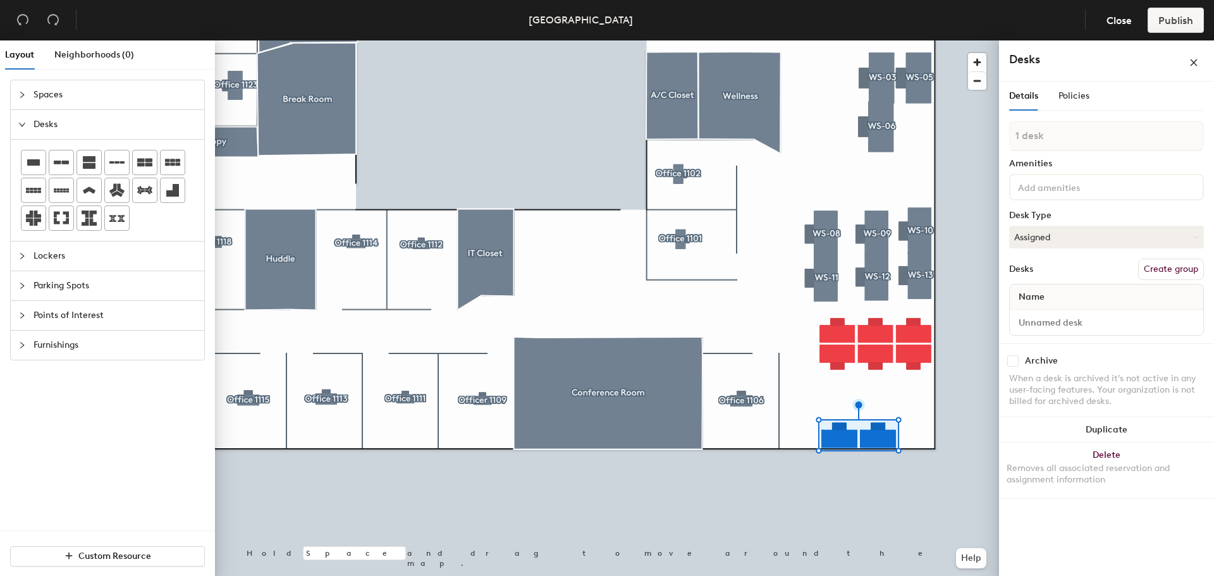
type input "1 desk"
drag, startPoint x: 1187, startPoint y: 272, endPoint x: 1170, endPoint y: 237, distance: 38.5
click at [1187, 271] on button "Create group" at bounding box center [1171, 269] width 66 height 21
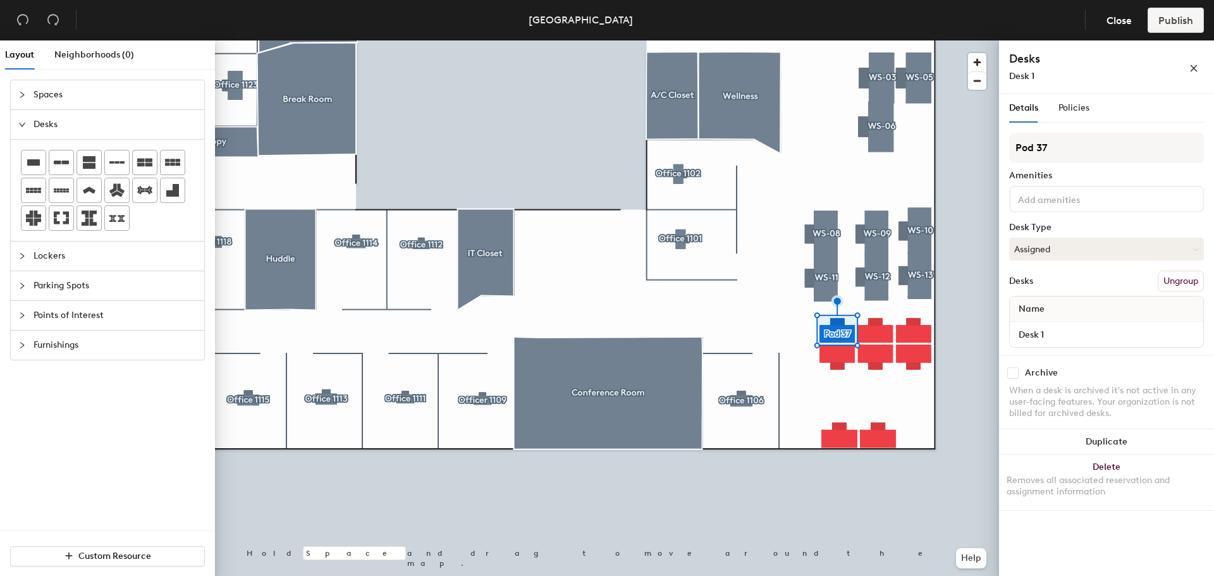
click at [964, 151] on div "Layout Neighborhoods (0) Spaces Desks Lockers Parking Spots Points of Interest …" at bounding box center [607, 310] width 1214 height 541
type input "WS-14"
click at [1062, 204] on input at bounding box center [1072, 198] width 114 height 15
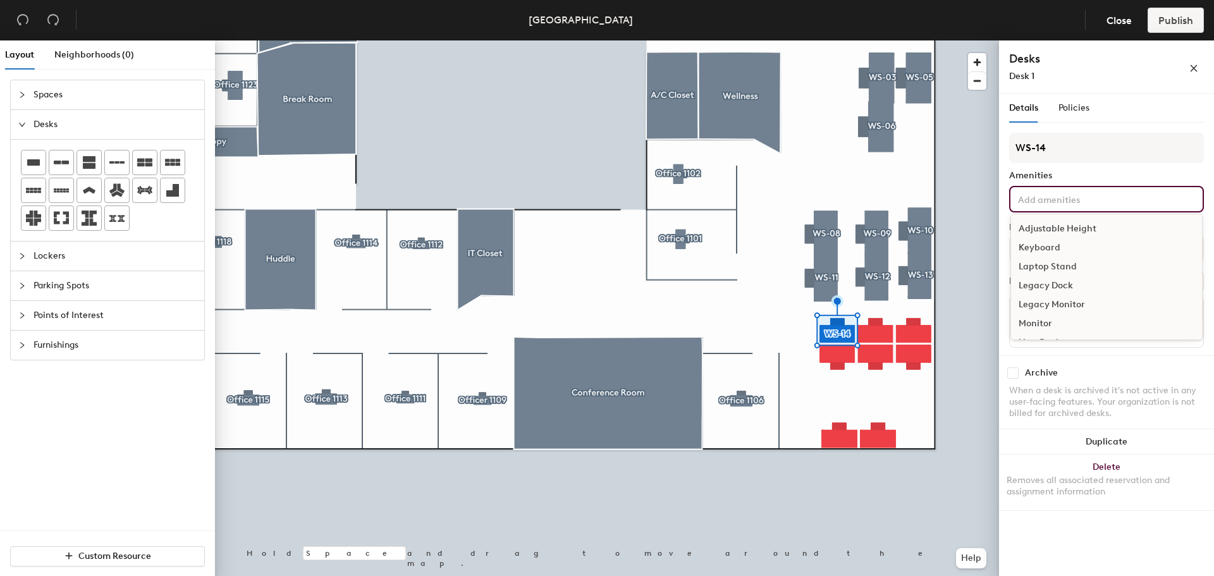
click at [1059, 228] on div "Adjustable Height" at bounding box center [1106, 228] width 191 height 19
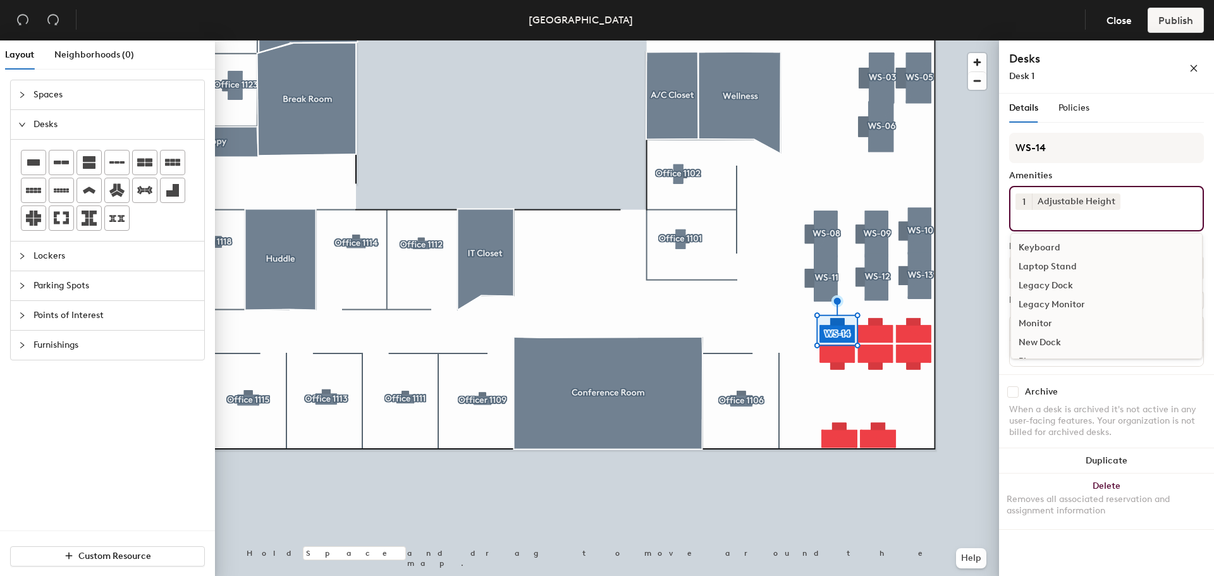
click at [1043, 244] on div "Keyboard" at bounding box center [1106, 247] width 191 height 19
click at [1043, 300] on div "Monitor" at bounding box center [1106, 304] width 191 height 19
click at [1141, 396] on div "Archive" at bounding box center [1106, 394] width 195 height 11
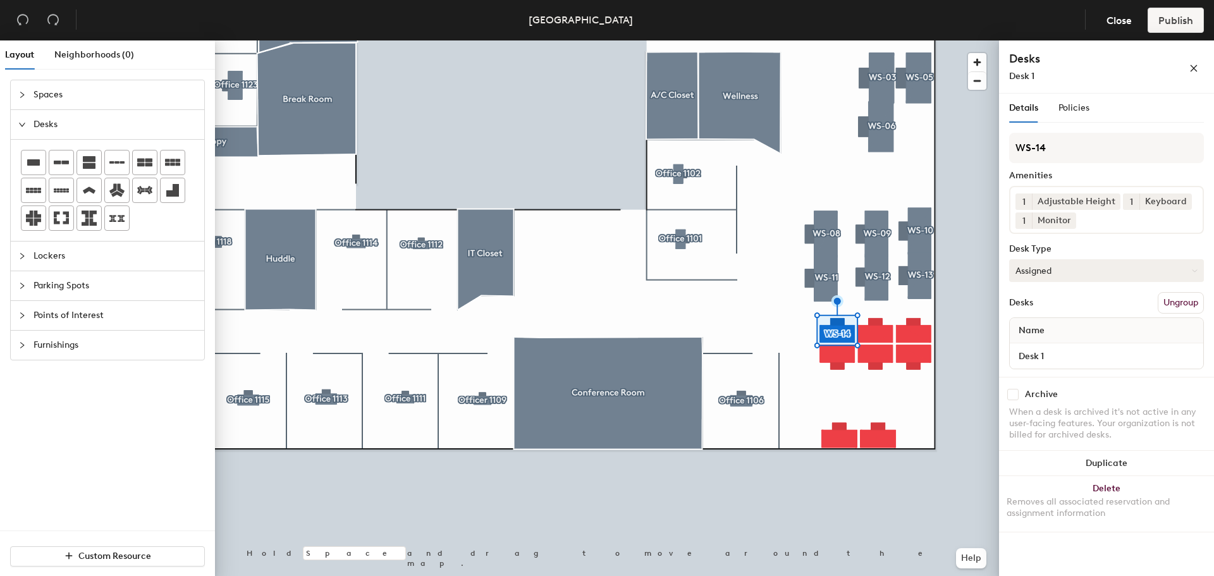
click at [1065, 266] on button "Assigned" at bounding box center [1106, 270] width 195 height 23
click at [1048, 338] on div "Hoteled" at bounding box center [1073, 347] width 126 height 19
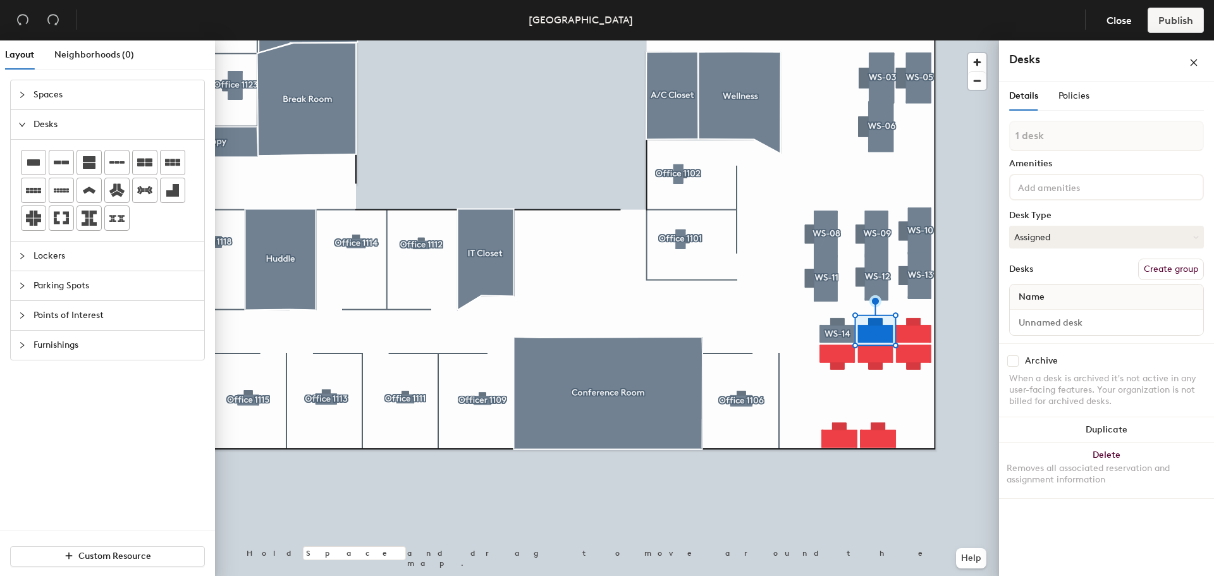
click at [1171, 258] on div "1 desk Amenities Desk Type Assigned Desks Create group Name" at bounding box center [1106, 232] width 195 height 223
click at [1168, 267] on button "Create group" at bounding box center [1171, 269] width 66 height 21
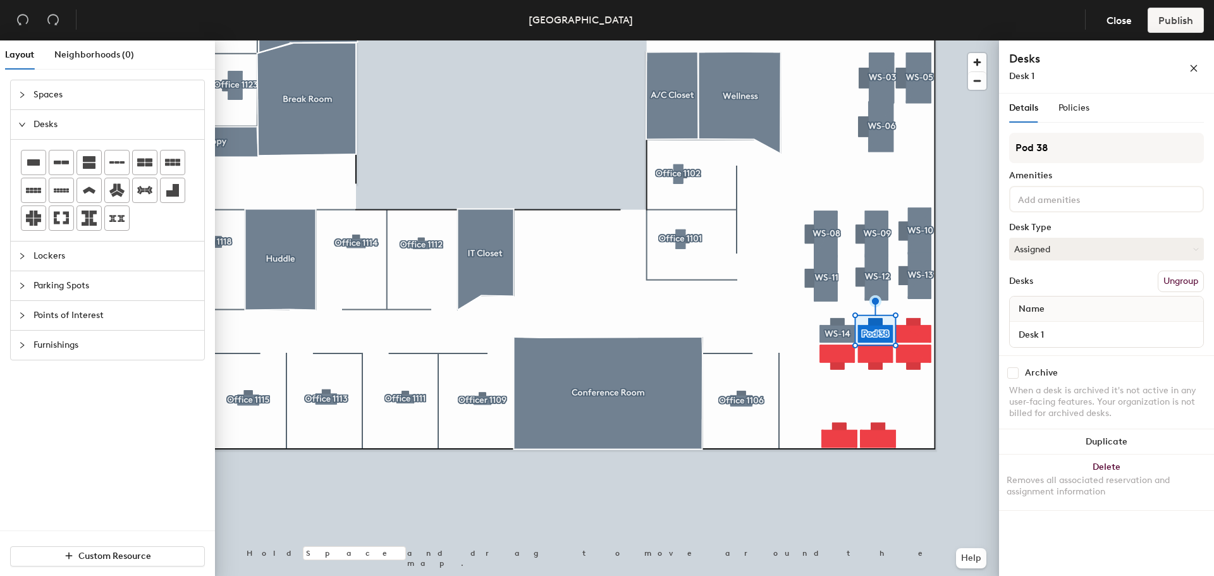
click at [993, 142] on div "Layout Neighborhoods (0) Spaces Desks Lockers Parking Spots Points of Interest …" at bounding box center [607, 310] width 1214 height 541
type input "WS-15"
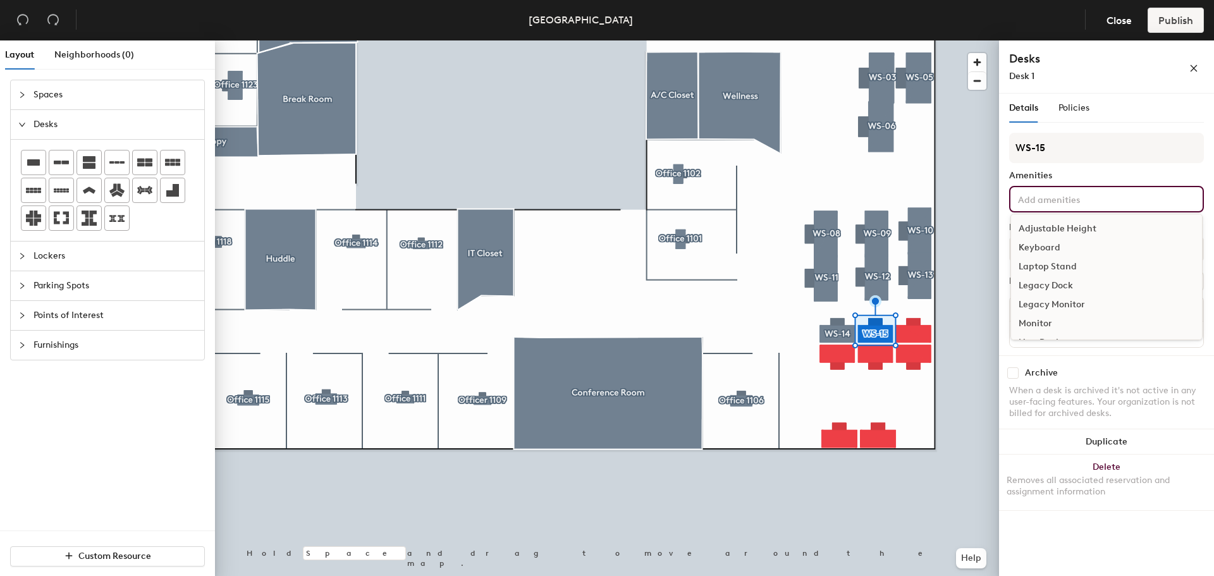
click at [1017, 195] on input at bounding box center [1072, 198] width 114 height 15
click at [1046, 223] on div "Adjustable Height" at bounding box center [1106, 228] width 191 height 19
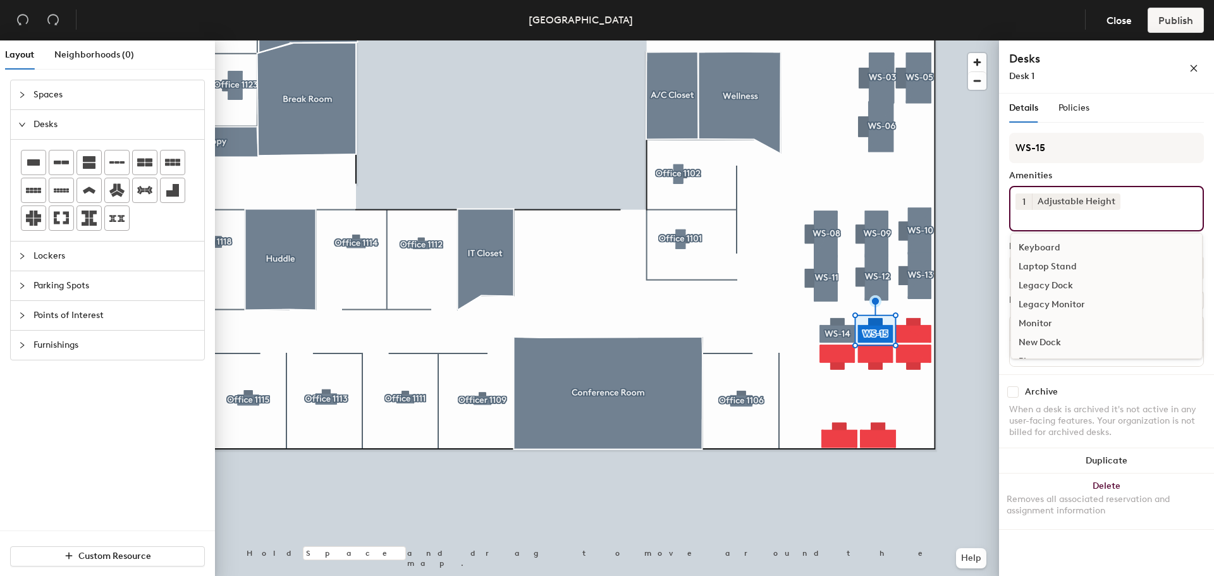
click at [1040, 247] on div "Keyboard" at bounding box center [1106, 247] width 191 height 19
click at [1043, 297] on div "Monitor" at bounding box center [1106, 304] width 191 height 19
click at [1151, 388] on div "Archive When a desk is archived it's not active in any user-facing features. Yo…" at bounding box center [1106, 416] width 215 height 79
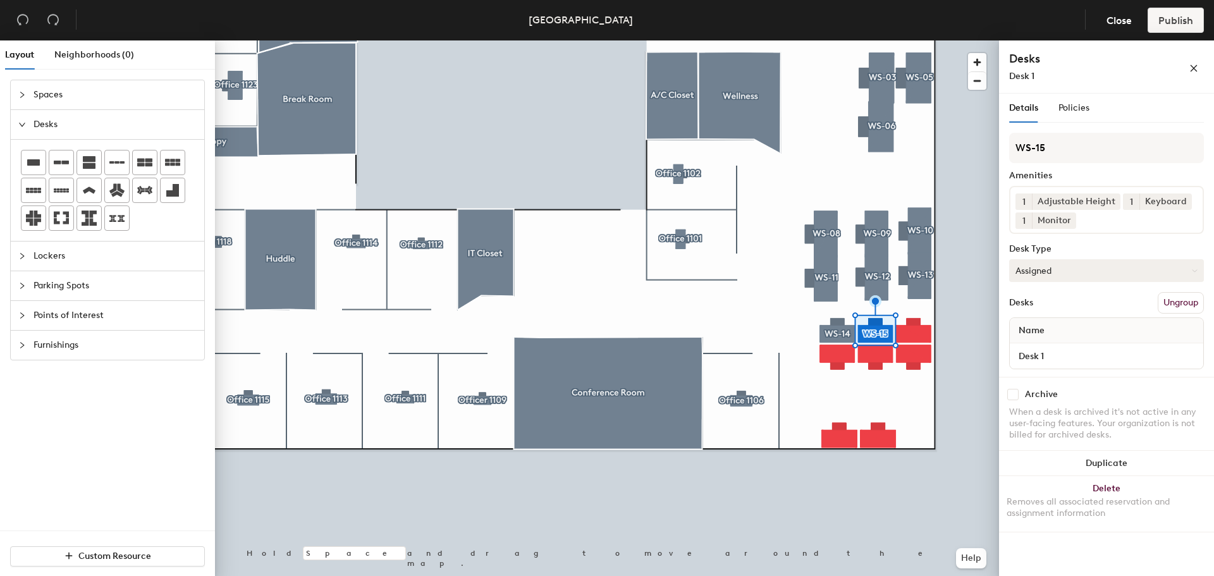
click at [1090, 263] on button "Assigned" at bounding box center [1106, 270] width 195 height 23
click at [1051, 341] on div "Hoteled" at bounding box center [1073, 347] width 126 height 19
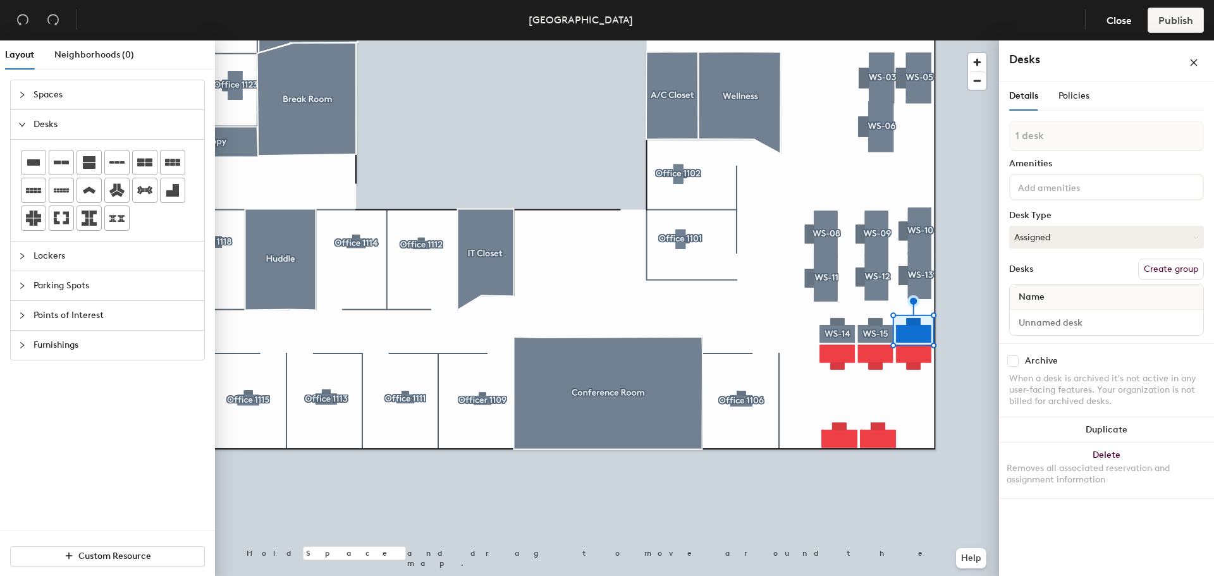
click at [1172, 274] on button "Create group" at bounding box center [1171, 269] width 66 height 21
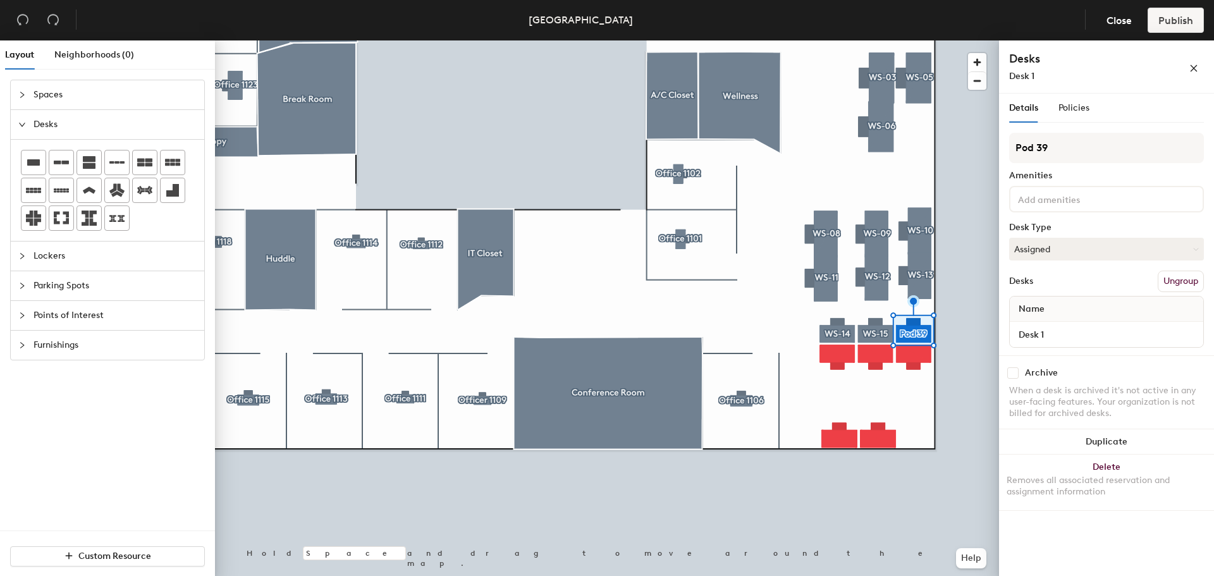
drag, startPoint x: 1072, startPoint y: 150, endPoint x: 999, endPoint y: 148, distance: 72.7
click at [999, 148] on div "Details Policies Pod 39 Amenities Desk Type Assigned Desks Ungroup Name Desk 1 …" at bounding box center [1106, 337] width 215 height 487
type input "WS-16"
click at [1065, 196] on input at bounding box center [1072, 198] width 114 height 15
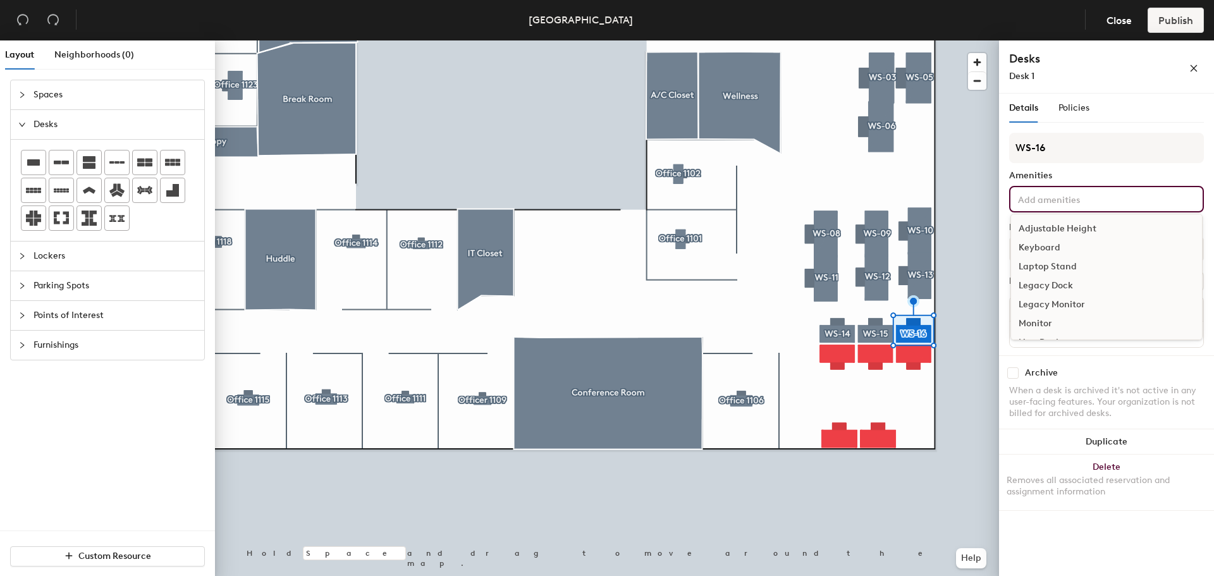
click at [1064, 229] on div "Adjustable Height" at bounding box center [1106, 228] width 191 height 19
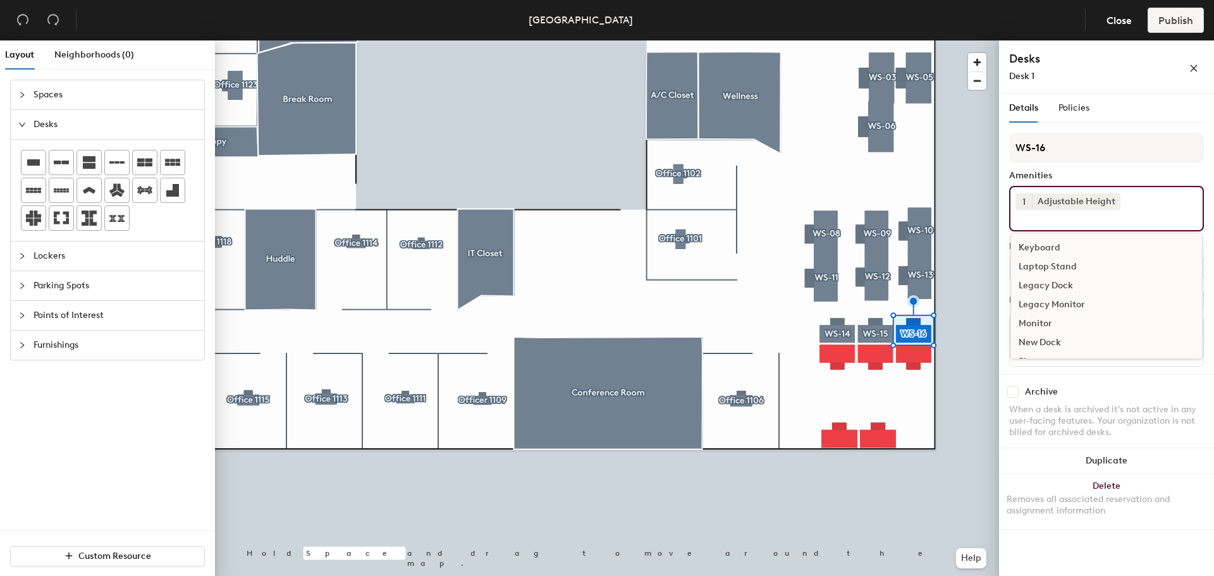
click at [1054, 242] on div "Keyboard" at bounding box center [1106, 247] width 191 height 19
click at [1045, 297] on div "Monitor" at bounding box center [1106, 304] width 191 height 19
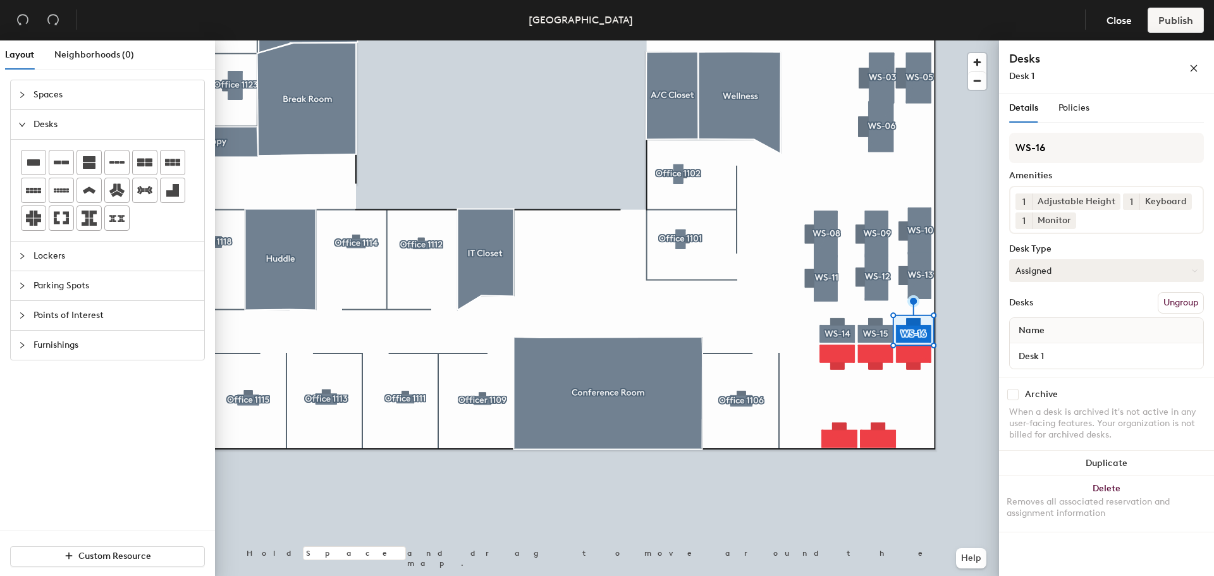
click at [1047, 271] on button "Assigned" at bounding box center [1106, 270] width 195 height 23
click at [1041, 345] on div "Hoteled" at bounding box center [1073, 347] width 126 height 19
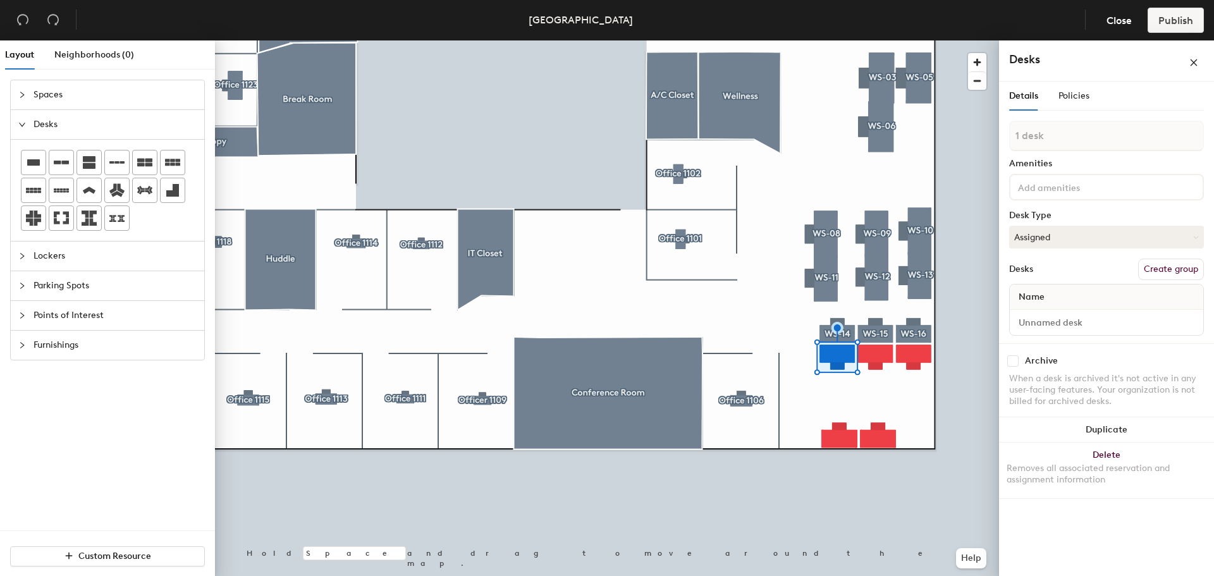
click at [1173, 264] on button "Create group" at bounding box center [1171, 269] width 66 height 21
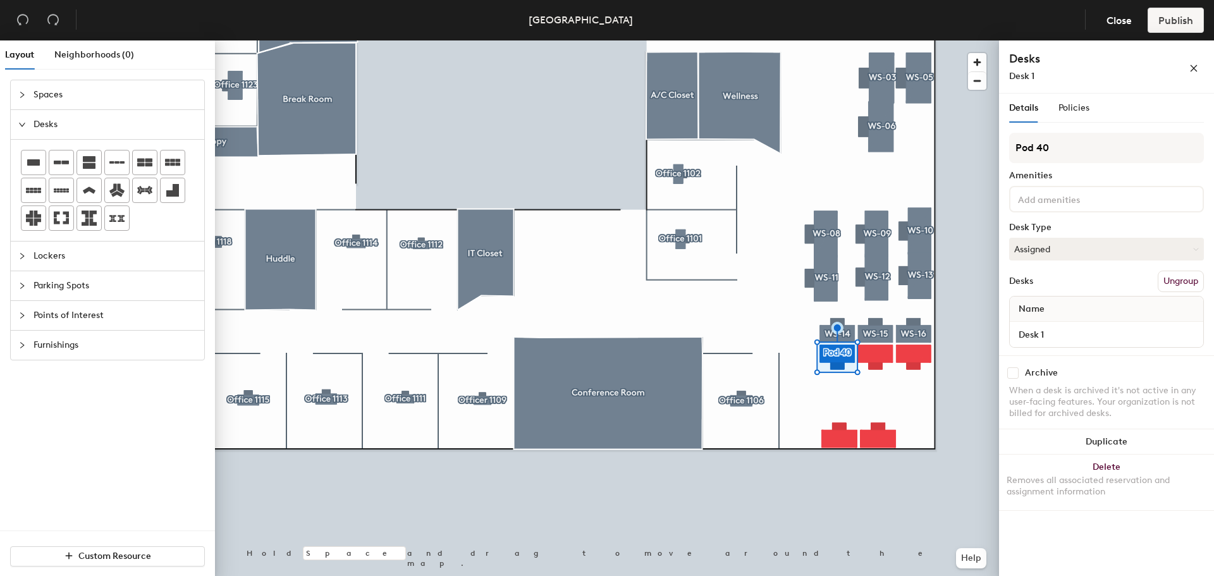
click at [990, 152] on div "Layout Neighborhoods (0) Spaces Desks Lockers Parking Spots Points of Interest …" at bounding box center [607, 310] width 1214 height 541
type input "WS-17"
click at [1057, 202] on input at bounding box center [1072, 198] width 114 height 15
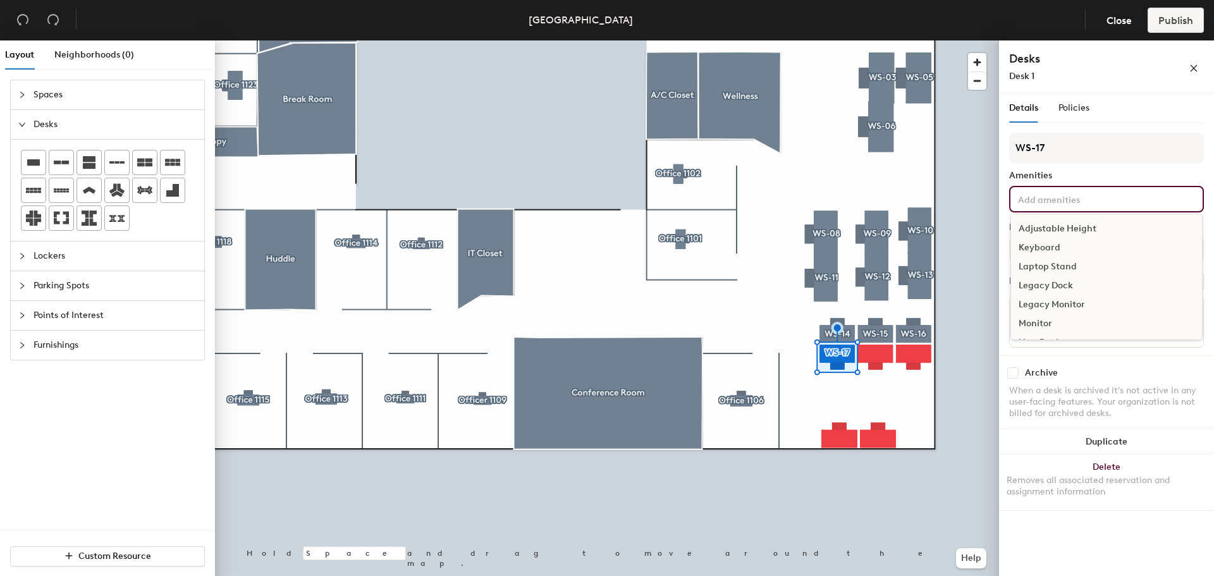
click at [1064, 226] on div "Adjustable Height" at bounding box center [1106, 228] width 191 height 19
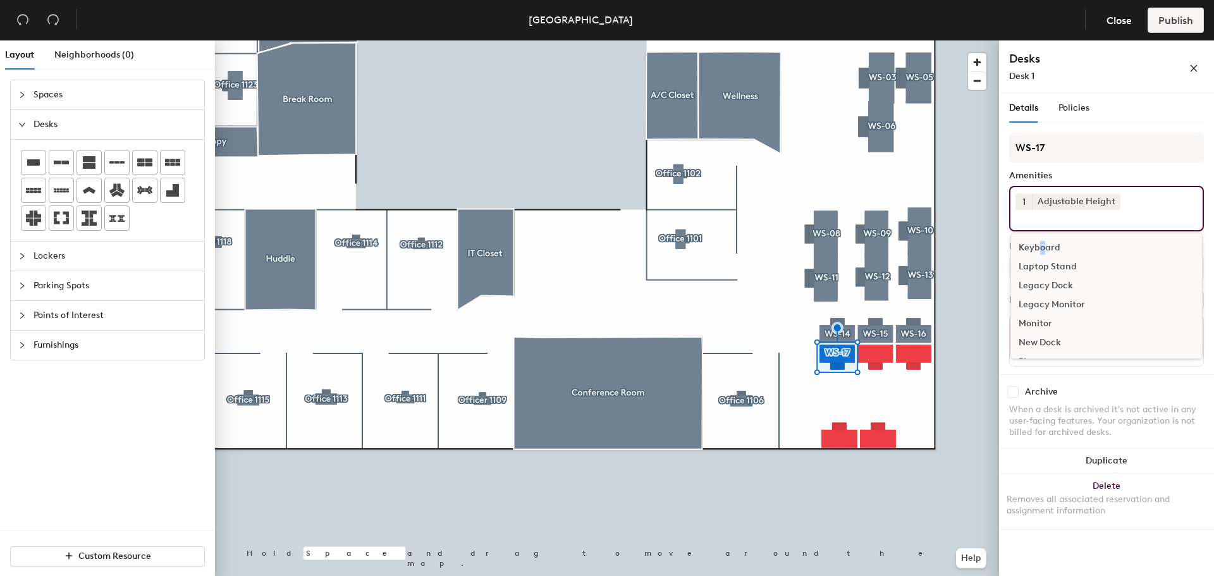
click at [1041, 240] on div "Keyboard" at bounding box center [1106, 247] width 191 height 19
click at [1034, 300] on div "Monitor" at bounding box center [1106, 304] width 191 height 19
click at [1098, 389] on div "Archive" at bounding box center [1106, 394] width 195 height 11
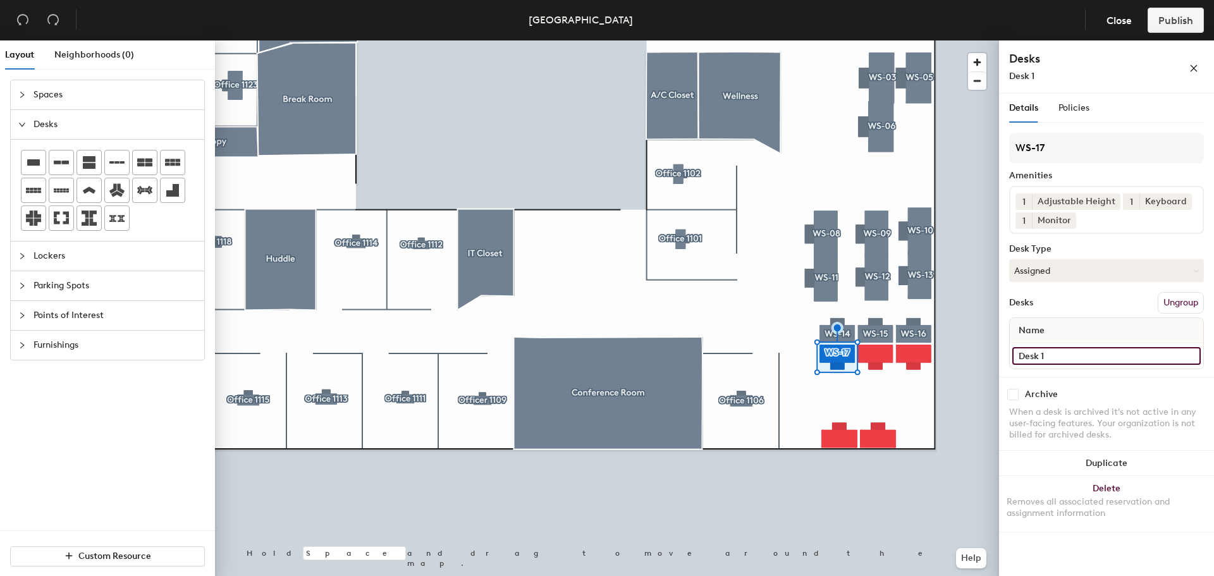
click at [1076, 355] on input "Desk 1" at bounding box center [1106, 356] width 188 height 18
click at [1076, 259] on div "WS-17 Amenities 1 Adjustable Height 1 Keyboard 1 Monitor Desk Type Assigned Des…" at bounding box center [1106, 255] width 195 height 244
click at [1069, 270] on button "Assigned" at bounding box center [1106, 270] width 195 height 23
click at [1043, 340] on div "Hoteled" at bounding box center [1073, 347] width 126 height 19
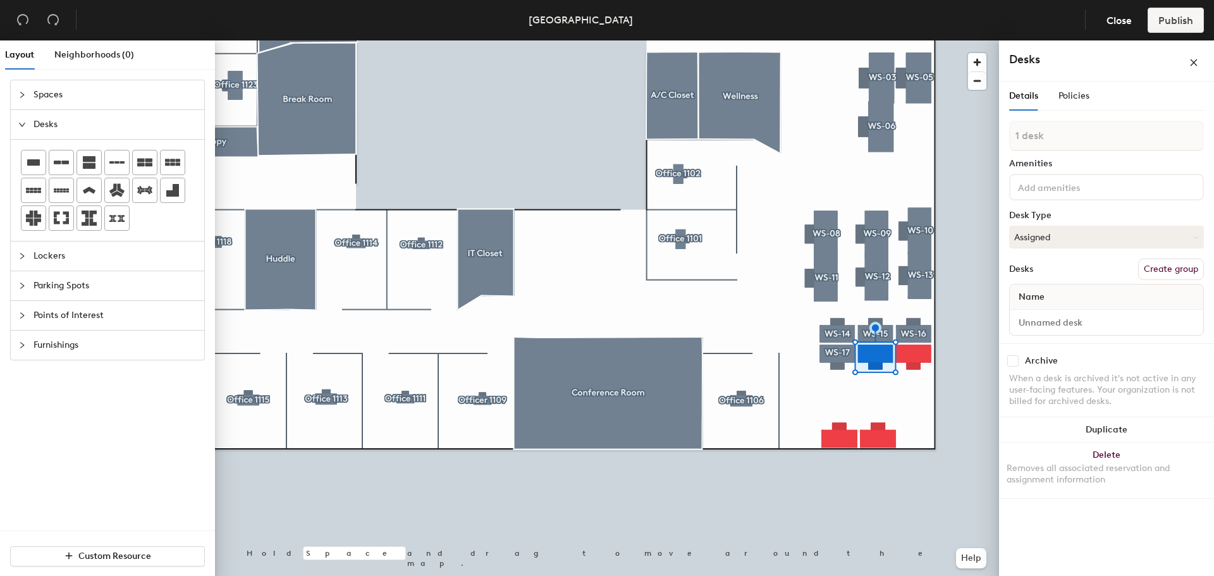
click at [1160, 264] on button "Create group" at bounding box center [1171, 269] width 66 height 21
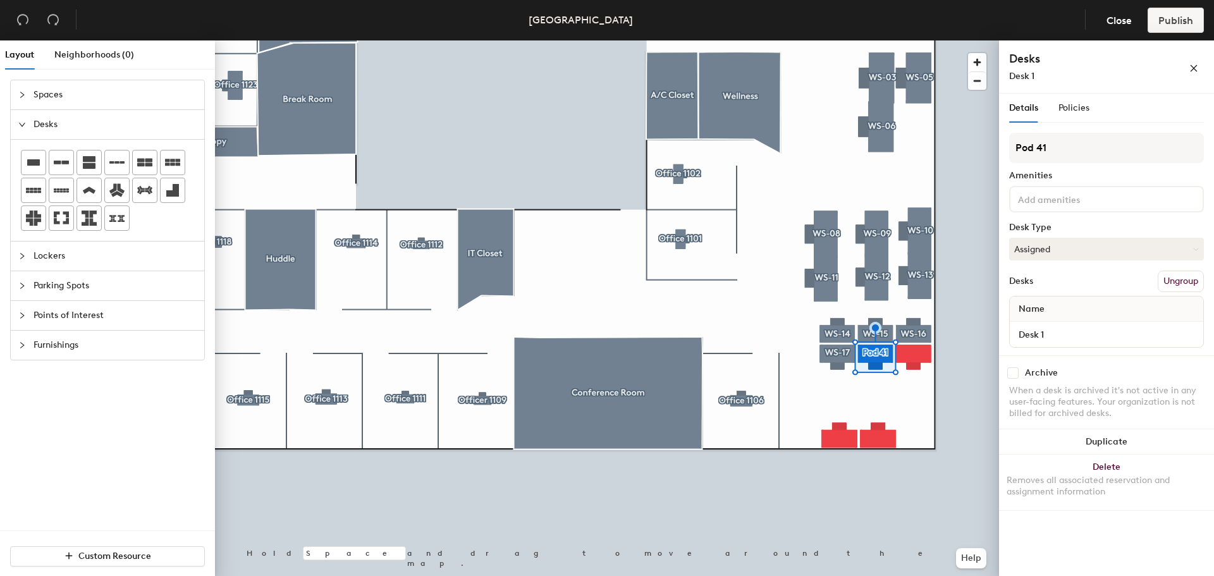
click at [986, 150] on div "Layout Neighborhoods (0) Spaces Desks Lockers Parking Spots Points of Interest …" at bounding box center [607, 310] width 1214 height 541
type input "WS-18"
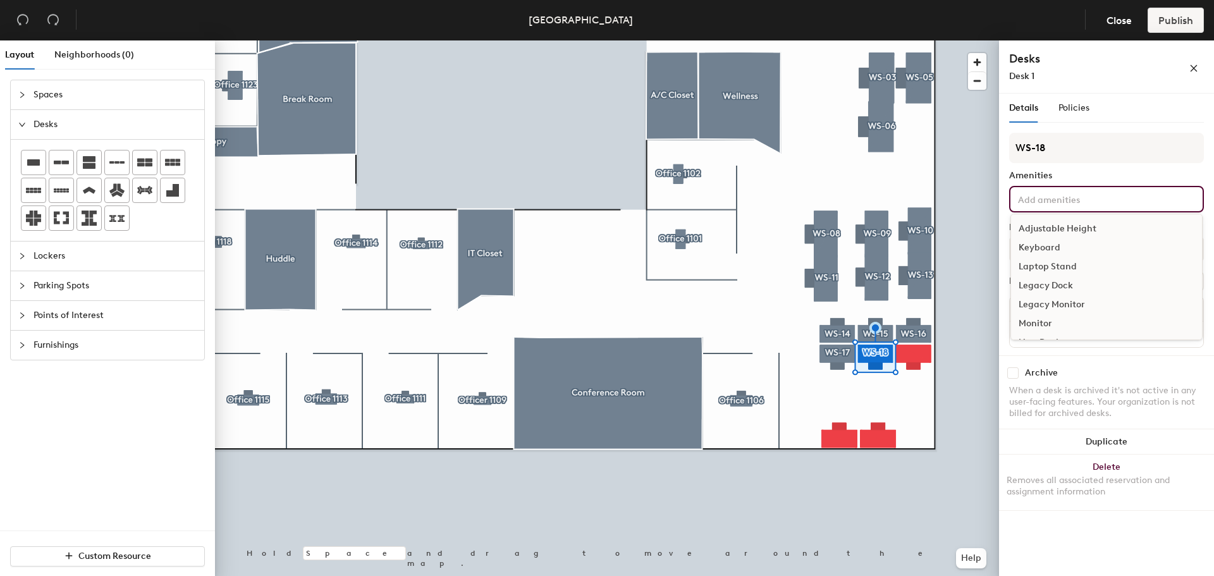
click at [1078, 195] on input at bounding box center [1072, 198] width 114 height 15
click at [1074, 224] on div "Adjustable Height" at bounding box center [1106, 228] width 191 height 19
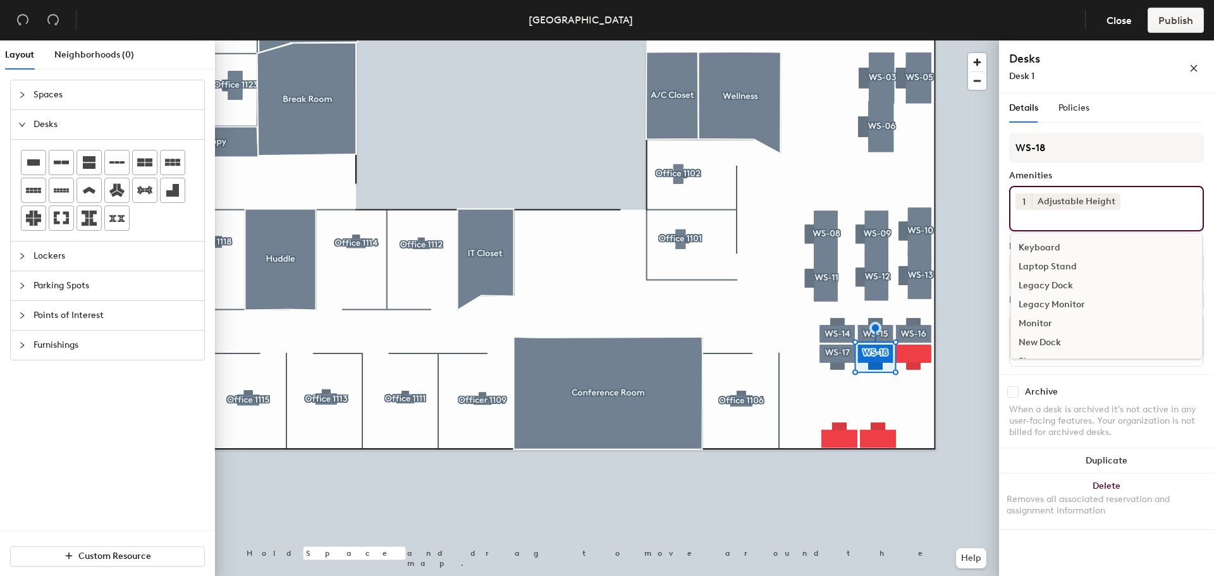
click at [1057, 236] on div "Keyboard Laptop Stand Legacy Dock Legacy Monitor Monitor New Dock Phone Push Do…" at bounding box center [1106, 296] width 192 height 126
click at [1048, 245] on div "Keyboard" at bounding box center [1106, 247] width 191 height 19
drag, startPoint x: 1048, startPoint y: 300, endPoint x: 1040, endPoint y: 303, distance: 8.0
click at [1048, 299] on div "Monitor" at bounding box center [1106, 304] width 191 height 19
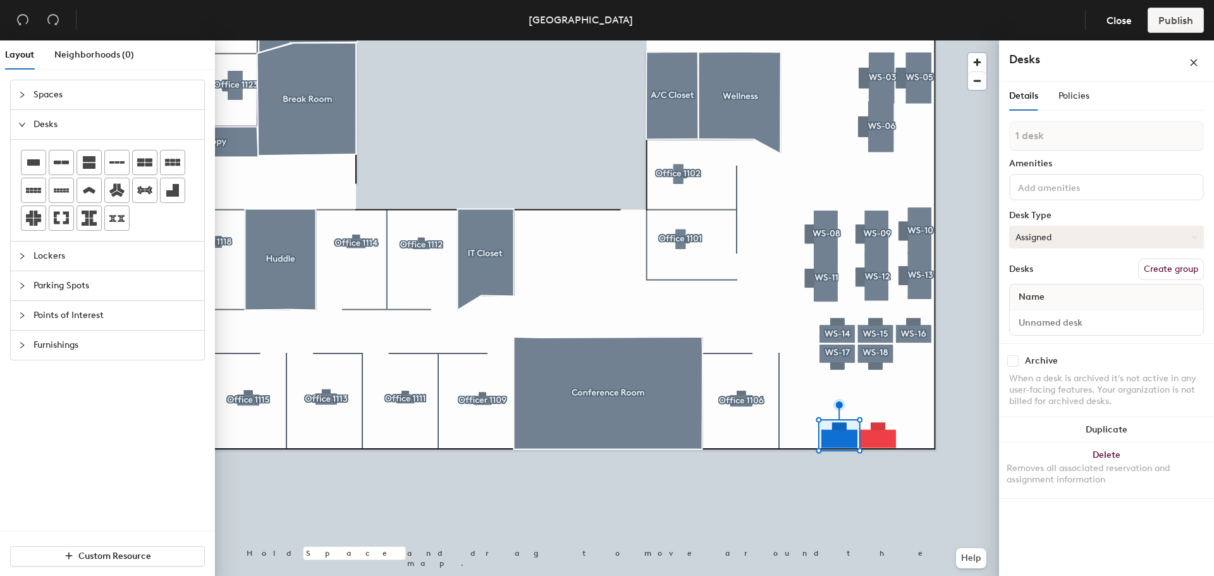
drag, startPoint x: 1158, startPoint y: 267, endPoint x: 1143, endPoint y: 240, distance: 32.0
click at [1158, 267] on button "Create group" at bounding box center [1171, 269] width 66 height 21
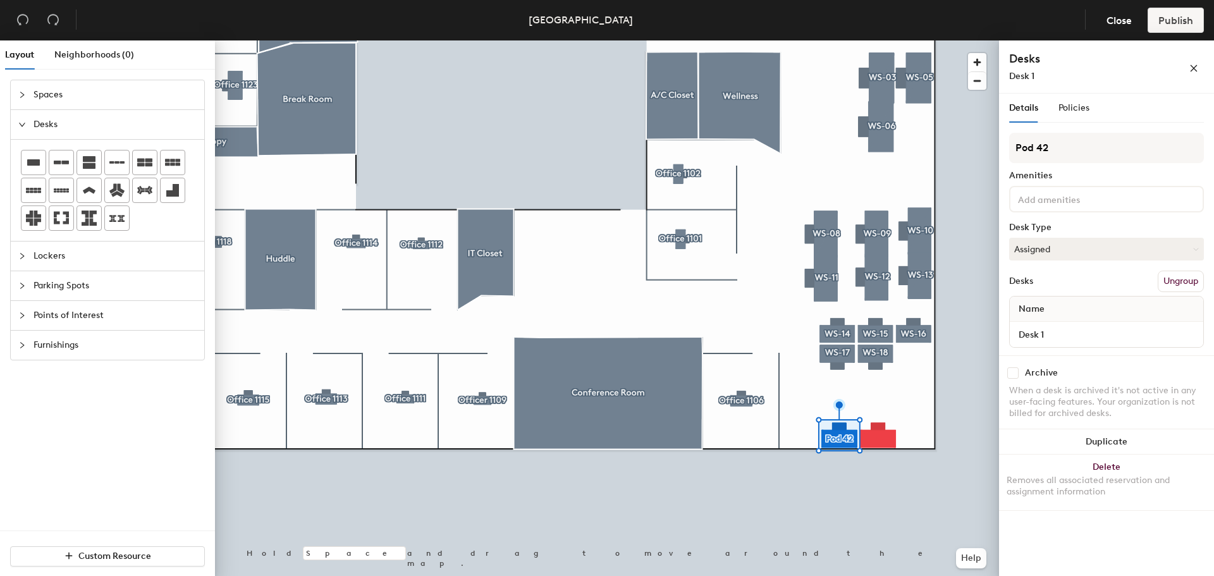
click at [993, 157] on div "Layout Neighborhoods (0) Spaces Desks Lockers Parking Spots Points of Interest …" at bounding box center [607, 310] width 1214 height 541
type input "WS-19"
click at [1135, 201] on div at bounding box center [1106, 199] width 195 height 27
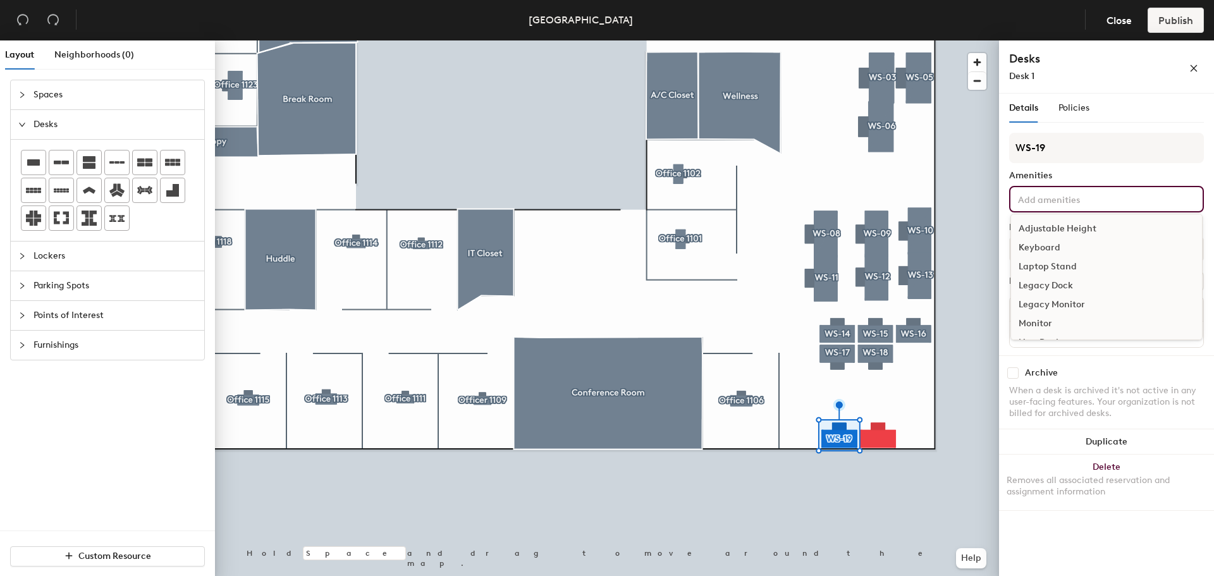
click at [1107, 228] on div "Adjustable Height" at bounding box center [1106, 228] width 191 height 19
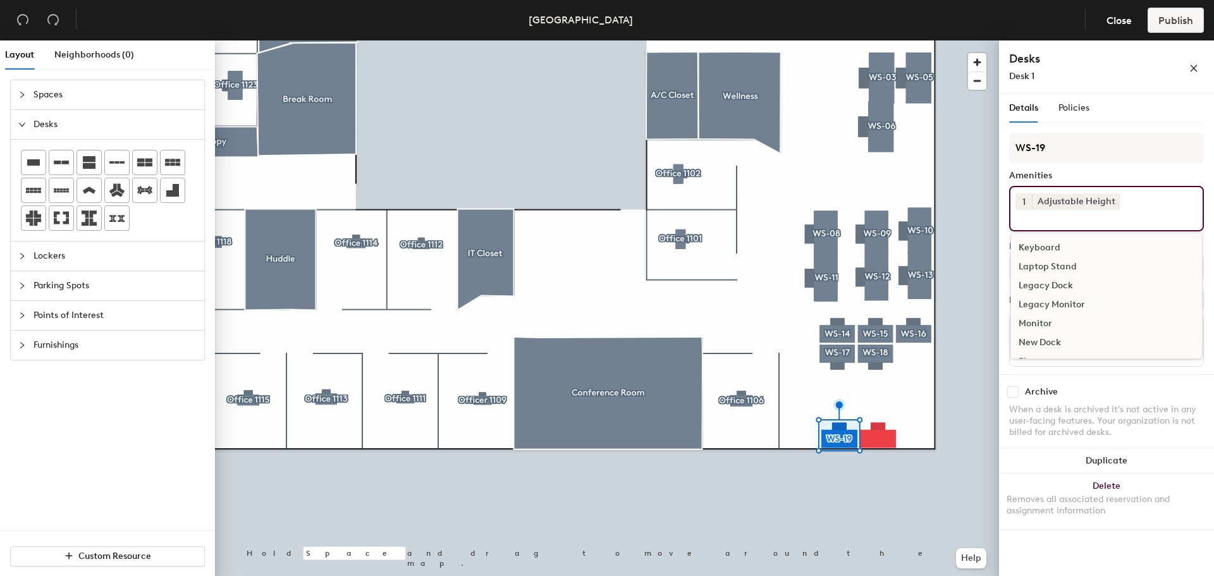
click at [1057, 245] on div "Keyboard" at bounding box center [1106, 247] width 191 height 19
click at [1050, 301] on div "Monitor" at bounding box center [1106, 304] width 191 height 19
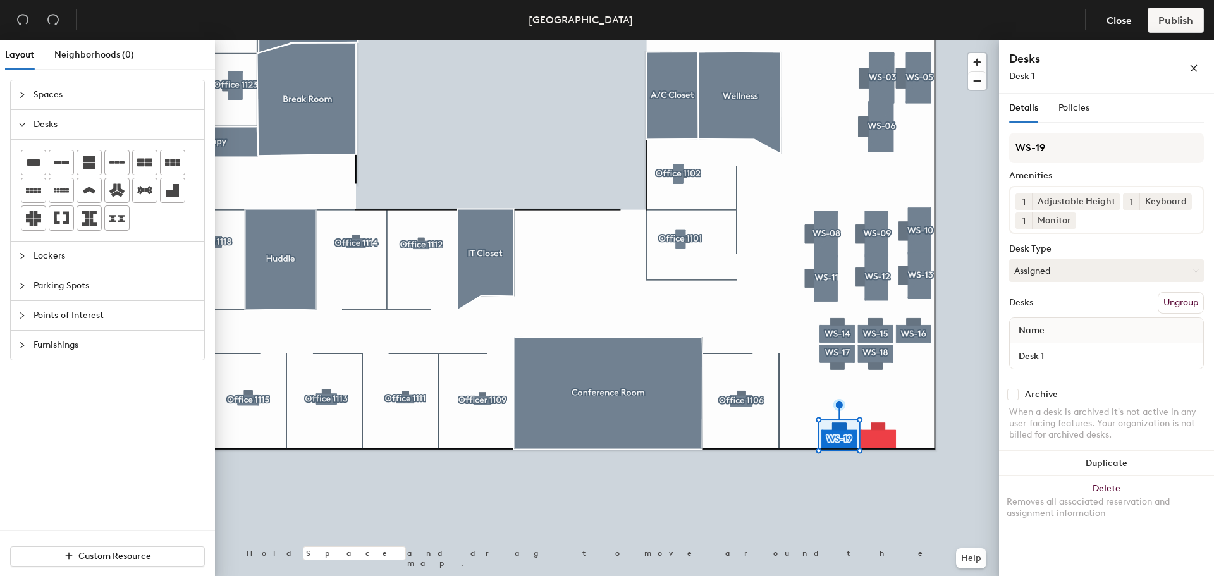
click at [1139, 391] on div "Archive" at bounding box center [1106, 394] width 195 height 11
click at [1100, 267] on button "Assigned" at bounding box center [1106, 270] width 195 height 23
click at [1057, 342] on div "Hoteled" at bounding box center [1073, 347] width 126 height 19
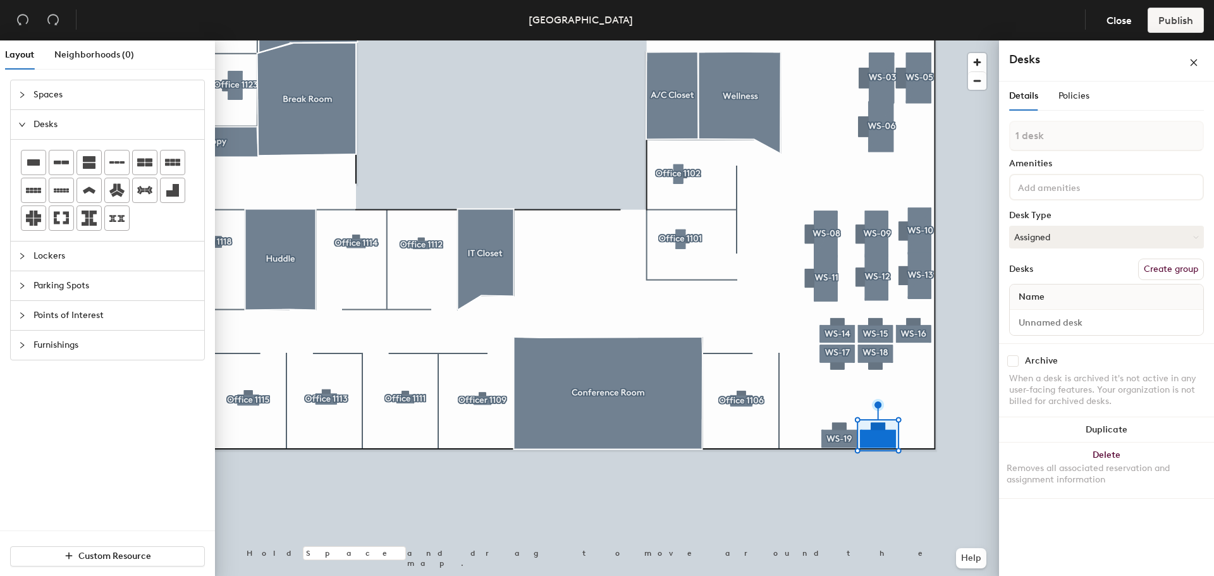
click at [1151, 264] on button "Create group" at bounding box center [1171, 269] width 66 height 21
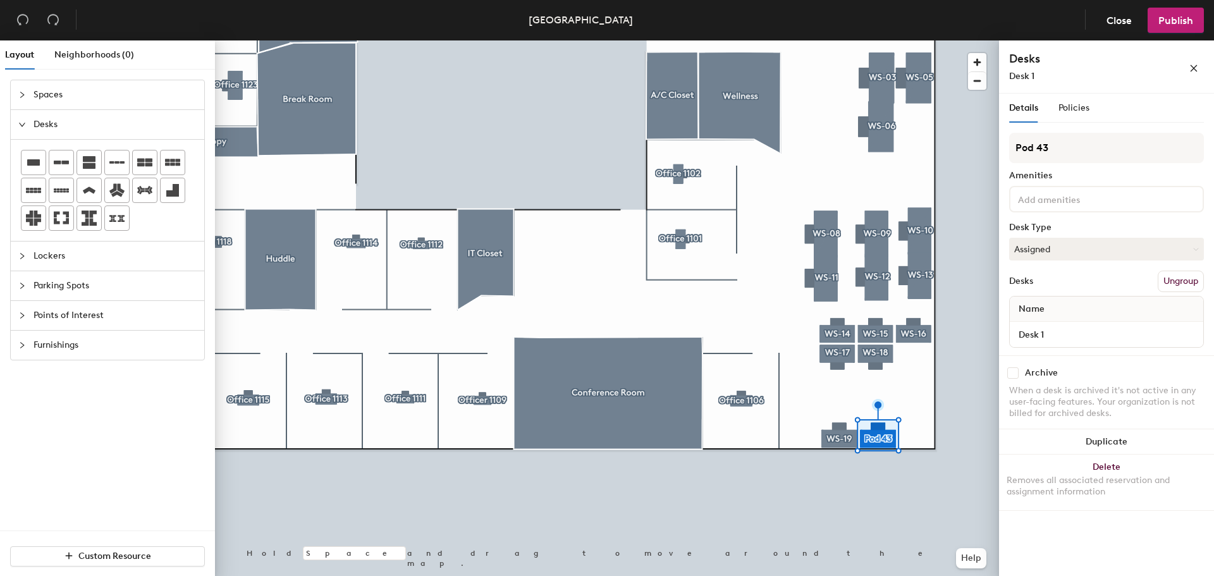
click at [988, 136] on div "Layout Neighborhoods (0) Spaces Desks Lockers Parking Spots Points of Interest …" at bounding box center [607, 310] width 1214 height 541
type input "WS-20"
drag, startPoint x: 1065, startPoint y: 193, endPoint x: 1065, endPoint y: 208, distance: 15.2
click at [1065, 193] on input at bounding box center [1072, 198] width 114 height 15
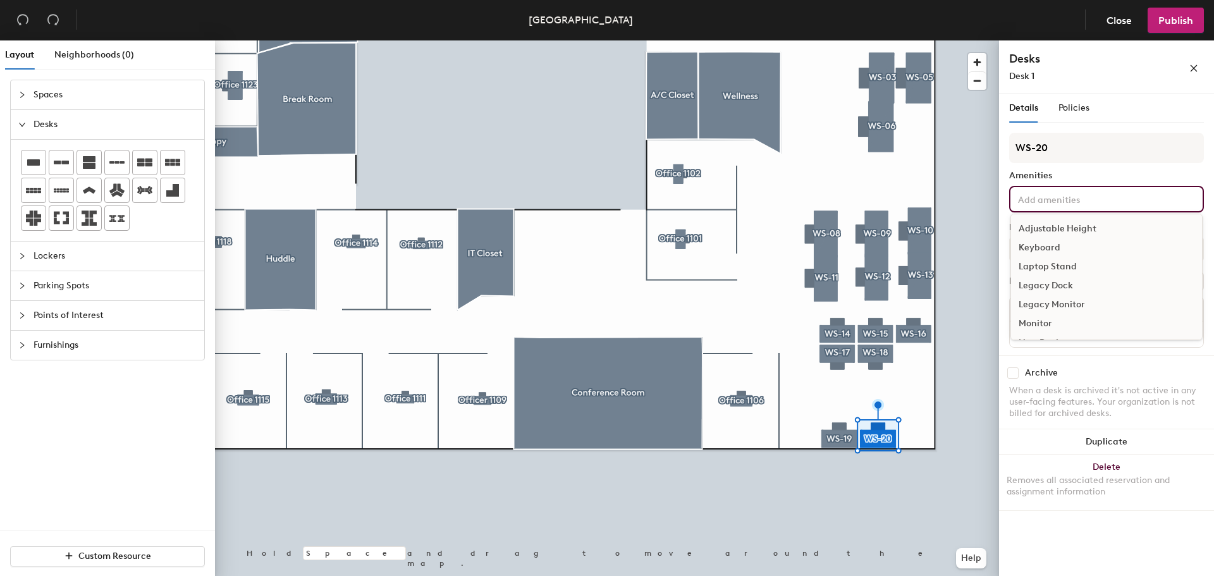
click at [1058, 230] on div "Adjustable Height" at bounding box center [1106, 228] width 191 height 19
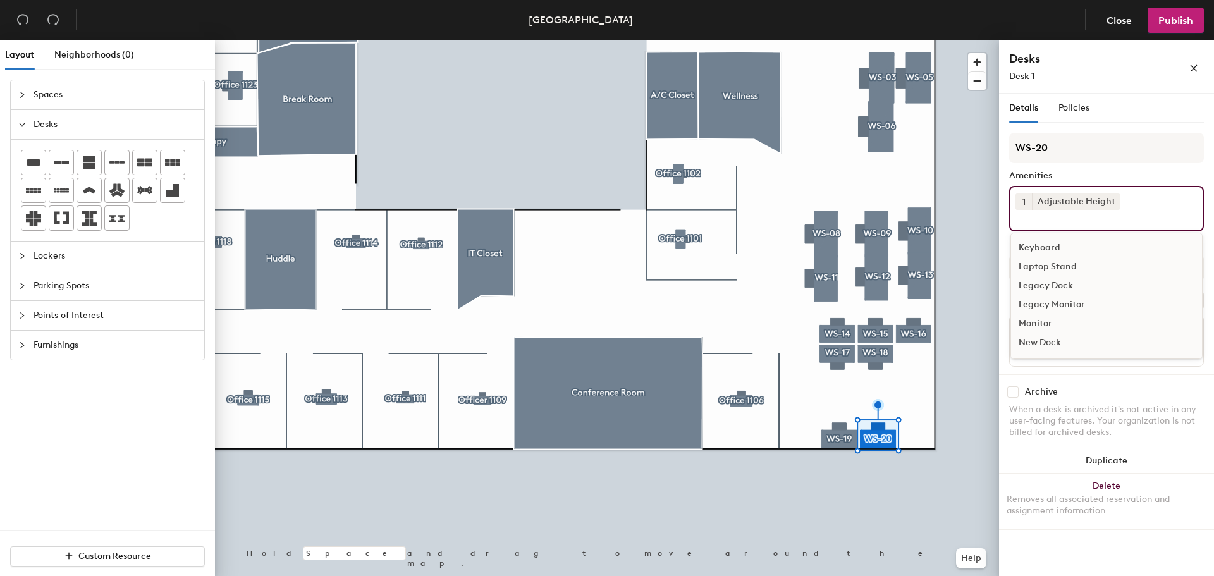
click at [1049, 247] on div "Keyboard" at bounding box center [1106, 247] width 191 height 19
click at [1045, 298] on div "Monitor" at bounding box center [1106, 304] width 191 height 19
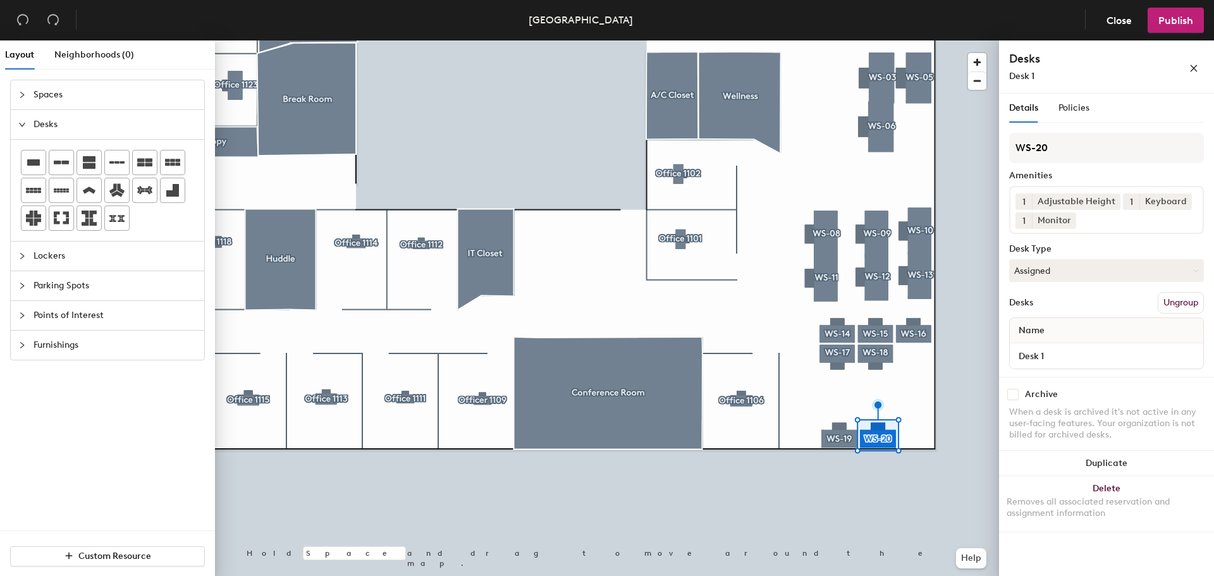
click at [1146, 398] on div "Archive" at bounding box center [1106, 394] width 195 height 11
click at [1087, 274] on button "Assigned" at bounding box center [1106, 270] width 195 height 23
click at [1057, 343] on div "Hoteled" at bounding box center [1073, 347] width 126 height 19
click at [993, 40] on div at bounding box center [607, 40] width 784 height 0
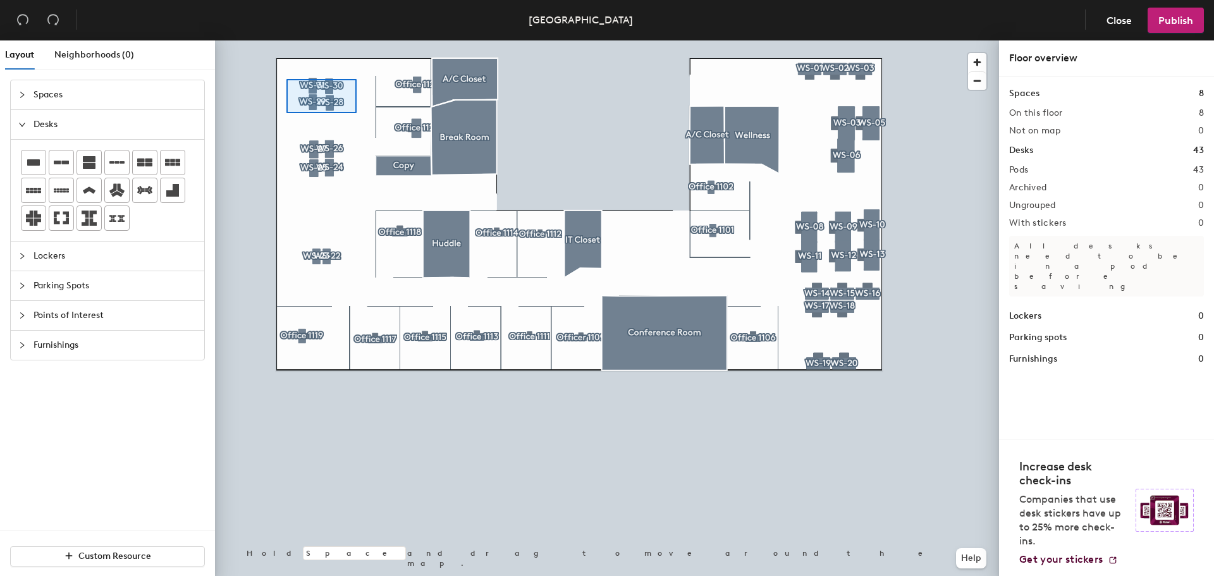
click at [286, 40] on div at bounding box center [607, 40] width 784 height 0
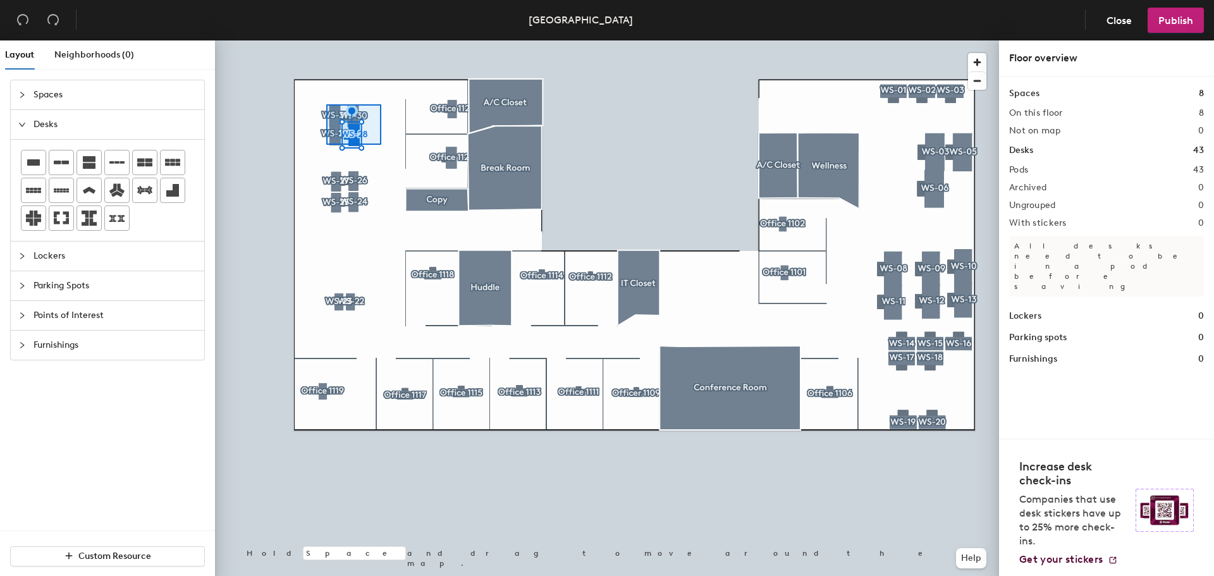
click at [322, 40] on div at bounding box center [607, 40] width 784 height 0
click at [311, 40] on div at bounding box center [607, 40] width 784 height 0
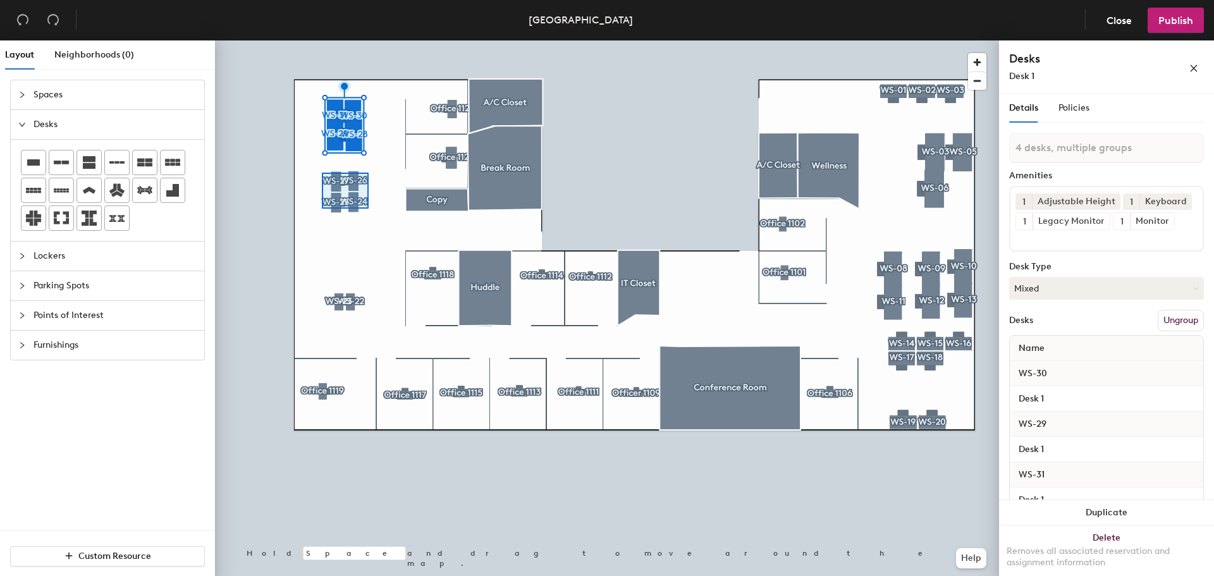
click at [322, 40] on div at bounding box center [607, 40] width 784 height 0
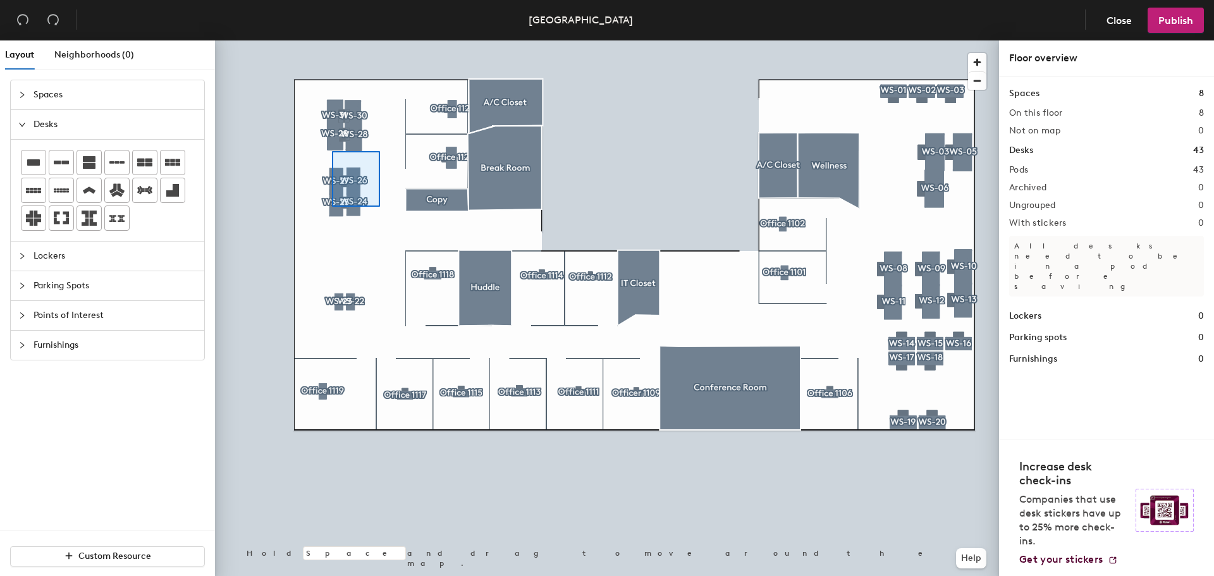
click at [322, 40] on div at bounding box center [607, 40] width 784 height 0
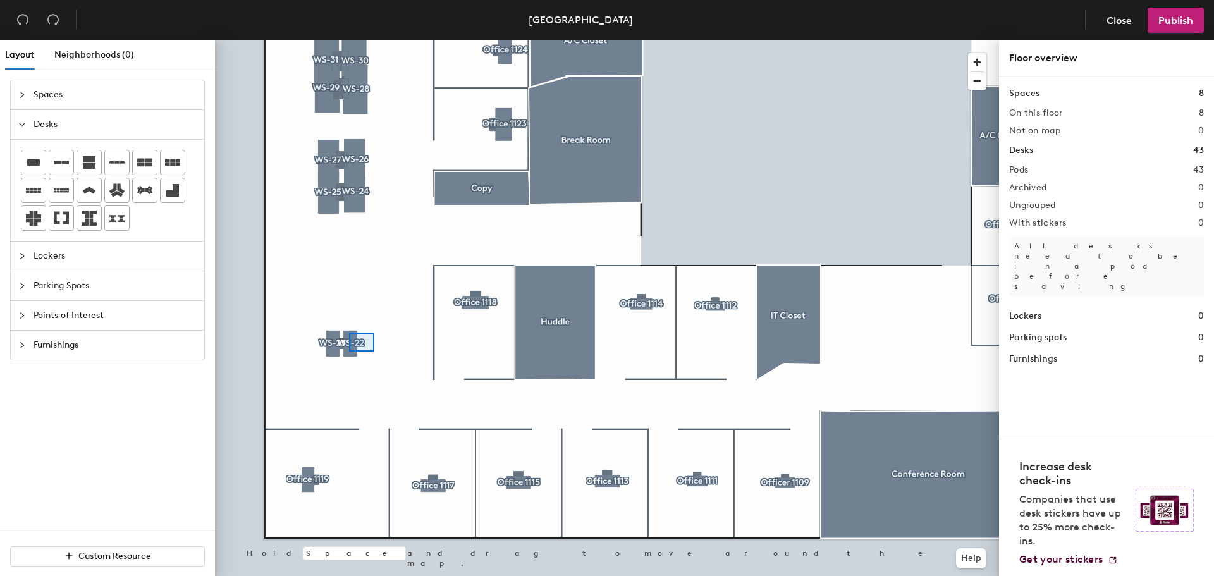
click at [321, 40] on div at bounding box center [607, 40] width 784 height 0
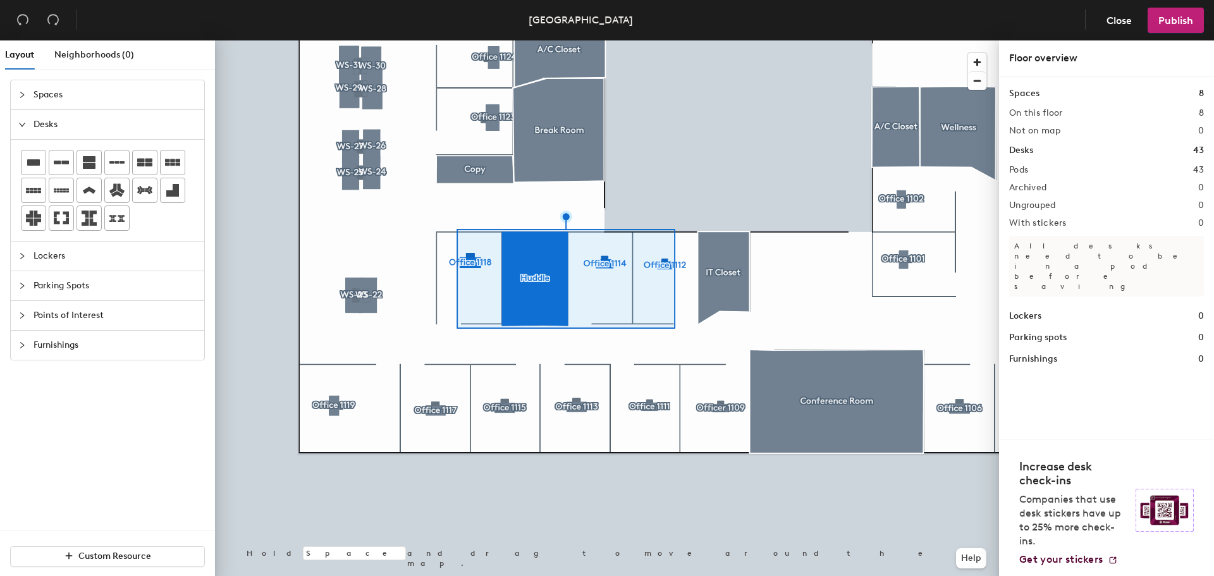
click at [788, 40] on div at bounding box center [607, 40] width 784 height 0
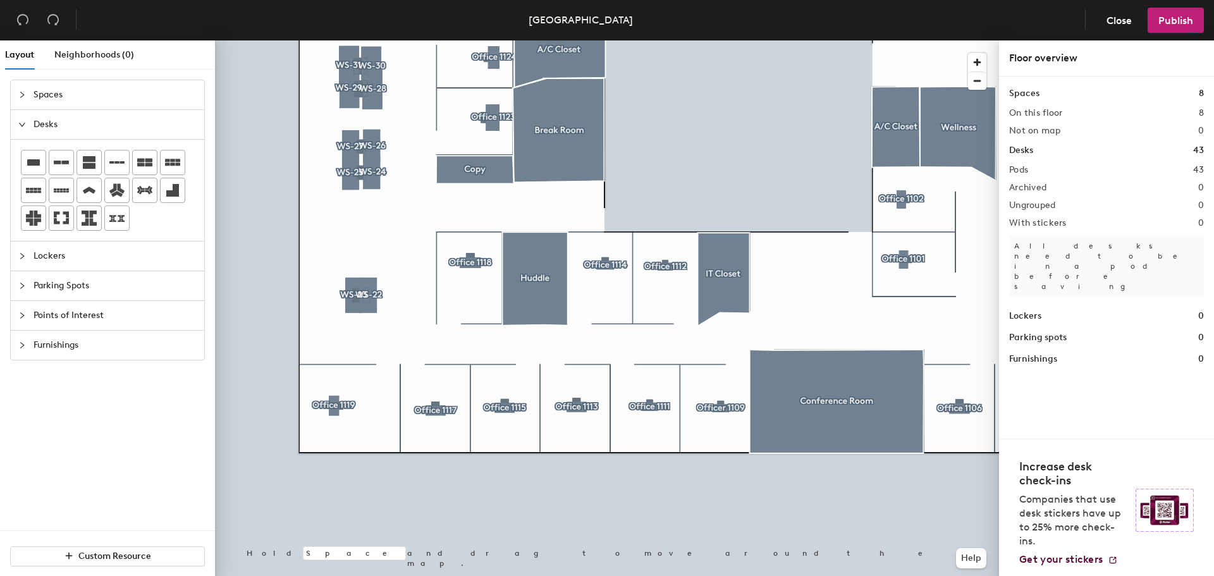
click at [663, 40] on div at bounding box center [607, 40] width 784 height 0
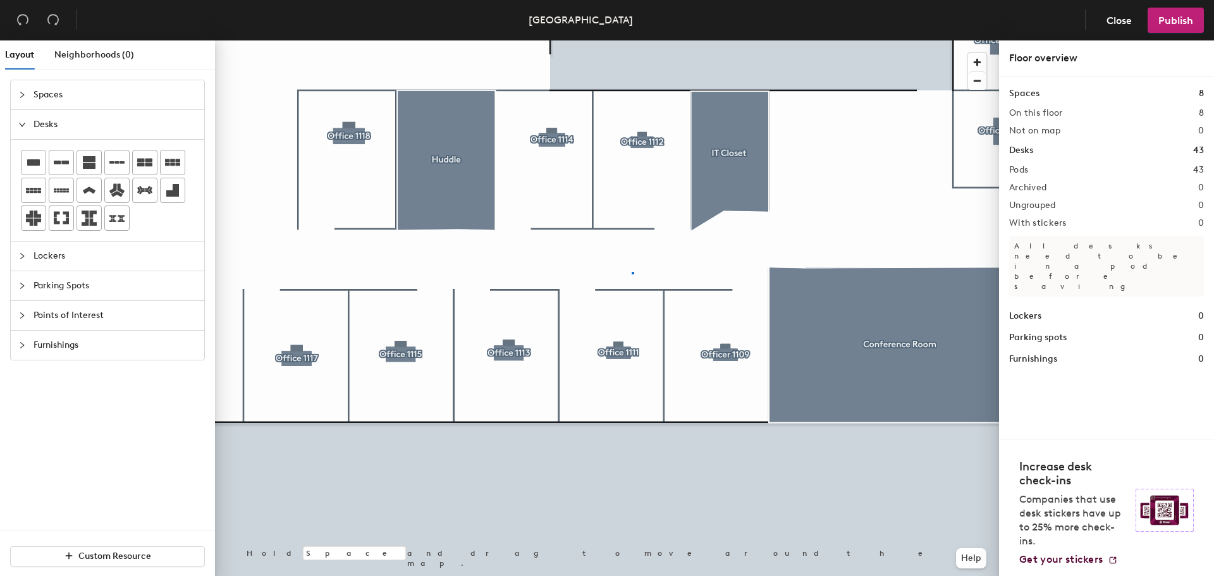
click at [632, 40] on div at bounding box center [607, 40] width 784 height 0
click at [839, 40] on div at bounding box center [607, 40] width 784 height 0
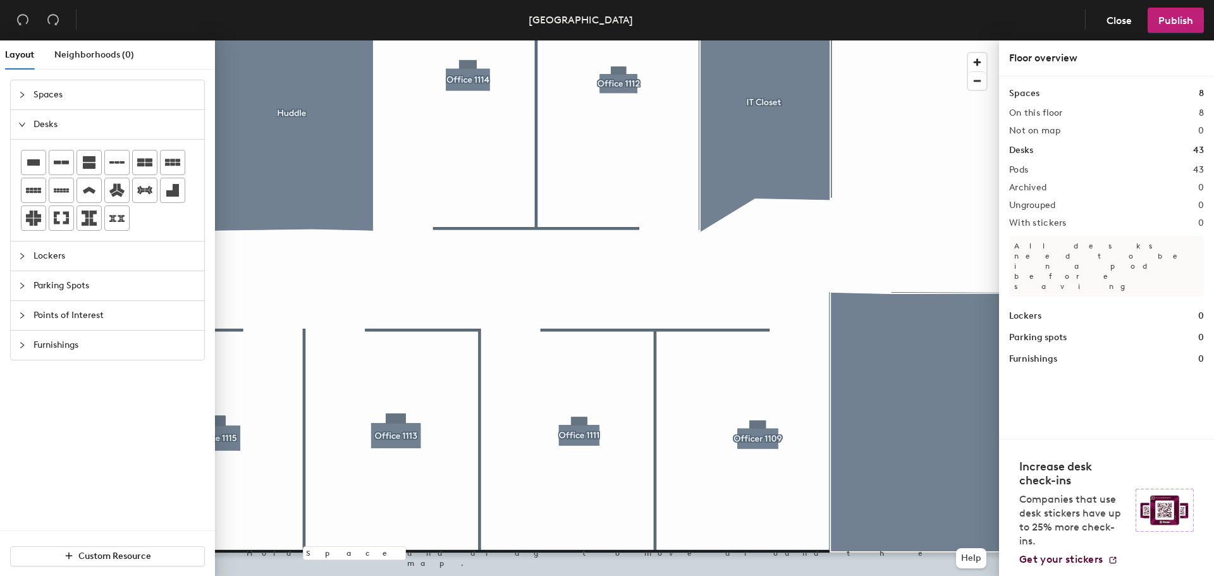
click at [853, 40] on div at bounding box center [607, 40] width 784 height 0
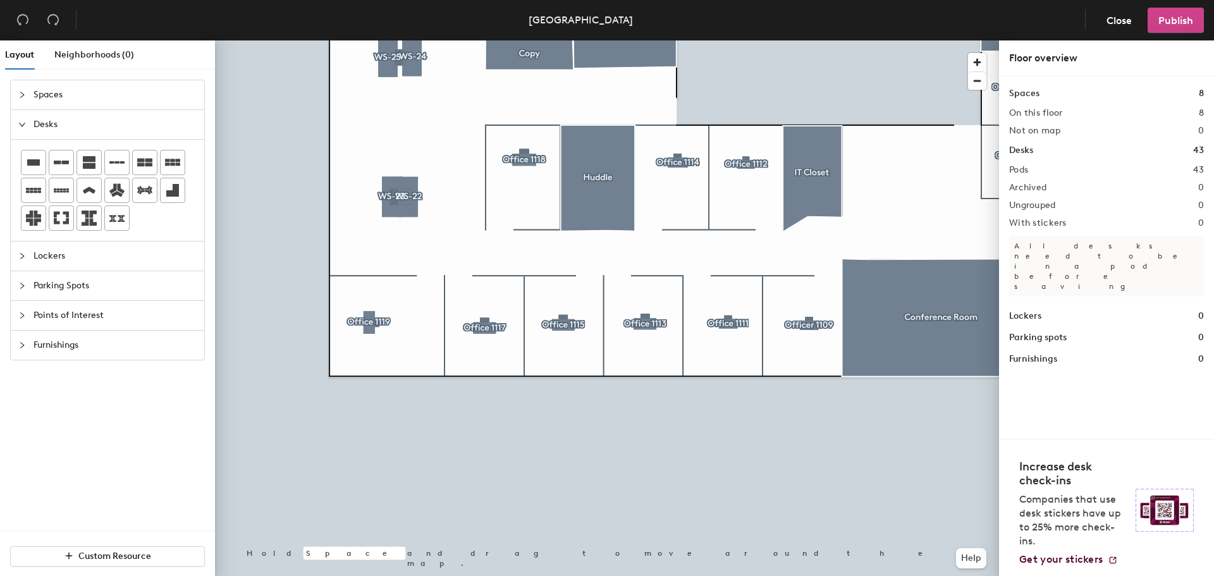
click at [1177, 21] on span "Publish" at bounding box center [1175, 21] width 35 height 12
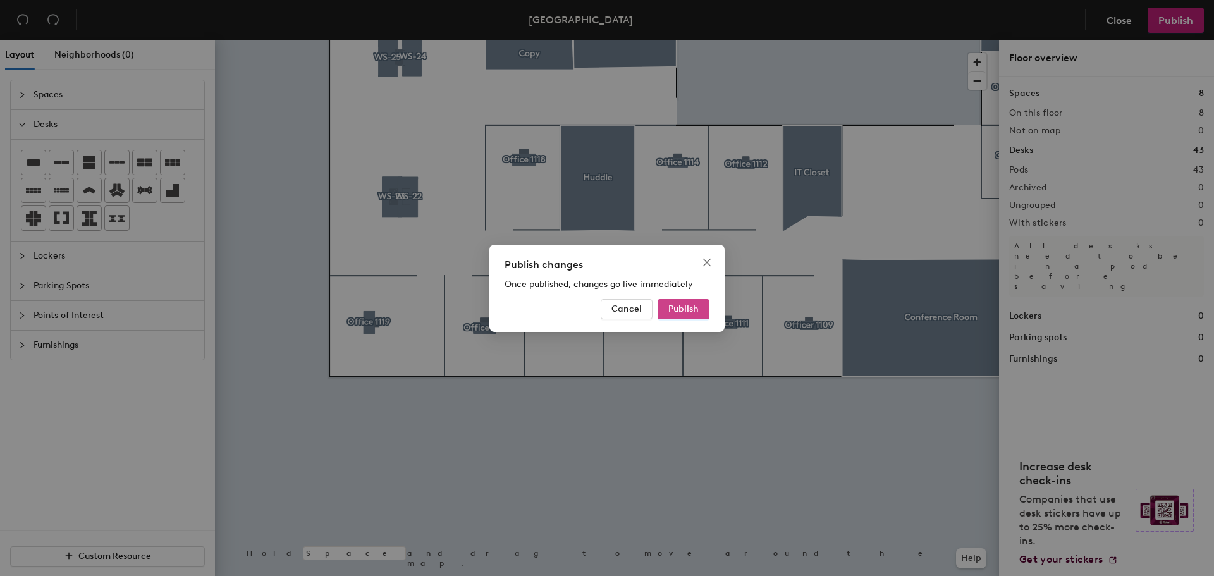
click at [684, 306] on span "Publish" at bounding box center [683, 308] width 30 height 11
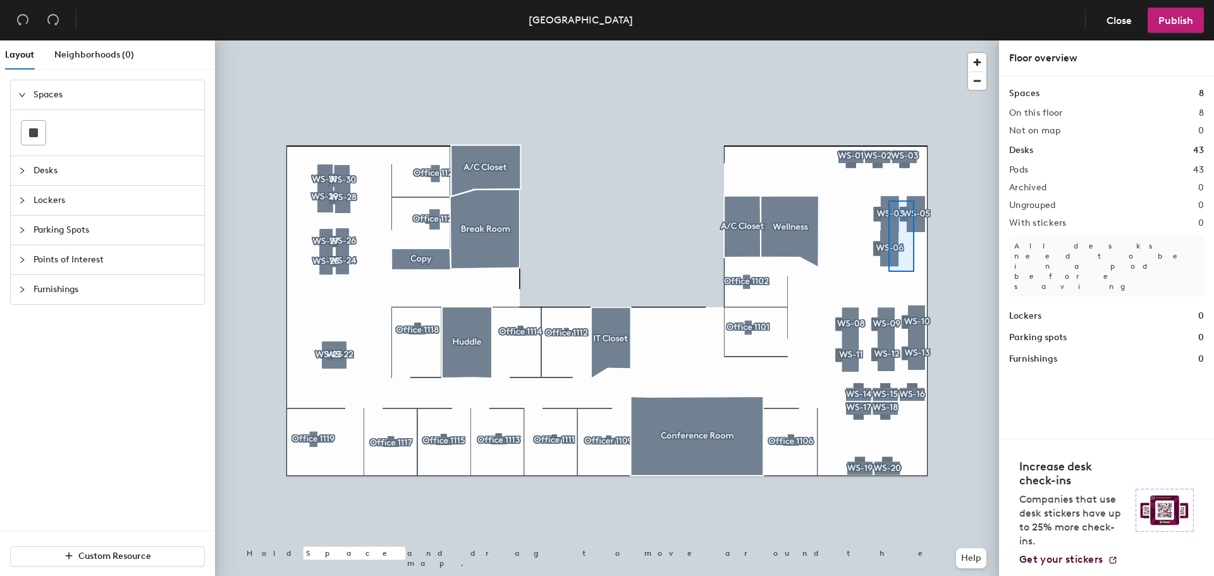
click at [888, 40] on div at bounding box center [607, 40] width 784 height 0
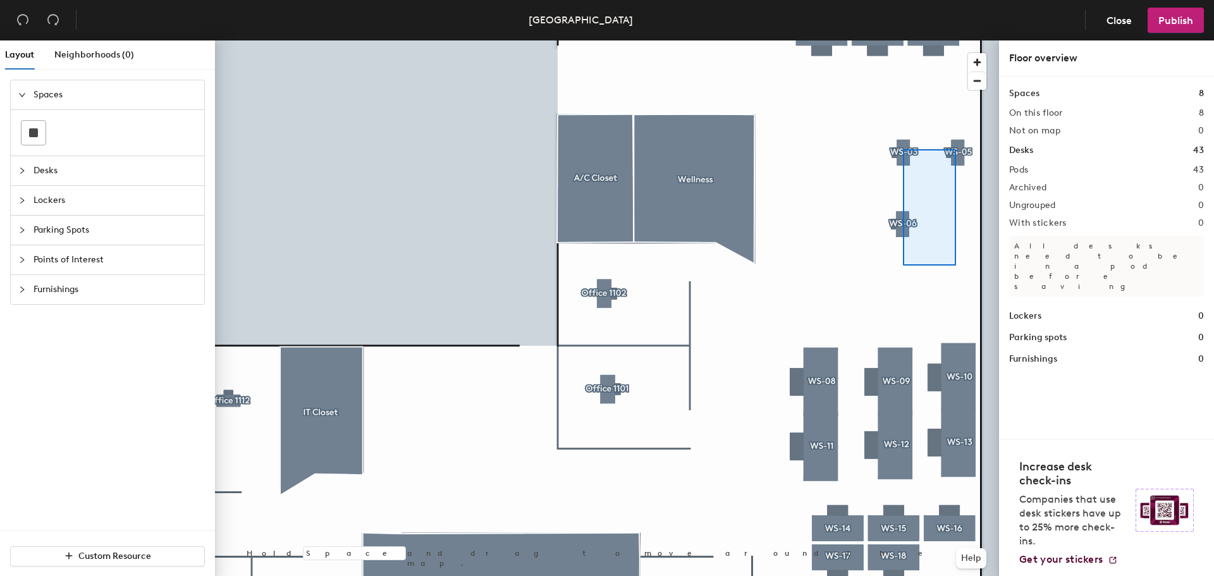
click at [903, 40] on div at bounding box center [607, 40] width 784 height 0
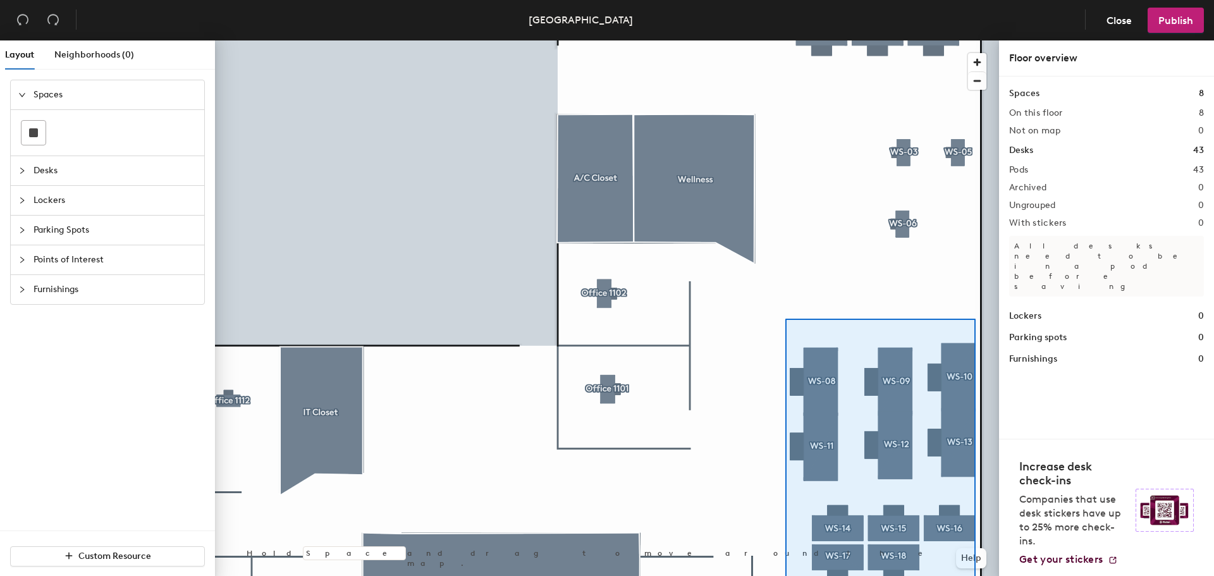
click at [976, 575] on html "Skip navigation Schedule Office People Analytics Visits Deliveries Services Man…" at bounding box center [607, 288] width 1214 height 576
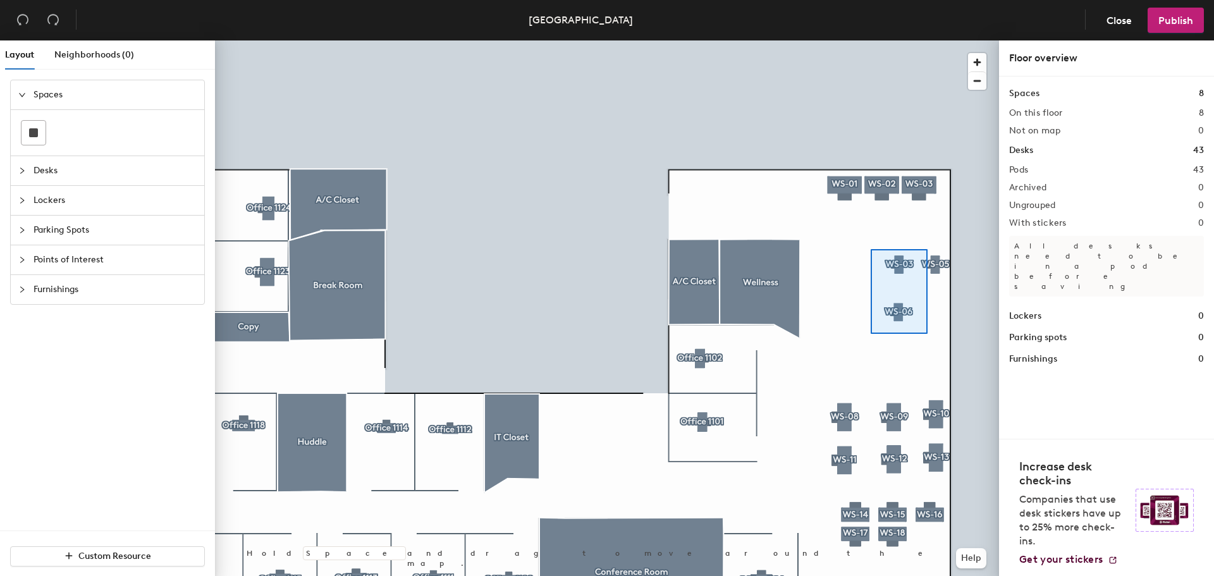
click at [870, 40] on div at bounding box center [607, 40] width 784 height 0
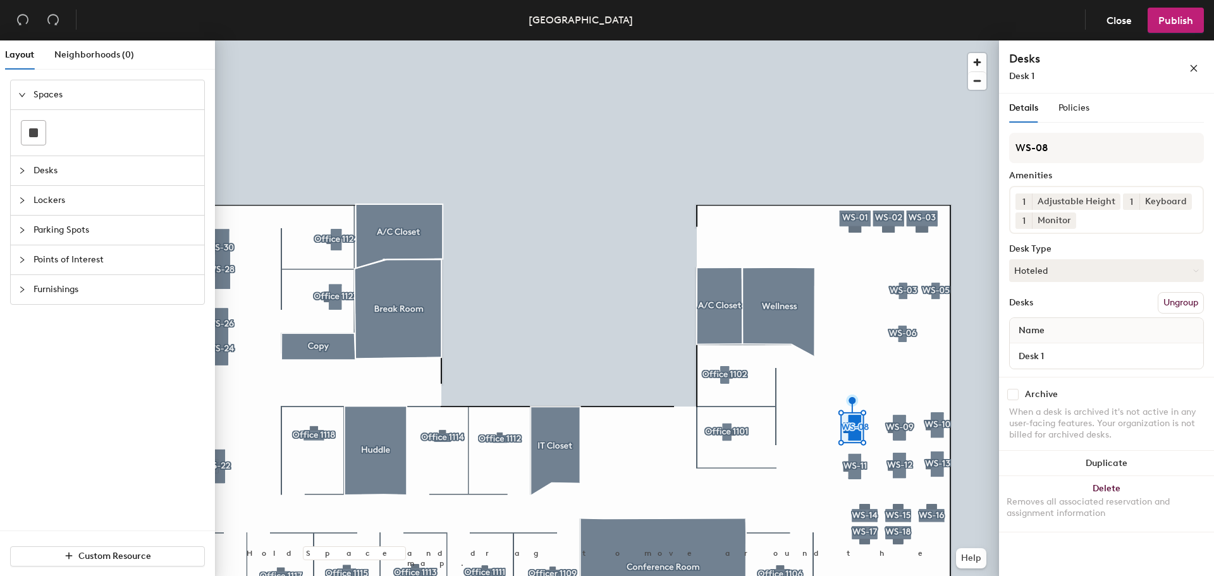
click at [845, 40] on div at bounding box center [607, 40] width 784 height 0
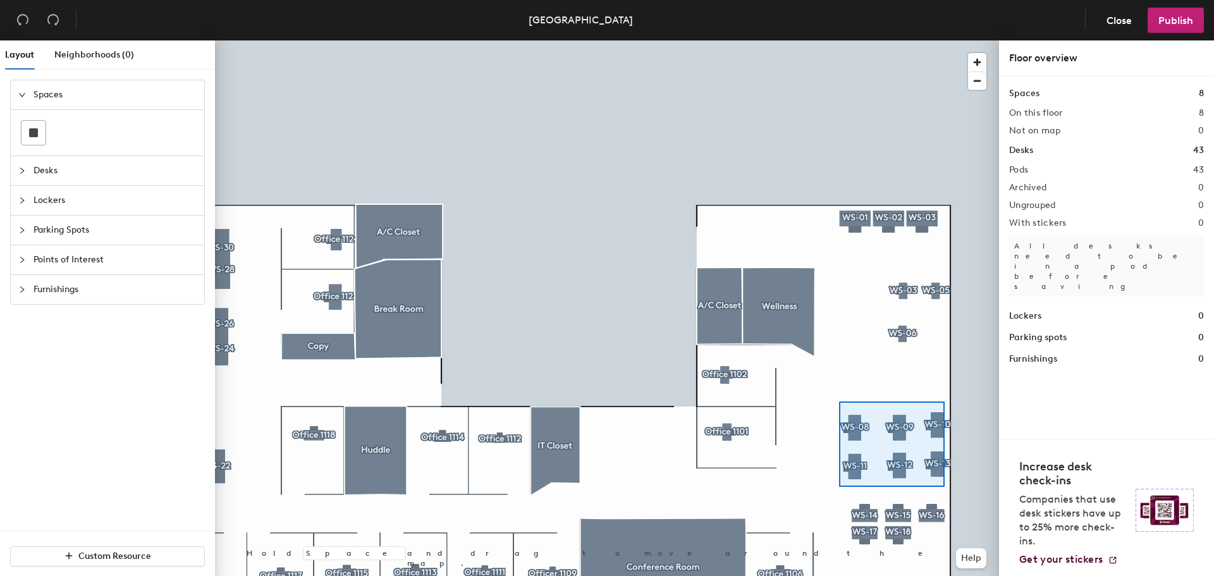
click at [839, 40] on div at bounding box center [607, 40] width 784 height 0
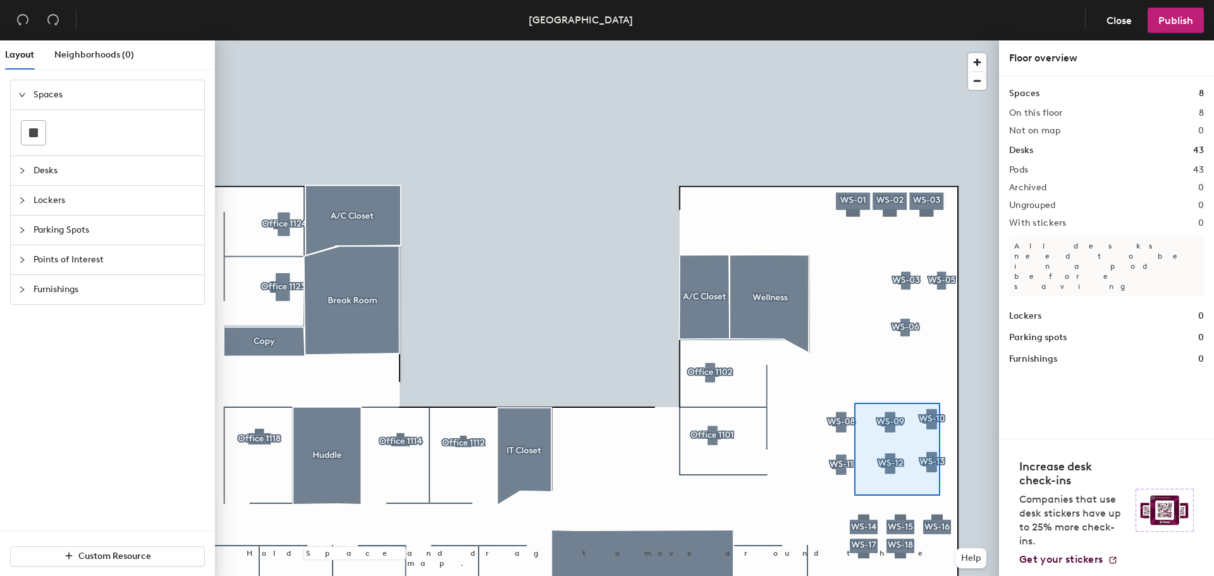
click at [851, 40] on div at bounding box center [607, 40] width 784 height 0
click at [932, 40] on div at bounding box center [607, 40] width 784 height 0
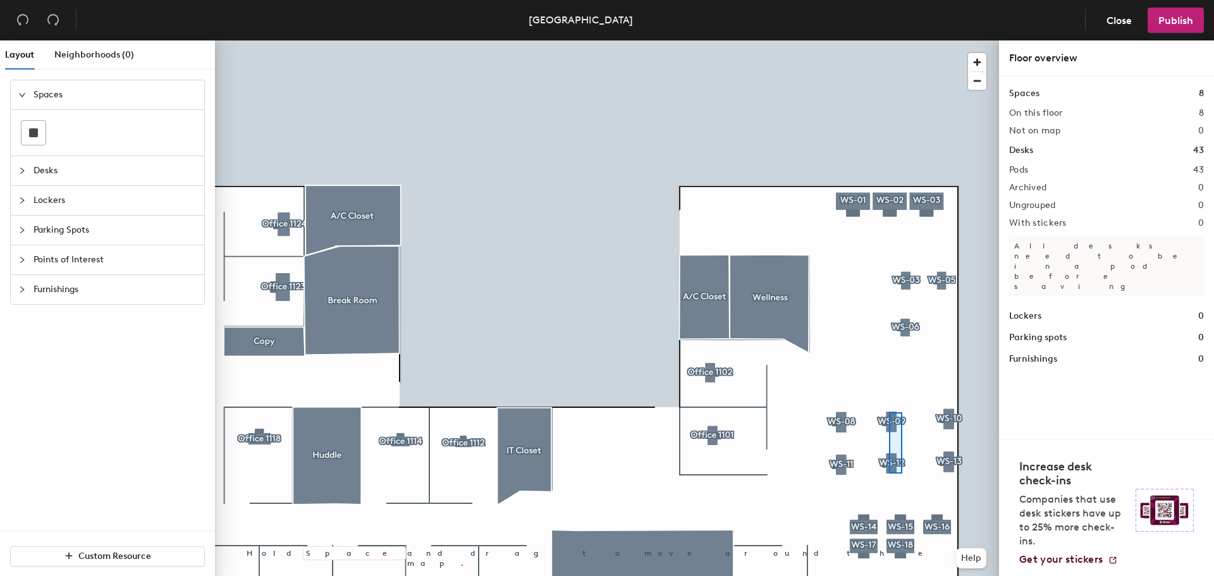
click at [888, 40] on div at bounding box center [607, 40] width 784 height 0
click at [824, 40] on div at bounding box center [607, 40] width 784 height 0
click at [901, 40] on div at bounding box center [607, 40] width 784 height 0
click at [906, 40] on div at bounding box center [607, 40] width 784 height 0
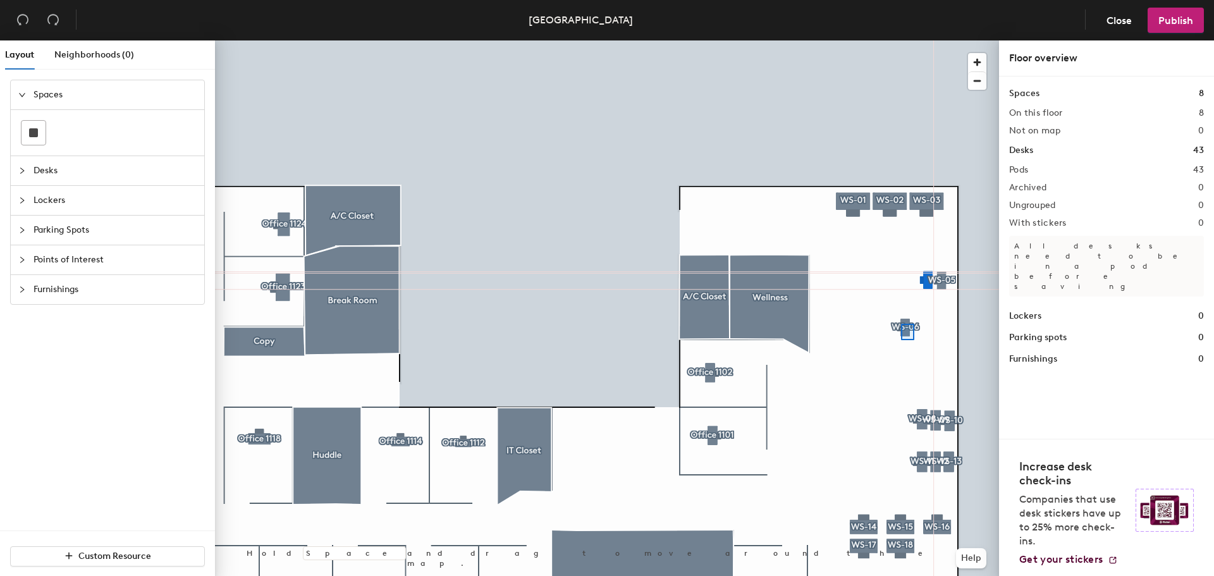
click at [900, 40] on div at bounding box center [607, 40] width 784 height 0
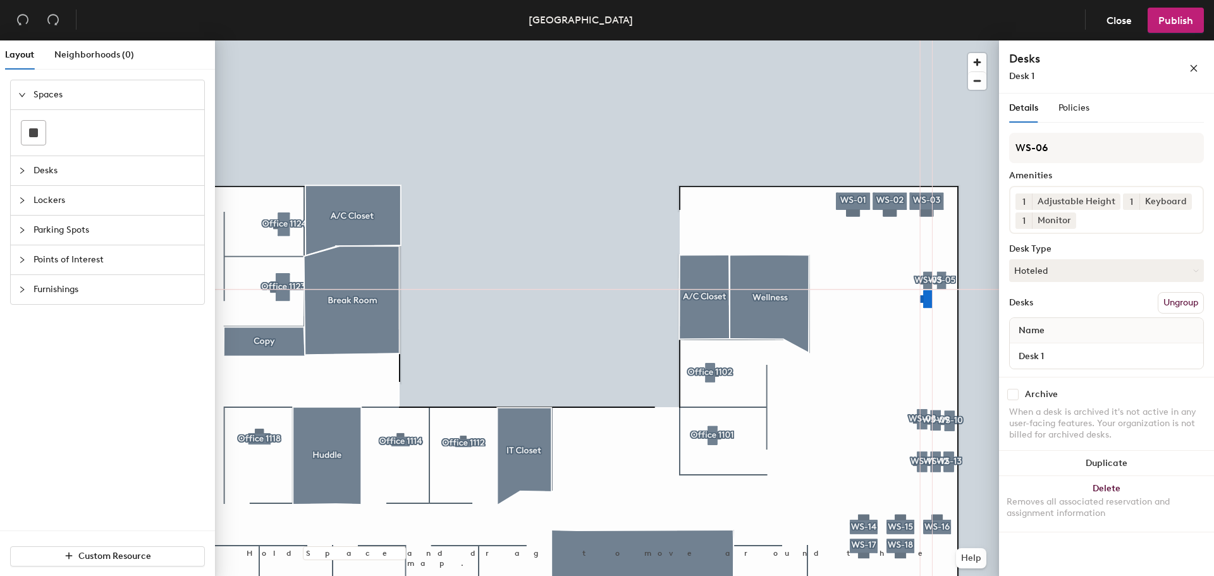
click at [901, 40] on div at bounding box center [607, 40] width 784 height 0
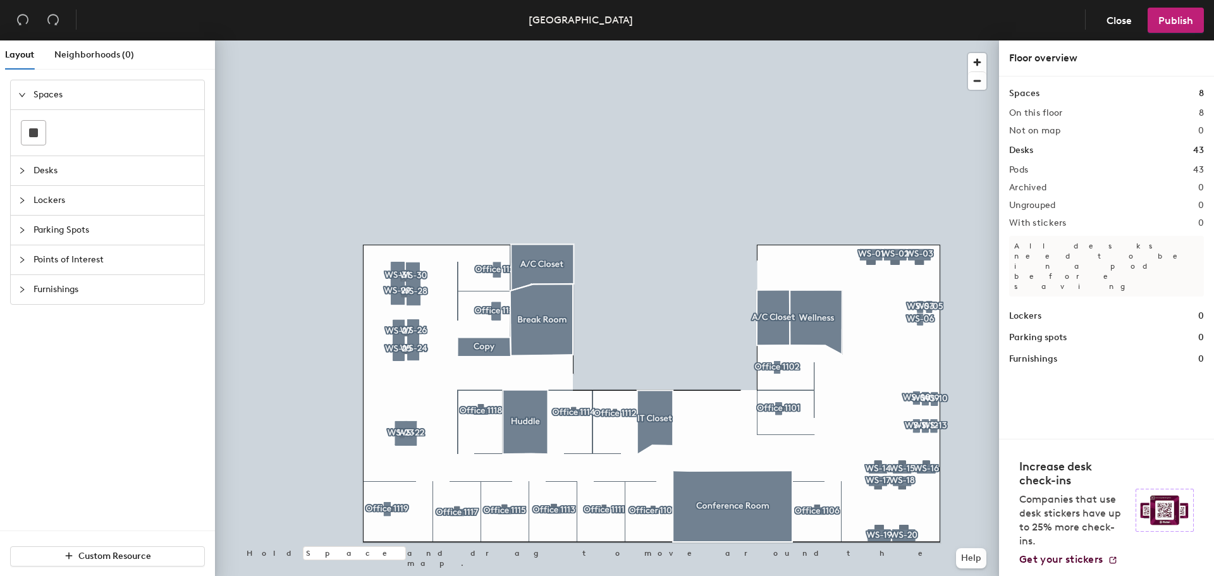
click at [906, 40] on div at bounding box center [607, 40] width 784 height 0
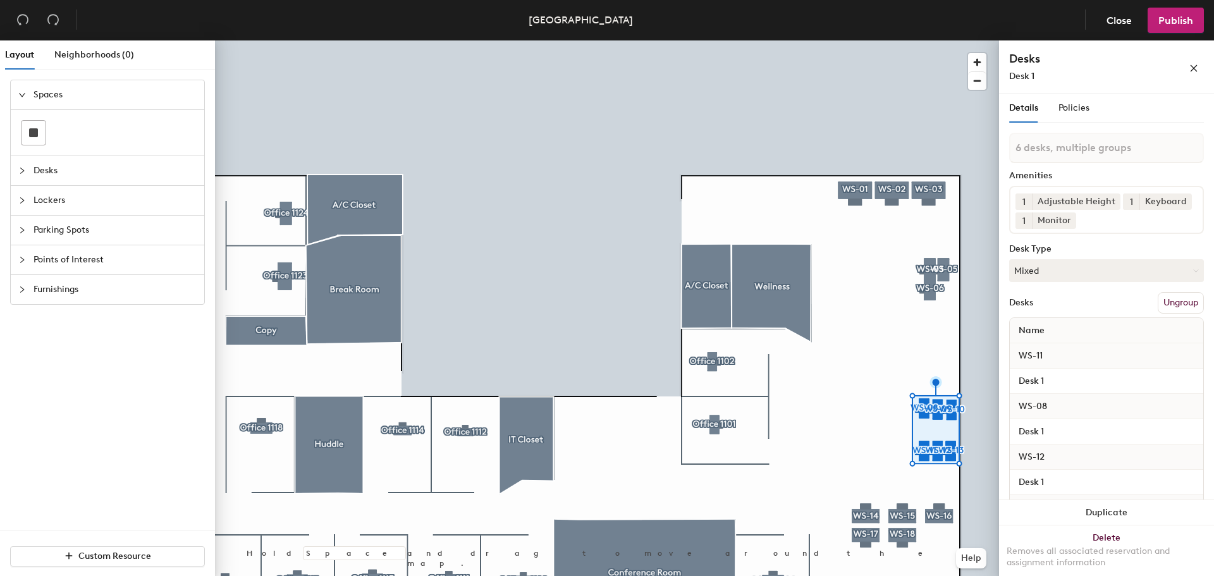
click at [899, 40] on div at bounding box center [607, 40] width 784 height 0
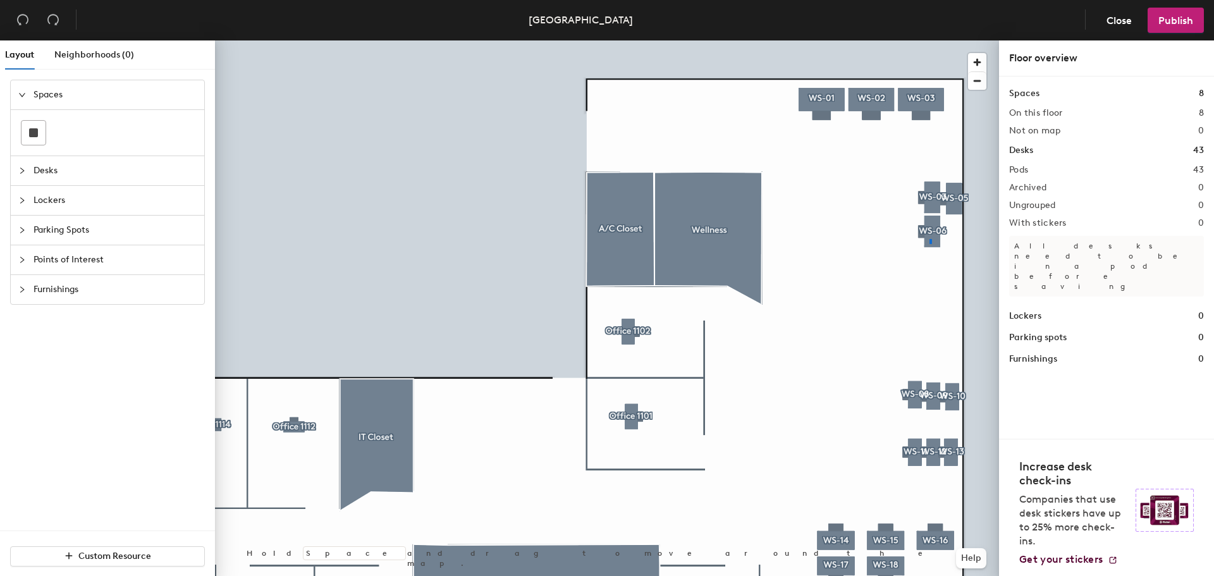
click at [929, 40] on div at bounding box center [607, 40] width 784 height 0
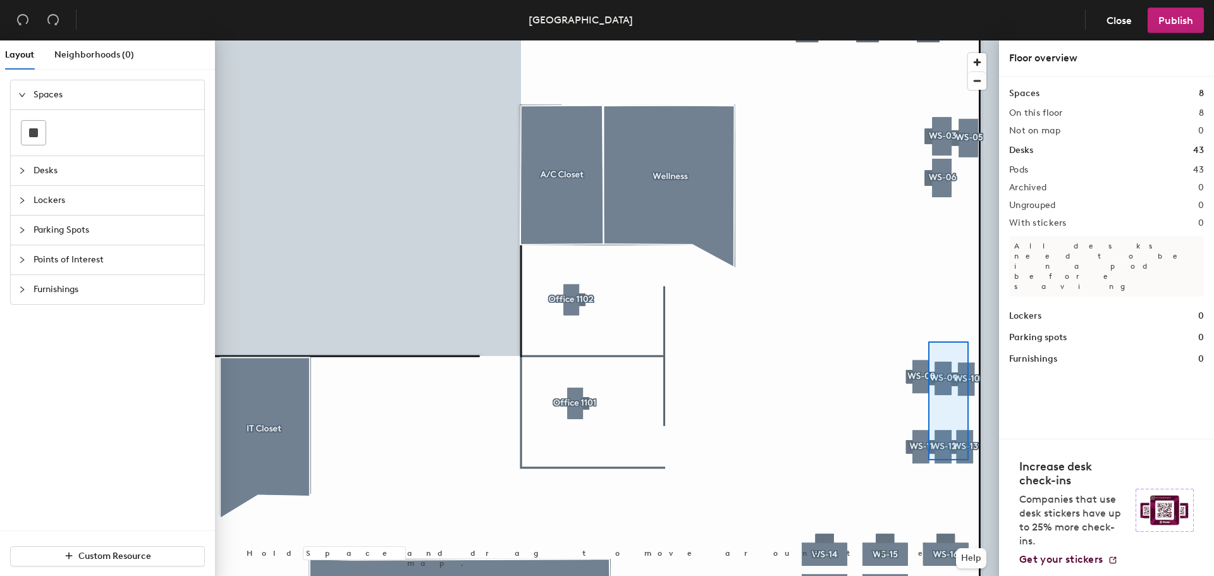
click at [928, 40] on div at bounding box center [607, 40] width 784 height 0
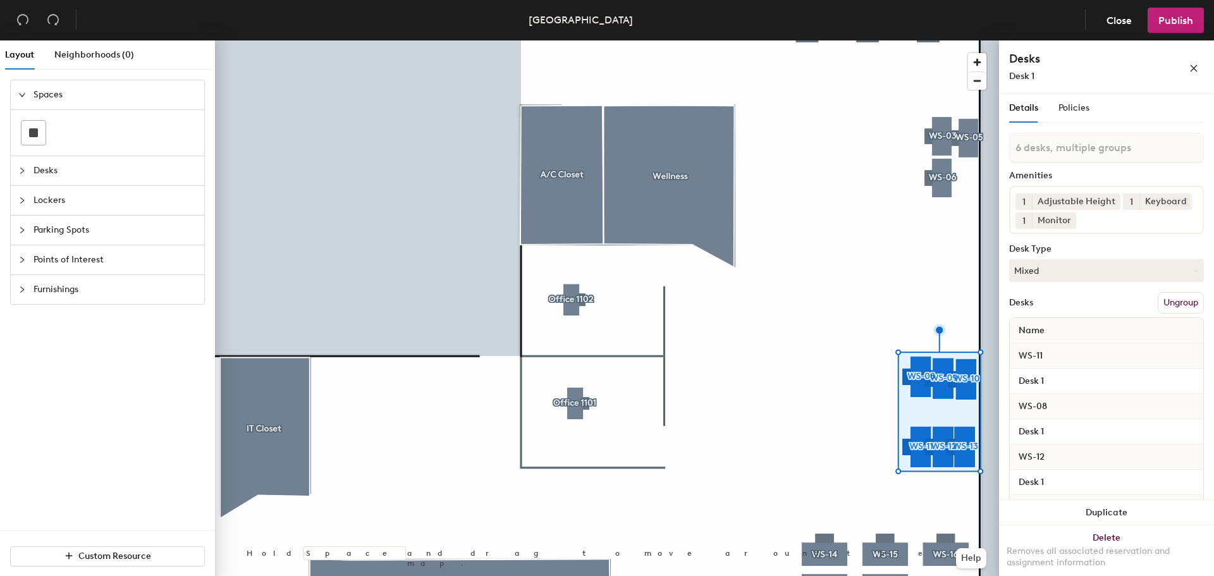
click at [946, 40] on div at bounding box center [607, 40] width 784 height 0
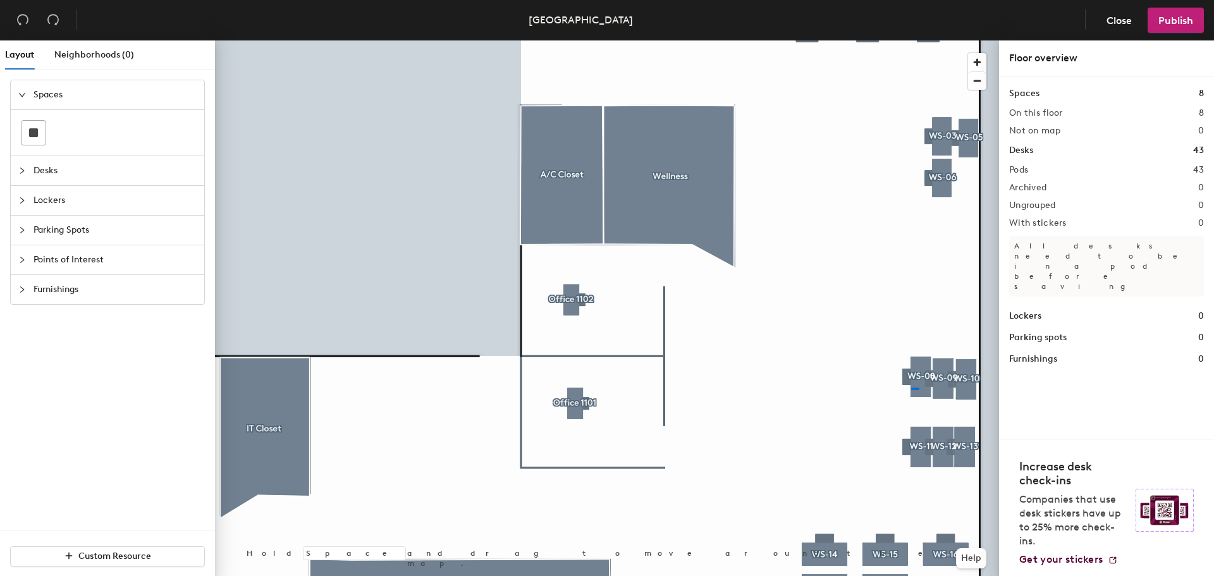
click at [911, 40] on div at bounding box center [607, 40] width 784 height 0
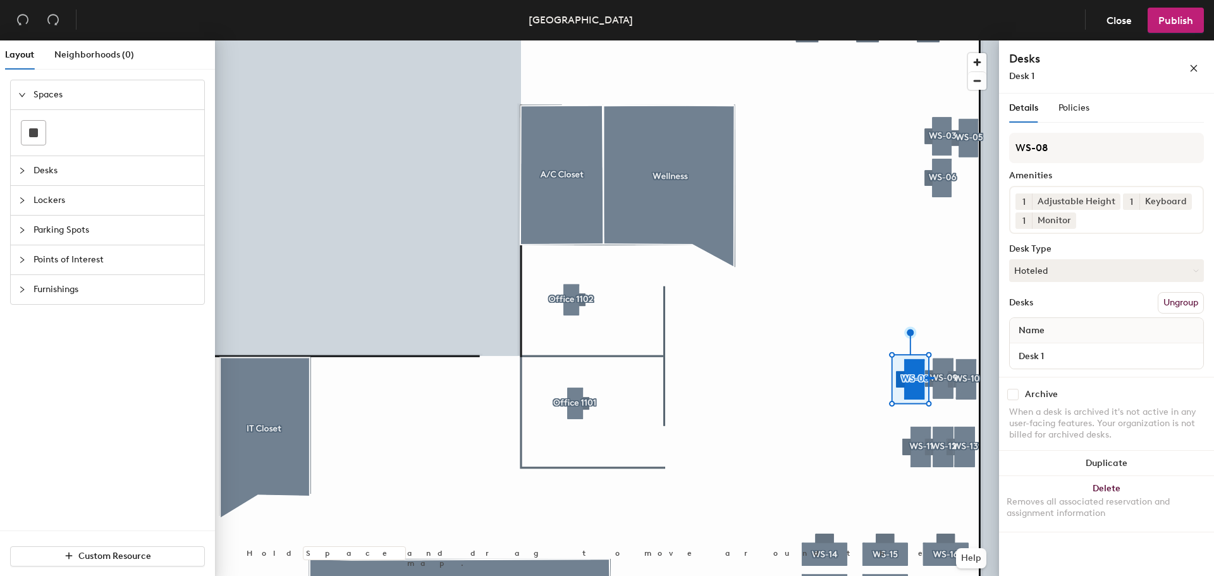
click at [925, 40] on div at bounding box center [607, 40] width 784 height 0
click at [900, 40] on div at bounding box center [607, 40] width 784 height 0
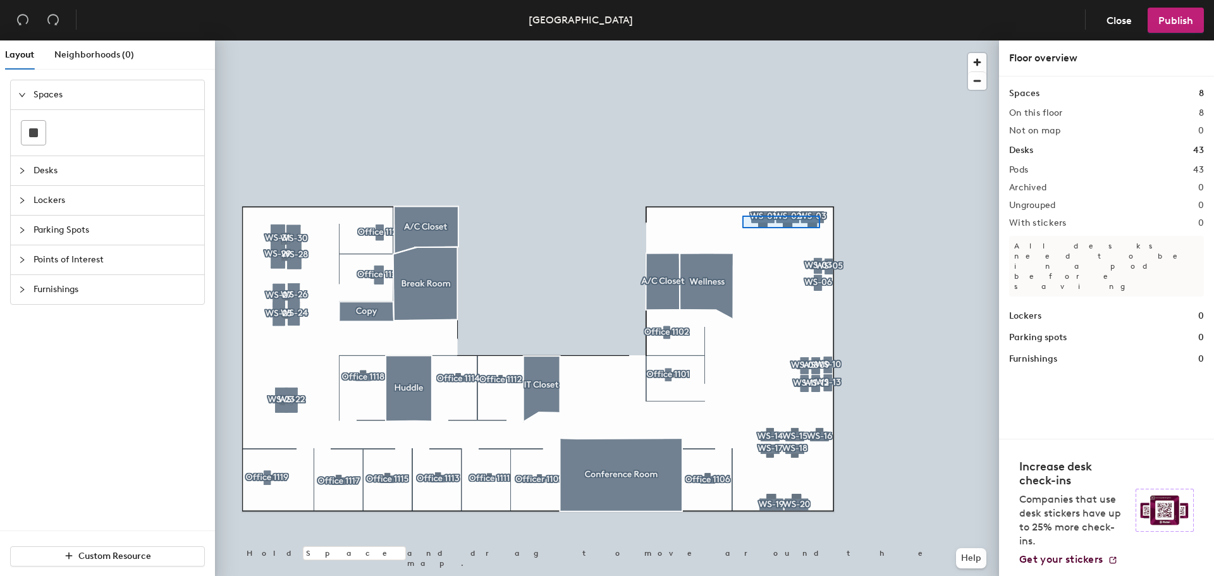
click at [742, 40] on div at bounding box center [607, 40] width 784 height 0
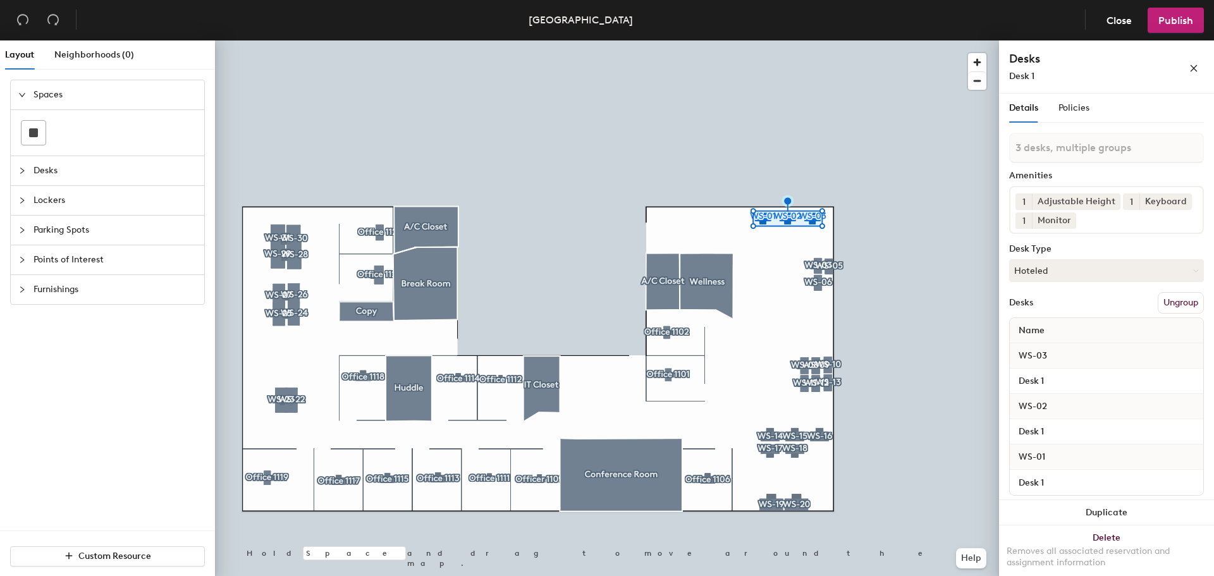
click at [345, 40] on div at bounding box center [607, 40] width 784 height 0
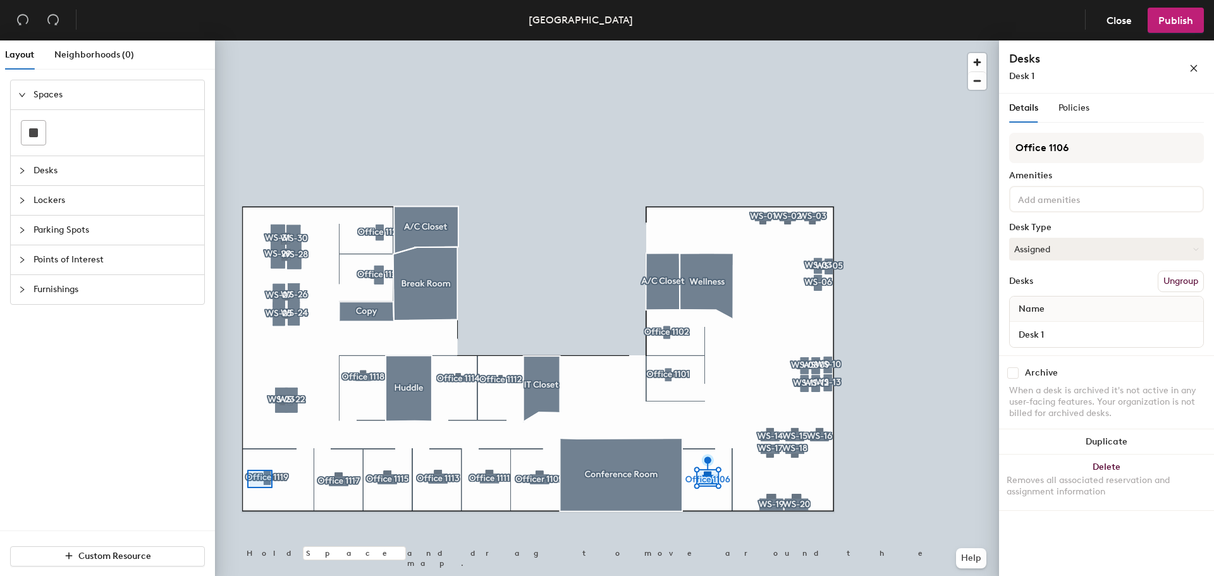
click at [247, 40] on div at bounding box center [607, 40] width 784 height 0
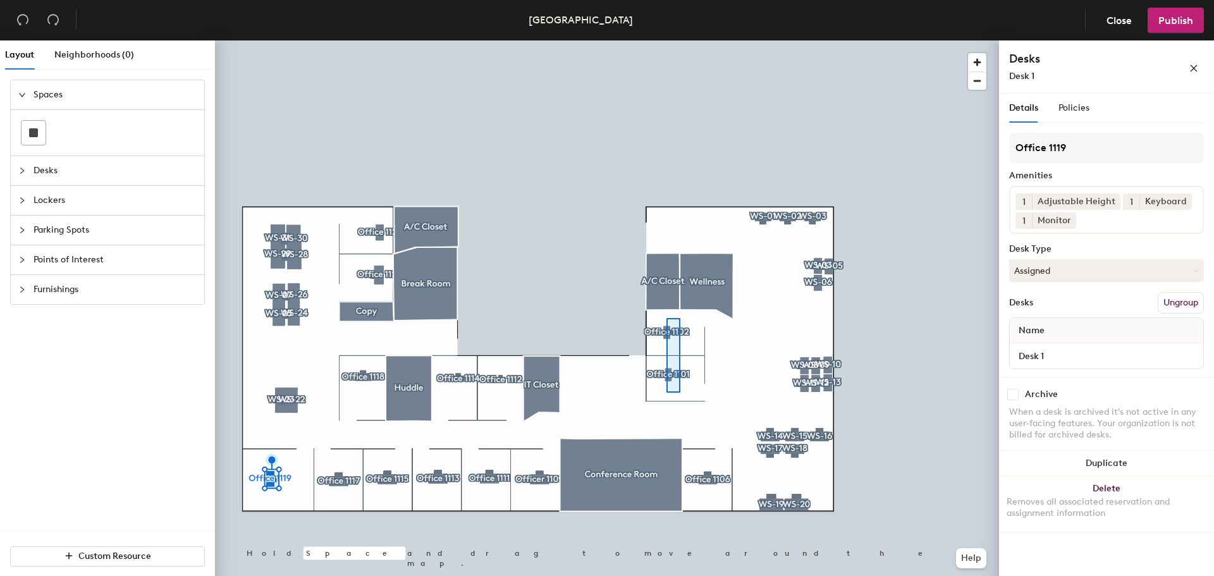
click at [666, 40] on div at bounding box center [607, 40] width 784 height 0
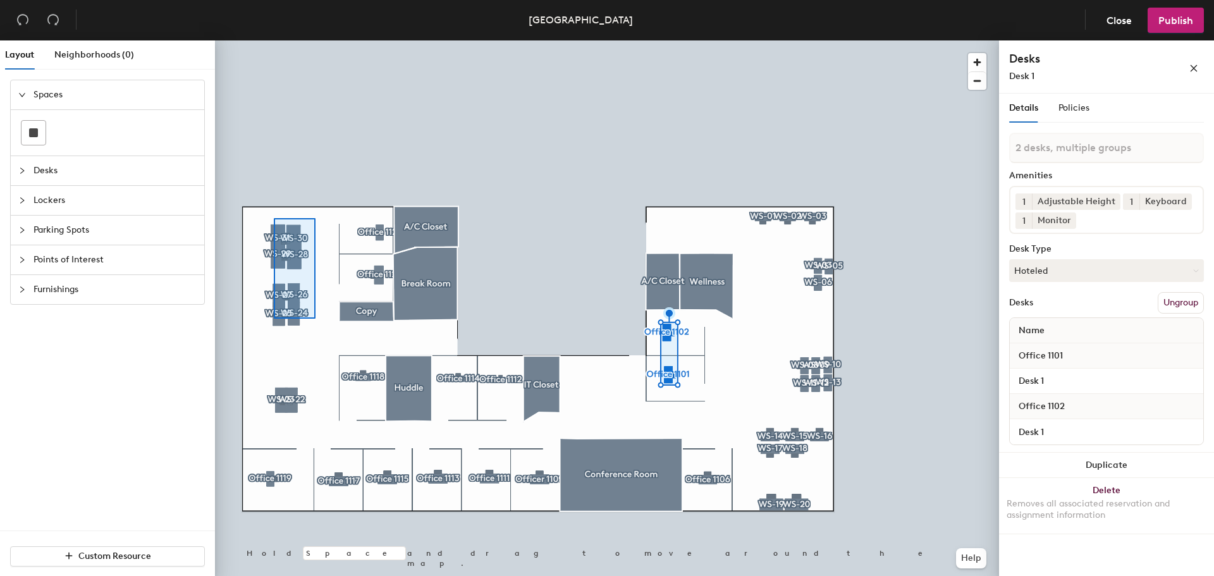
click at [271, 40] on div at bounding box center [607, 40] width 784 height 0
type input "8 desks, multiple groups"
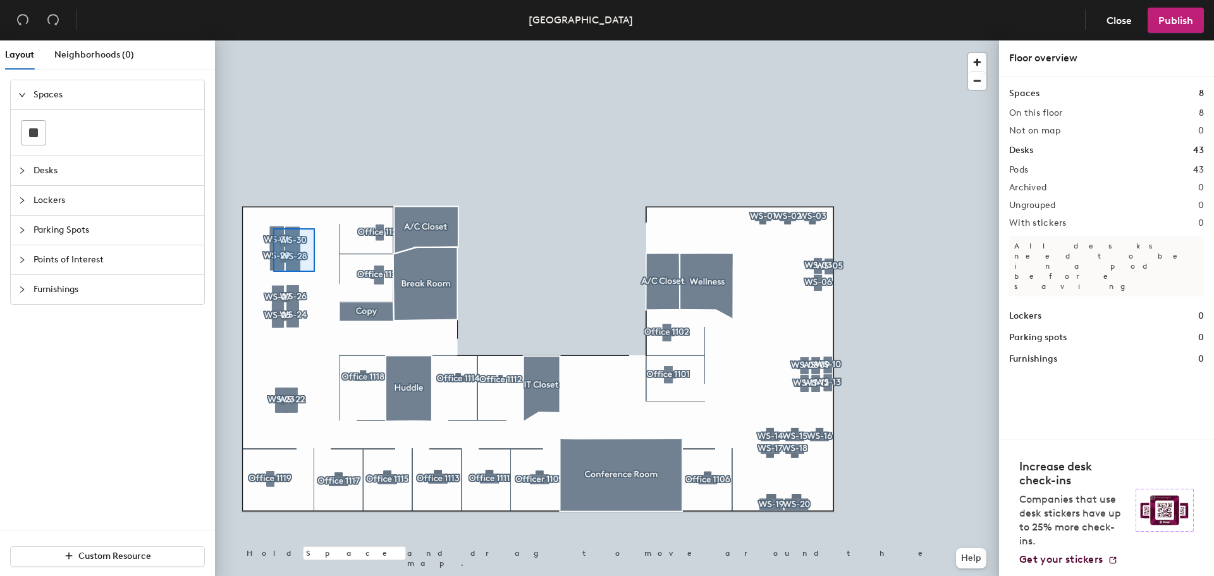
click at [262, 40] on div at bounding box center [607, 40] width 784 height 0
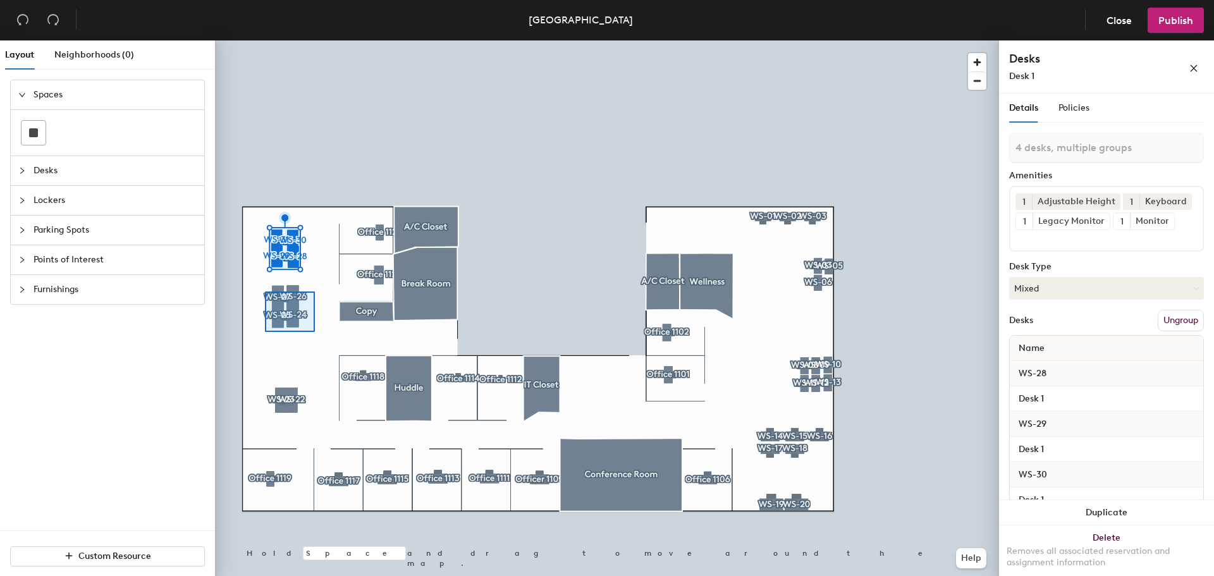
click at [264, 40] on div at bounding box center [607, 40] width 784 height 0
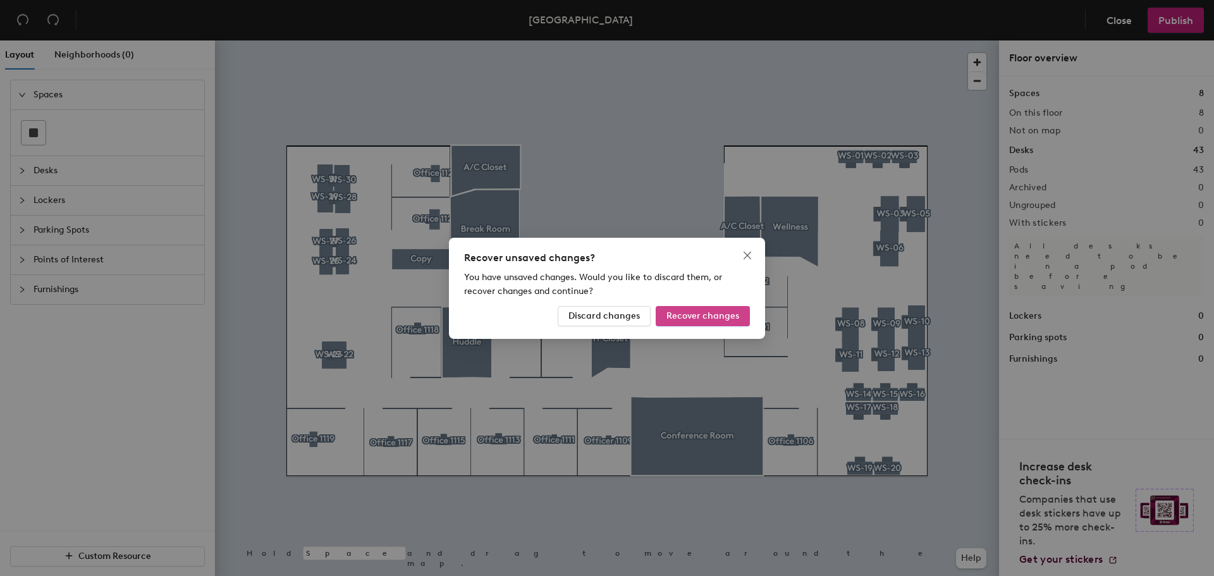
click at [723, 311] on span "Recover changes" at bounding box center [702, 315] width 73 height 11
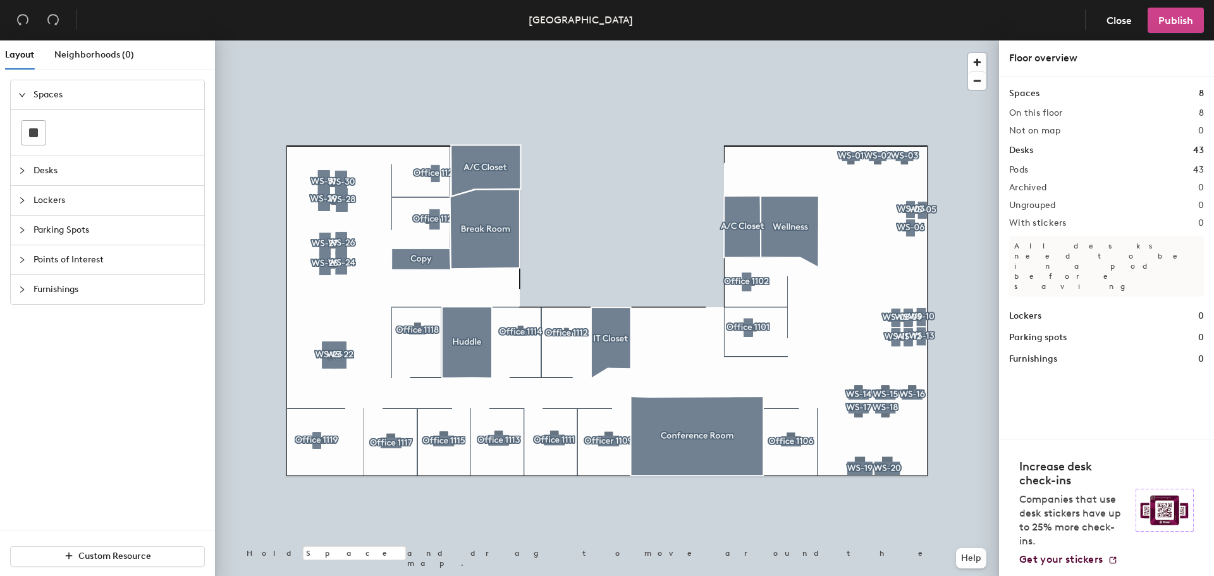
click at [1174, 20] on span "Publish" at bounding box center [1175, 21] width 35 height 12
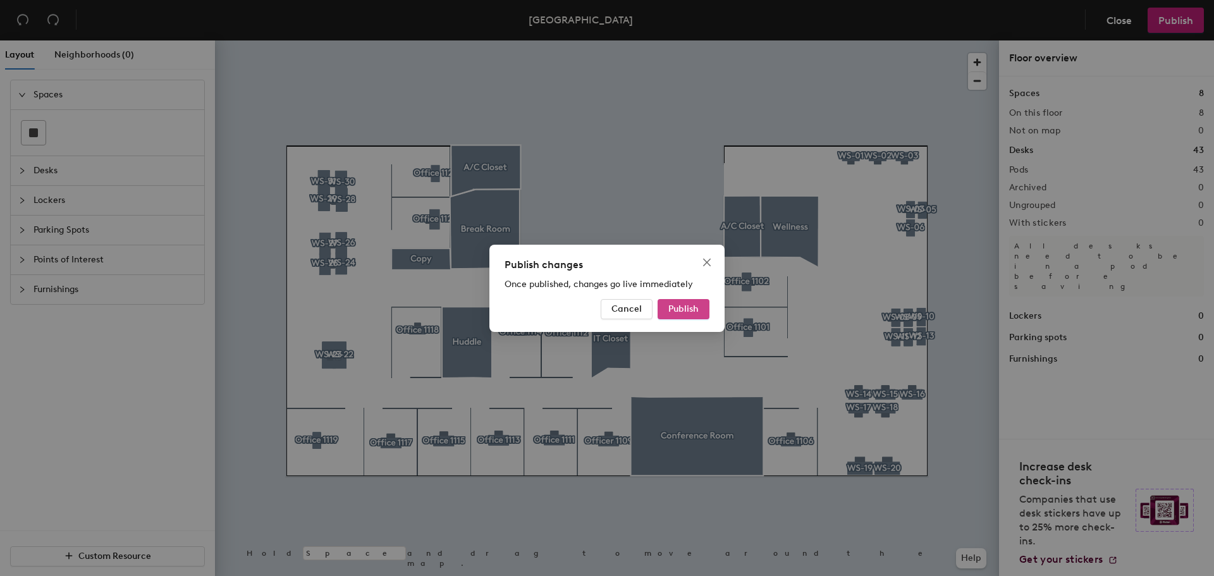
click at [670, 301] on button "Publish" at bounding box center [684, 309] width 52 height 20
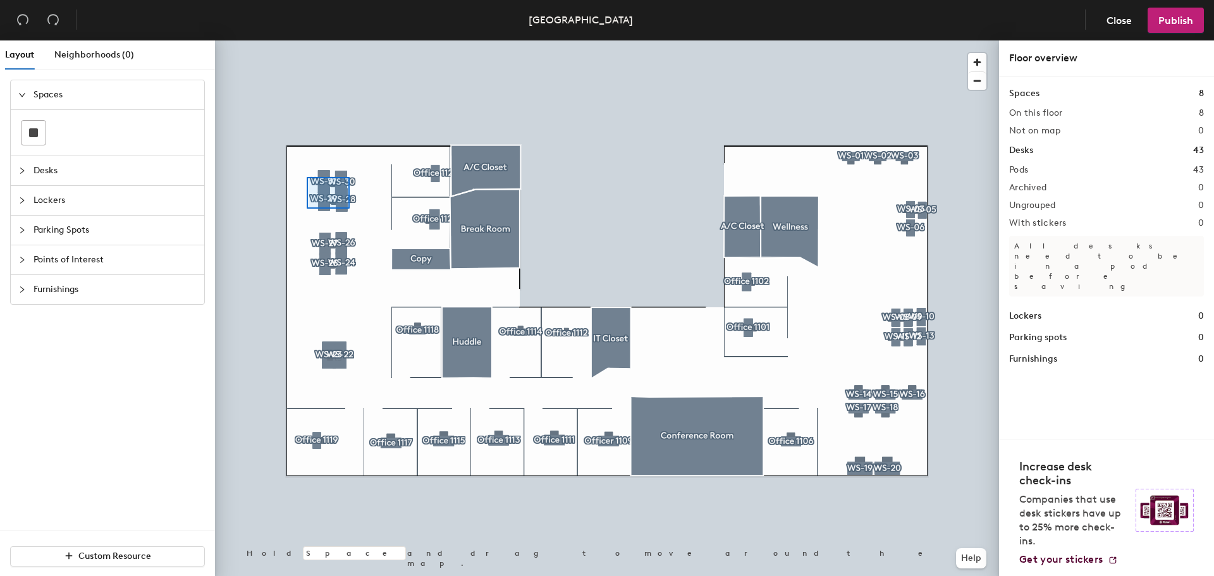
click at [307, 40] on div at bounding box center [607, 40] width 784 height 0
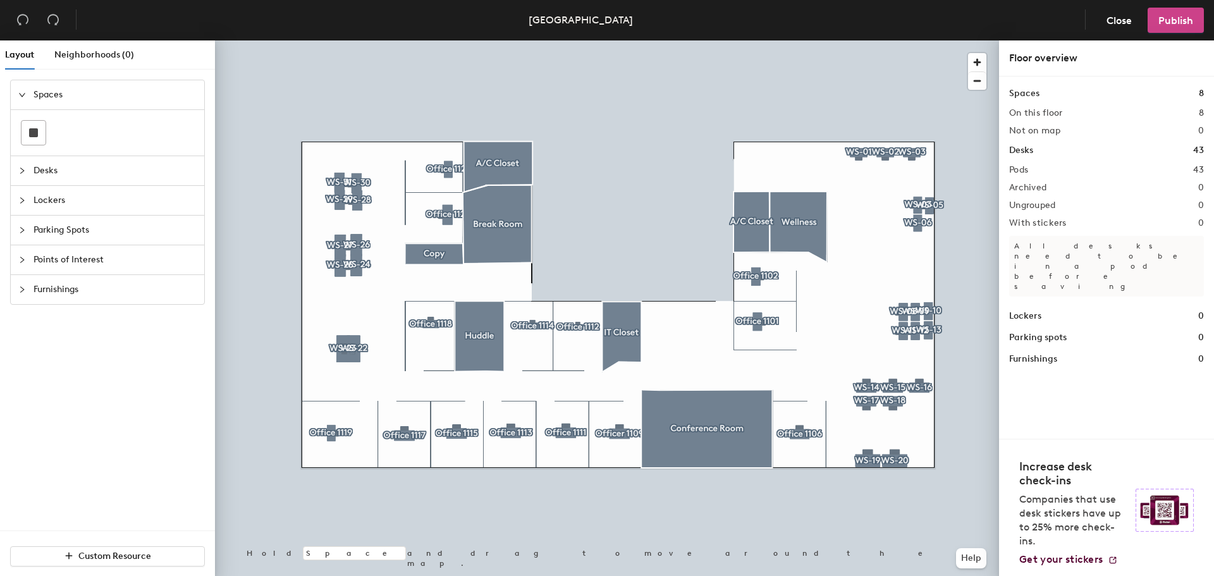
click at [1170, 22] on span "Publish" at bounding box center [1175, 21] width 35 height 12
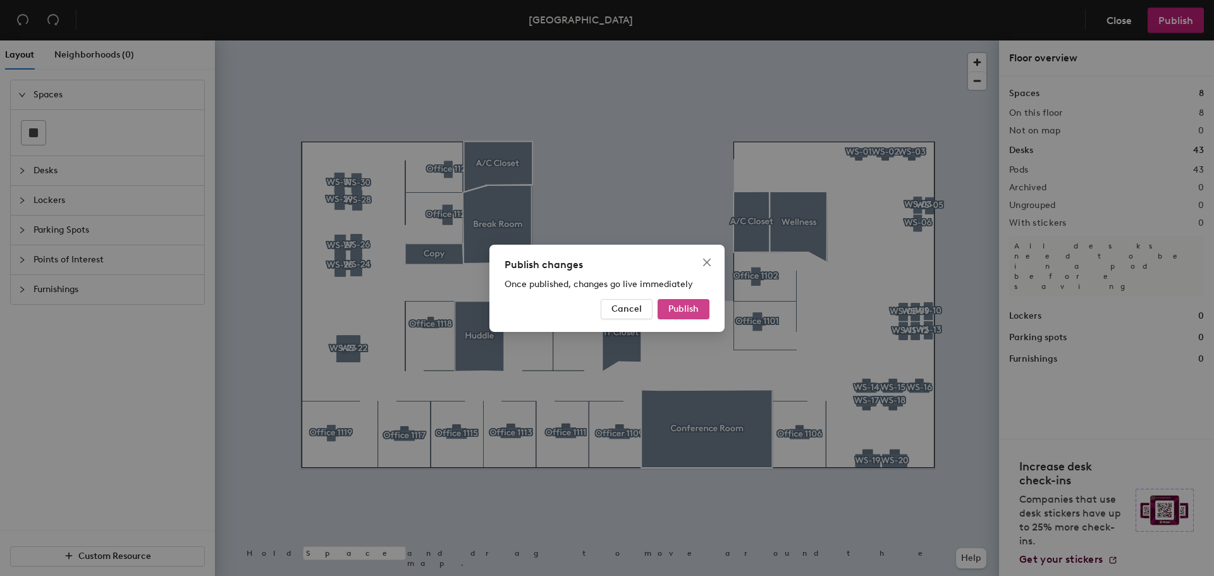
click at [674, 303] on span "Publish" at bounding box center [683, 308] width 30 height 11
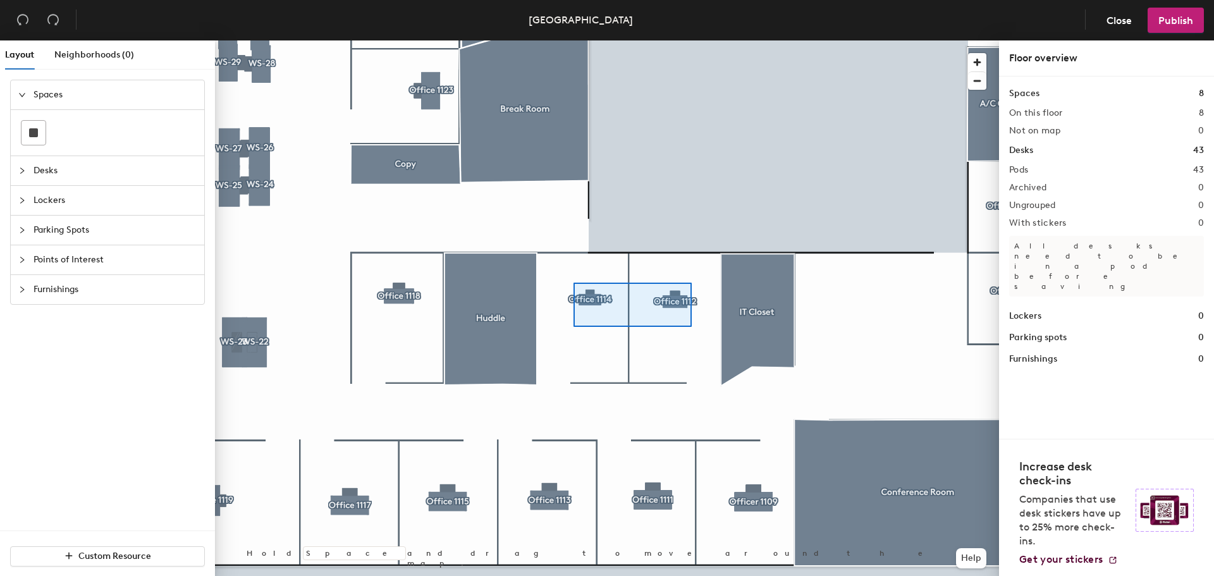
click at [573, 40] on div at bounding box center [607, 40] width 784 height 0
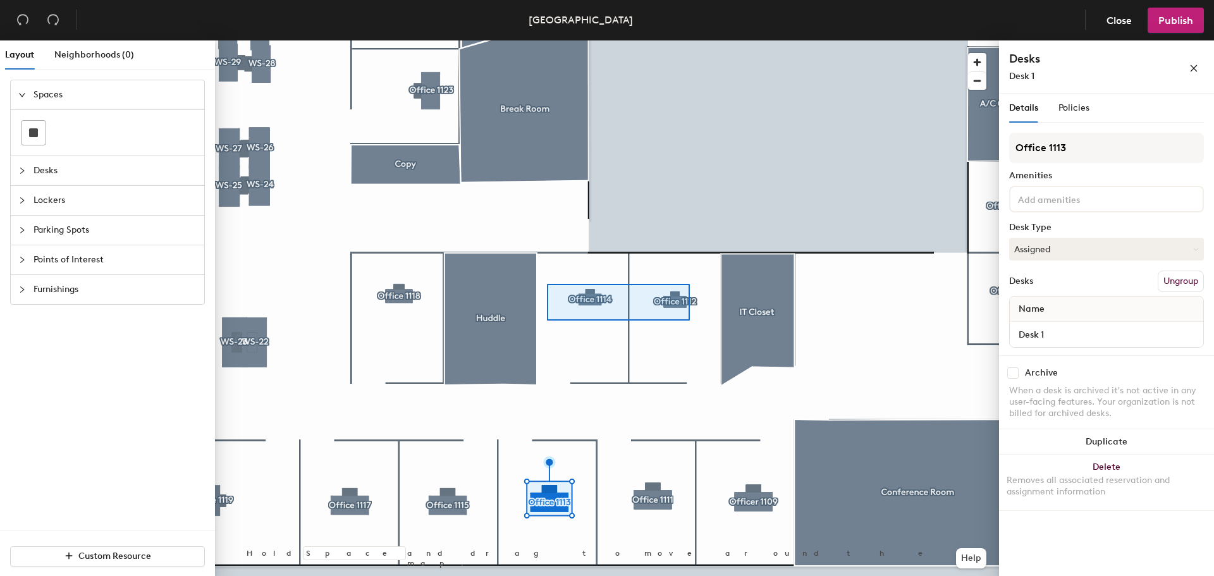
click at [547, 40] on div at bounding box center [607, 40] width 784 height 0
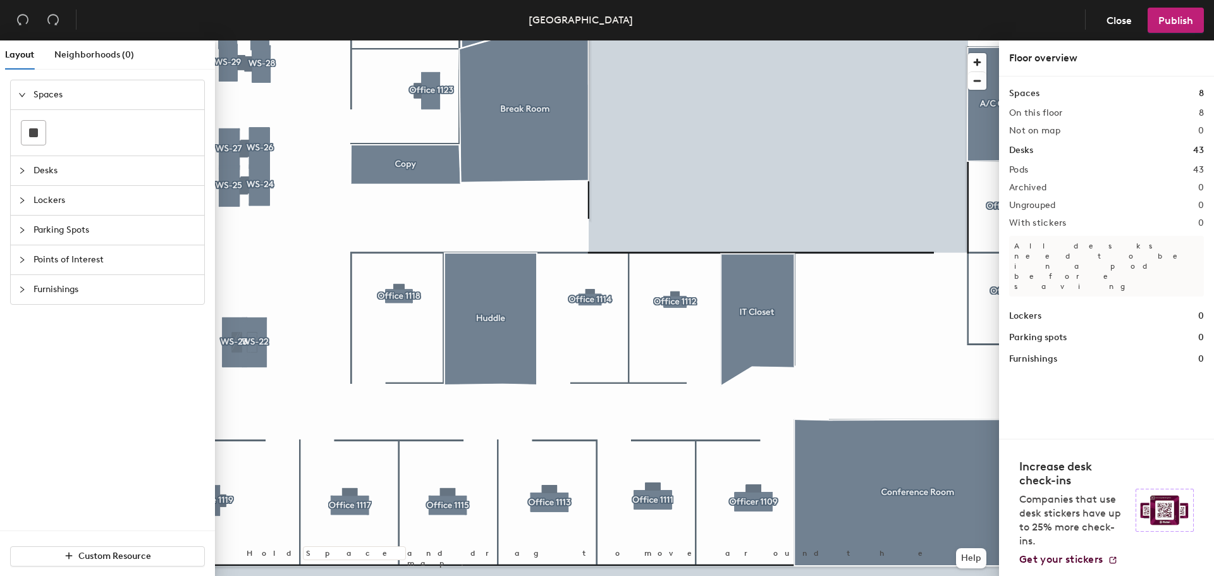
click at [687, 40] on div at bounding box center [607, 40] width 784 height 0
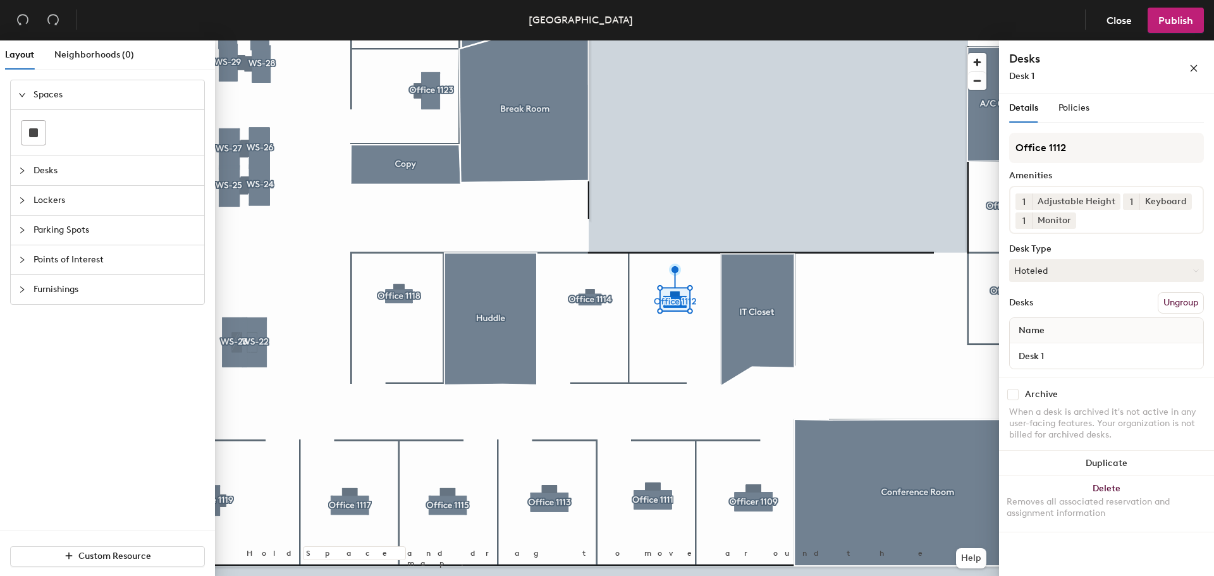
click at [692, 40] on div at bounding box center [607, 40] width 784 height 0
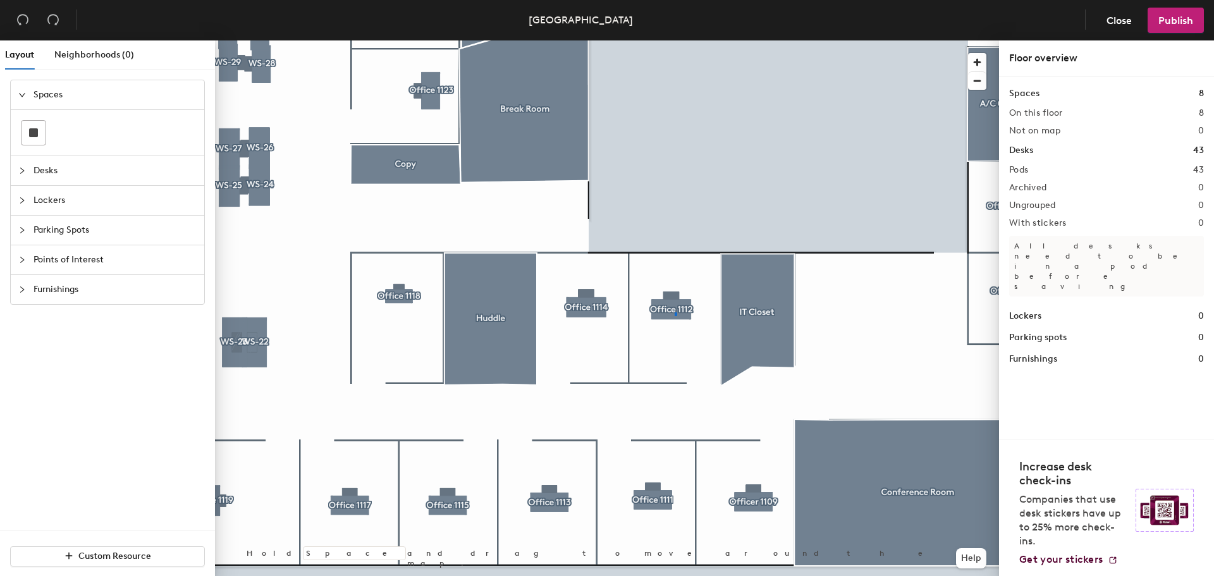
click at [675, 40] on div at bounding box center [607, 40] width 784 height 0
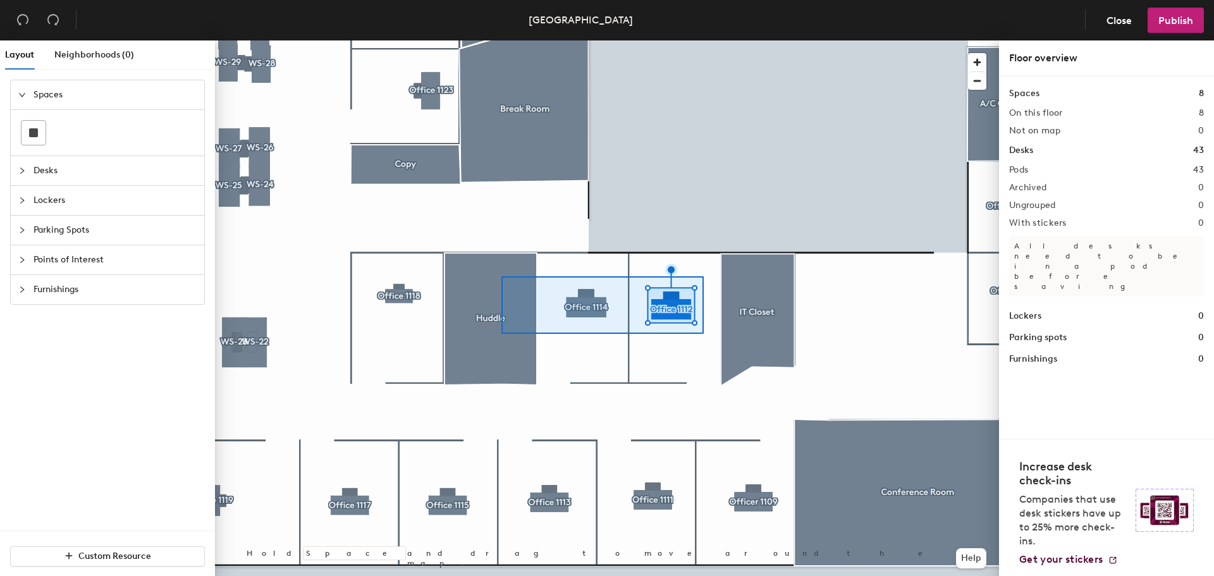
click at [501, 40] on div at bounding box center [607, 40] width 784 height 0
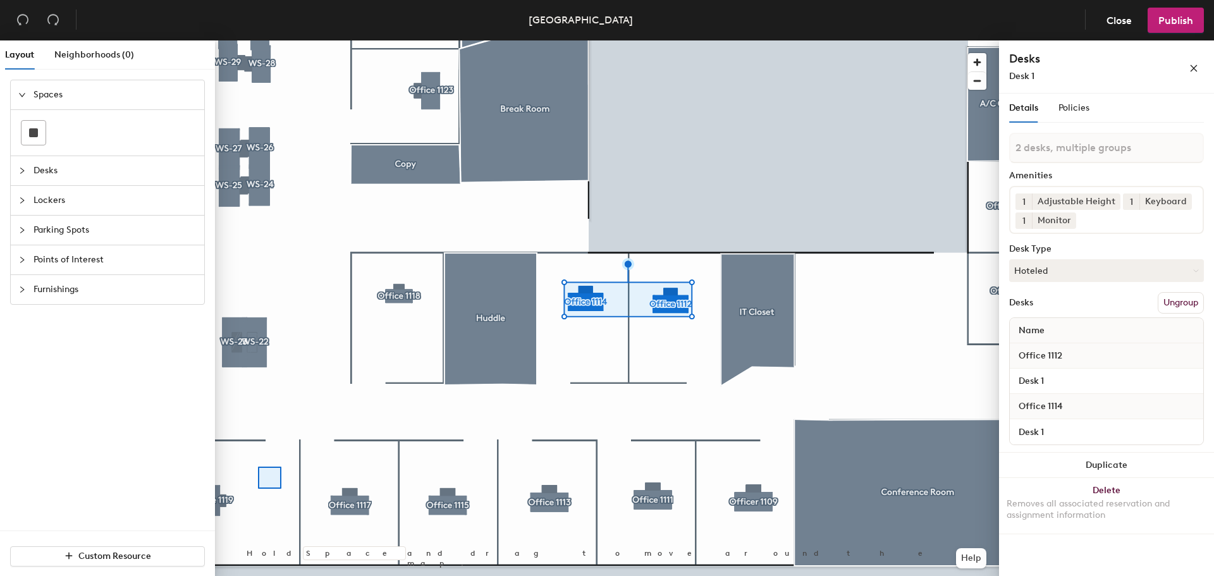
click at [258, 40] on div at bounding box center [607, 40] width 784 height 0
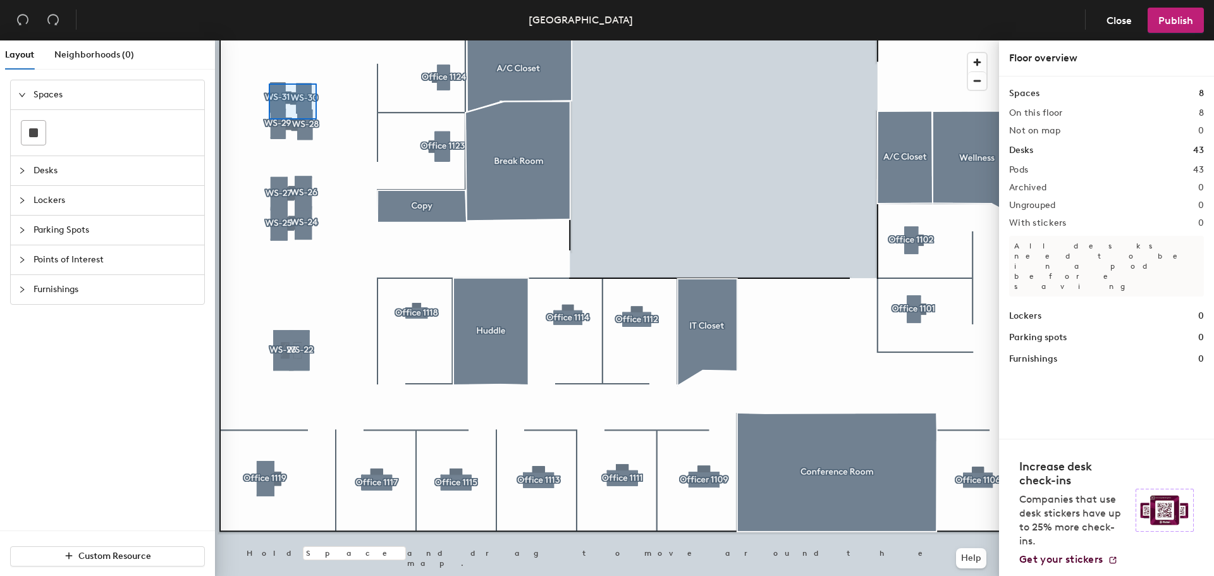
click at [269, 40] on div at bounding box center [607, 40] width 784 height 0
click at [297, 40] on div at bounding box center [607, 40] width 784 height 0
click at [305, 40] on div at bounding box center [607, 40] width 784 height 0
click at [295, 40] on div at bounding box center [607, 40] width 784 height 0
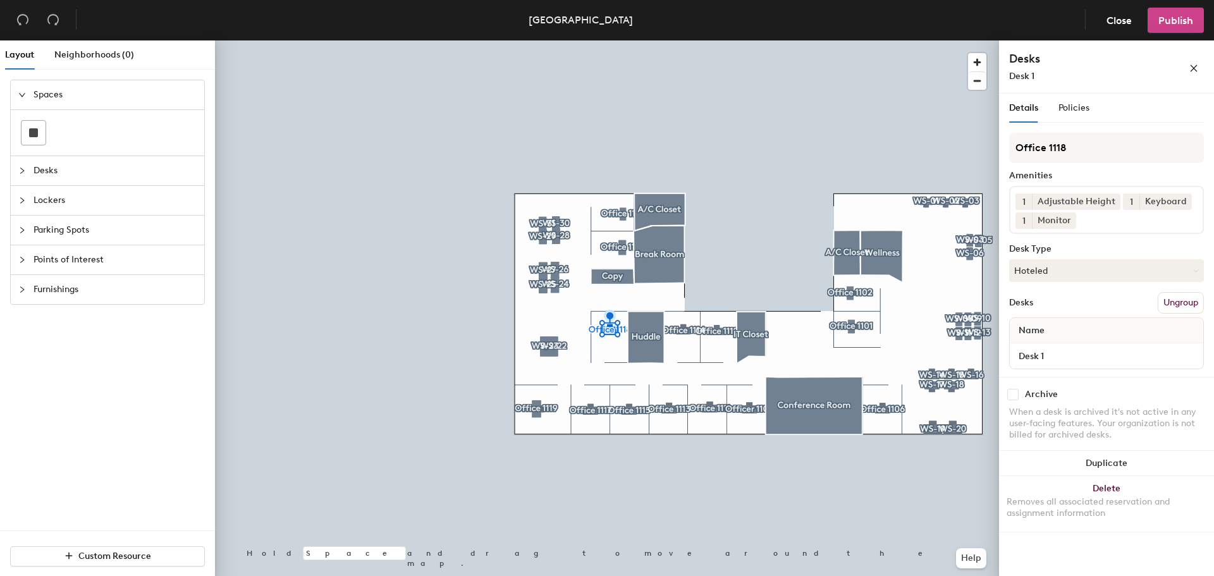
click at [1155, 21] on button "Publish" at bounding box center [1176, 20] width 56 height 25
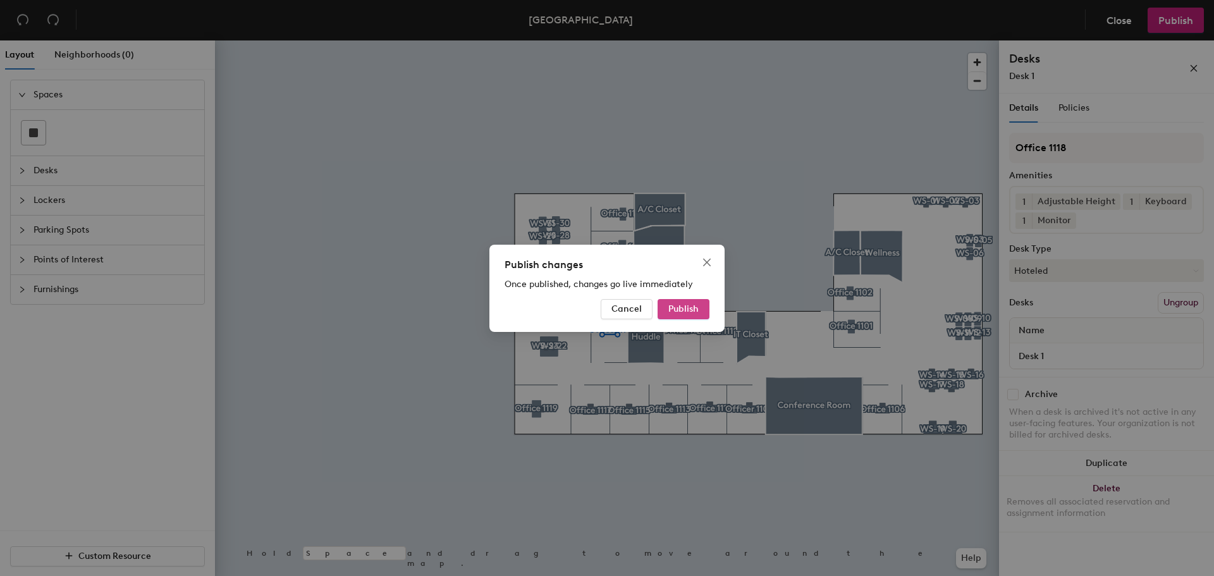
click at [681, 309] on span "Publish" at bounding box center [683, 308] width 30 height 11
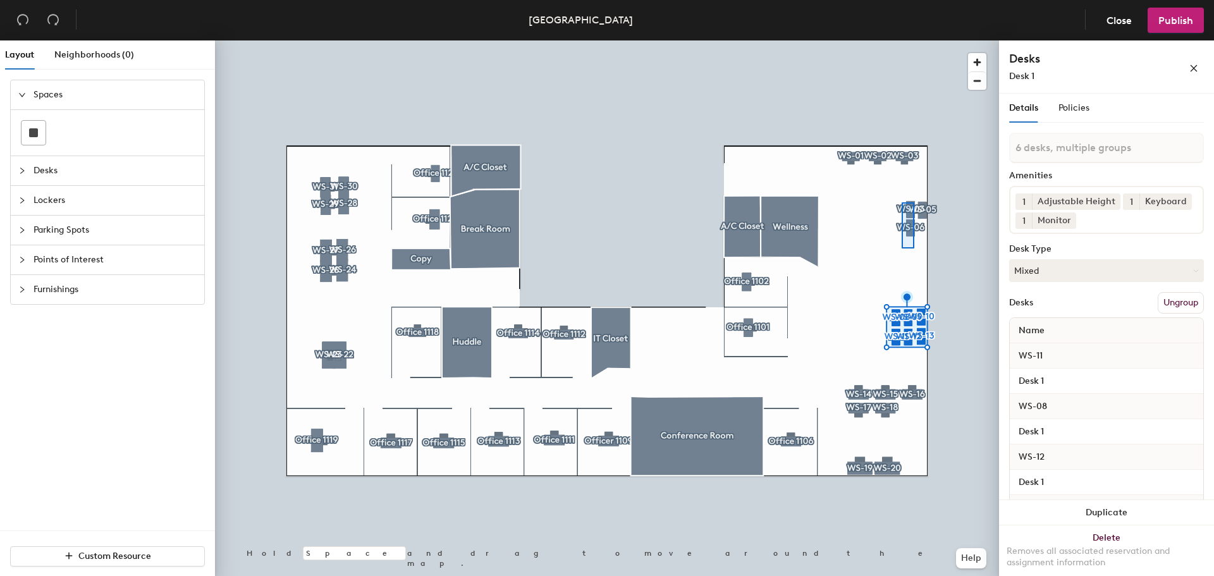
click at [902, 40] on div at bounding box center [607, 40] width 784 height 0
type input "2 desks, multiple groups"
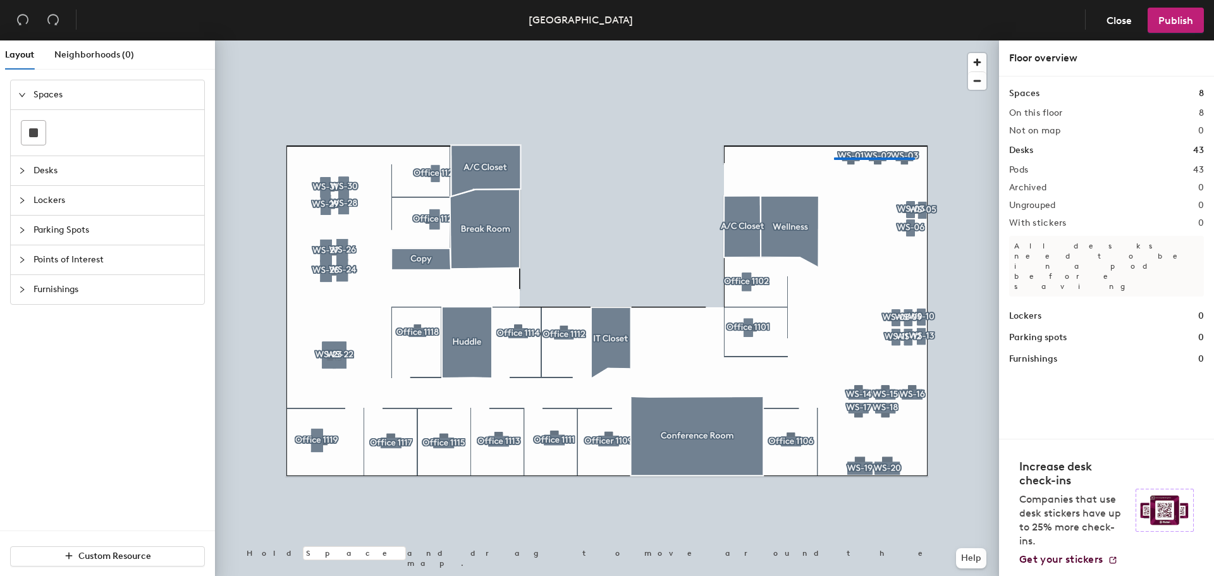
click at [830, 40] on div at bounding box center [607, 40] width 784 height 0
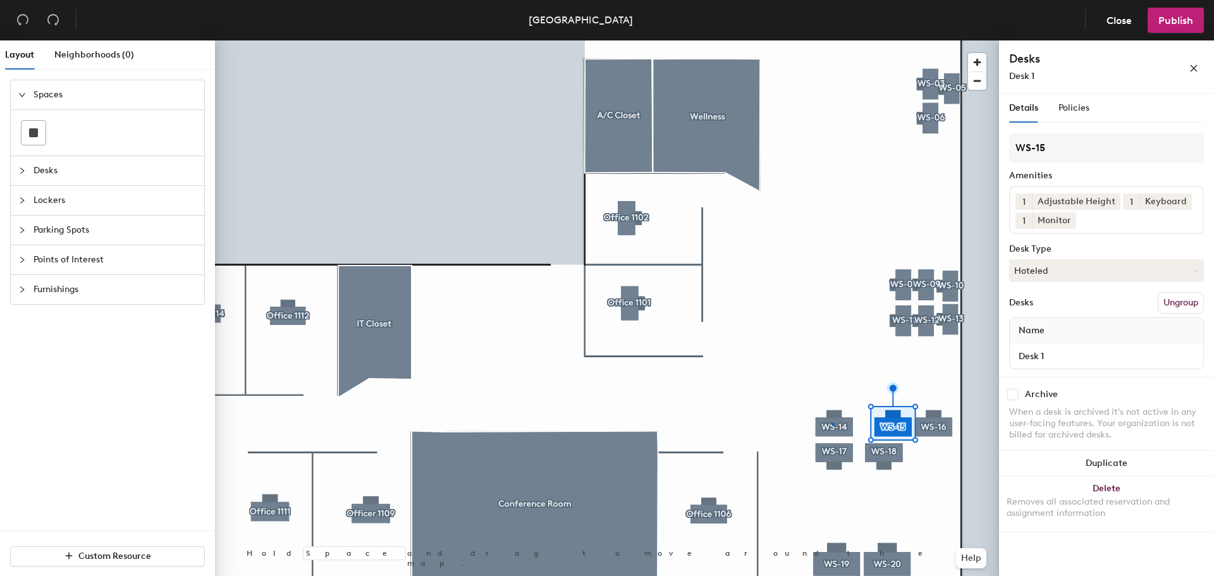
click at [831, 40] on div at bounding box center [607, 40] width 784 height 0
click at [952, 40] on div at bounding box center [607, 40] width 784 height 0
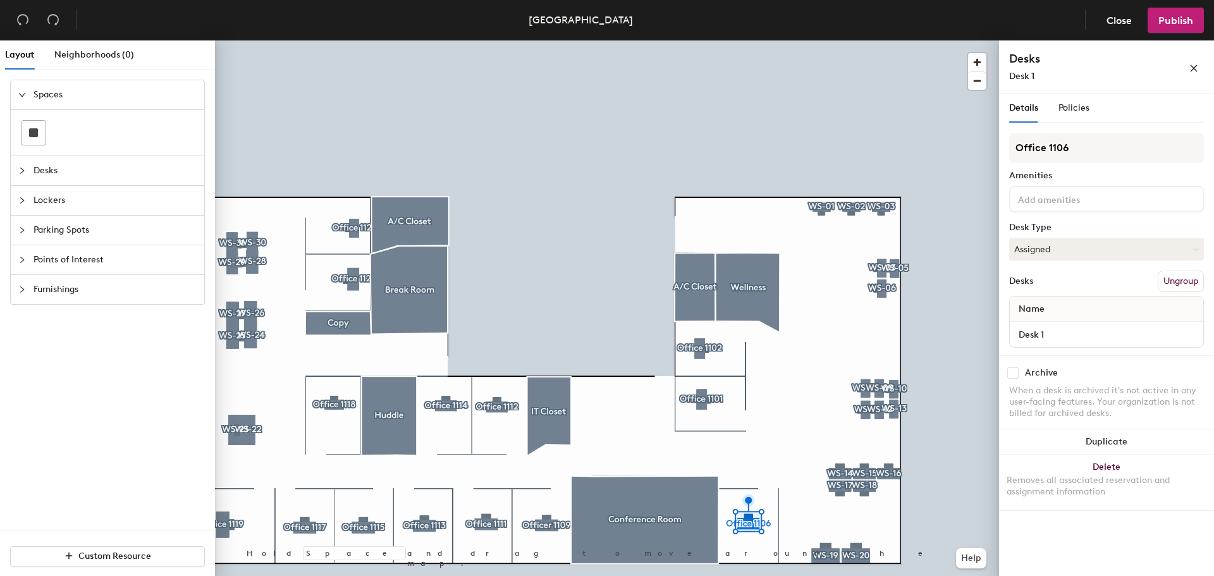
click at [1045, 197] on input at bounding box center [1072, 198] width 114 height 15
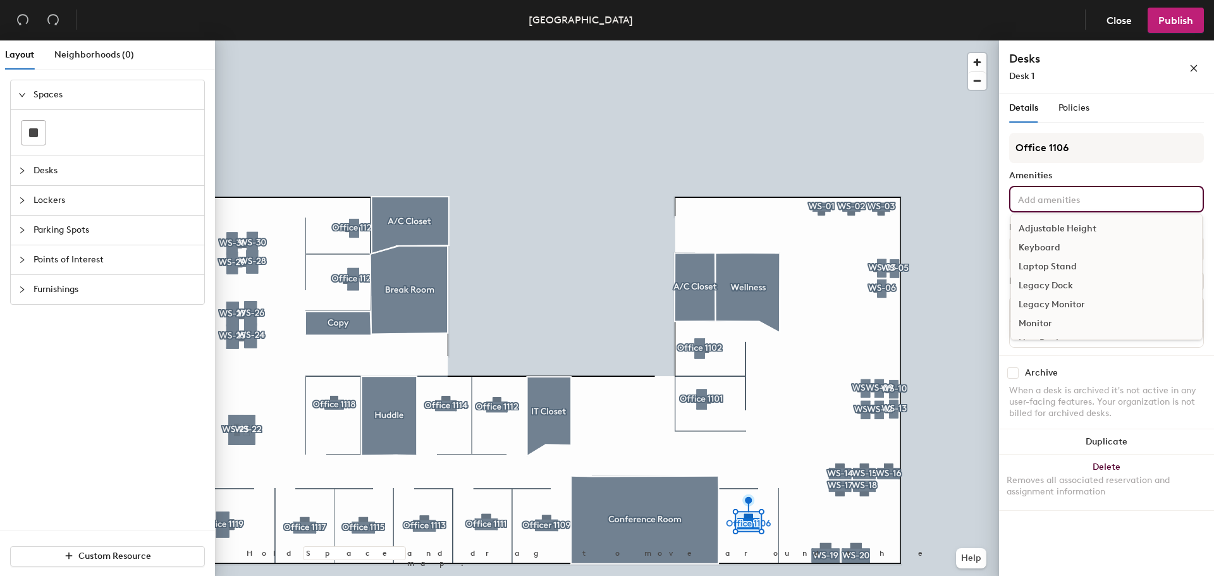
click at [1041, 230] on div "Adjustable Height" at bounding box center [1106, 228] width 191 height 19
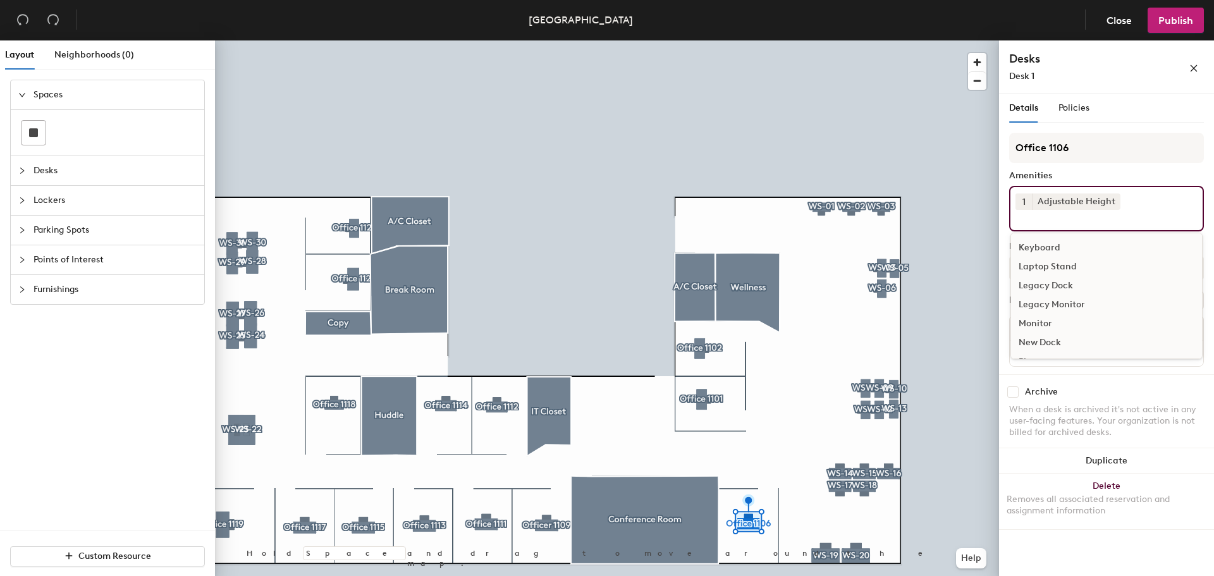
click at [1041, 246] on div "Keyboard" at bounding box center [1106, 247] width 191 height 19
click at [1041, 300] on div "Monitor" at bounding box center [1106, 304] width 191 height 19
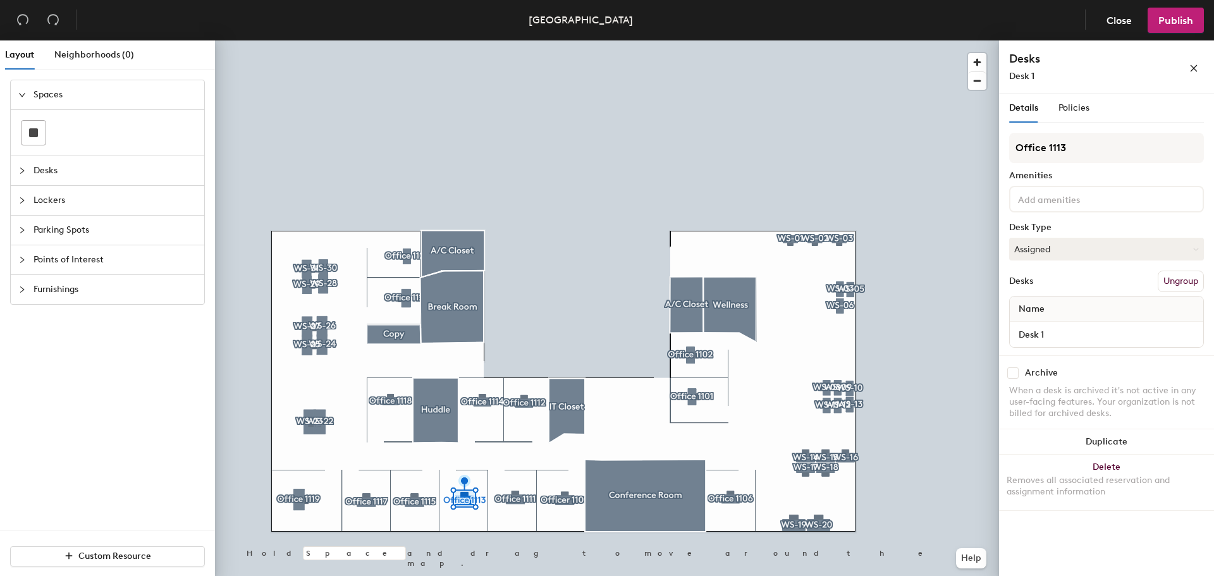
click at [1055, 190] on div at bounding box center [1106, 199] width 195 height 27
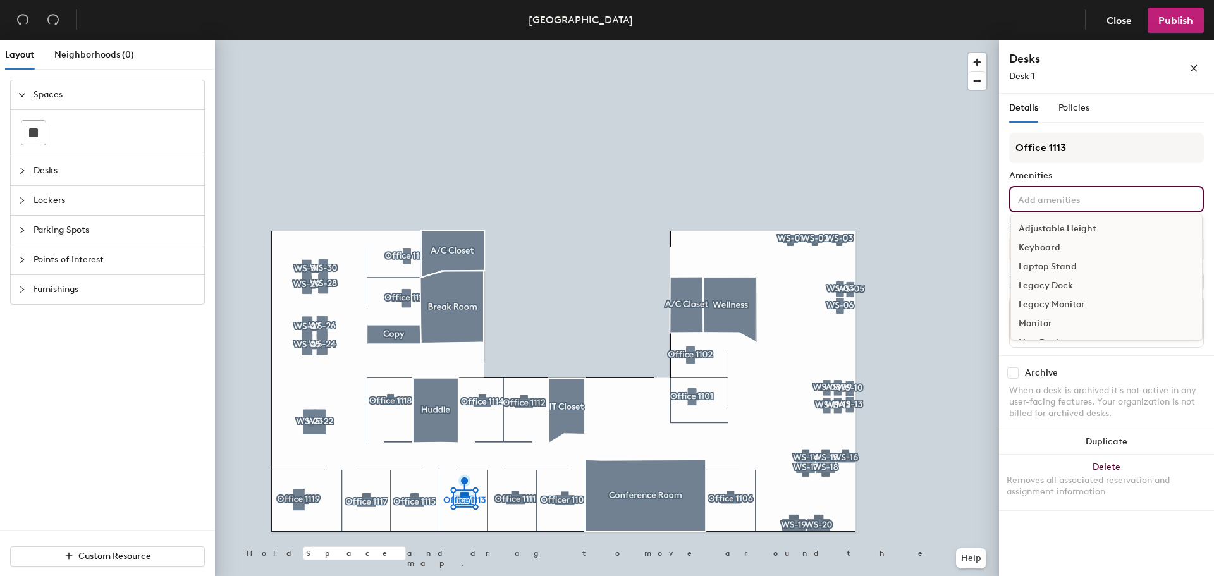
click at [1050, 221] on div "Adjustable Height" at bounding box center [1106, 228] width 191 height 19
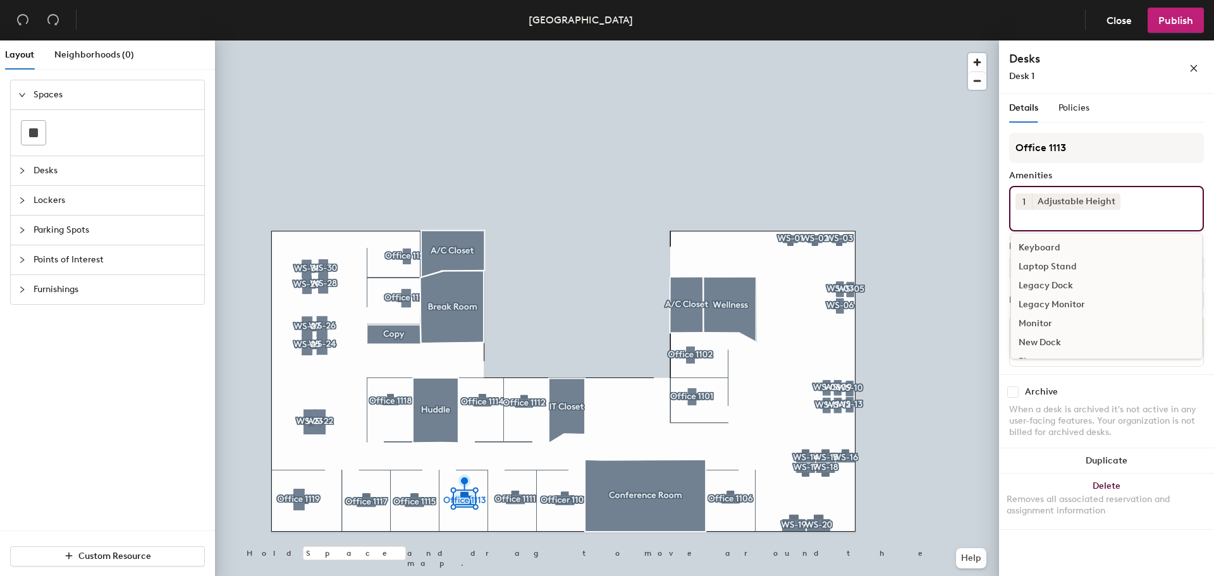
click at [1046, 243] on div "Keyboard" at bounding box center [1106, 247] width 191 height 19
click at [1046, 296] on div "Monitor" at bounding box center [1106, 304] width 191 height 19
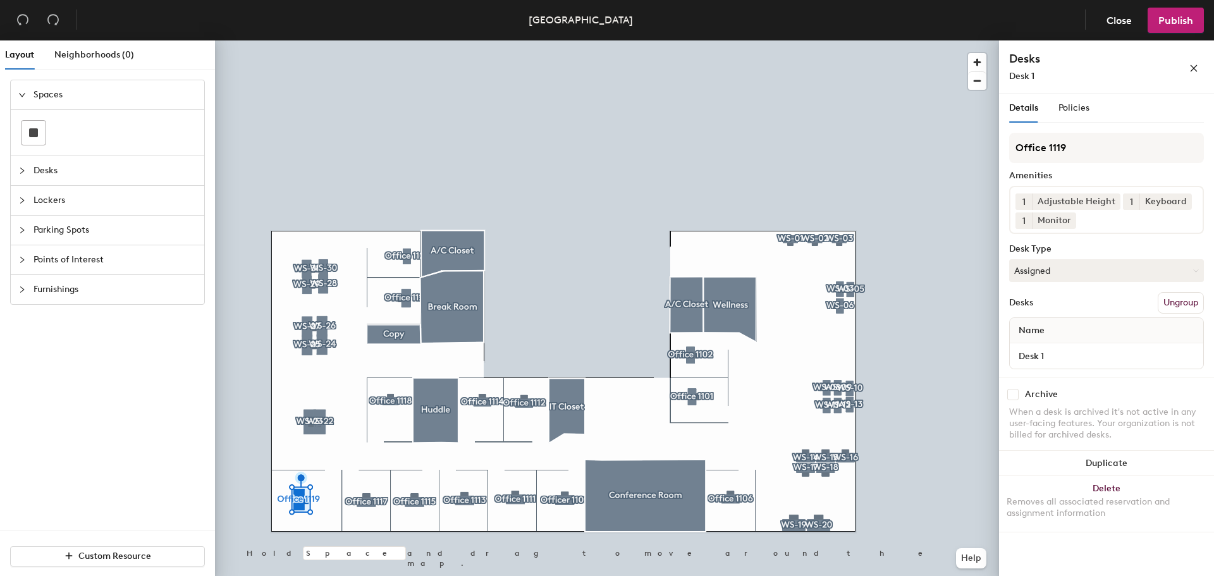
click at [312, 40] on div at bounding box center [607, 40] width 784 height 0
click at [1194, 300] on button "Ungroup" at bounding box center [1181, 302] width 46 height 21
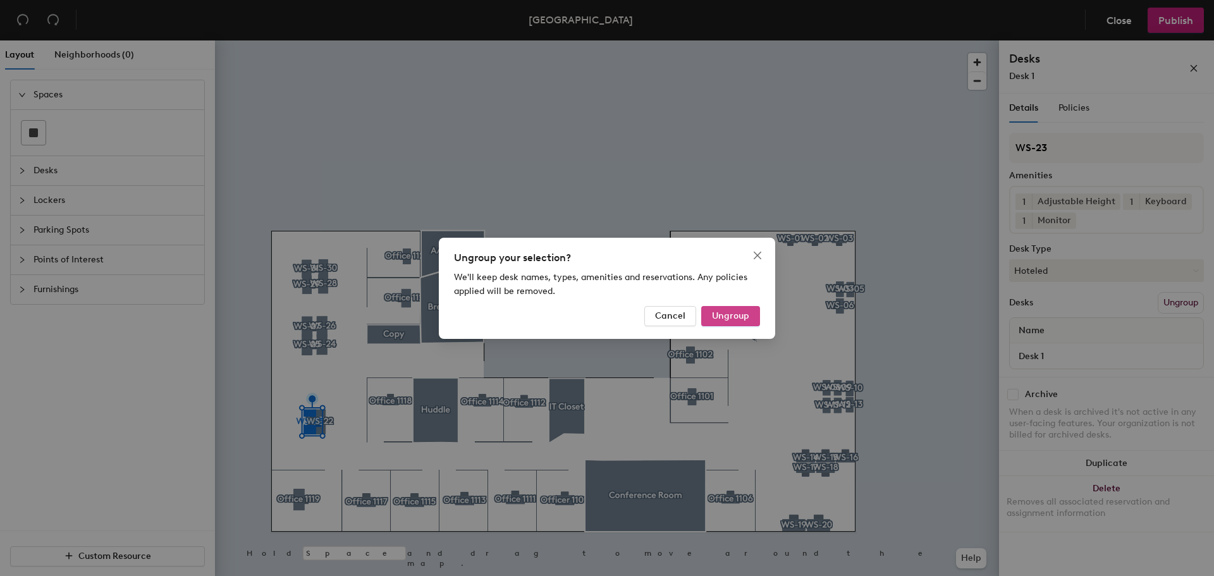
click at [730, 314] on span "Ungroup" at bounding box center [730, 315] width 37 height 11
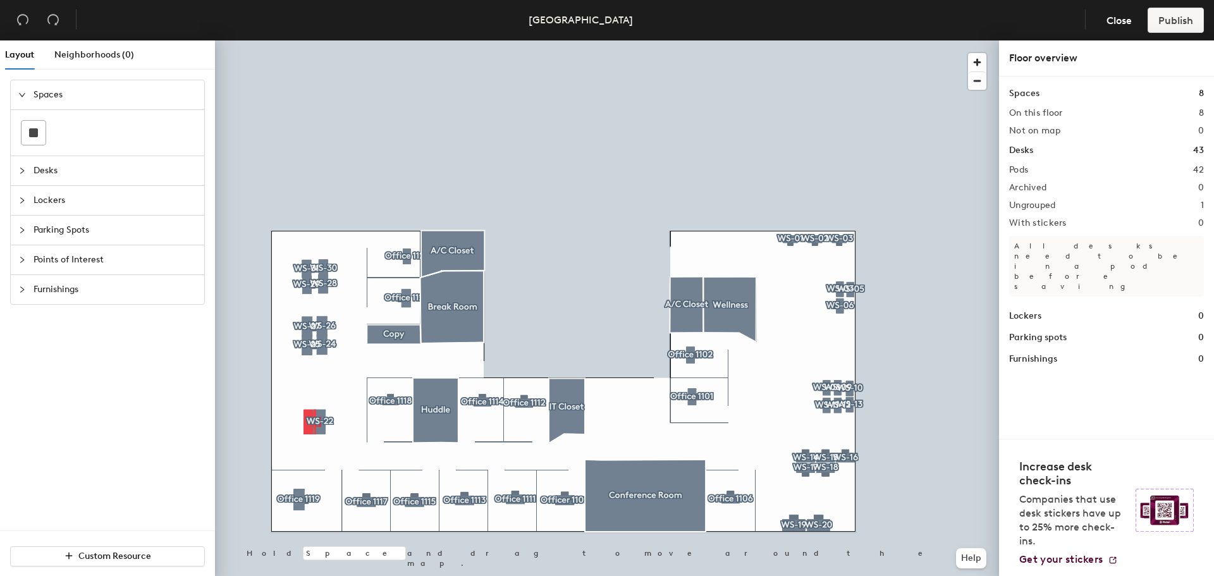
click at [332, 40] on div at bounding box center [607, 40] width 784 height 0
click at [315, 40] on div at bounding box center [607, 40] width 784 height 0
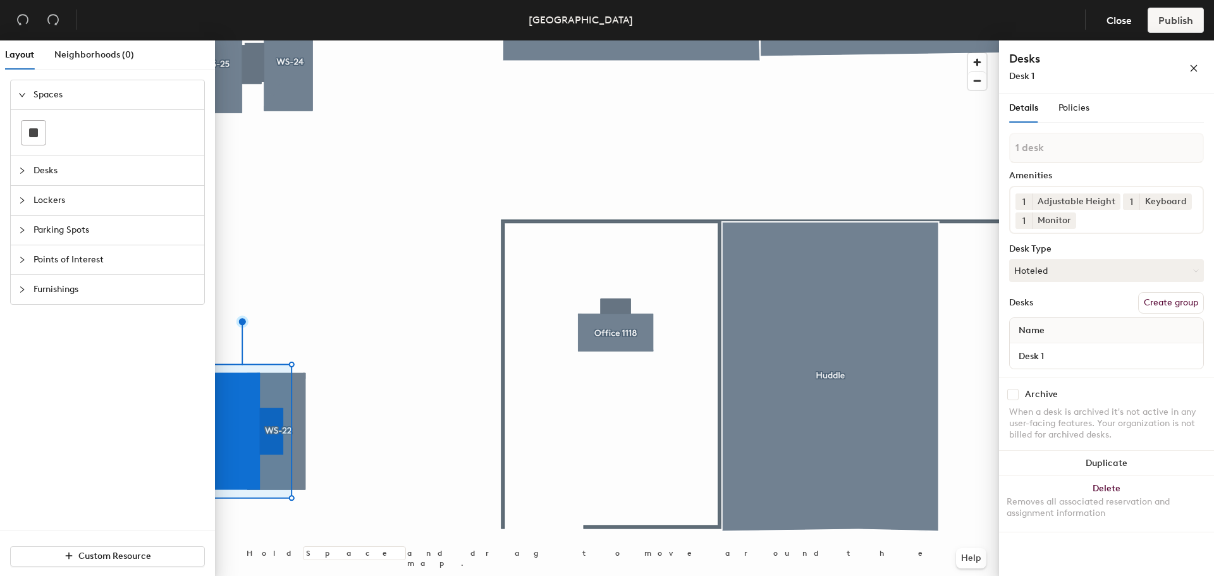
click at [1160, 299] on button "Create group" at bounding box center [1171, 302] width 66 height 21
click at [1160, 299] on button "Ungroup" at bounding box center [1181, 302] width 46 height 21
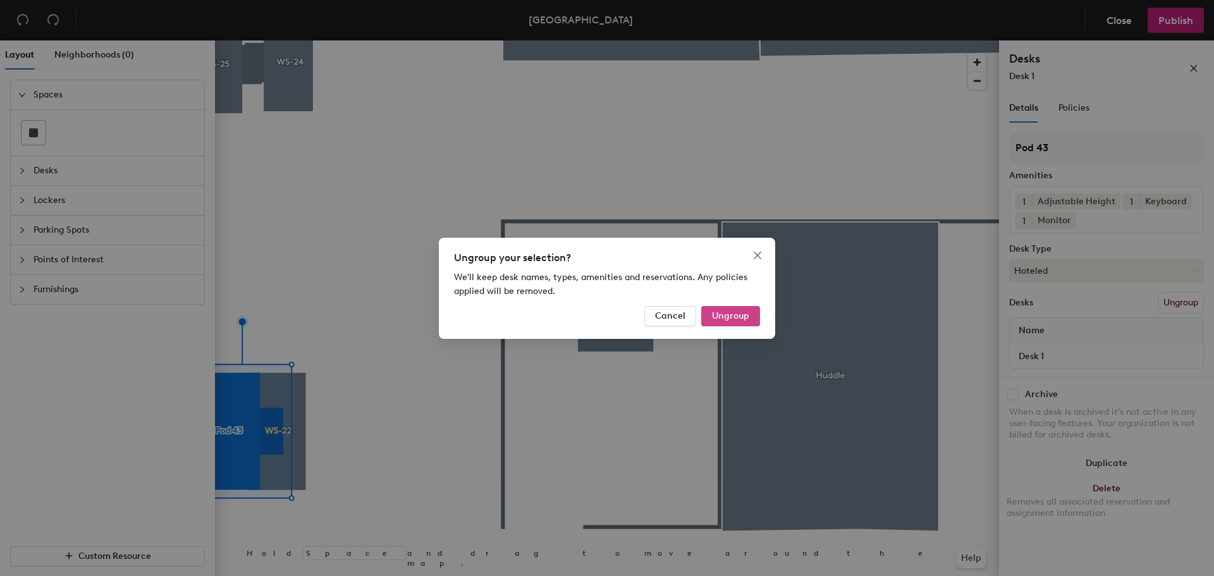
click at [732, 316] on span "Ungroup" at bounding box center [730, 315] width 37 height 11
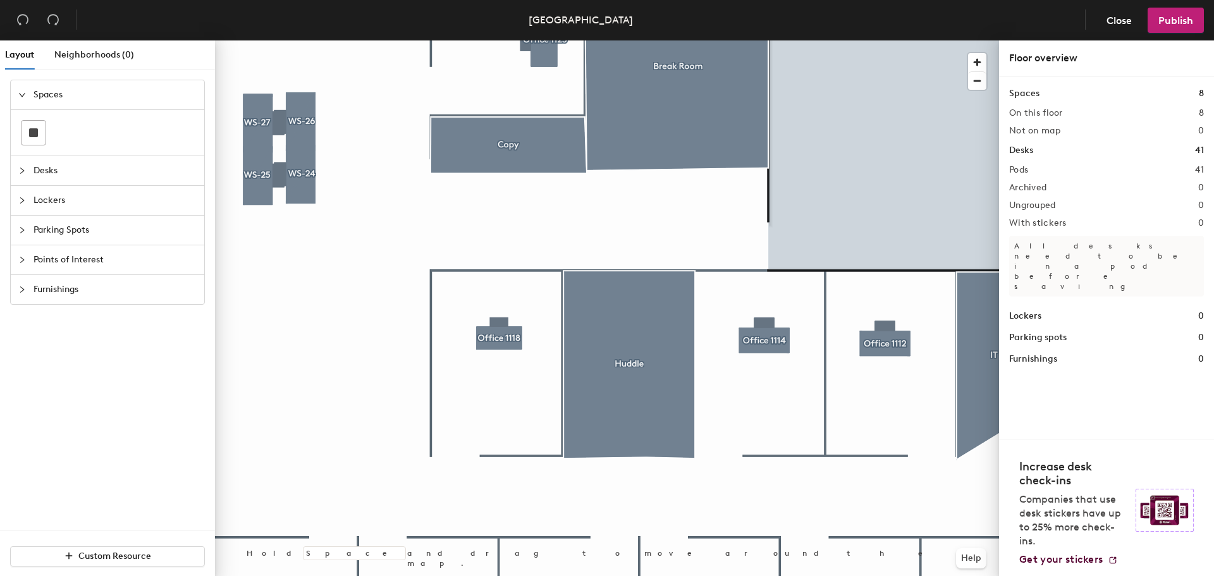
click at [52, 169] on span "Desks" at bounding box center [115, 170] width 163 height 29
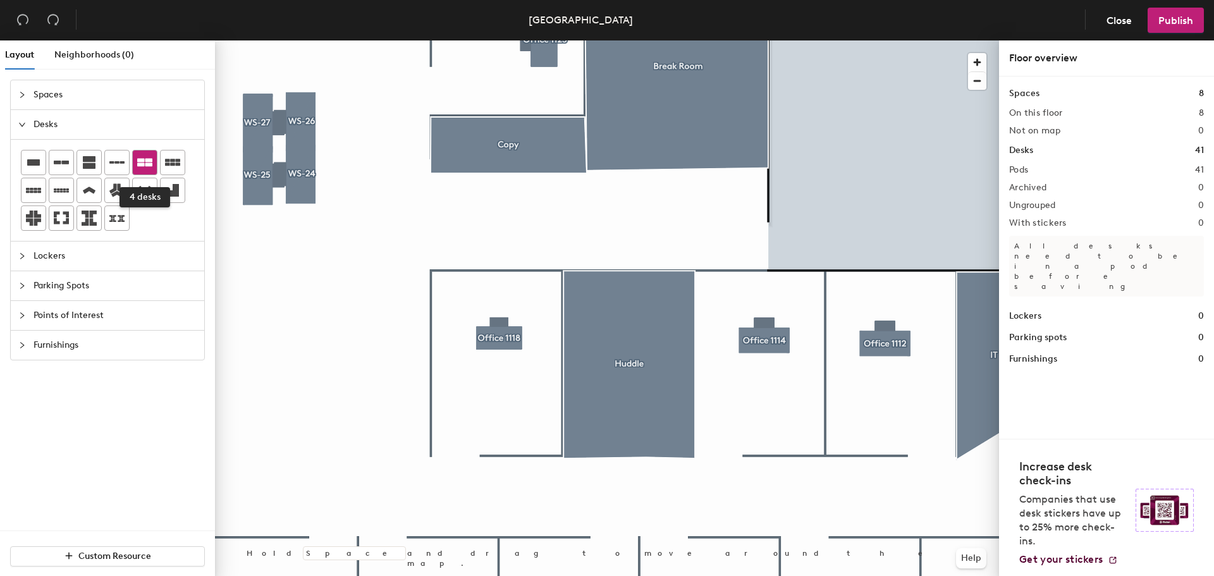
click at [139, 160] on icon at bounding box center [144, 163] width 15 height 8
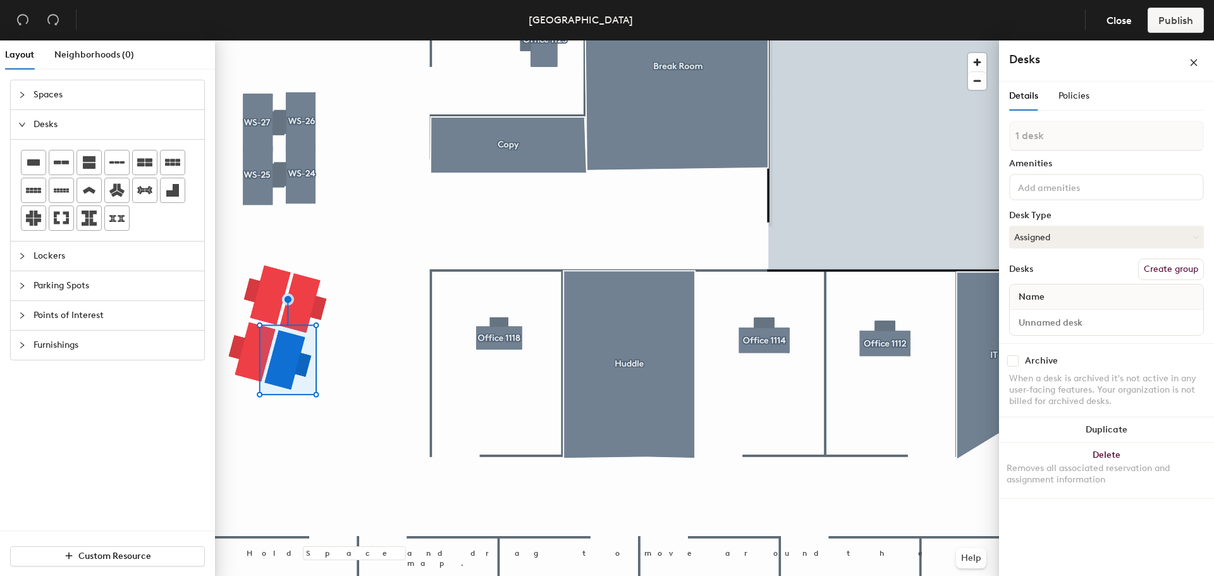
click at [329, 40] on div at bounding box center [607, 40] width 784 height 0
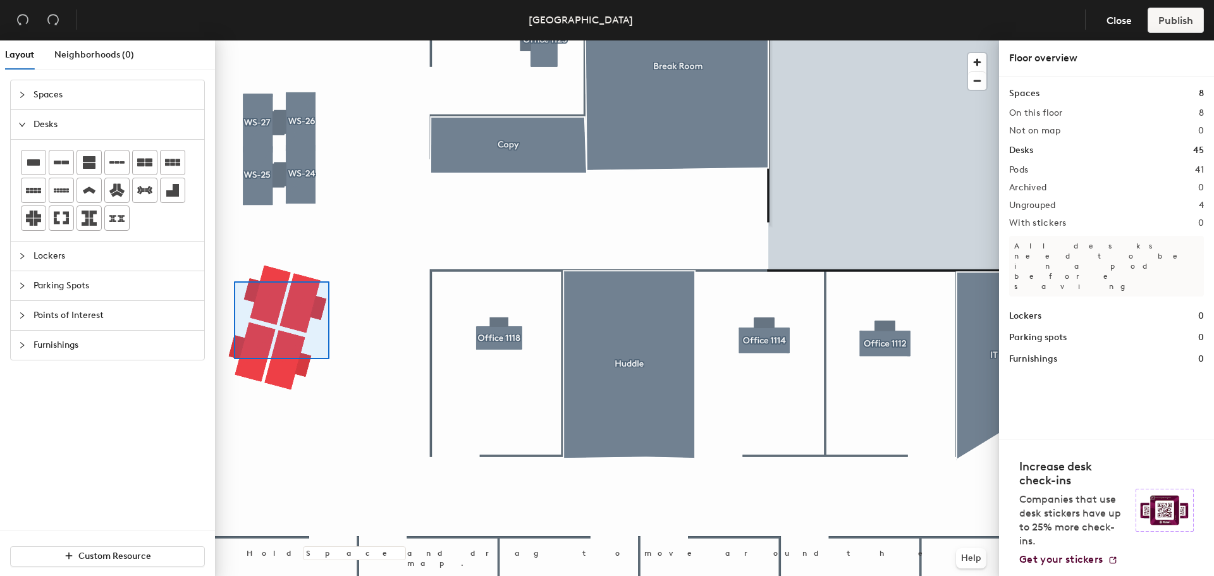
click at [234, 40] on div at bounding box center [607, 40] width 784 height 0
click at [285, 40] on div at bounding box center [607, 40] width 784 height 0
click at [224, 40] on div at bounding box center [607, 40] width 784 height 0
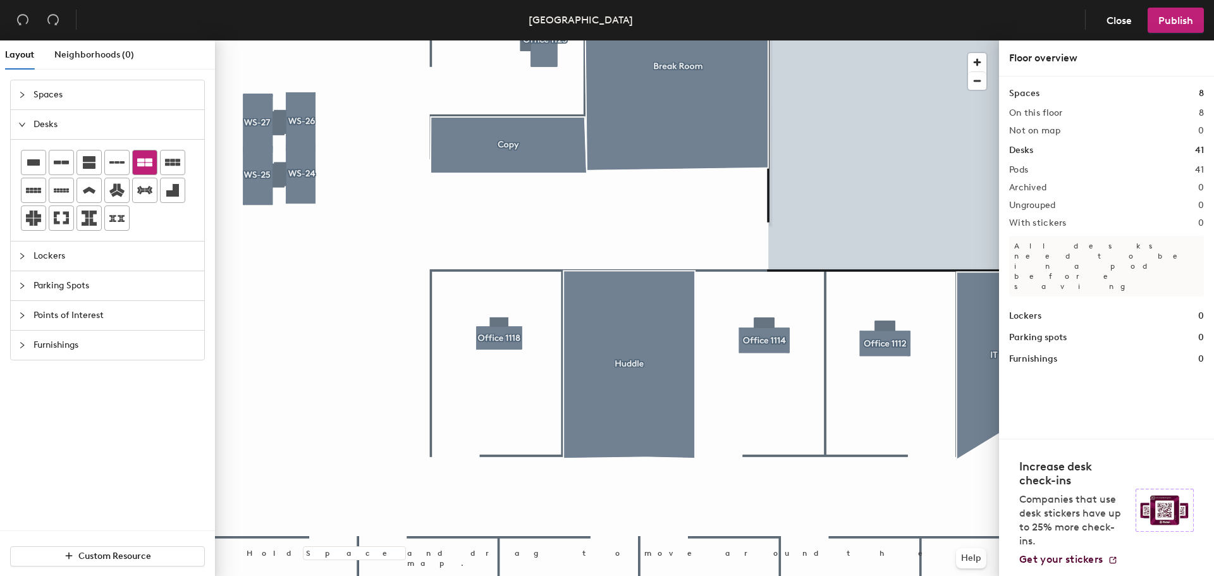
click at [140, 161] on icon at bounding box center [144, 163] width 15 height 8
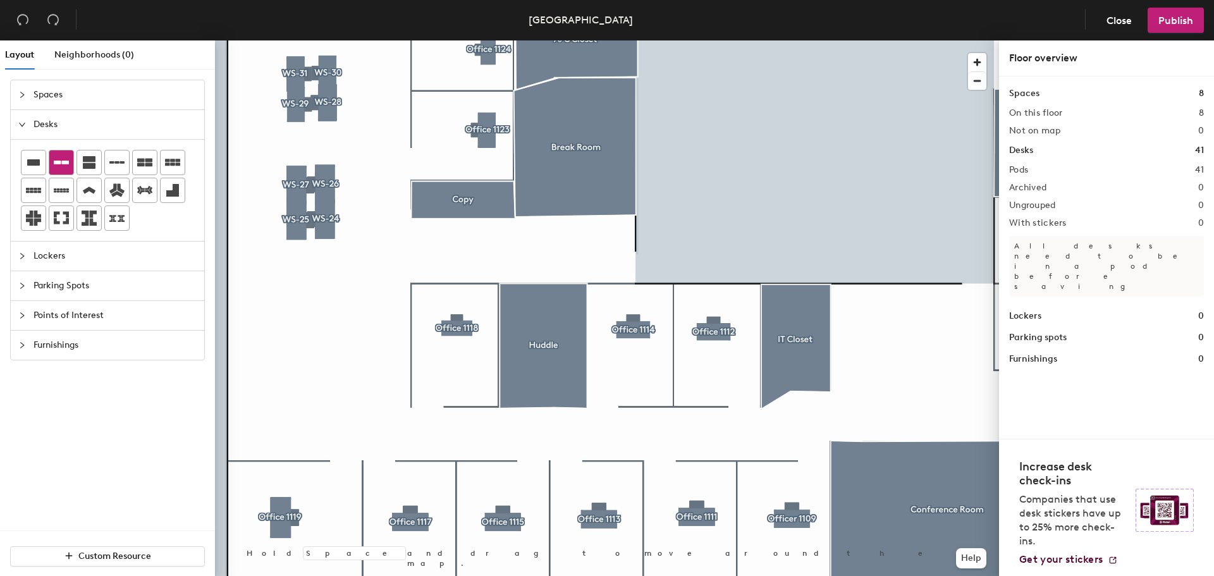
click at [61, 160] on icon at bounding box center [61, 162] width 15 height 15
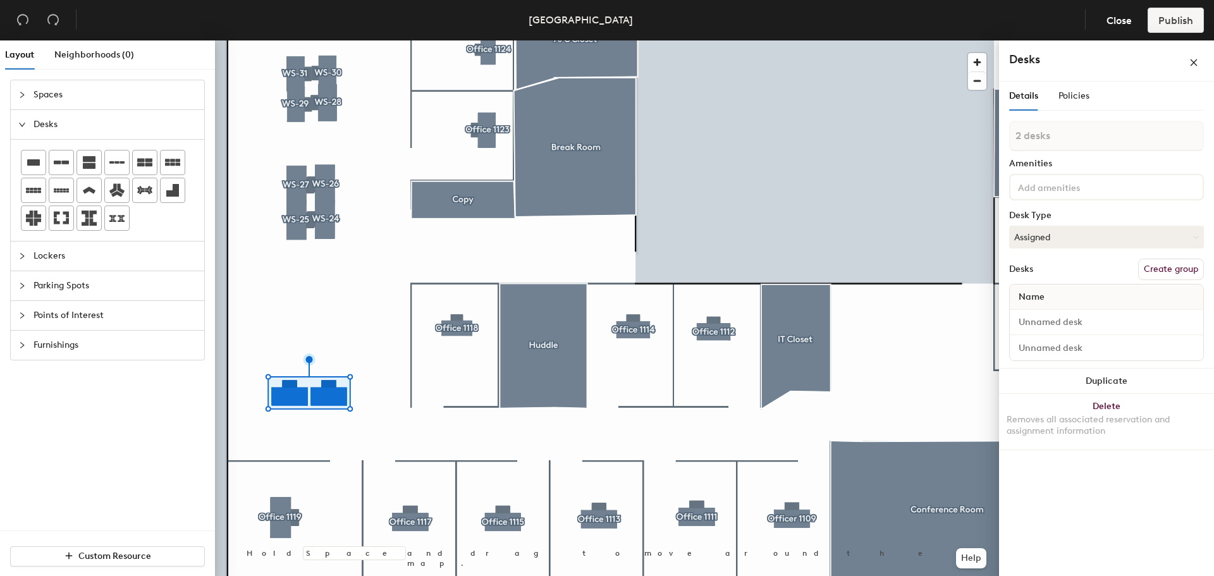
type input "1 desk"
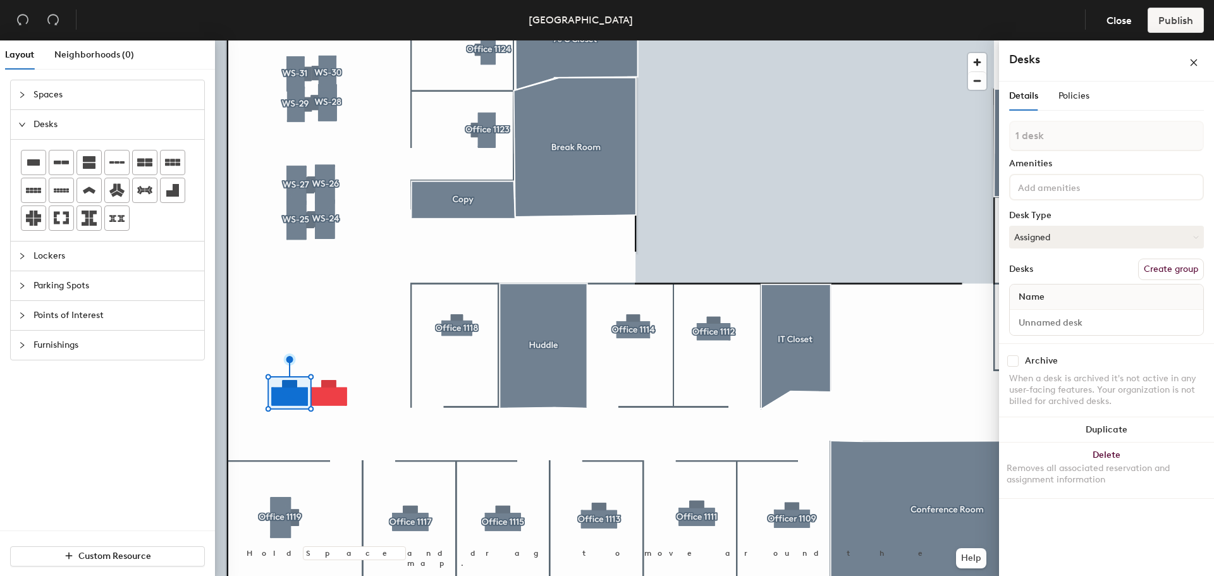
click at [1145, 269] on button "Create group" at bounding box center [1171, 269] width 66 height 21
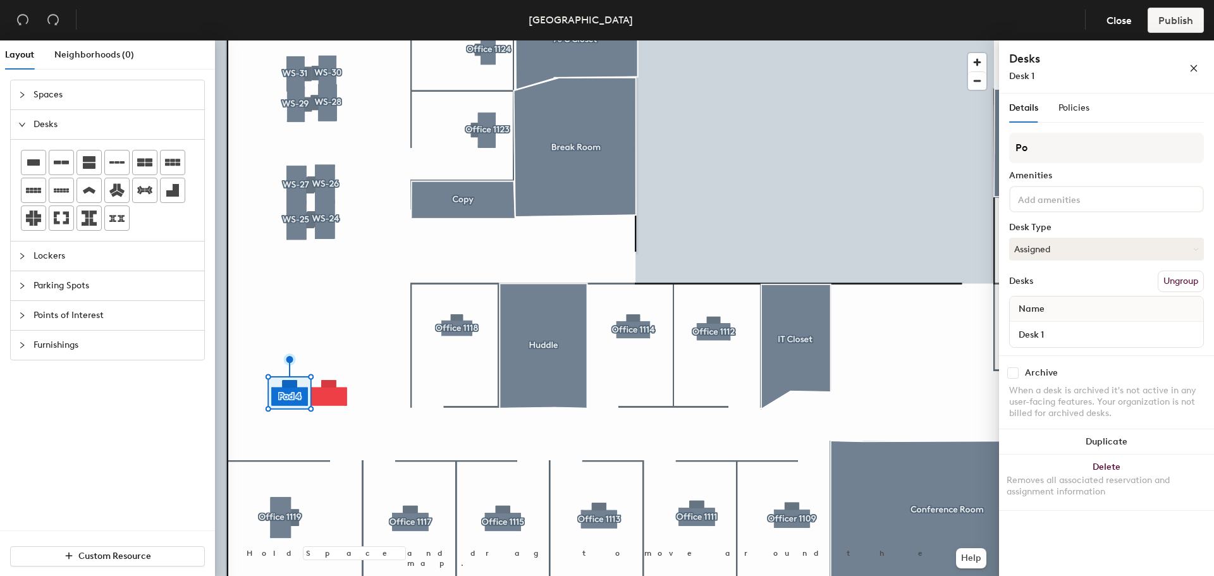
type input "P"
type input "w"
type input "E"
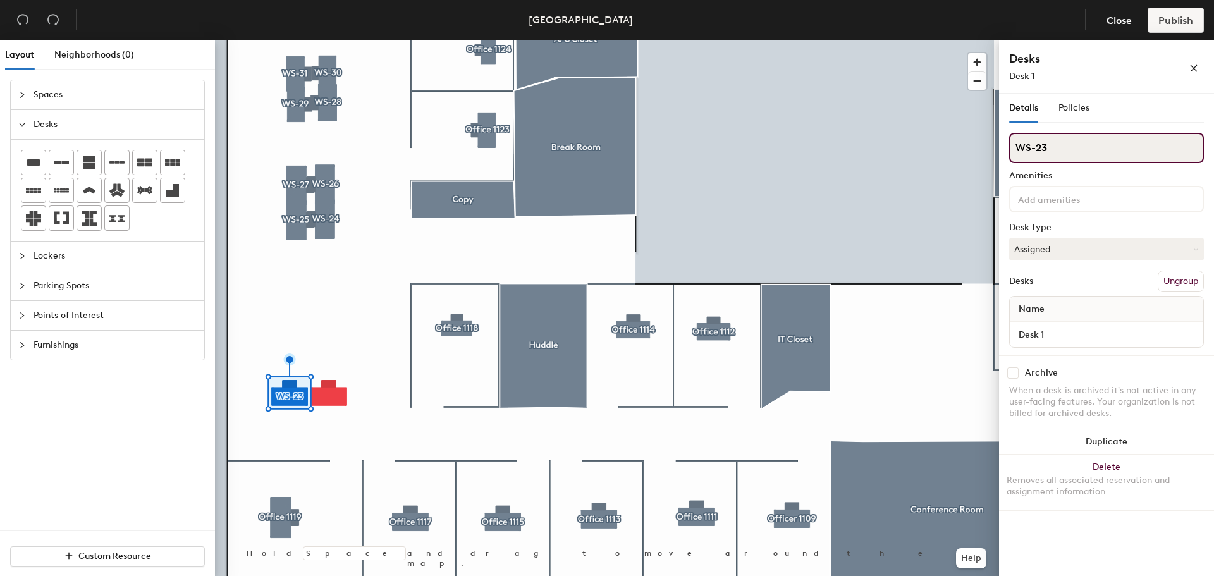
type input "WS-23"
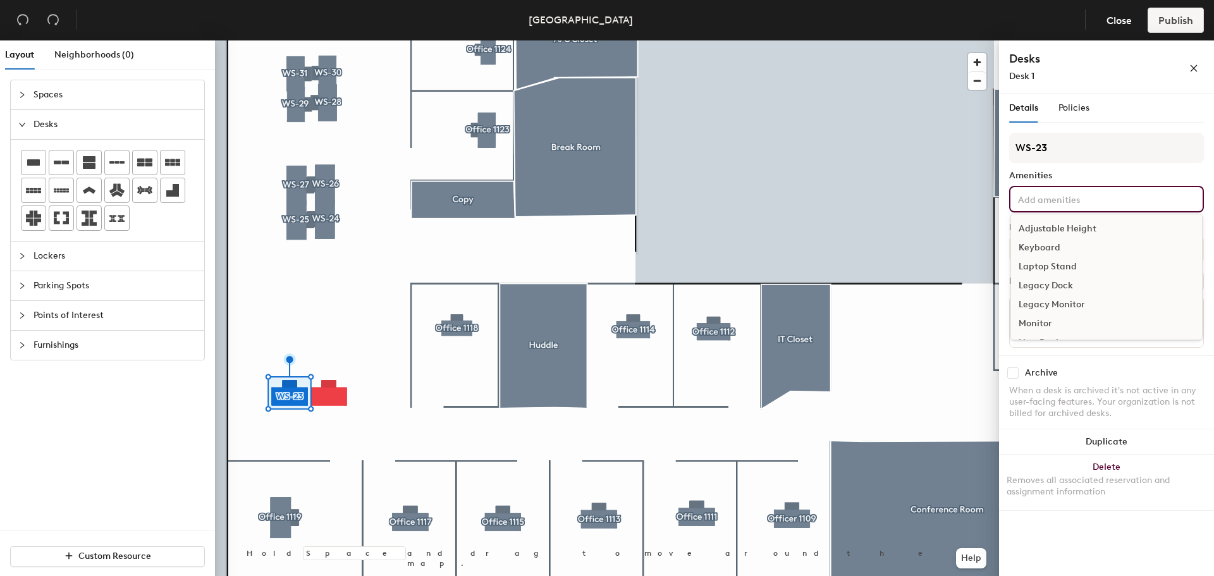
click at [1082, 200] on input at bounding box center [1072, 198] width 114 height 15
click at [1072, 227] on div "Adjustable Height" at bounding box center [1106, 228] width 191 height 19
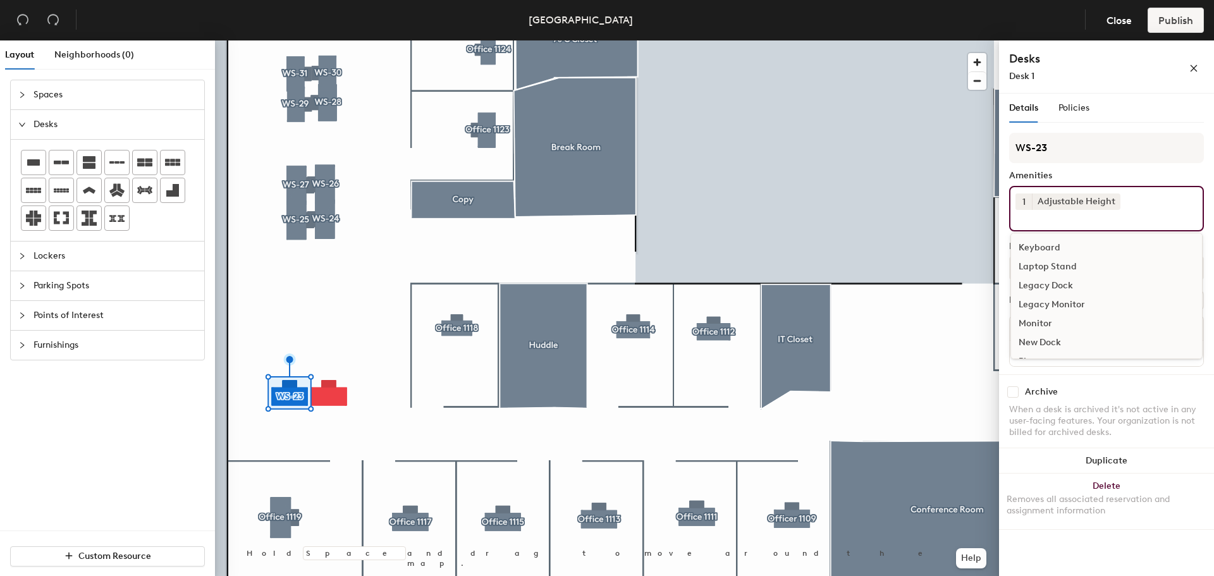
click at [1051, 240] on div "Keyboard" at bounding box center [1106, 247] width 191 height 19
click at [1025, 306] on div "Monitor" at bounding box center [1106, 304] width 191 height 19
click at [1144, 405] on div "Archive When a desk is archived it's not active in any user-facing features. Yo…" at bounding box center [1106, 416] width 215 height 79
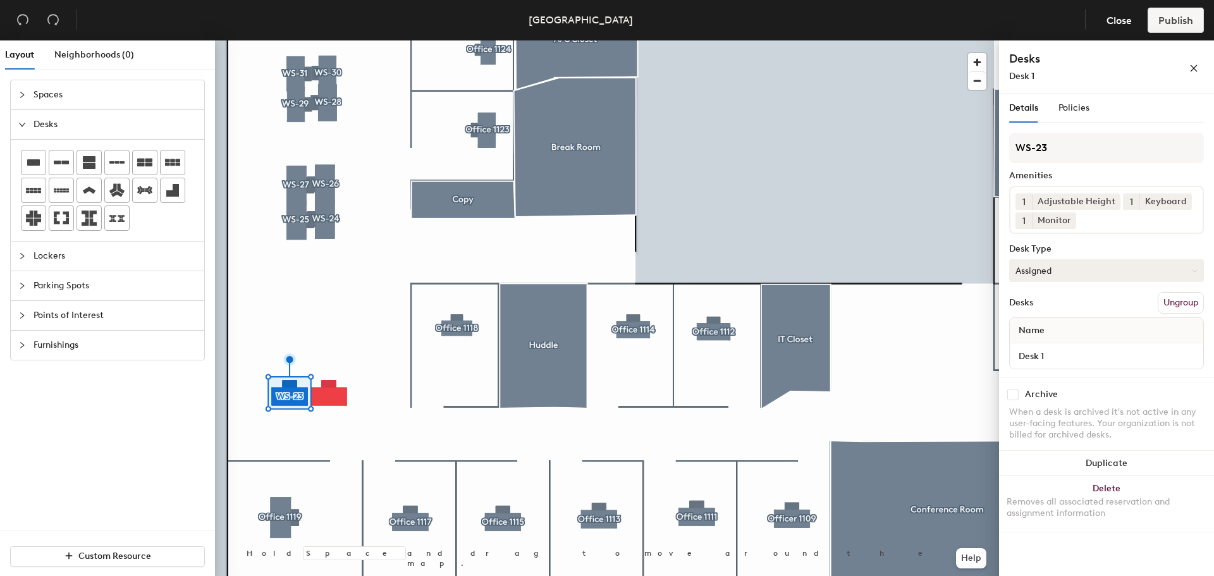
click at [1083, 269] on button "Assigned" at bounding box center [1106, 270] width 195 height 23
click at [1065, 338] on div "Hoteled" at bounding box center [1073, 347] width 126 height 19
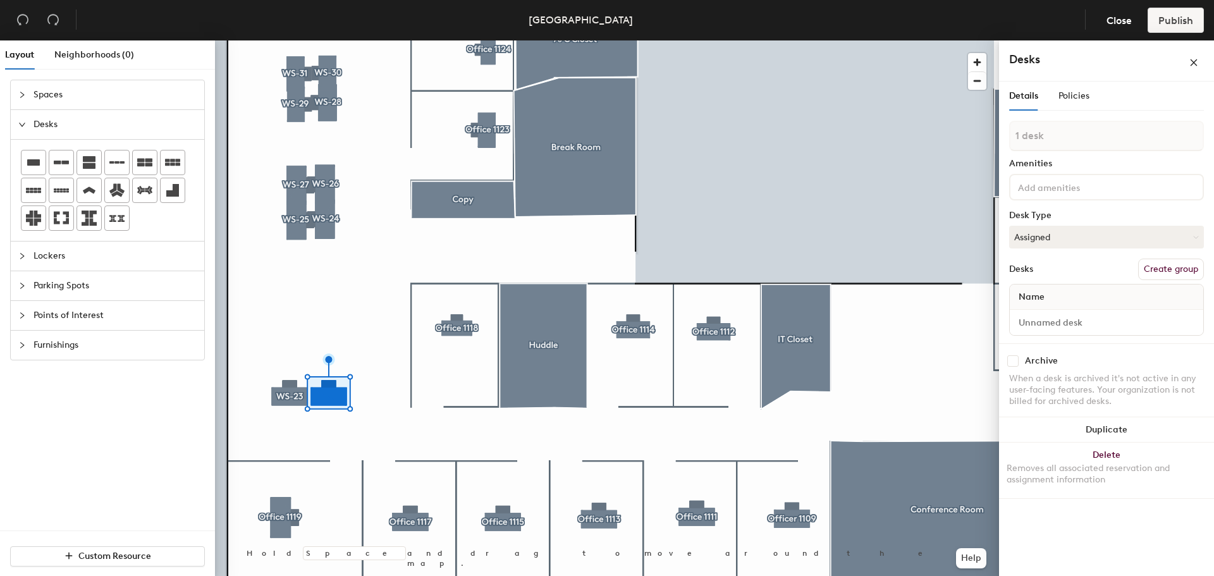
click at [1171, 269] on button "Create group" at bounding box center [1171, 269] width 66 height 21
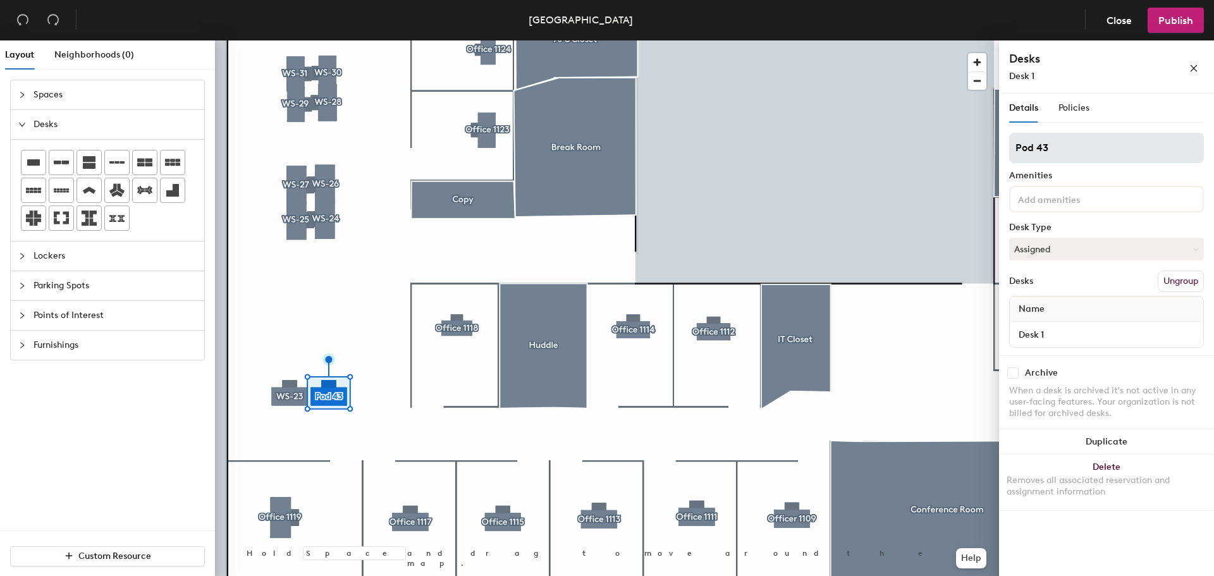
click at [943, 160] on div "Layout Neighborhoods (0) Spaces Desks Lockers Parking Spots Points of Interest …" at bounding box center [607, 310] width 1214 height 541
type input "WS-22"
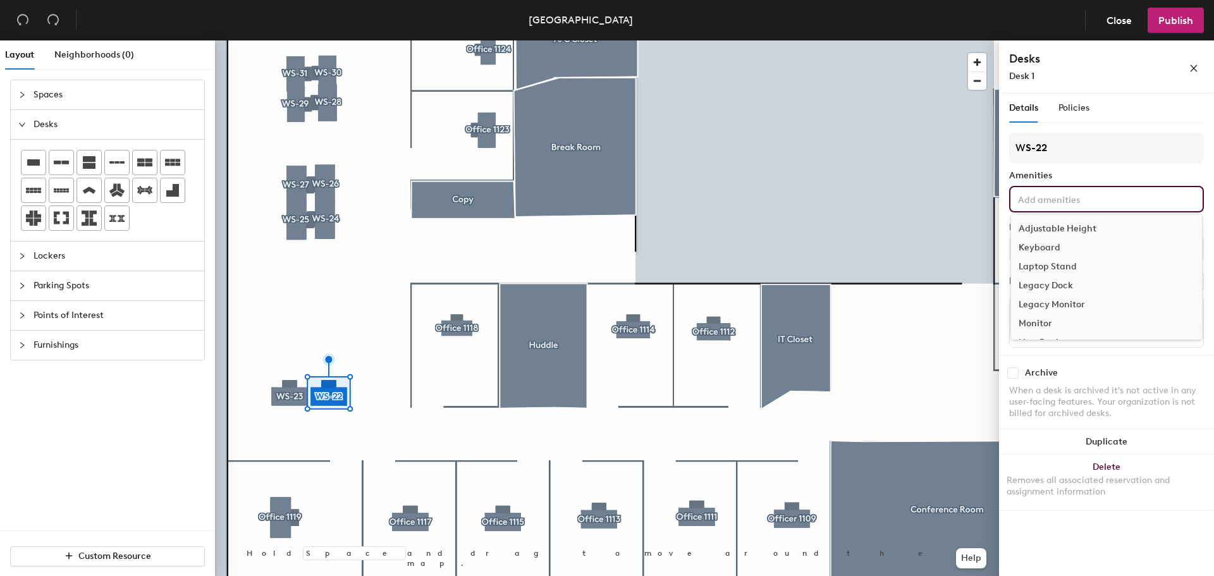
click at [1100, 199] on input at bounding box center [1072, 198] width 114 height 15
click at [1087, 227] on div "Adjustable Height" at bounding box center [1106, 228] width 191 height 19
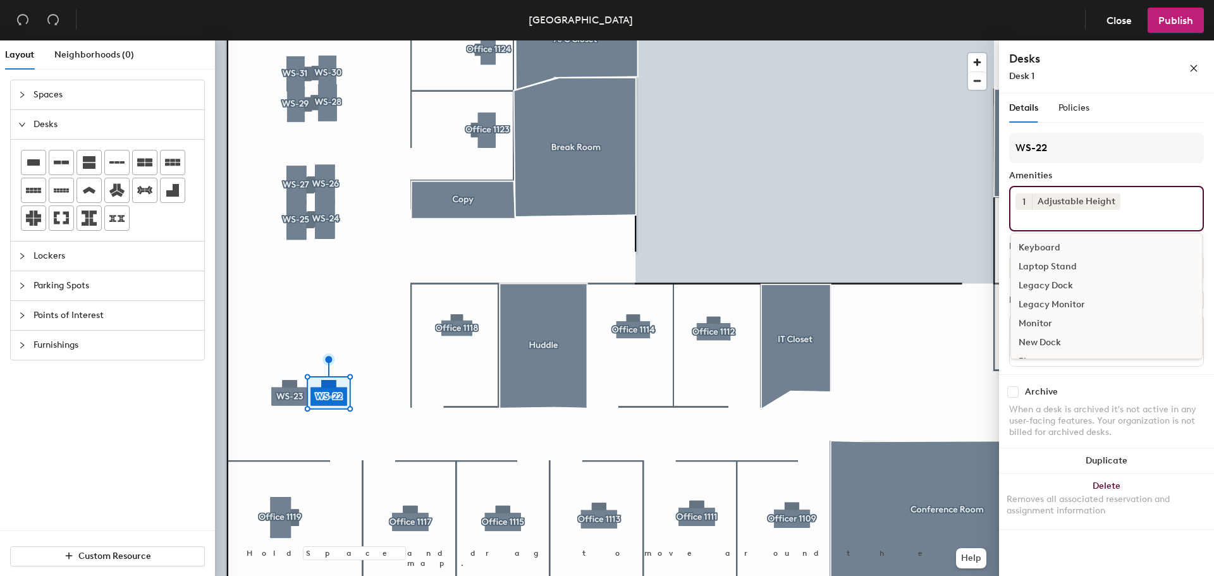
click at [1056, 245] on div "Keyboard" at bounding box center [1106, 247] width 191 height 19
click at [1048, 300] on div "Monitor" at bounding box center [1106, 304] width 191 height 19
click at [1106, 403] on div "Archive When a desk is archived it's not active in any user-facing features. Yo…" at bounding box center [1106, 416] width 215 height 79
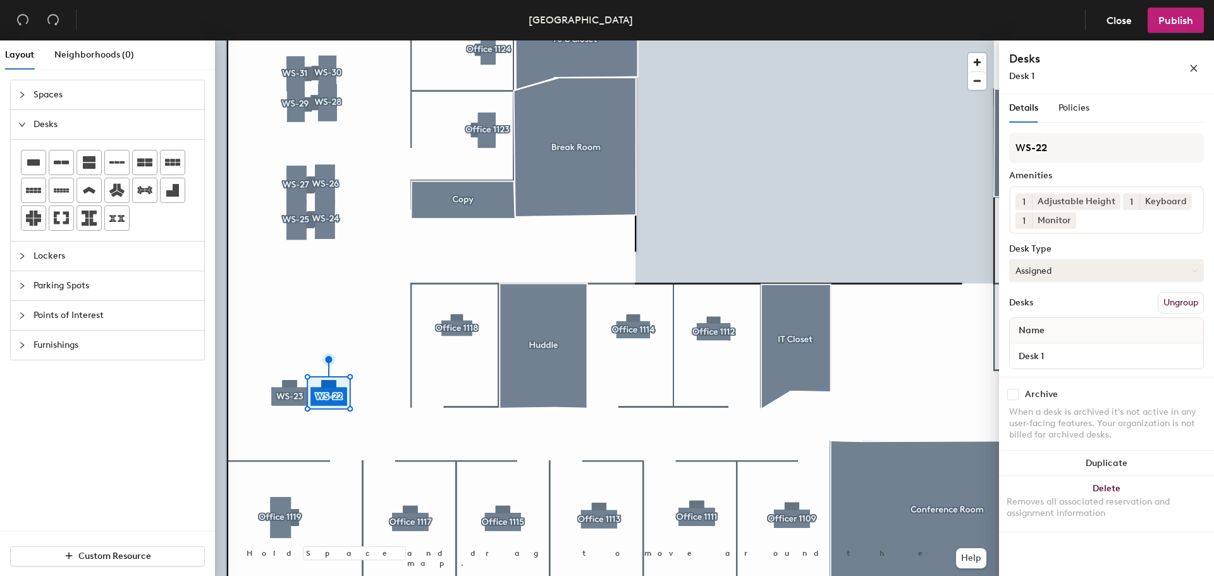
click at [1065, 271] on button "Assigned" at bounding box center [1106, 270] width 195 height 23
click at [1027, 345] on div "Hoteled" at bounding box center [1073, 347] width 126 height 19
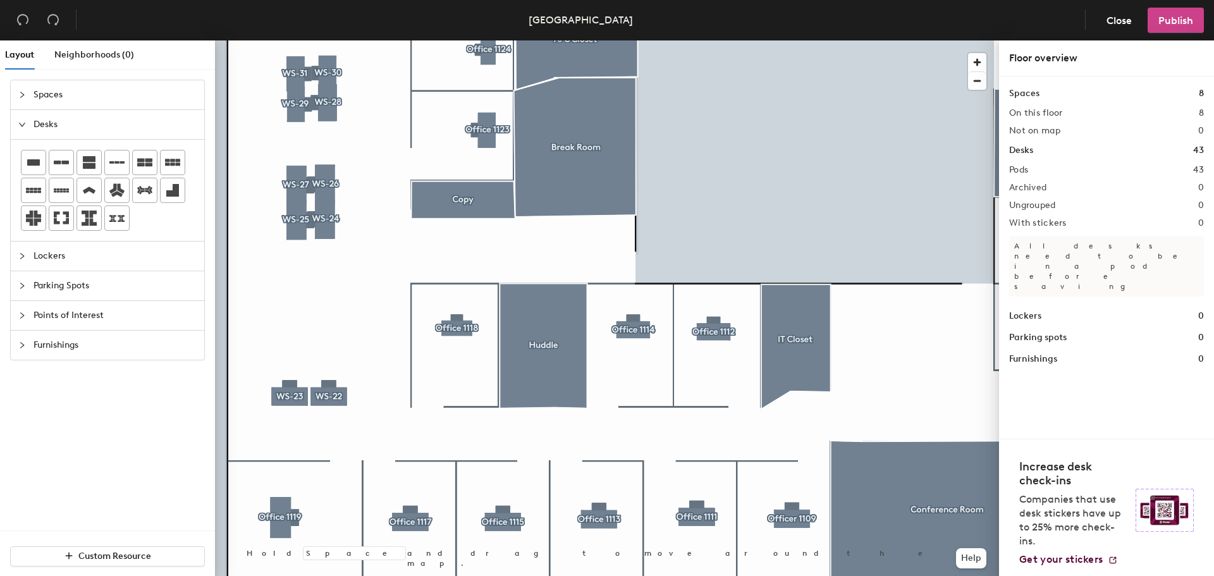
click at [1182, 21] on span "Publish" at bounding box center [1175, 21] width 35 height 12
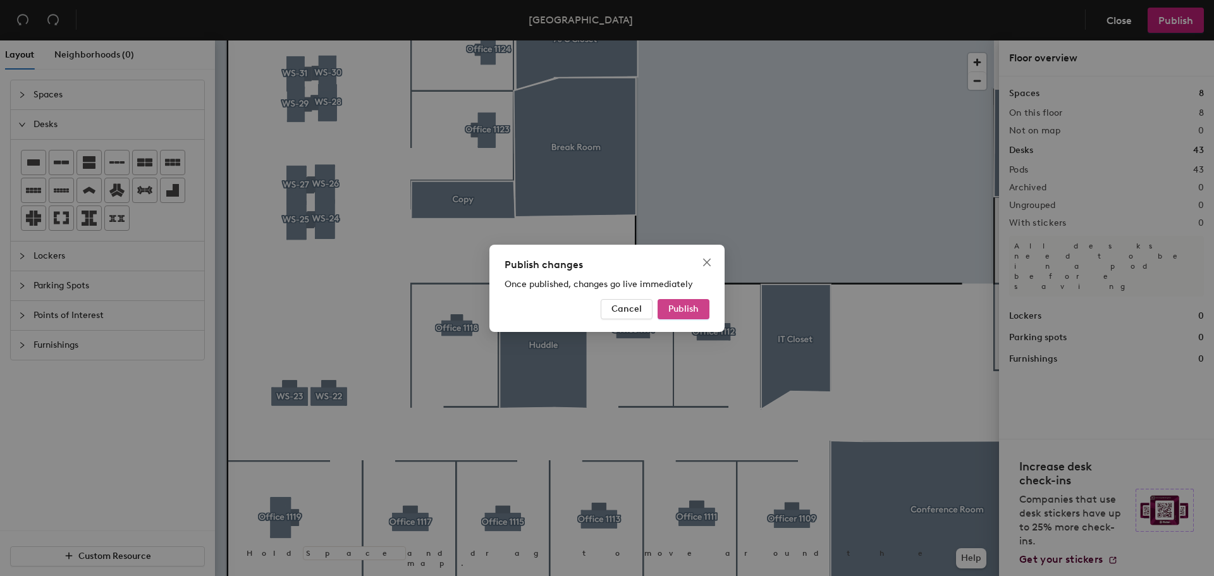
click at [685, 309] on span "Publish" at bounding box center [683, 308] width 30 height 11
